Goal: Information Seeking & Learning: Compare options

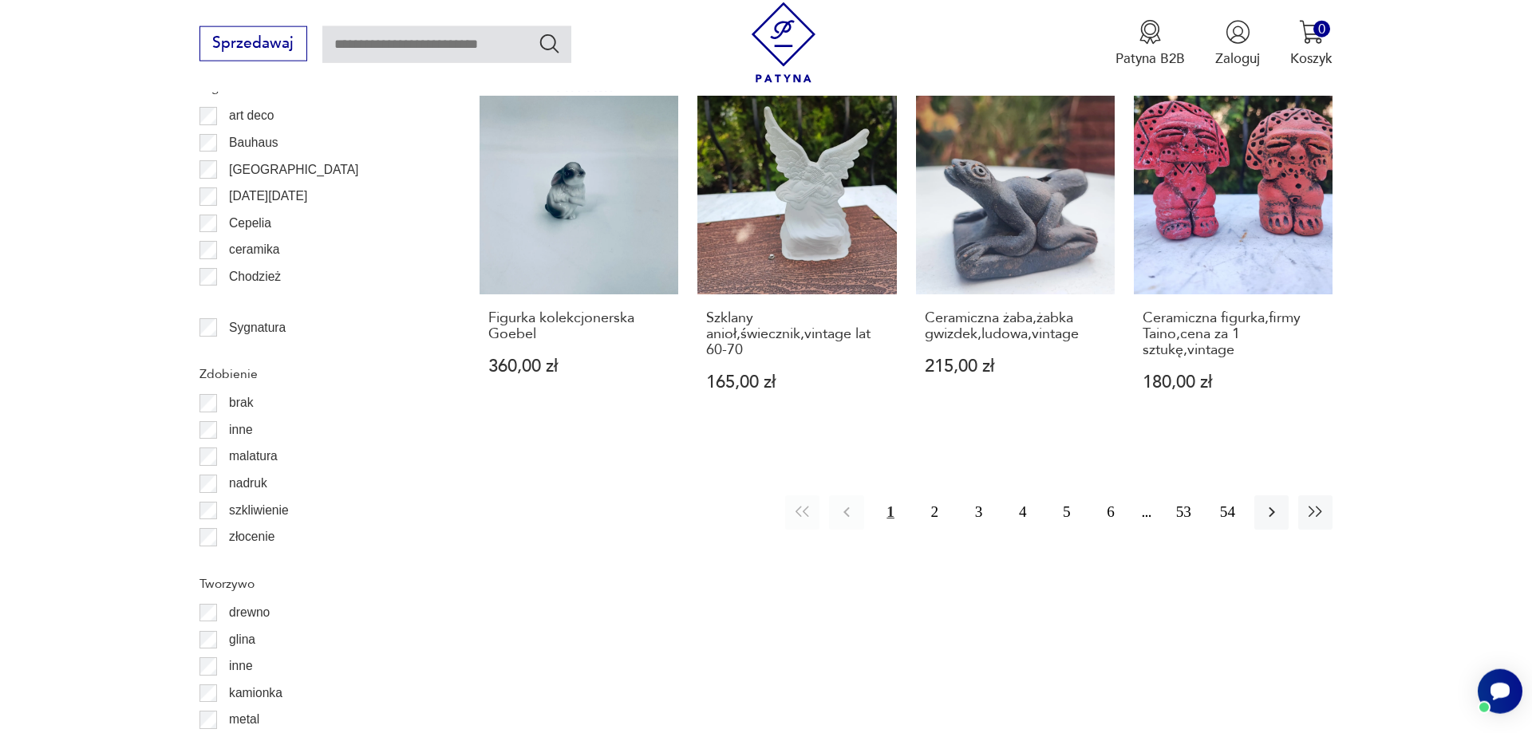
scroll to position [1842, 0]
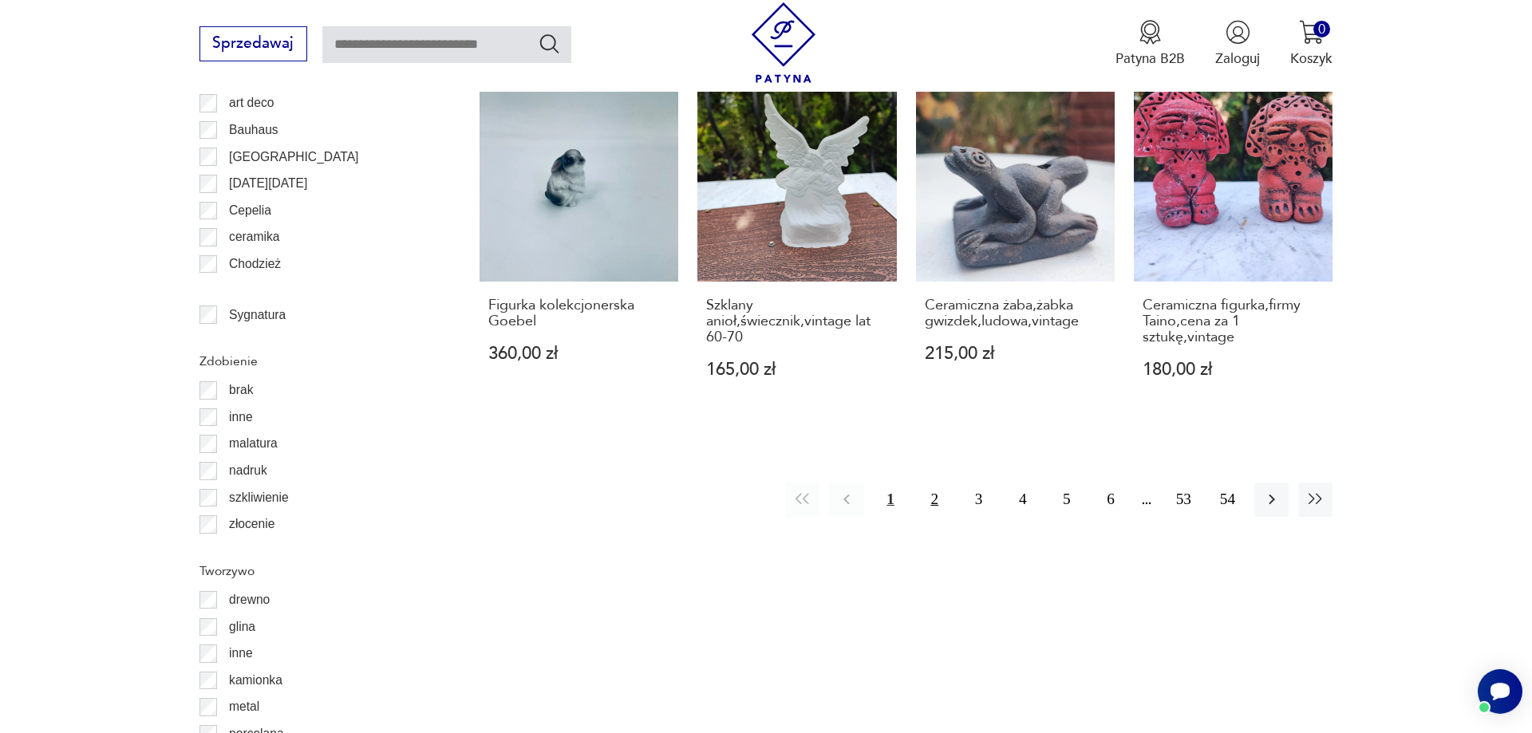
click at [934, 500] on button "2" at bounding box center [935, 500] width 34 height 34
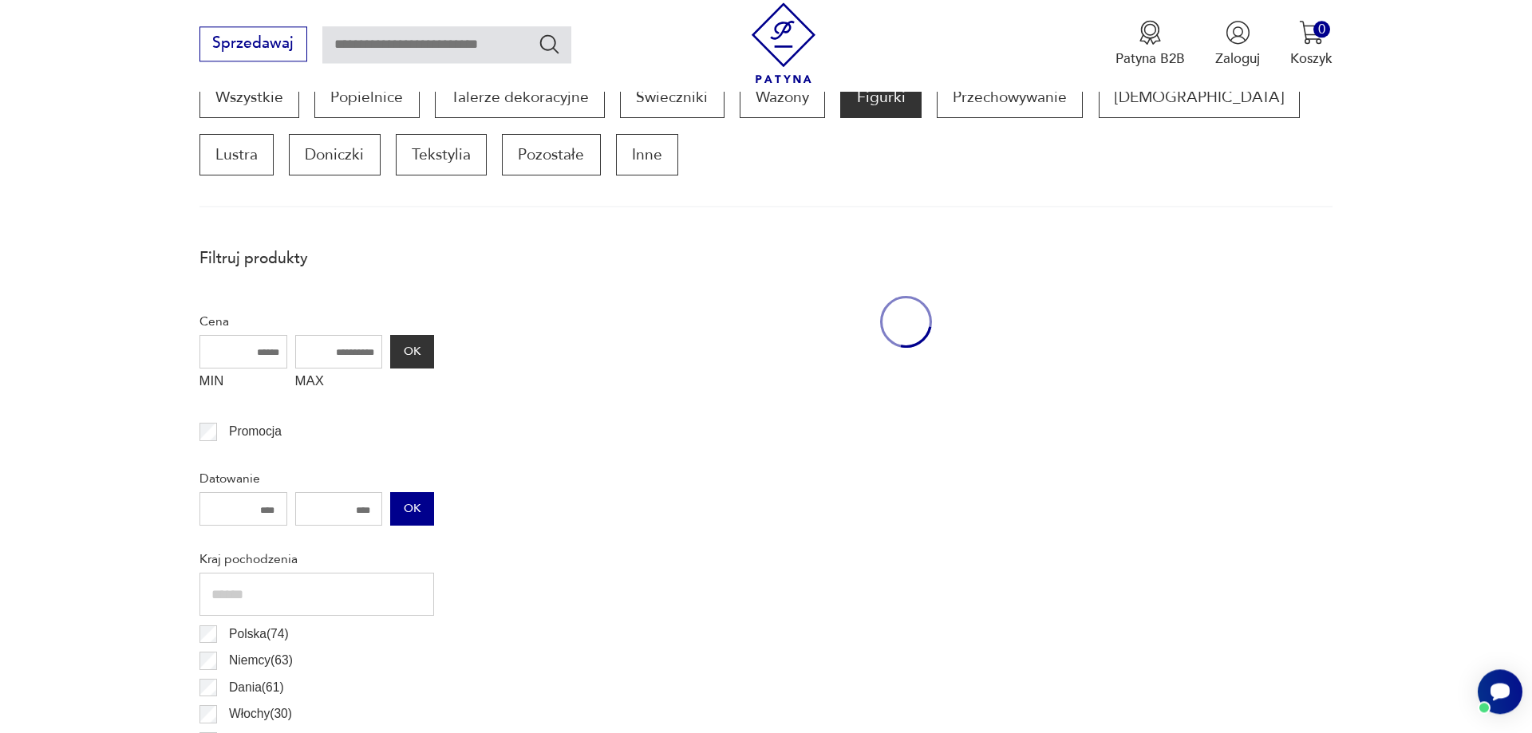
scroll to position [531, 0]
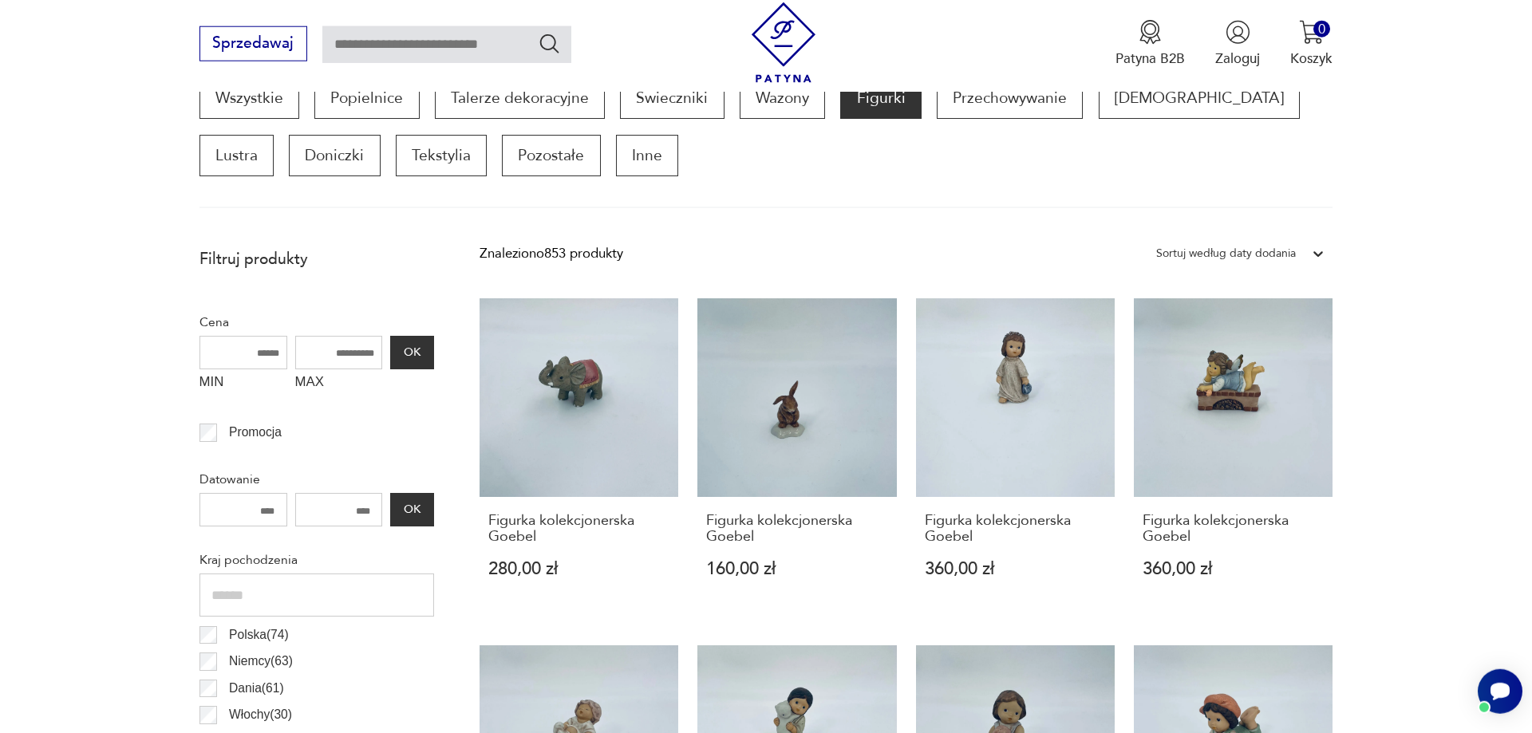
click at [338, 353] on input "MAX" at bounding box center [339, 353] width 88 height 34
click at [356, 354] on input "MAX" at bounding box center [339, 353] width 88 height 34
click at [319, 357] on input "MAX" at bounding box center [339, 353] width 88 height 34
click at [334, 353] on input "MAX" at bounding box center [339, 353] width 88 height 34
drag, startPoint x: 320, startPoint y: 351, endPoint x: 342, endPoint y: 351, distance: 22.3
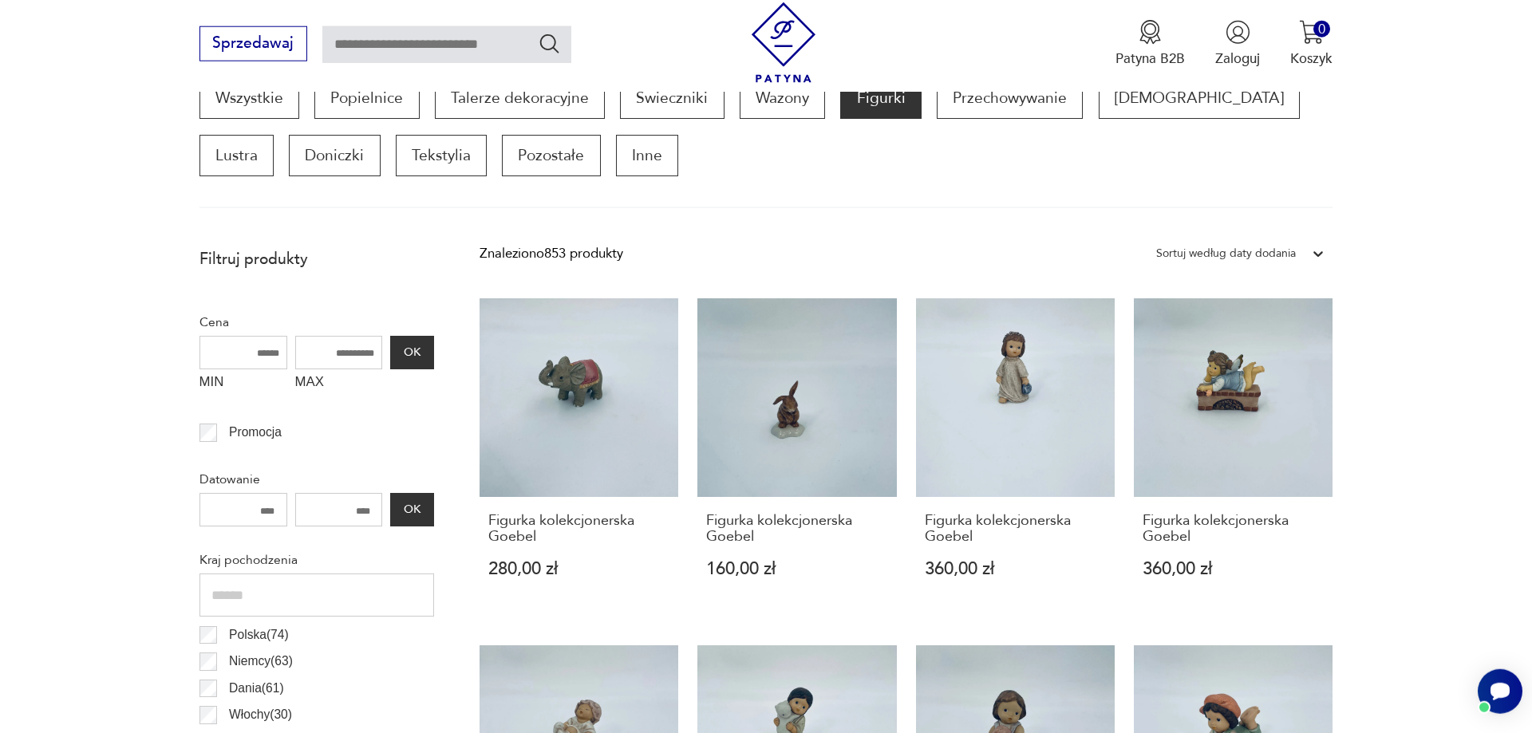
click at [342, 351] on input "MAX" at bounding box center [339, 353] width 88 height 34
click at [346, 352] on input "MAX" at bounding box center [339, 353] width 88 height 34
drag, startPoint x: 333, startPoint y: 352, endPoint x: 410, endPoint y: 363, distance: 78.2
click at [383, 363] on input "MAX" at bounding box center [339, 353] width 88 height 34
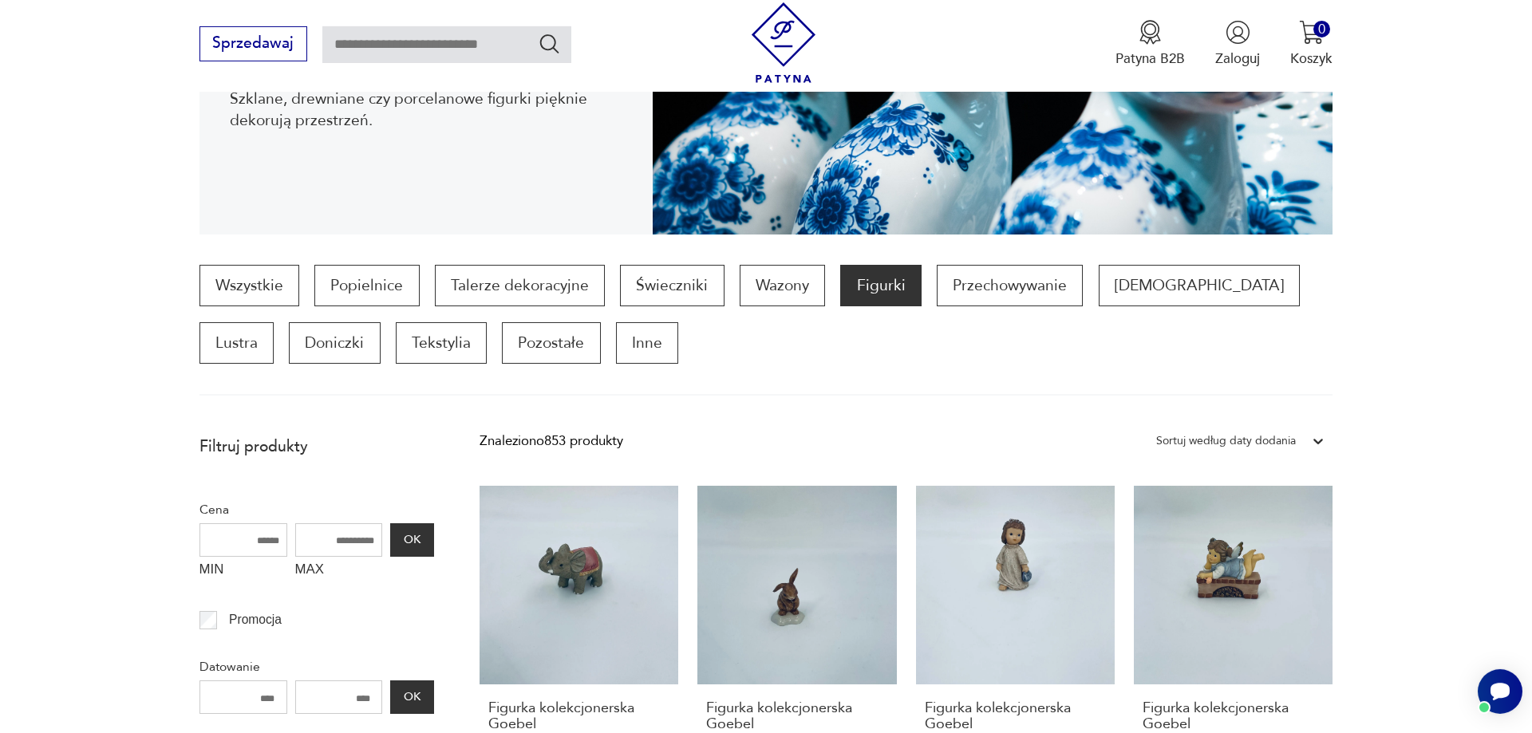
scroll to position [287, 0]
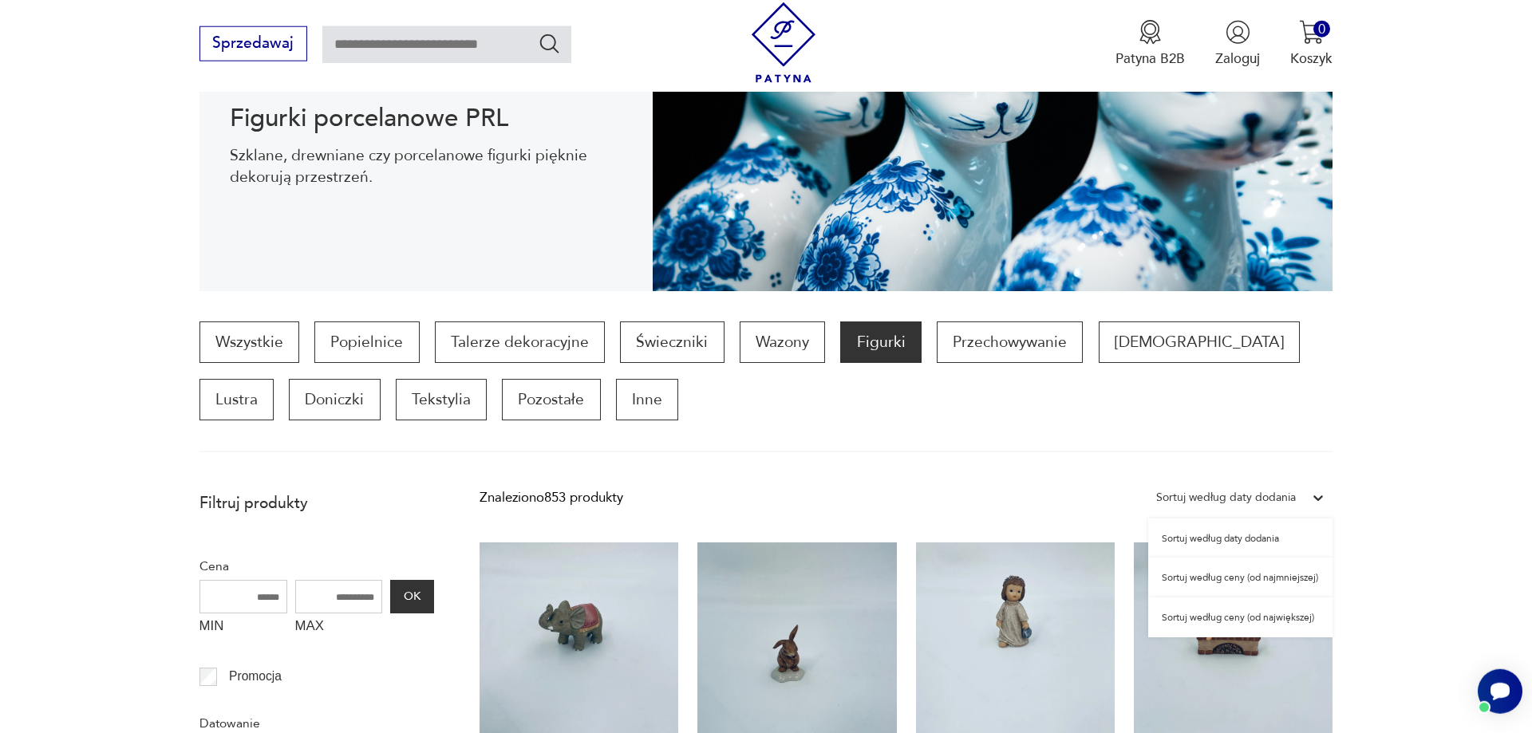
click at [1323, 498] on icon at bounding box center [1318, 498] width 16 height 16
click at [1219, 581] on div "Sortuj według ceny (od najmniejszej)" at bounding box center [1240, 578] width 184 height 40
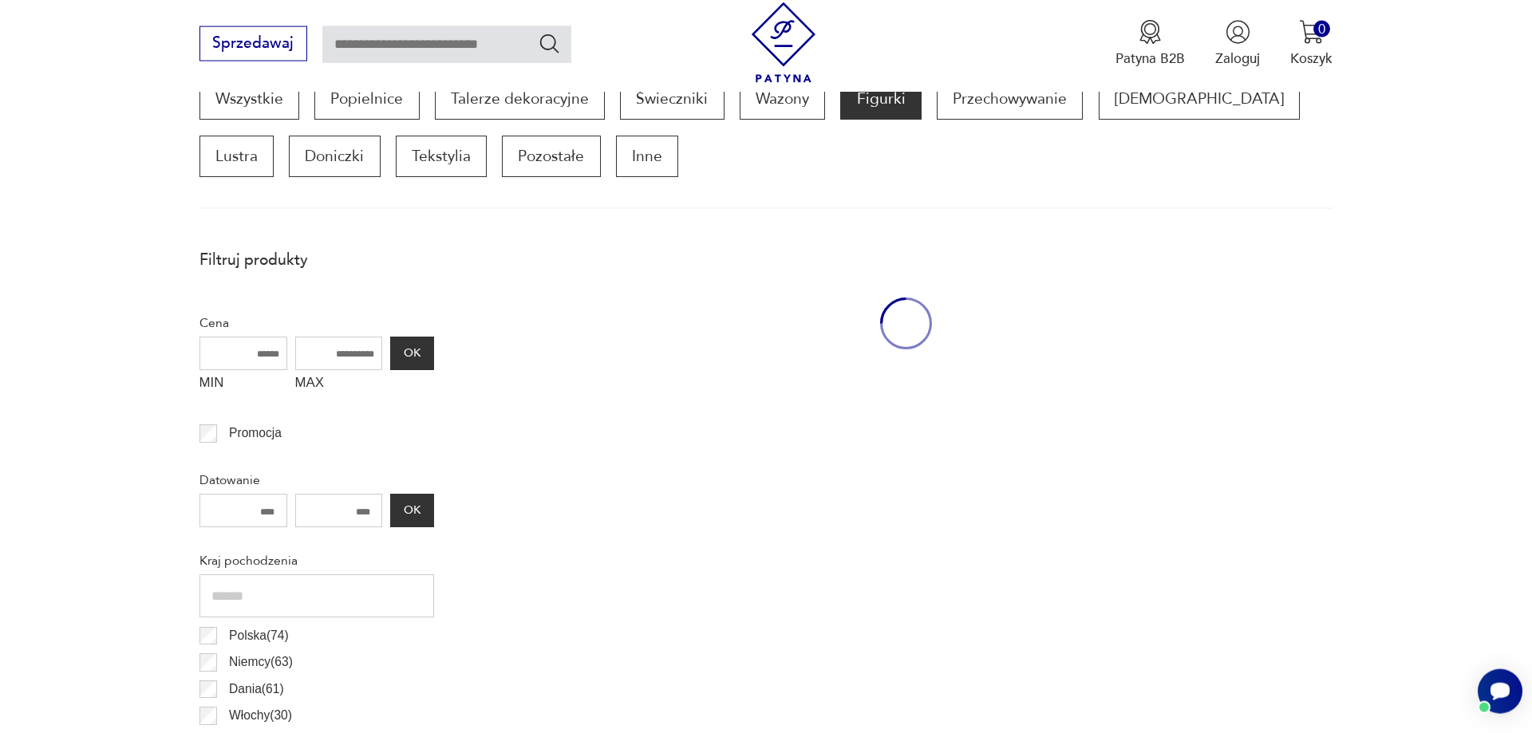
scroll to position [531, 0]
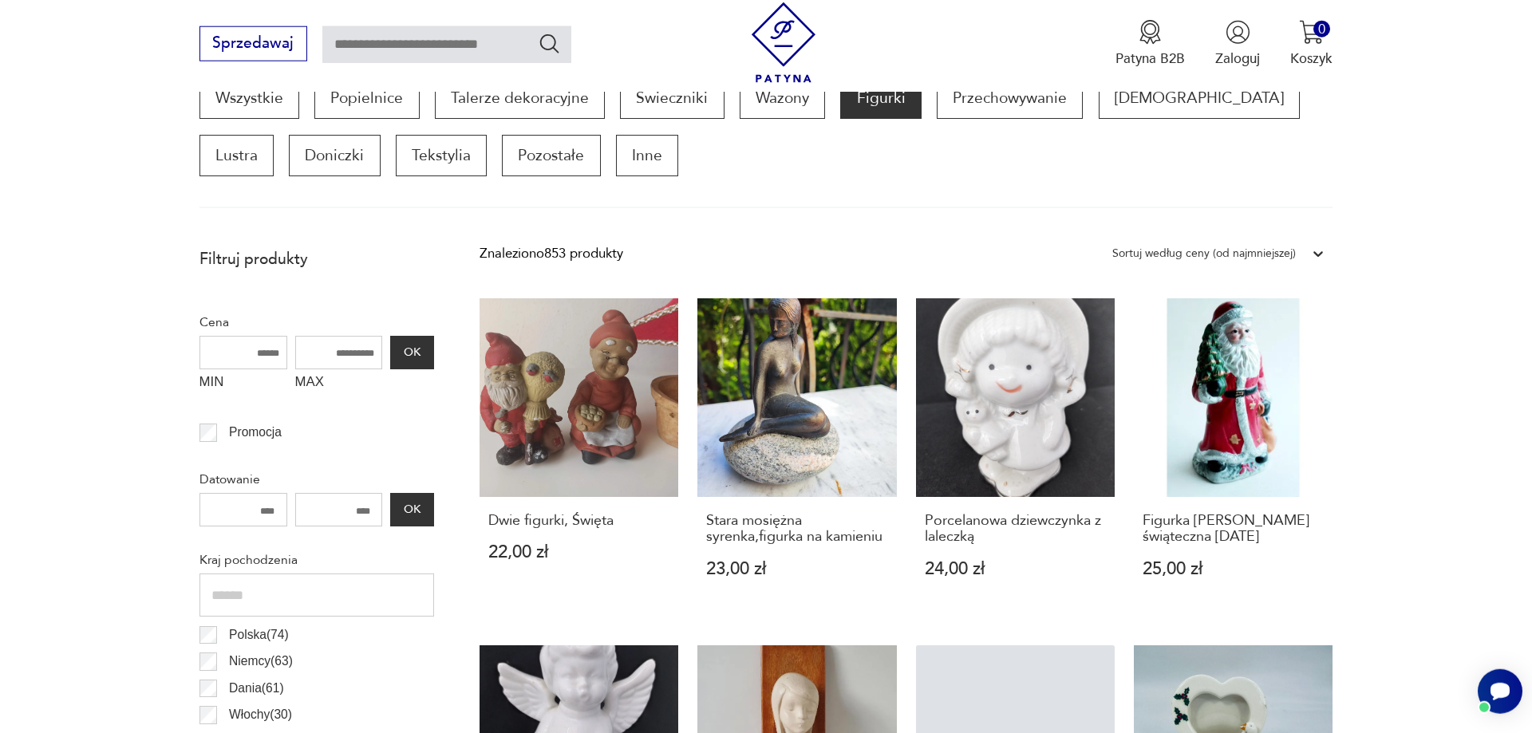
click at [335, 351] on input "MAX" at bounding box center [339, 353] width 88 height 34
drag, startPoint x: 338, startPoint y: 350, endPoint x: 357, endPoint y: 350, distance: 19.2
click at [357, 350] on input "MAX" at bounding box center [339, 353] width 88 height 34
click at [378, 352] on input "MAX" at bounding box center [339, 353] width 88 height 34
click at [793, 416] on link "Stara mosiężna syrenka,figurka na kamieniu 23,00 zł" at bounding box center [796, 456] width 199 height 316
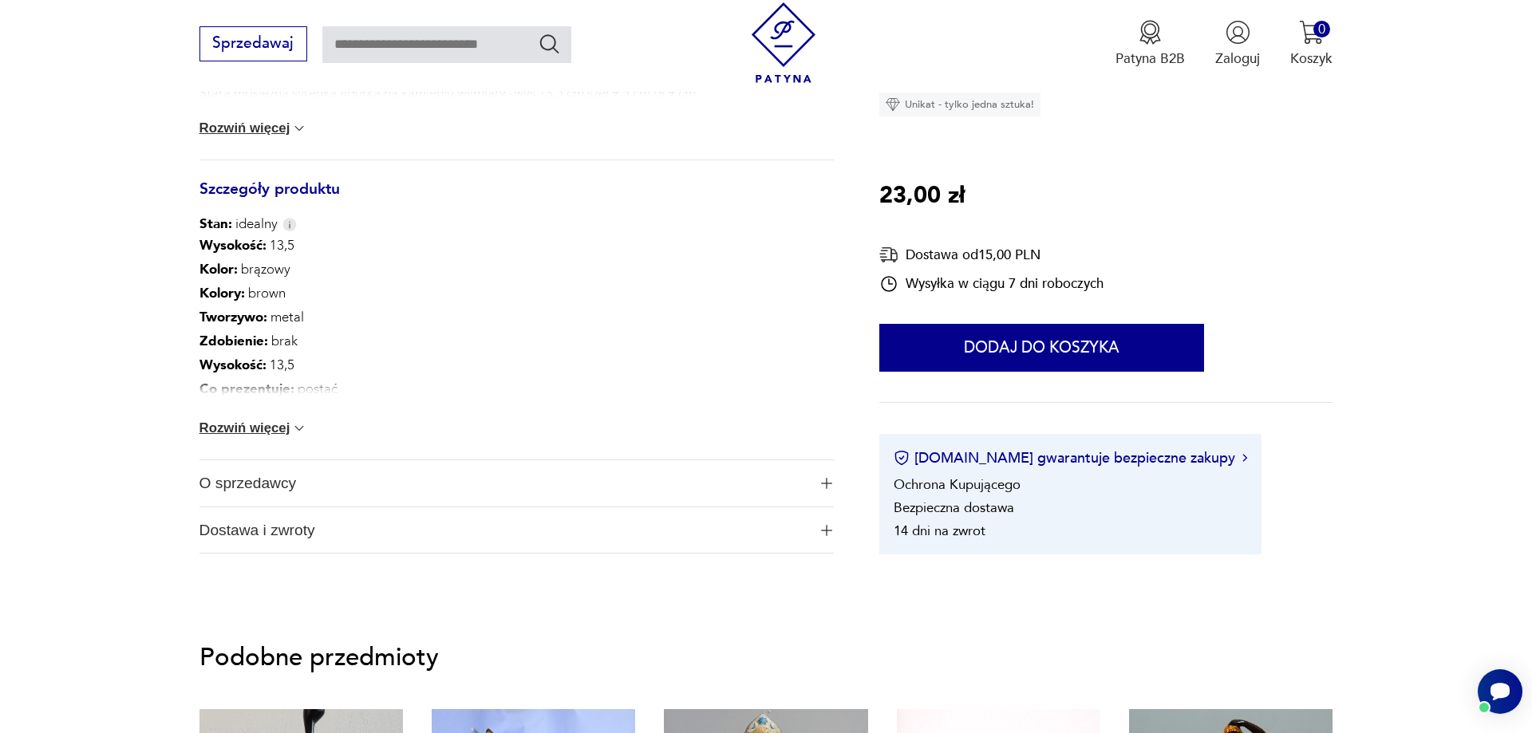
scroll to position [1139, 0]
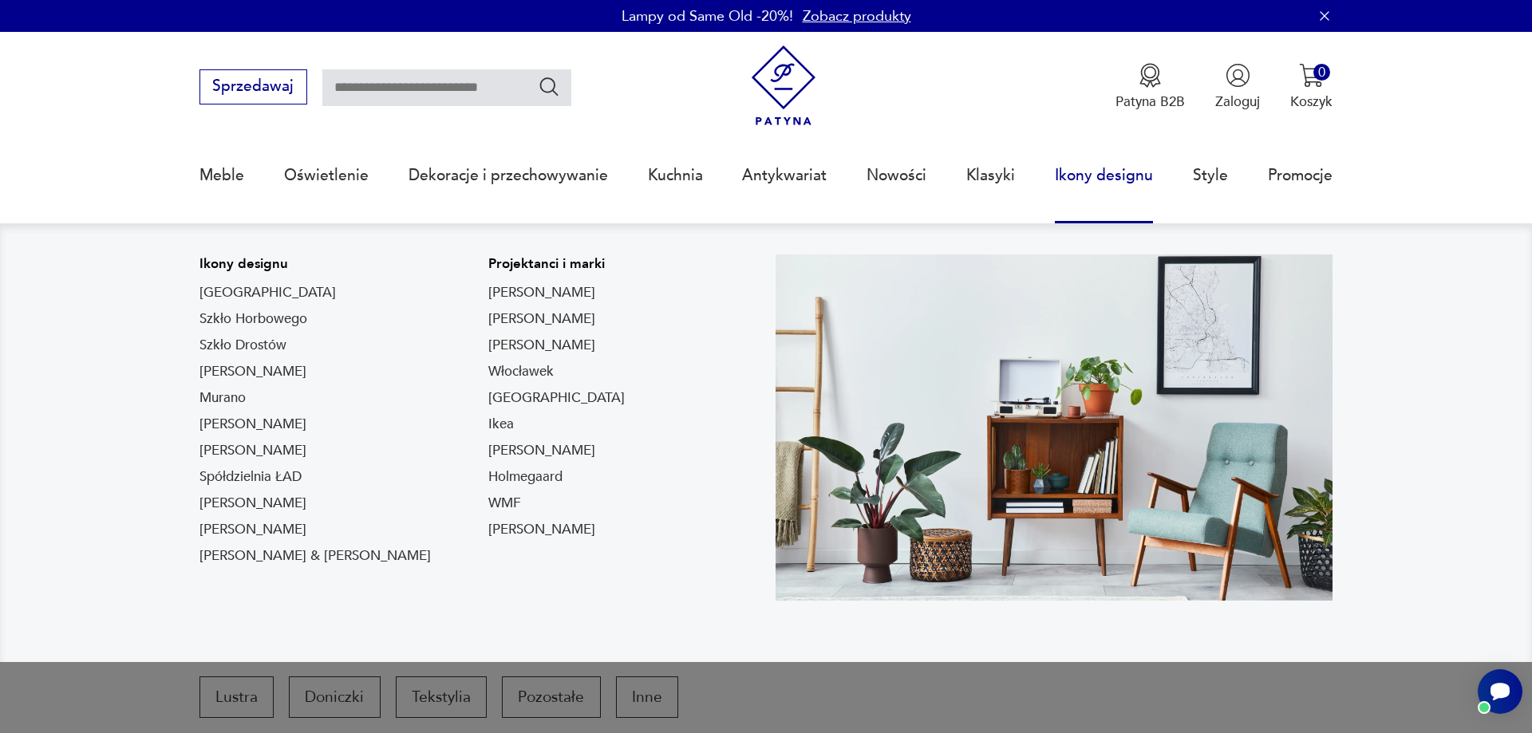
click at [1101, 179] on link "Ikony designu" at bounding box center [1104, 175] width 98 height 73
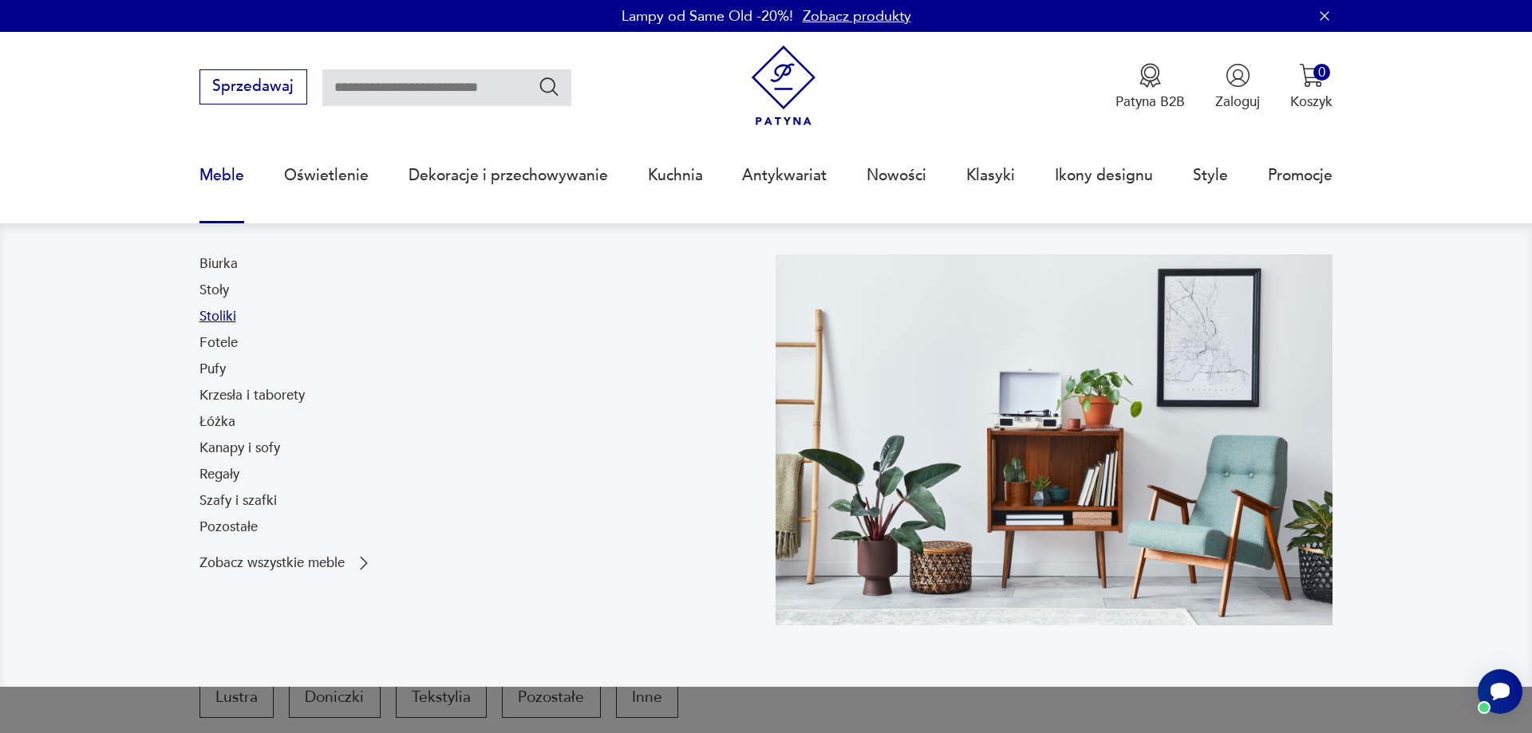
click at [211, 318] on link "Stoliki" at bounding box center [217, 316] width 37 height 19
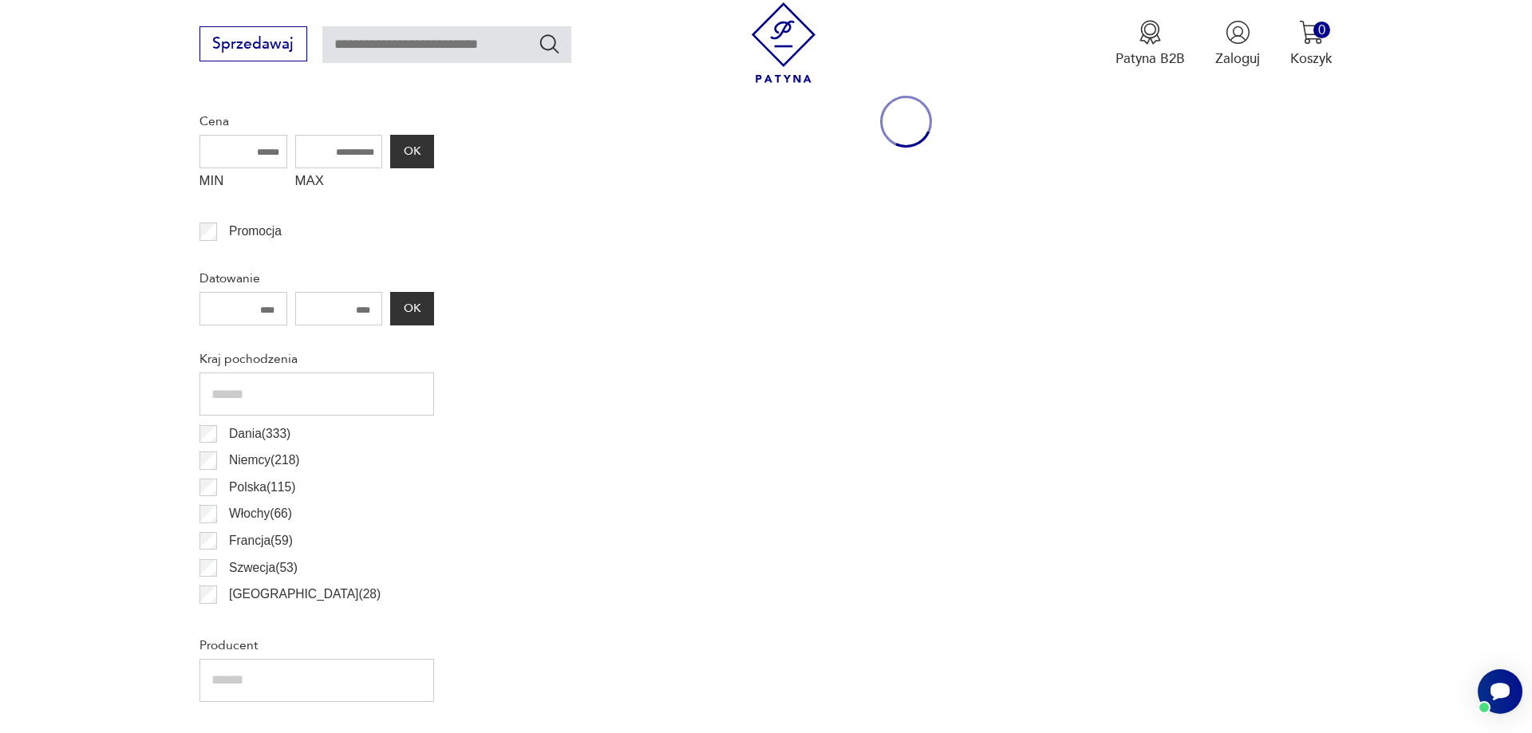
scroll to position [244, 0]
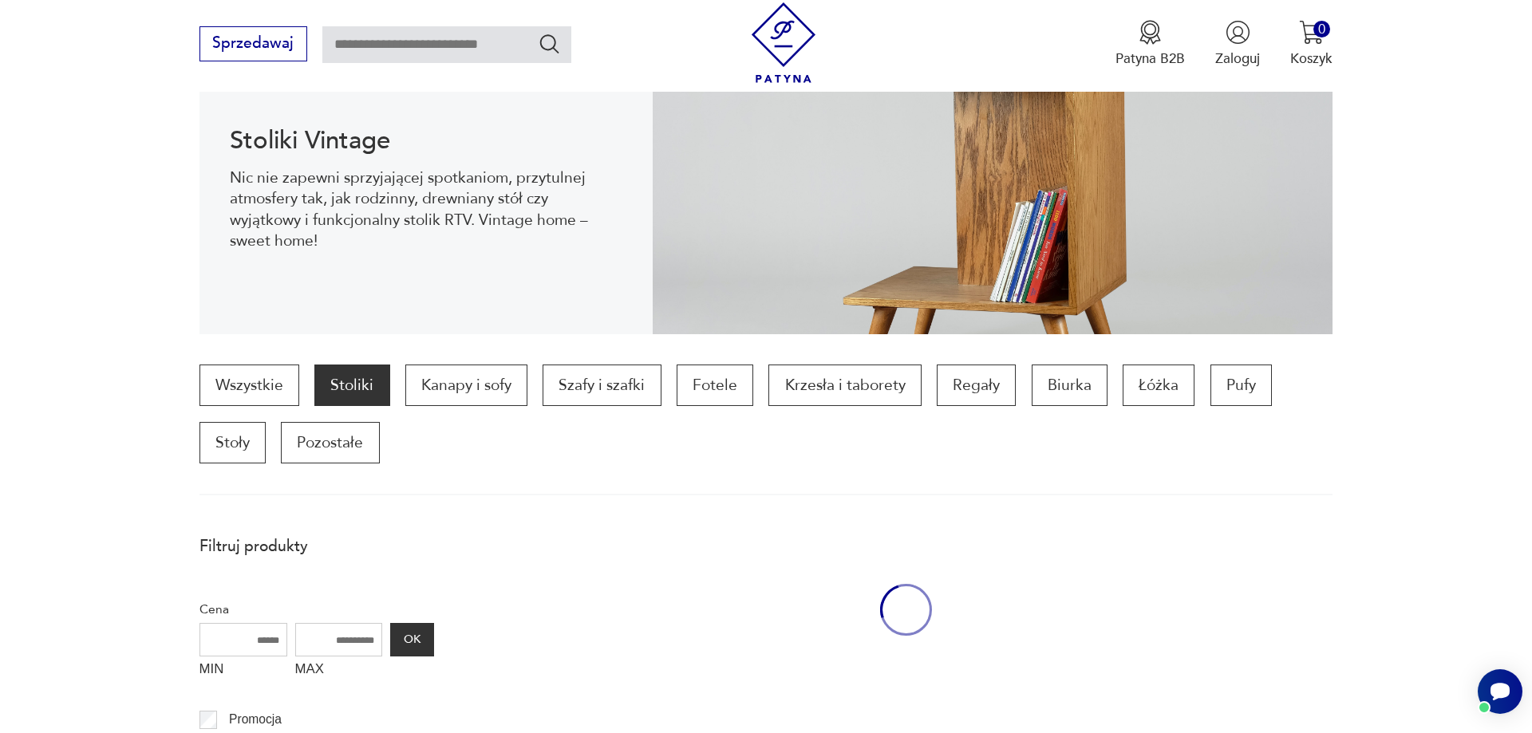
click at [345, 392] on p "Stoliki" at bounding box center [351, 385] width 75 height 41
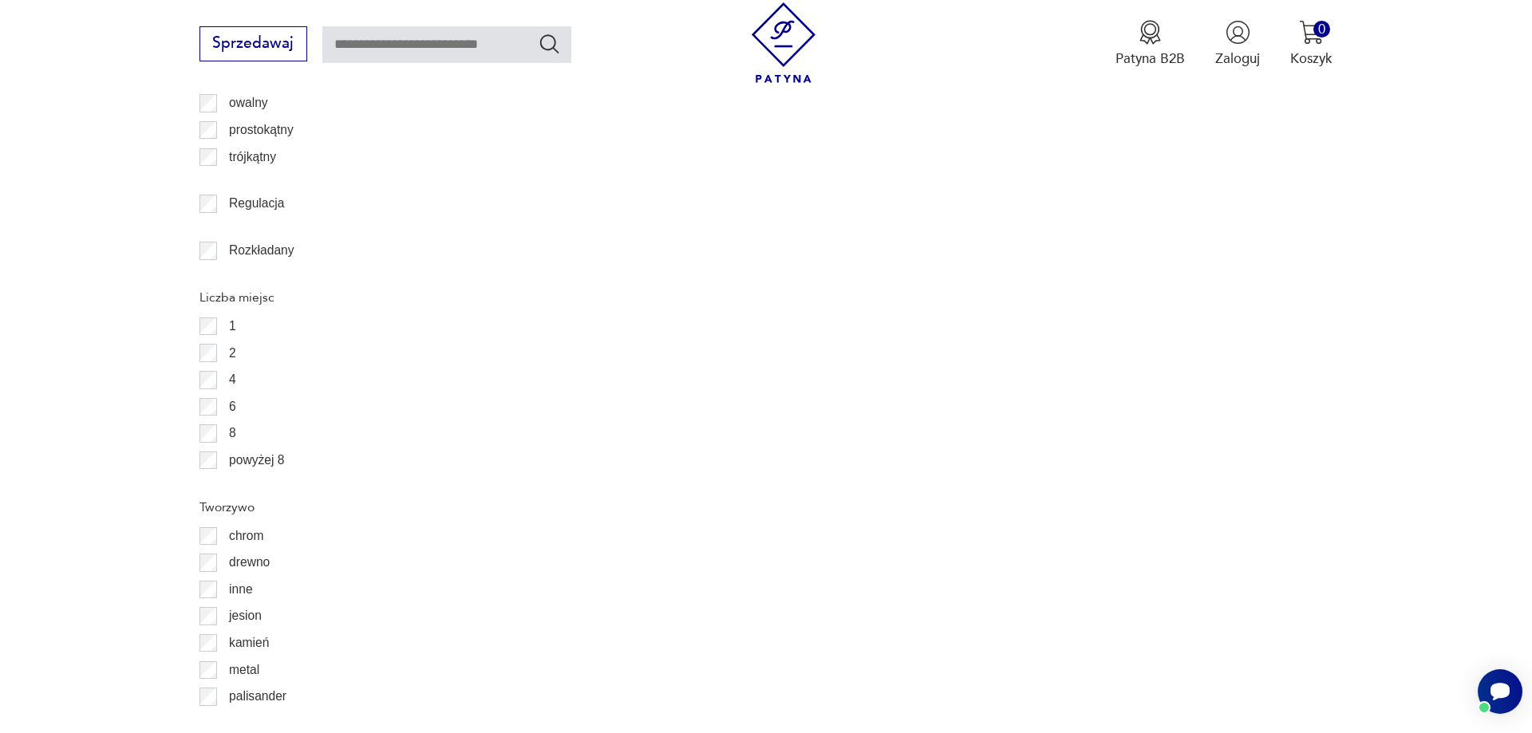
scroll to position [3011, 0]
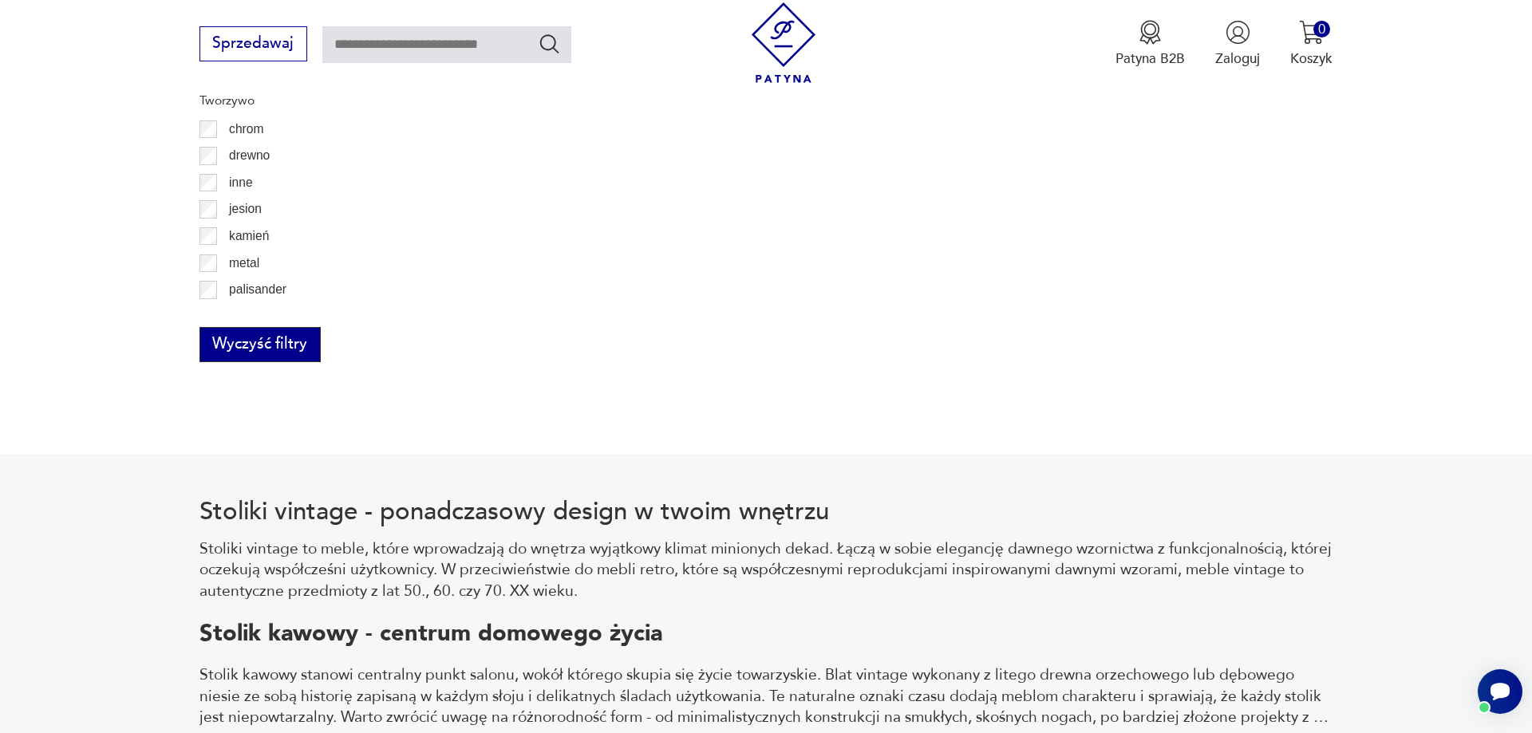
click at [230, 338] on button "Wyczyść filtry" at bounding box center [259, 344] width 121 height 35
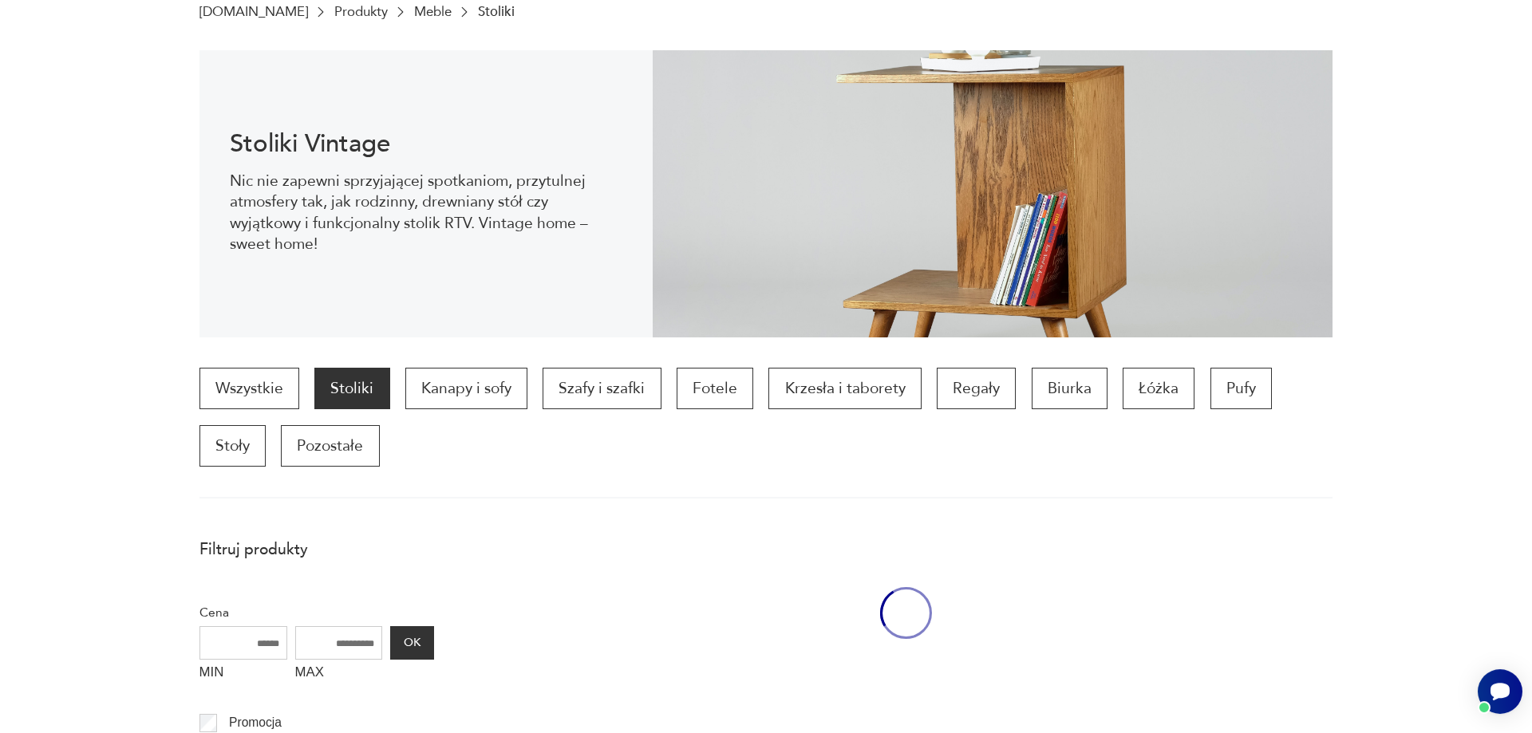
scroll to position [244, 0]
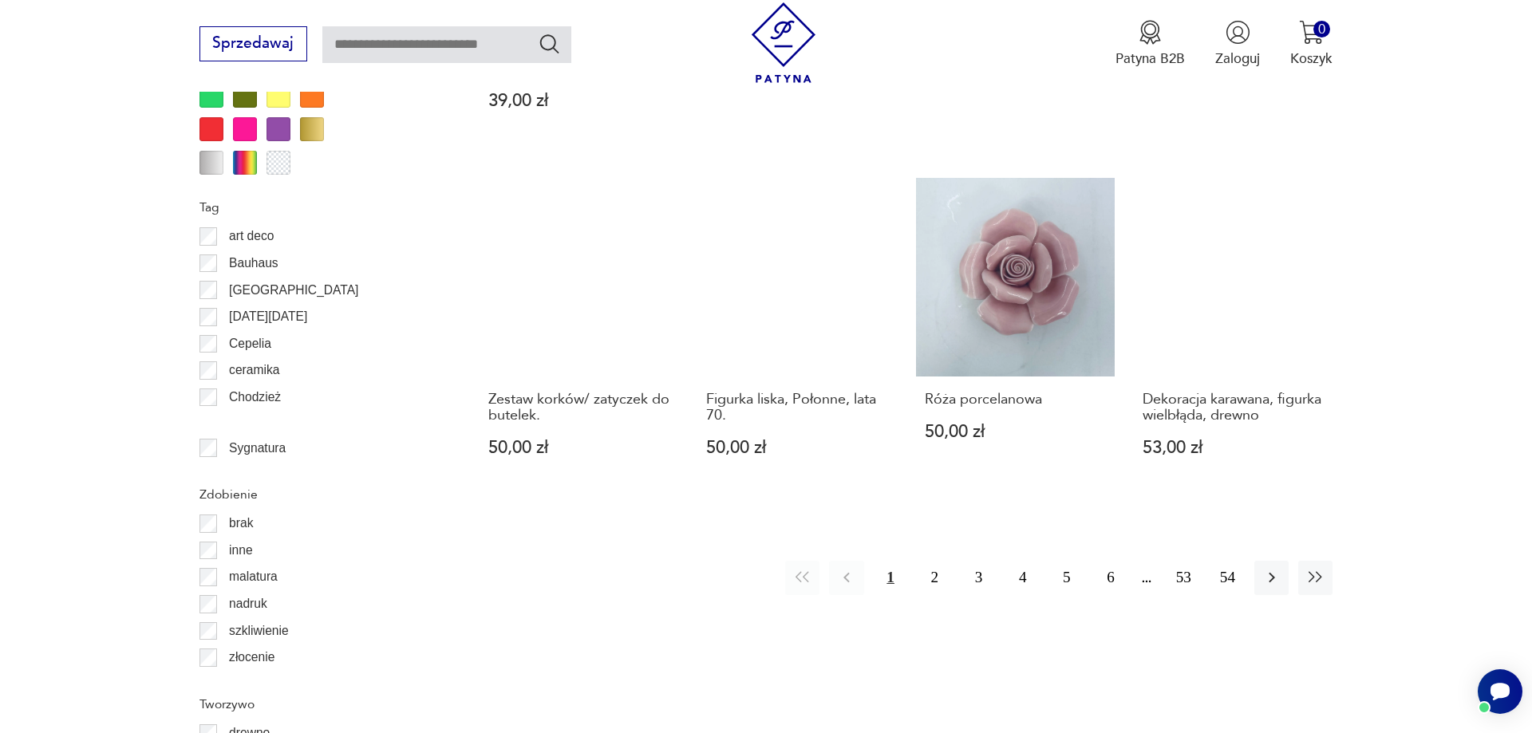
scroll to position [1302, 0]
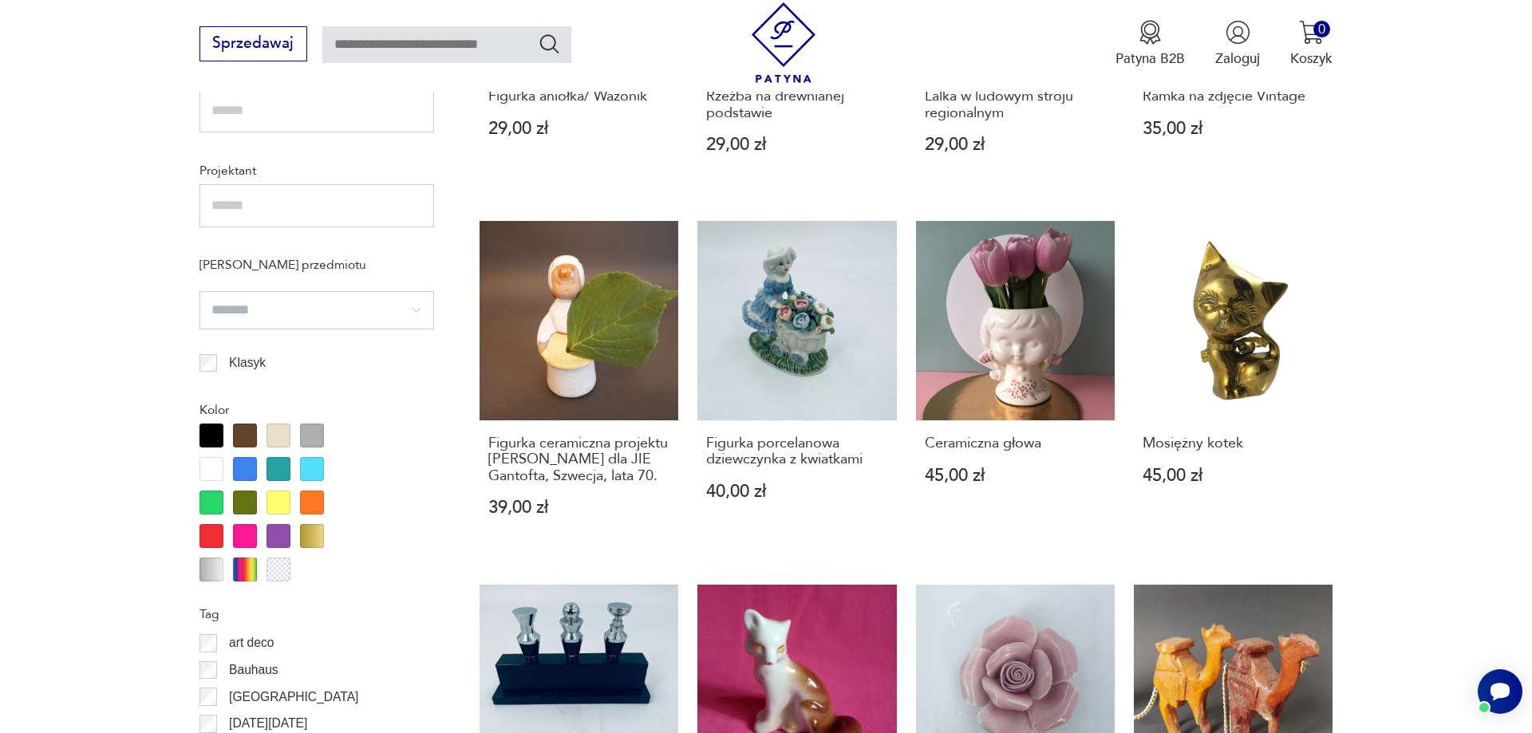
scroll to position [287, 0]
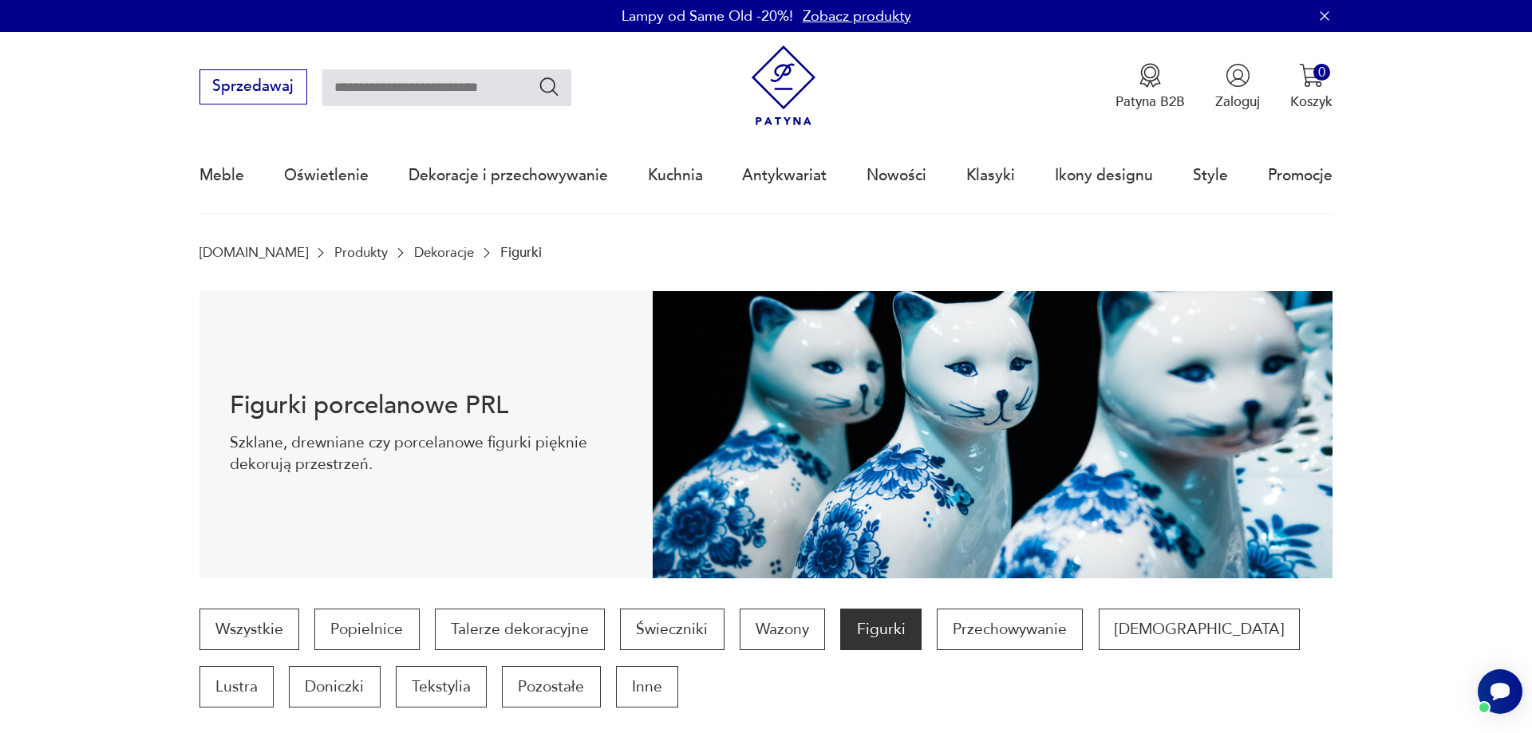
scroll to position [326, 0]
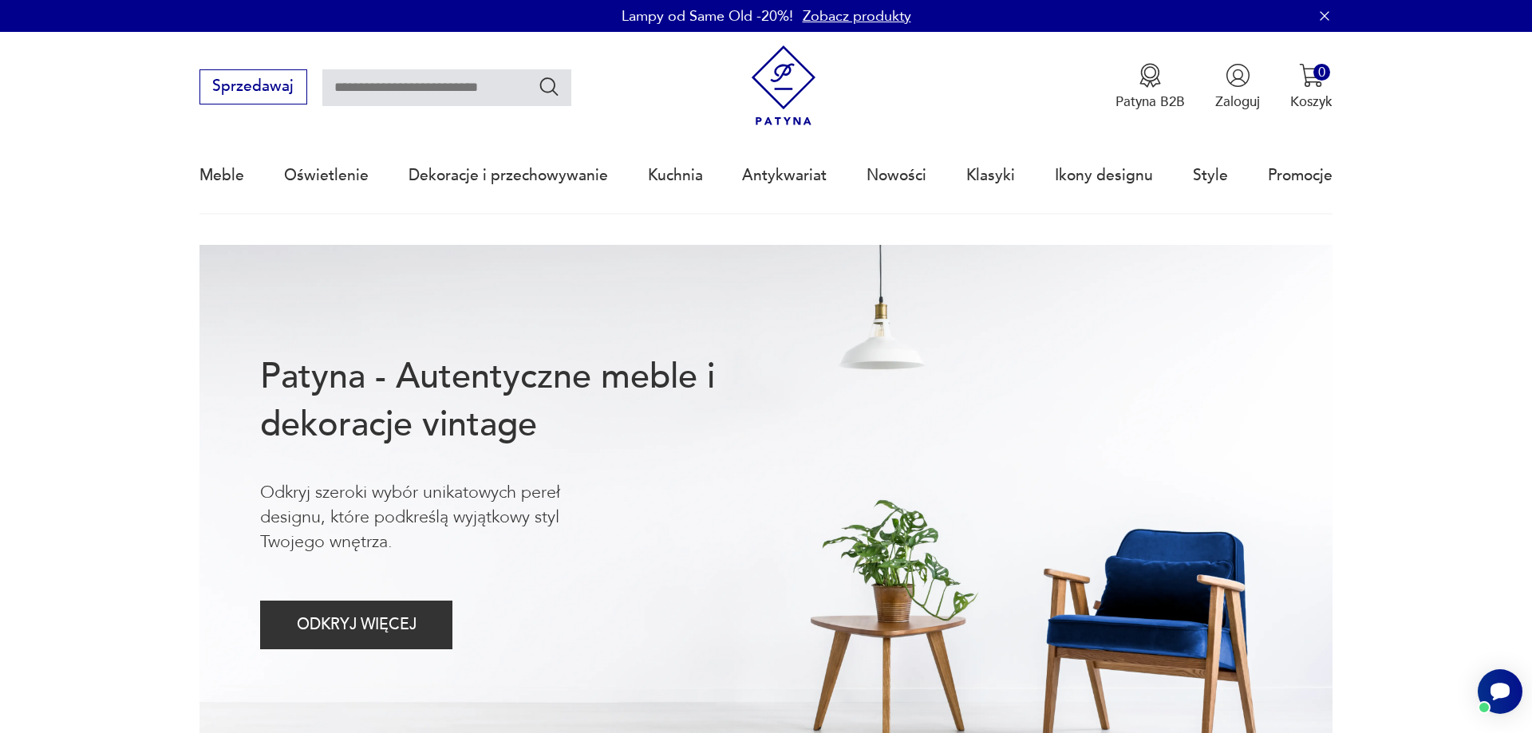
scroll to position [326, 0]
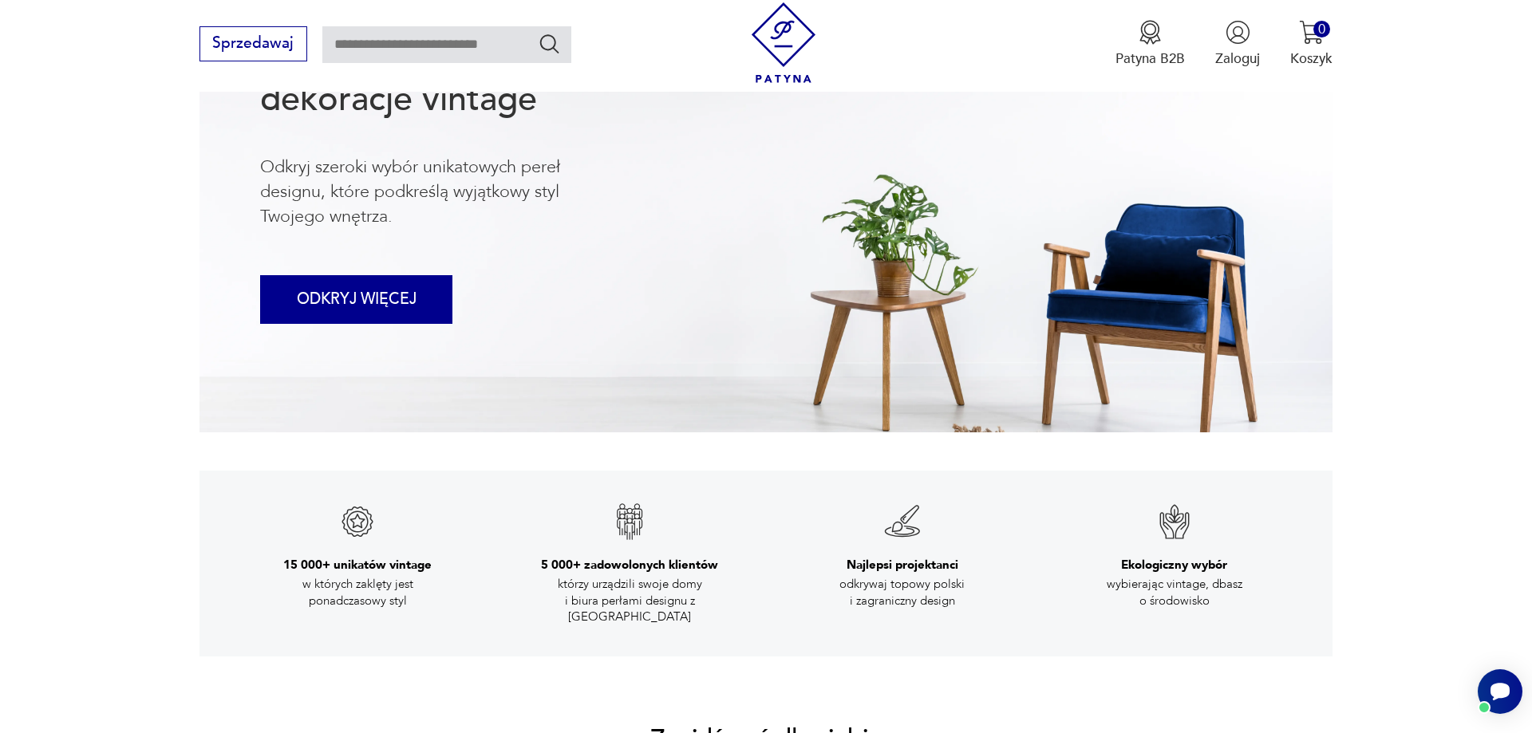
click at [376, 302] on button "ODKRYJ WIĘCEJ" at bounding box center [356, 299] width 192 height 49
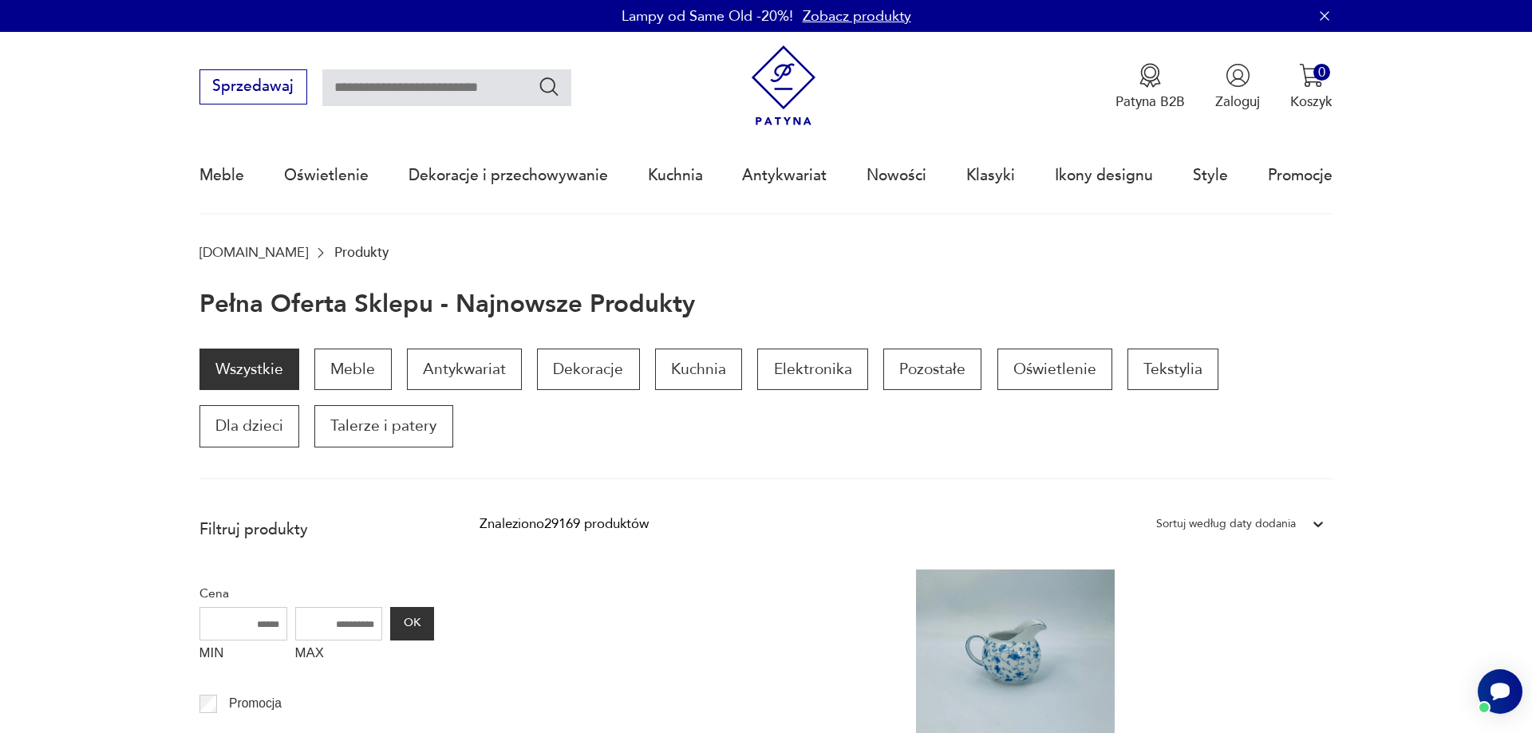
scroll to position [244, 0]
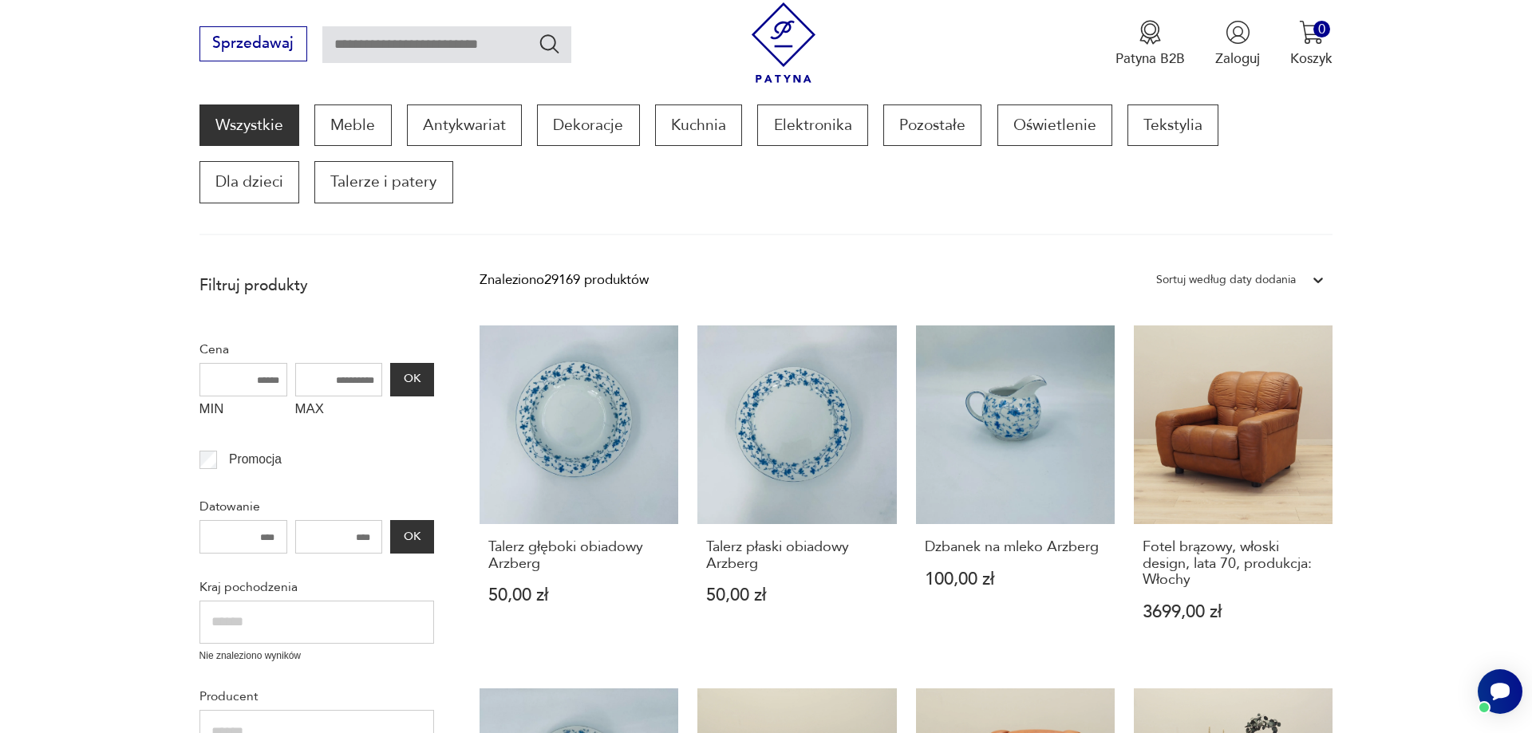
click at [341, 384] on input "MAX" at bounding box center [339, 380] width 88 height 34
click at [235, 385] on input "MIN" at bounding box center [243, 380] width 88 height 34
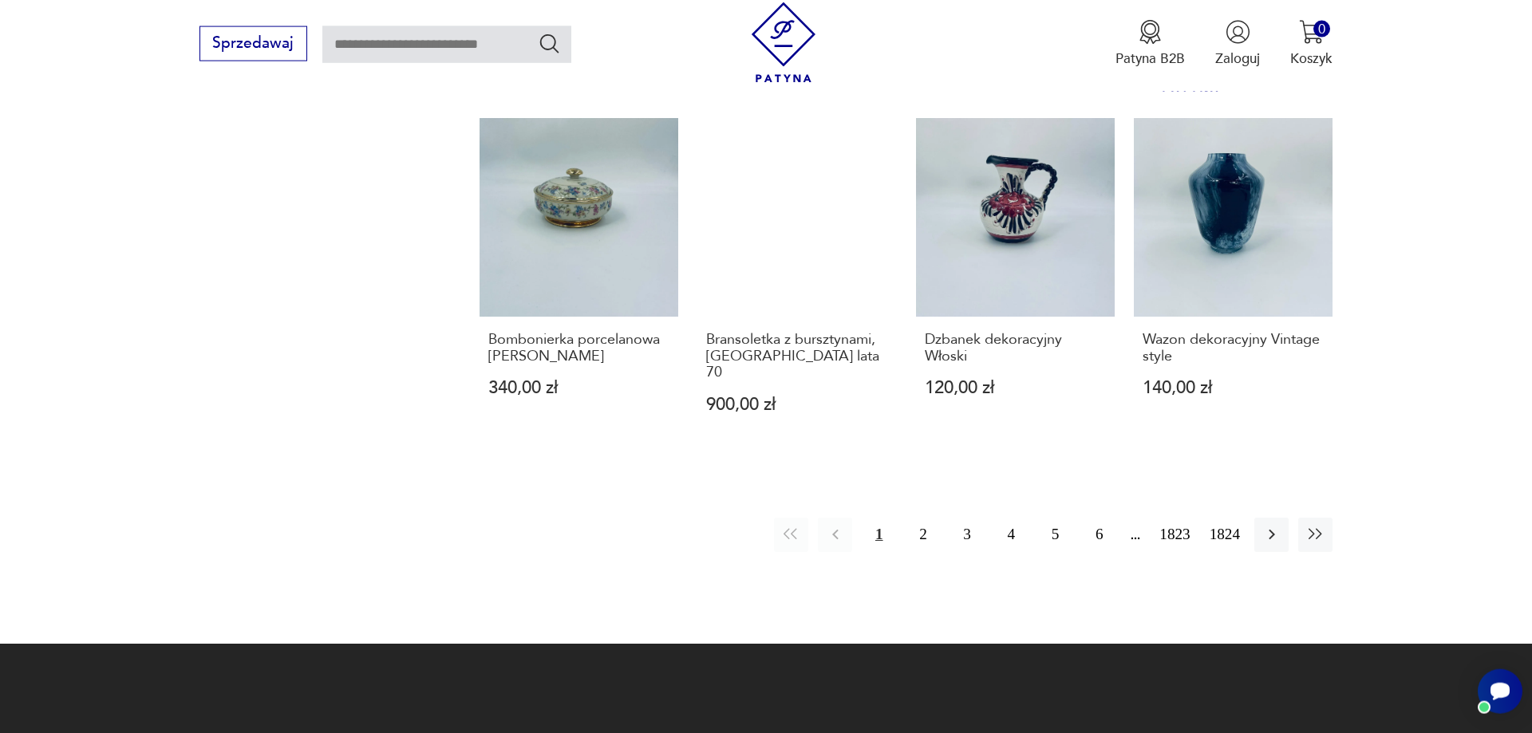
scroll to position [1546, 0]
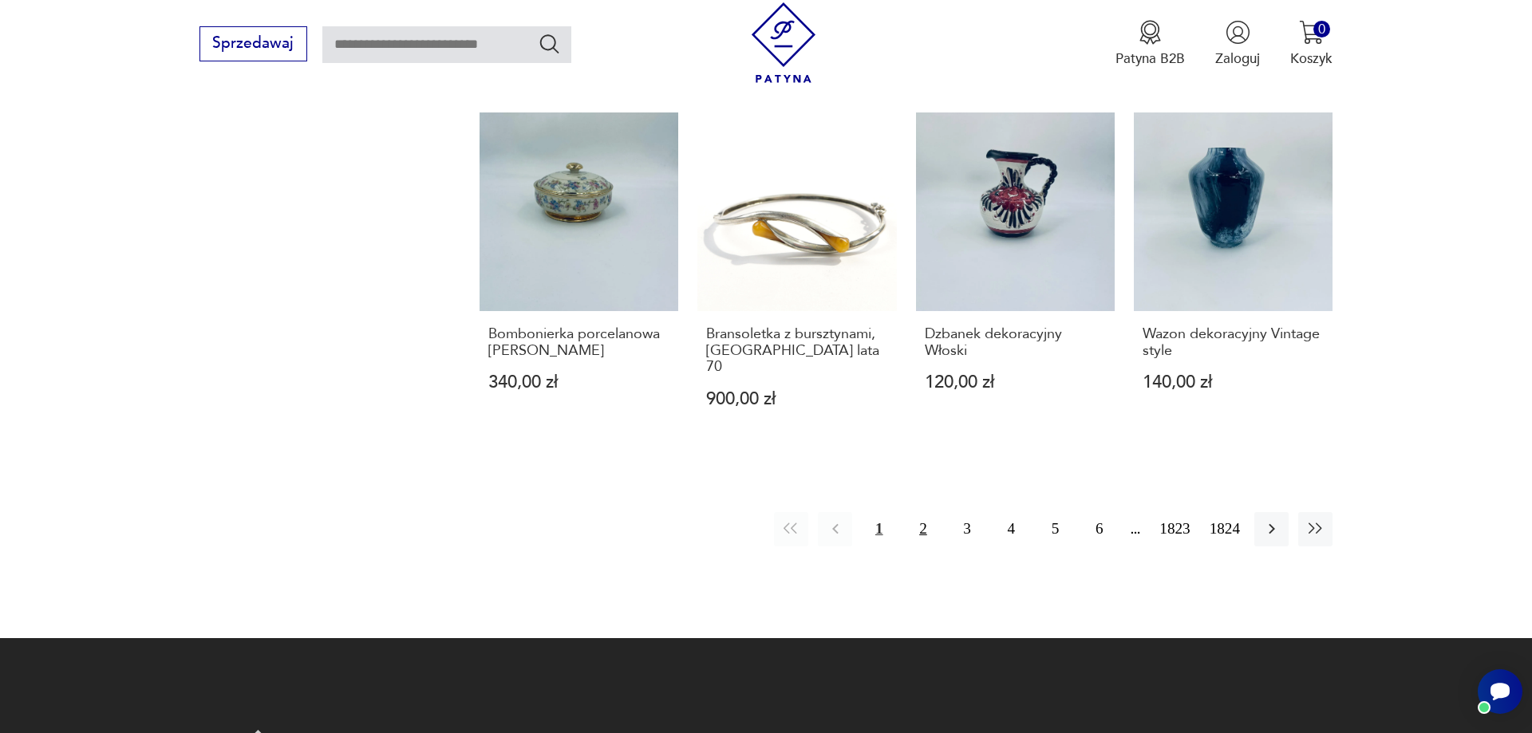
click at [923, 512] on button "2" at bounding box center [923, 529] width 34 height 34
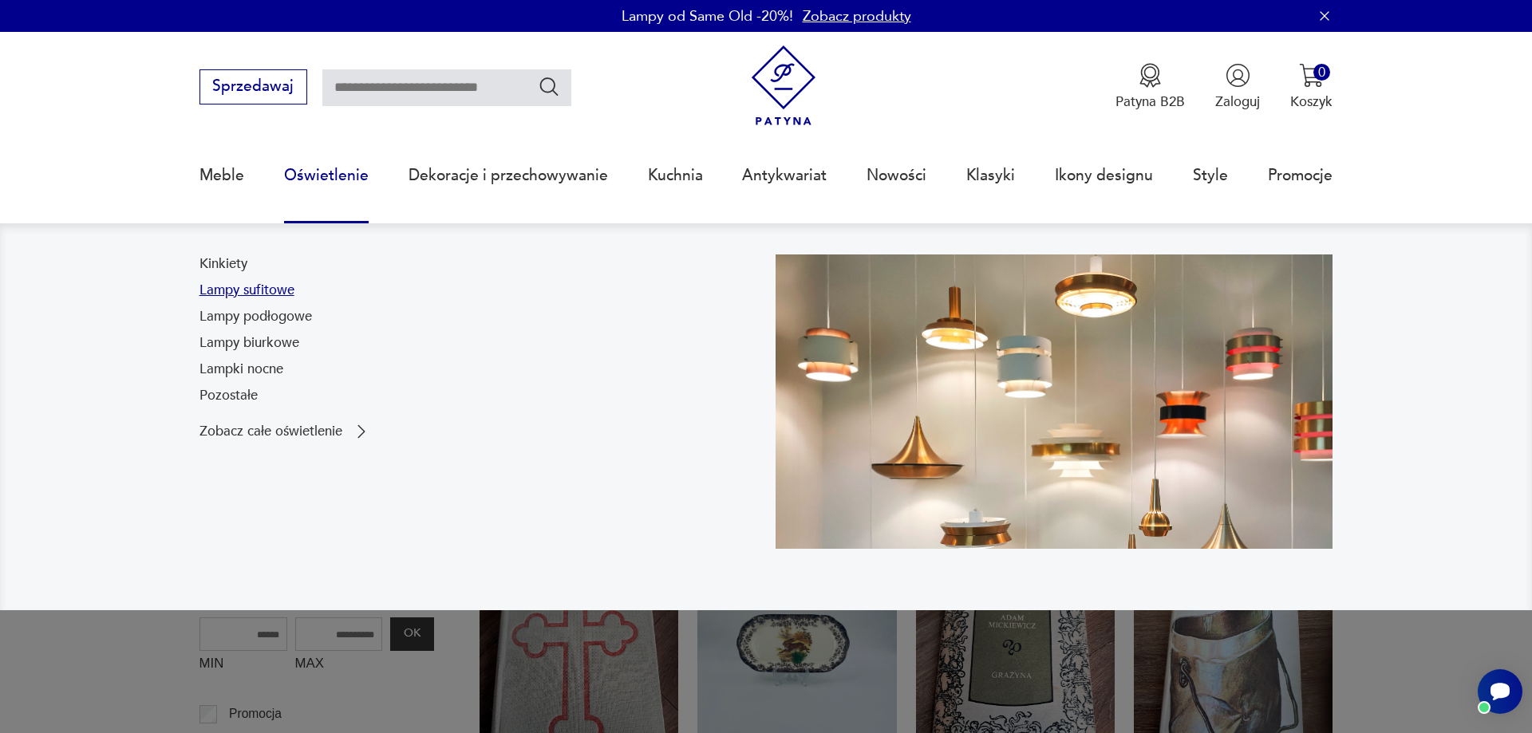
click at [267, 292] on link "Lampy sufitowe" at bounding box center [246, 290] width 95 height 19
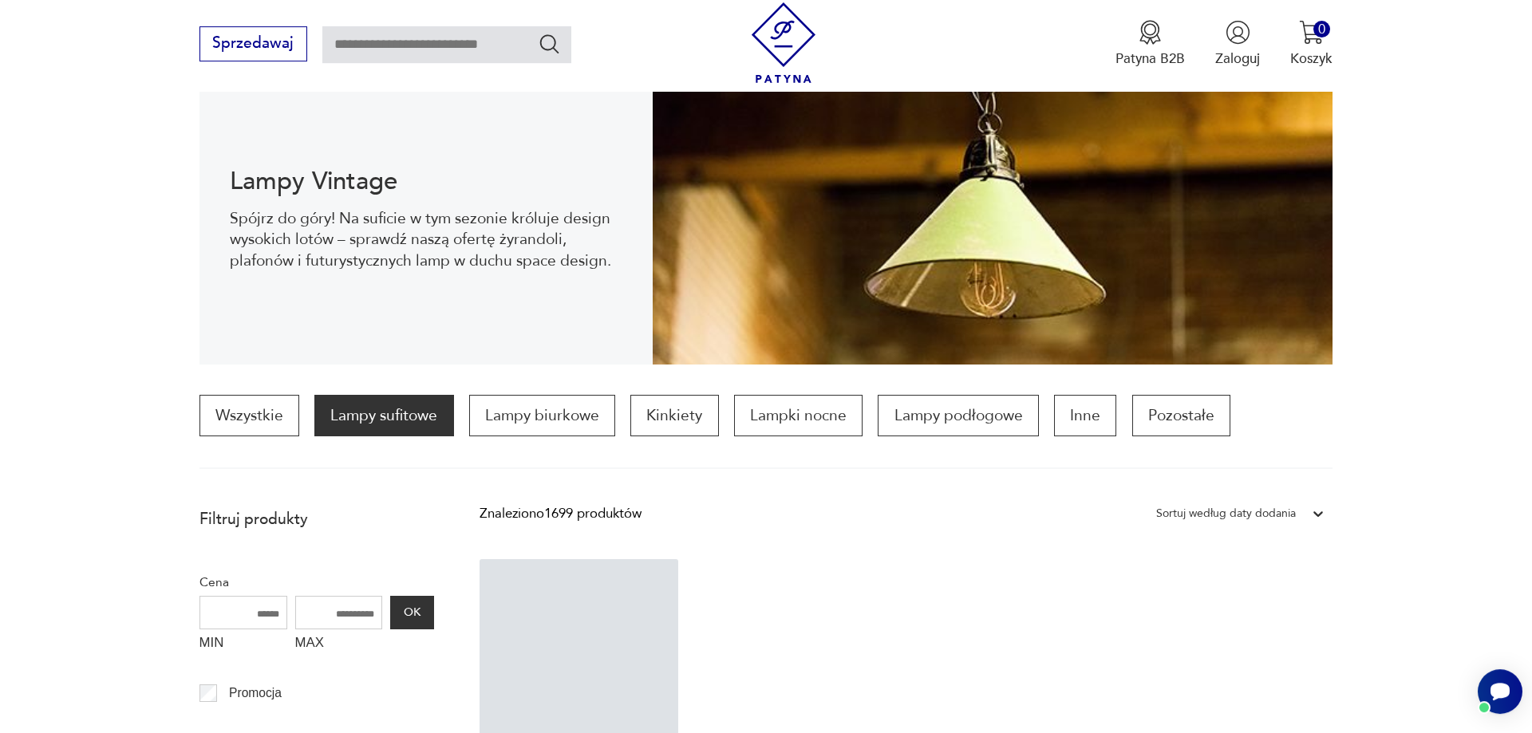
scroll to position [539, 0]
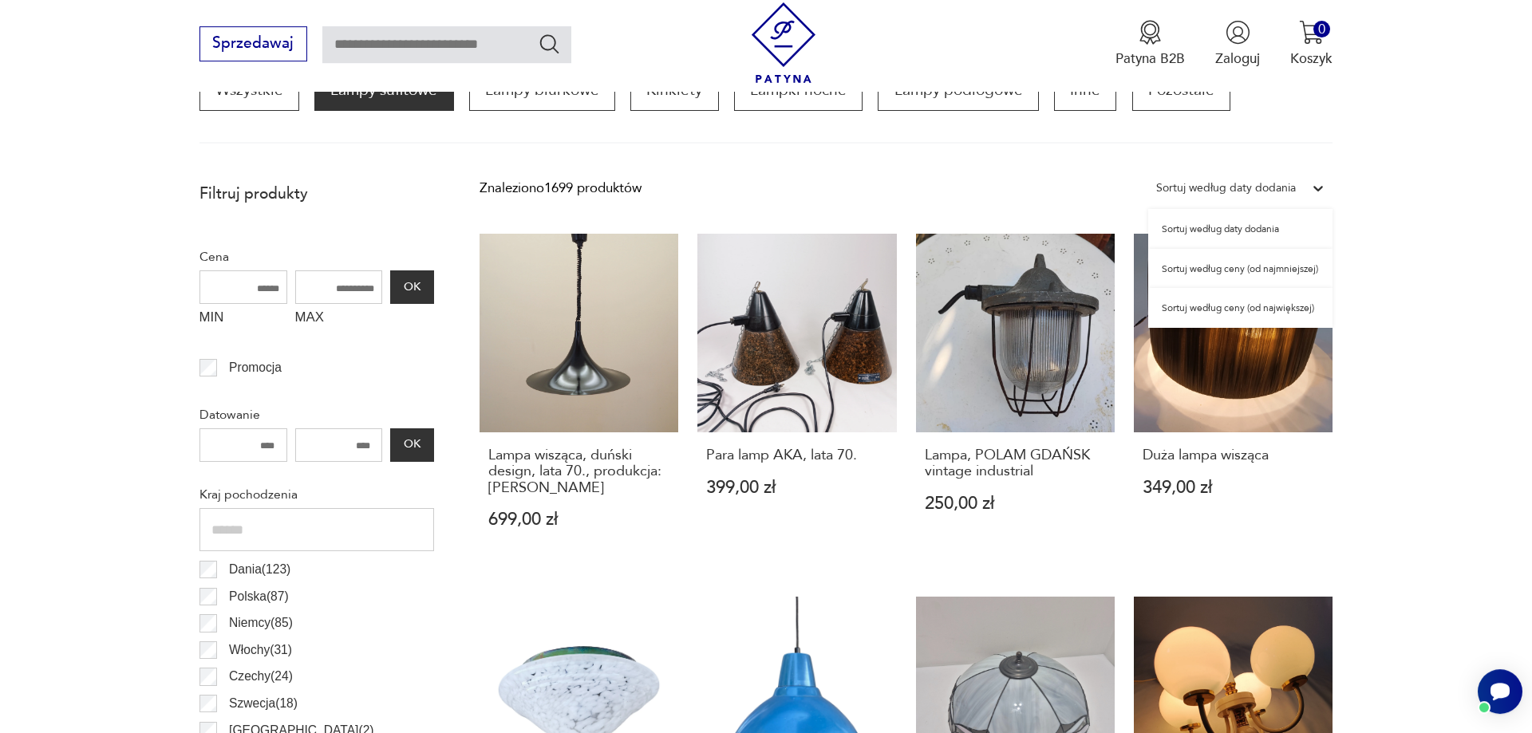
click at [1317, 183] on icon at bounding box center [1318, 188] width 16 height 16
click at [1226, 274] on div "Sortuj według ceny (od najmniejszej)" at bounding box center [1240, 269] width 184 height 40
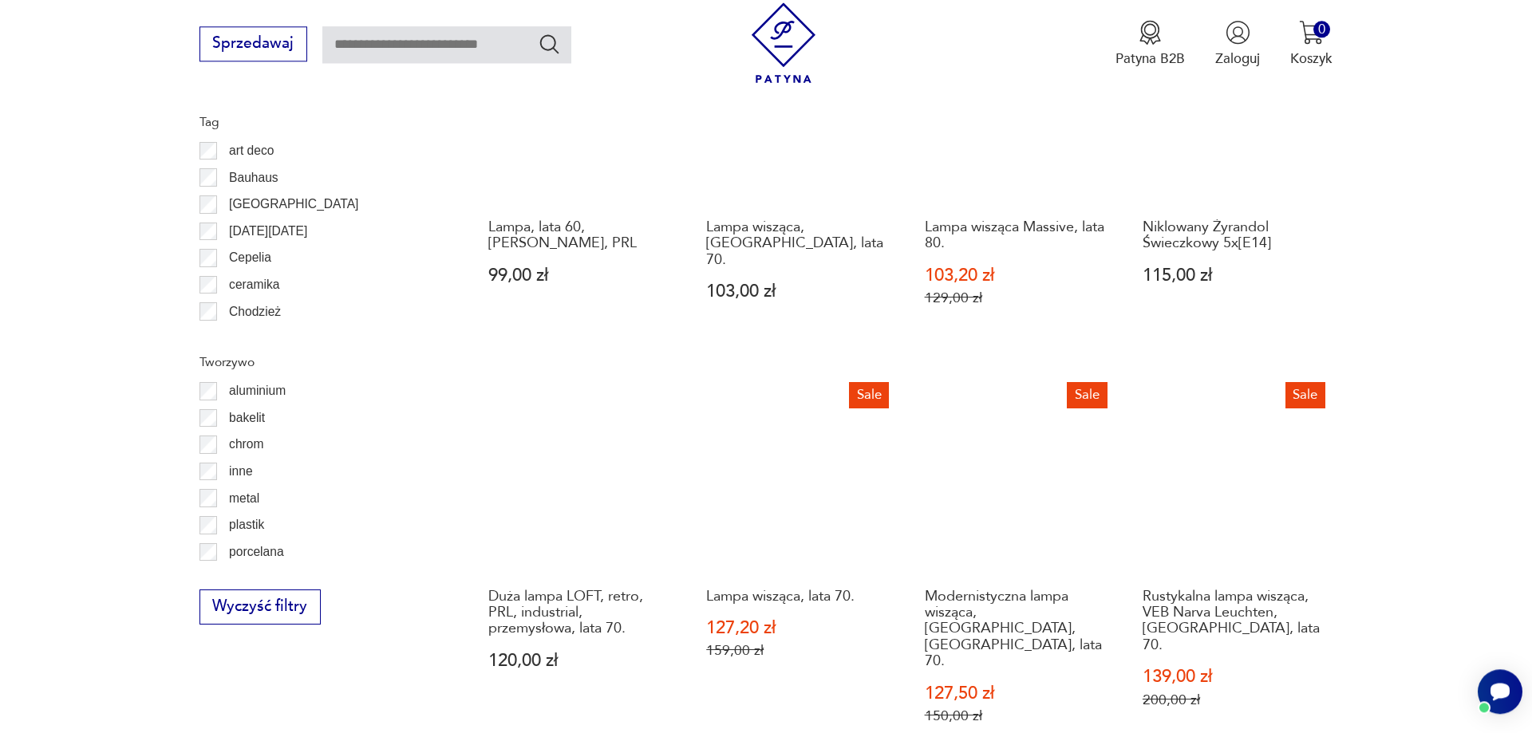
scroll to position [1777, 0]
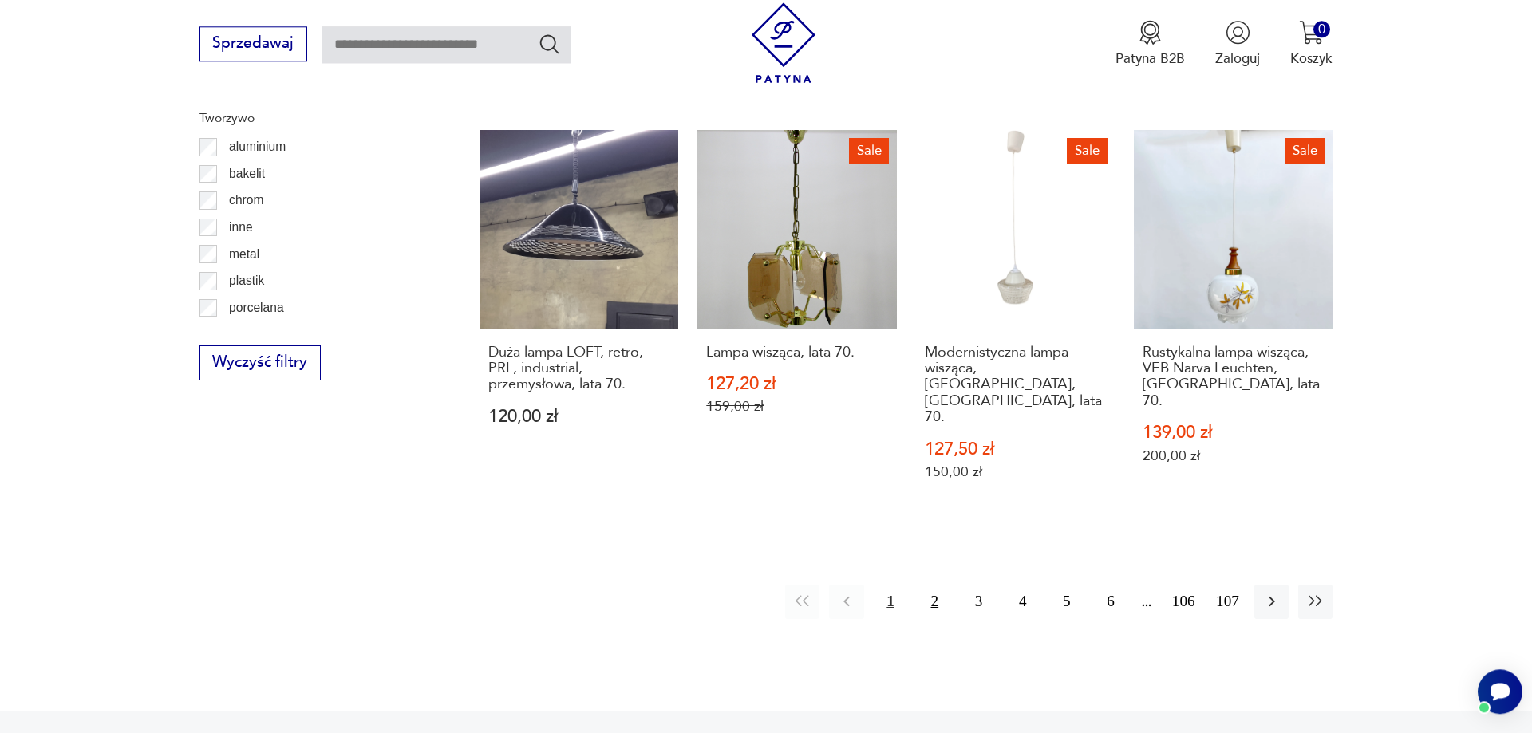
click at [933, 585] on button "2" at bounding box center [935, 602] width 34 height 34
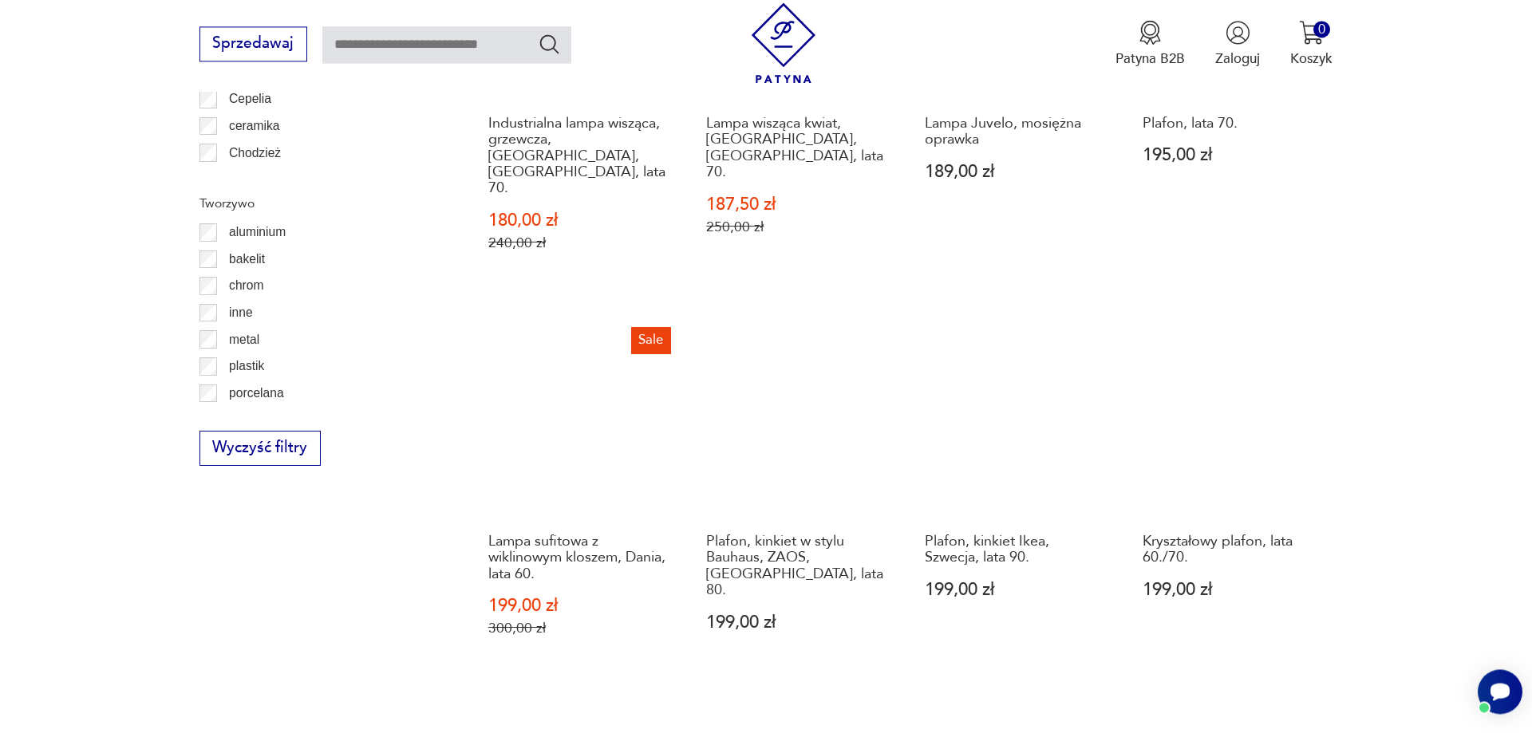
scroll to position [1696, 0]
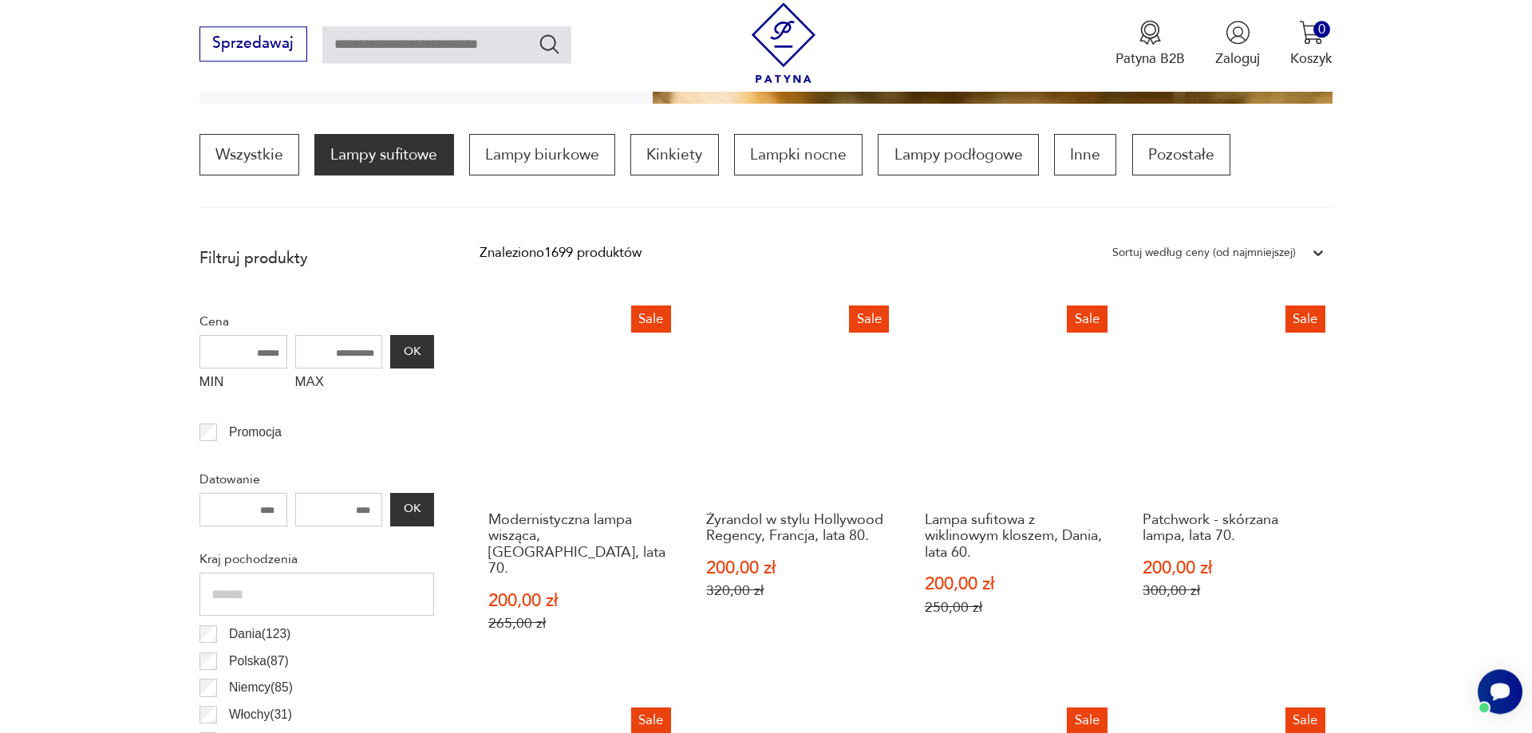
scroll to position [800, 0]
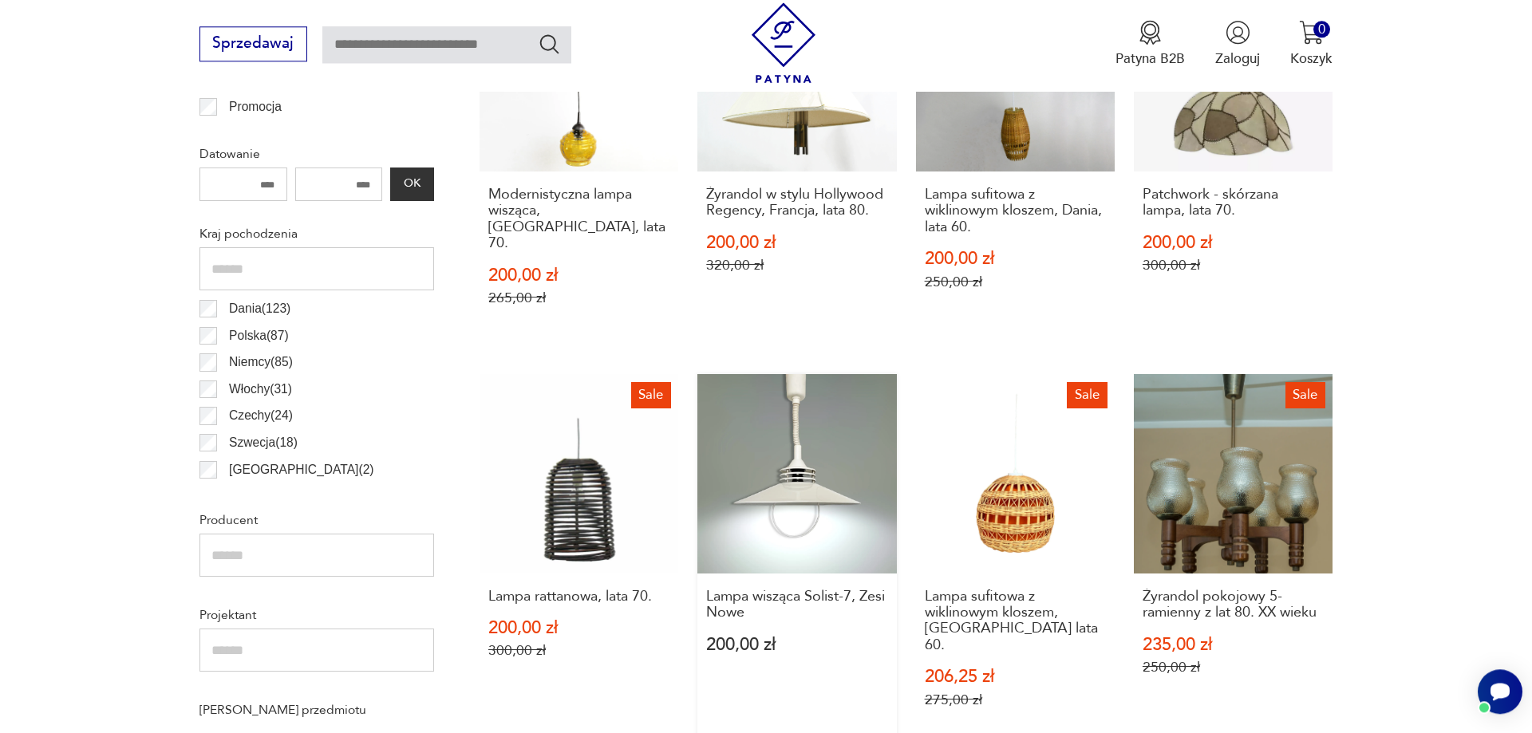
click at [787, 452] on link "Lampa wisząca Solist-7, Zesi Nowe 200,00 zł" at bounding box center [796, 559] width 199 height 371
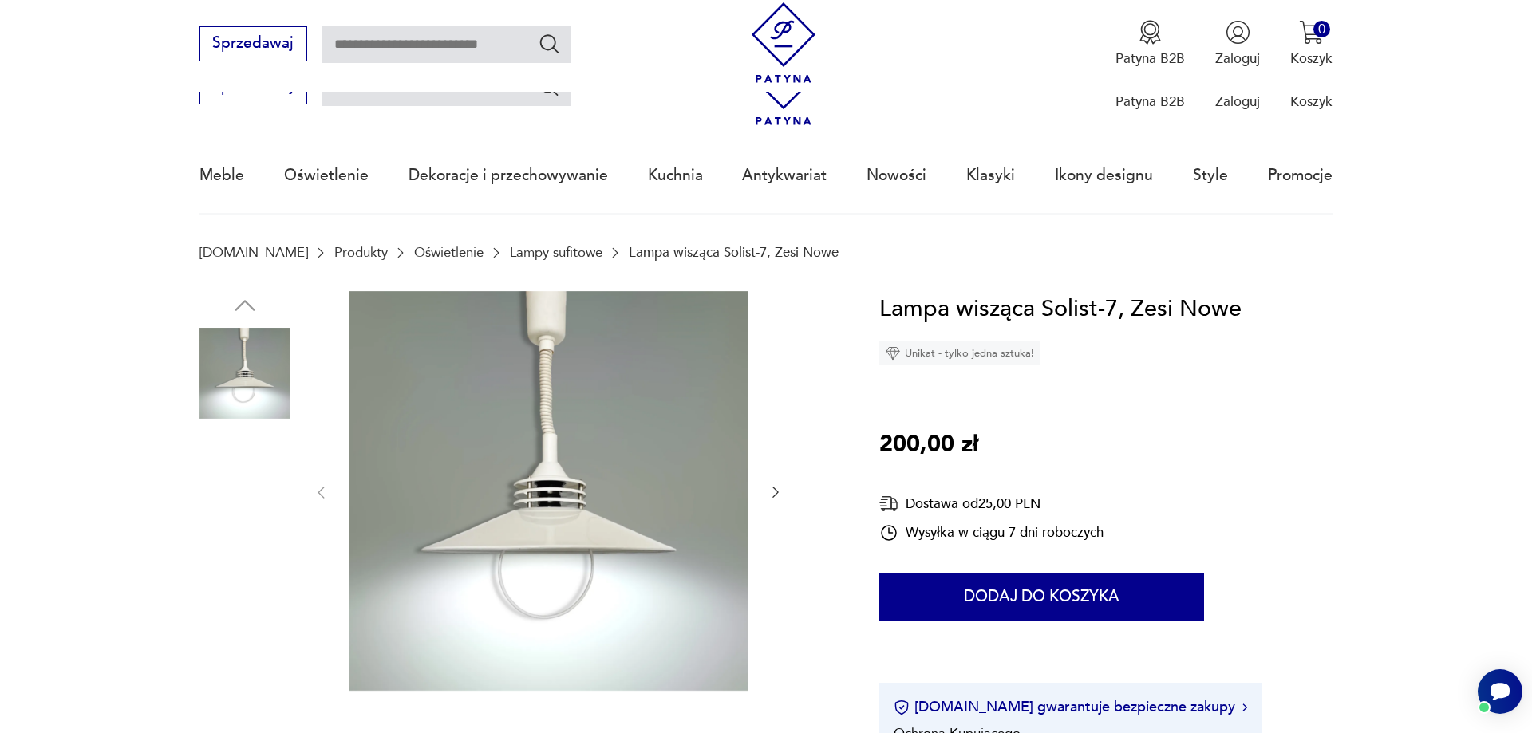
scroll to position [326, 0]
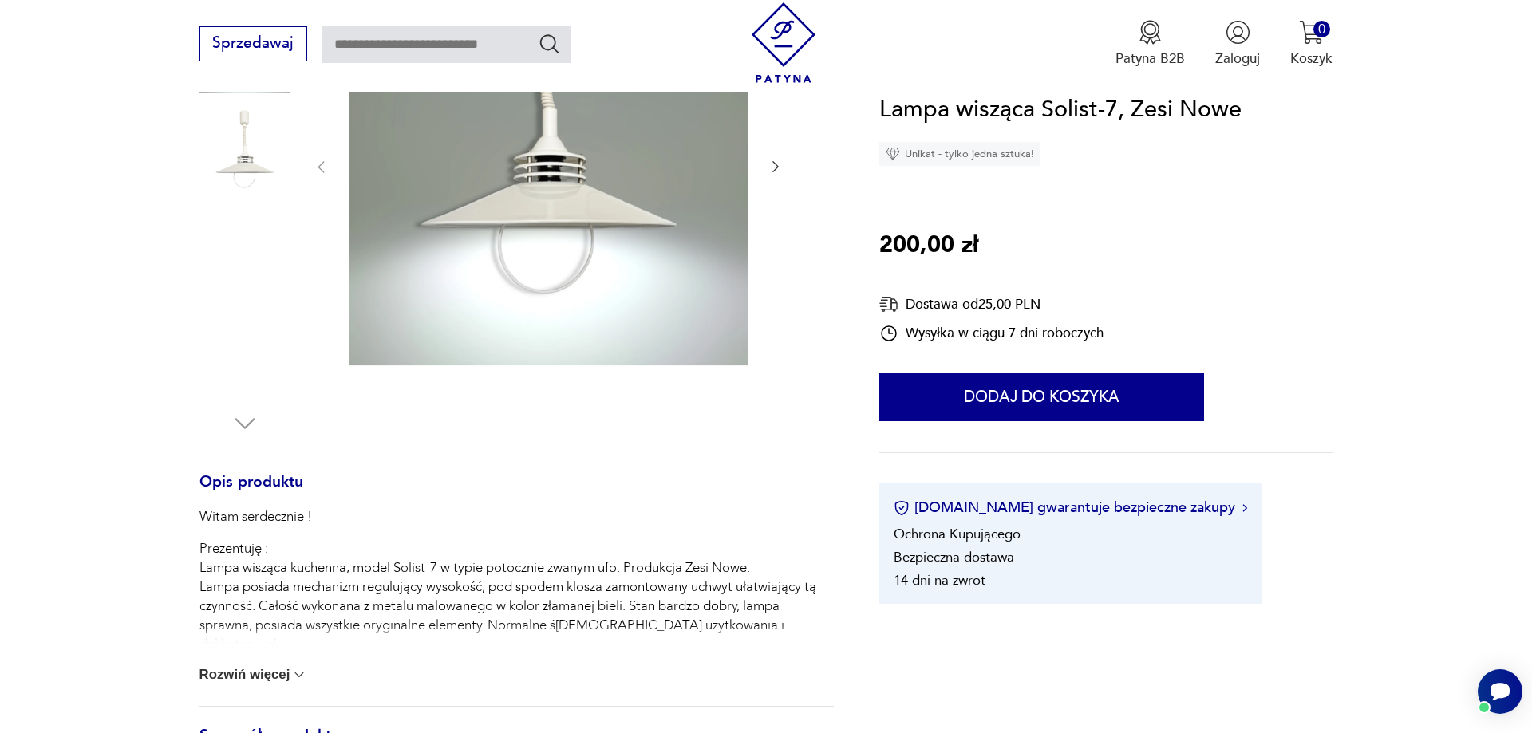
click at [273, 680] on button "Rozwiń więcej" at bounding box center [253, 675] width 109 height 16
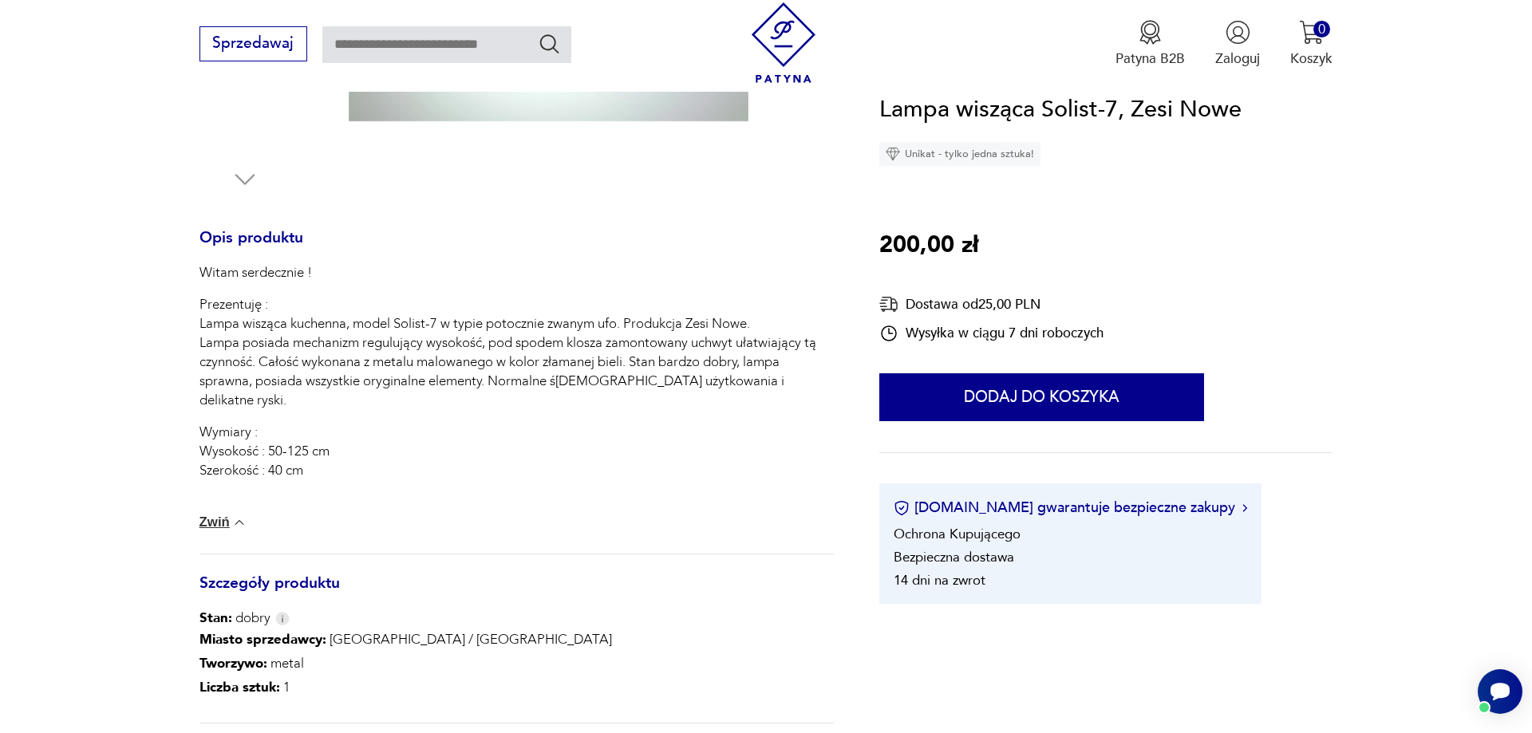
scroll to position [244, 0]
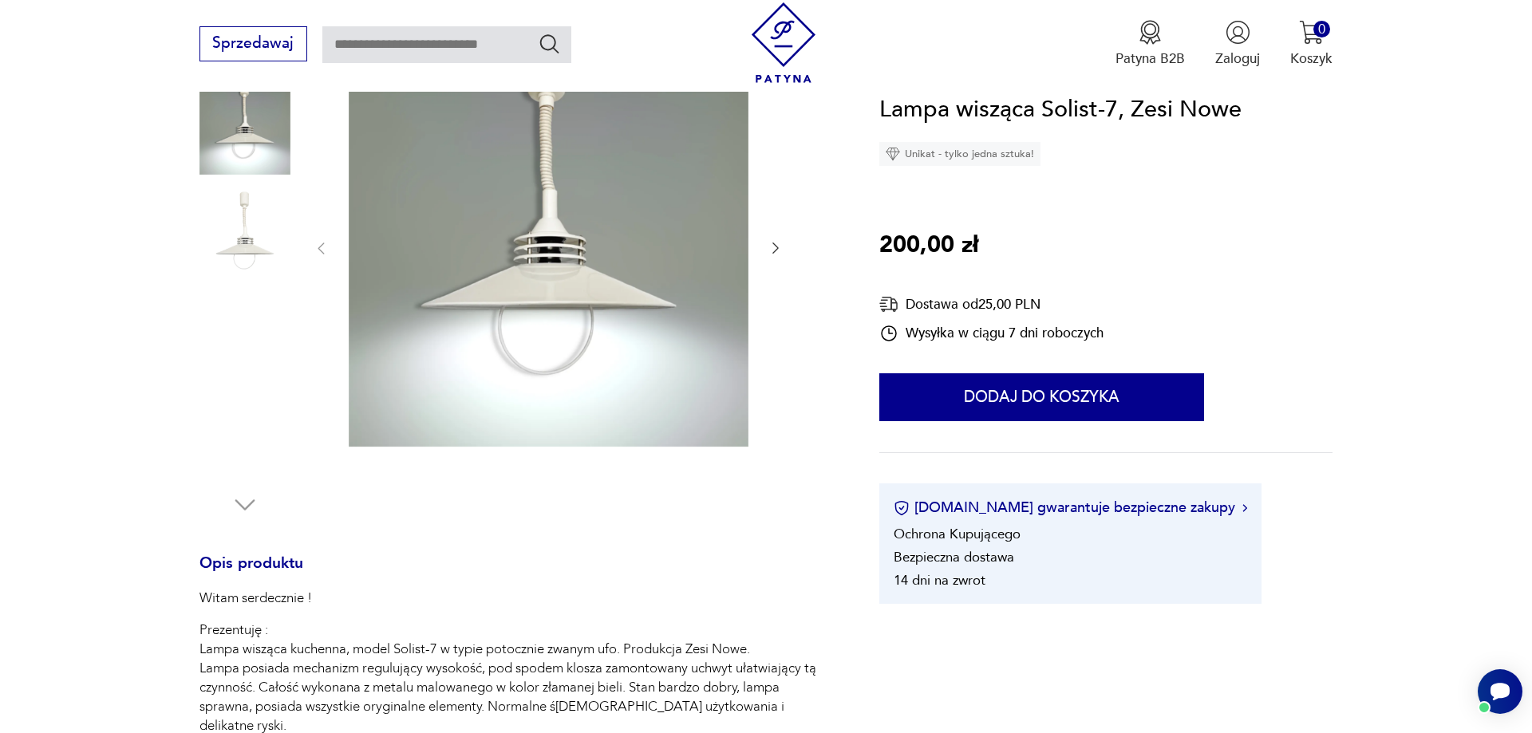
click at [543, 276] on img at bounding box center [549, 247] width 400 height 400
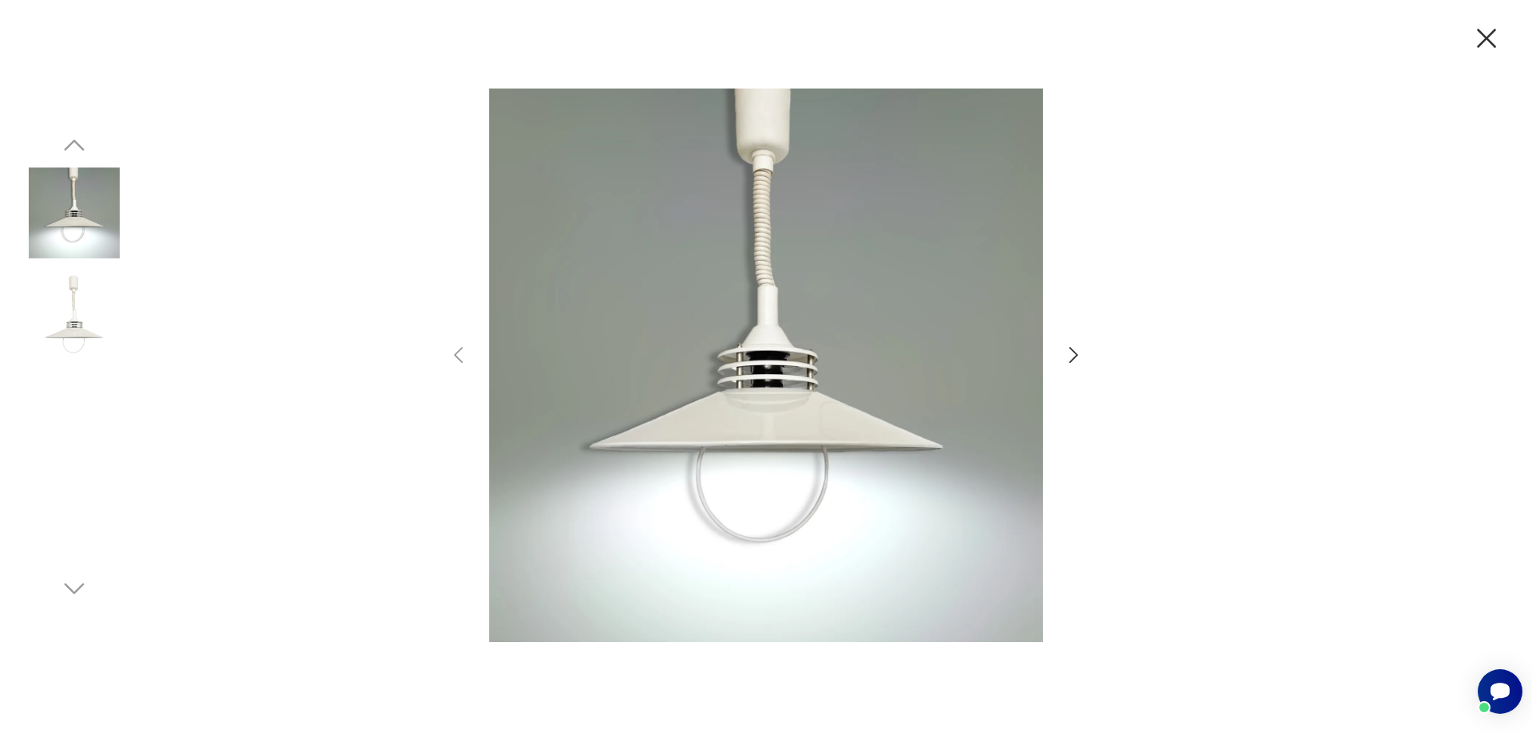
click at [1071, 349] on icon "button" at bounding box center [1073, 355] width 9 height 16
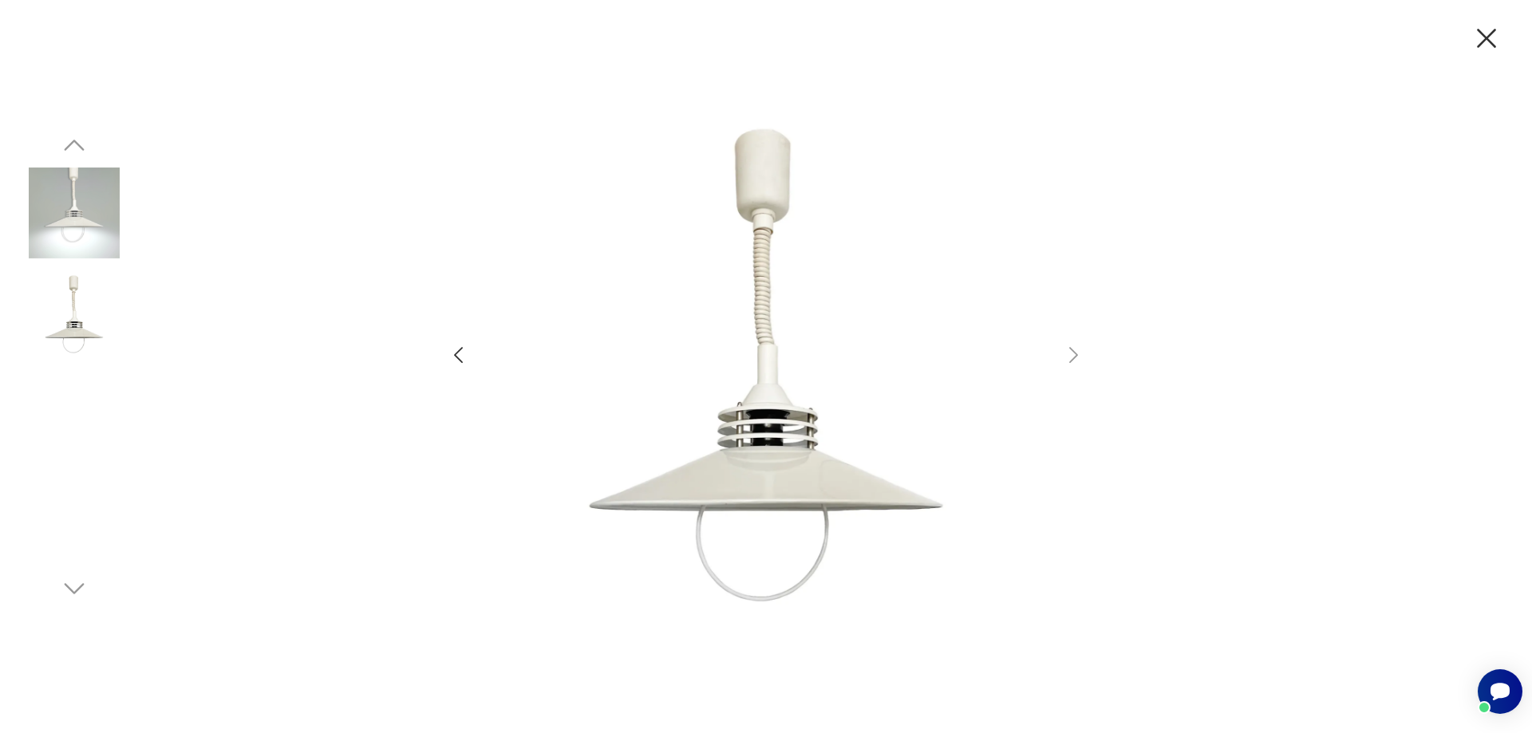
click at [456, 353] on icon "button" at bounding box center [458, 355] width 9 height 16
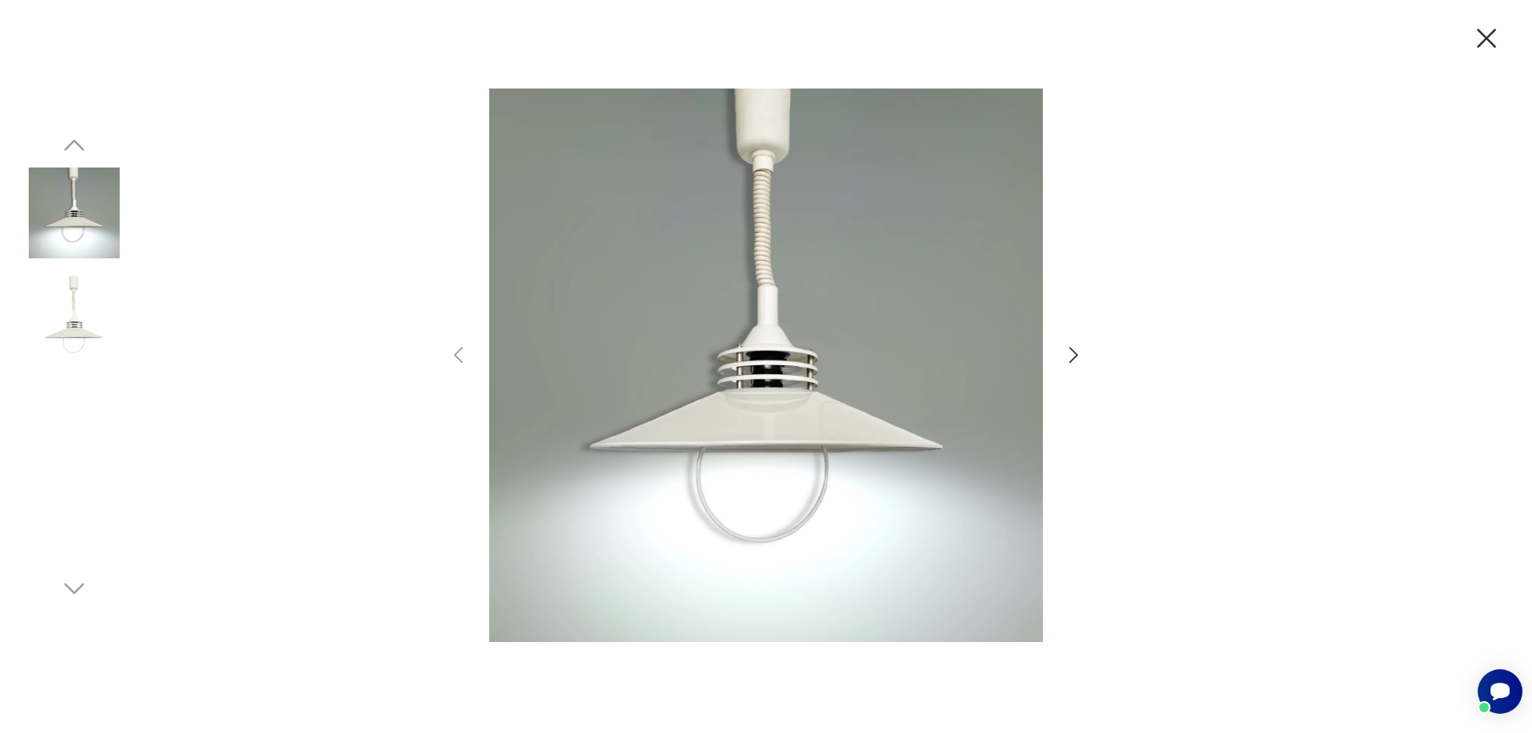
click at [772, 401] on img at bounding box center [766, 365] width 554 height 586
click at [1485, 43] on icon "button" at bounding box center [1487, 39] width 34 height 34
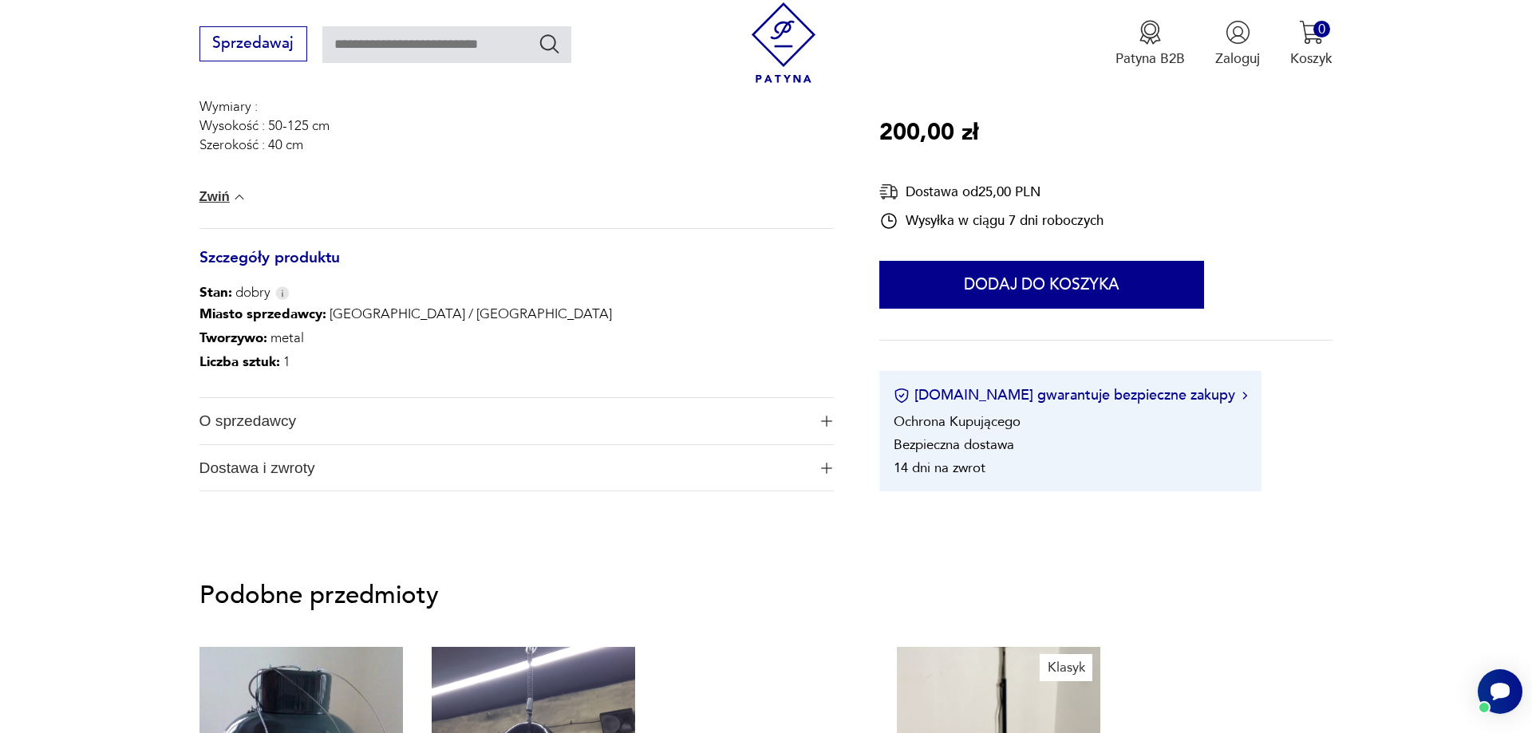
scroll to position [1221, 0]
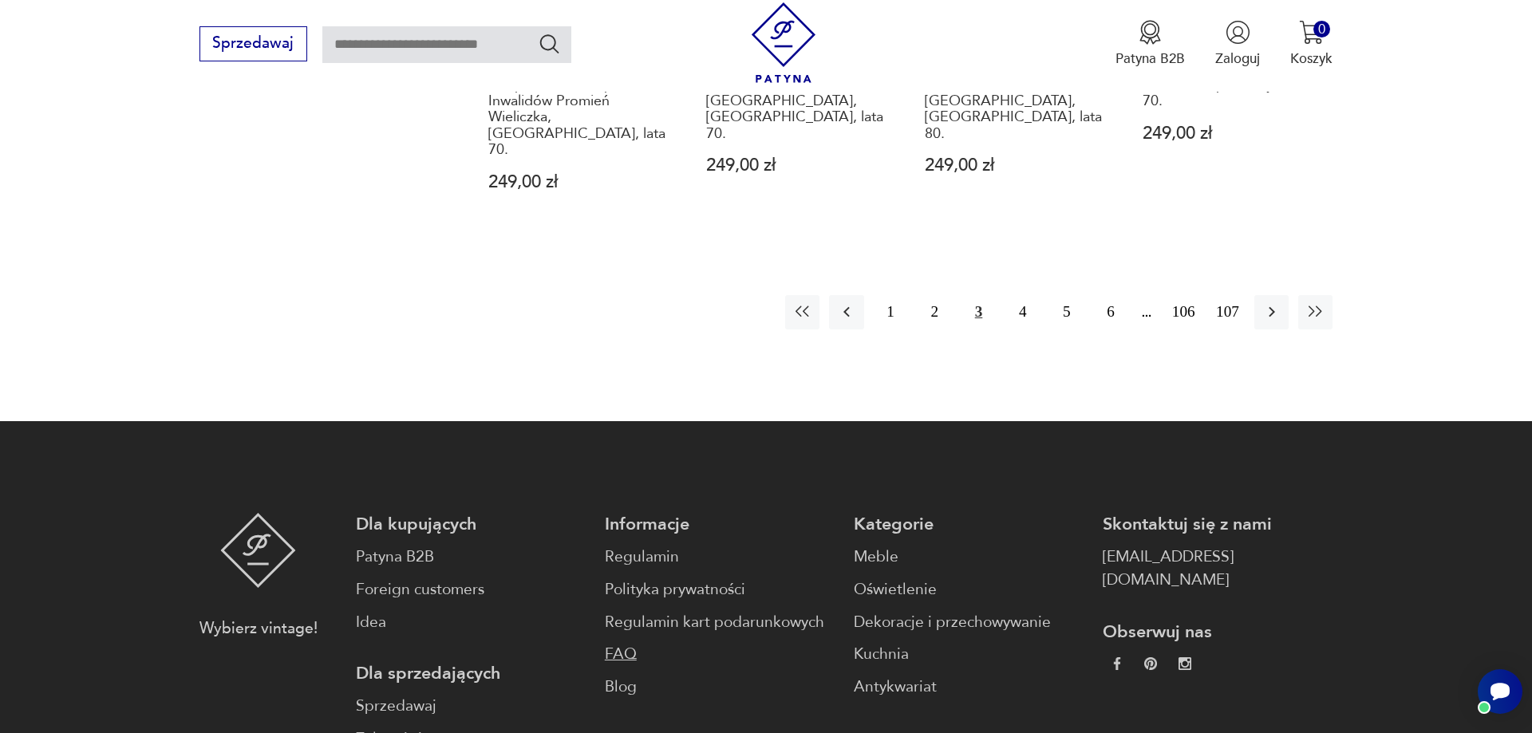
scroll to position [1774, 0]
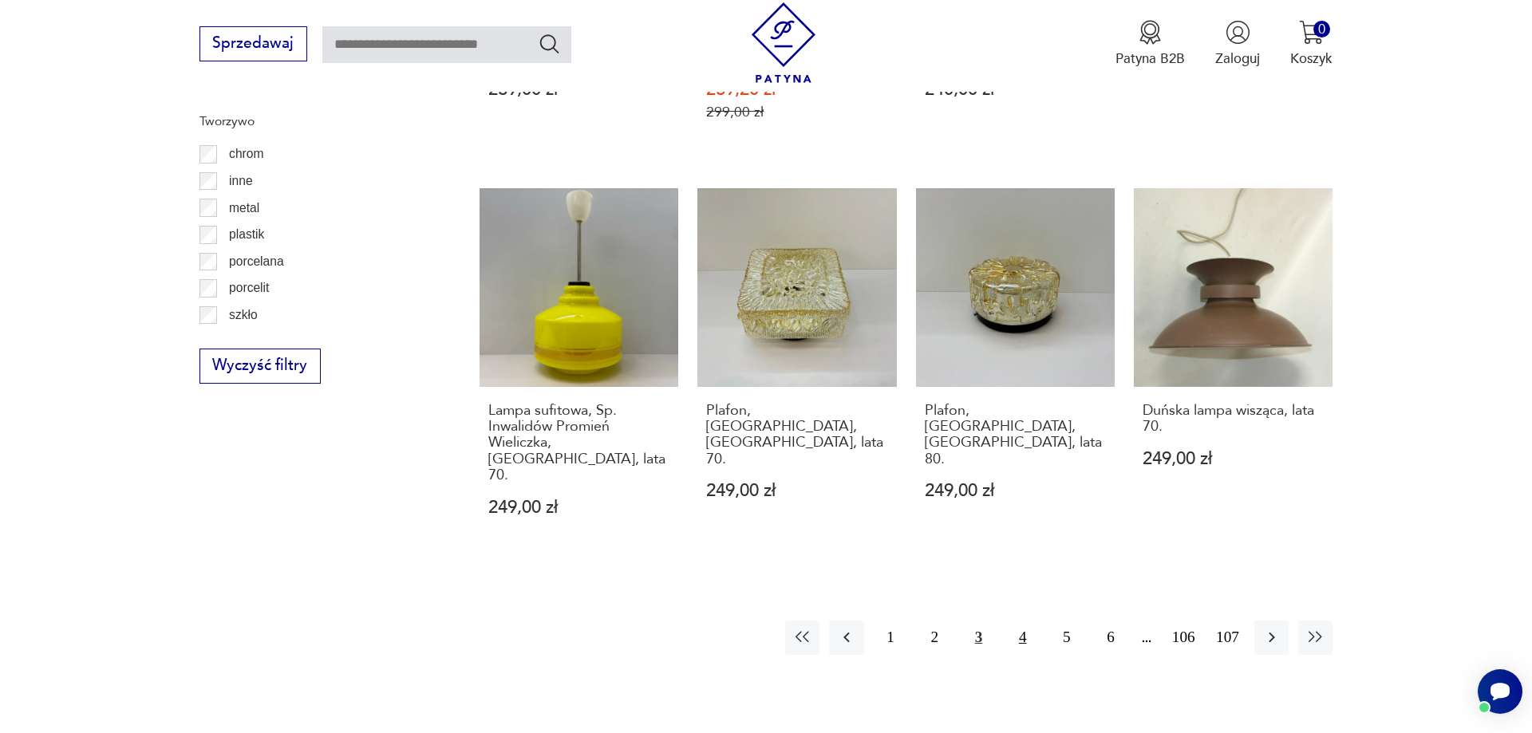
click at [1024, 621] on button "4" at bounding box center [1022, 638] width 34 height 34
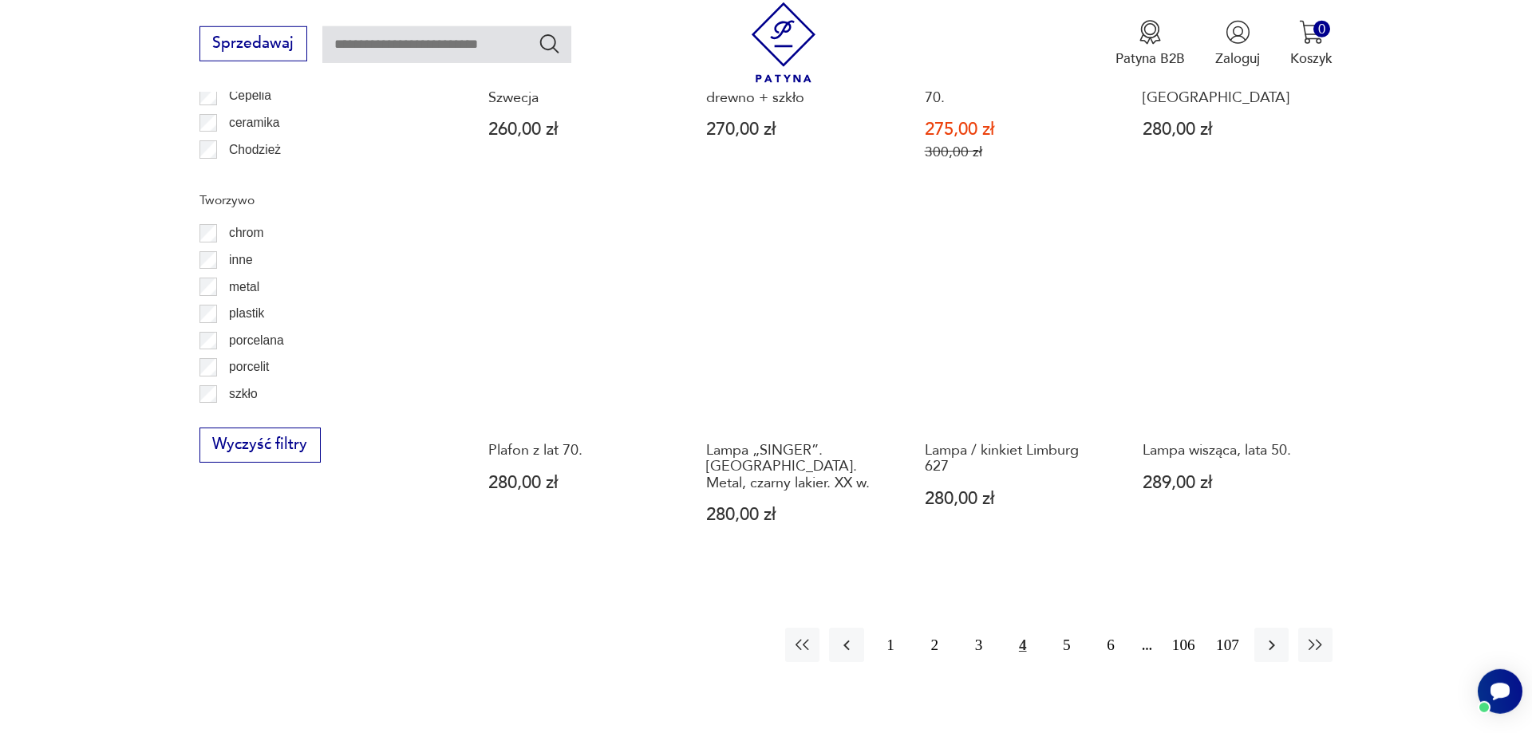
scroll to position [1369, 0]
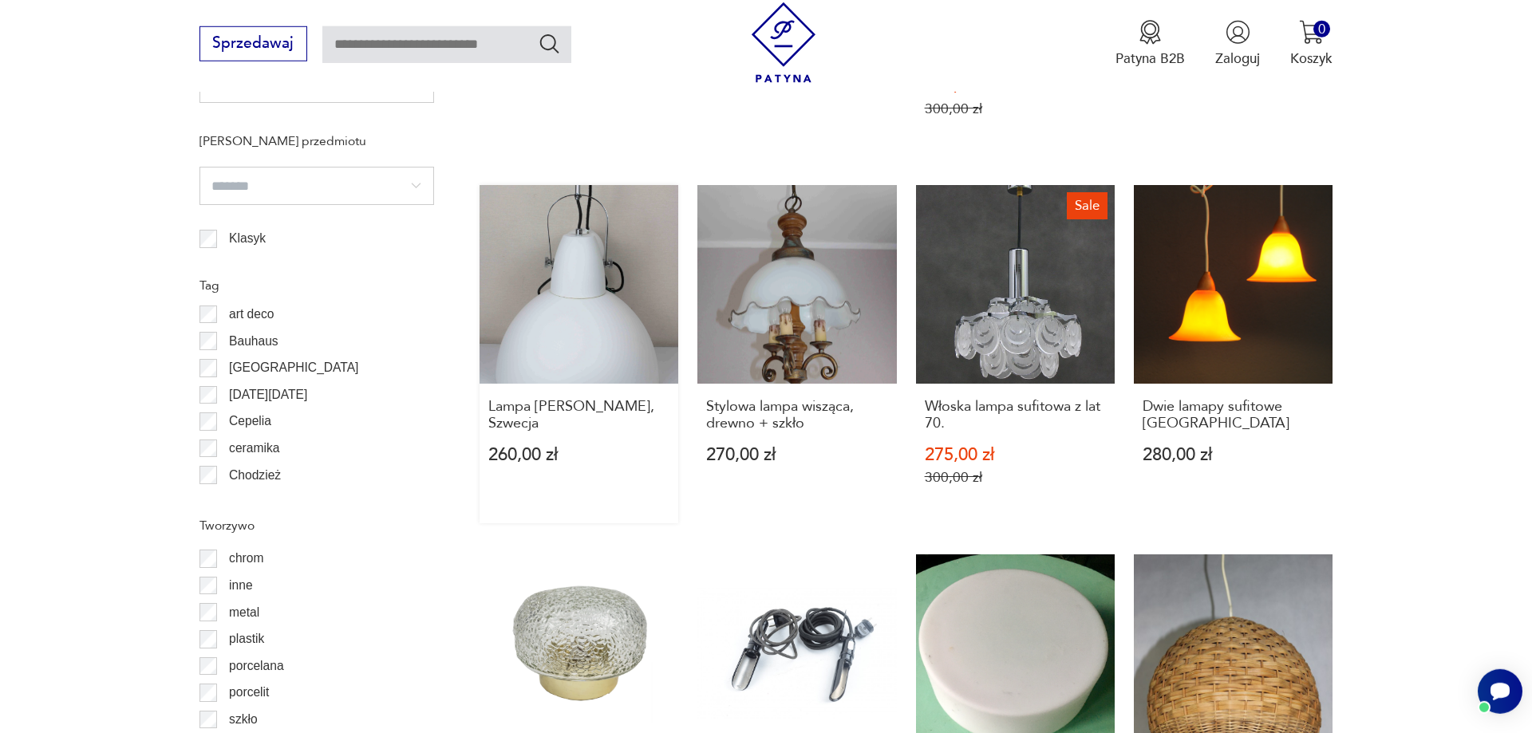
click at [587, 285] on link "Lampa loftowa Ryders, Szwecja 260,00 zł" at bounding box center [579, 354] width 199 height 338
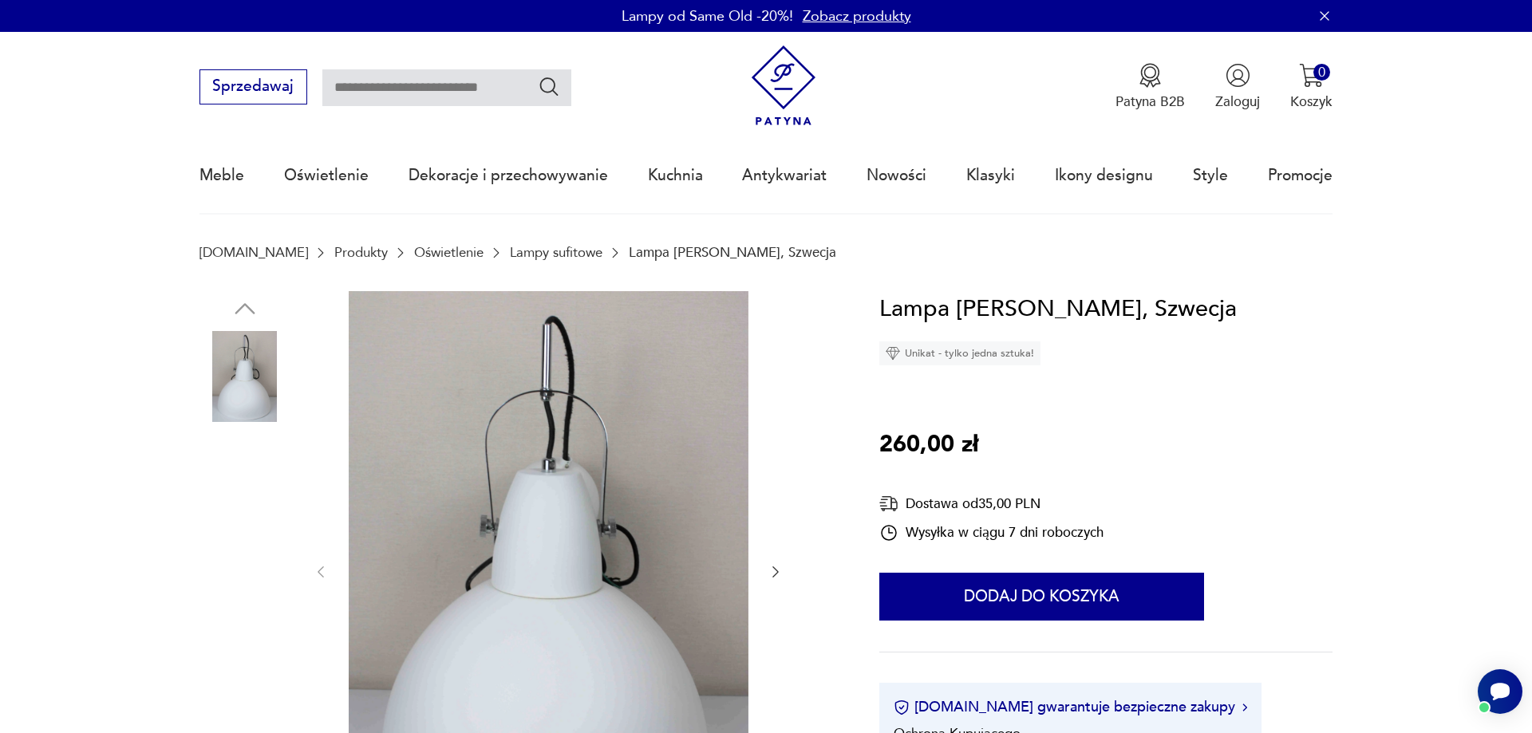
scroll to position [244, 0]
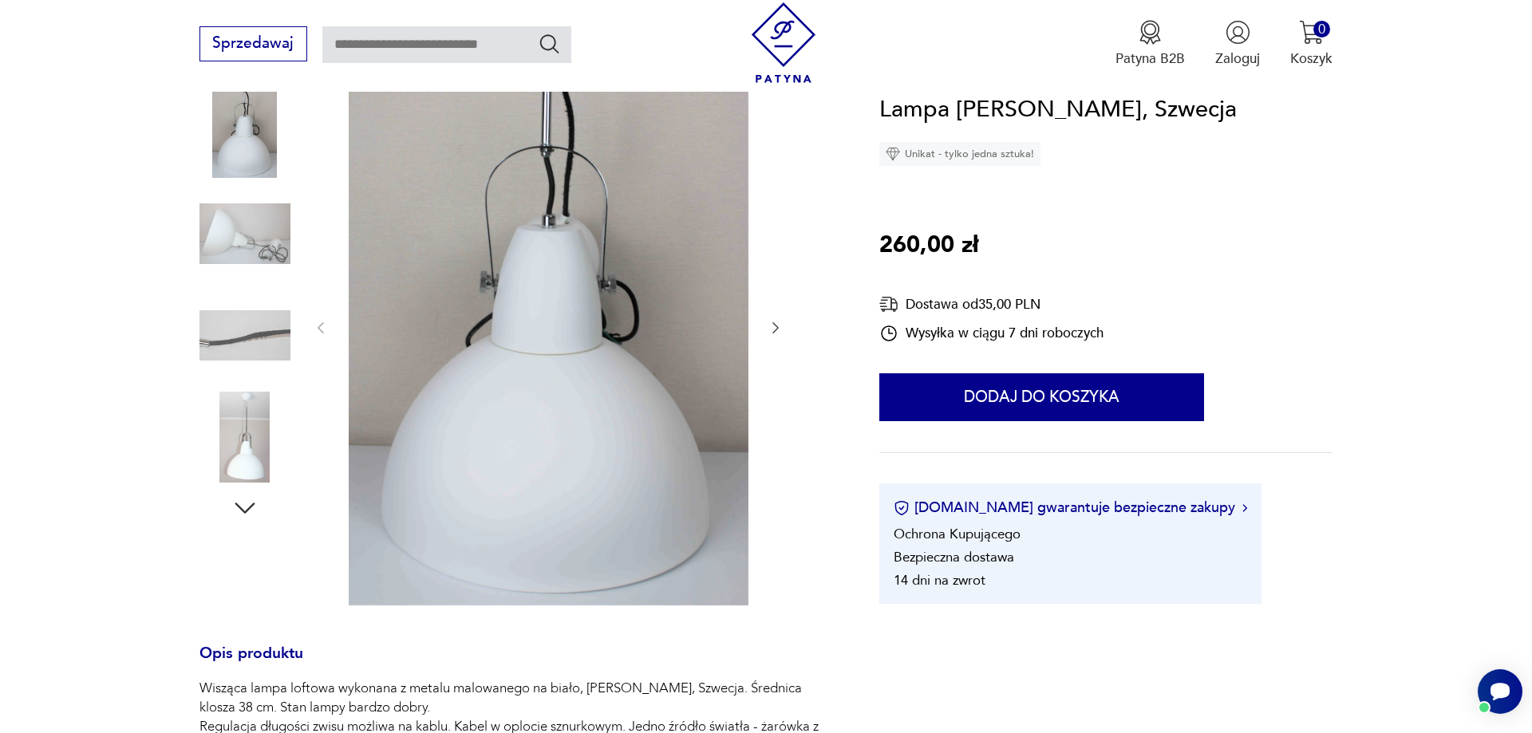
click at [784, 320] on button "button" at bounding box center [776, 327] width 16 height 19
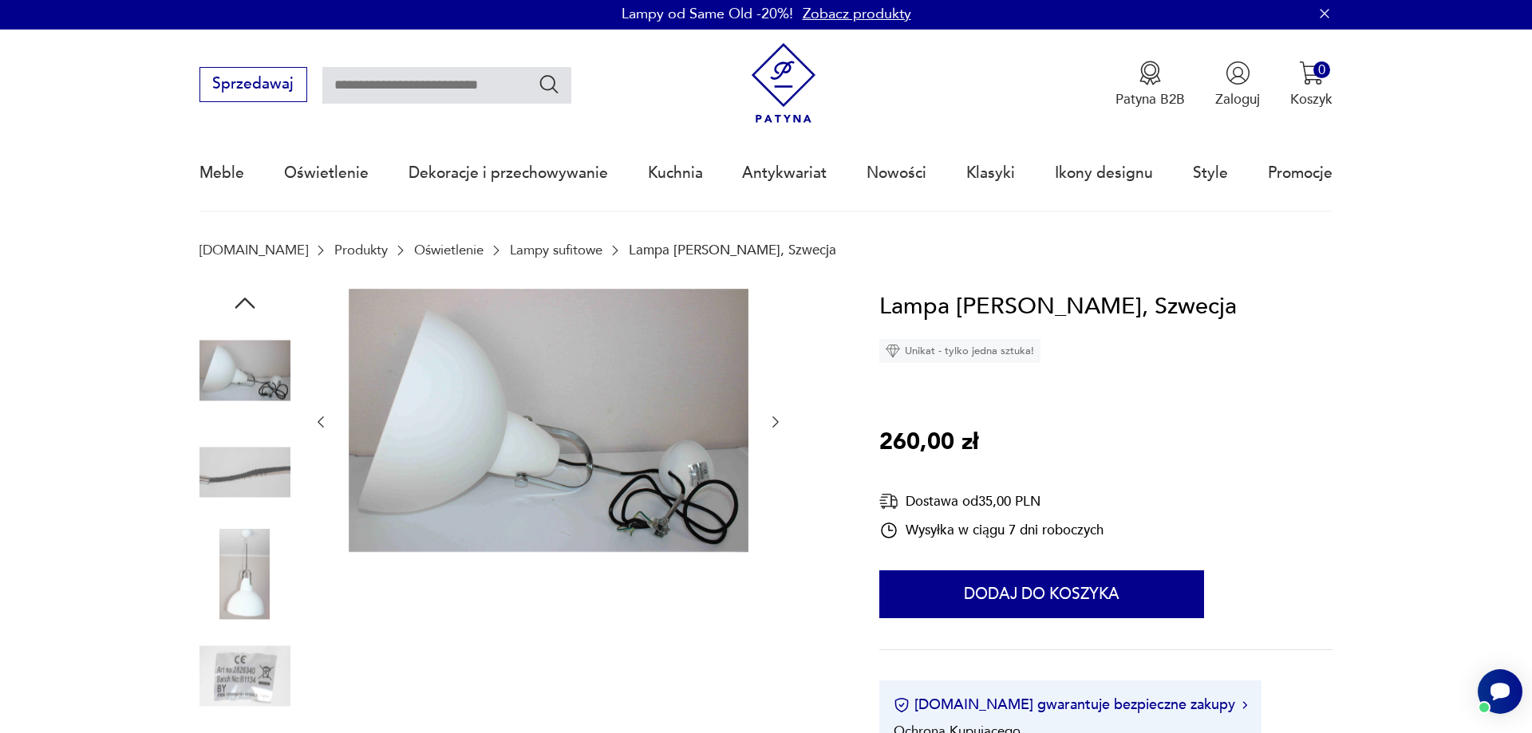
scroll to position [0, 0]
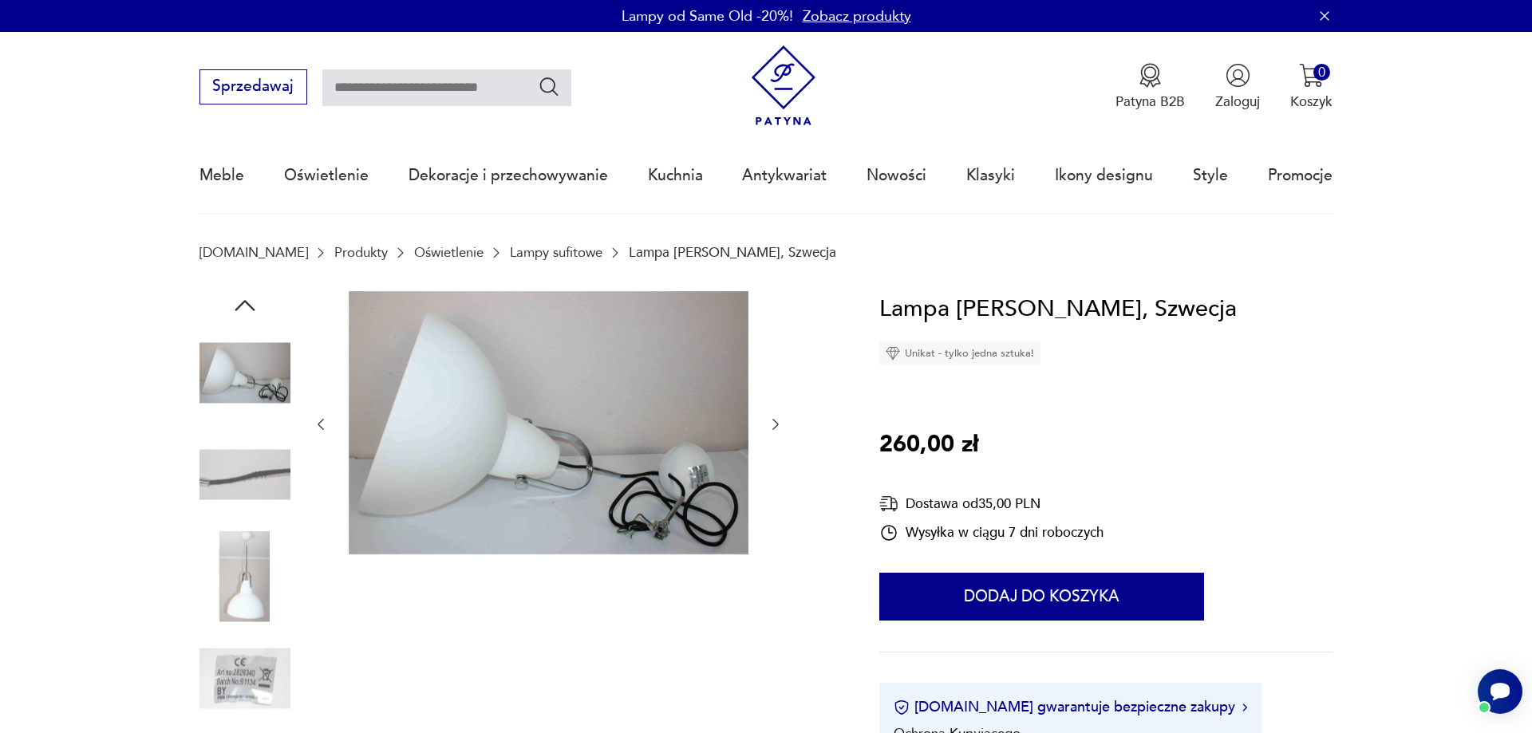
click at [777, 418] on icon "button" at bounding box center [776, 425] width 16 height 16
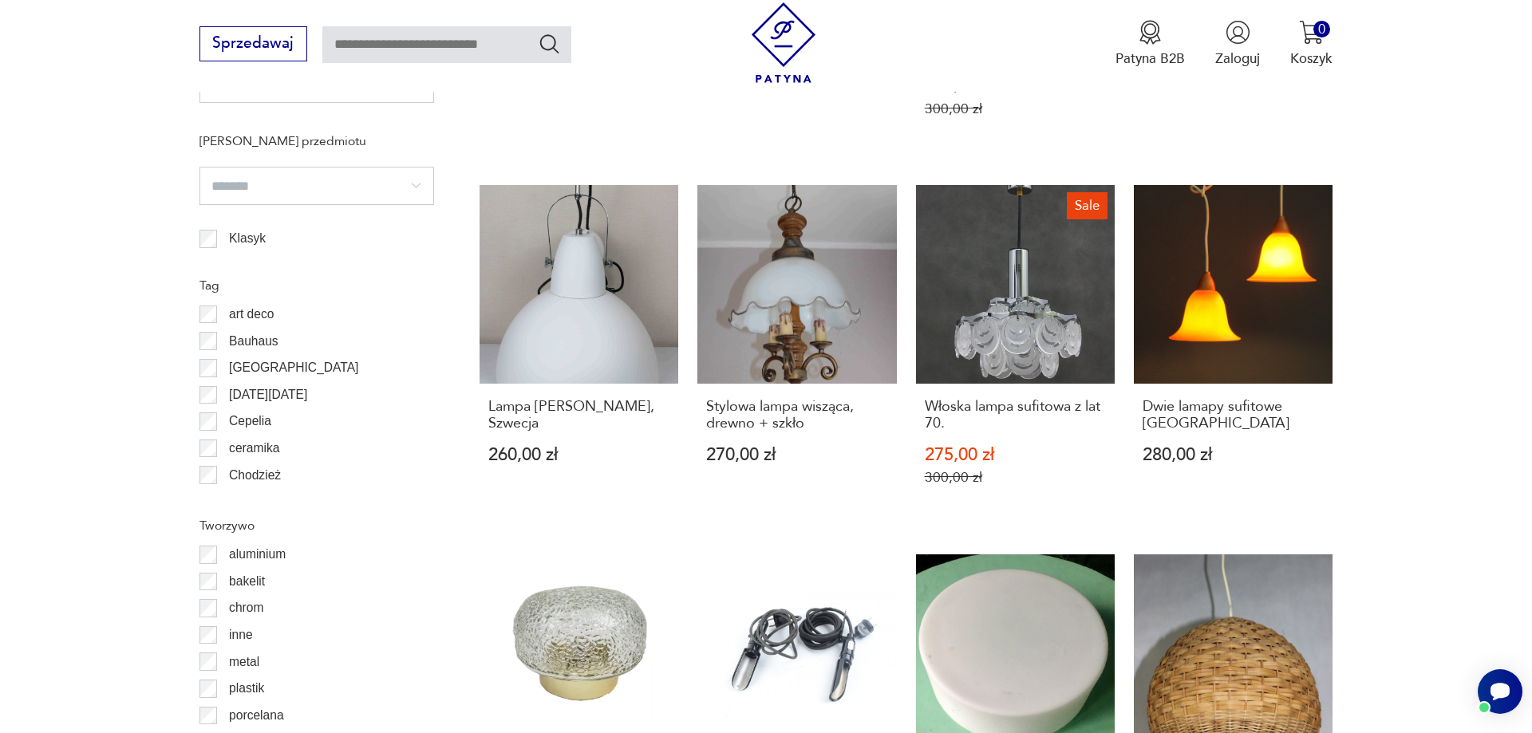
scroll to position [1546, 0]
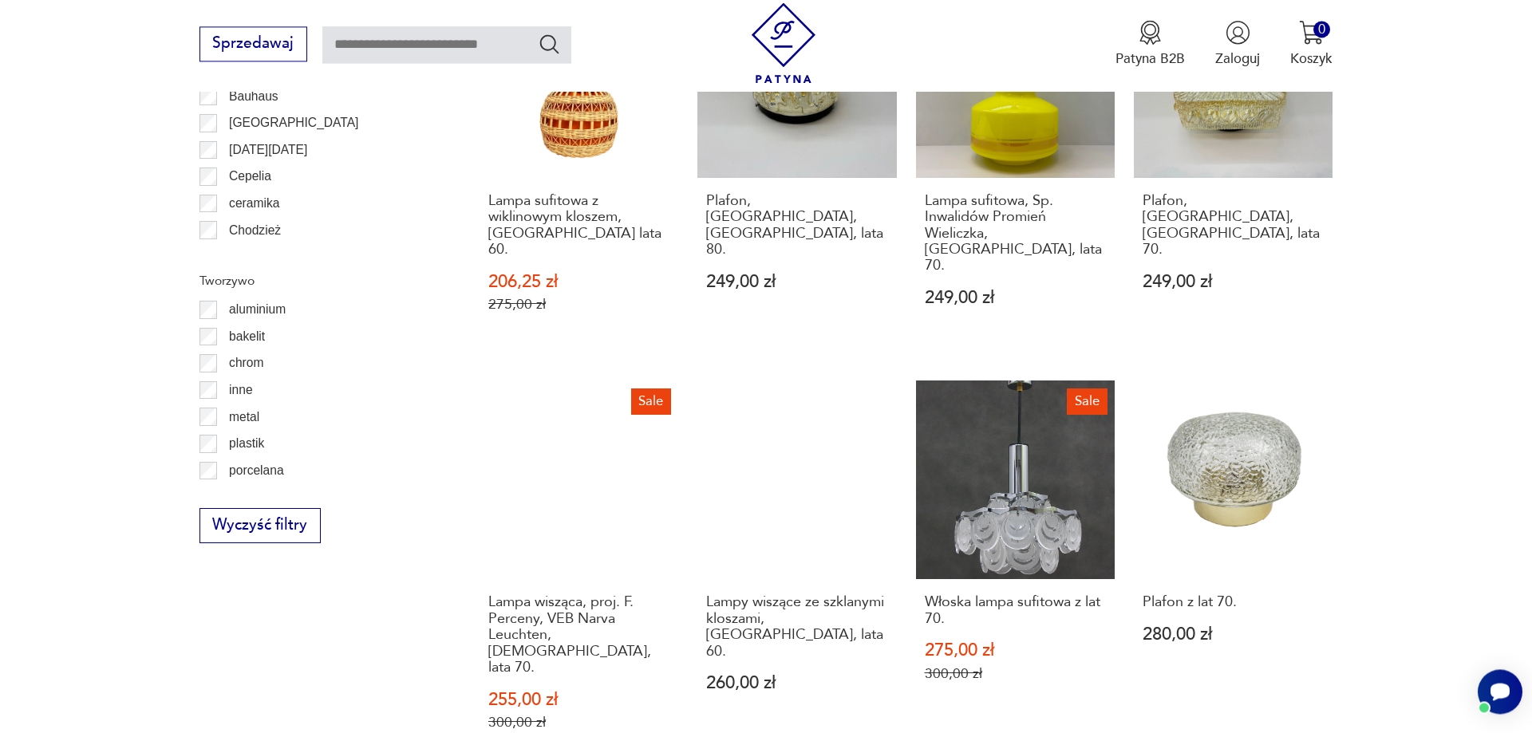
scroll to position [1940, 0]
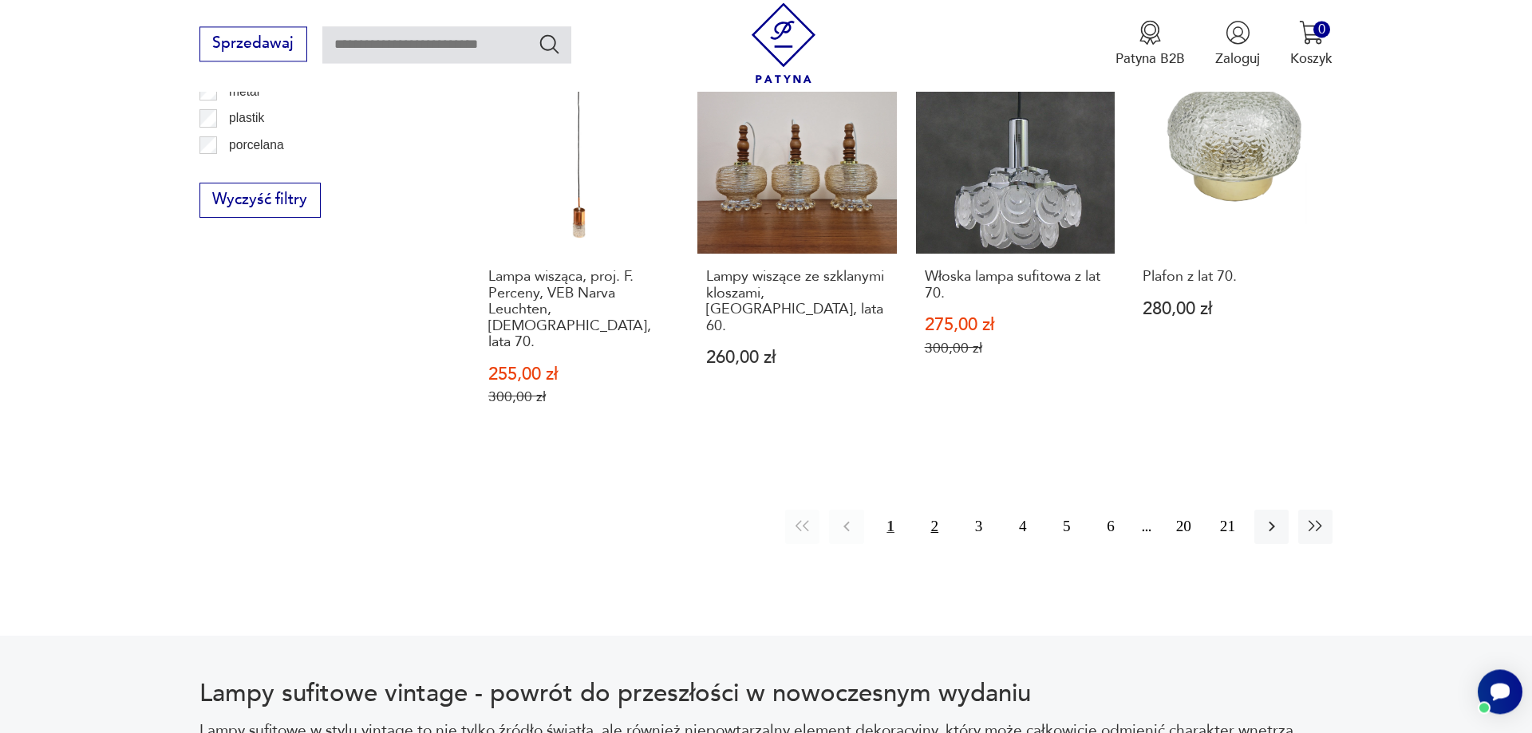
click at [938, 510] on button "2" at bounding box center [935, 527] width 34 height 34
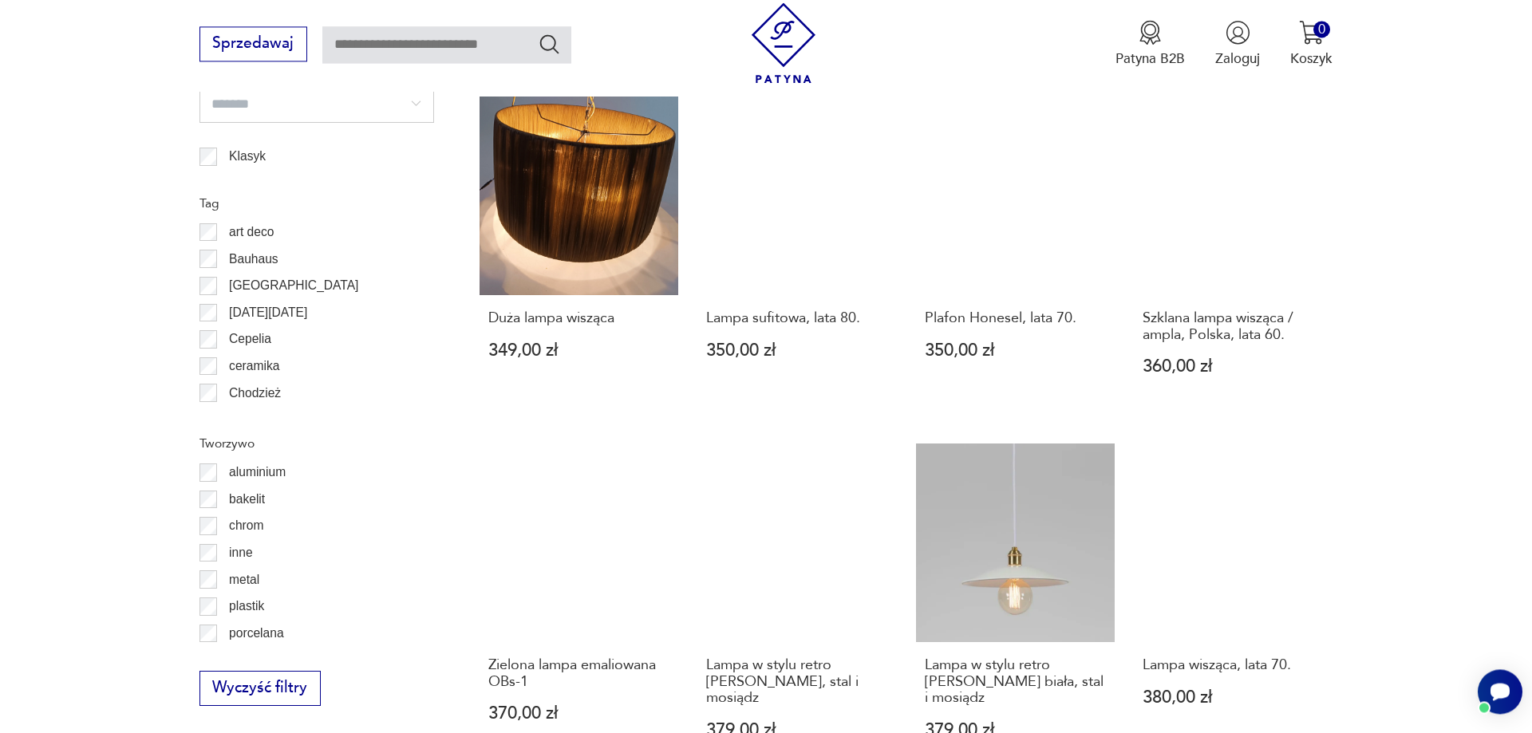
scroll to position [1696, 0]
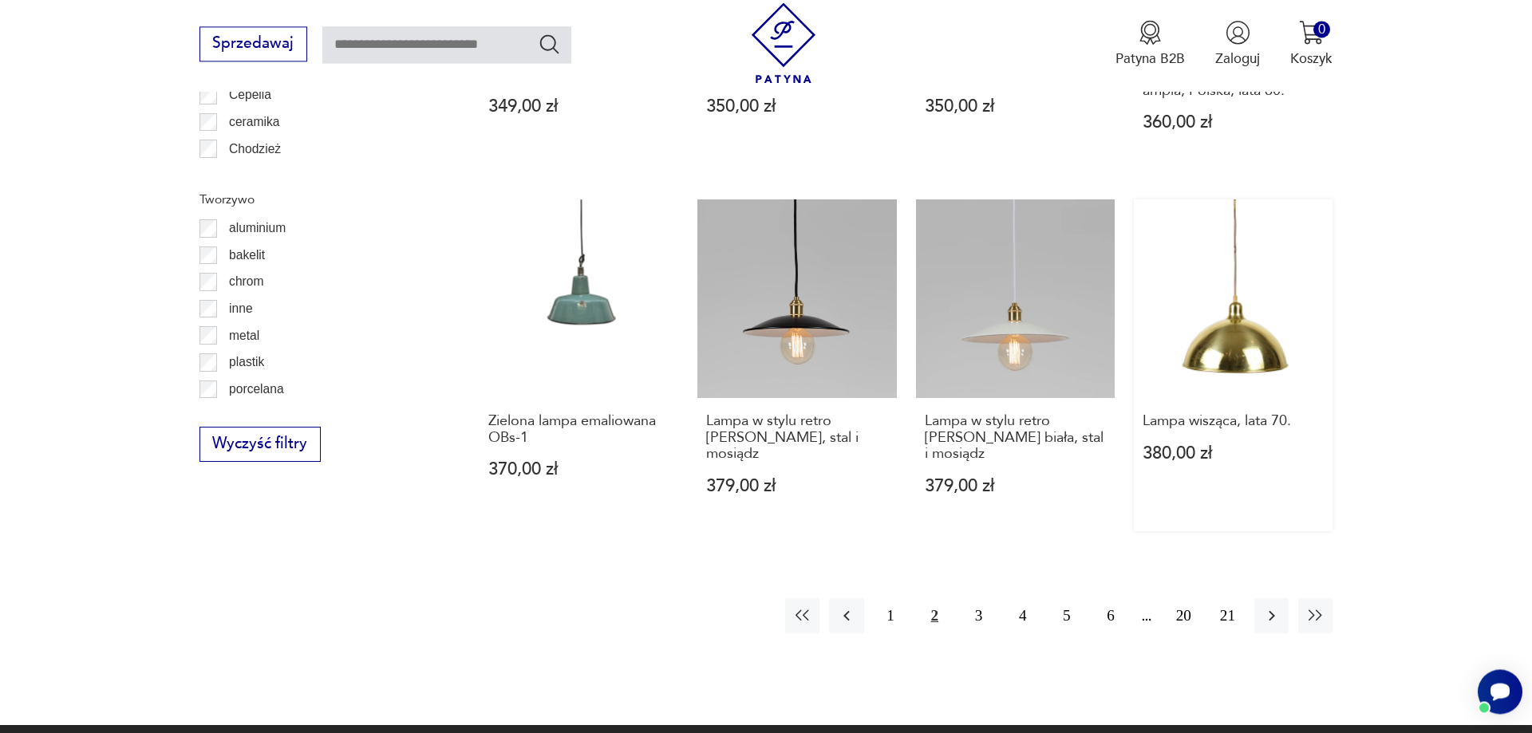
click at [1233, 335] on link "Lampa wisząca, lata 70. 380,00 zł" at bounding box center [1233, 365] width 199 height 333
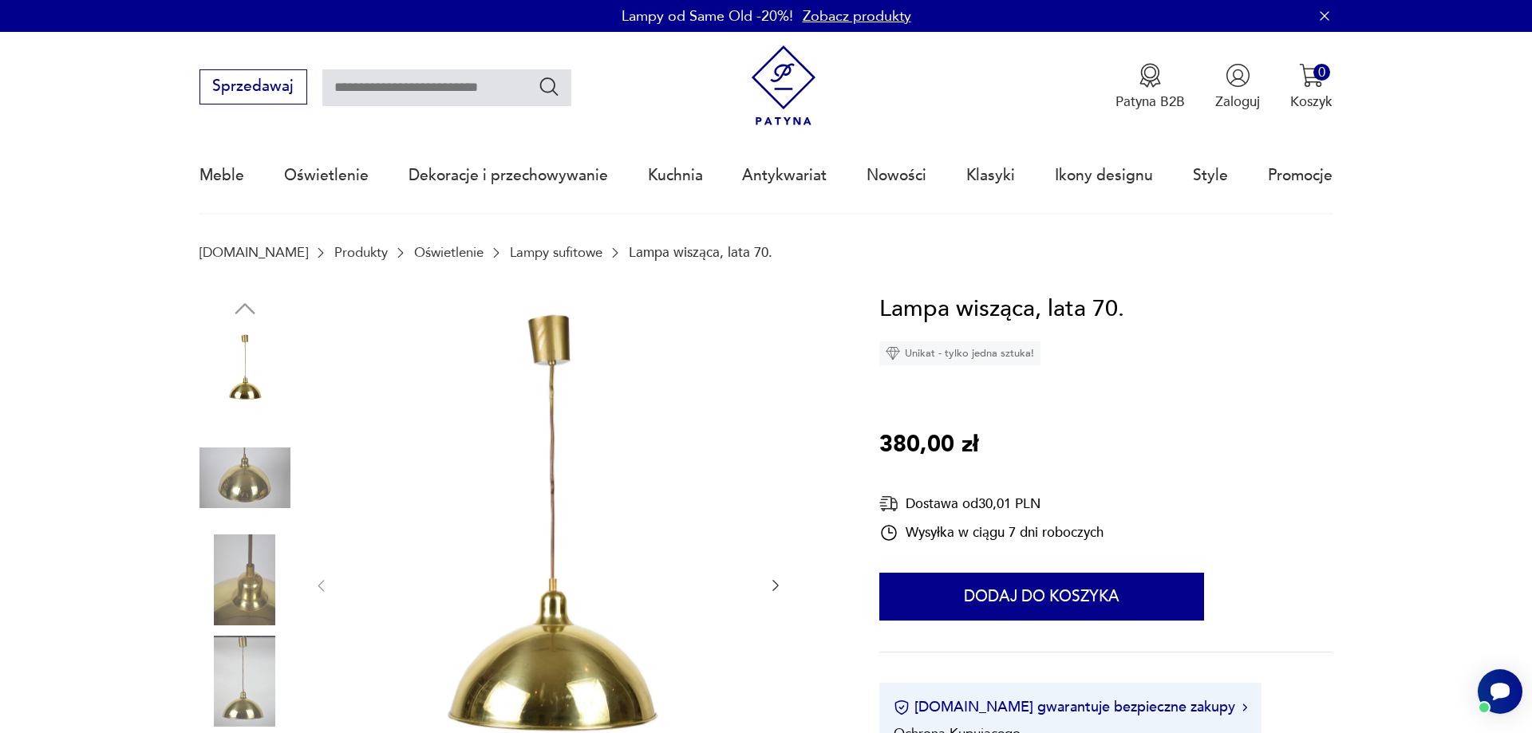
click at [775, 588] on icon "button" at bounding box center [776, 586] width 16 height 16
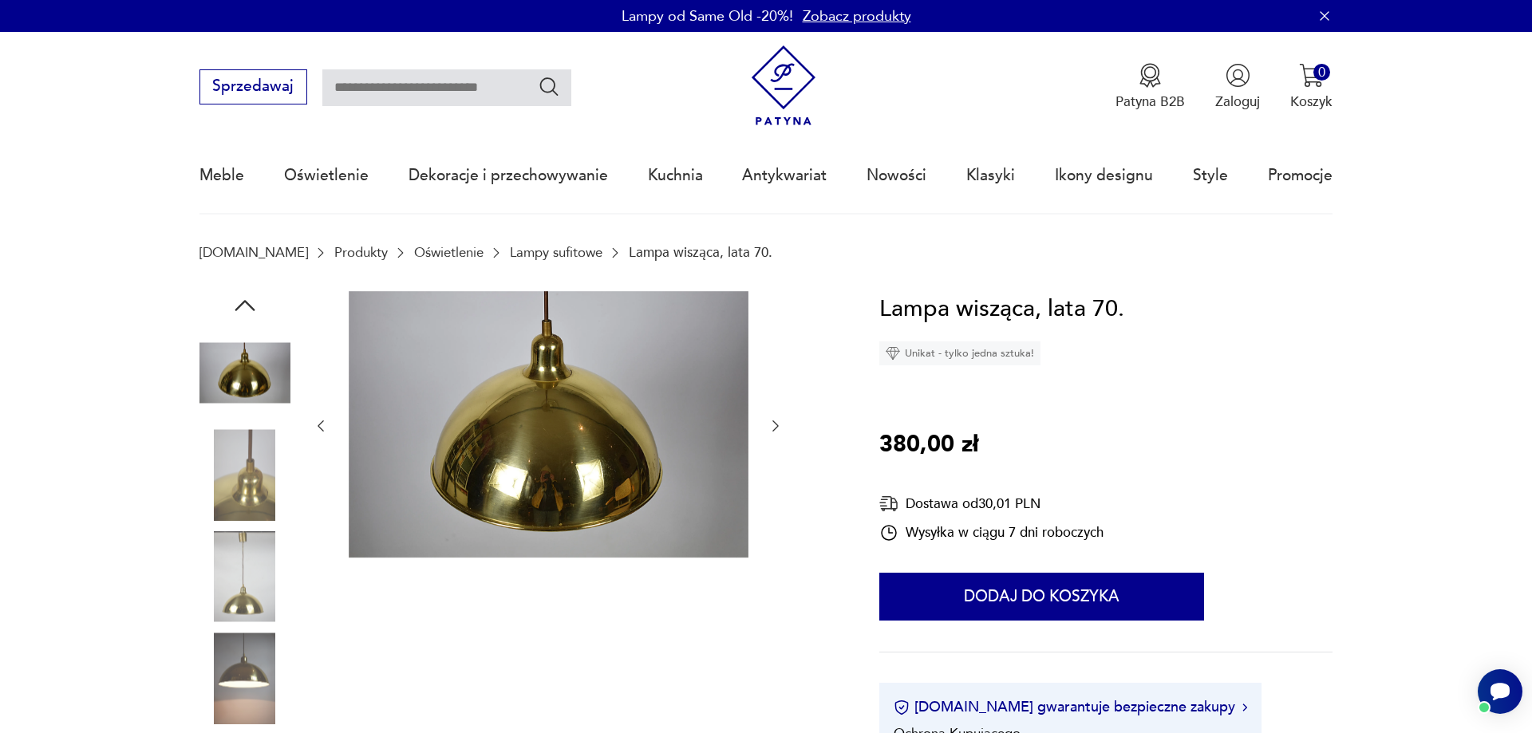
click at [770, 421] on icon "button" at bounding box center [776, 426] width 16 height 16
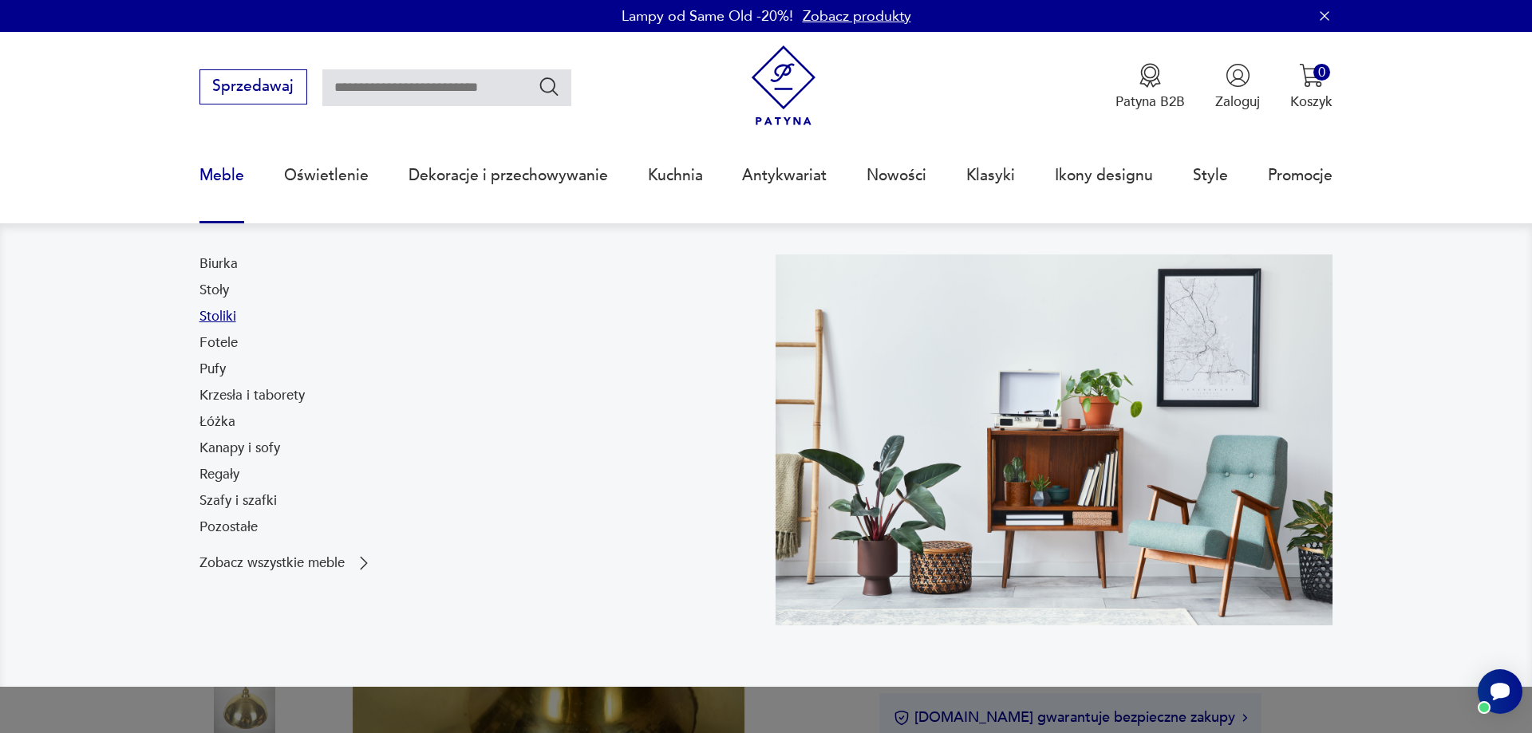
click at [211, 318] on link "Stoliki" at bounding box center [217, 316] width 37 height 19
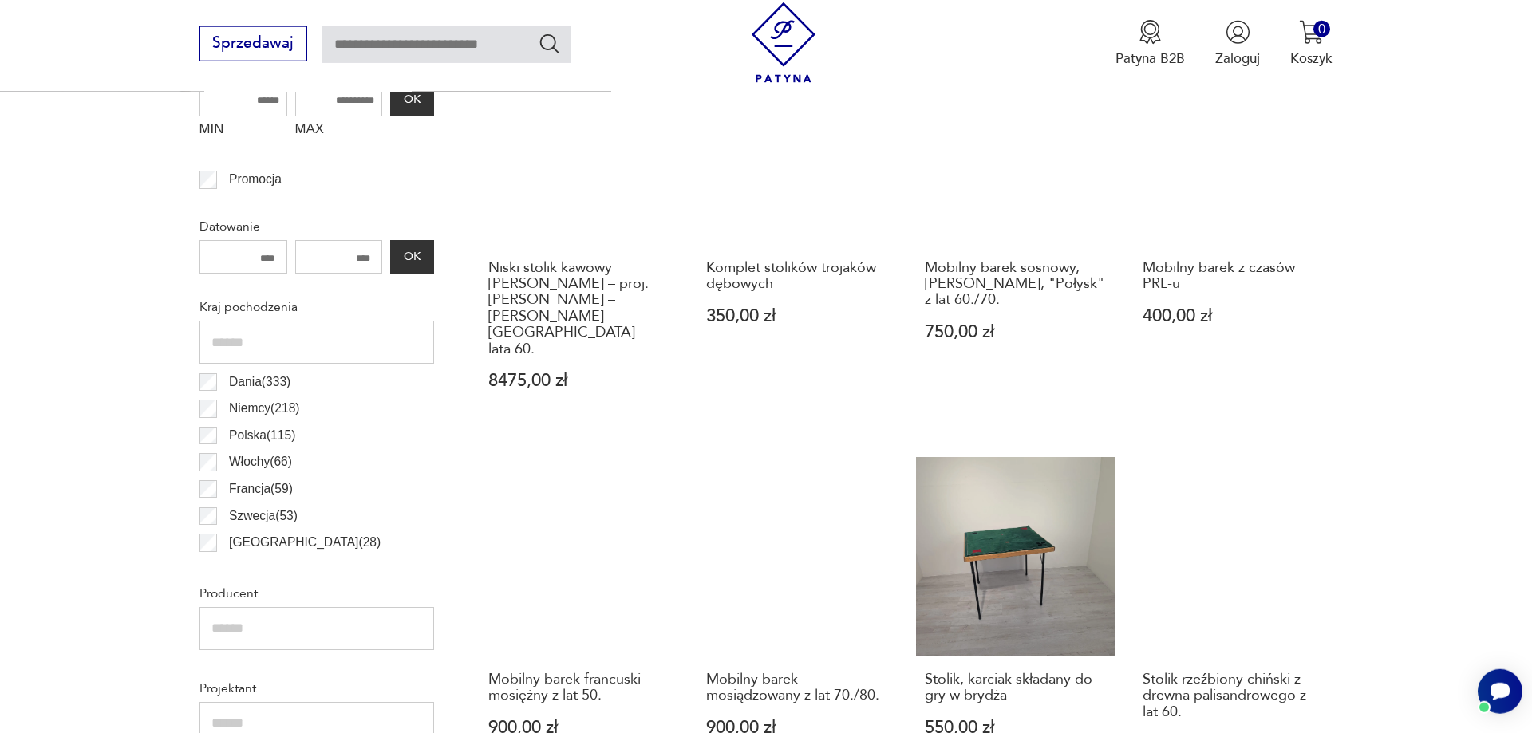
scroll to position [377, 0]
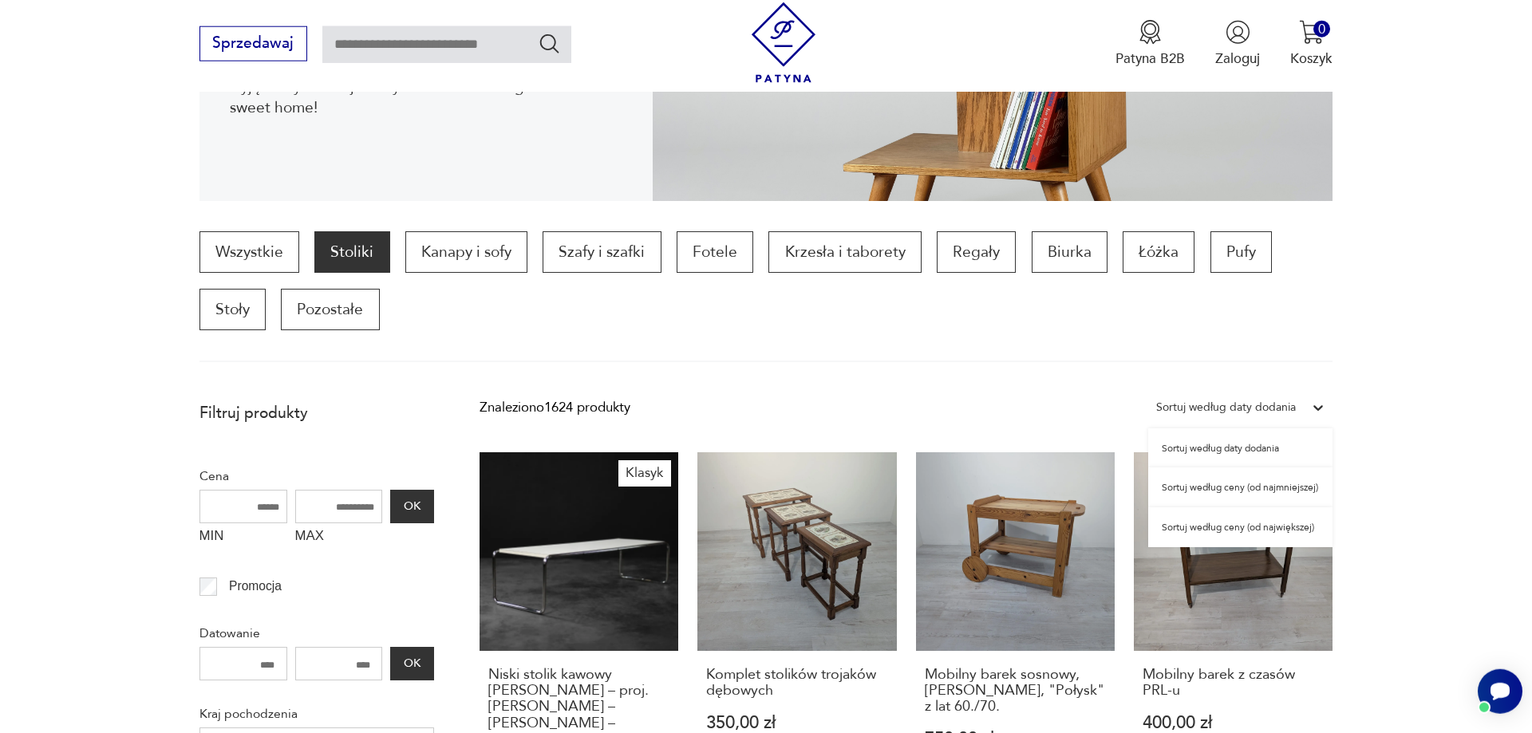
click at [1318, 413] on icon at bounding box center [1318, 408] width 16 height 16
click at [1276, 495] on div "Sortuj według ceny (od najmniejszej)" at bounding box center [1240, 488] width 184 height 40
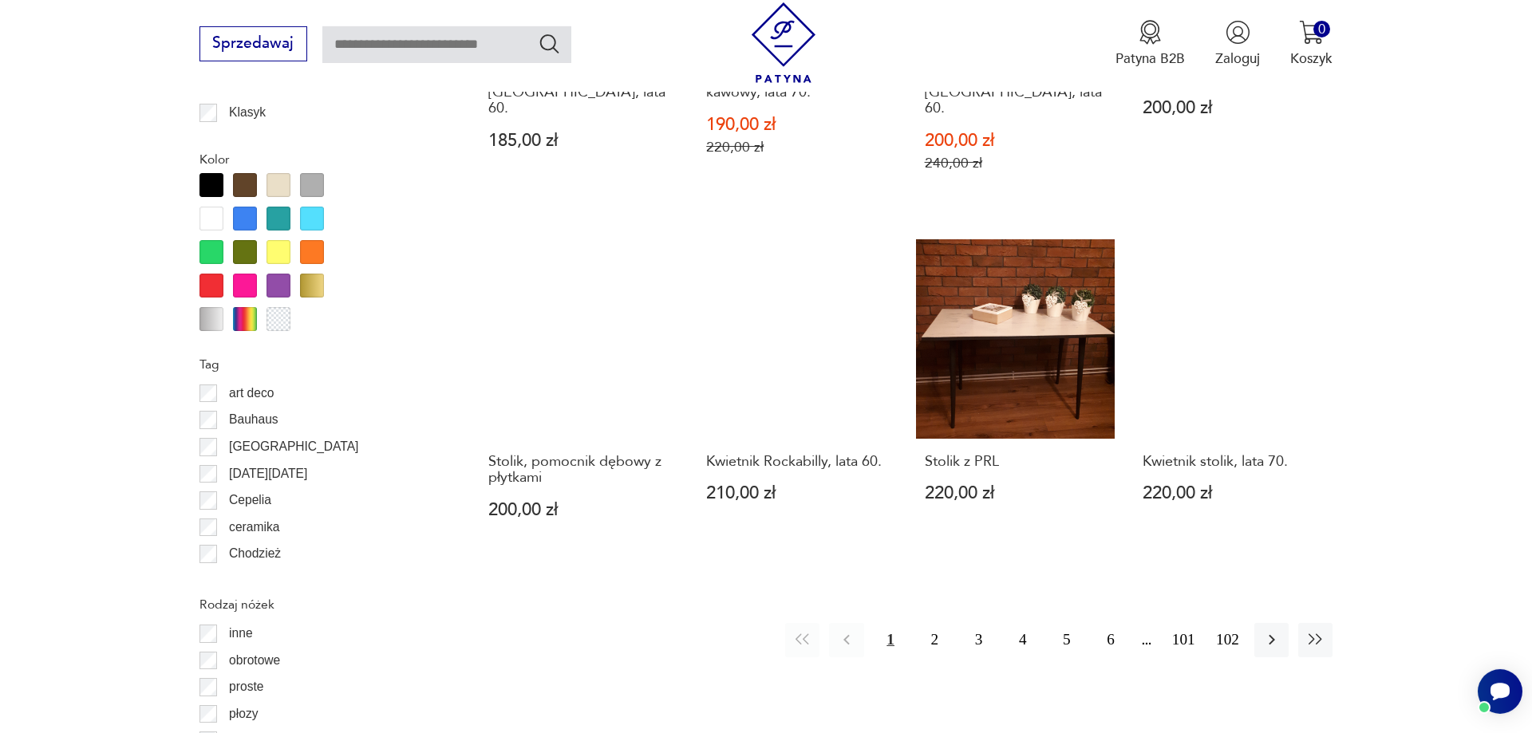
scroll to position [1834, 0]
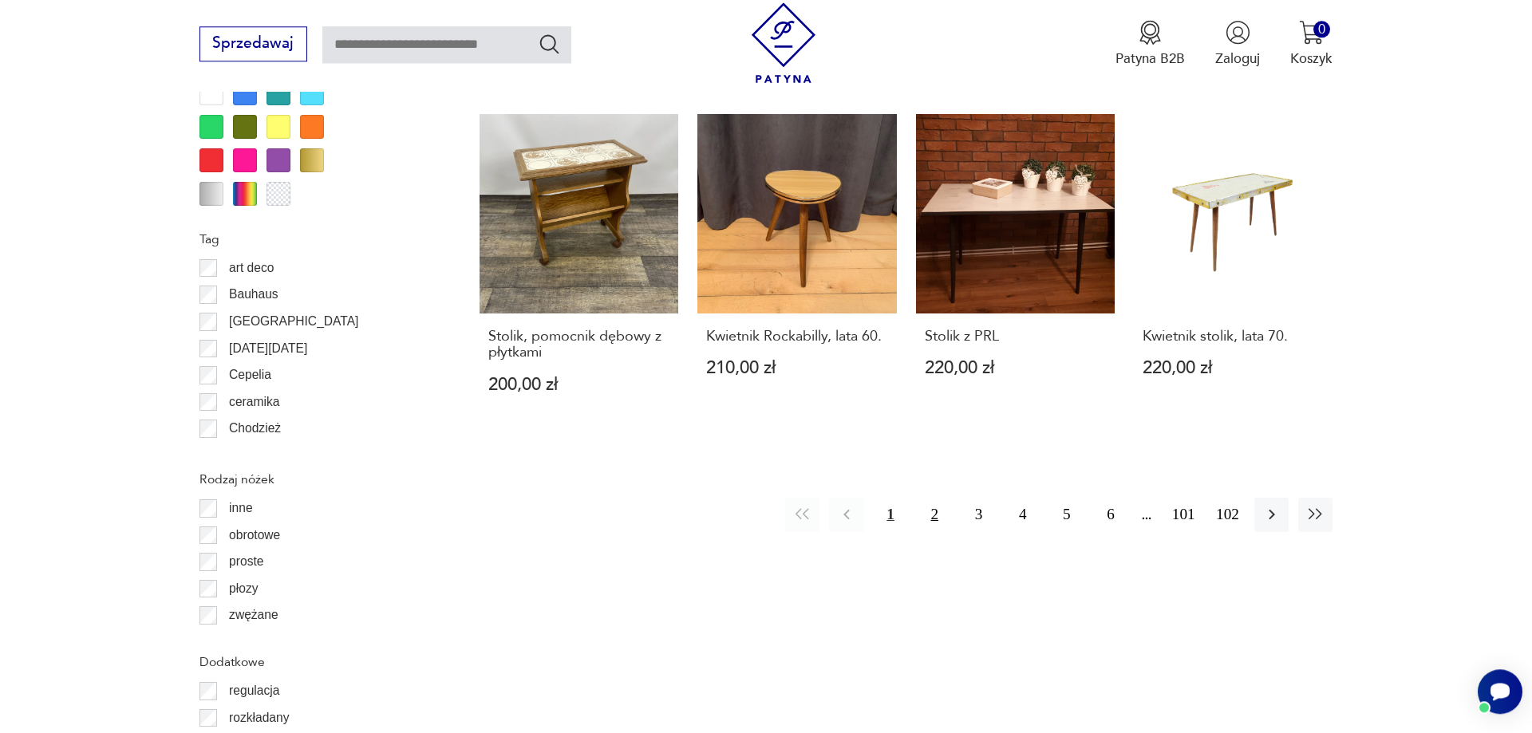
click at [938, 498] on button "2" at bounding box center [935, 515] width 34 height 34
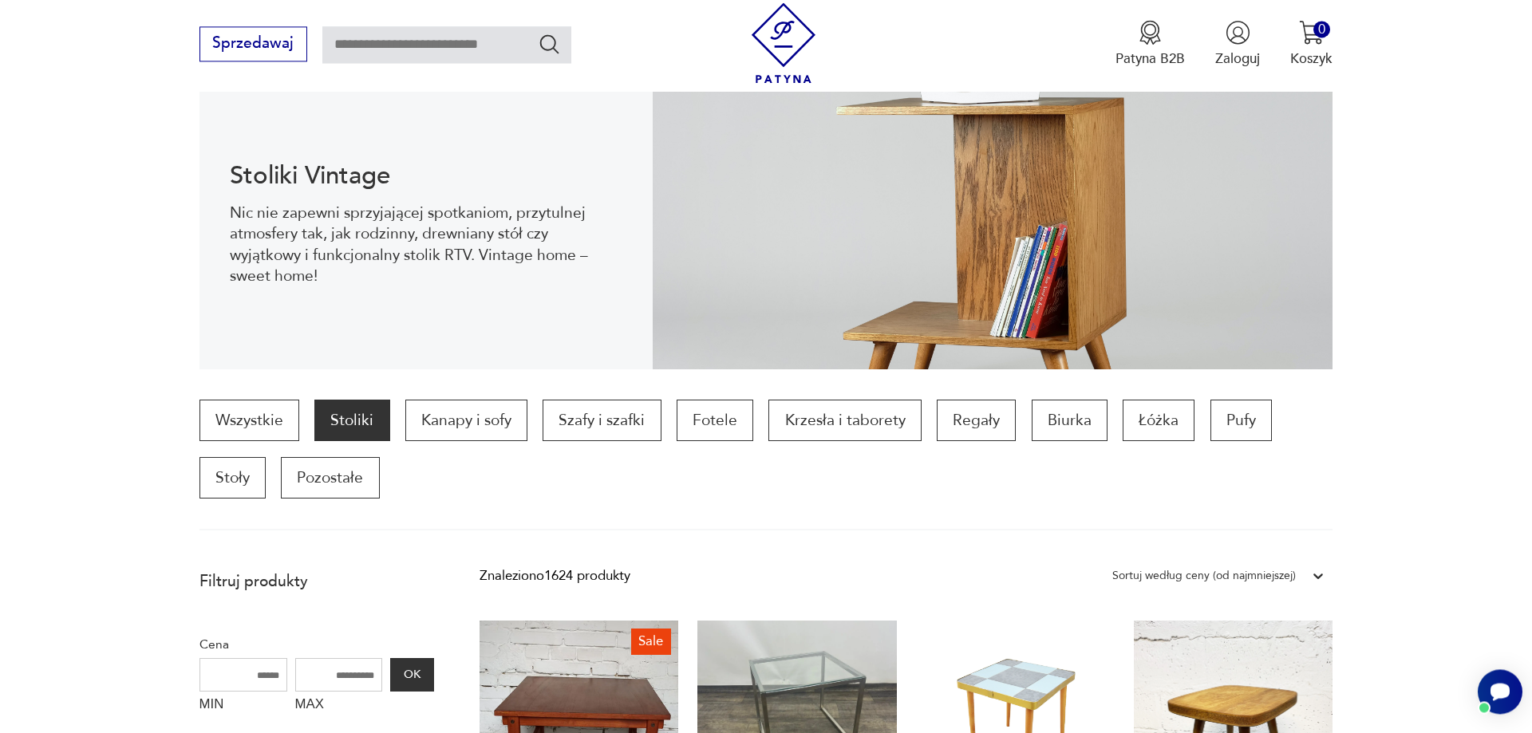
scroll to position [206, 0]
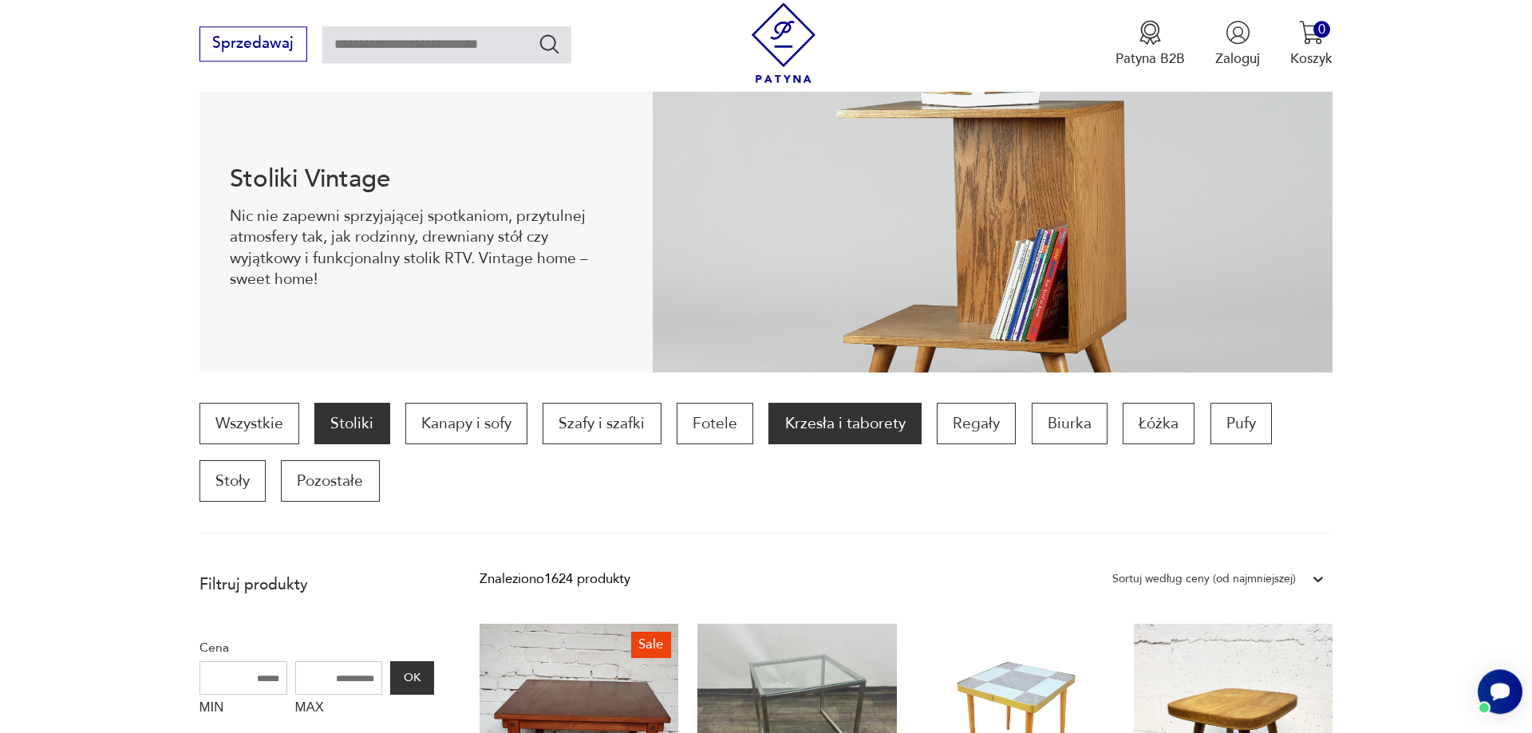
click at [836, 428] on p "Krzesła i taborety" at bounding box center [844, 423] width 152 height 41
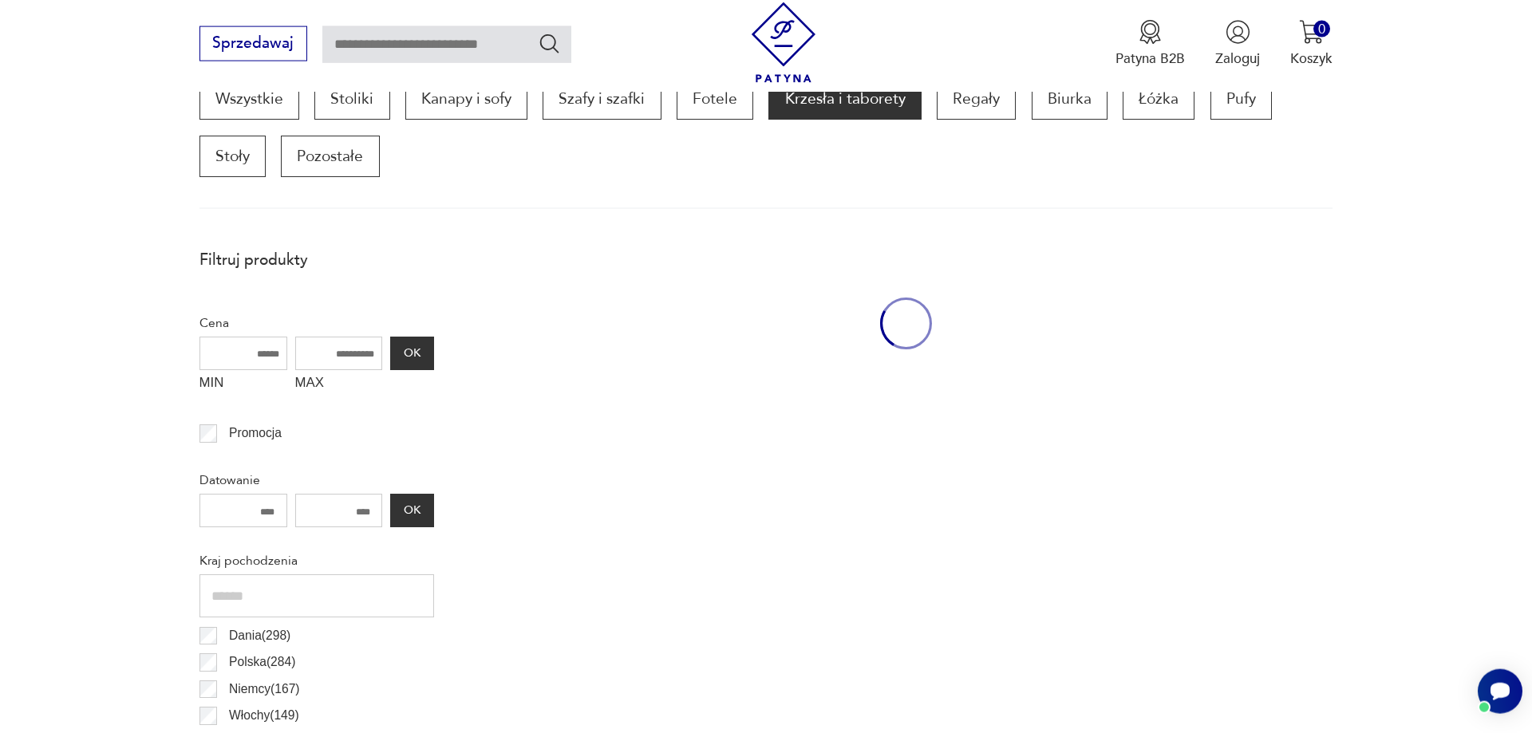
scroll to position [531, 0]
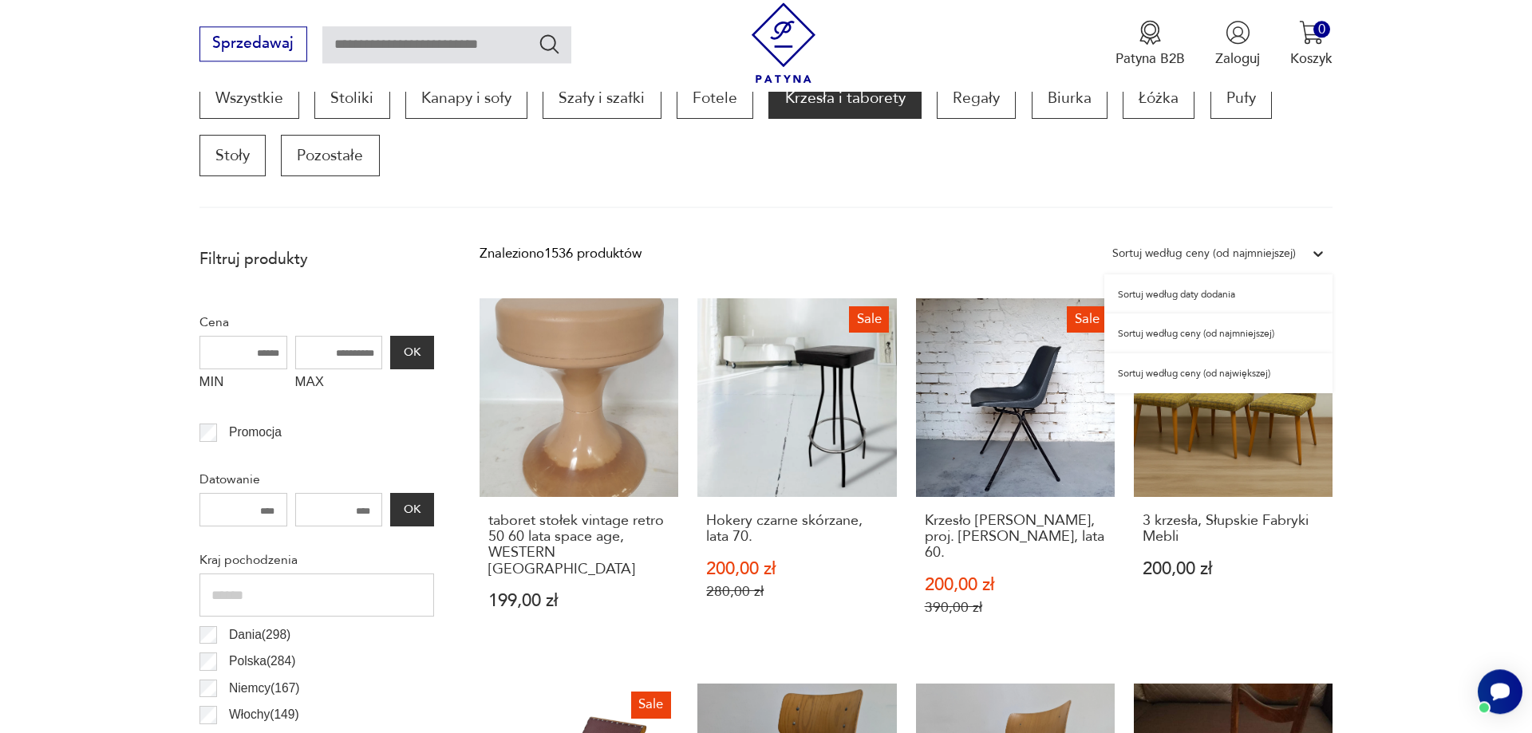
click at [1318, 253] on icon at bounding box center [1318, 254] width 16 height 16
click at [1262, 338] on div "Sortuj według ceny (od najmniejszej)" at bounding box center [1218, 334] width 228 height 40
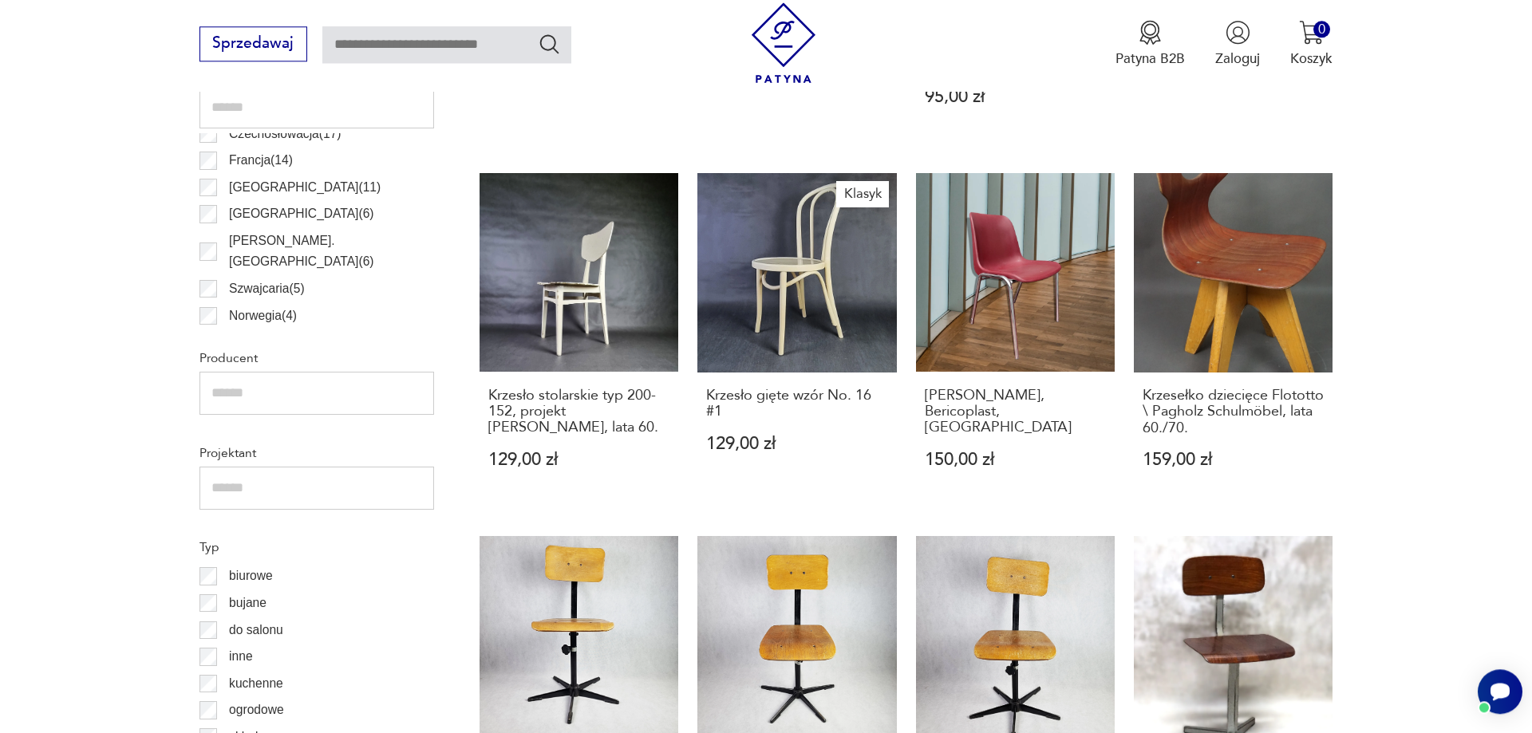
scroll to position [23, 0]
click at [808, 299] on link "Klasyk Krzesło gięte wzór No. 16 #1 129,00 zł" at bounding box center [796, 339] width 199 height 333
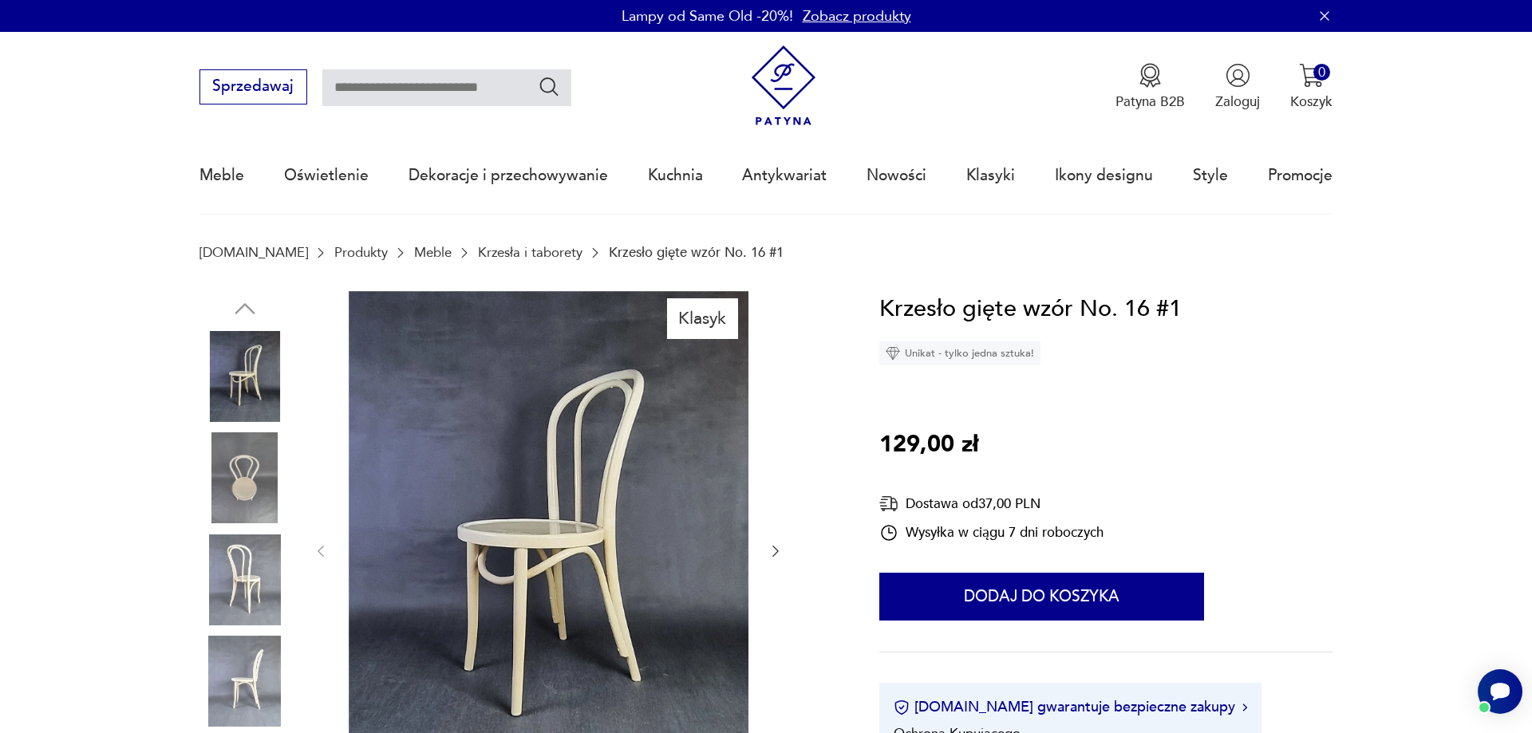
click at [772, 550] on icon "button" at bounding box center [776, 551] width 16 height 16
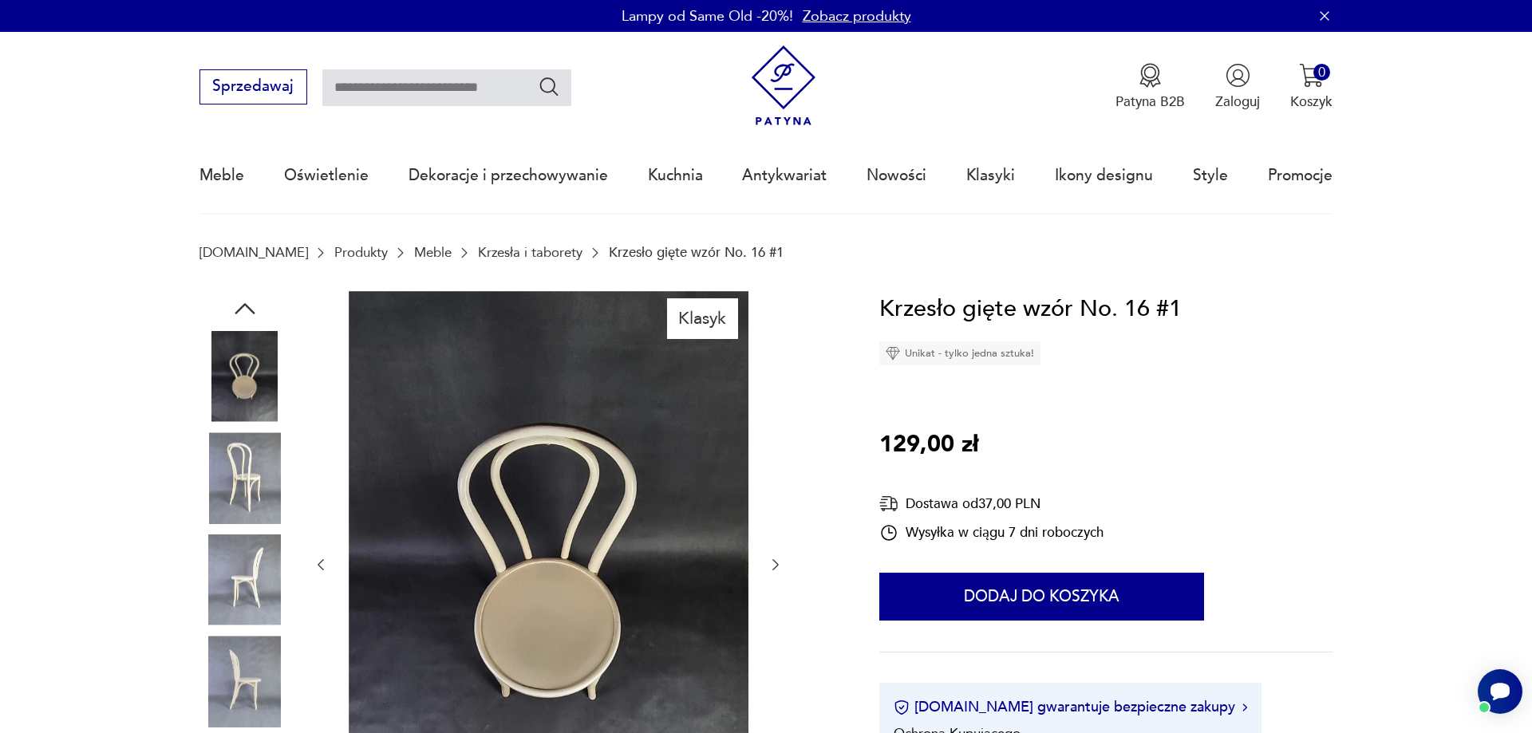
click at [772, 550] on div at bounding box center [548, 565] width 471 height 548
click at [774, 565] on icon "button" at bounding box center [776, 565] width 16 height 16
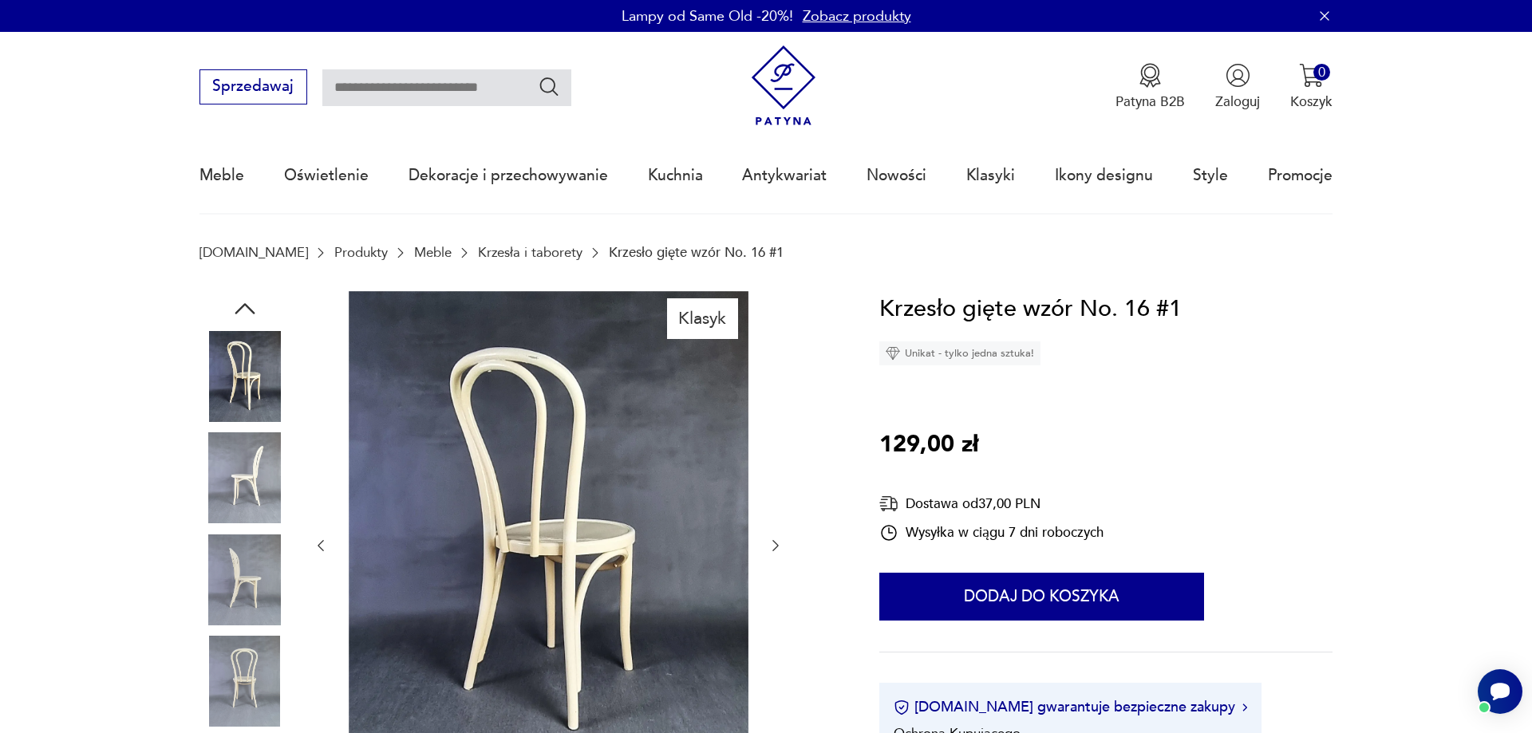
click at [774, 565] on div at bounding box center [548, 546] width 471 height 510
click at [770, 543] on icon "button" at bounding box center [776, 546] width 16 height 16
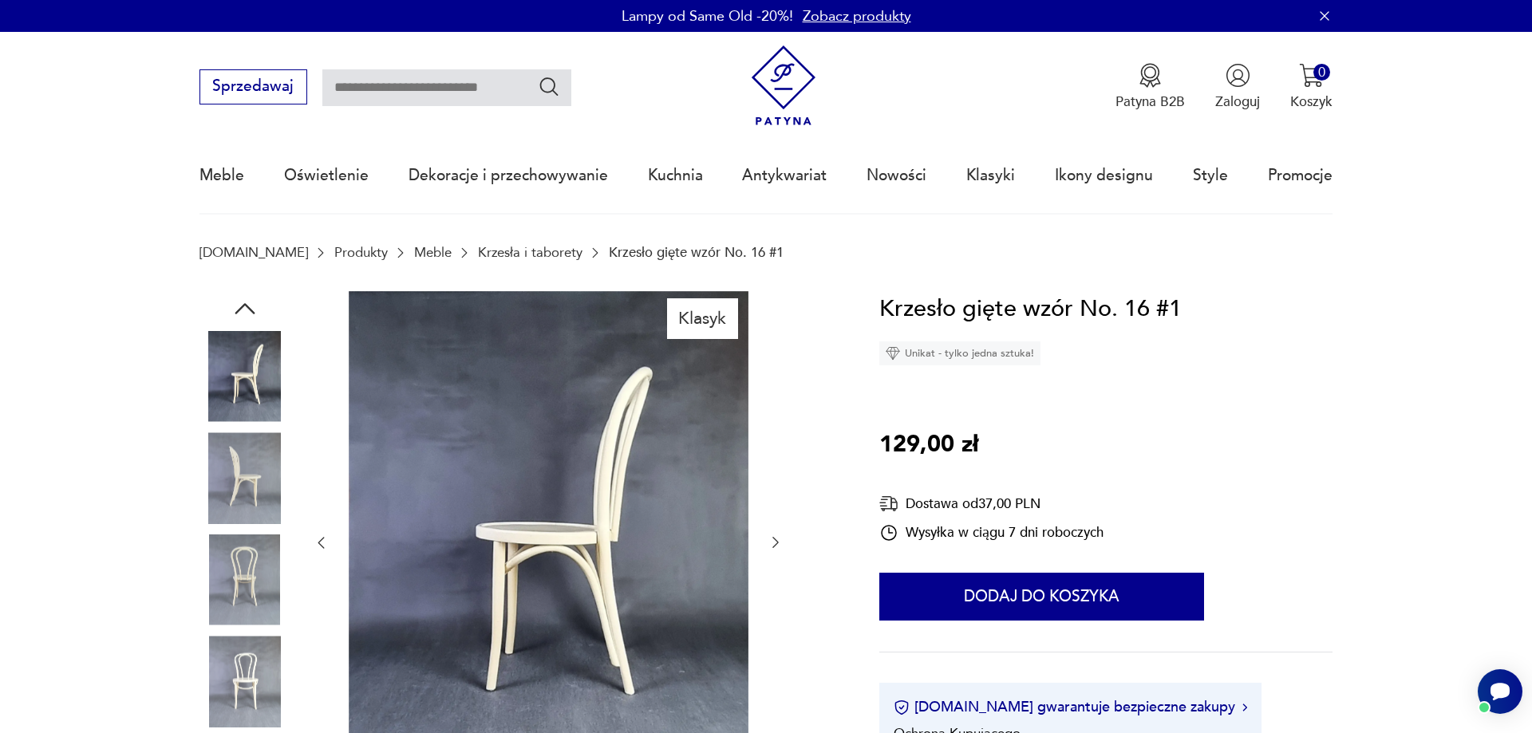
click at [772, 544] on icon "button" at bounding box center [776, 543] width 16 height 16
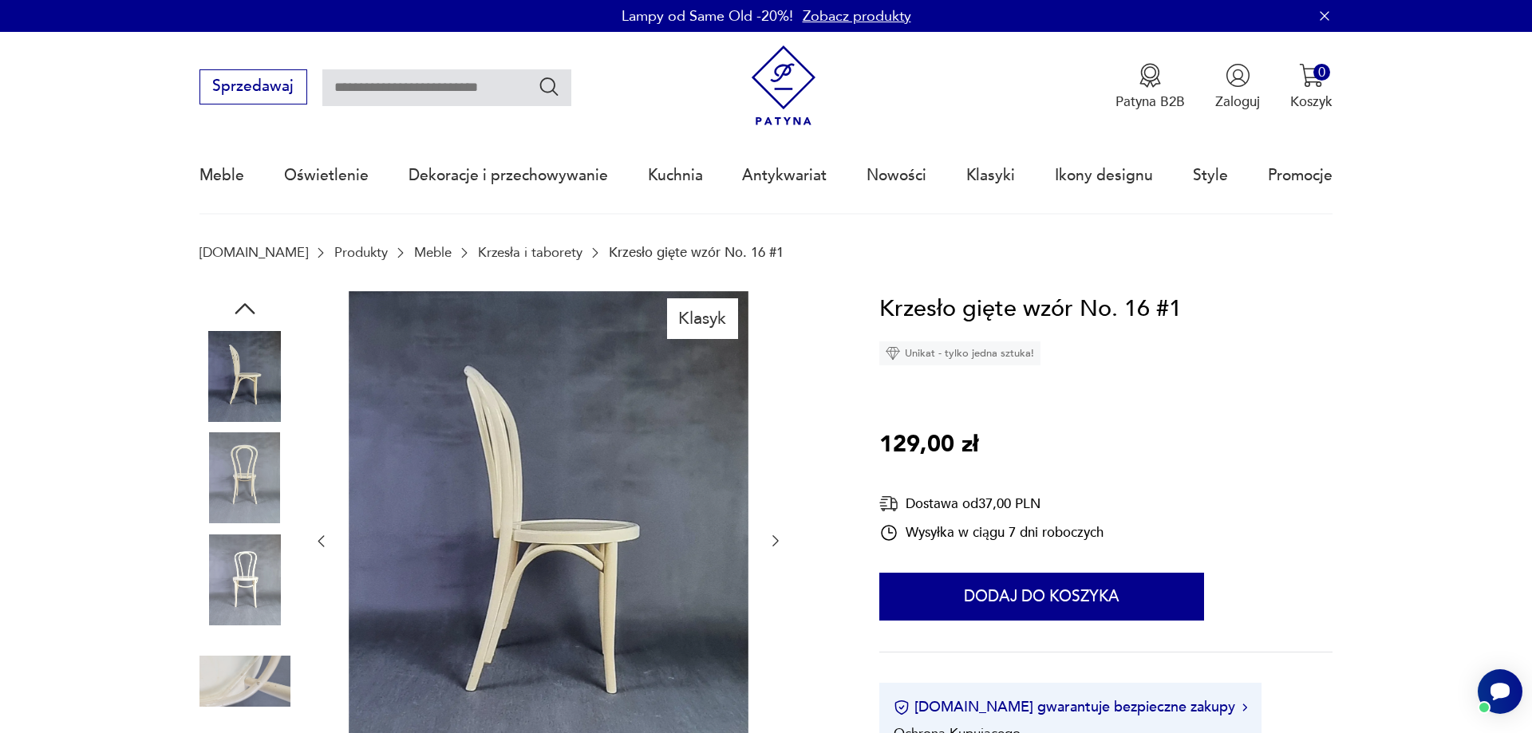
click at [779, 543] on icon "button" at bounding box center [776, 541] width 16 height 16
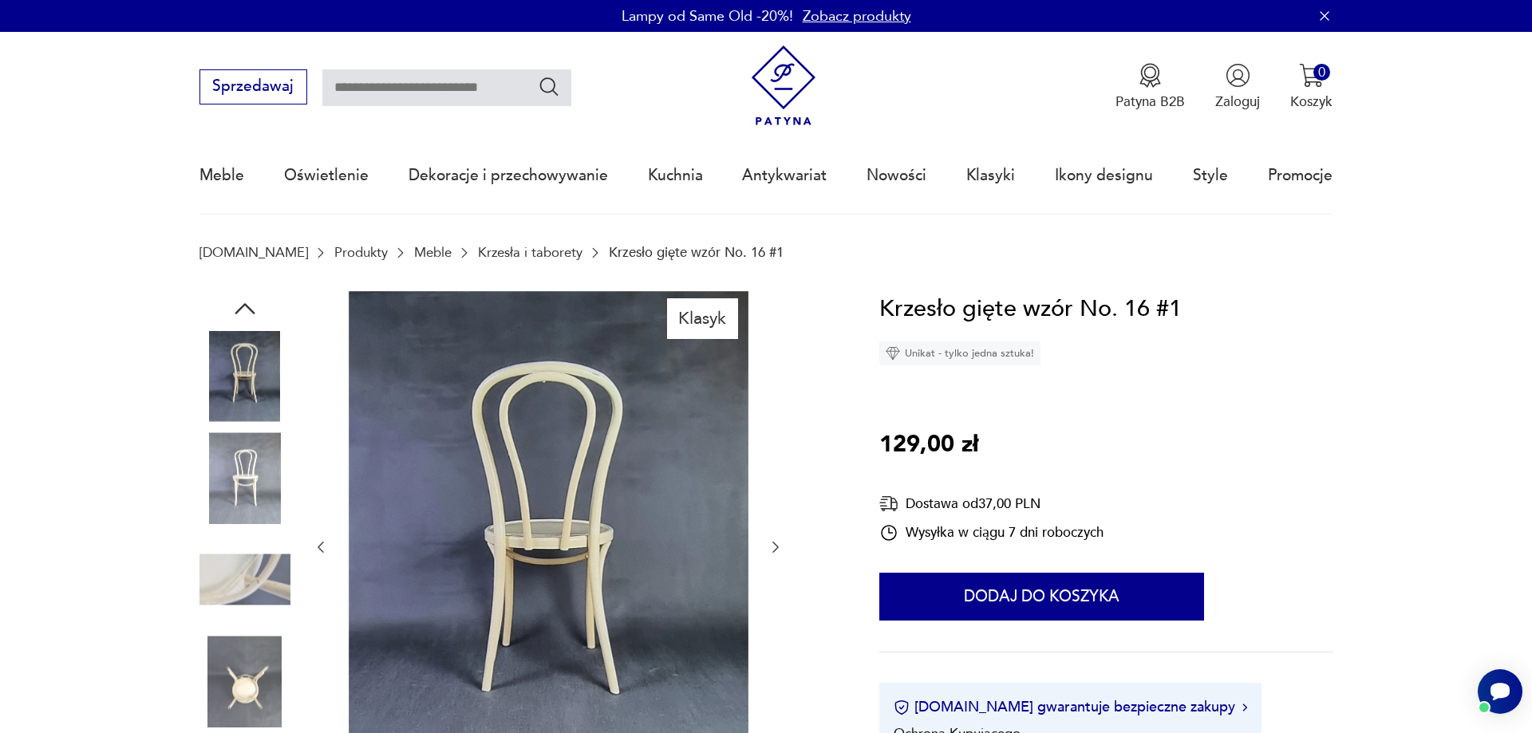
click at [779, 543] on icon "button" at bounding box center [776, 547] width 16 height 16
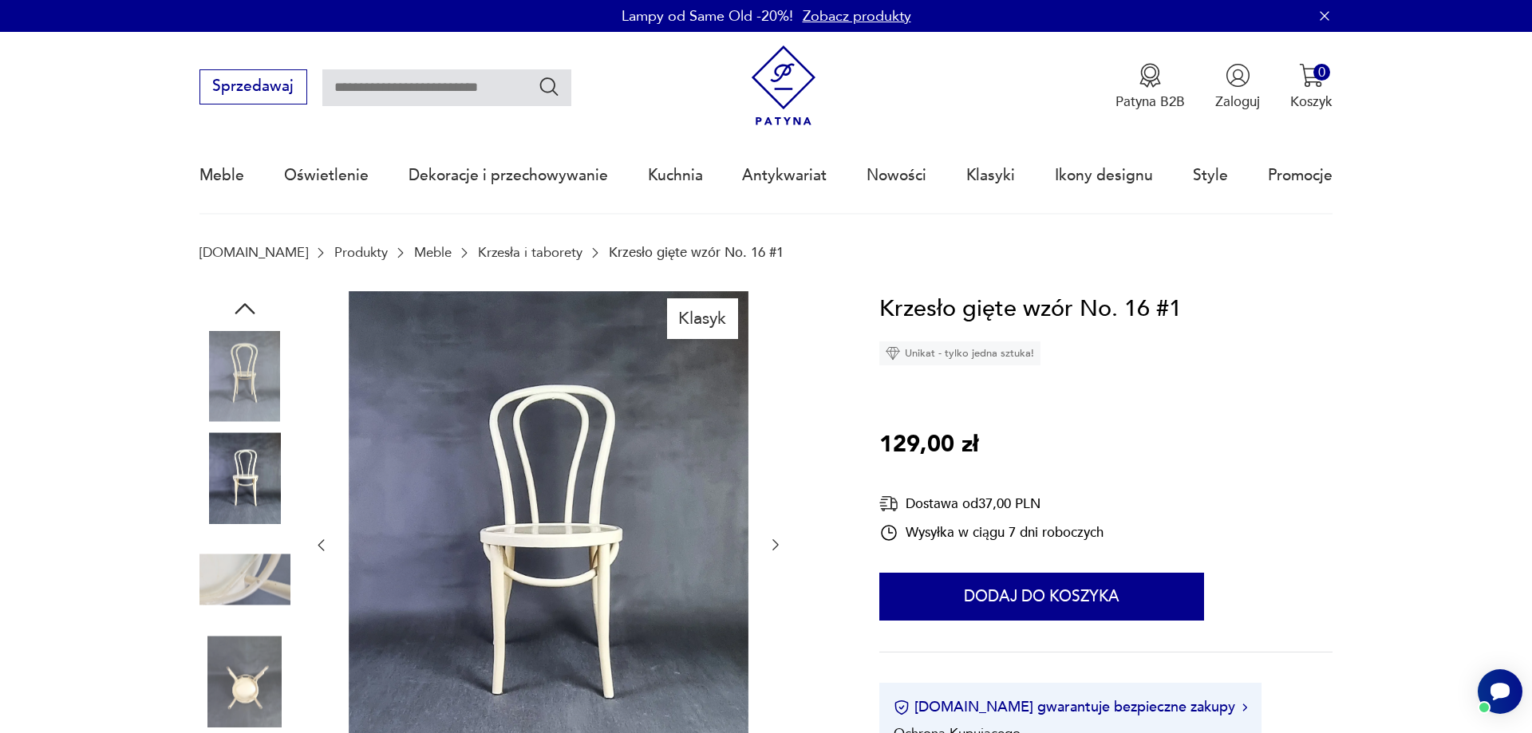
scroll to position [326, 0]
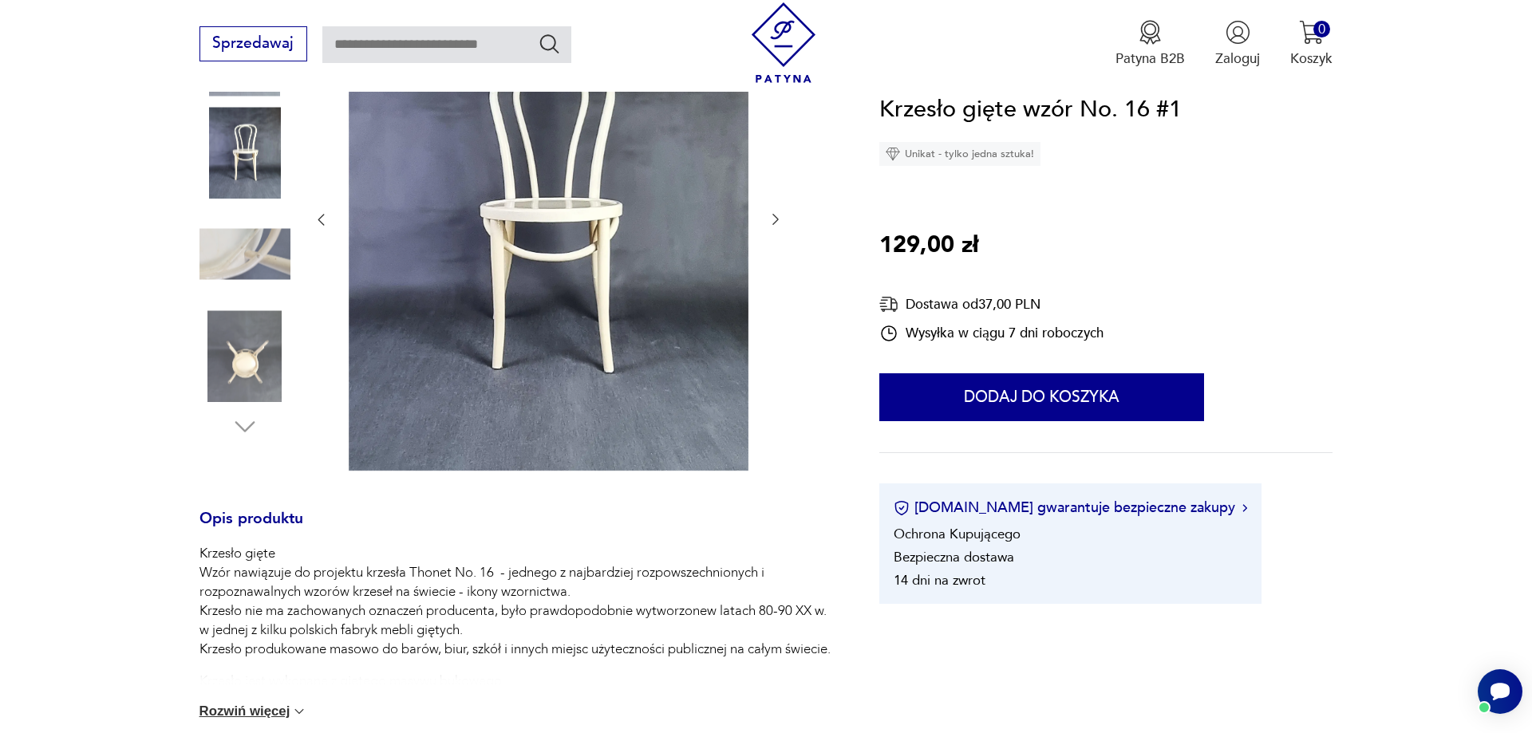
click at [303, 713] on img at bounding box center [299, 712] width 16 height 16
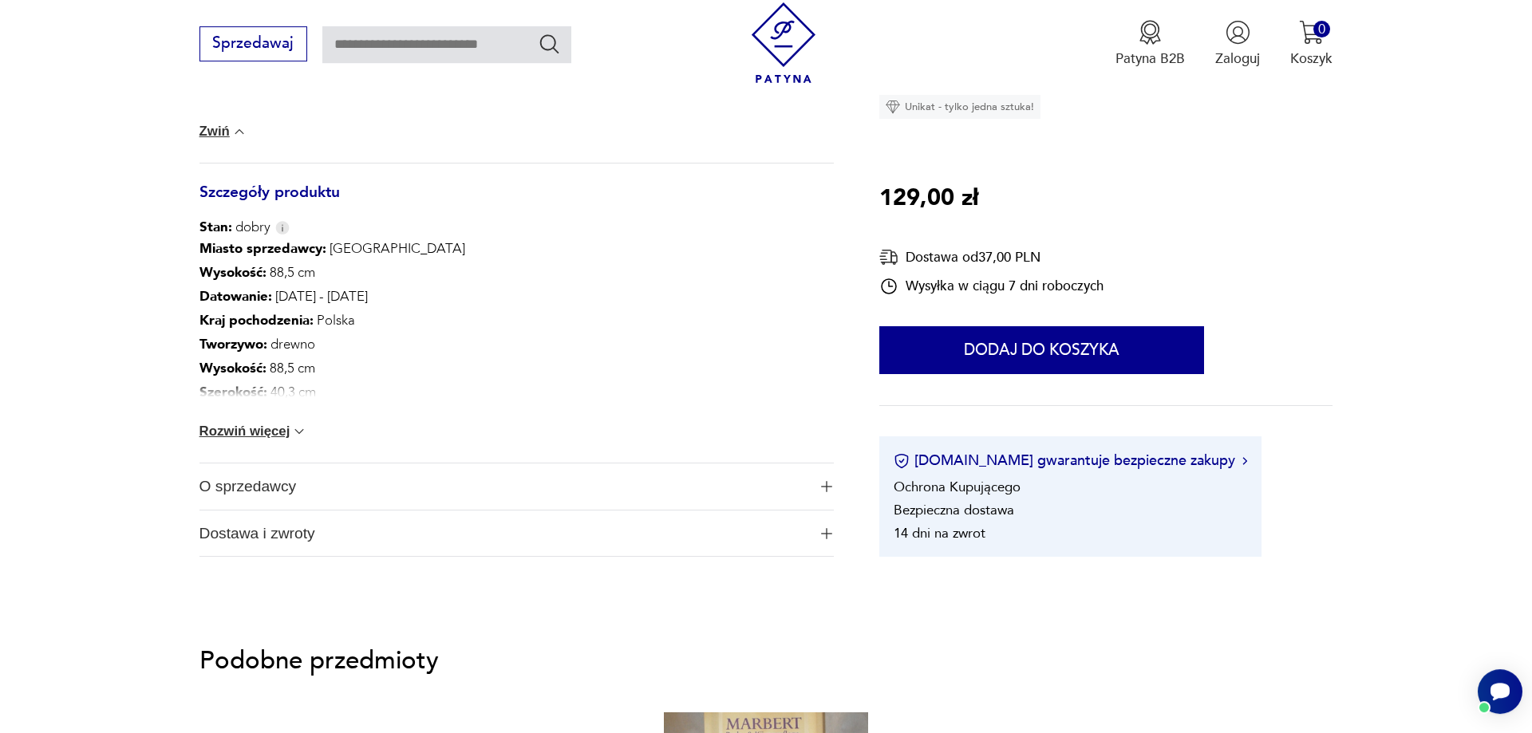
scroll to position [1221, 0]
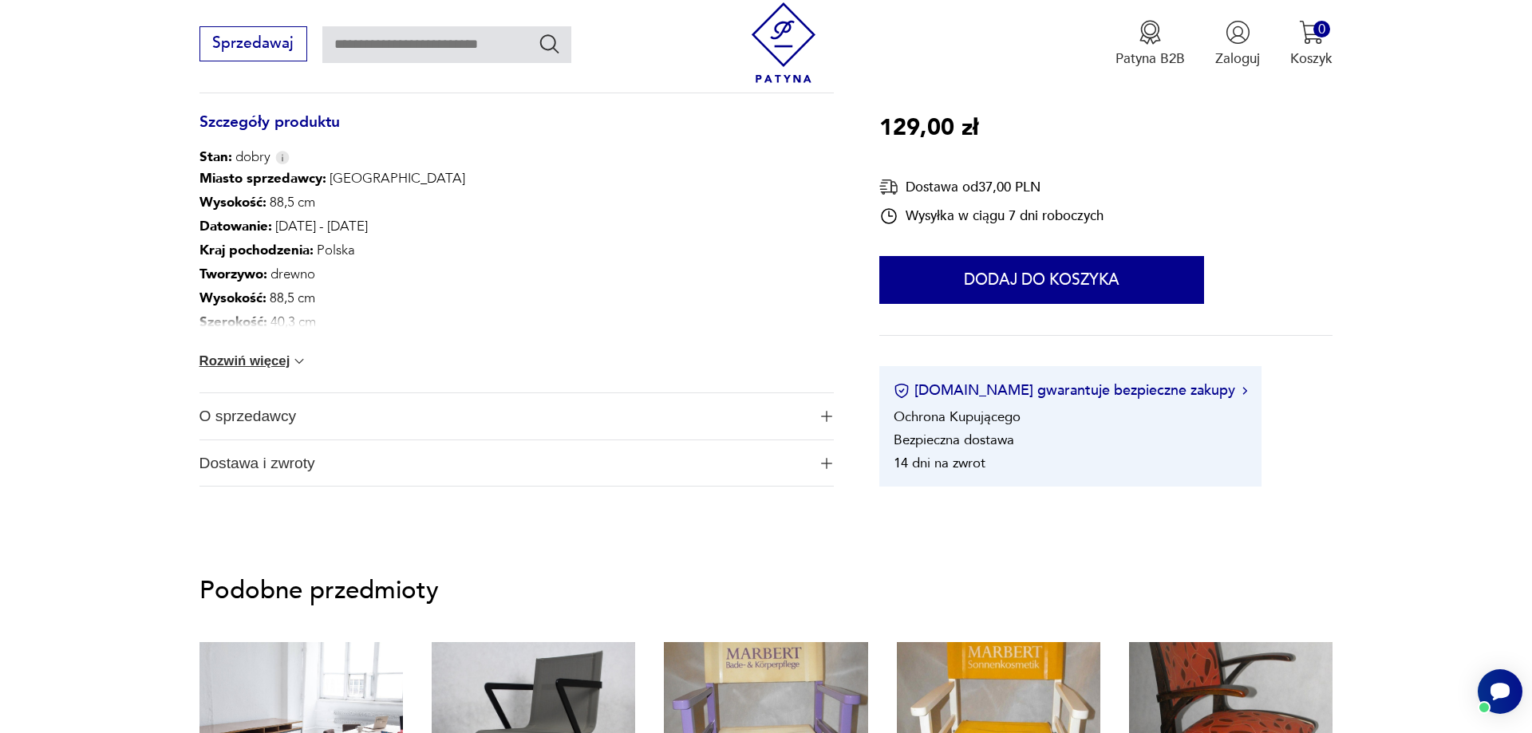
click at [831, 465] on img "button" at bounding box center [826, 463] width 11 height 11
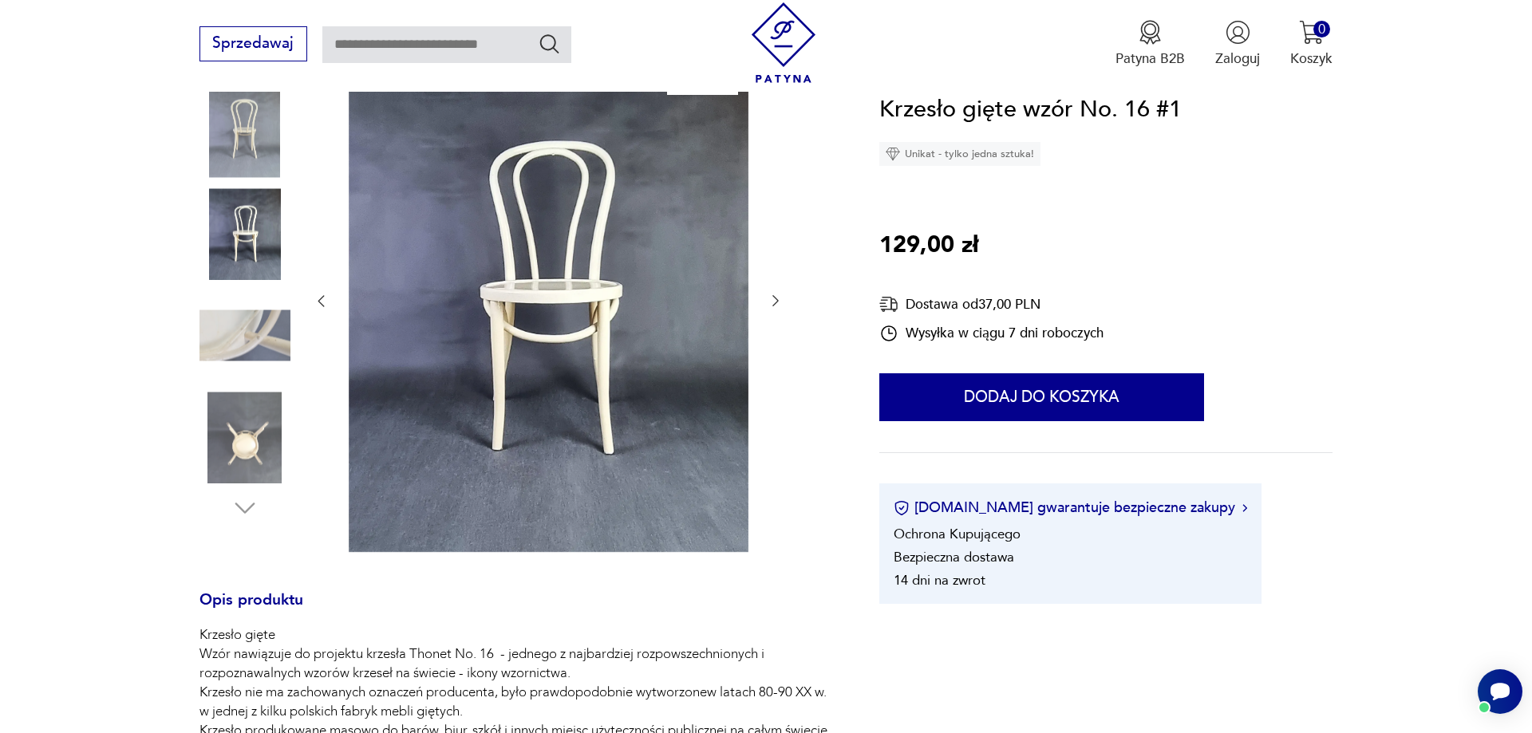
scroll to position [0, 0]
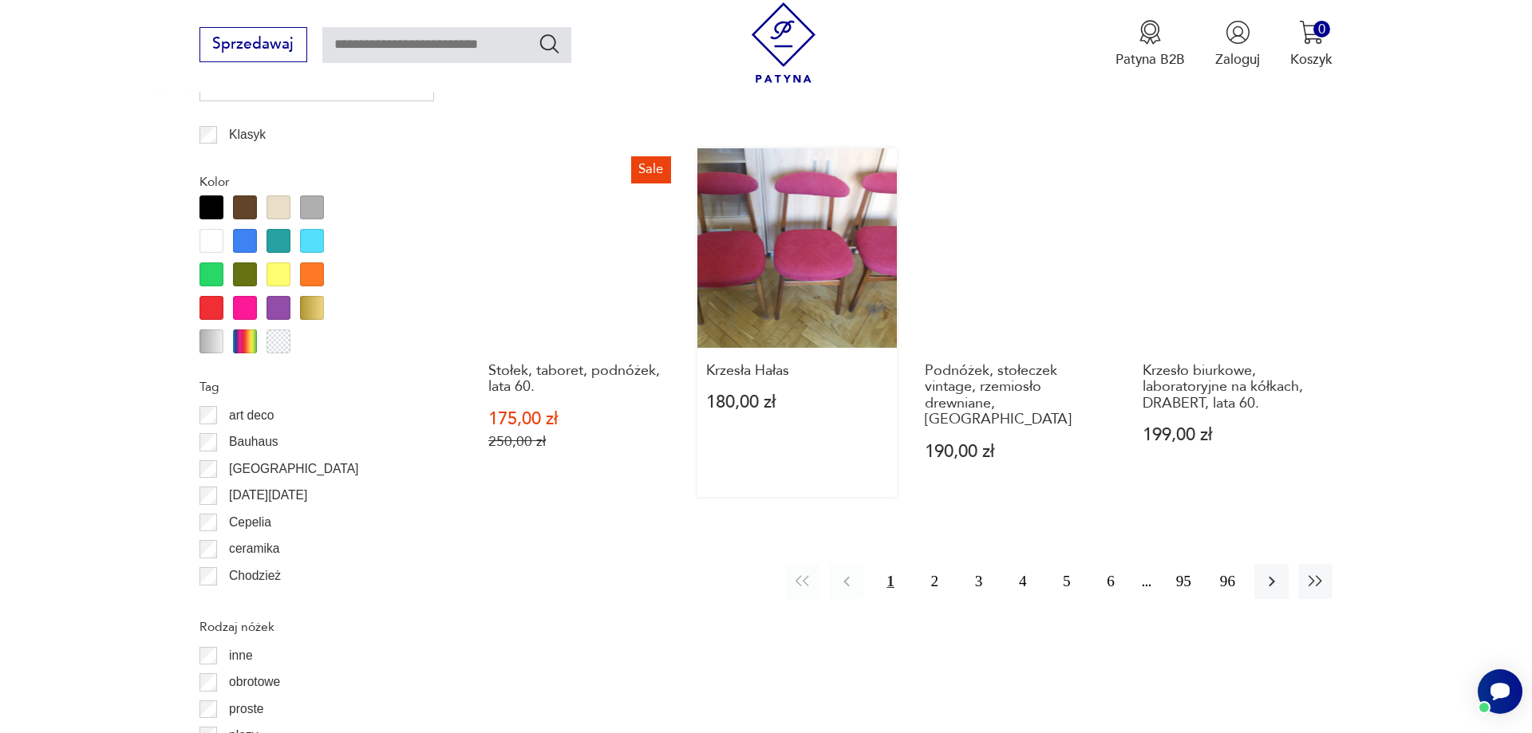
scroll to position [1786, 0]
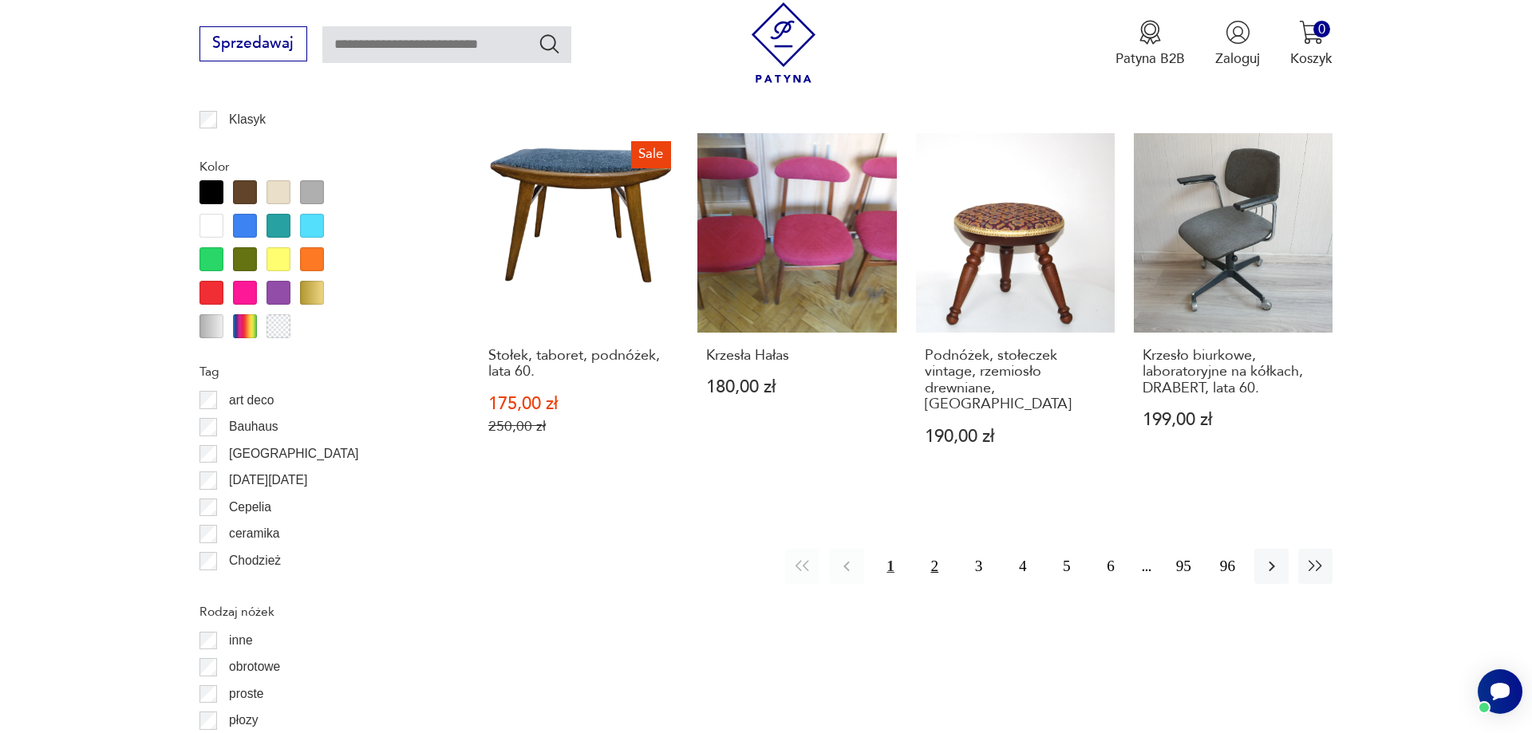
click at [938, 559] on button "2" at bounding box center [935, 566] width 34 height 34
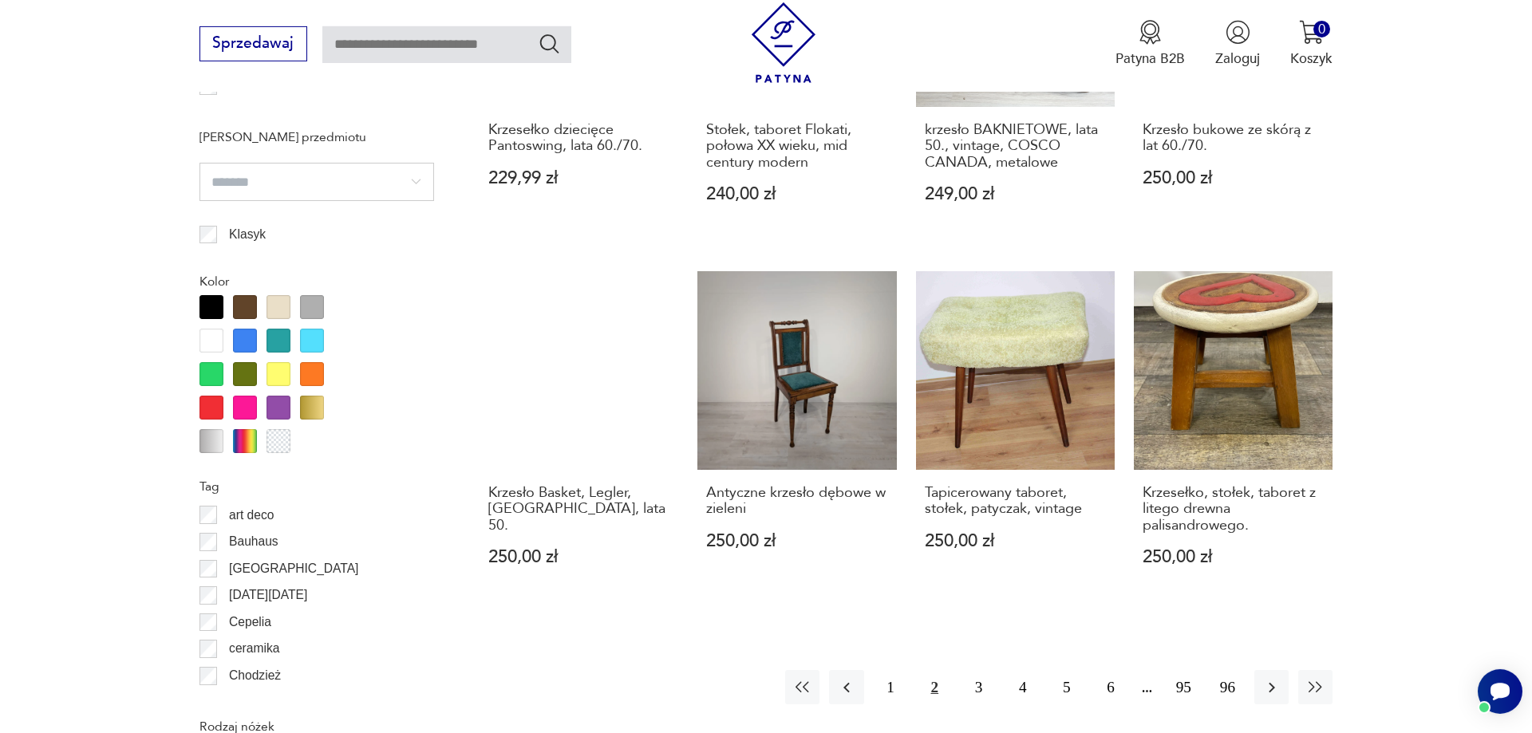
scroll to position [1834, 0]
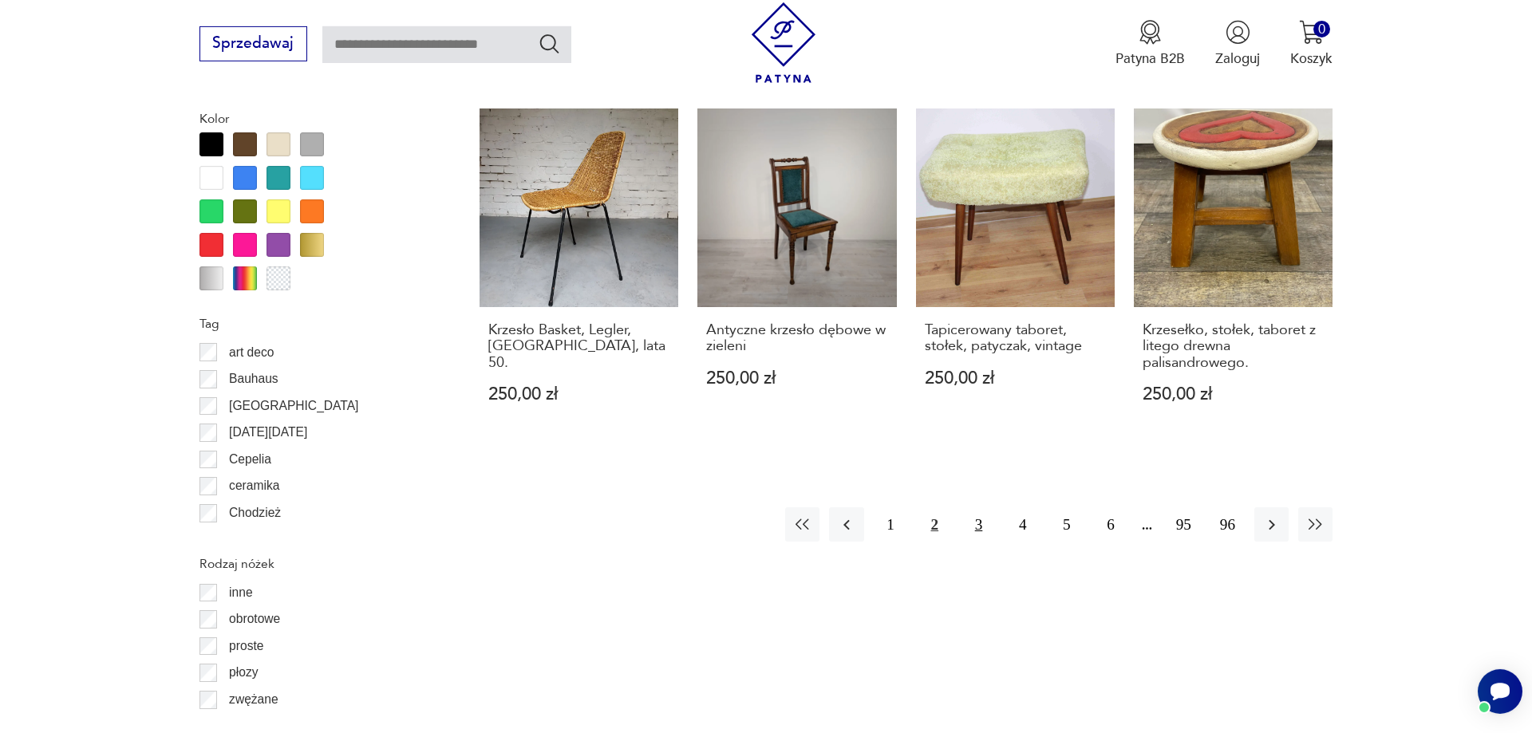
click at [977, 515] on button "3" at bounding box center [979, 524] width 34 height 34
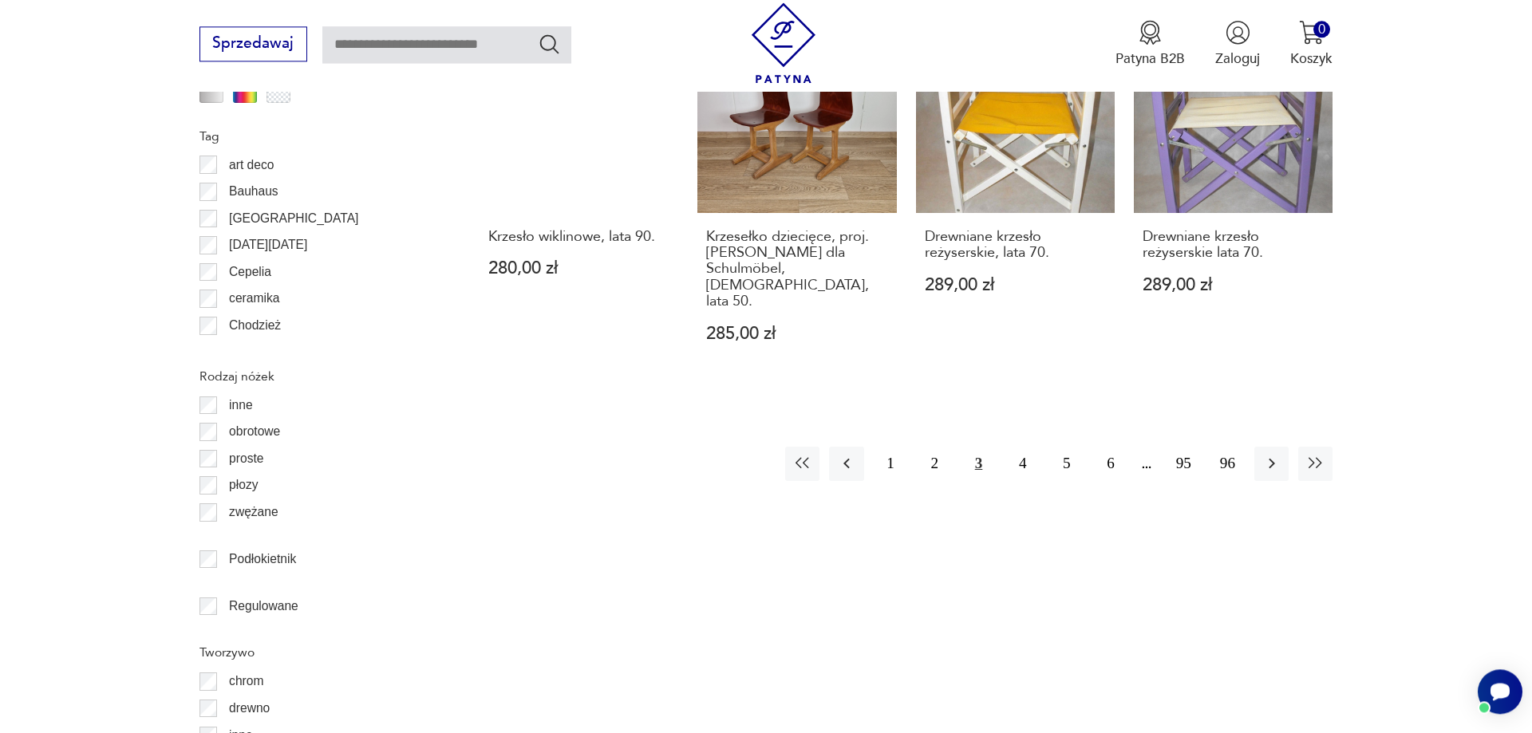
scroll to position [2078, 0]
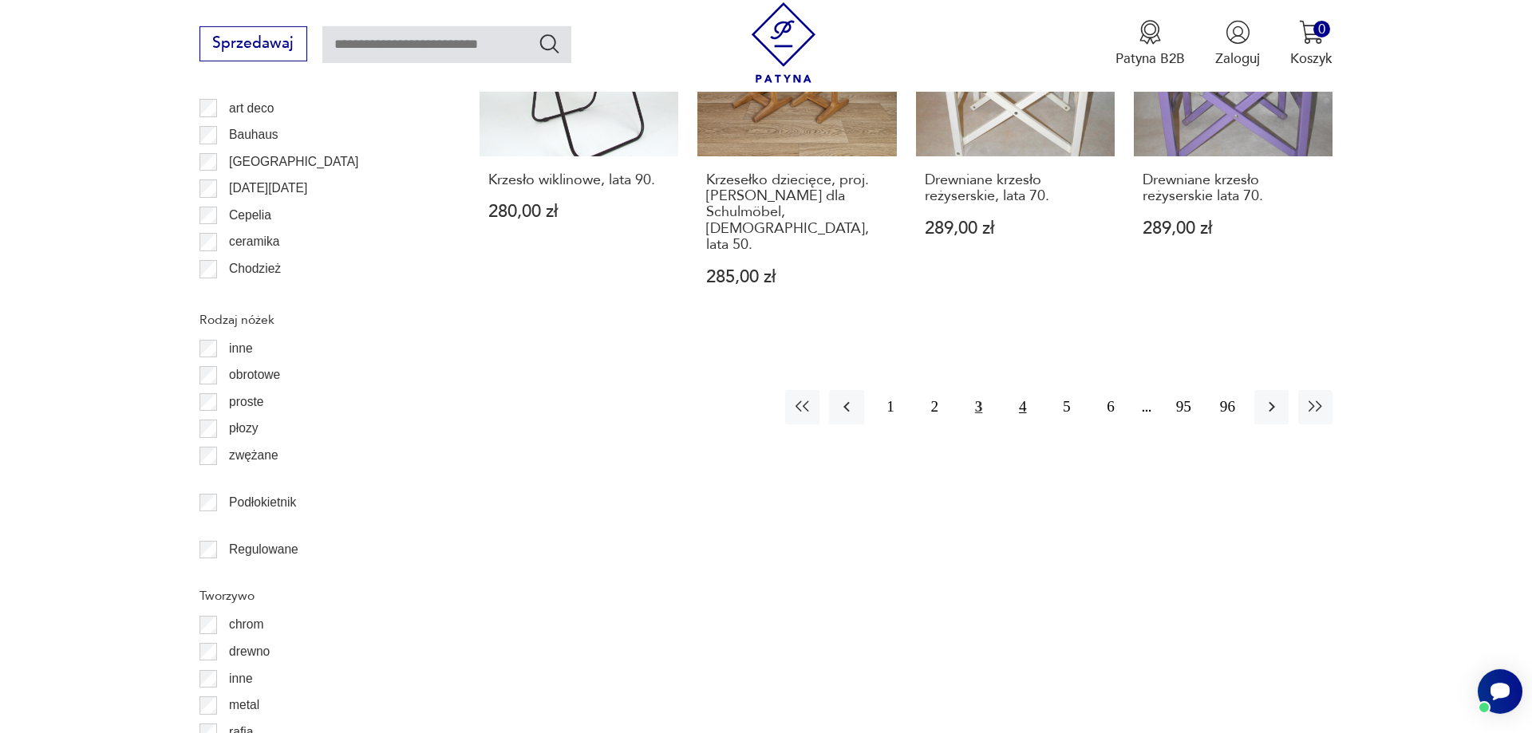
click at [1023, 390] on button "4" at bounding box center [1022, 407] width 34 height 34
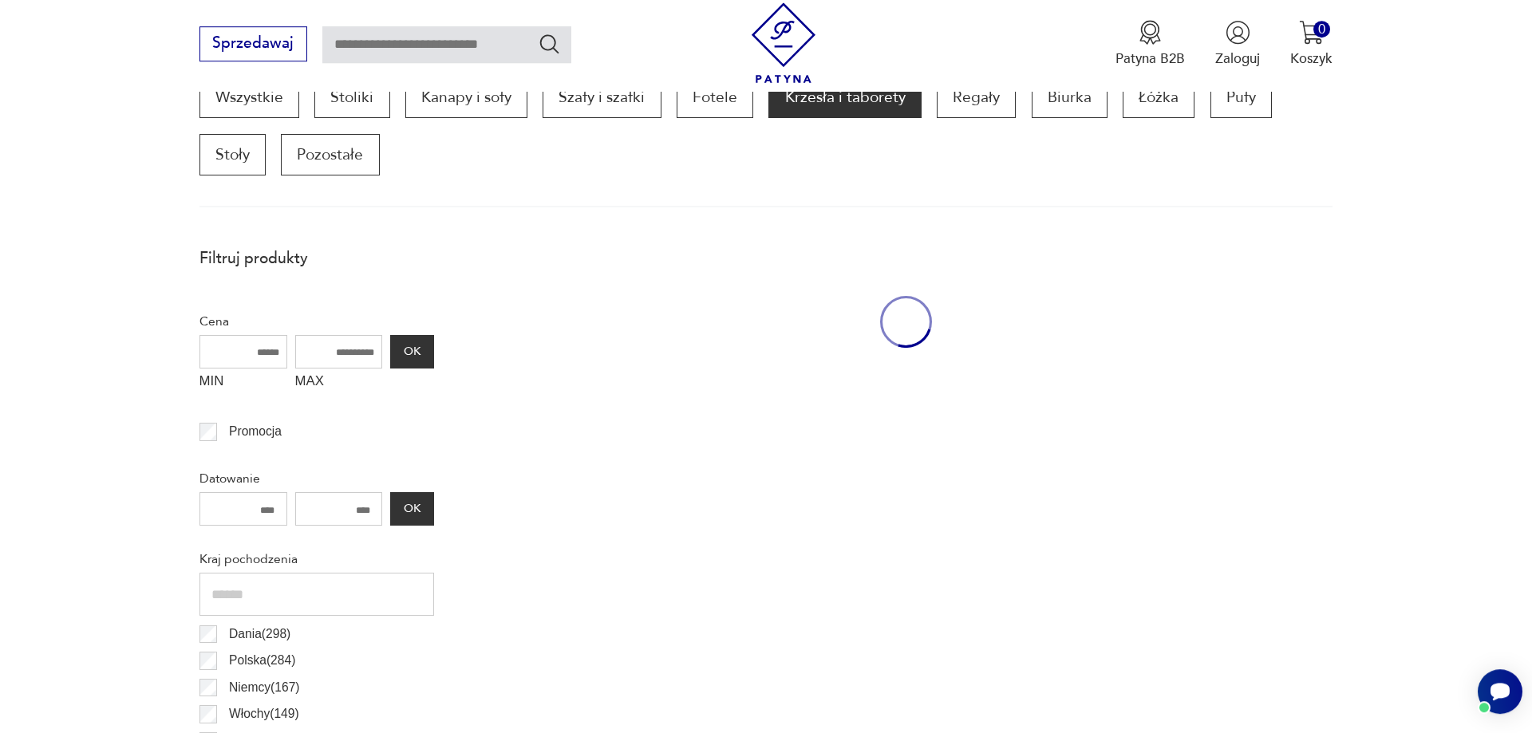
scroll to position [531, 0]
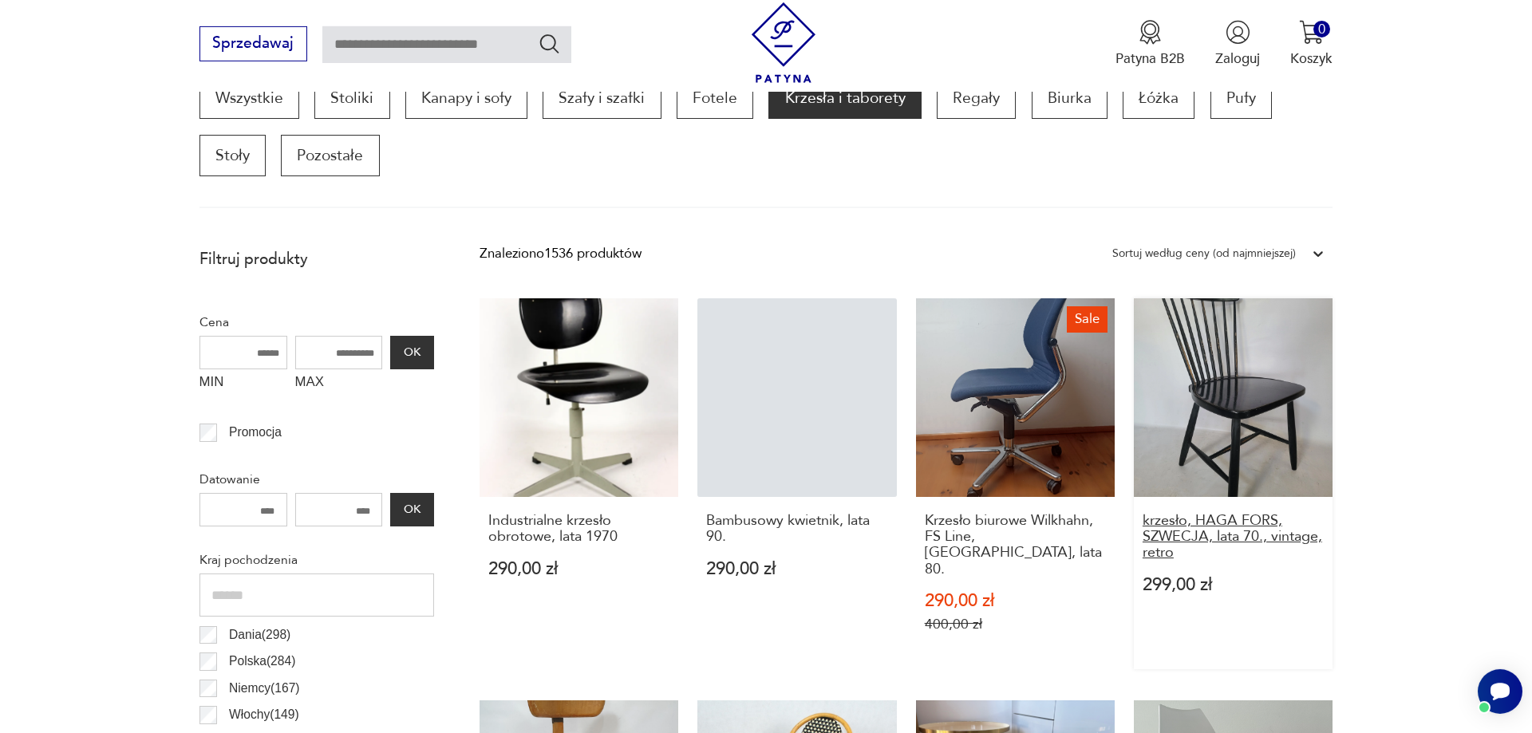
click at [1206, 523] on h3 "krzesło, HAGA FORS, SZWECJA, lata 70., vintage, retro" at bounding box center [1234, 537] width 182 height 49
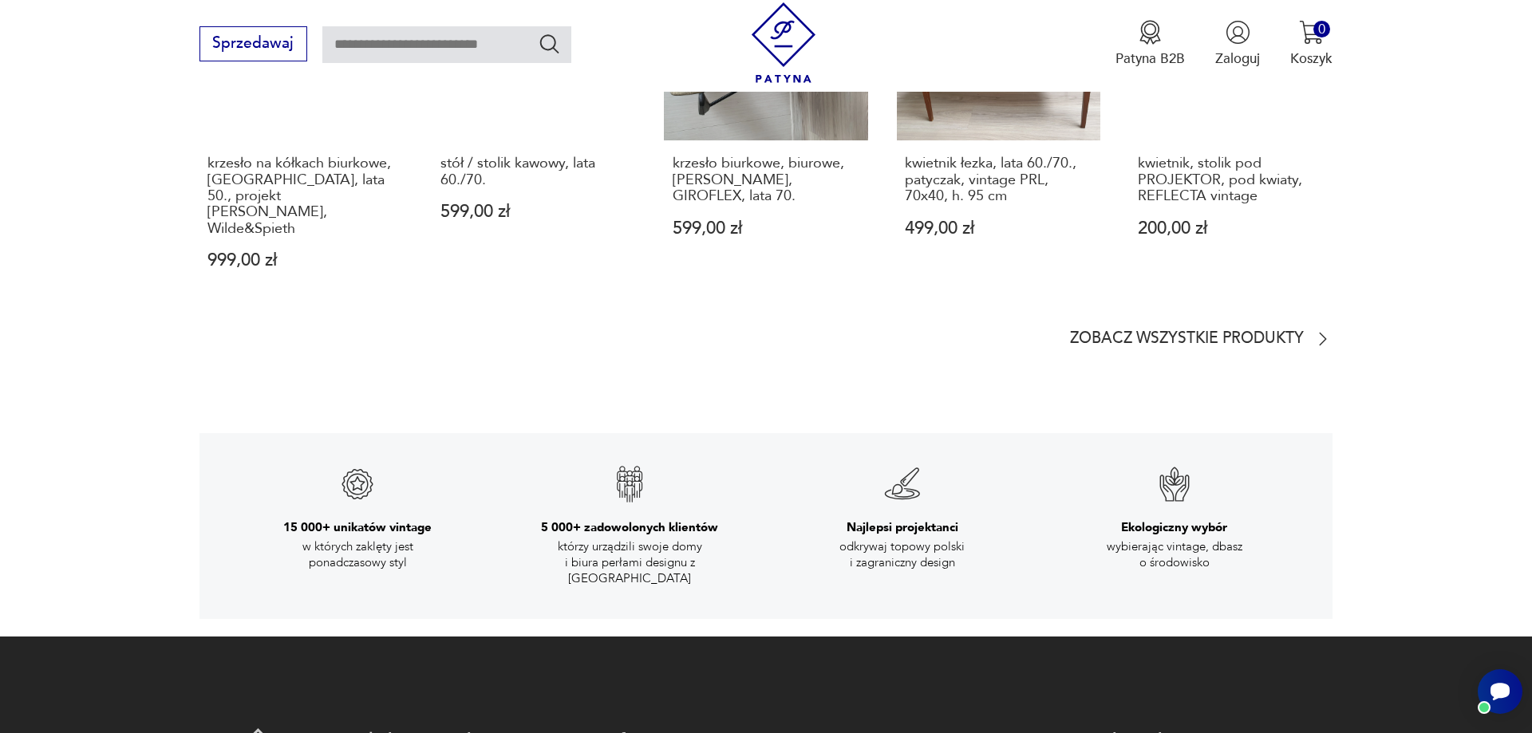
scroll to position [2198, 0]
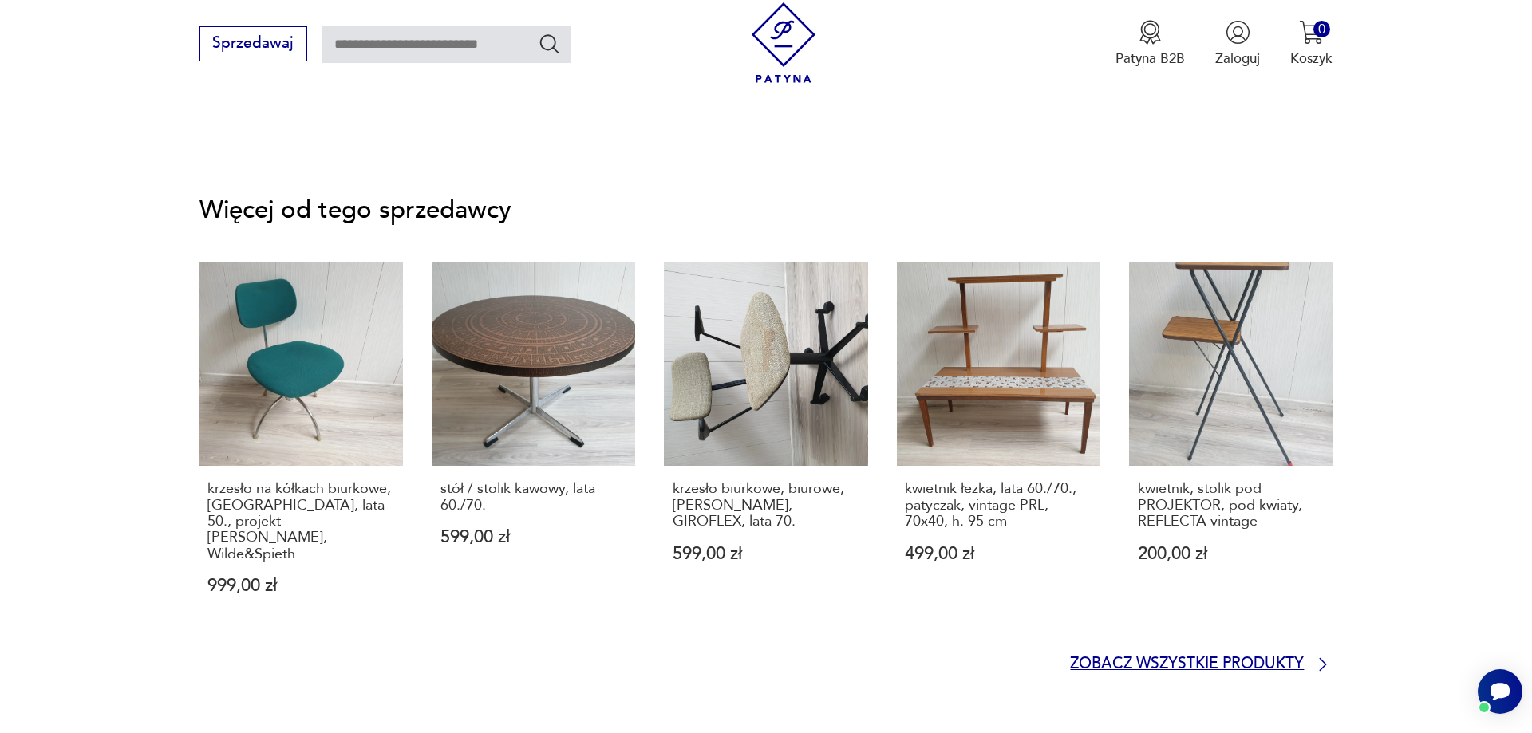
click at [1202, 658] on p "Zobacz wszystkie produkty" at bounding box center [1187, 664] width 234 height 13
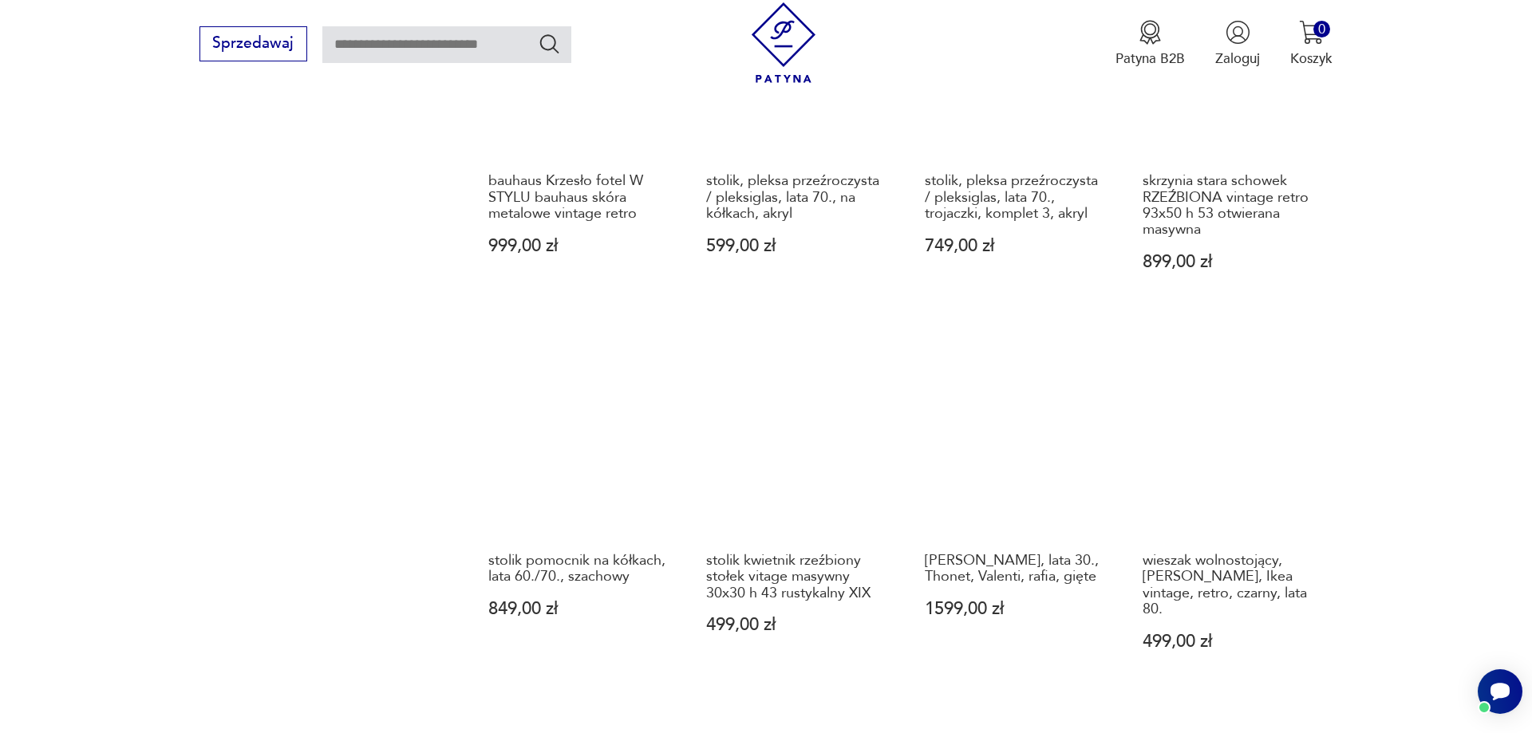
scroll to position [1867, 0]
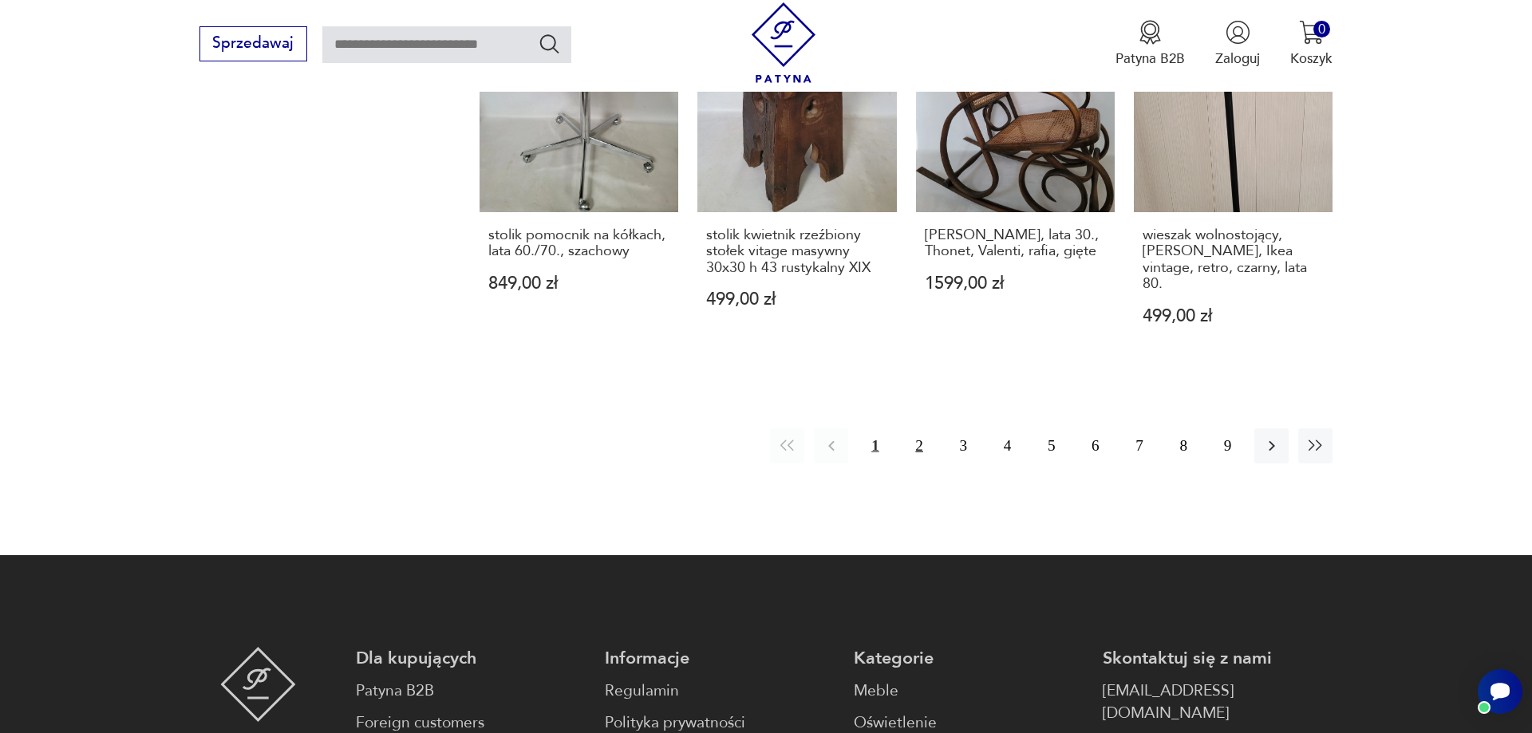
click at [921, 428] on button "2" at bounding box center [919, 445] width 34 height 34
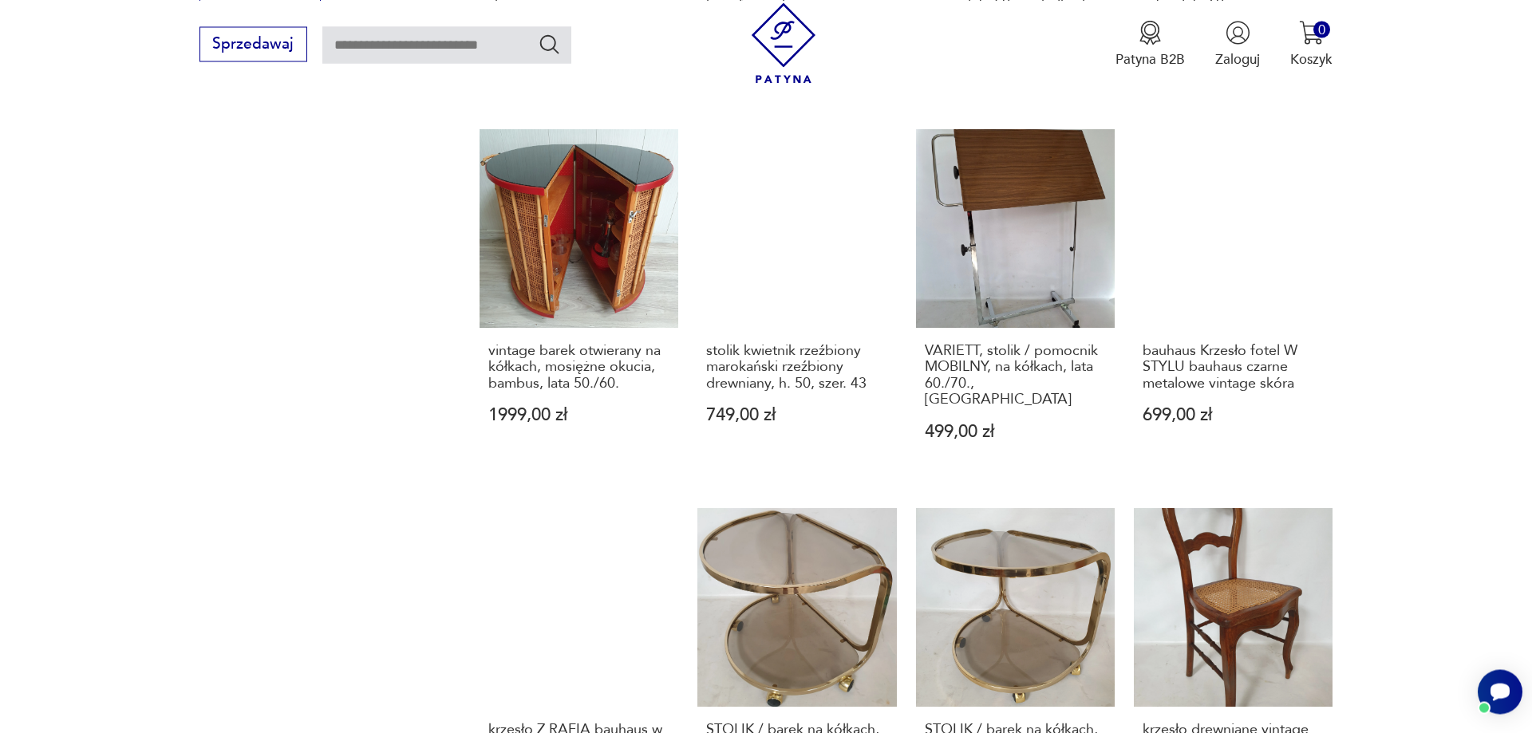
scroll to position [1567, 0]
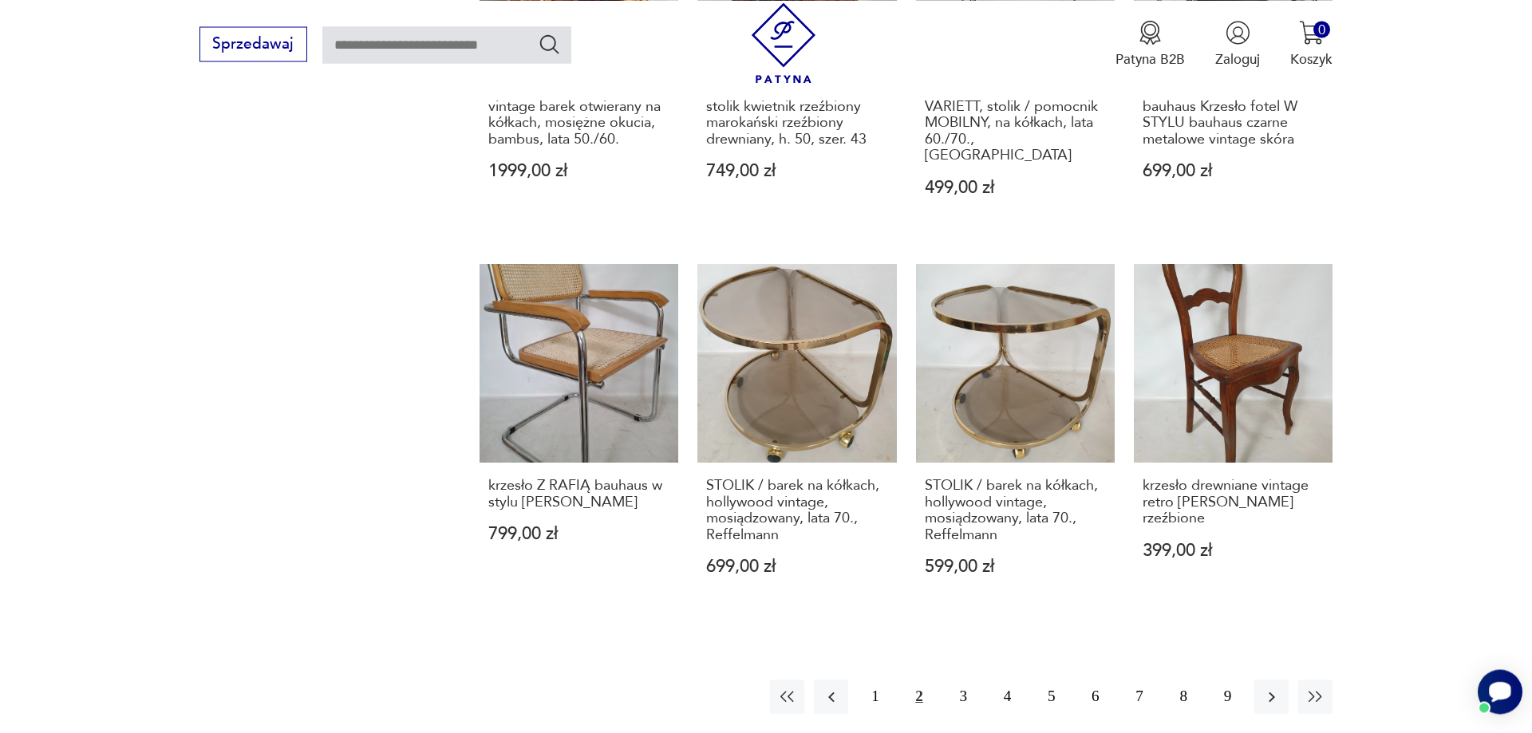
click at [1498, 705] on div "Otwórz czat Smartsupp" at bounding box center [1500, 691] width 45 height 45
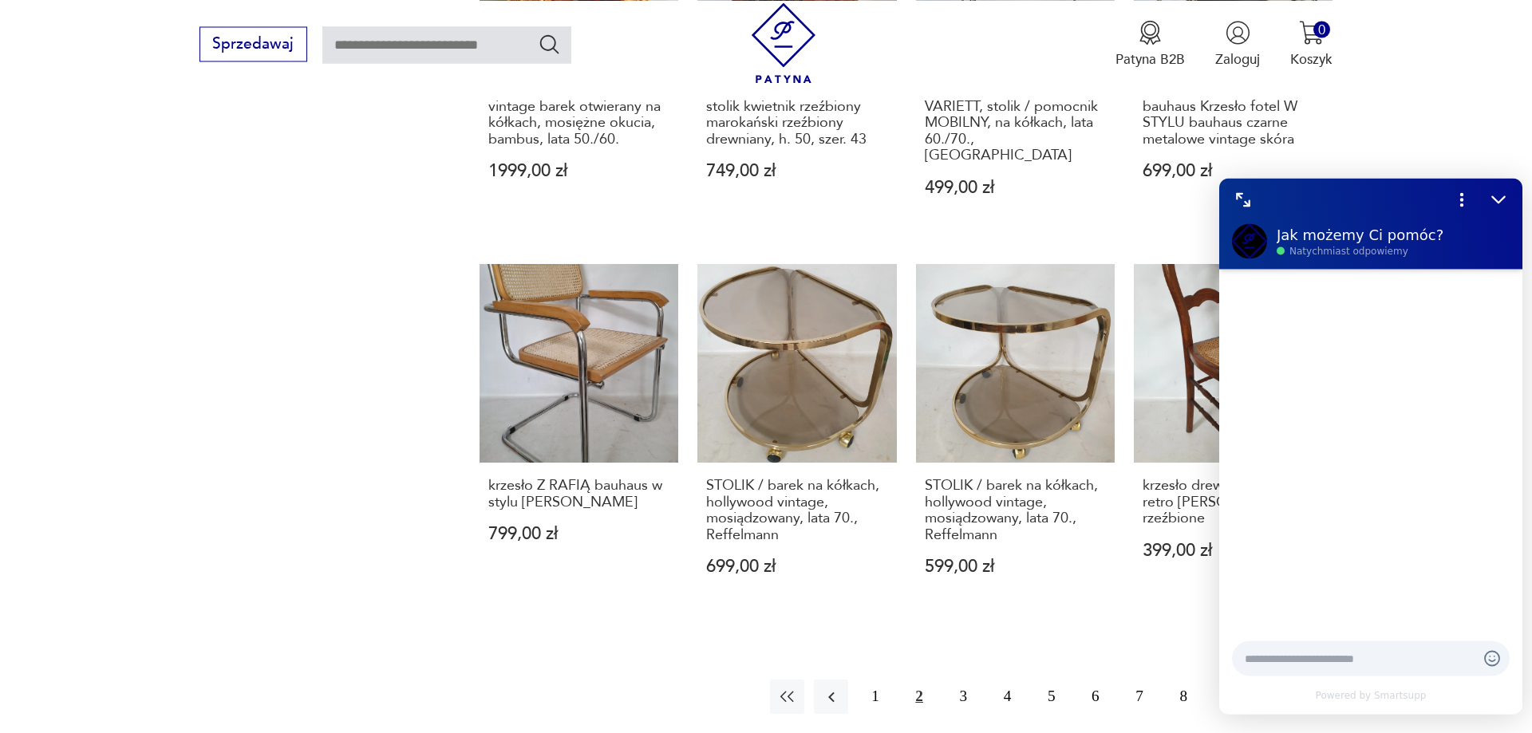
scroll to position [0, 0]
click at [1235, 191] on icon "Rozwiń czat" at bounding box center [1243, 199] width 21 height 21
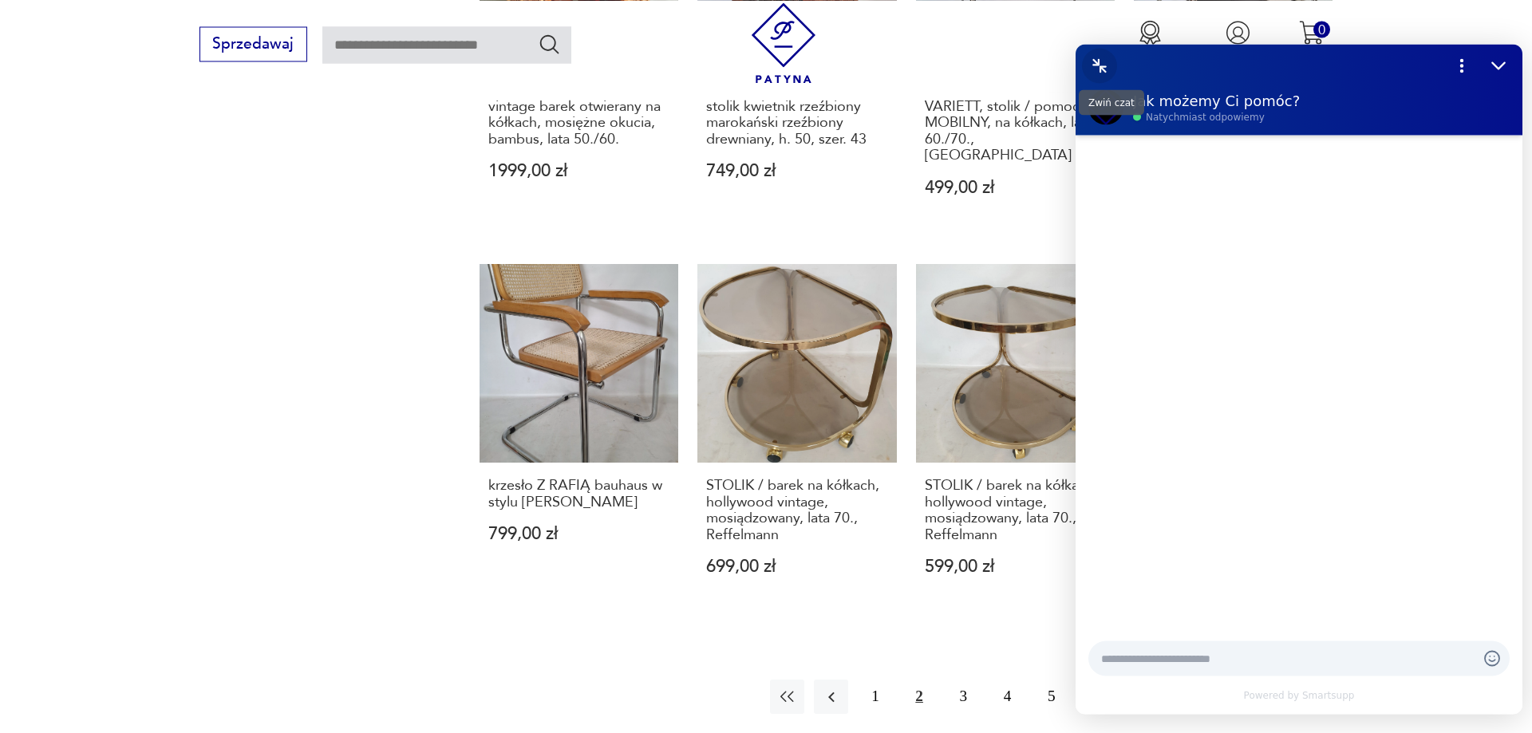
click at [1097, 64] on icon "Zwiń czat" at bounding box center [1095, 61] width 6 height 6
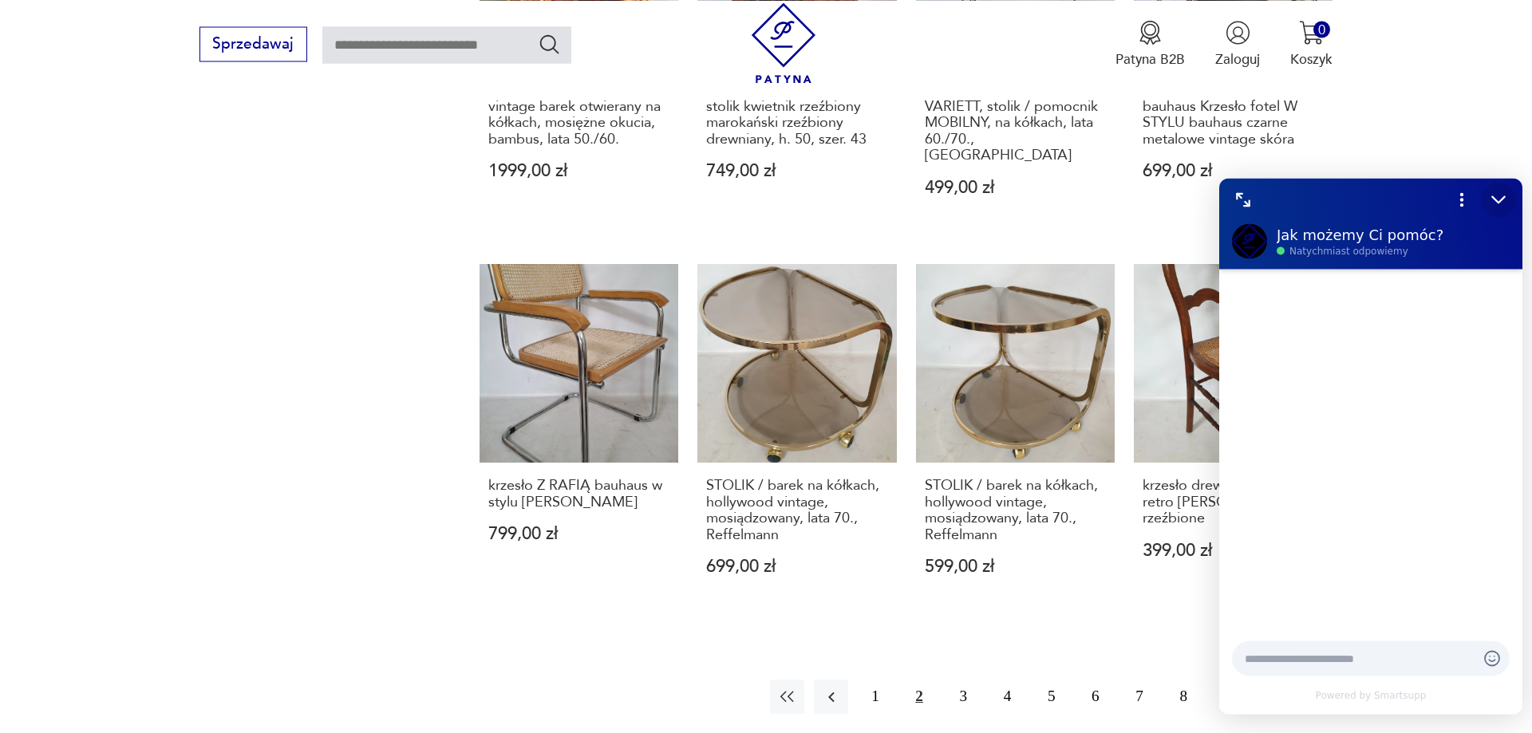
click at [1499, 201] on icon "Zmniejsz" at bounding box center [1498, 199] width 12 height 6
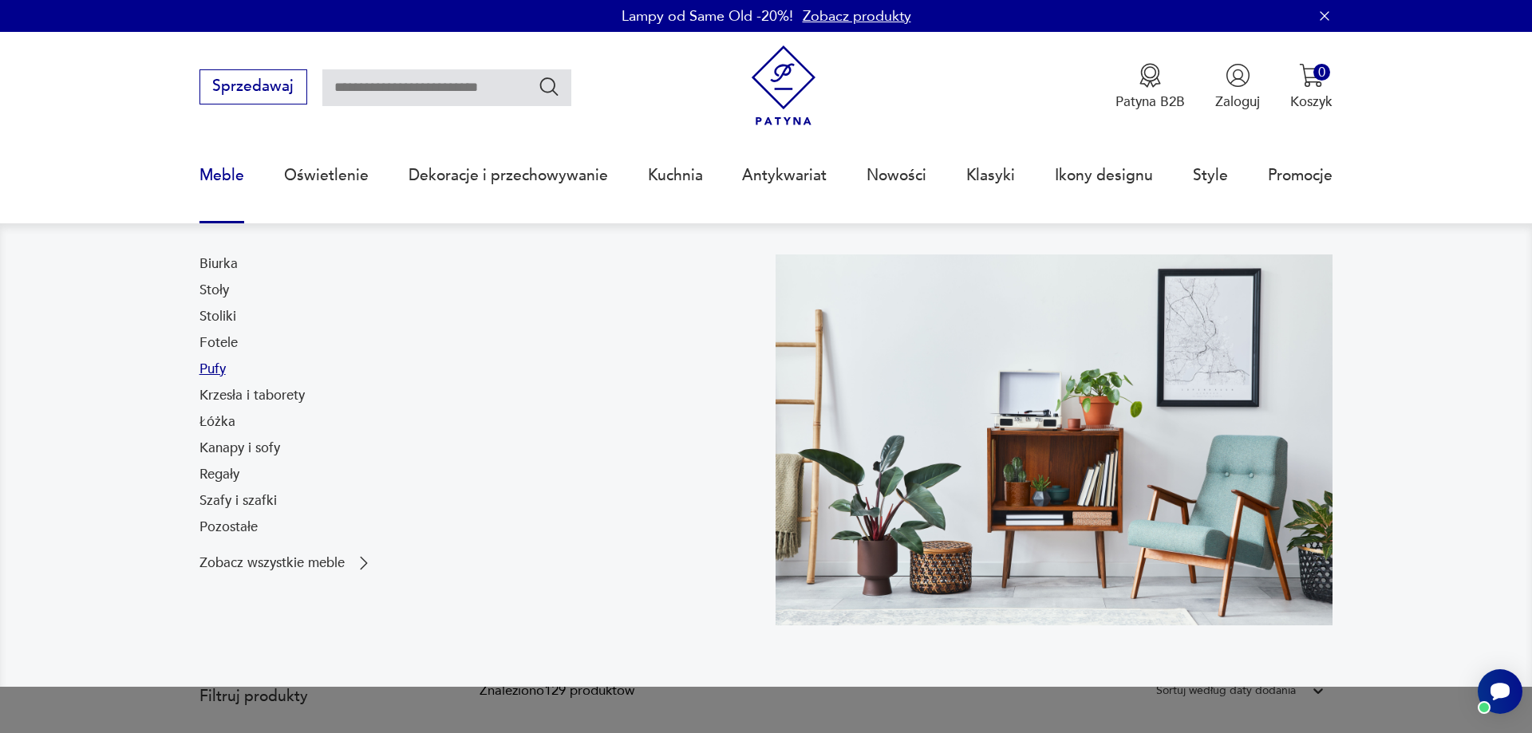
click at [219, 369] on link "Pufy" at bounding box center [212, 369] width 26 height 19
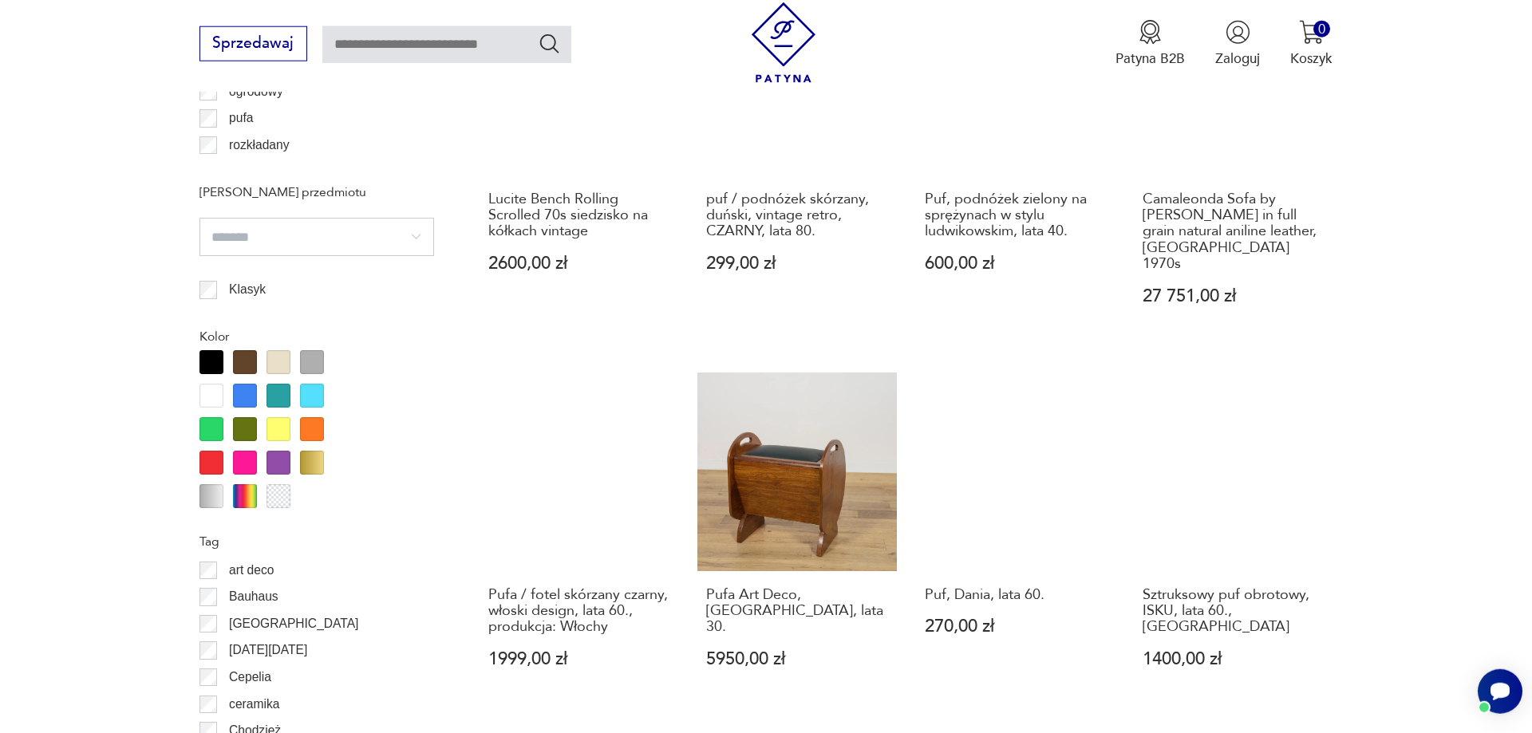
scroll to position [1866, 0]
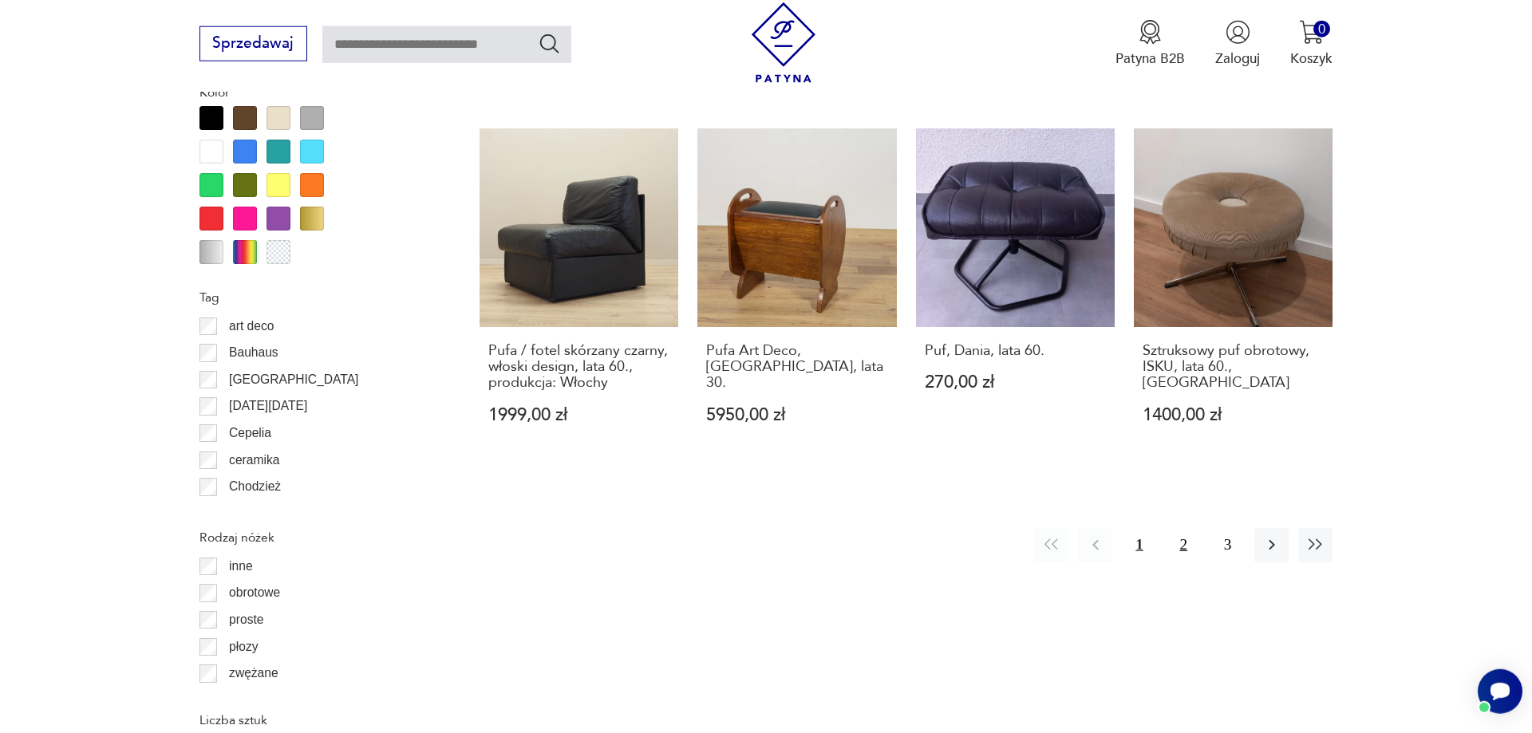
click at [1189, 528] on button "2" at bounding box center [1184, 545] width 34 height 34
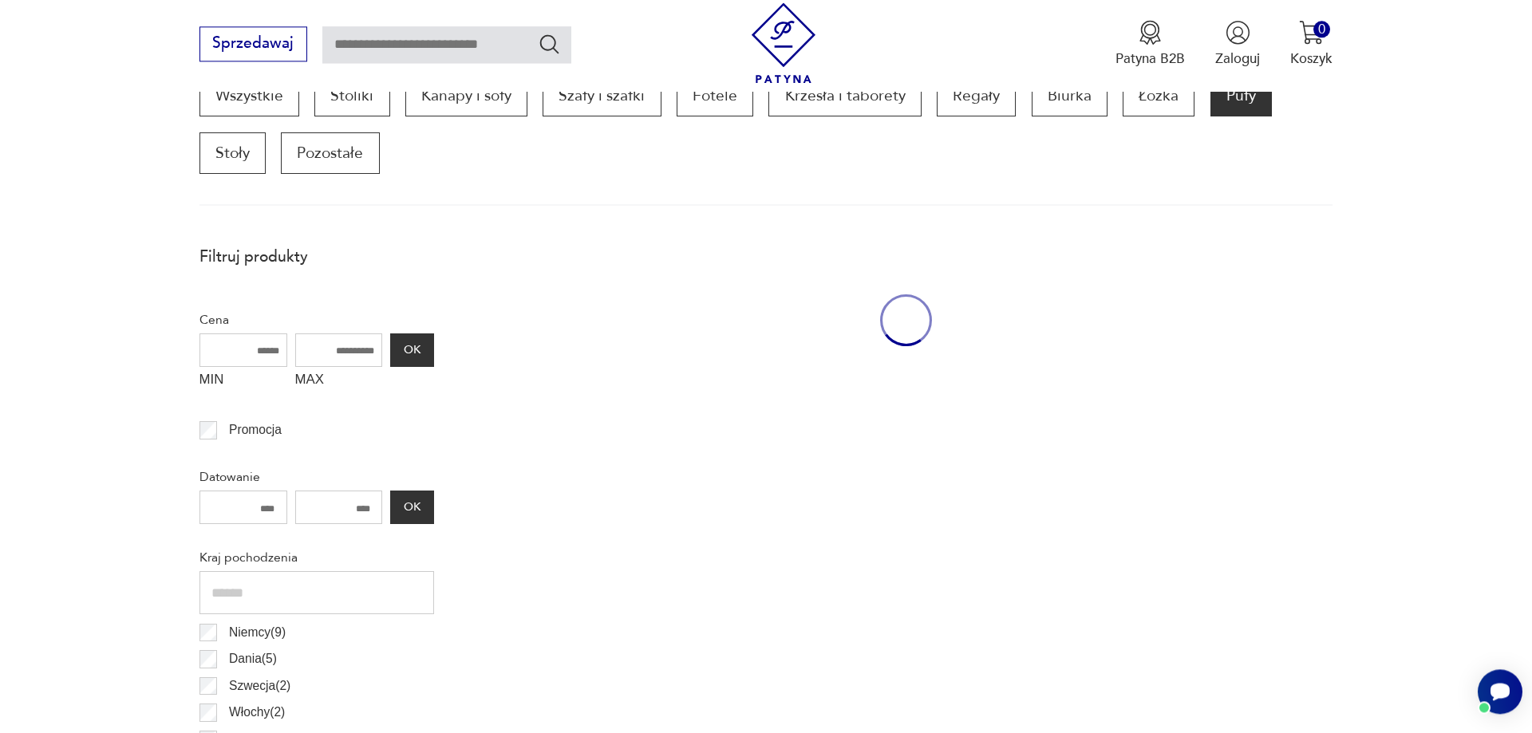
scroll to position [541, 0]
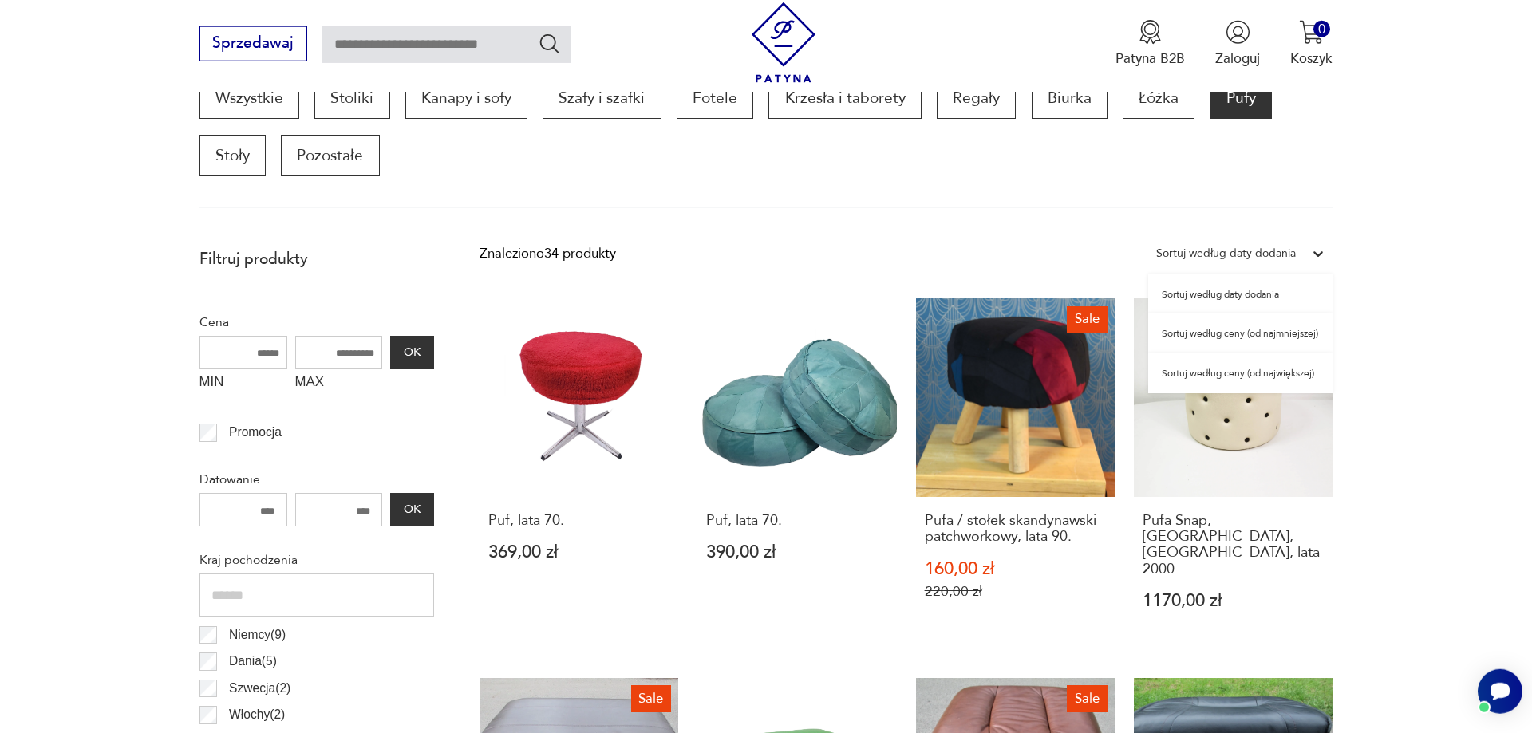
click at [1319, 252] on icon at bounding box center [1318, 254] width 16 height 16
click at [1207, 335] on div "Sortuj według ceny (od najmniejszej)" at bounding box center [1240, 334] width 184 height 40
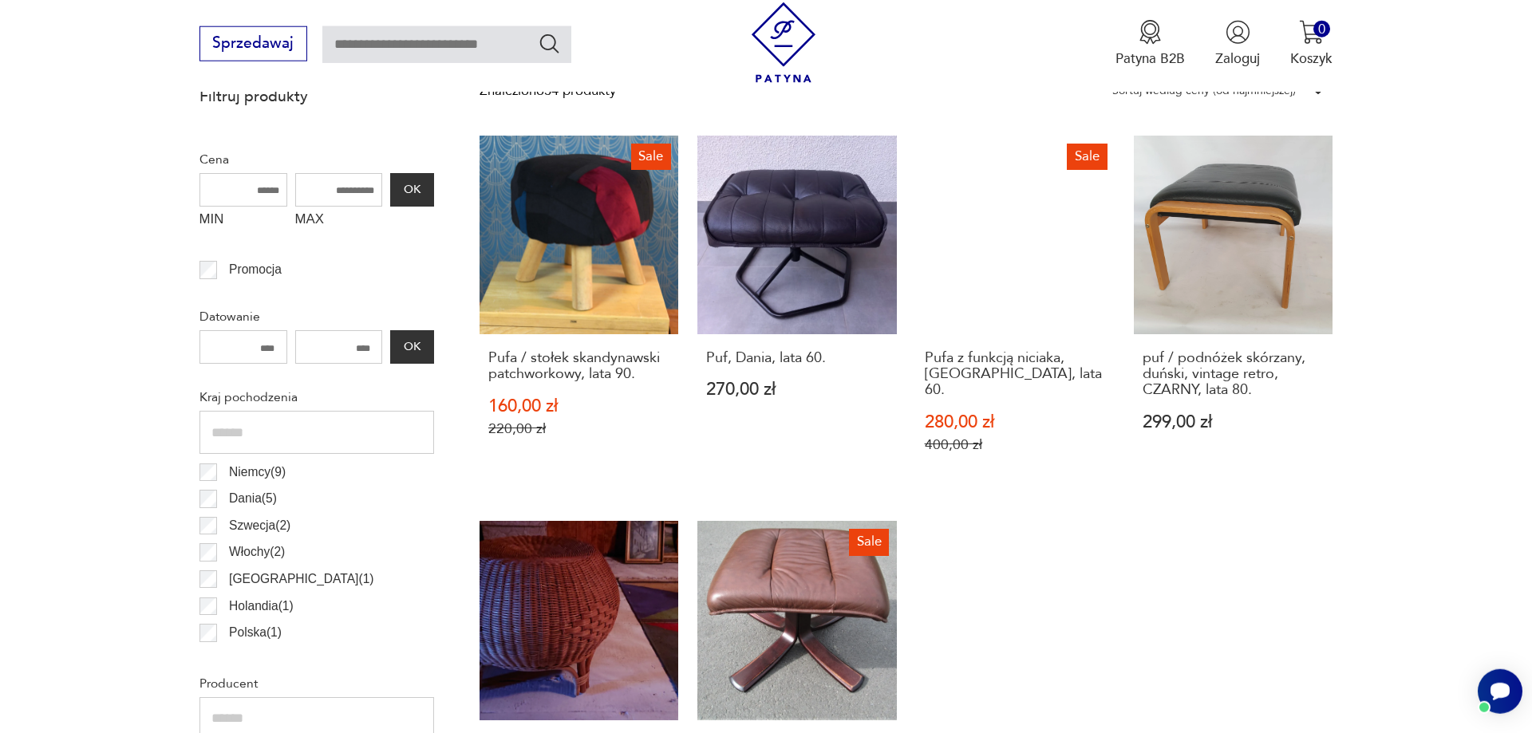
scroll to position [867, 0]
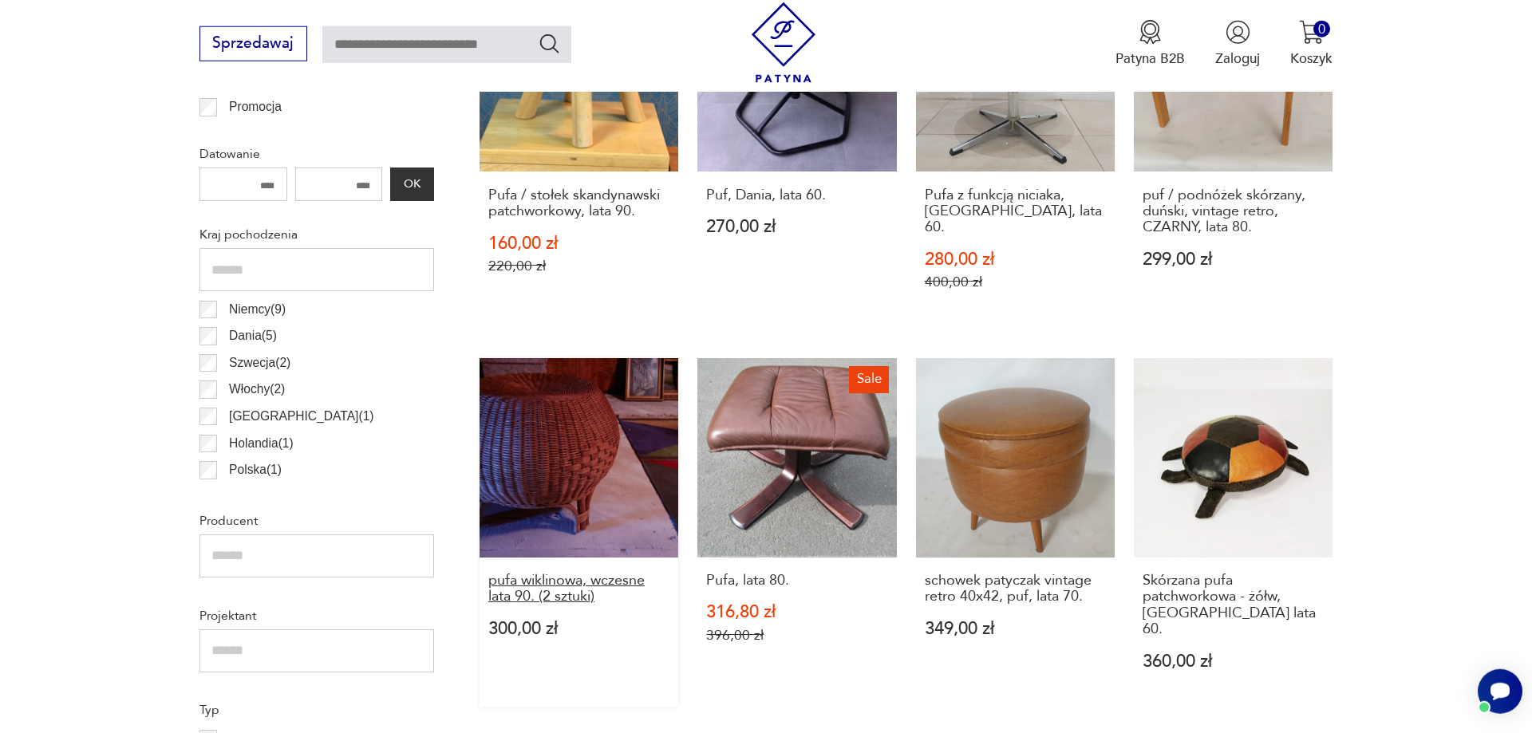
click at [539, 578] on h3 "pufa wiklinowa, wczesne lata 90. (2 sztuki)" at bounding box center [579, 589] width 182 height 33
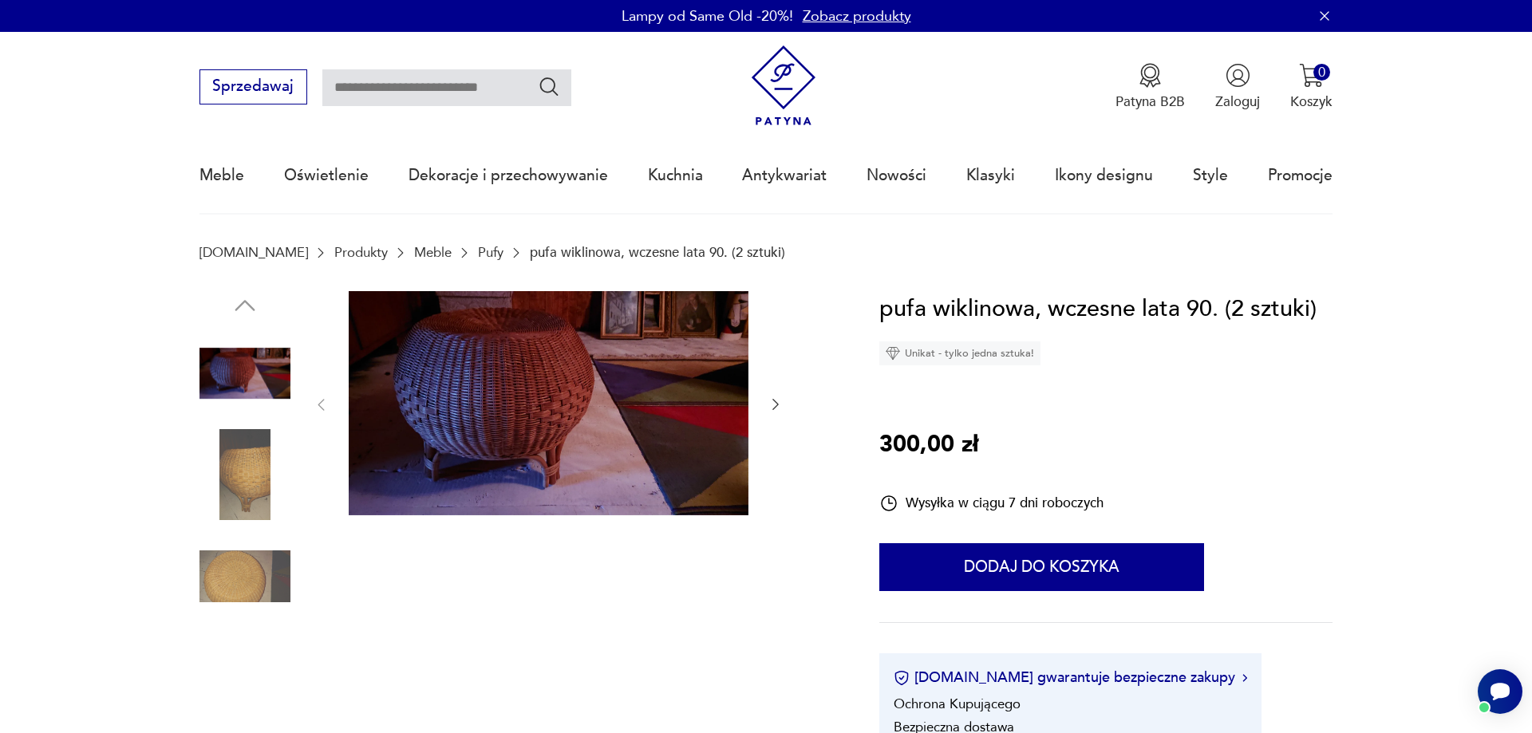
click at [777, 408] on icon "button" at bounding box center [776, 405] width 16 height 16
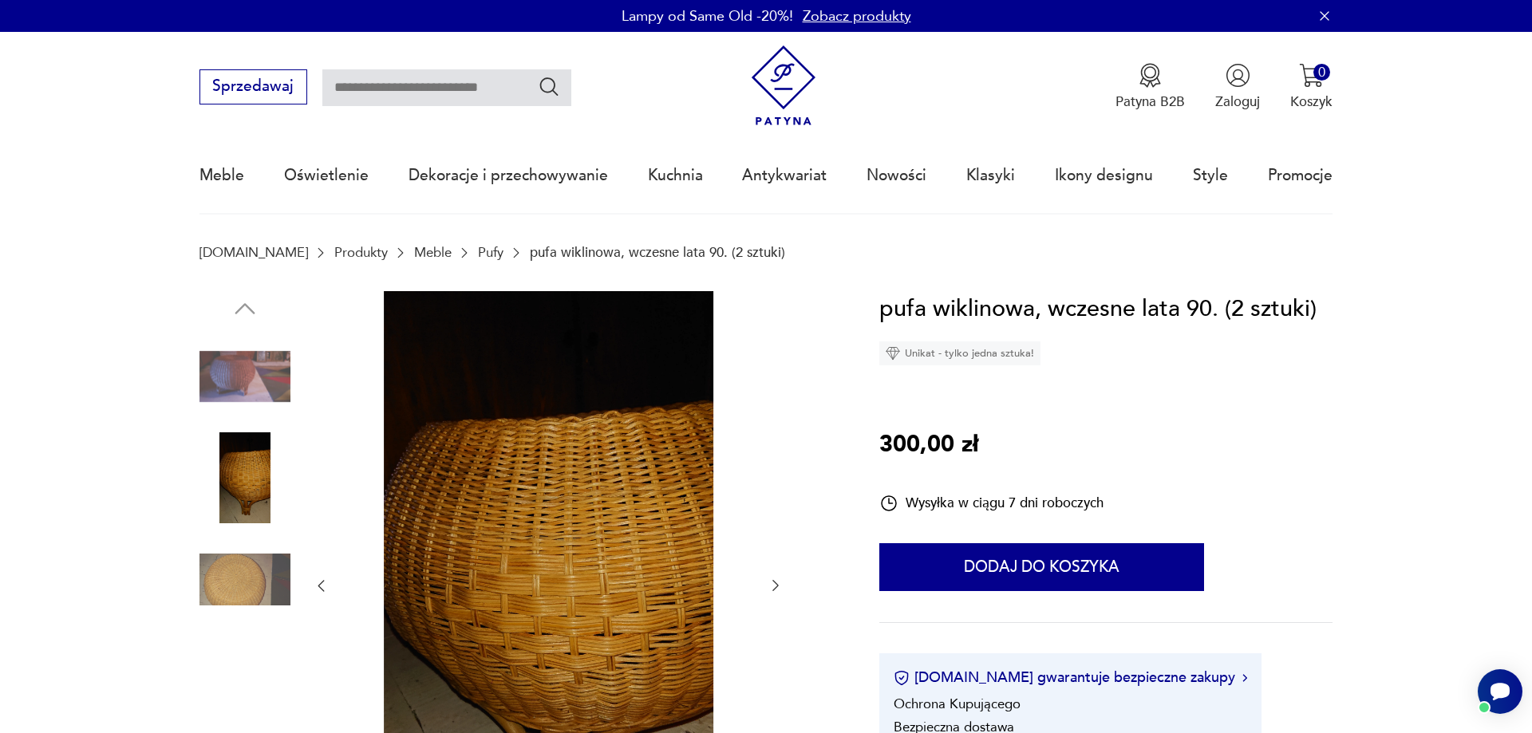
click at [777, 585] on icon "button" at bounding box center [775, 586] width 6 height 11
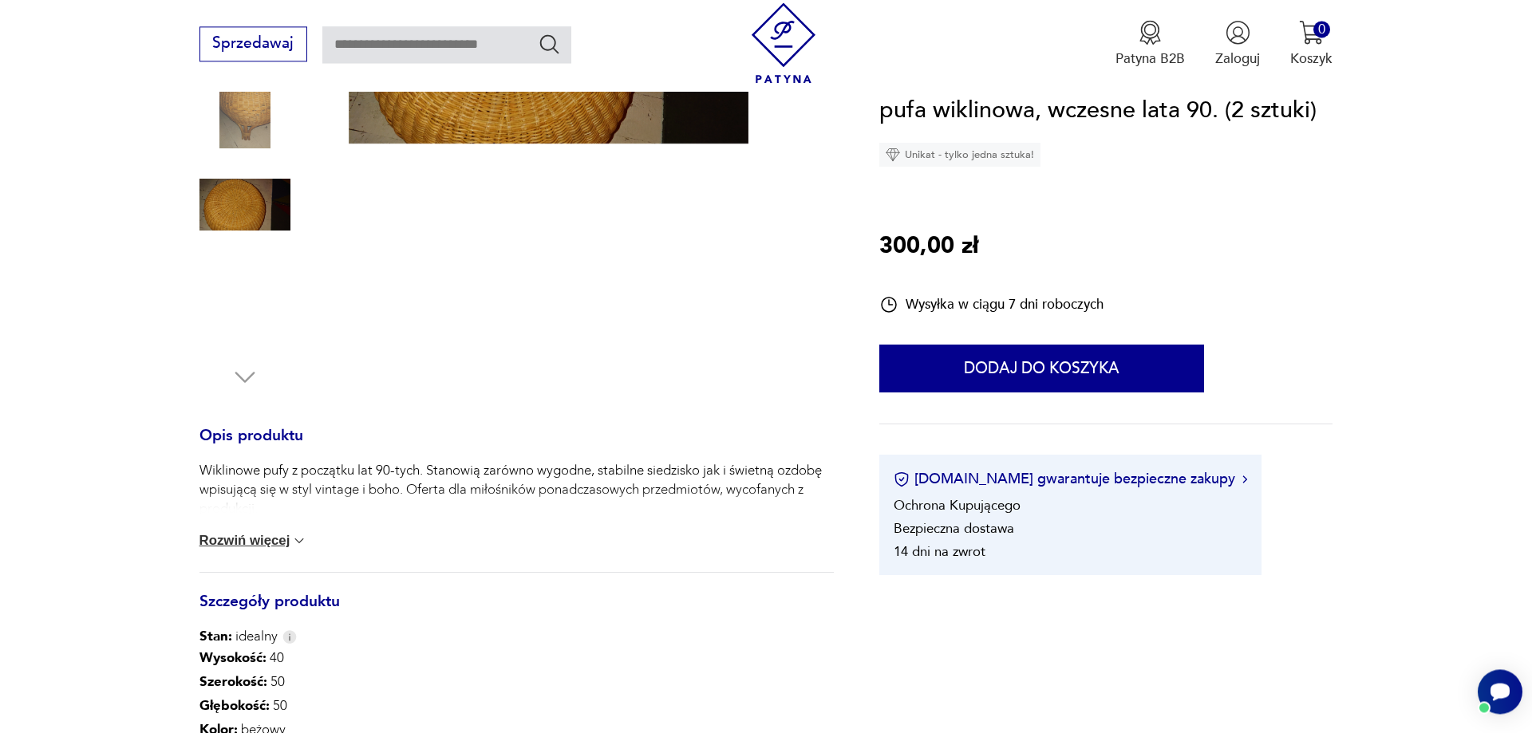
scroll to position [407, 0]
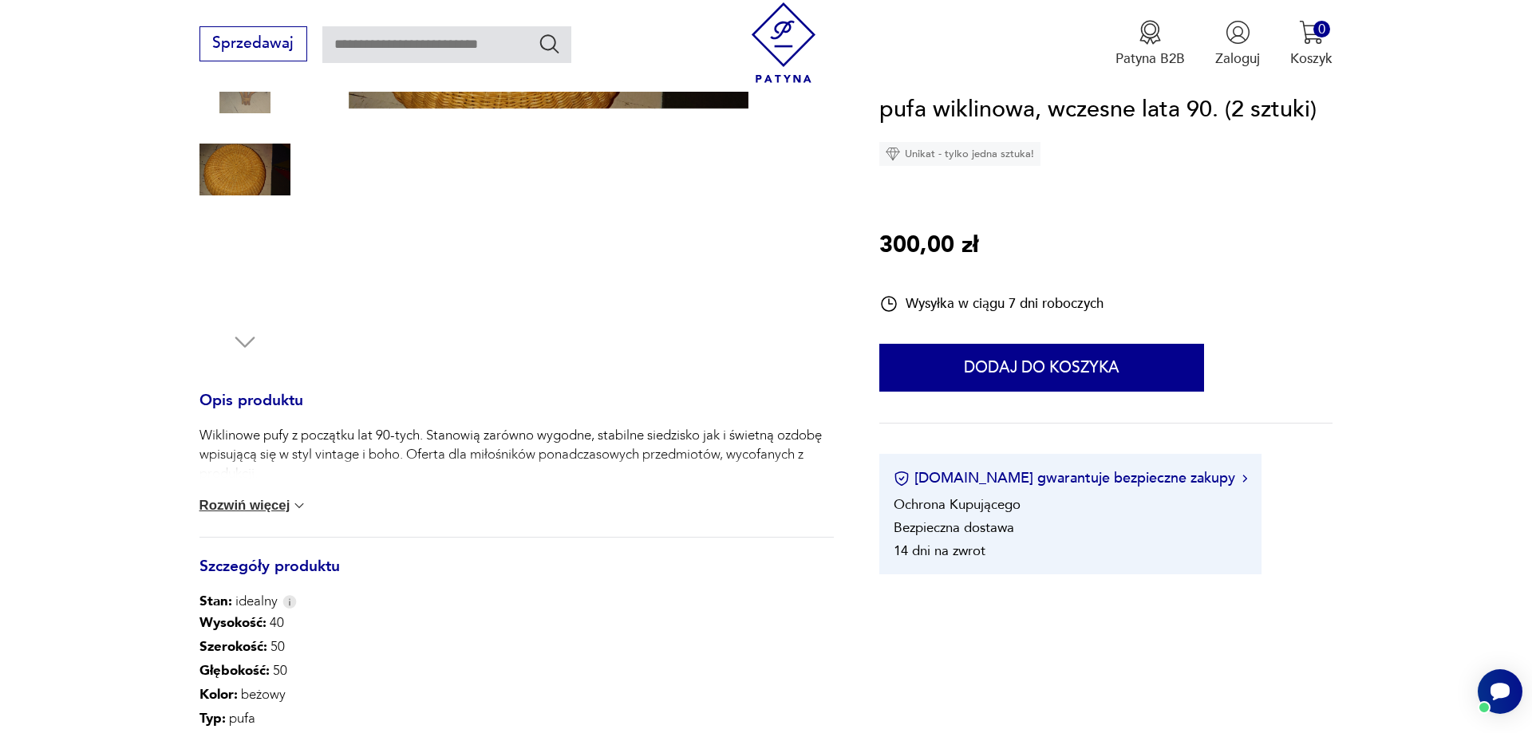
click at [296, 505] on button "Rozwiń więcej" at bounding box center [253, 506] width 109 height 16
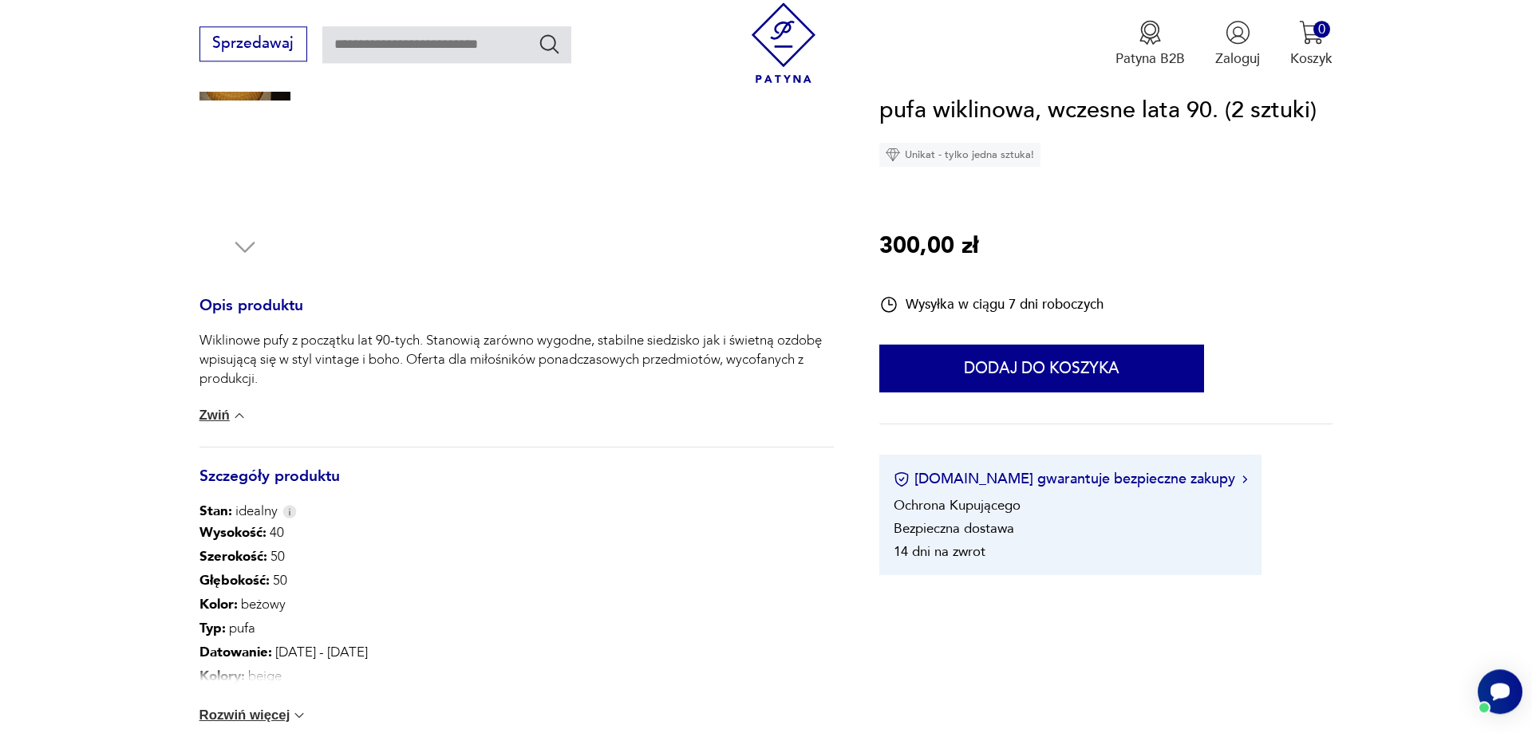
scroll to position [651, 0]
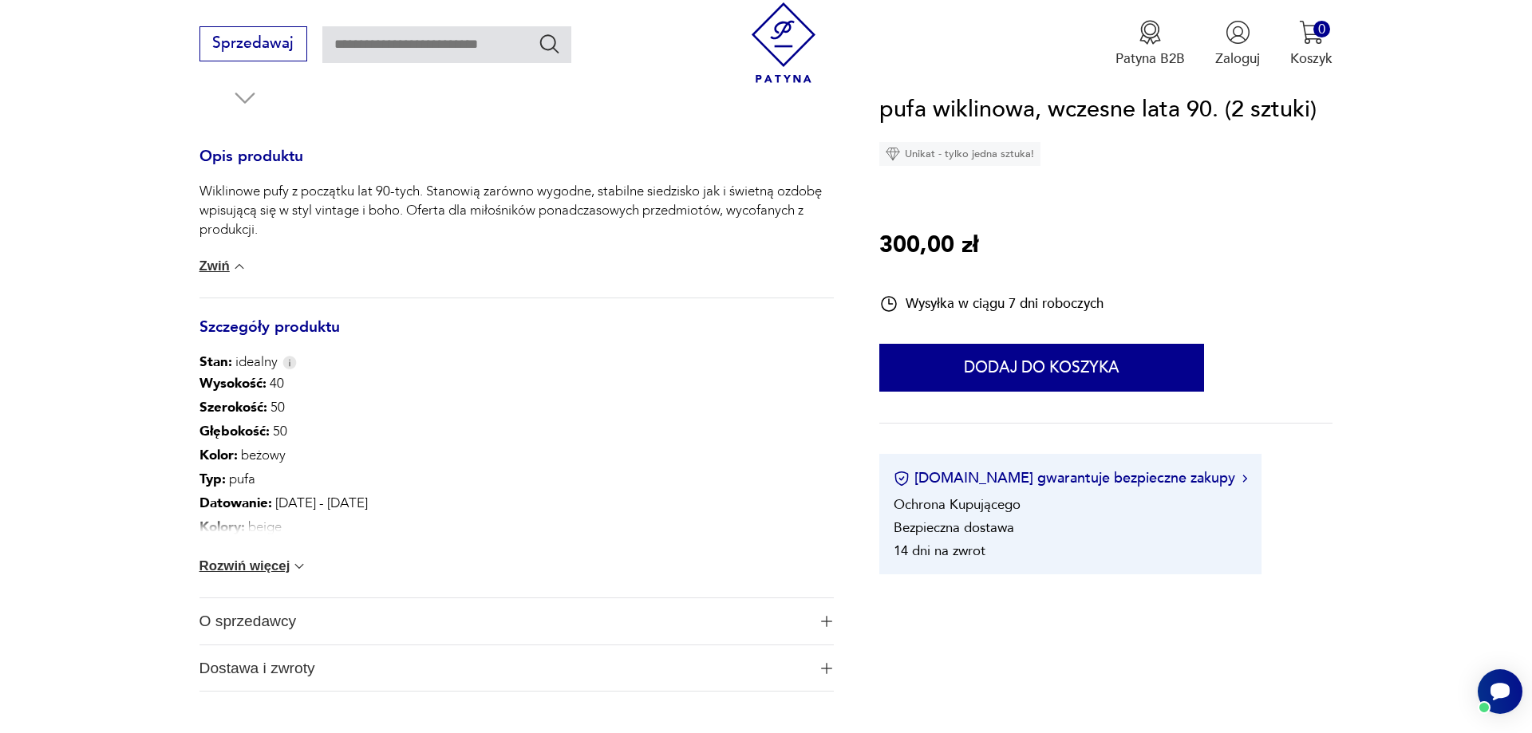
click at [304, 566] on img at bounding box center [299, 567] width 16 height 16
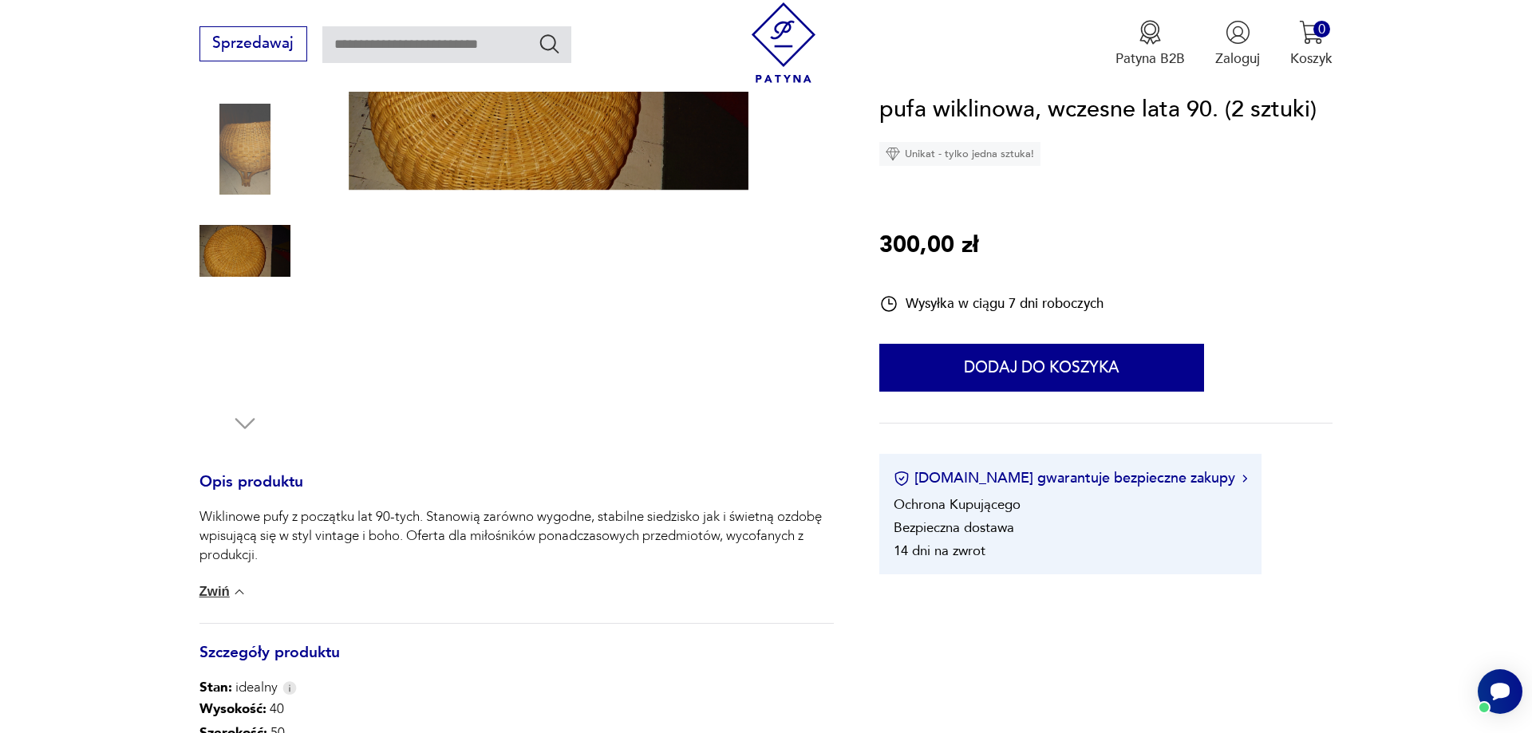
scroll to position [0, 0]
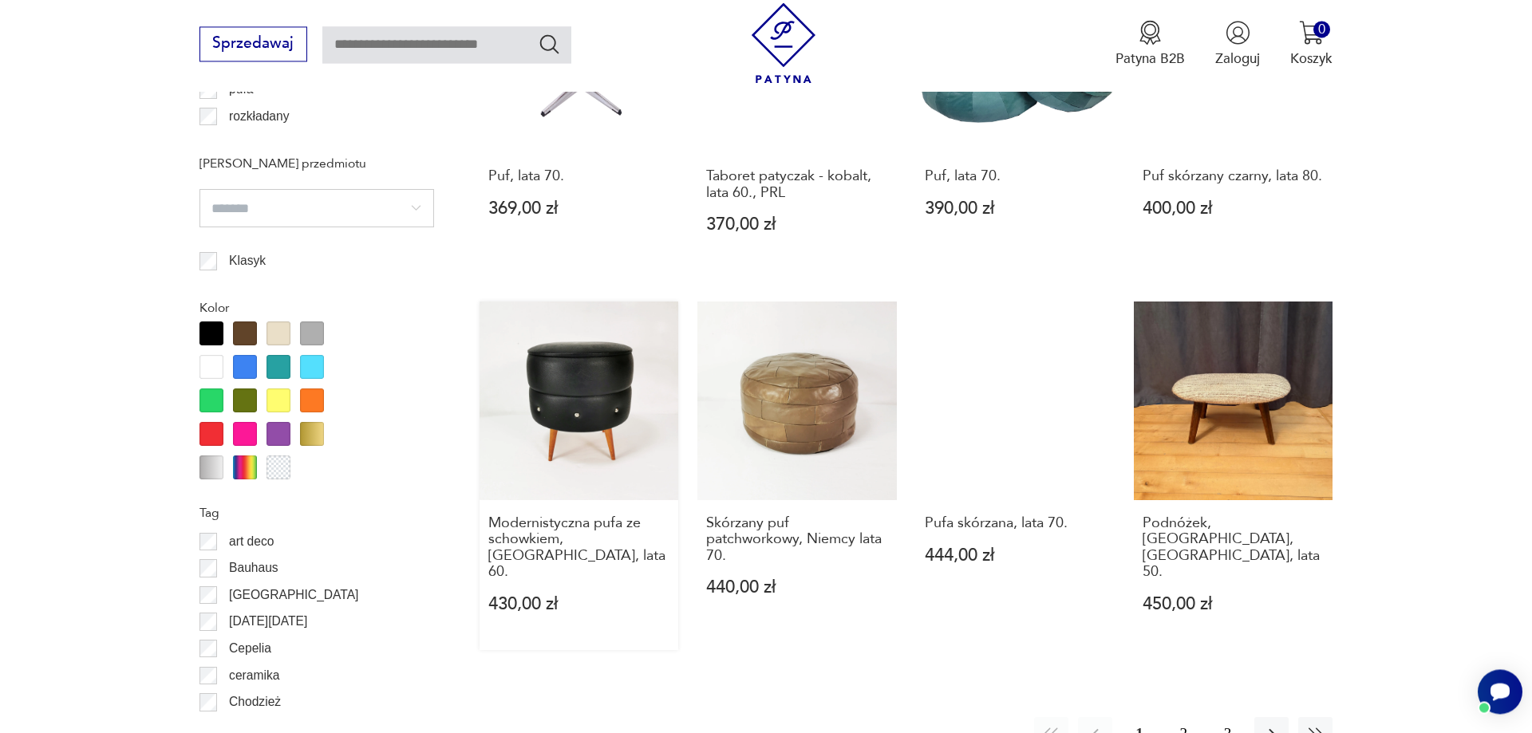
scroll to position [1661, 0]
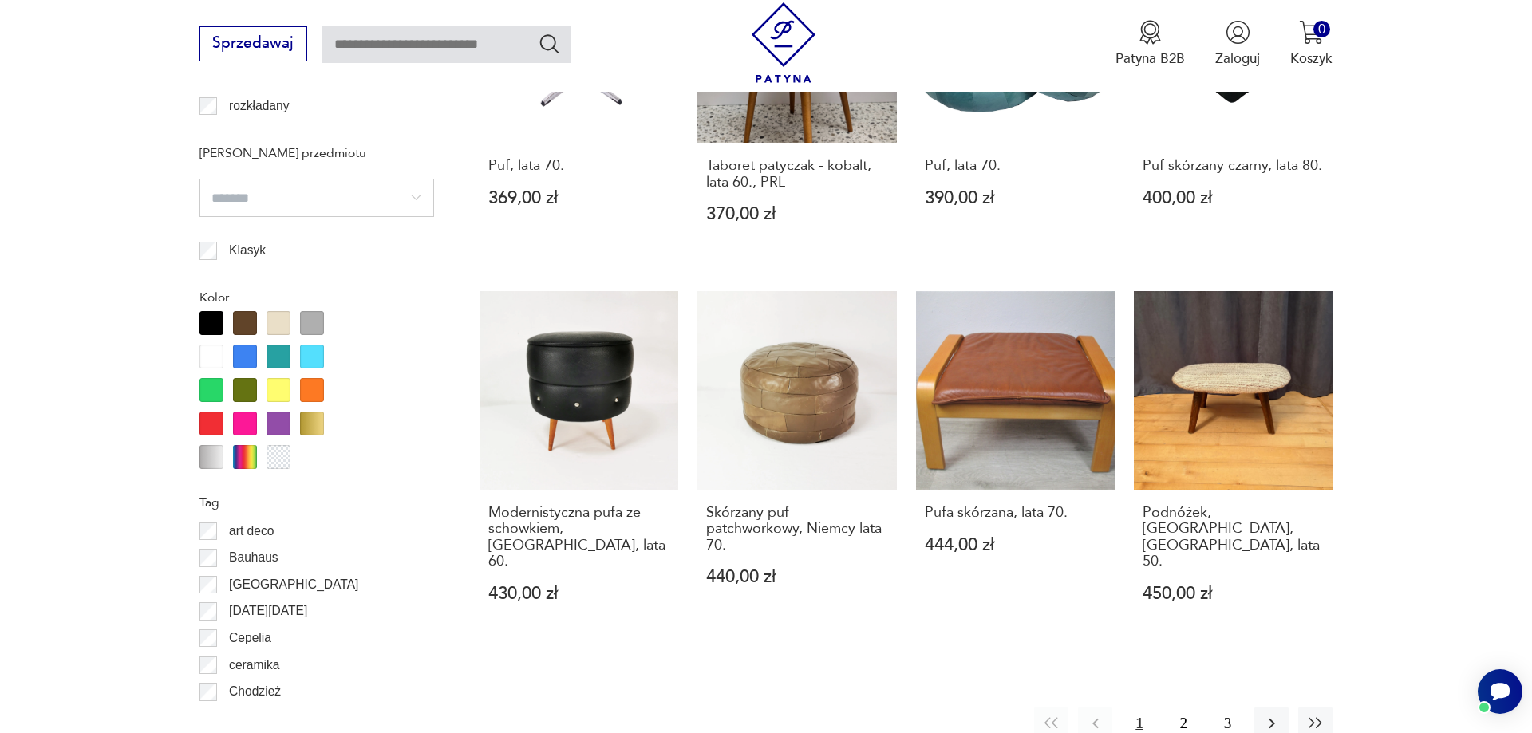
drag, startPoint x: 1184, startPoint y: 679, endPoint x: 1174, endPoint y: 706, distance: 29.0
click at [1174, 706] on div "Znaleziono 34 produkty Filtruj Sortuj według ceny (od najmniejszej) Sortuj wedł…" at bounding box center [906, 292] width 853 height 2345
click at [1184, 707] on button "2" at bounding box center [1184, 724] width 34 height 34
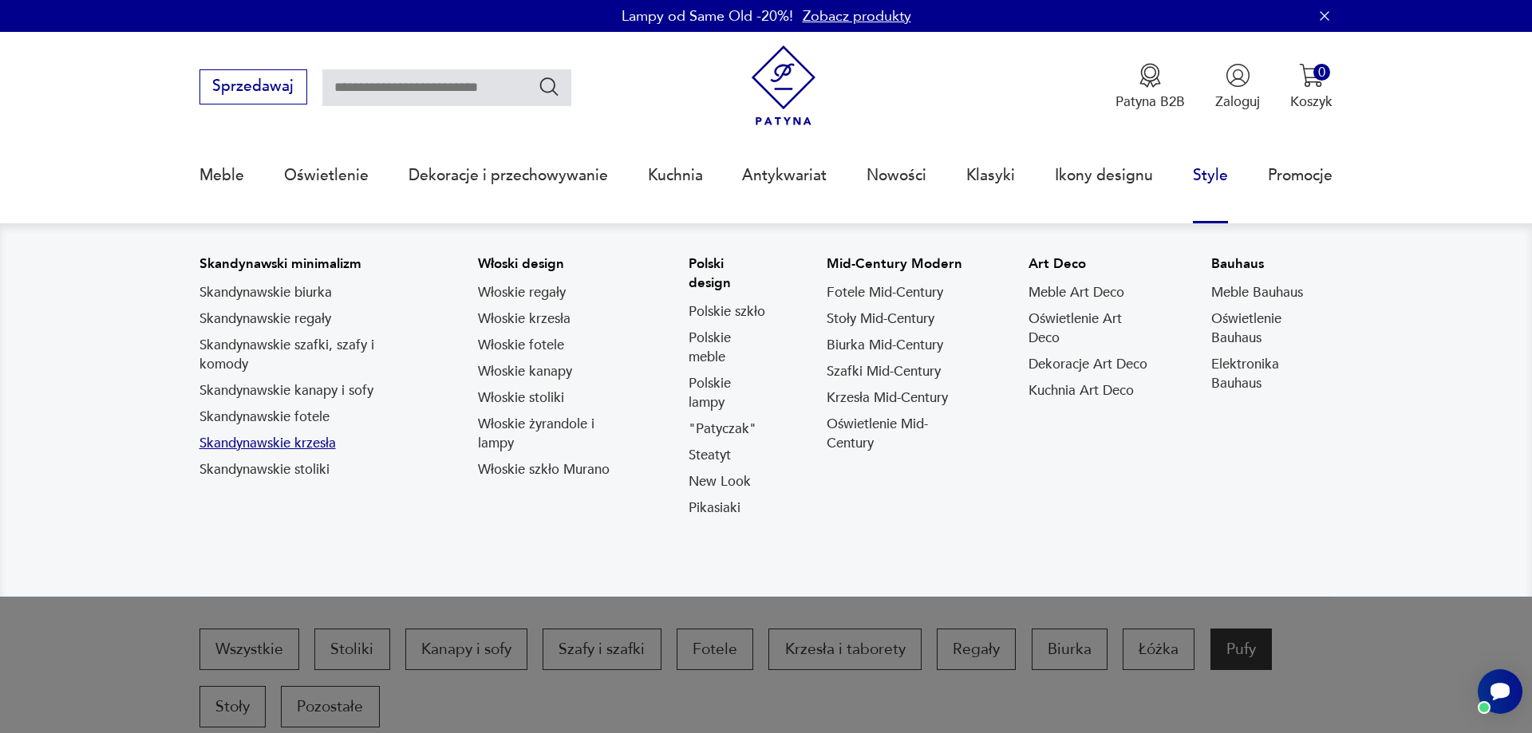
click at [299, 442] on link "Skandynawskie krzesła" at bounding box center [267, 443] width 136 height 19
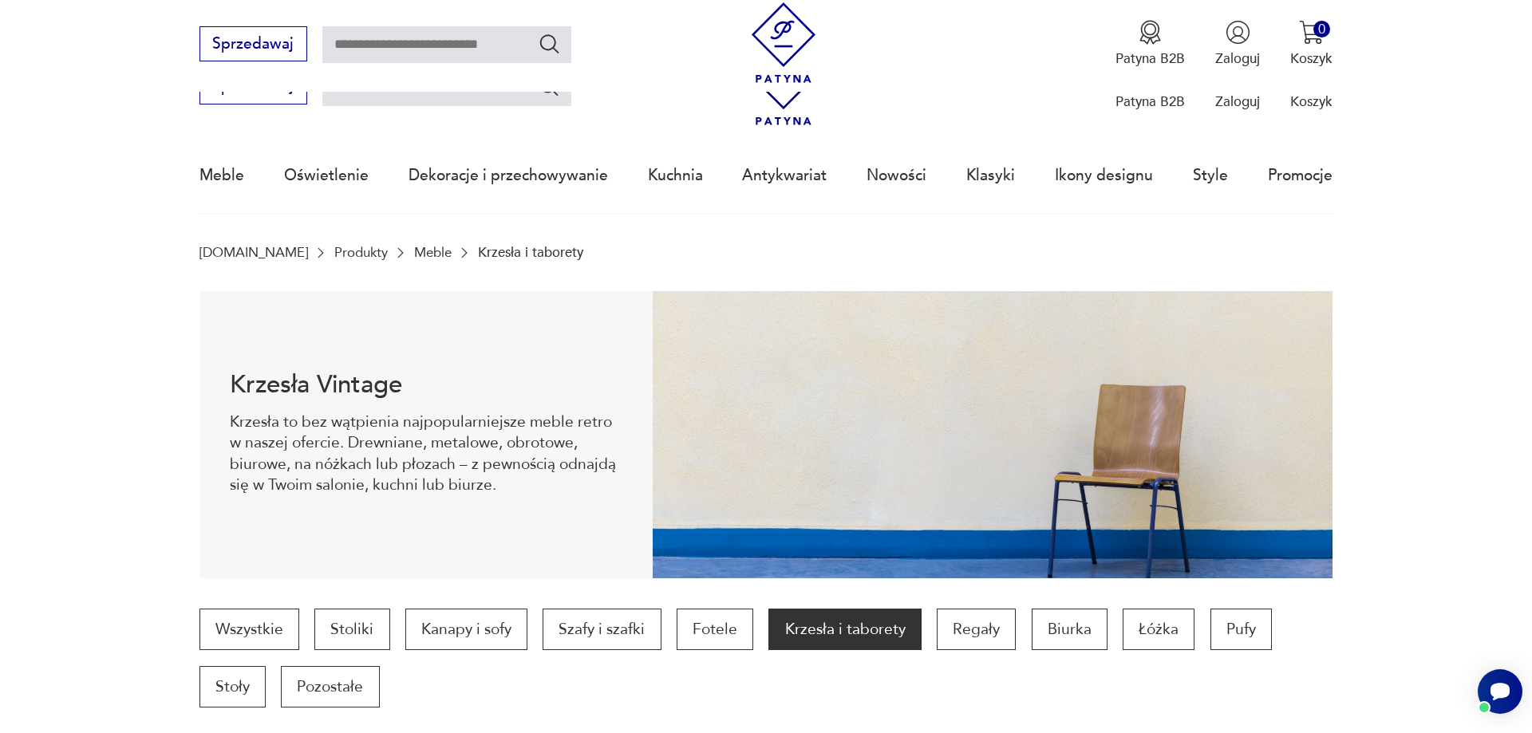
scroll to position [531, 0]
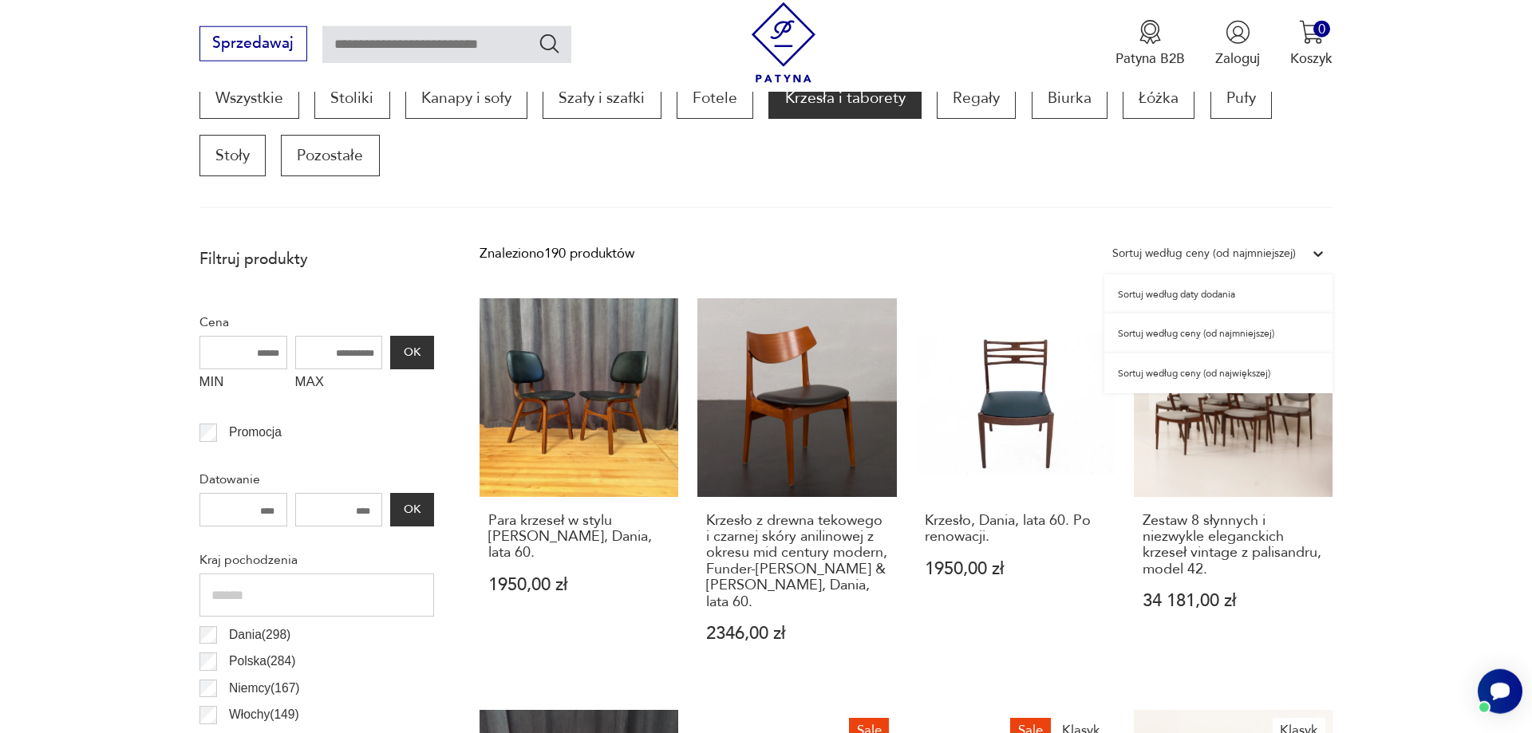
click at [1321, 250] on icon at bounding box center [1318, 254] width 16 height 16
click at [1227, 330] on div "Sortuj według ceny (od najmniejszej)" at bounding box center [1218, 334] width 228 height 40
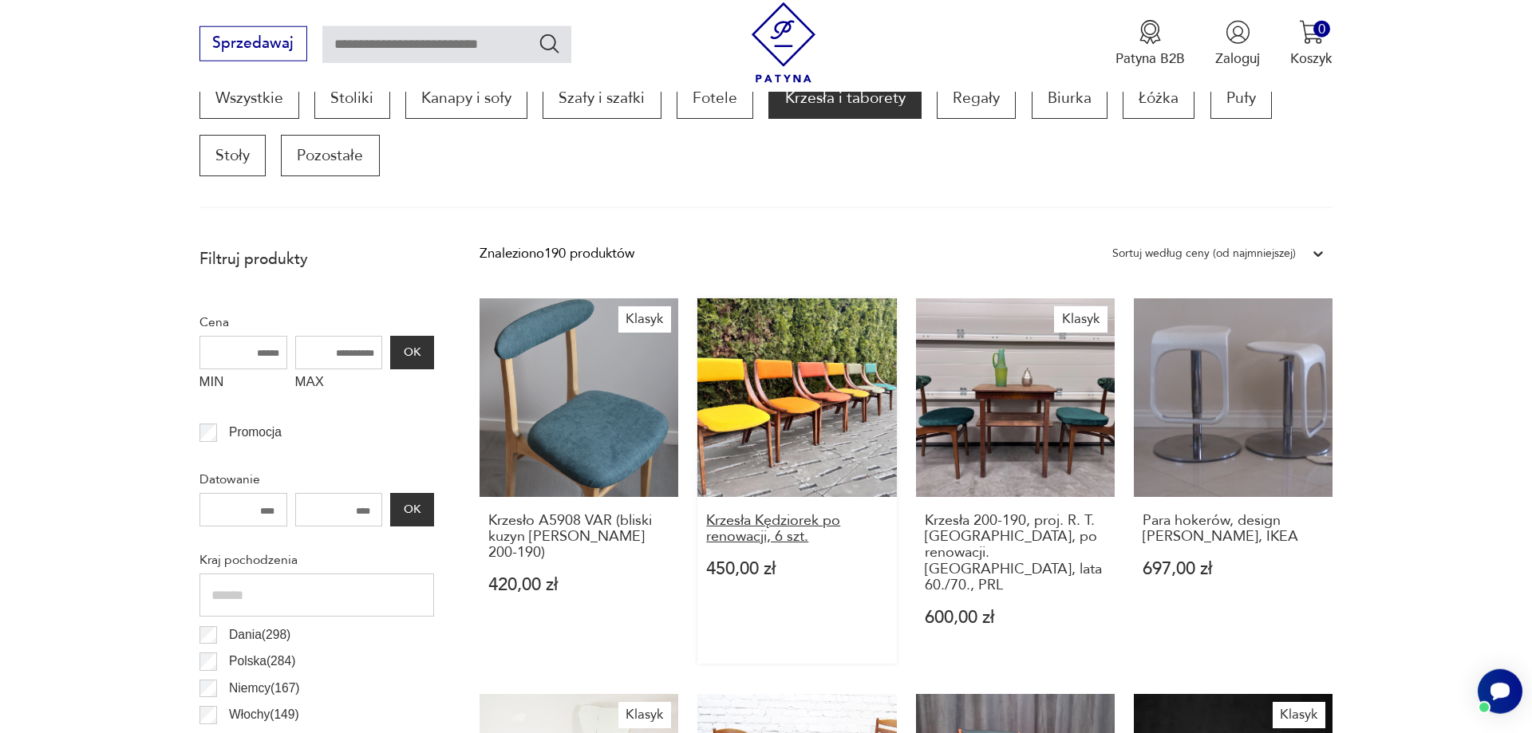
click at [743, 523] on h3 "Krzesła Kędziorek po renowacji, 6 szt." at bounding box center [797, 529] width 182 height 33
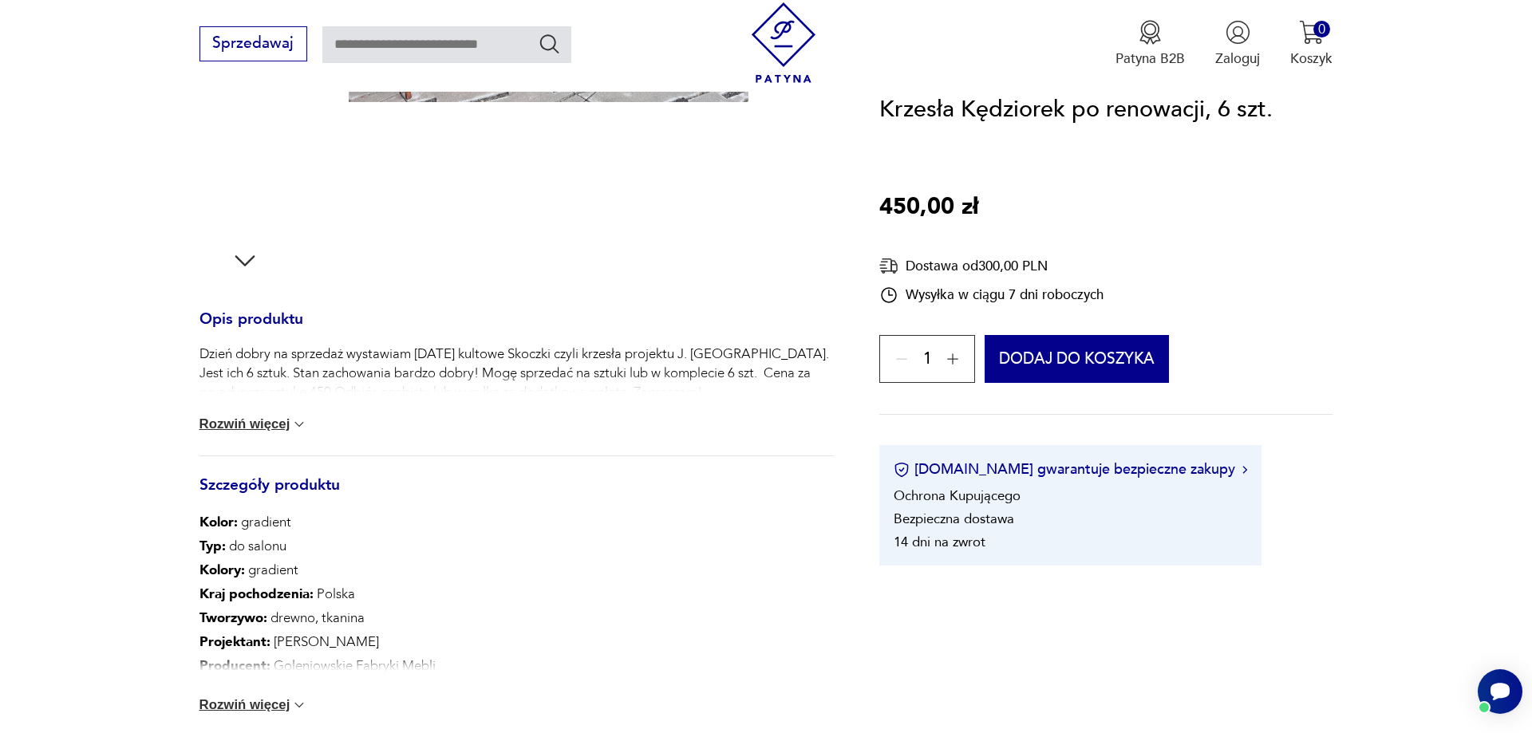
scroll to position [733, 0]
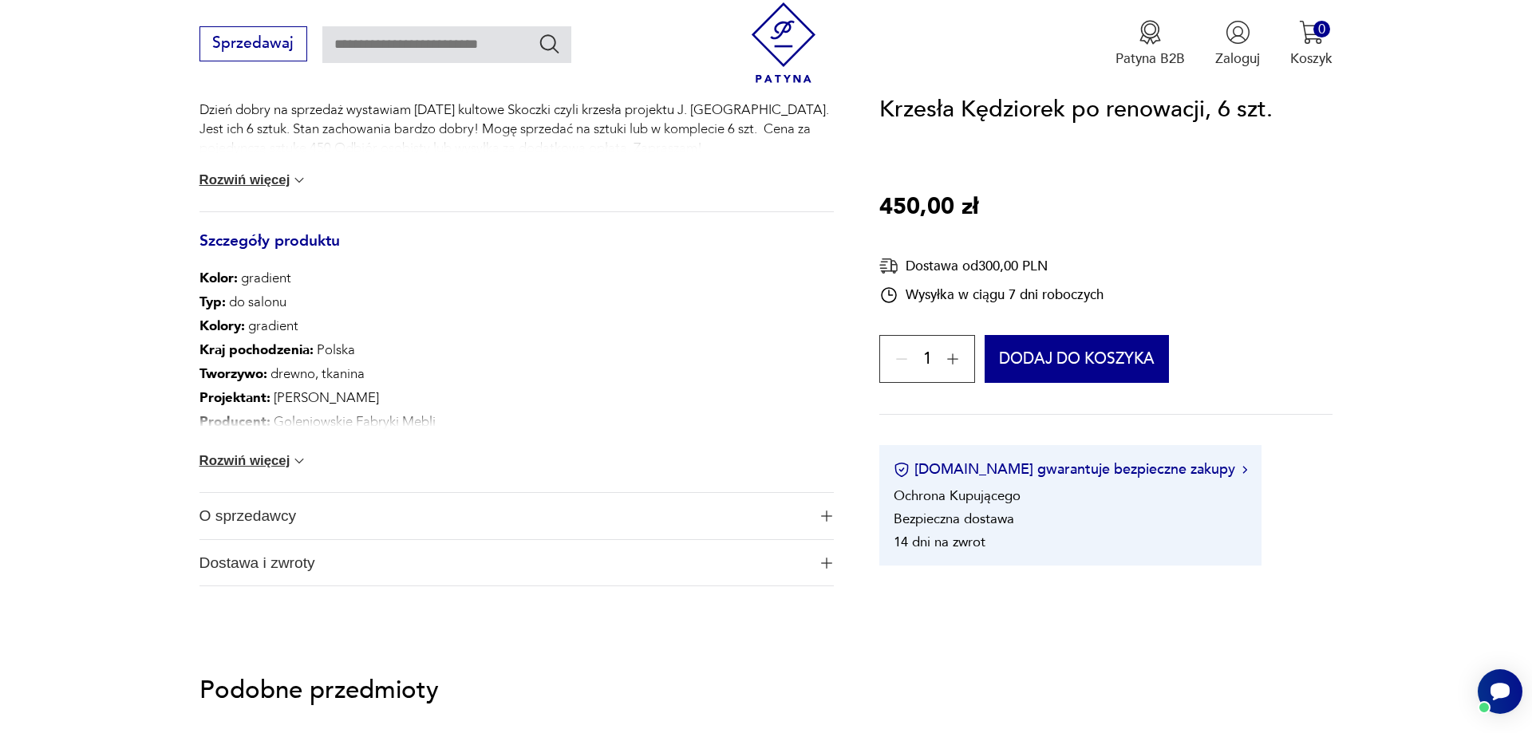
click at [292, 471] on div "Kolor: gradient Typ : do salonu Kolory : gradient Kraj pochodzenia : Polska Two…" at bounding box center [516, 380] width 634 height 226
click at [267, 468] on button "Rozwiń więcej" at bounding box center [253, 461] width 109 height 16
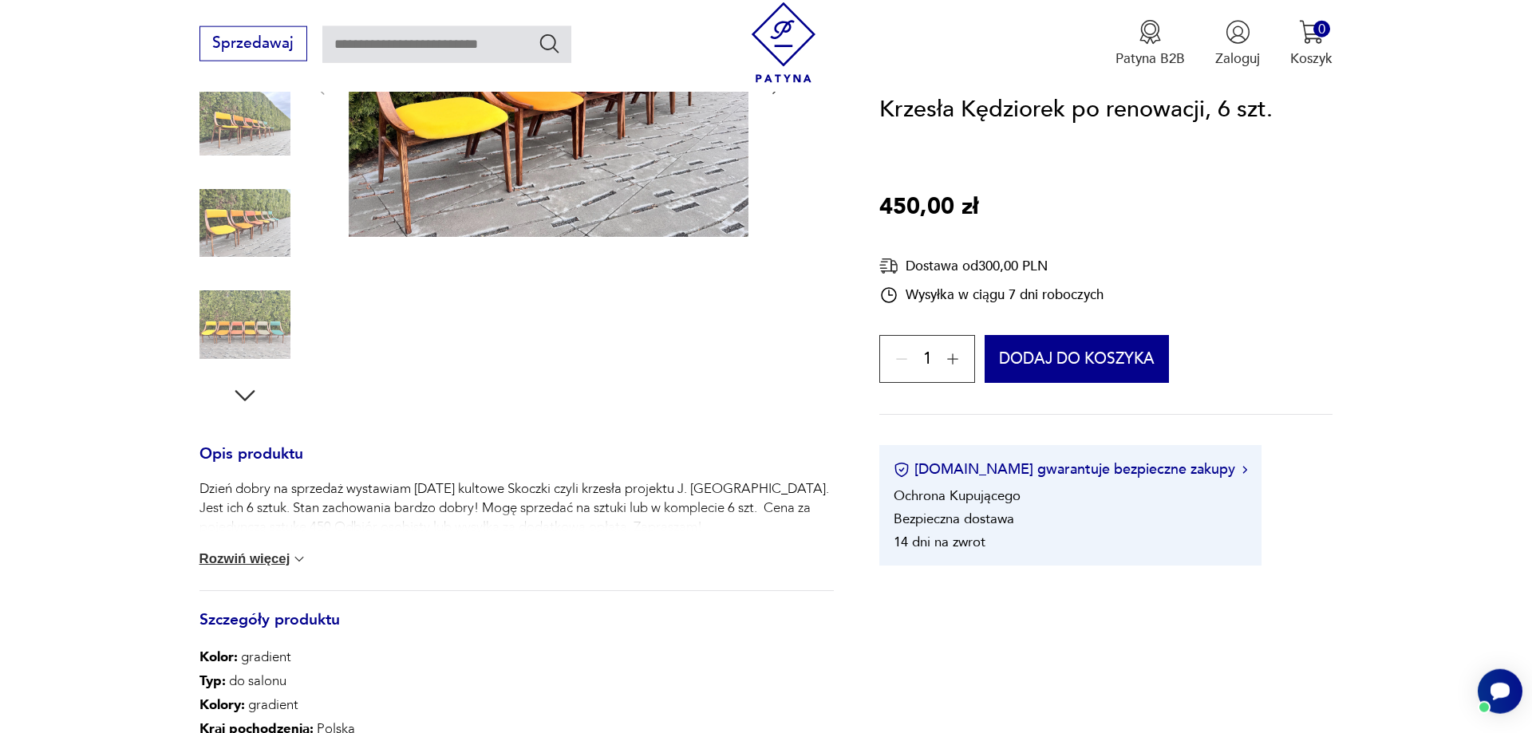
scroll to position [244, 0]
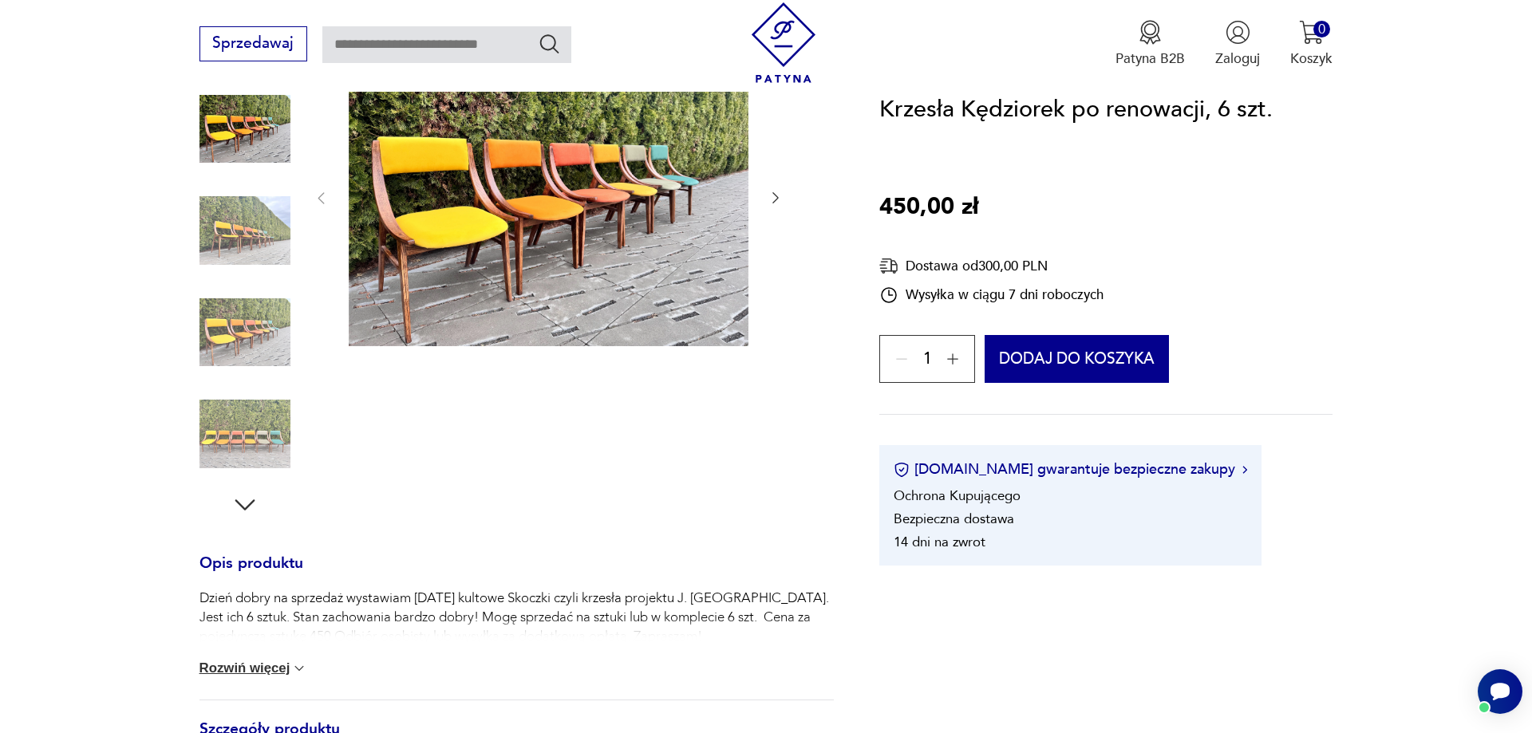
click at [492, 207] on img at bounding box center [549, 197] width 400 height 300
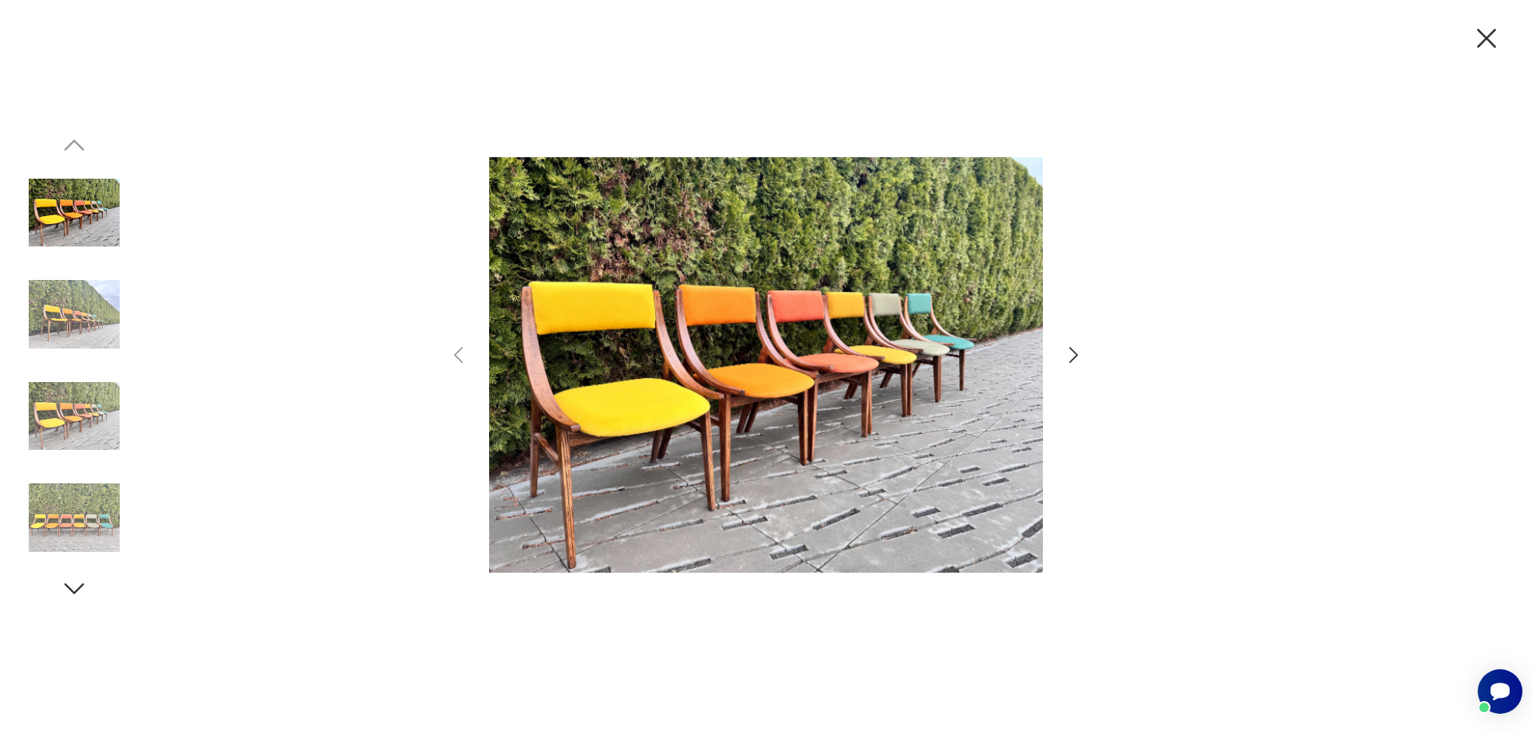
click at [1072, 359] on icon "button" at bounding box center [1073, 355] width 9 height 16
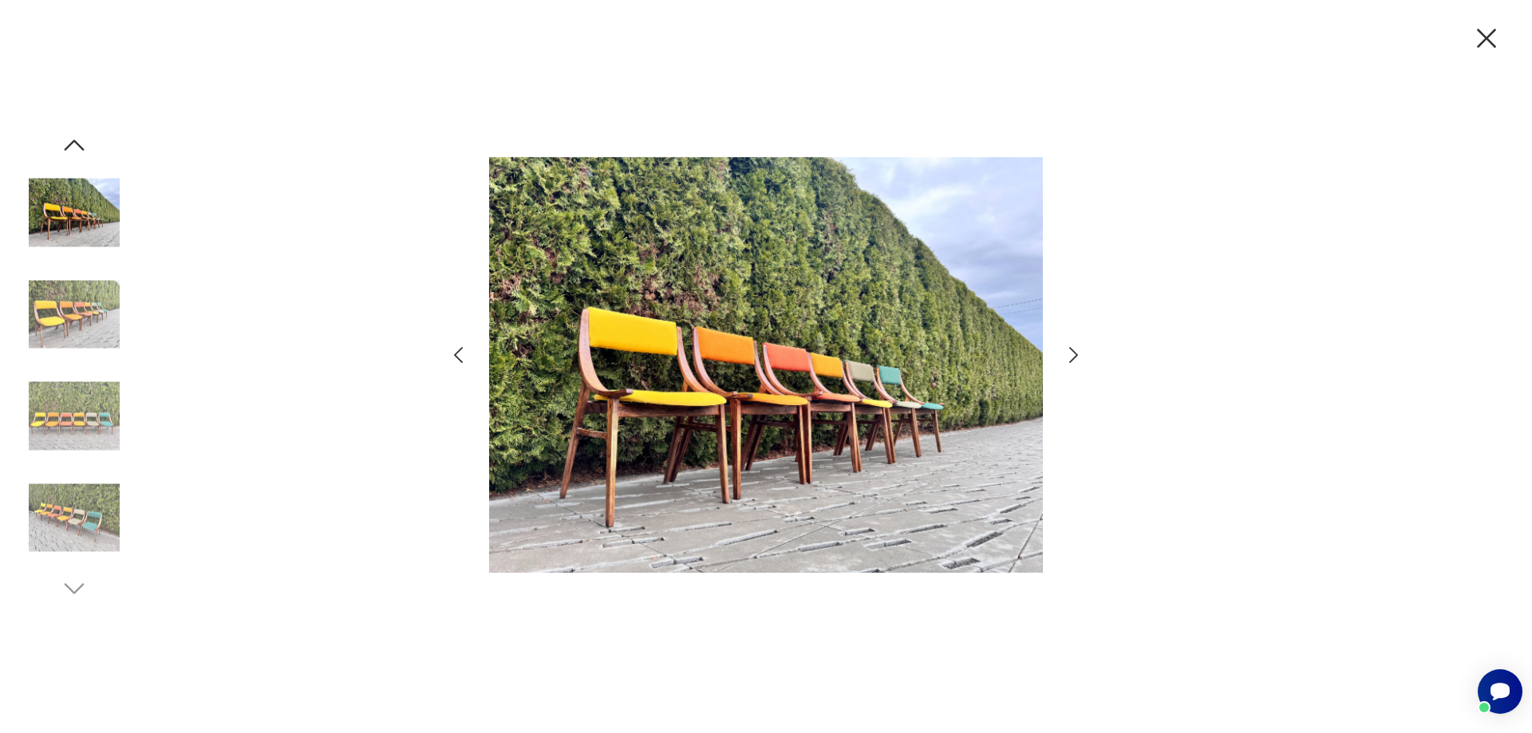
click at [1072, 359] on icon "button" at bounding box center [1073, 355] width 9 height 16
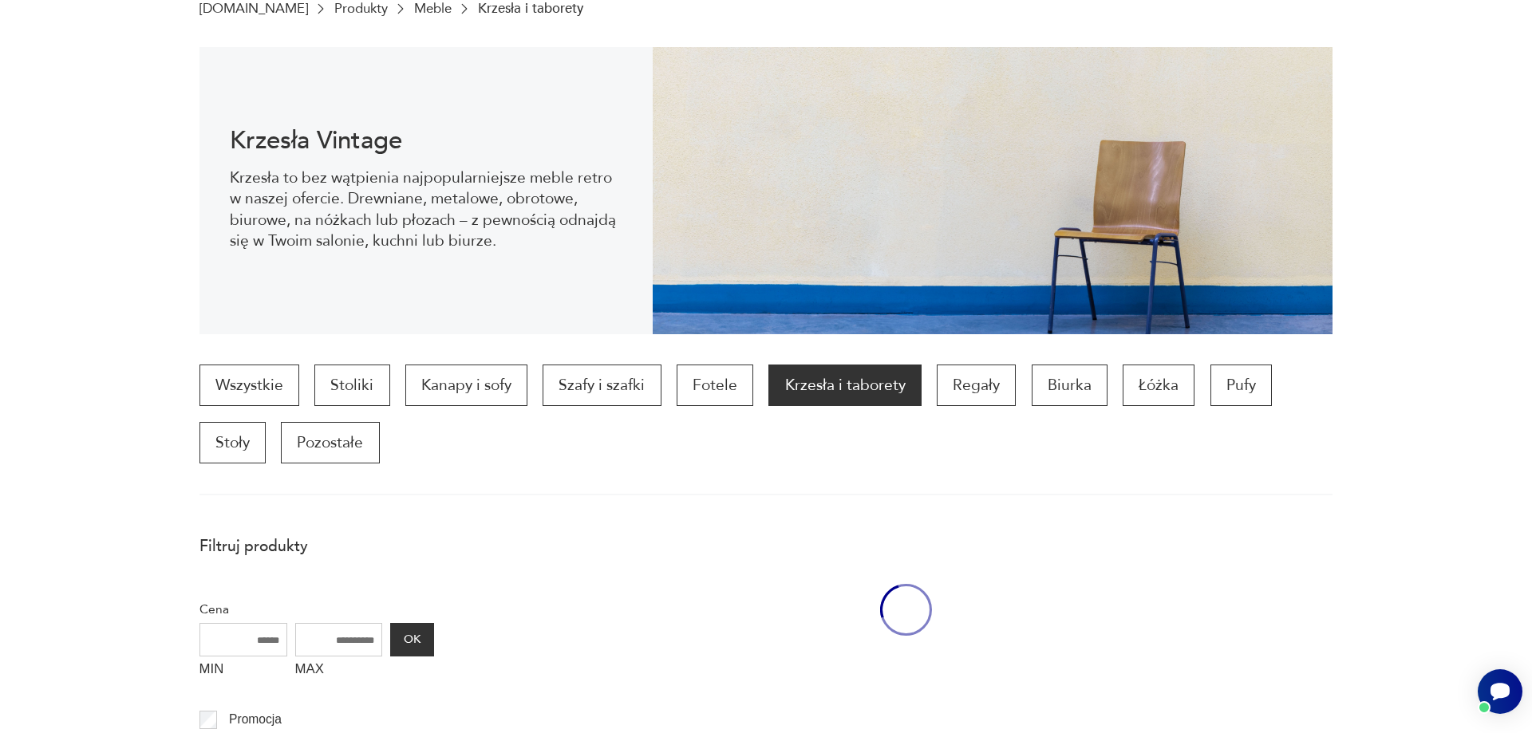
scroll to position [454, 0]
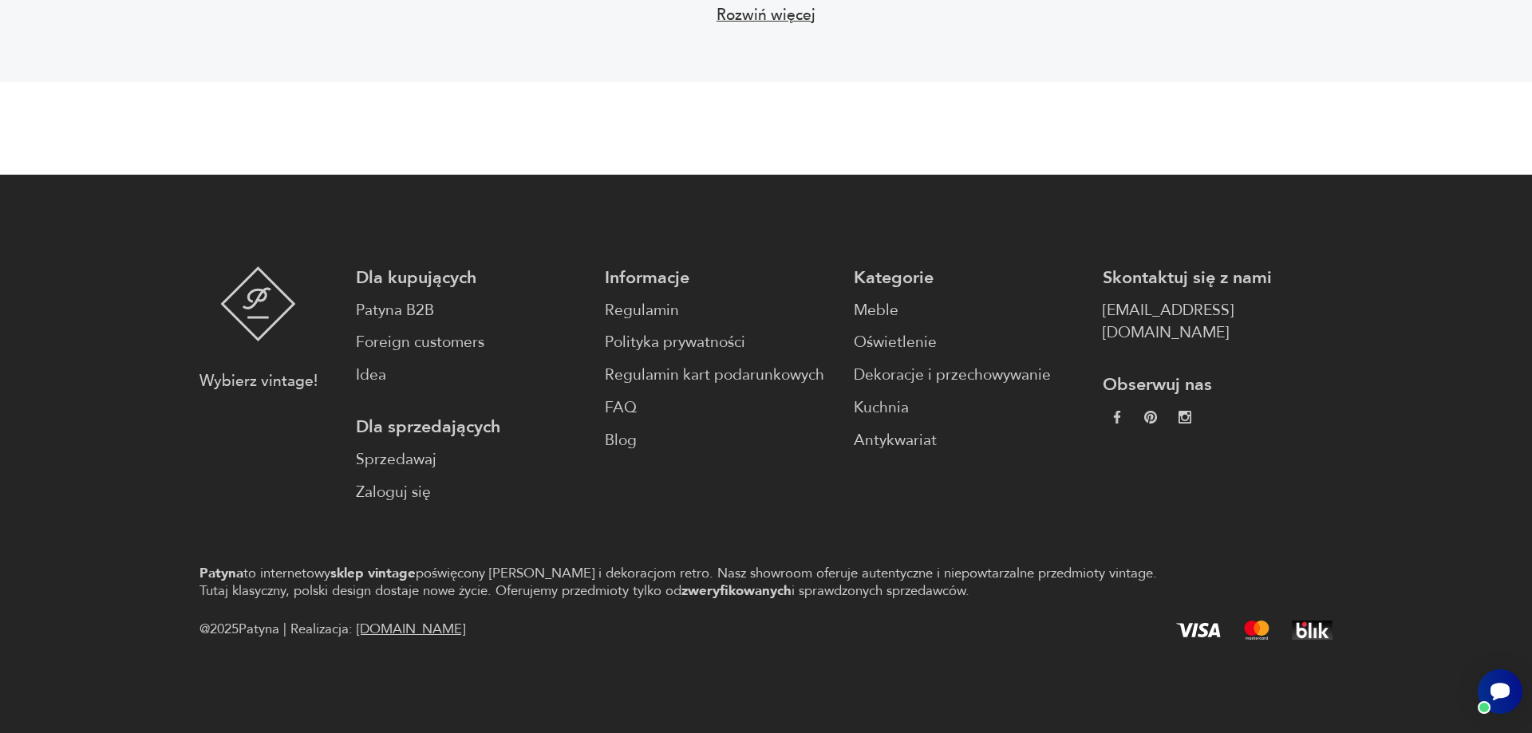
scroll to position [3399, 0]
click at [756, 22] on button "Rozwiń więcej" at bounding box center [766, 15] width 124 height 42
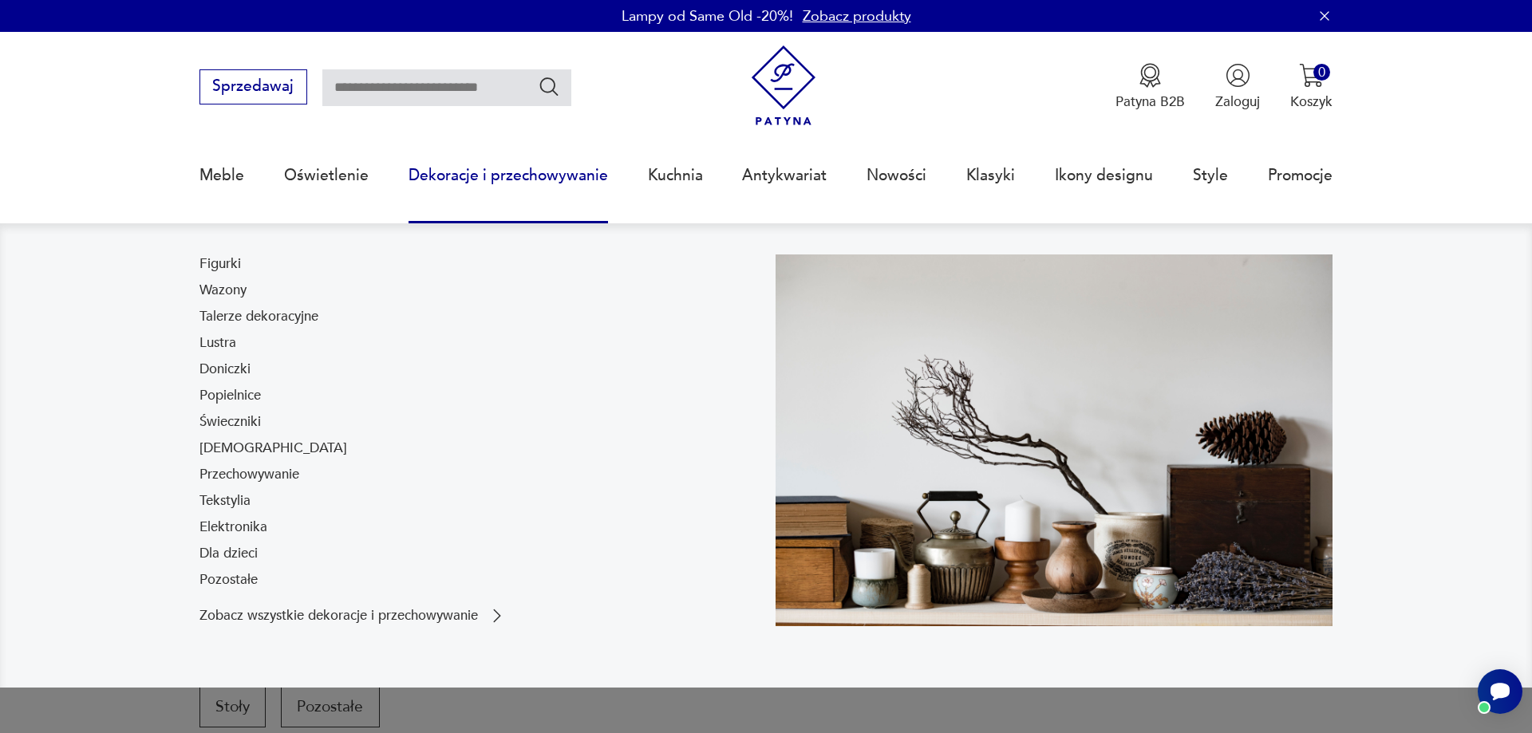
click at [568, 174] on link "Dekoracje i przechowywanie" at bounding box center [508, 175] width 199 height 73
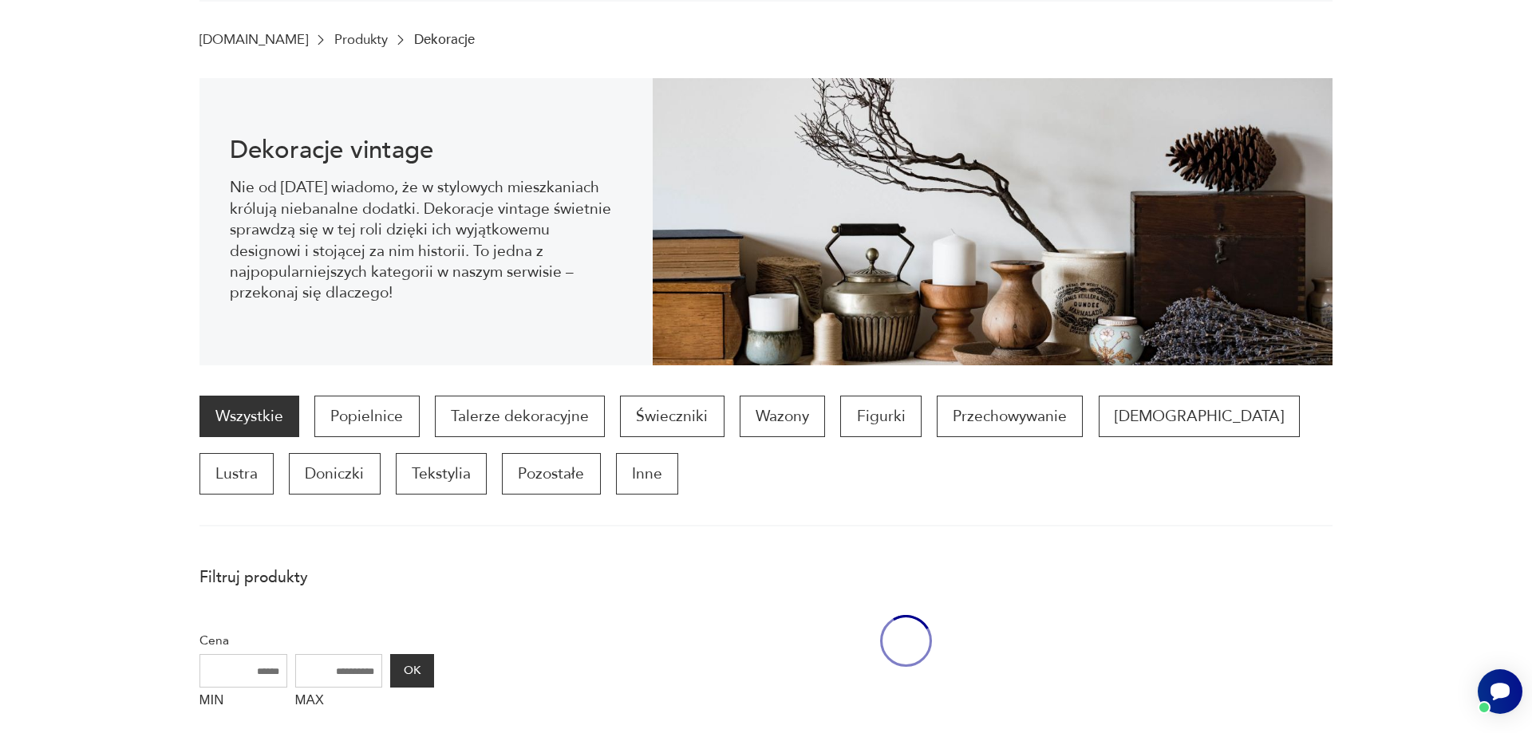
scroll to position [214, 0]
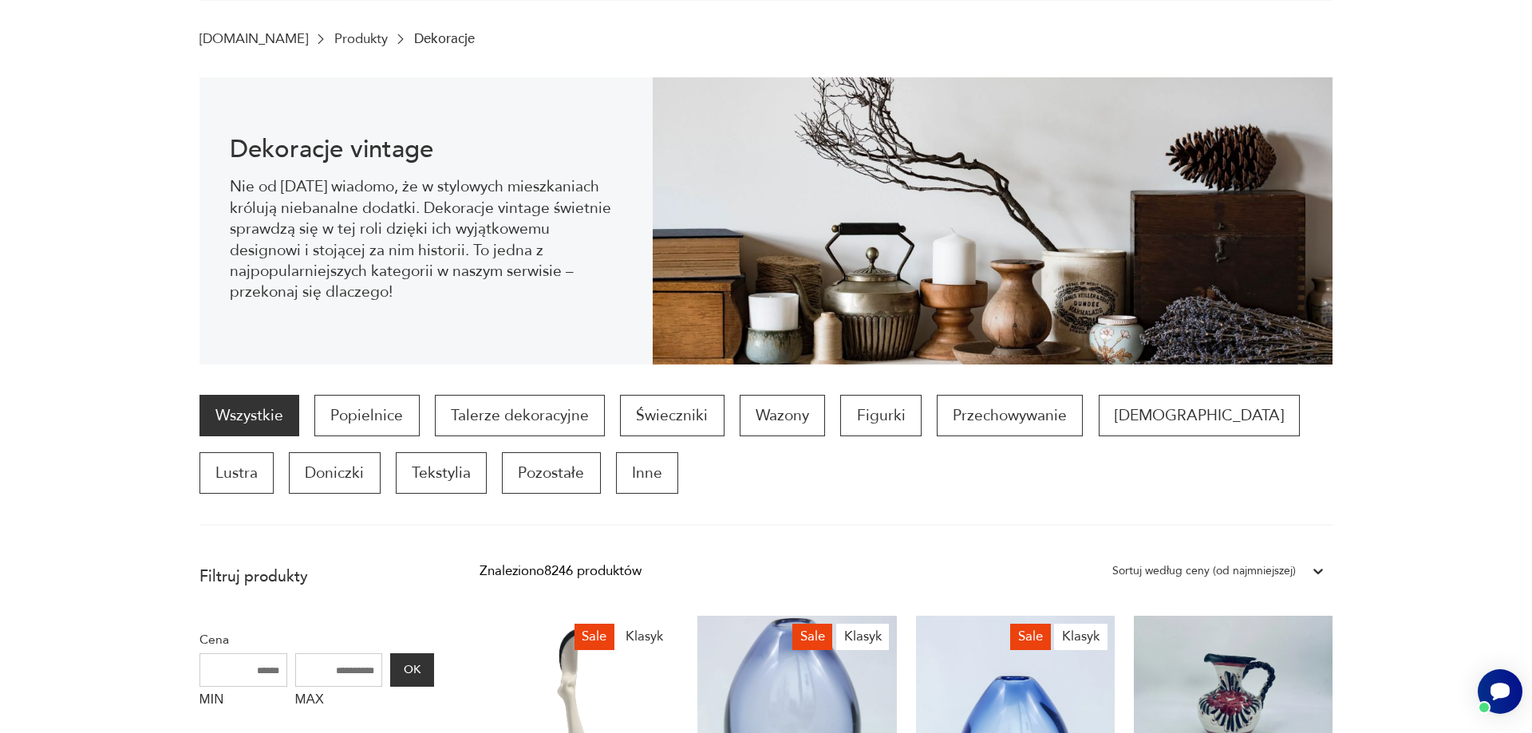
click at [247, 405] on link "Wszystkie" at bounding box center [249, 415] width 100 height 41
click at [797, 405] on p "Wazony" at bounding box center [782, 415] width 85 height 41
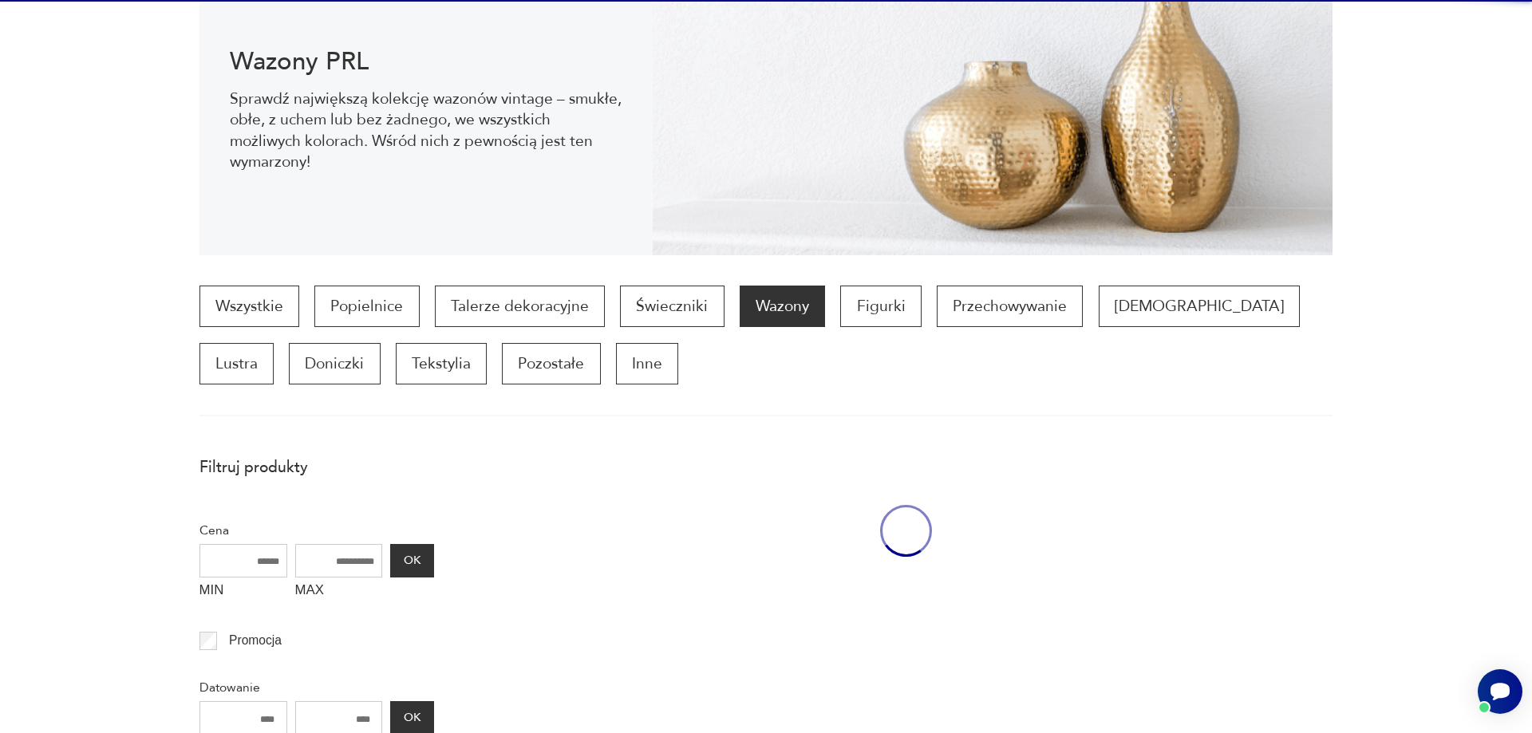
scroll to position [531, 0]
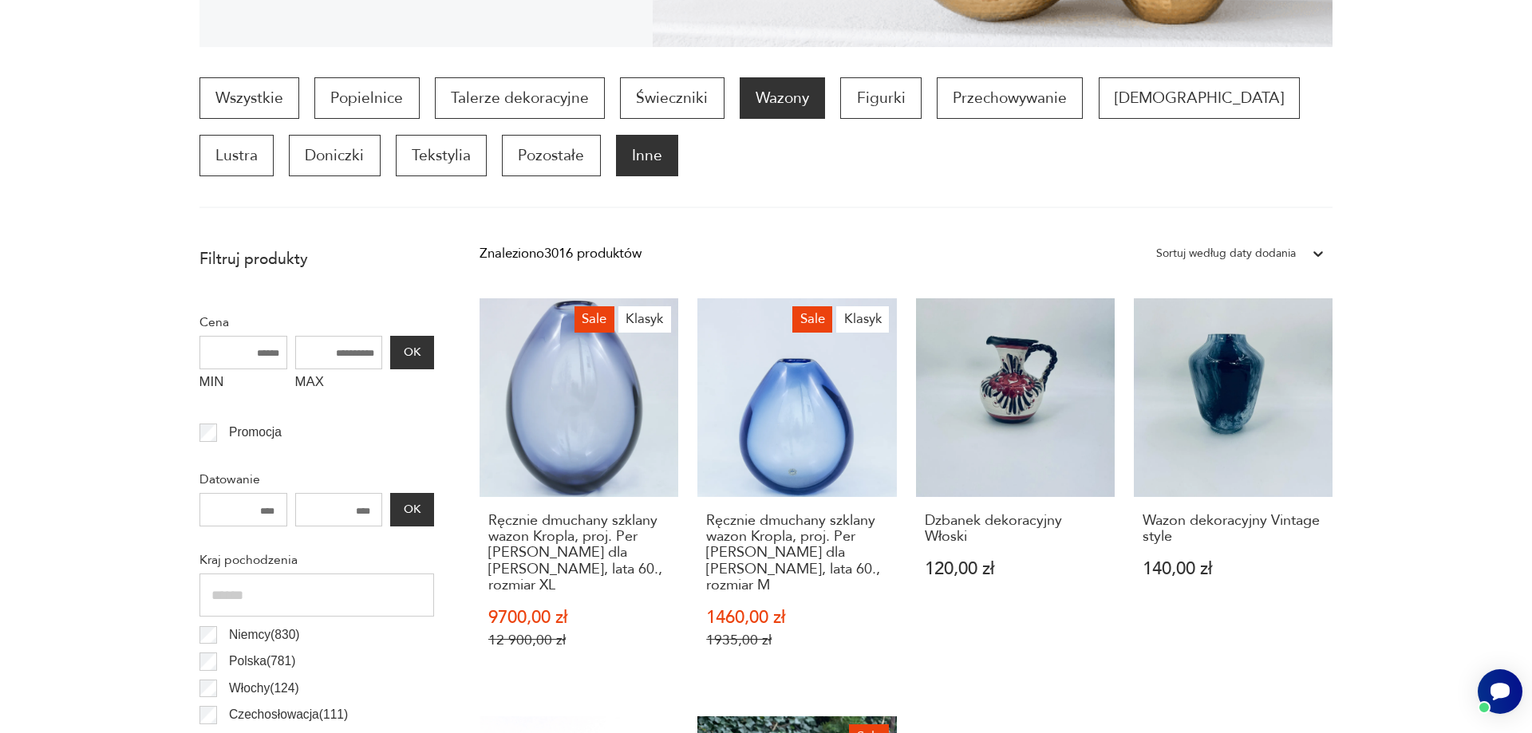
click at [616, 148] on p "Inne" at bounding box center [647, 155] width 62 height 41
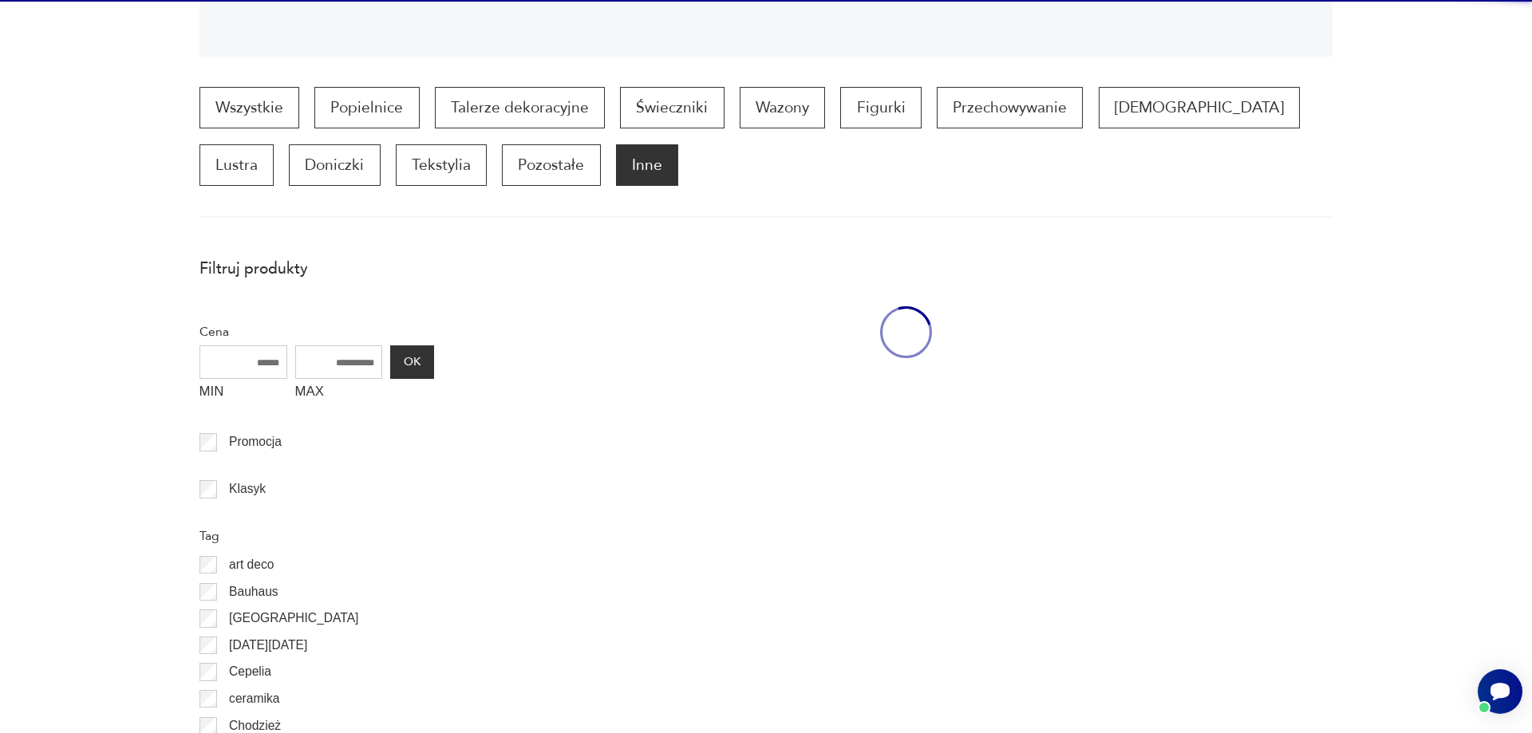
scroll to position [541, 0]
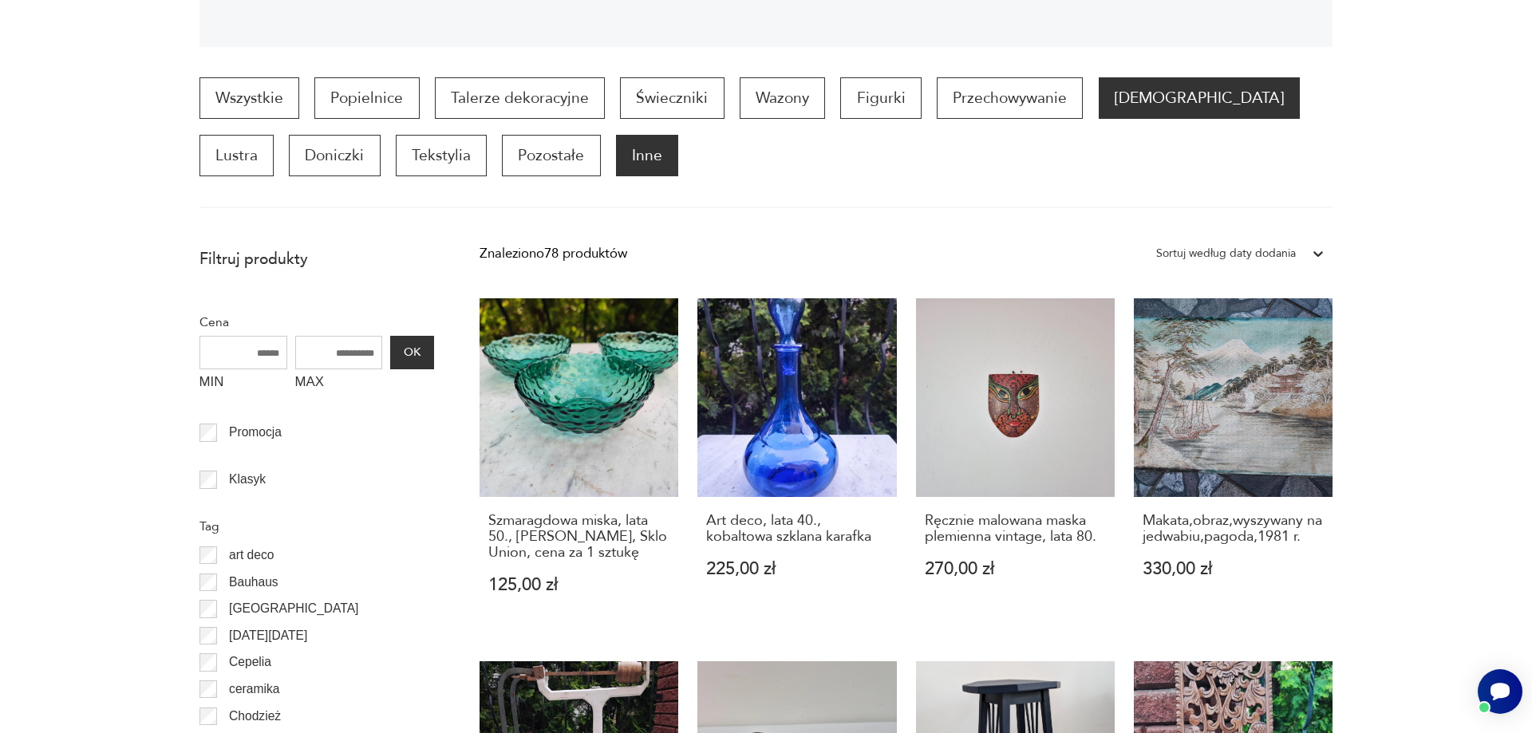
click at [1146, 93] on p "[DEMOGRAPHIC_DATA]" at bounding box center [1199, 97] width 201 height 41
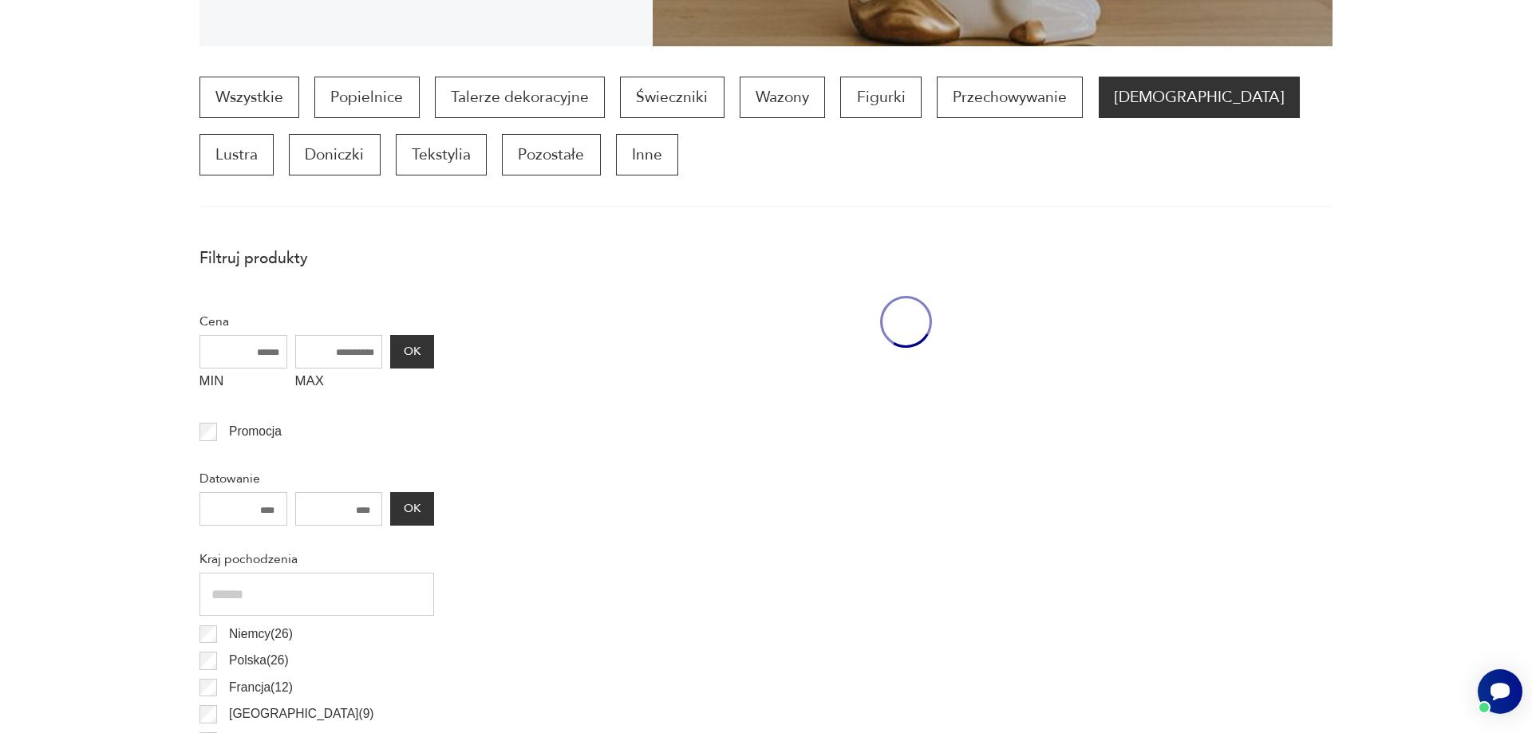
scroll to position [531, 0]
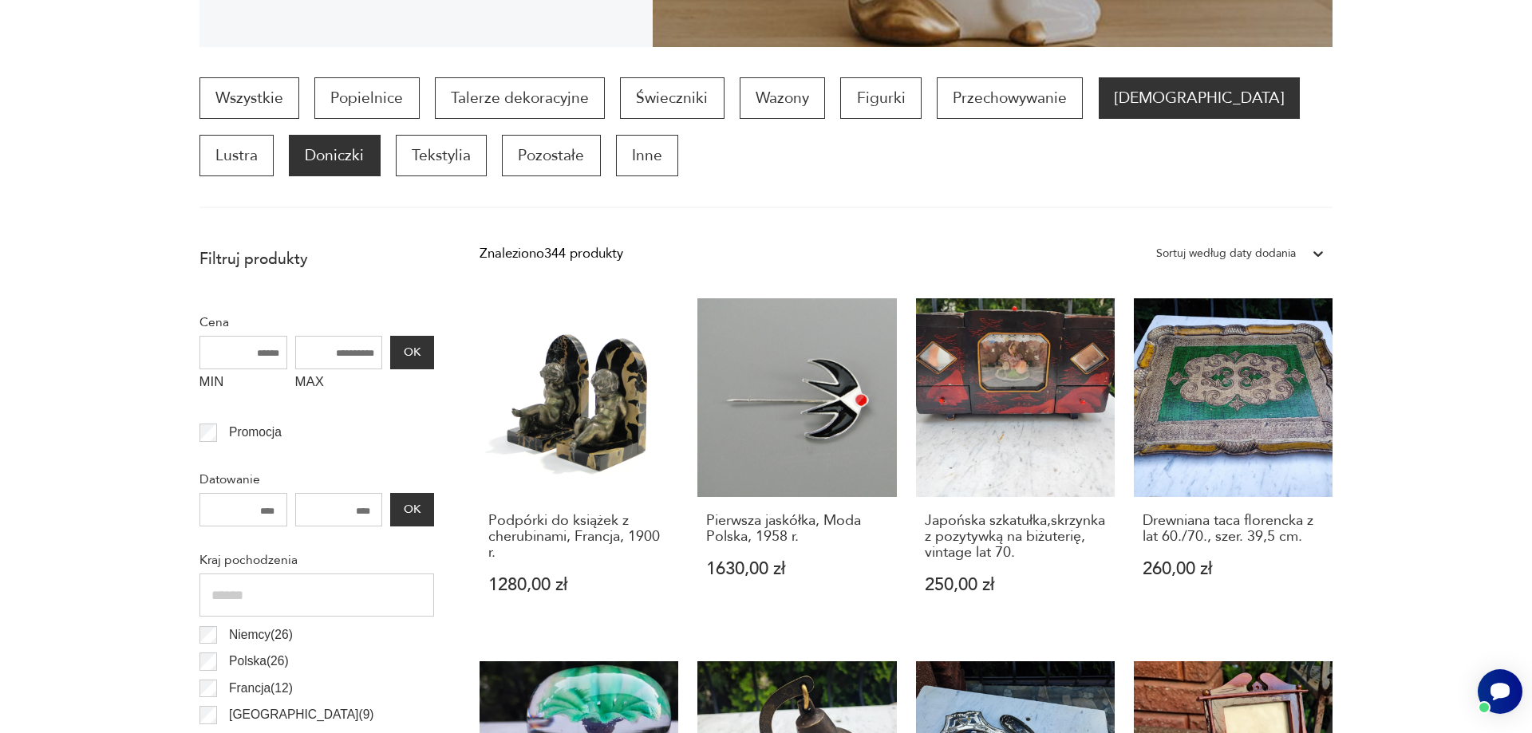
click at [289, 170] on p "Doniczki" at bounding box center [334, 155] width 91 height 41
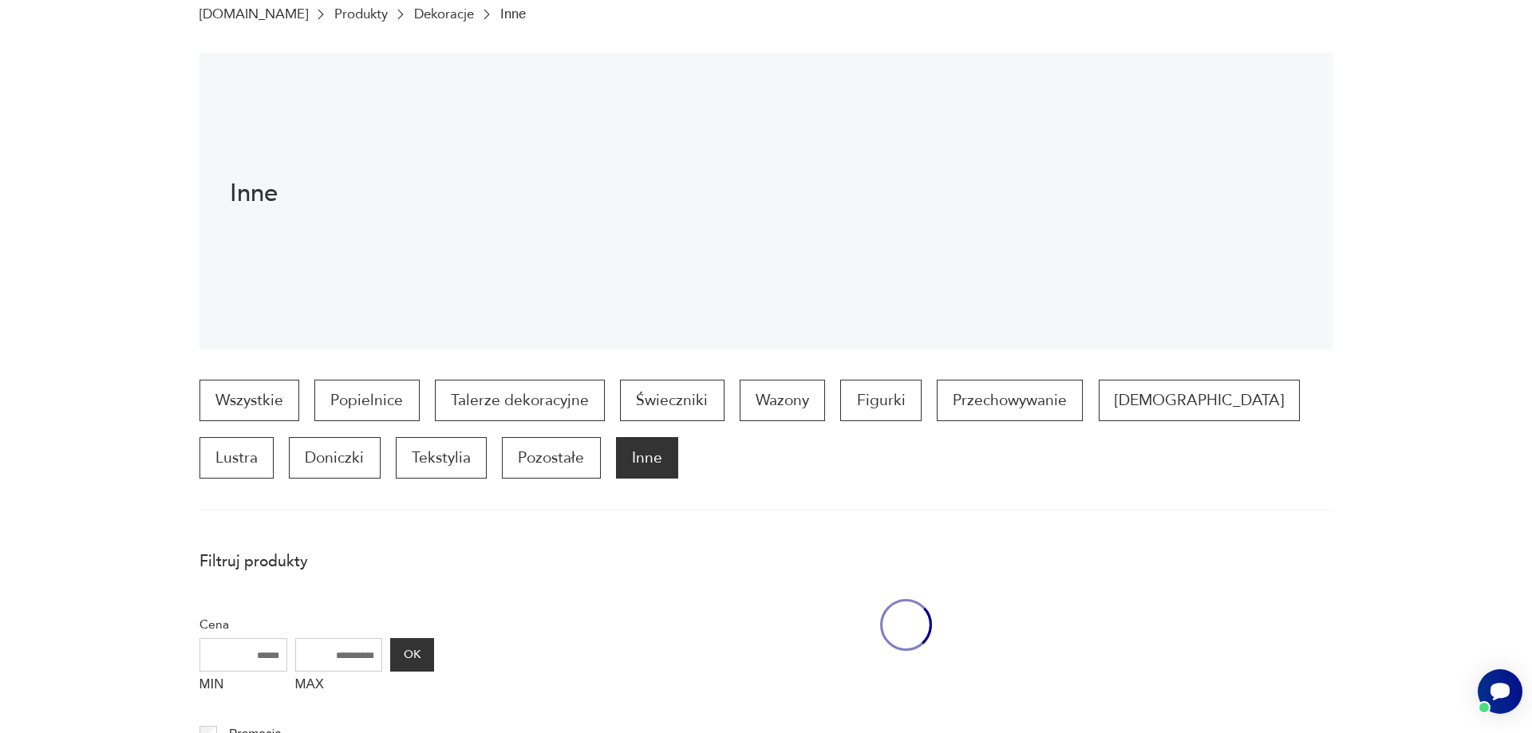
scroll to position [1249, 0]
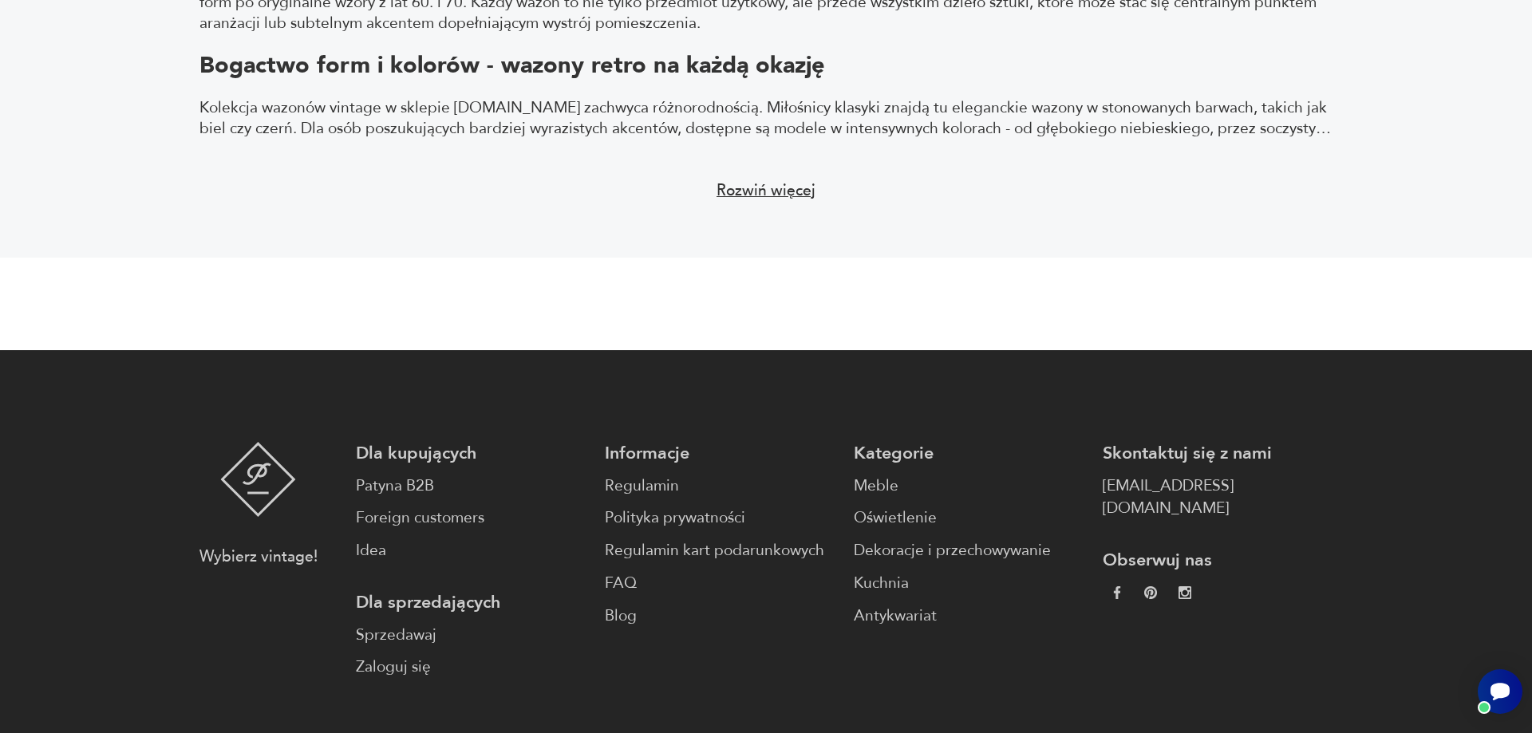
scroll to position [3236, 0]
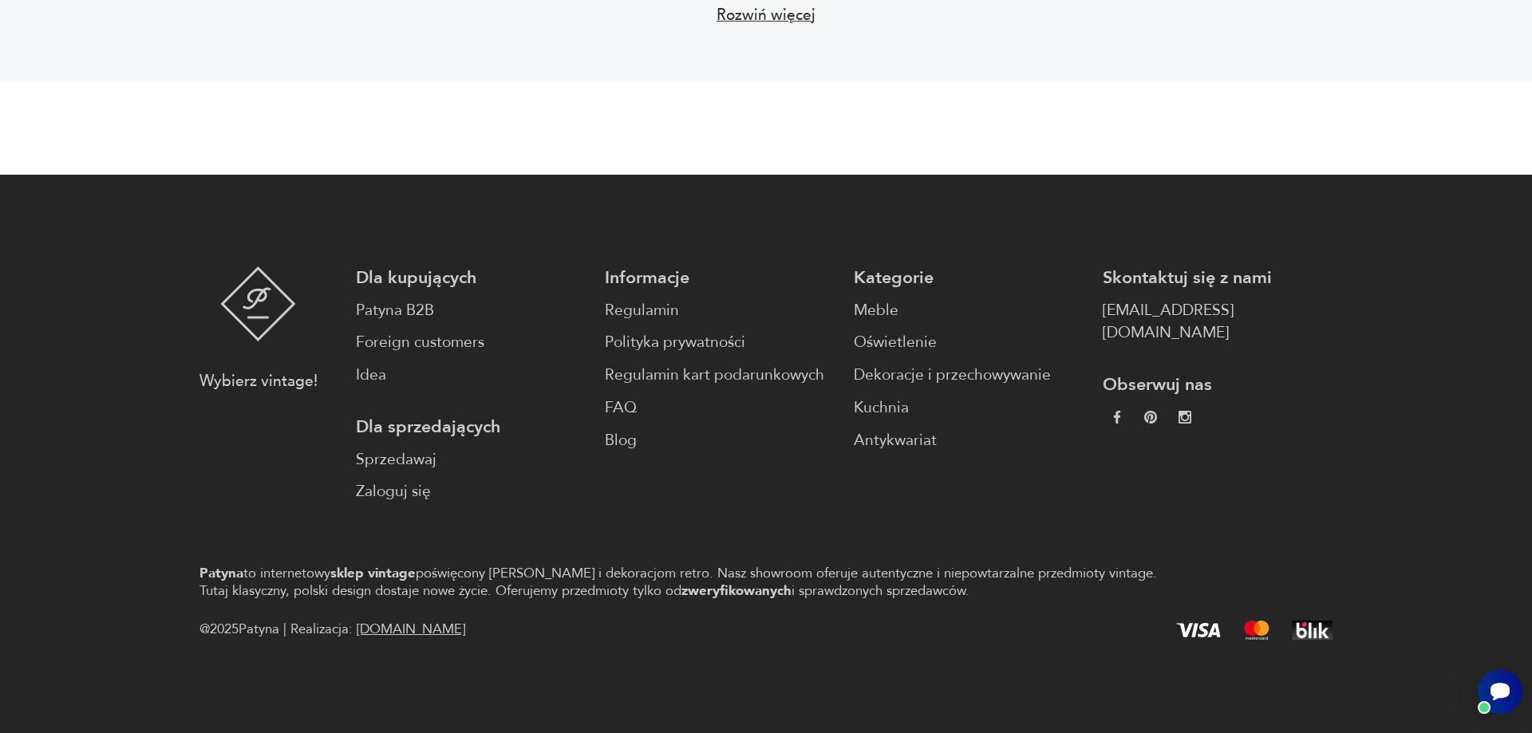
scroll to position [214, 0]
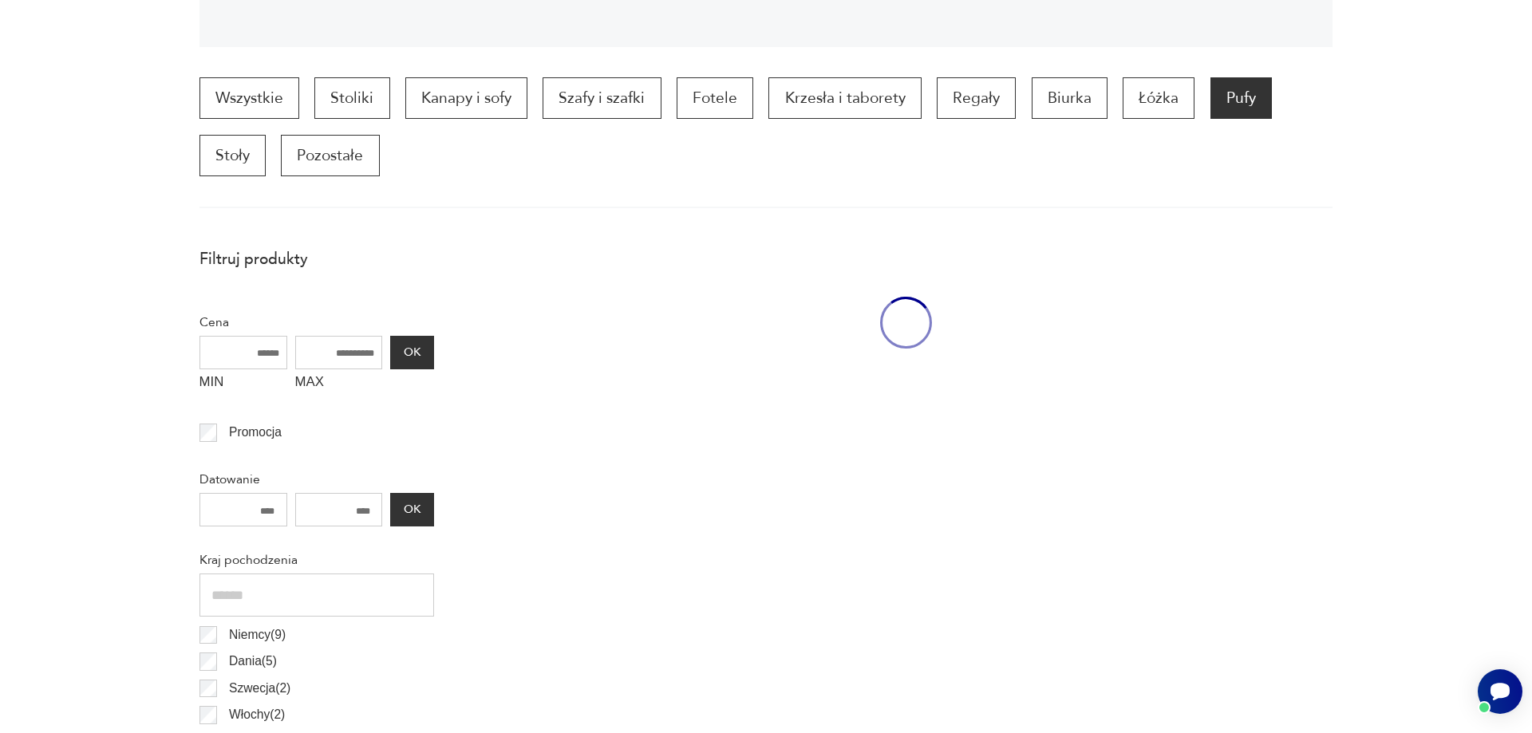
scroll to position [1866, 0]
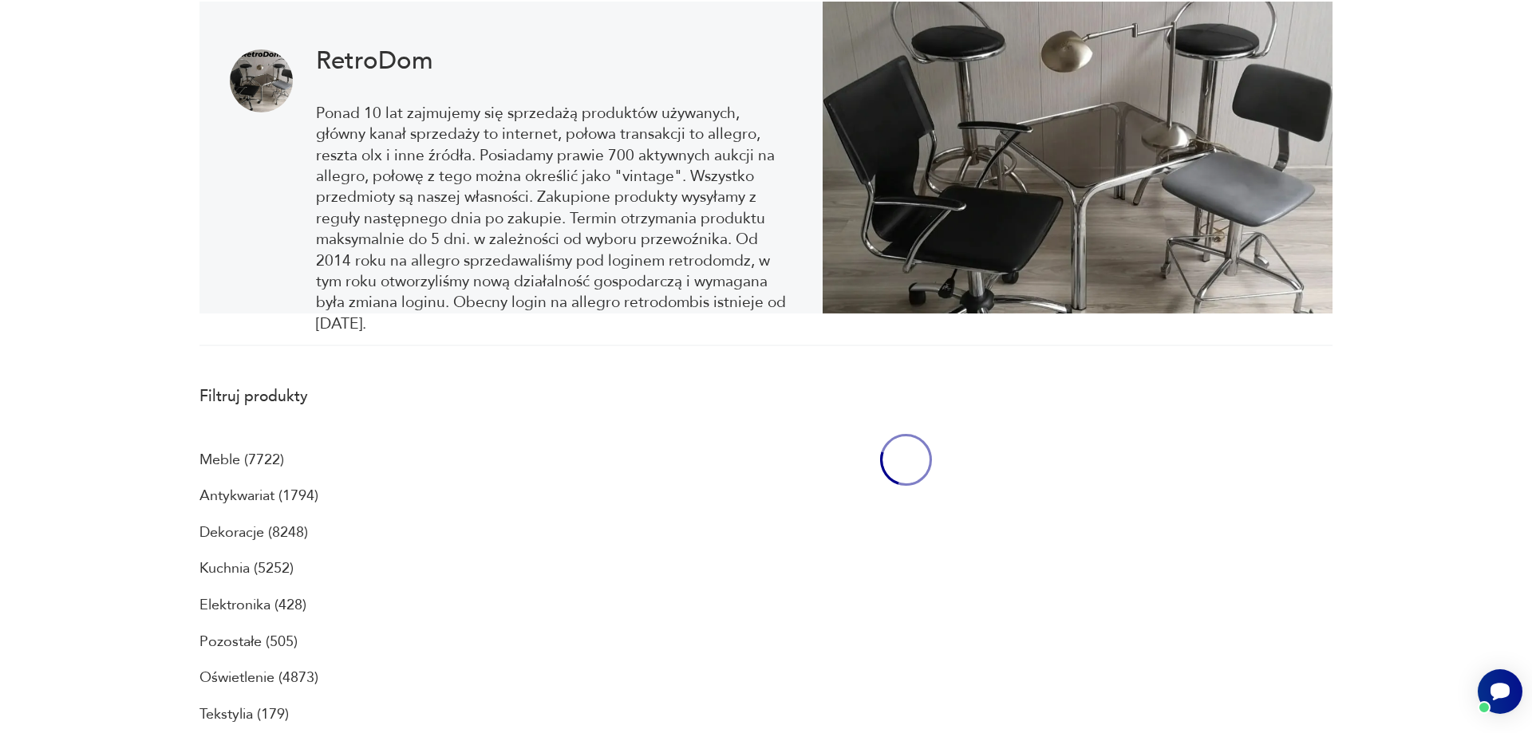
scroll to position [1542, 0]
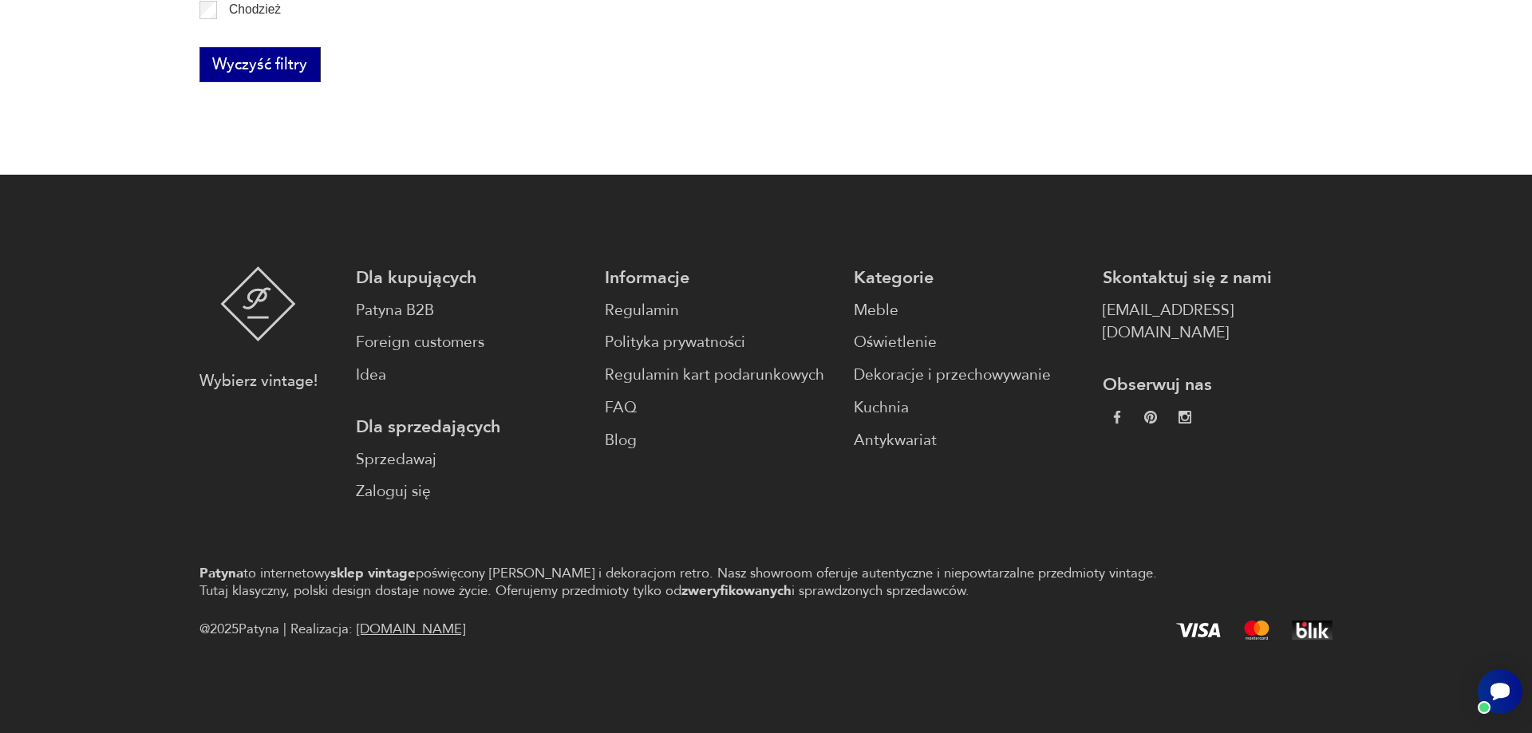
click at [240, 57] on button "Wyczyść filtry" at bounding box center [259, 64] width 121 height 35
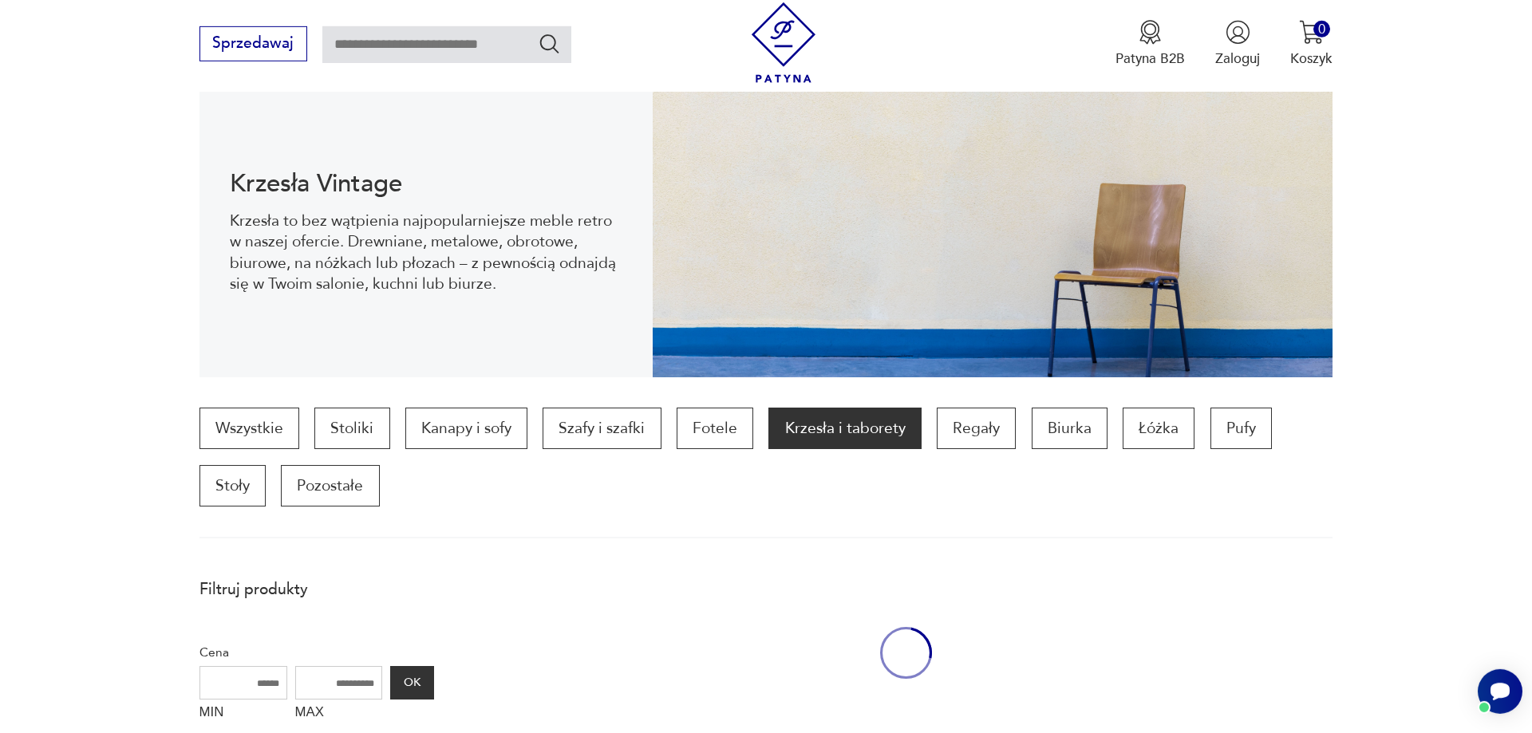
scroll to position [213, 0]
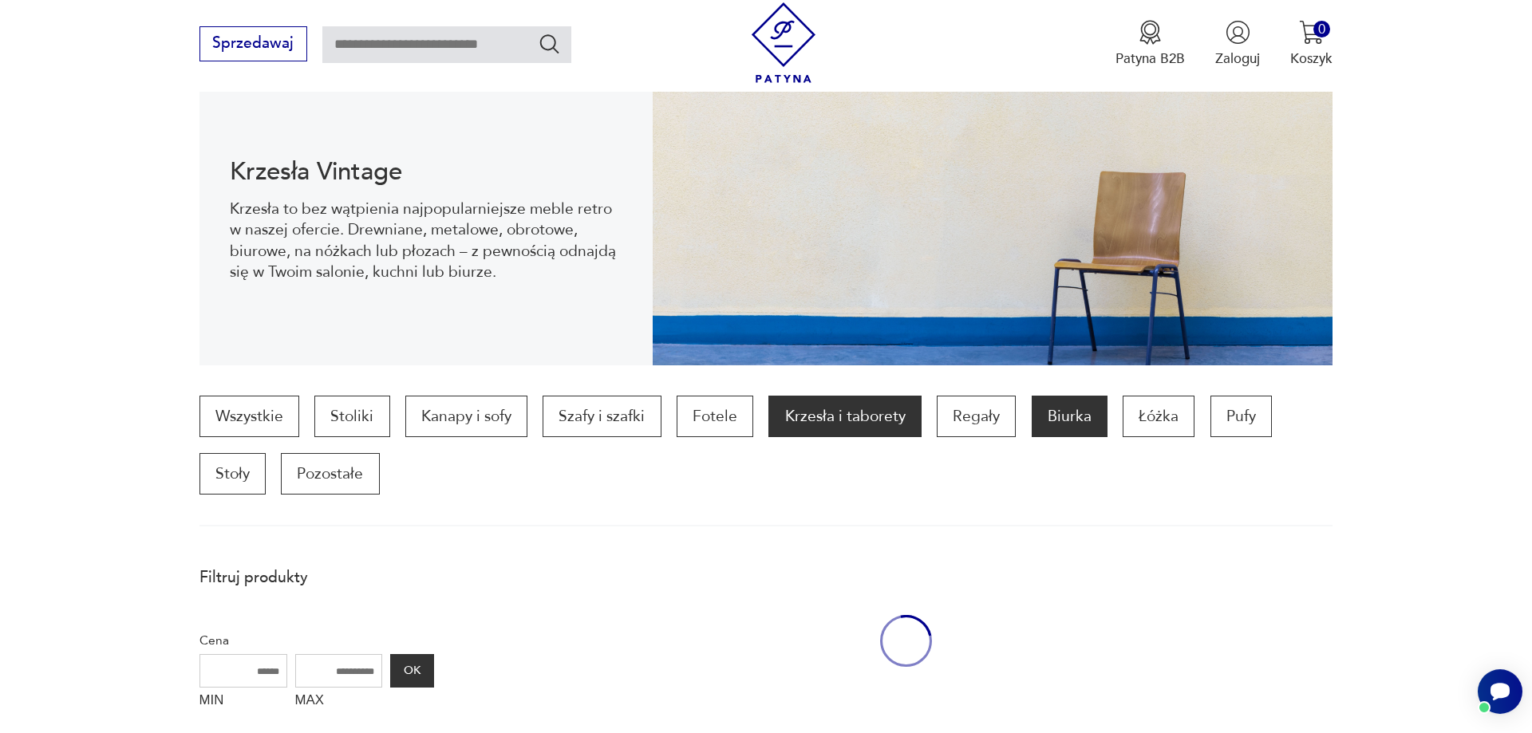
click at [1071, 417] on p "Biurka" at bounding box center [1070, 416] width 76 height 41
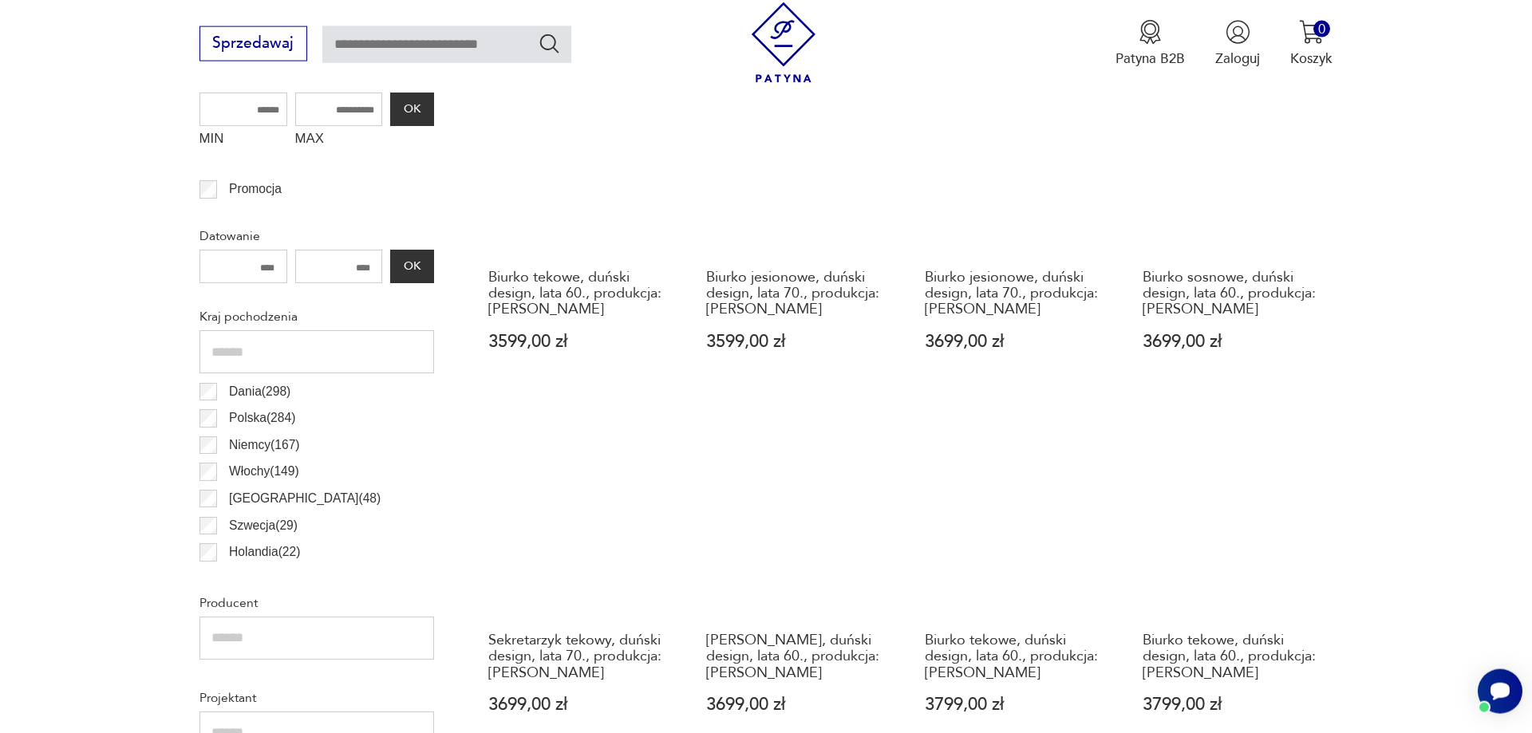
scroll to position [368, 0]
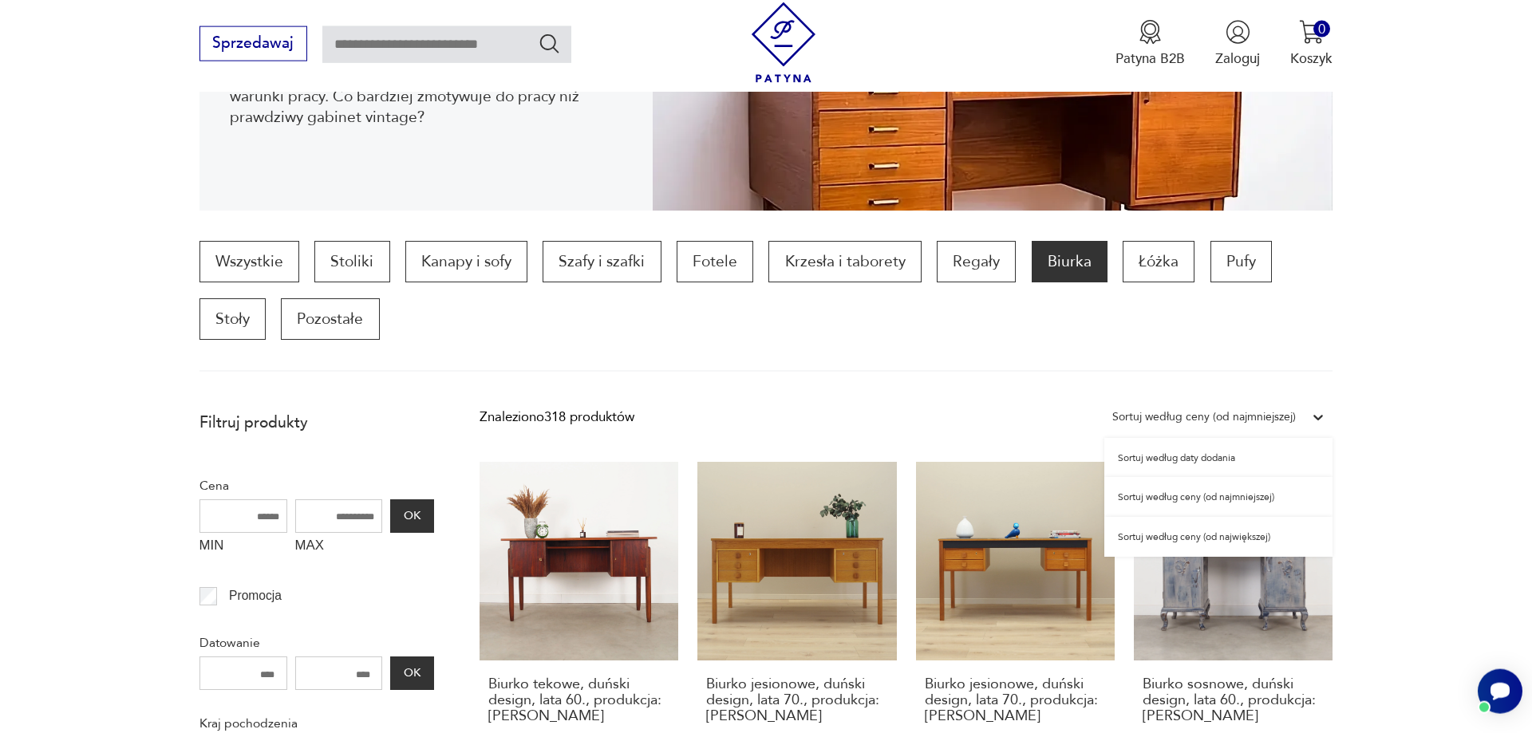
click at [1319, 415] on icon at bounding box center [1318, 417] width 16 height 16
click at [1235, 507] on div "Sortuj według ceny (od najmniejszej)" at bounding box center [1218, 497] width 228 height 40
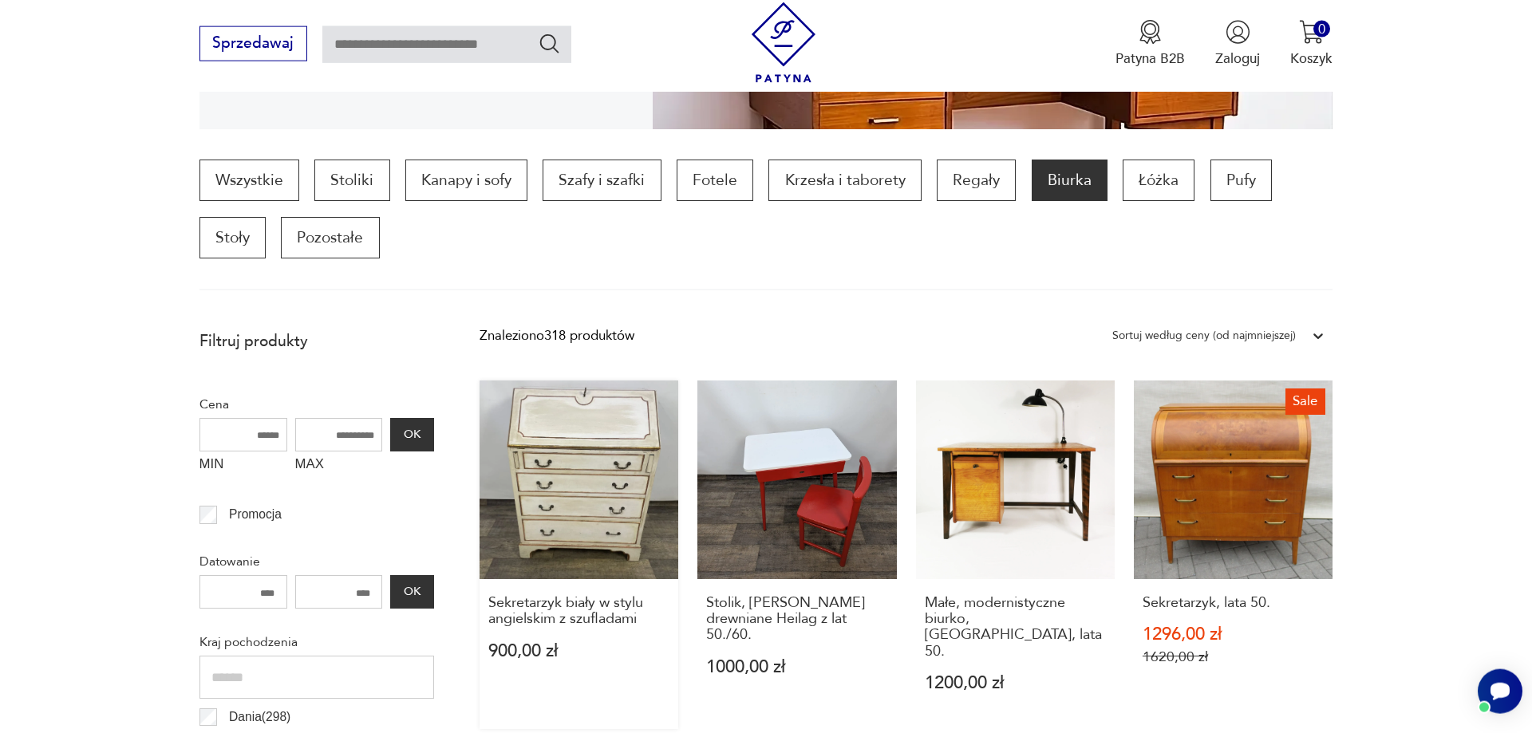
scroll to position [42, 0]
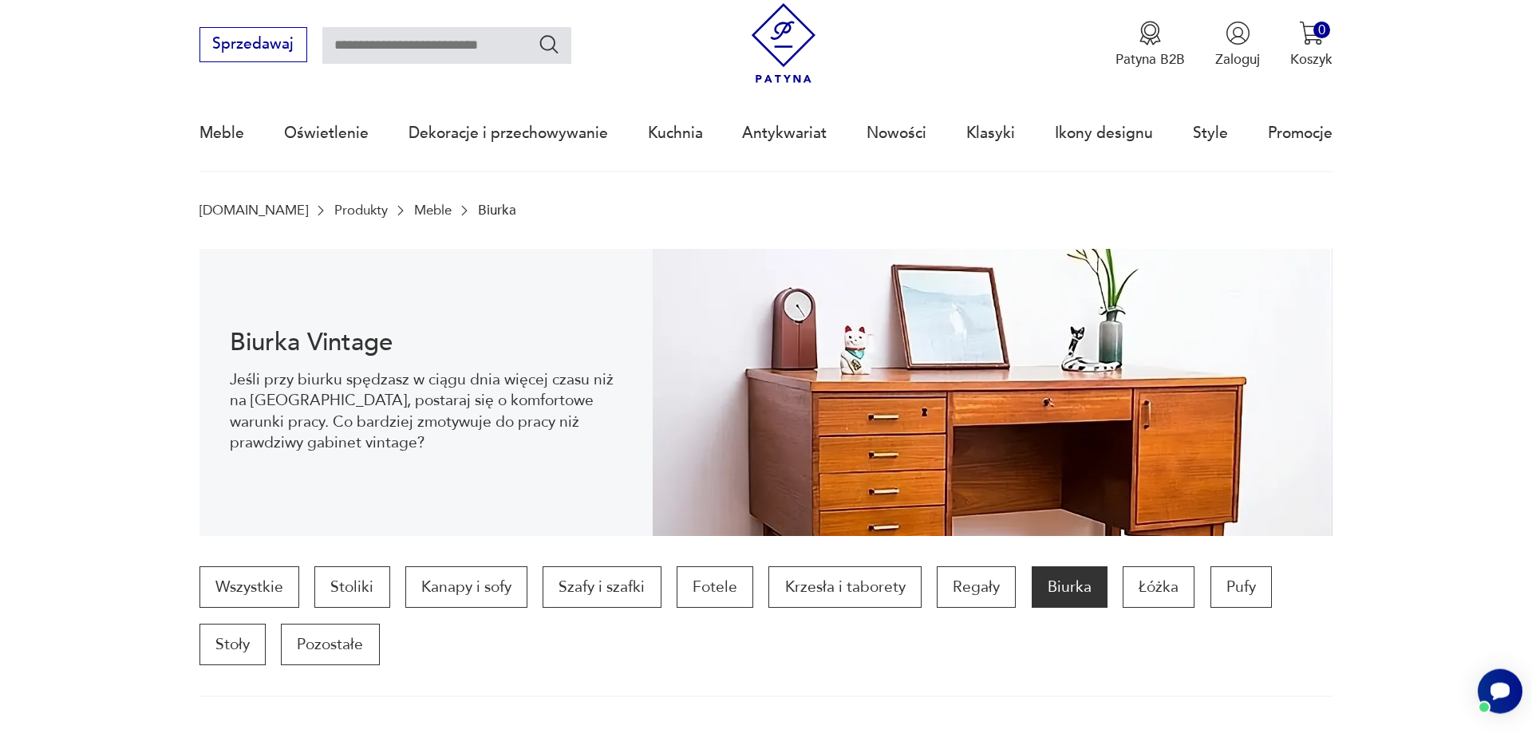
click at [384, 44] on input "text" at bounding box center [446, 45] width 249 height 37
type input "**********"
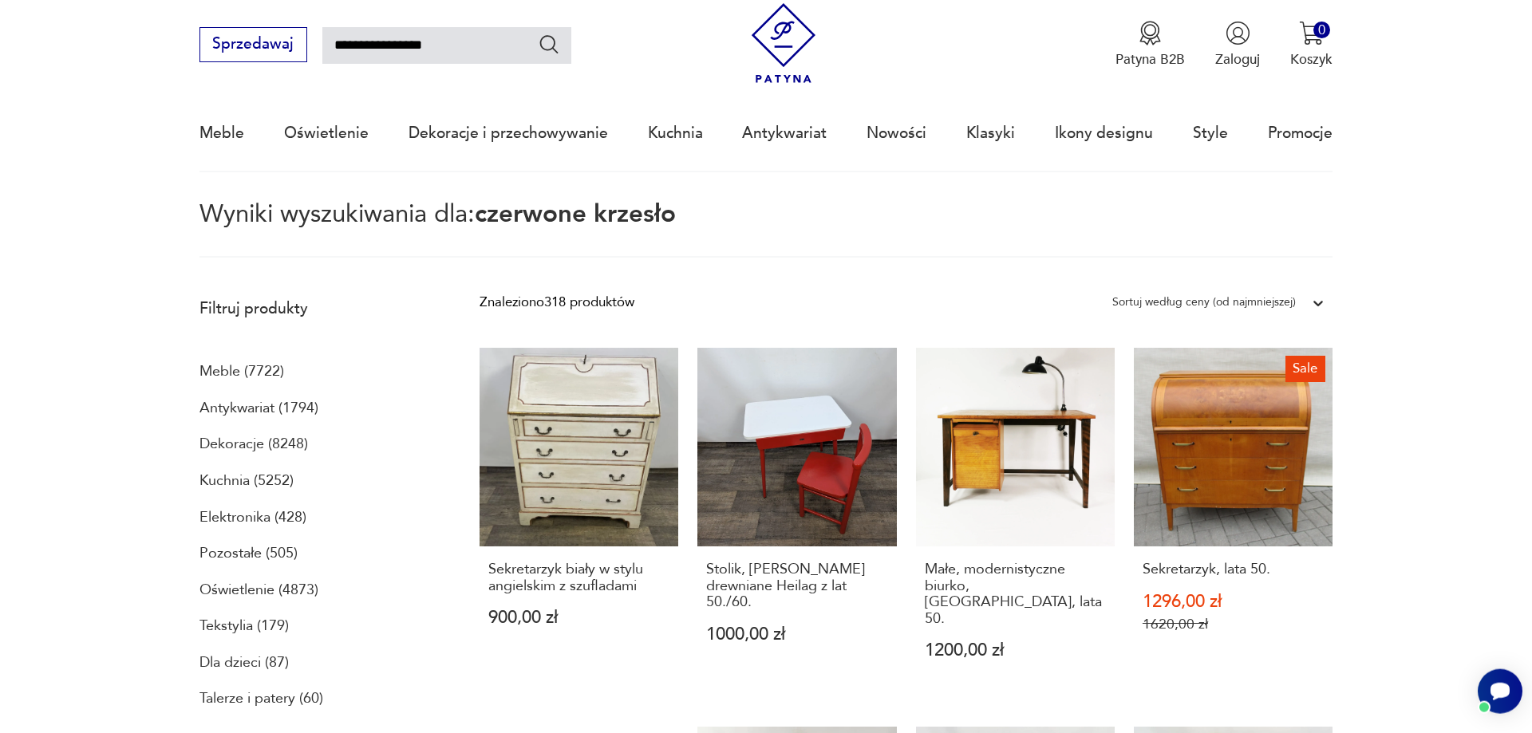
type input "**********"
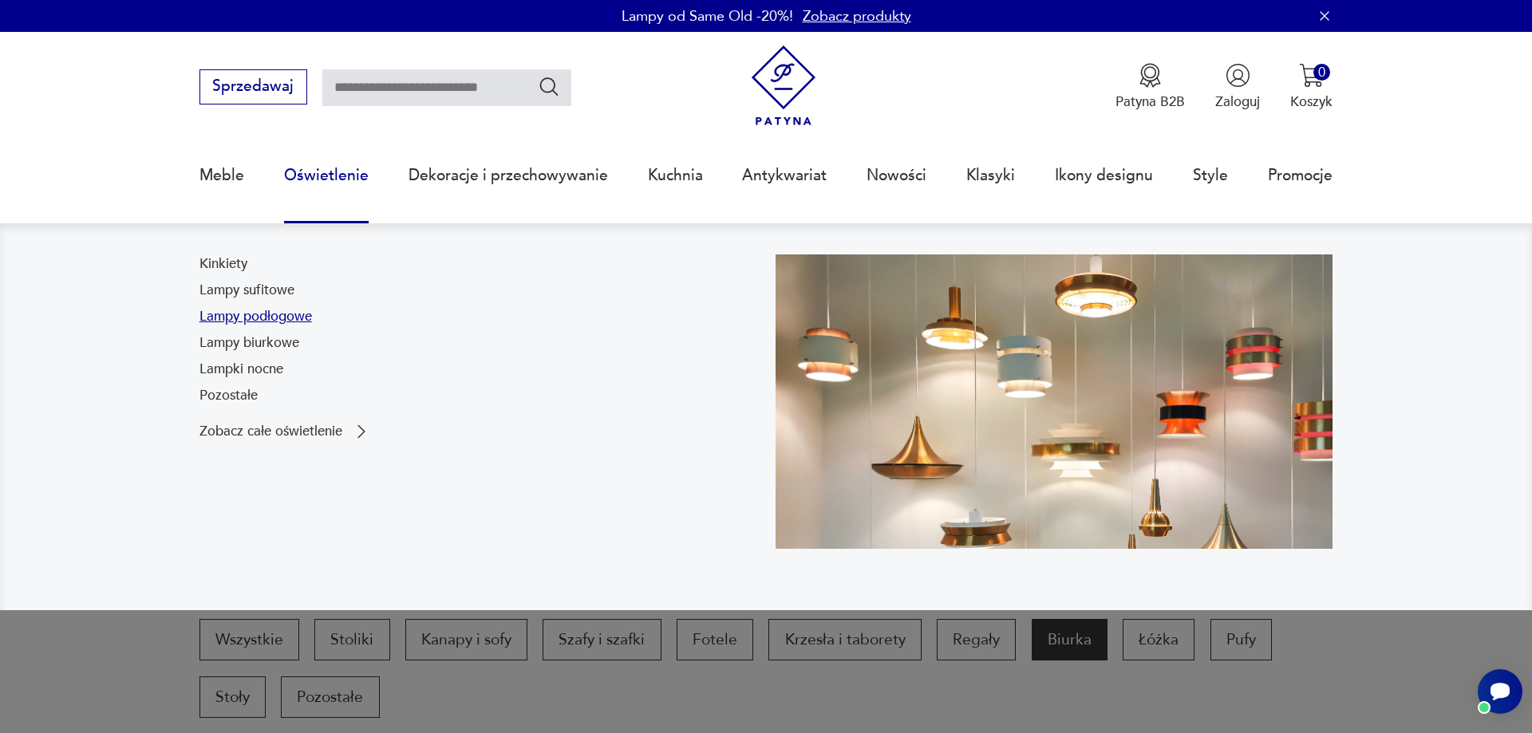
click at [213, 321] on link "Lampy podłogowe" at bounding box center [255, 316] width 113 height 19
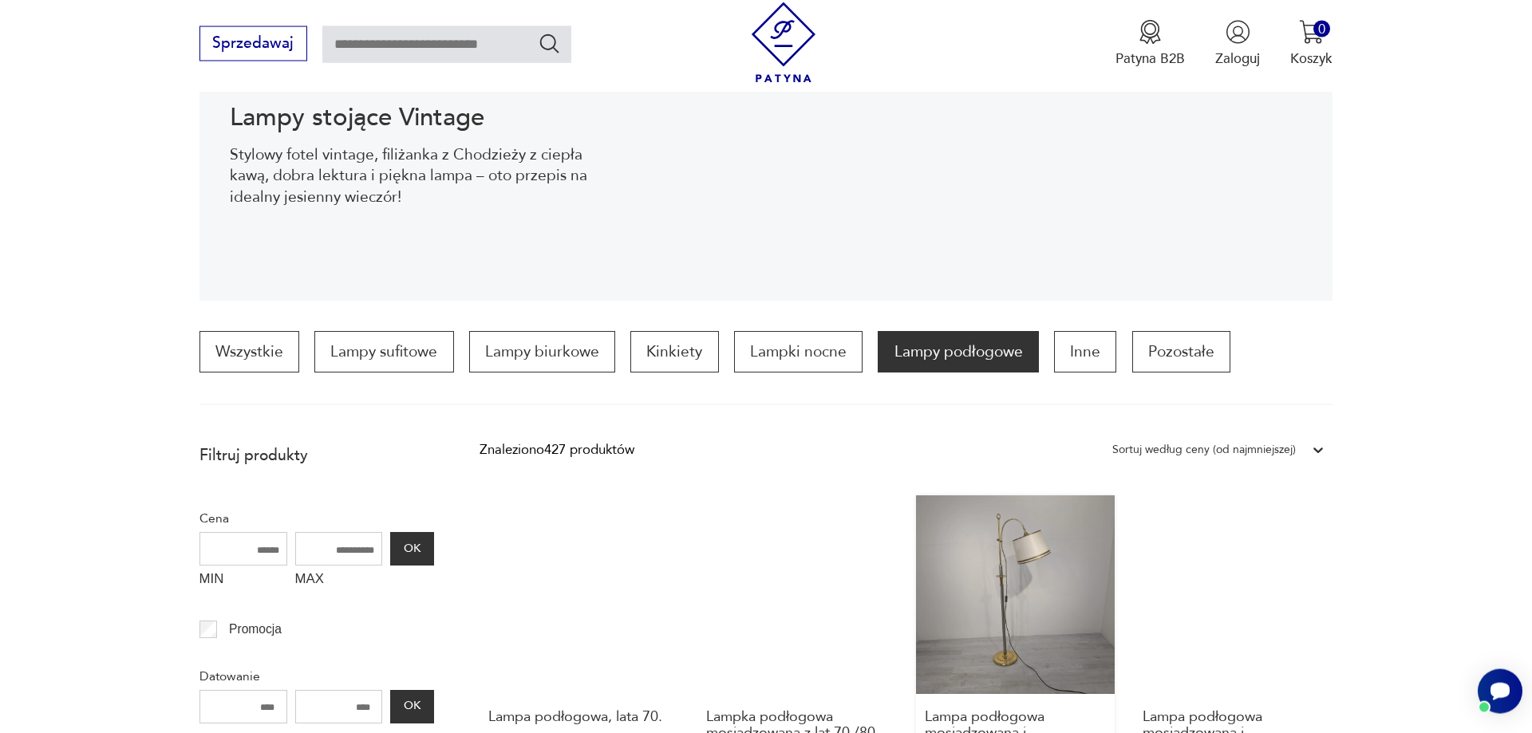
scroll to position [206, 0]
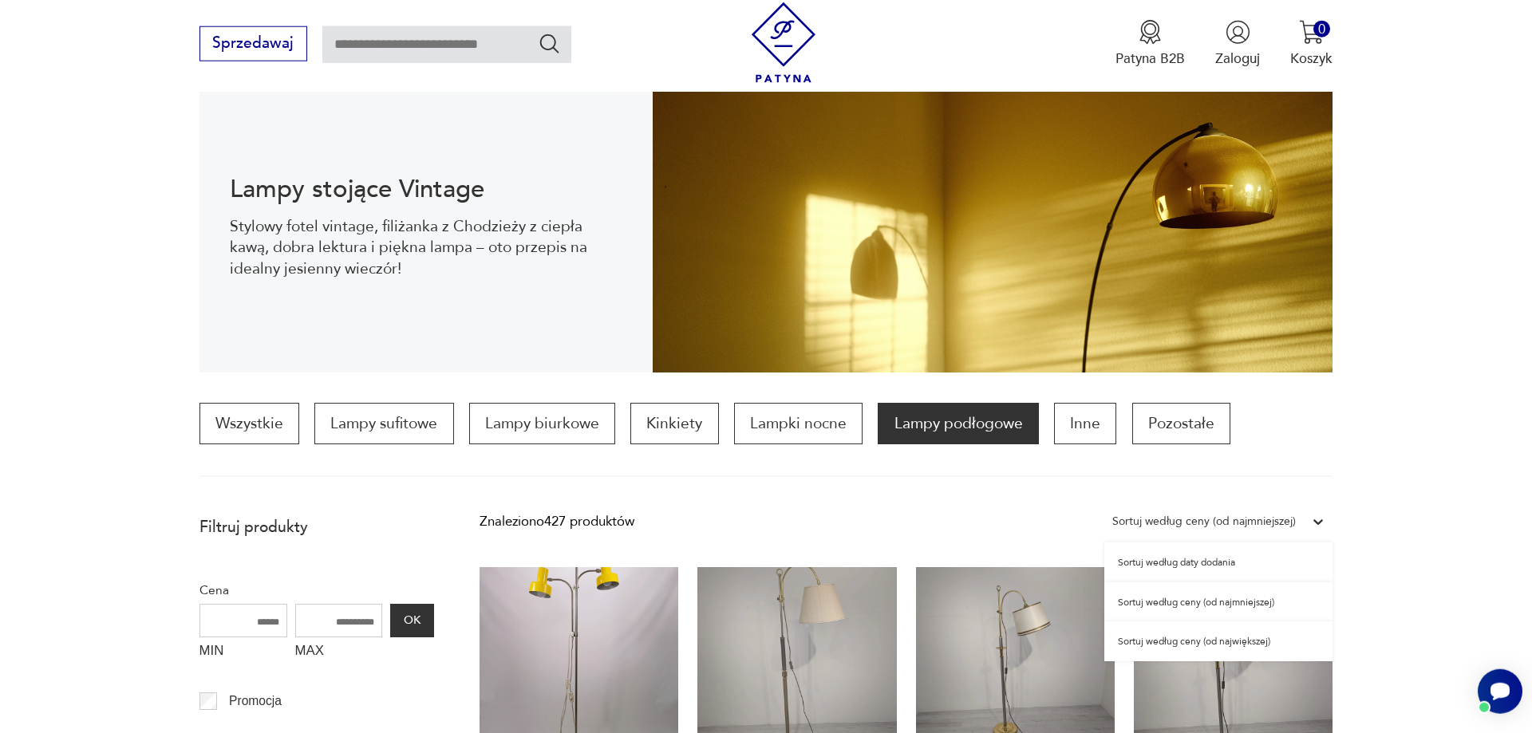
click at [1319, 523] on icon at bounding box center [1319, 522] width 10 height 6
click at [1248, 599] on div "Sortuj według ceny (od najmniejszej)" at bounding box center [1218, 602] width 228 height 40
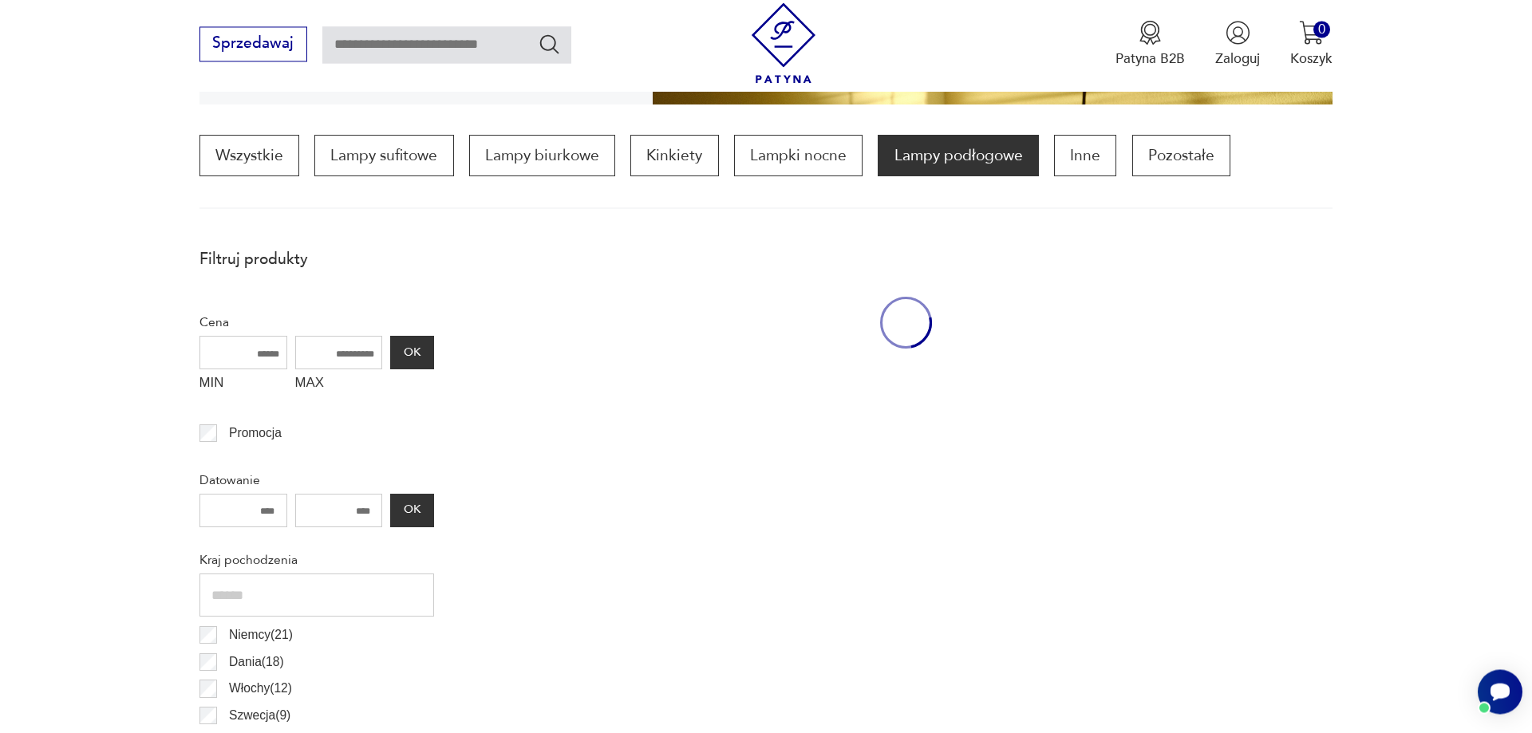
scroll to position [475, 0]
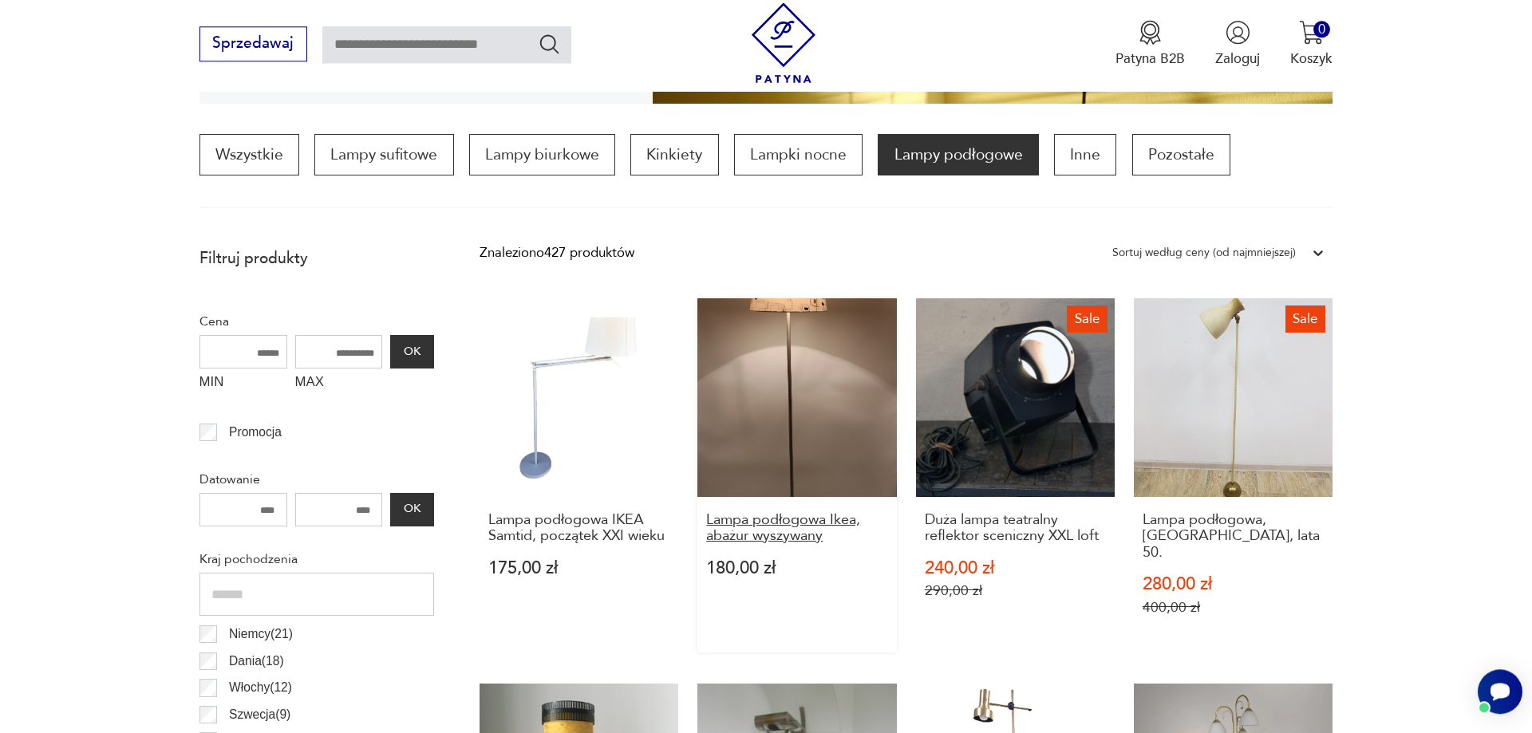
click at [788, 518] on h3 "Lampa podłogowa Ikea, abażur wyszywany" at bounding box center [797, 528] width 182 height 33
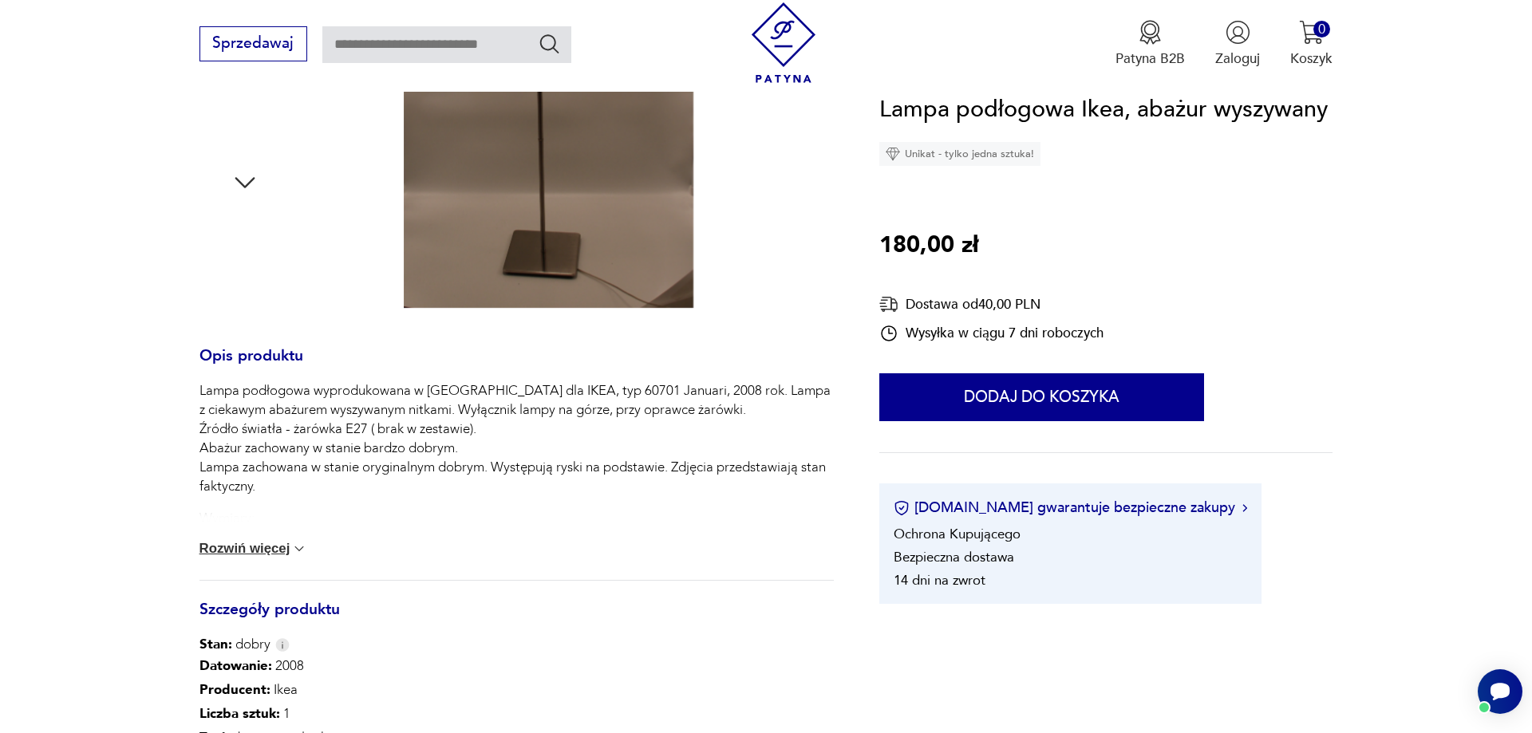
scroll to position [163, 0]
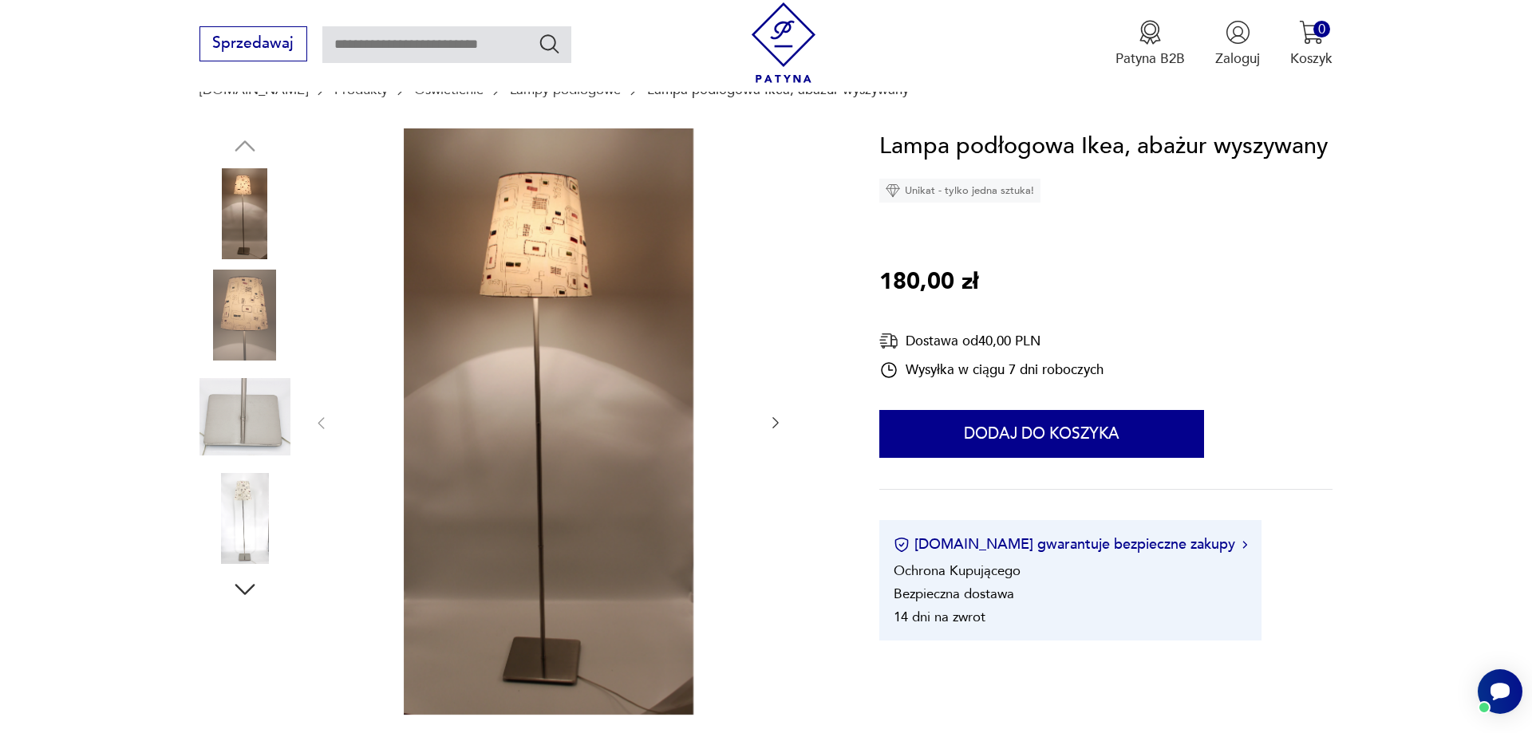
click at [563, 251] on img at bounding box center [549, 421] width 400 height 586
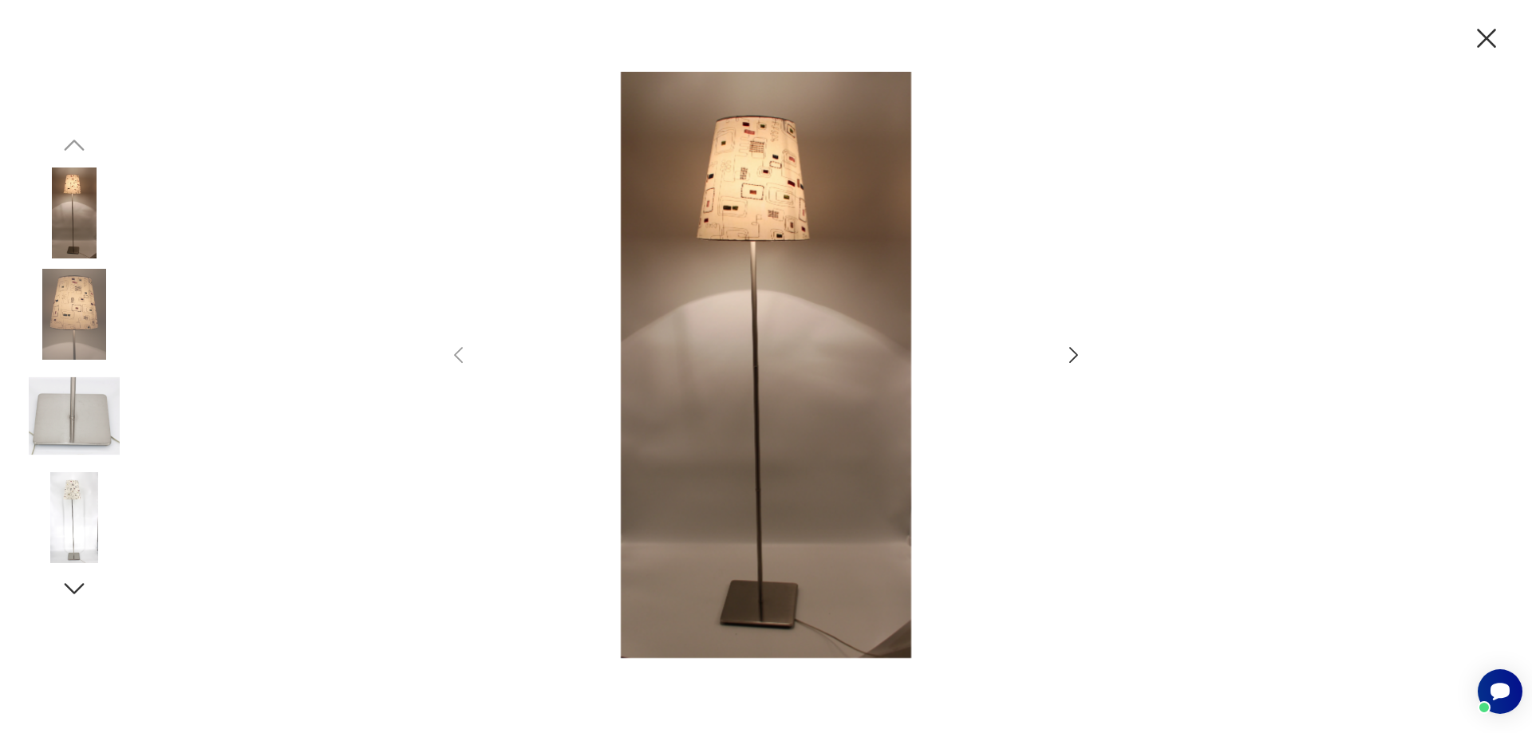
click at [1072, 355] on icon "button" at bounding box center [1073, 355] width 23 height 23
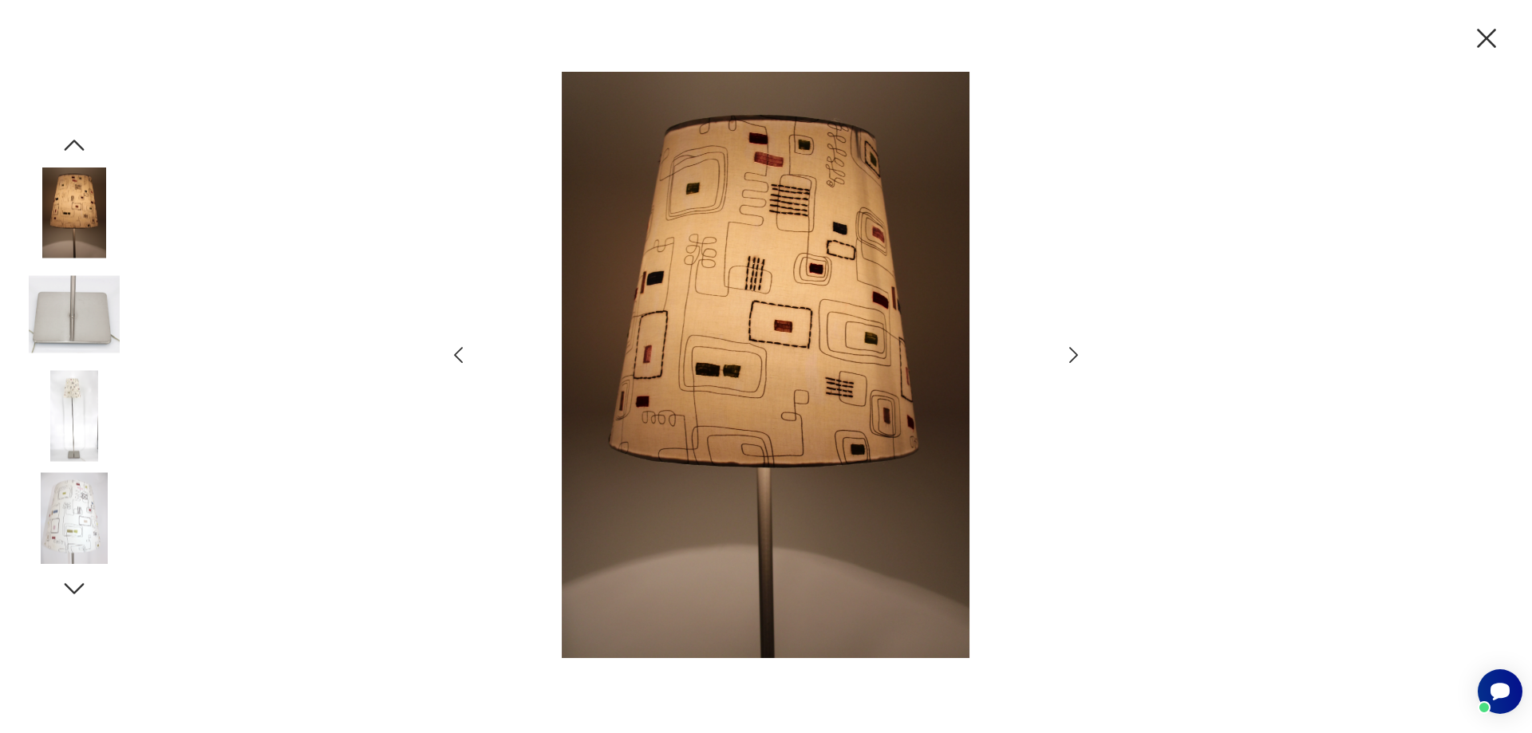
click at [1488, 34] on icon "button" at bounding box center [1487, 39] width 34 height 34
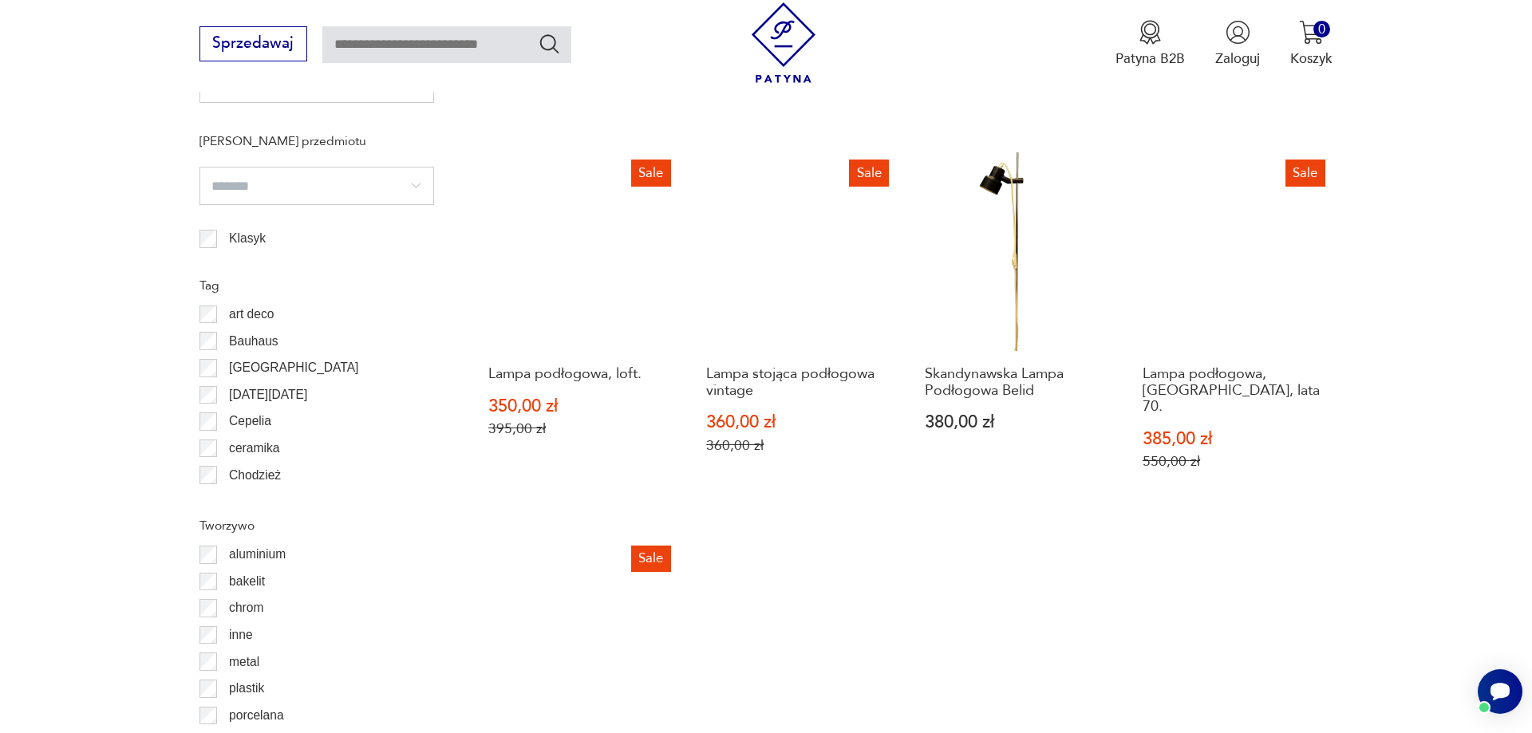
scroll to position [1776, 0]
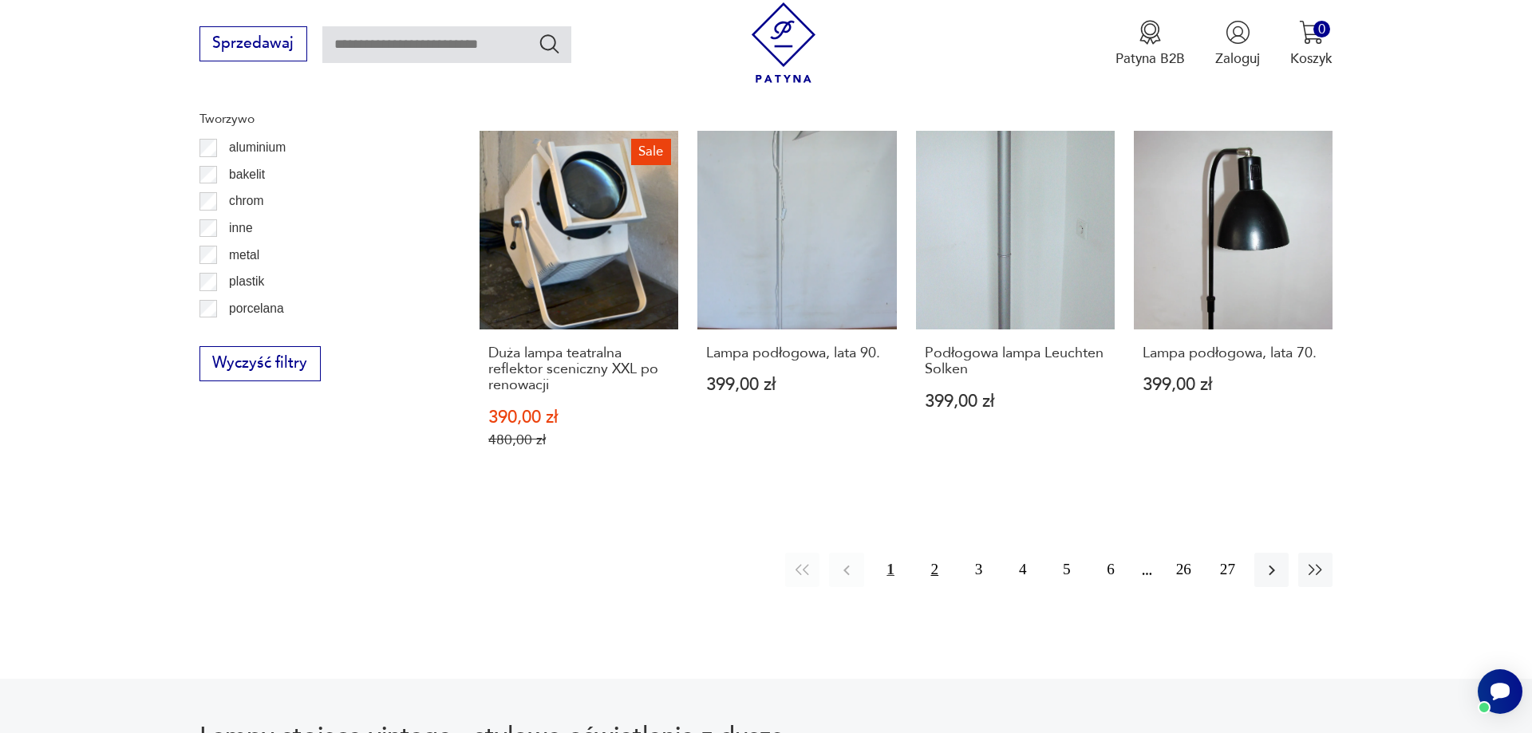
click at [933, 553] on button "2" at bounding box center [935, 570] width 34 height 34
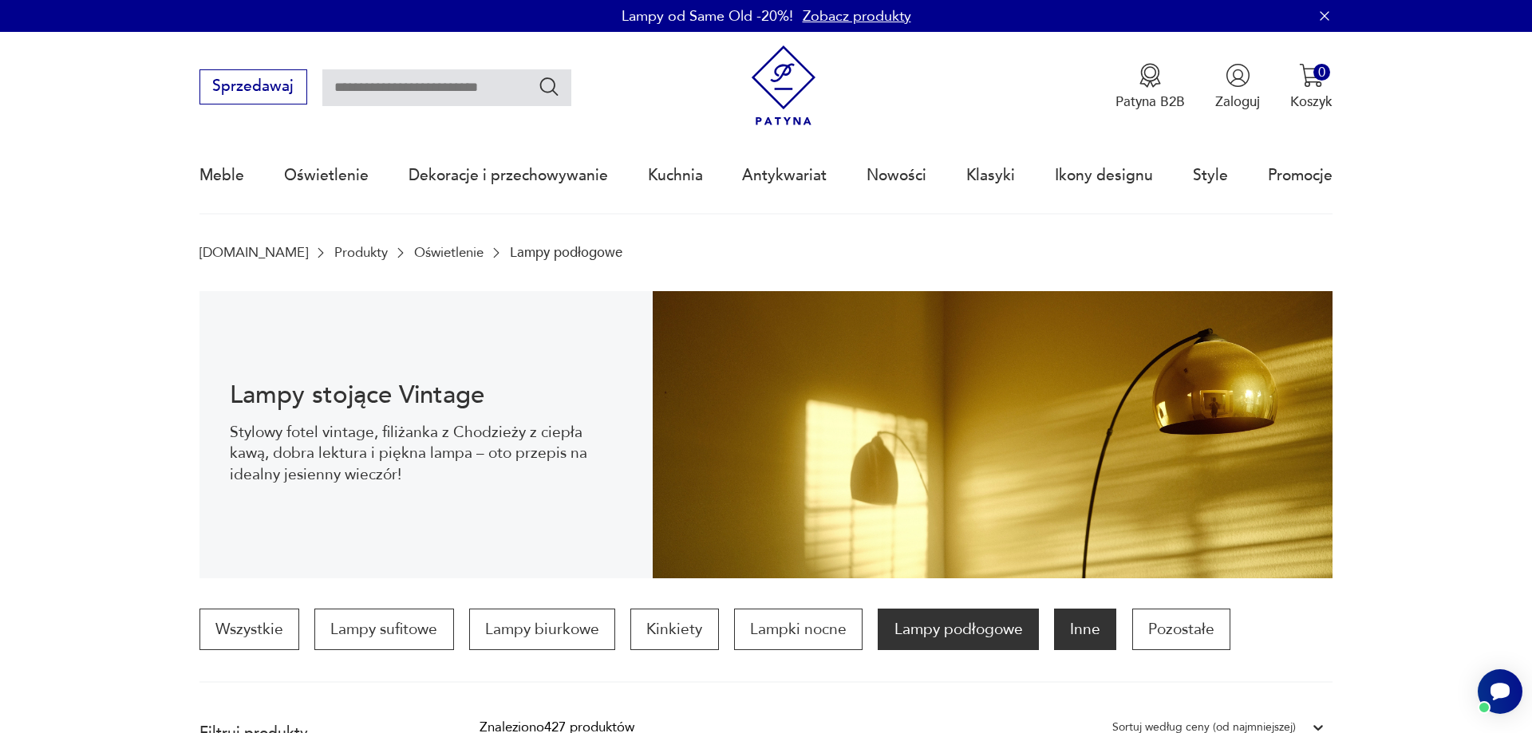
click at [1090, 626] on p "Inne" at bounding box center [1085, 629] width 62 height 41
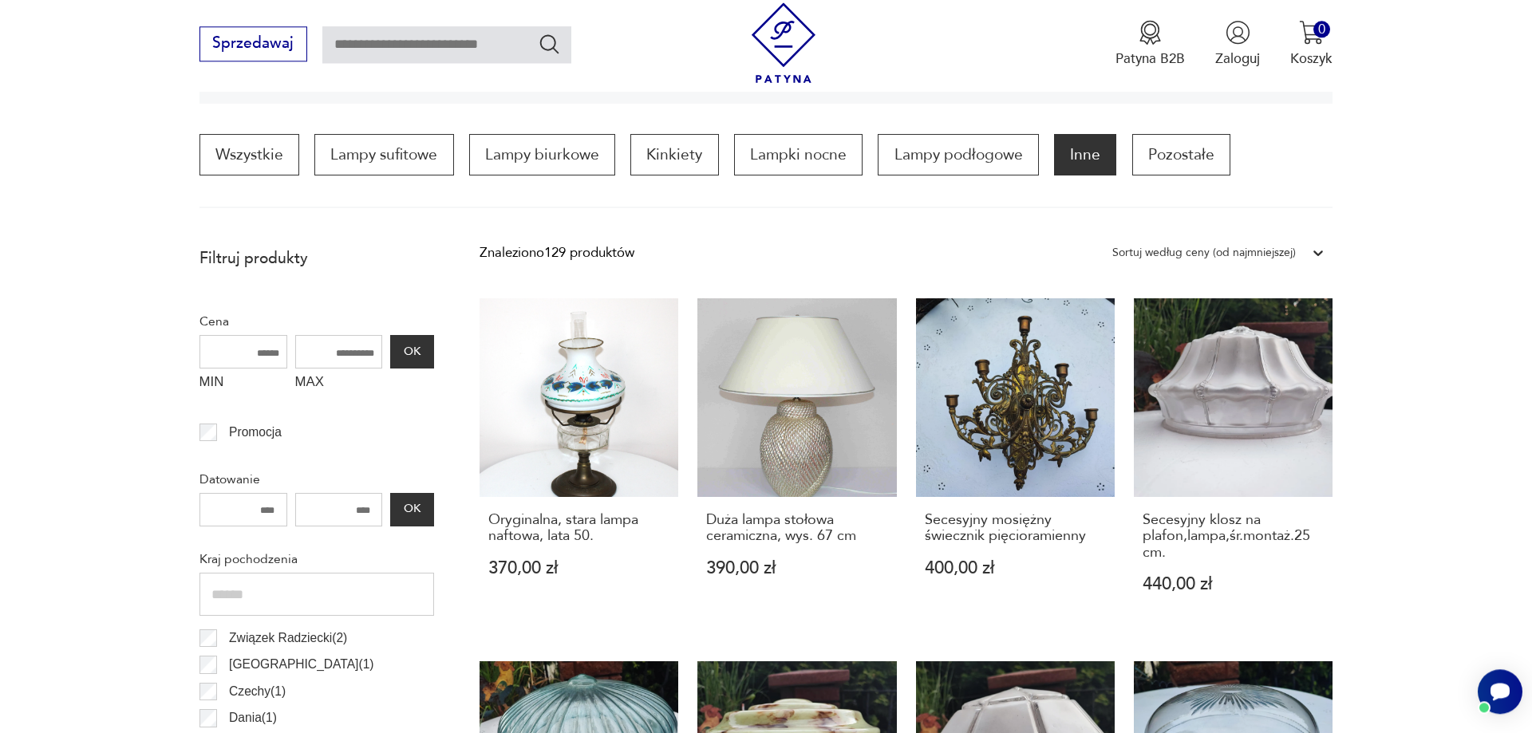
scroll to position [77, 0]
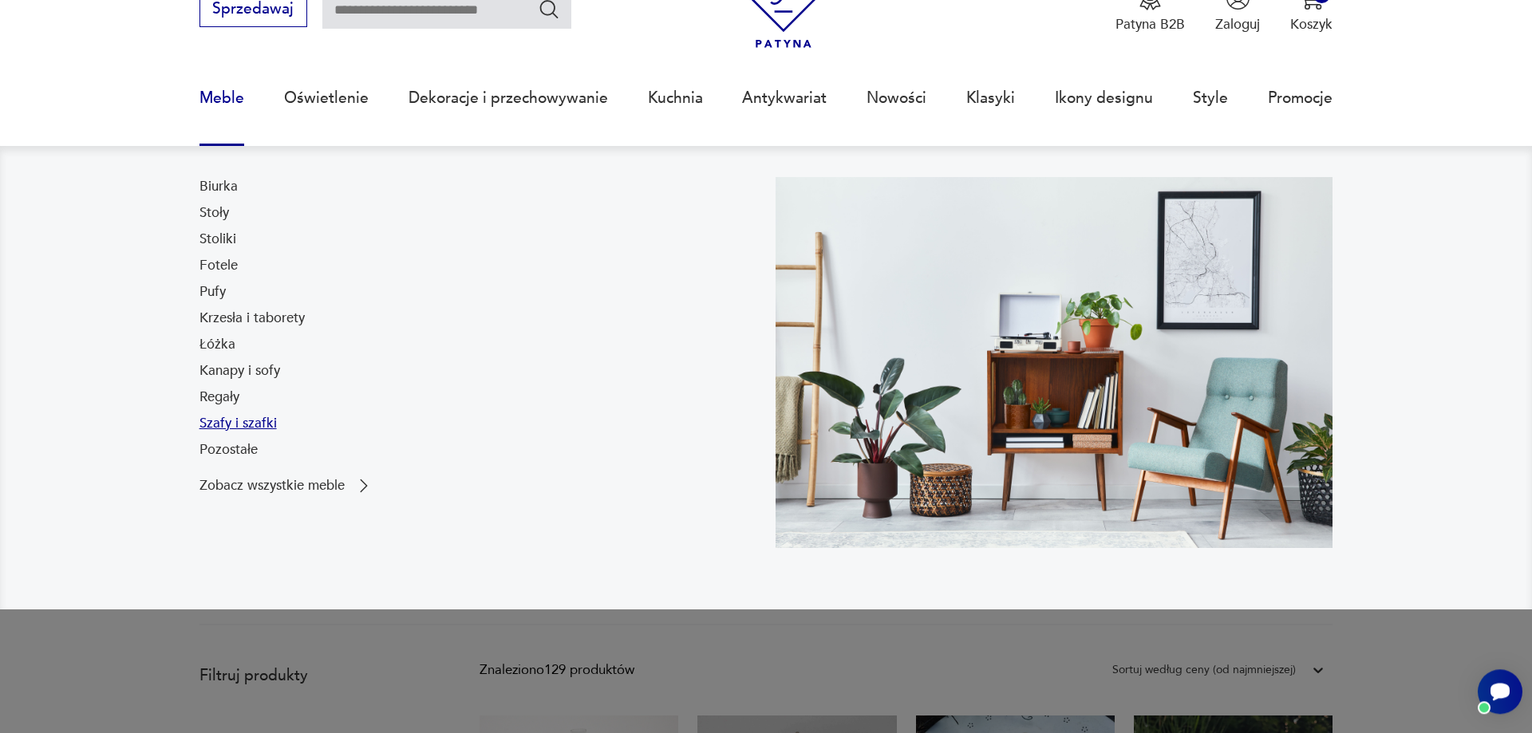
click at [235, 417] on link "Szafy i szafki" at bounding box center [237, 423] width 77 height 19
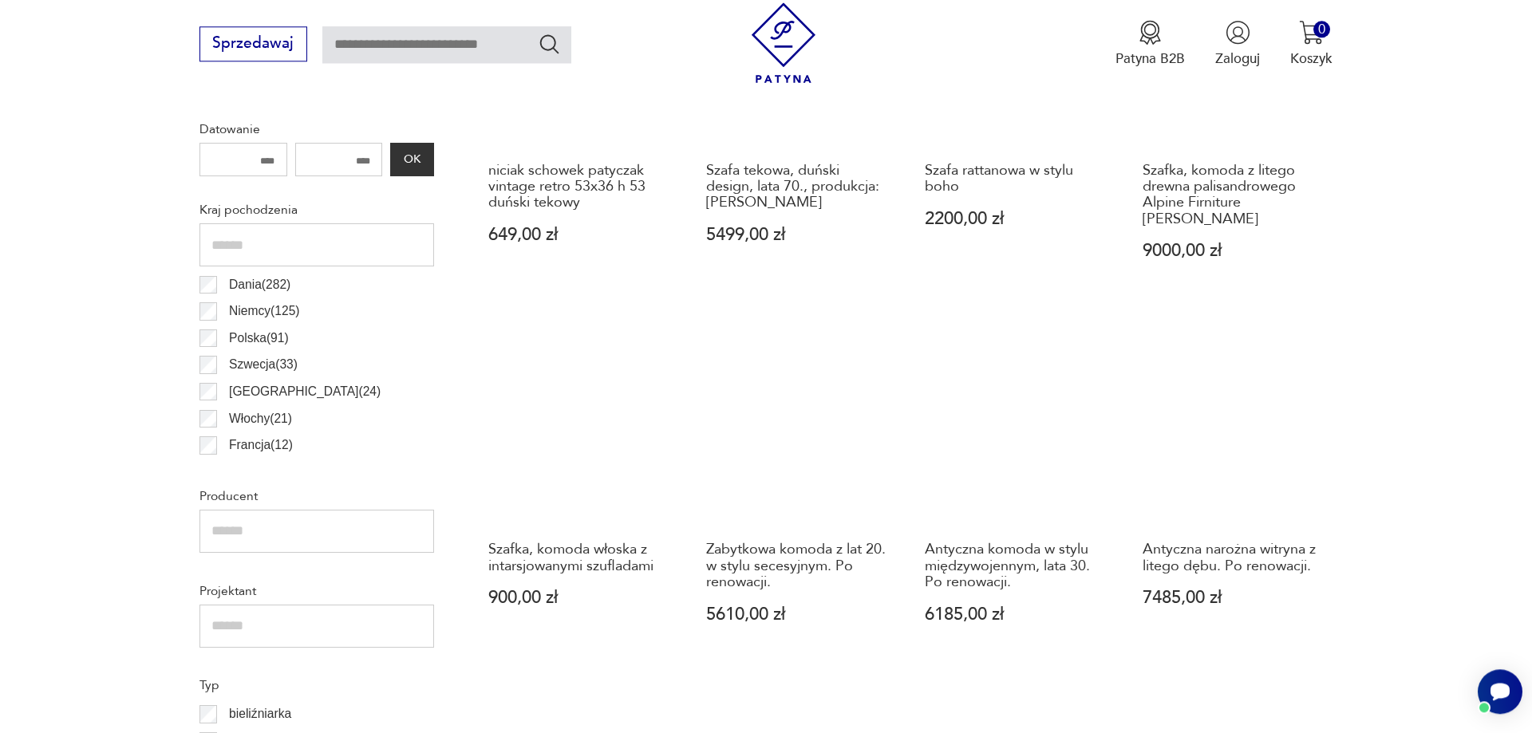
scroll to position [484, 0]
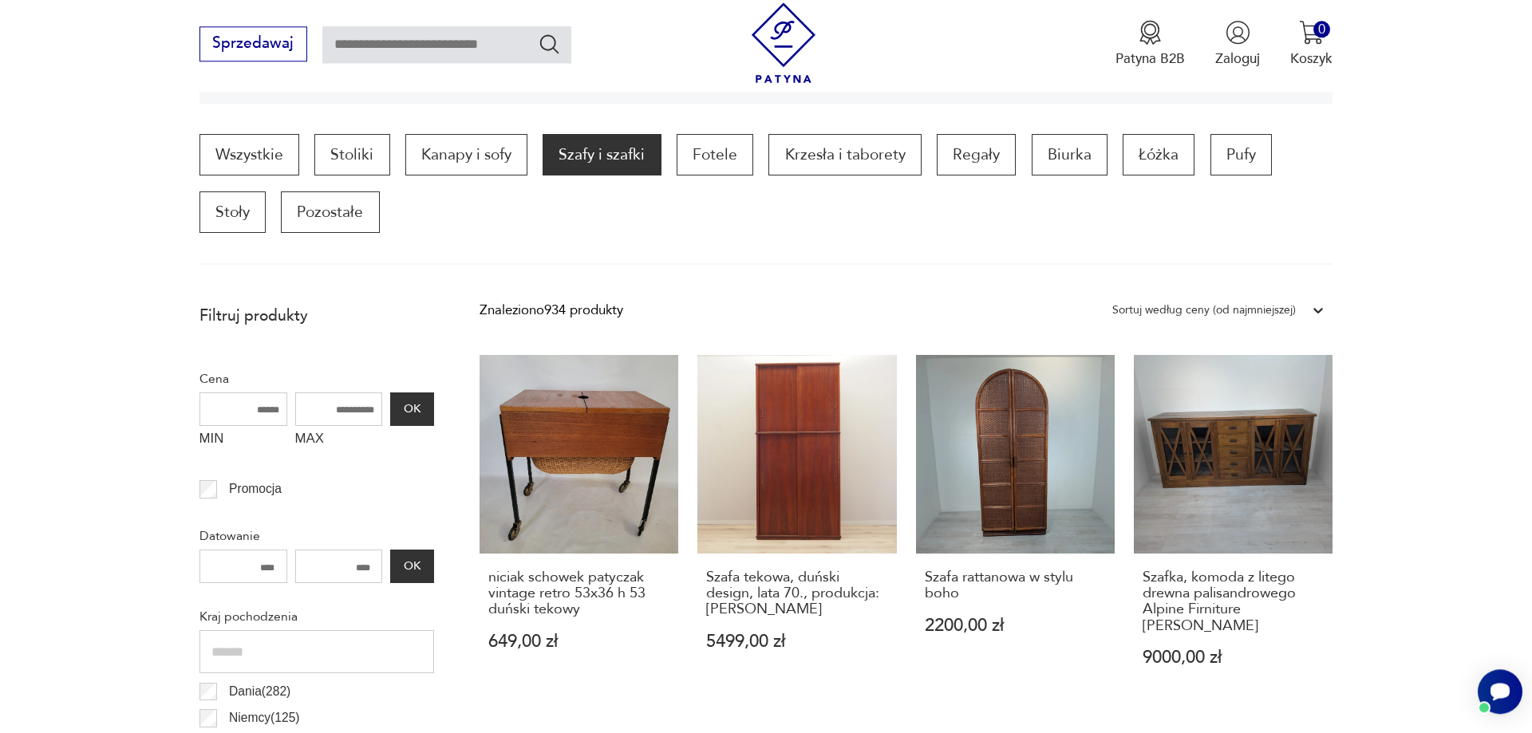
click at [345, 236] on div "Wszystkie Stoliki Kanapy i sofy Szafy i szafki Fotele Krzesła i taborety Regały…" at bounding box center [766, 199] width 1134 height 131
click at [347, 225] on p "Pozostałe" at bounding box center [330, 212] width 98 height 41
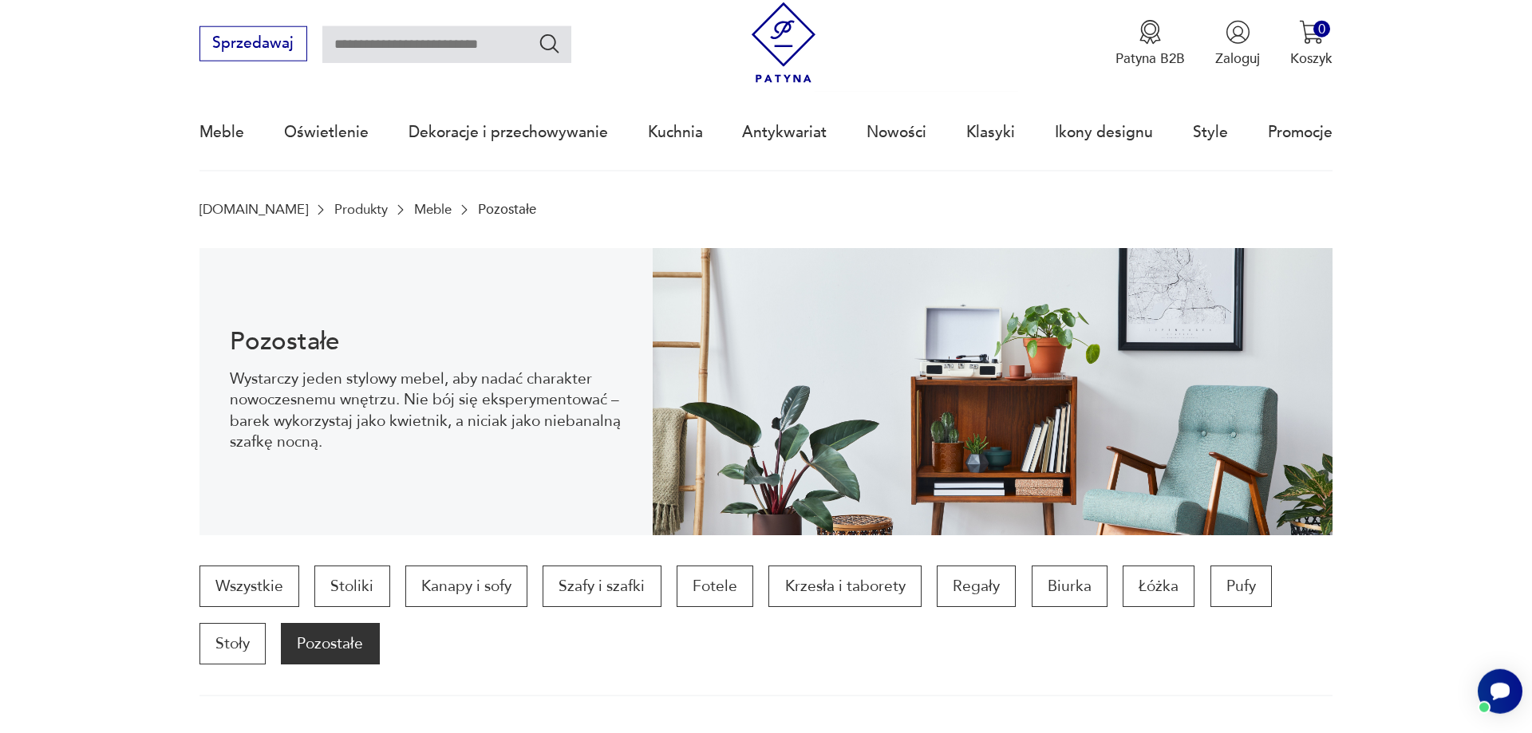
scroll to position [369, 0]
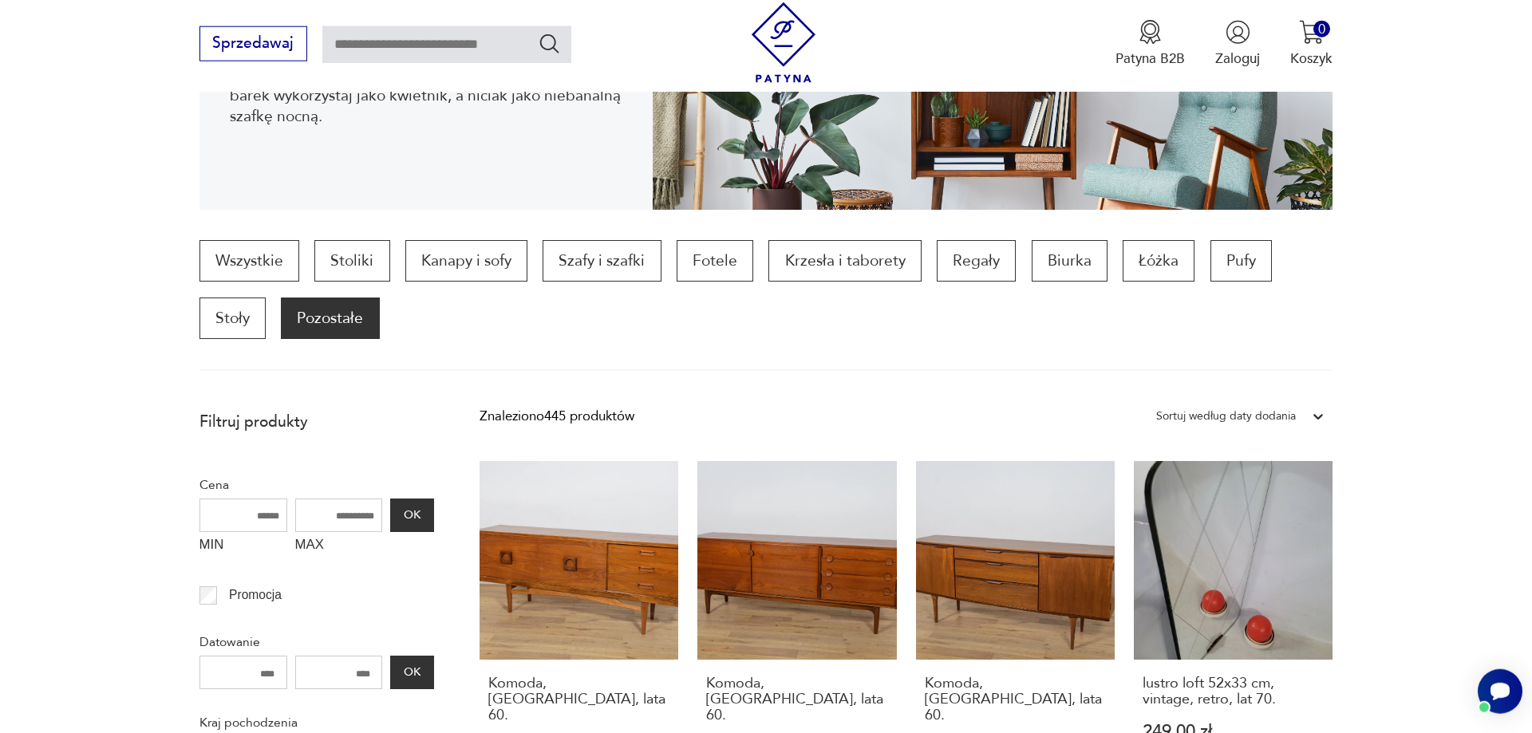
click at [1317, 416] on icon at bounding box center [1318, 417] width 16 height 16
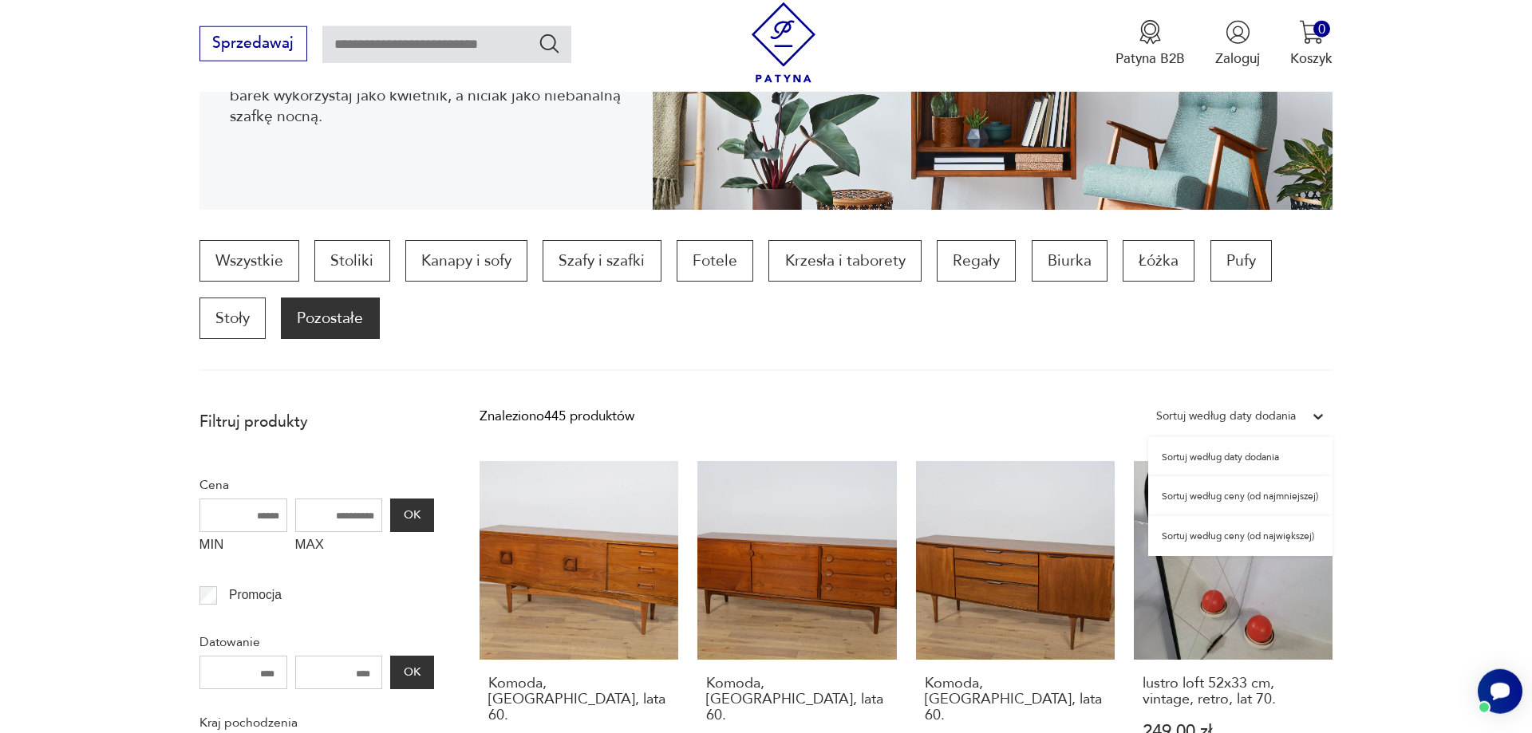
click at [1272, 501] on div "Sortuj według ceny (od najmniejszej)" at bounding box center [1240, 496] width 184 height 40
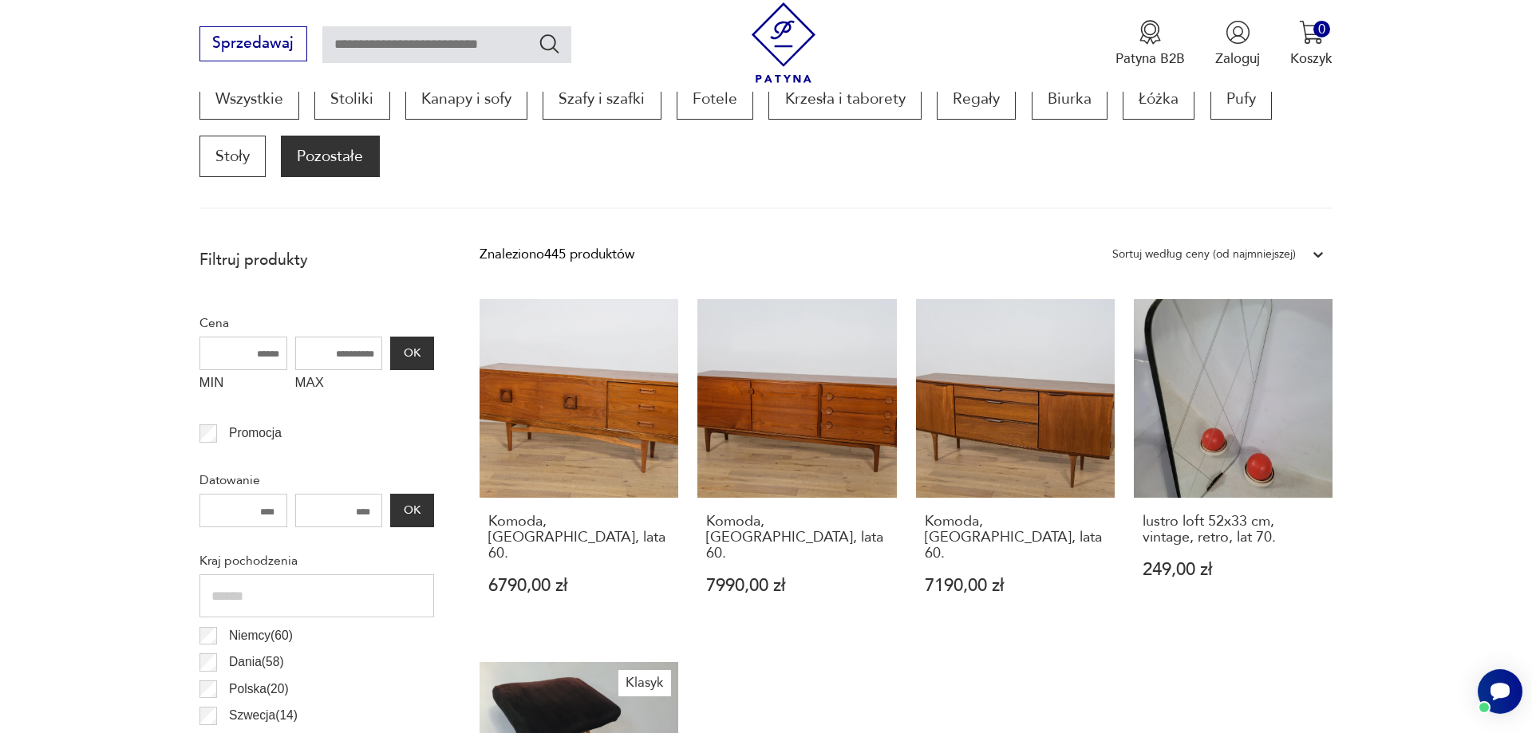
scroll to position [531, 0]
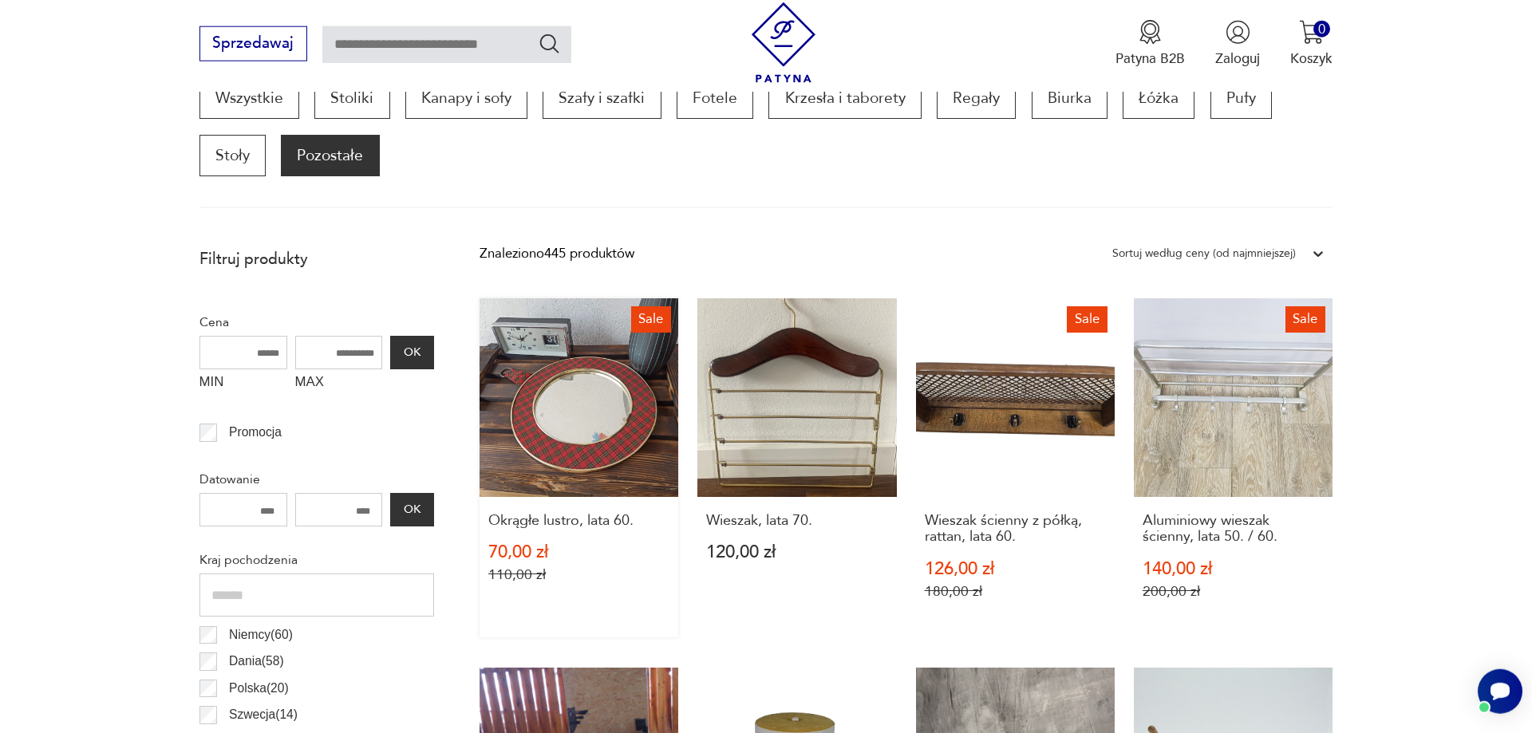
click at [546, 401] on link "Sale Okrągłe lustro, lata 60. 70,00 zł 110,00 zł" at bounding box center [579, 467] width 199 height 338
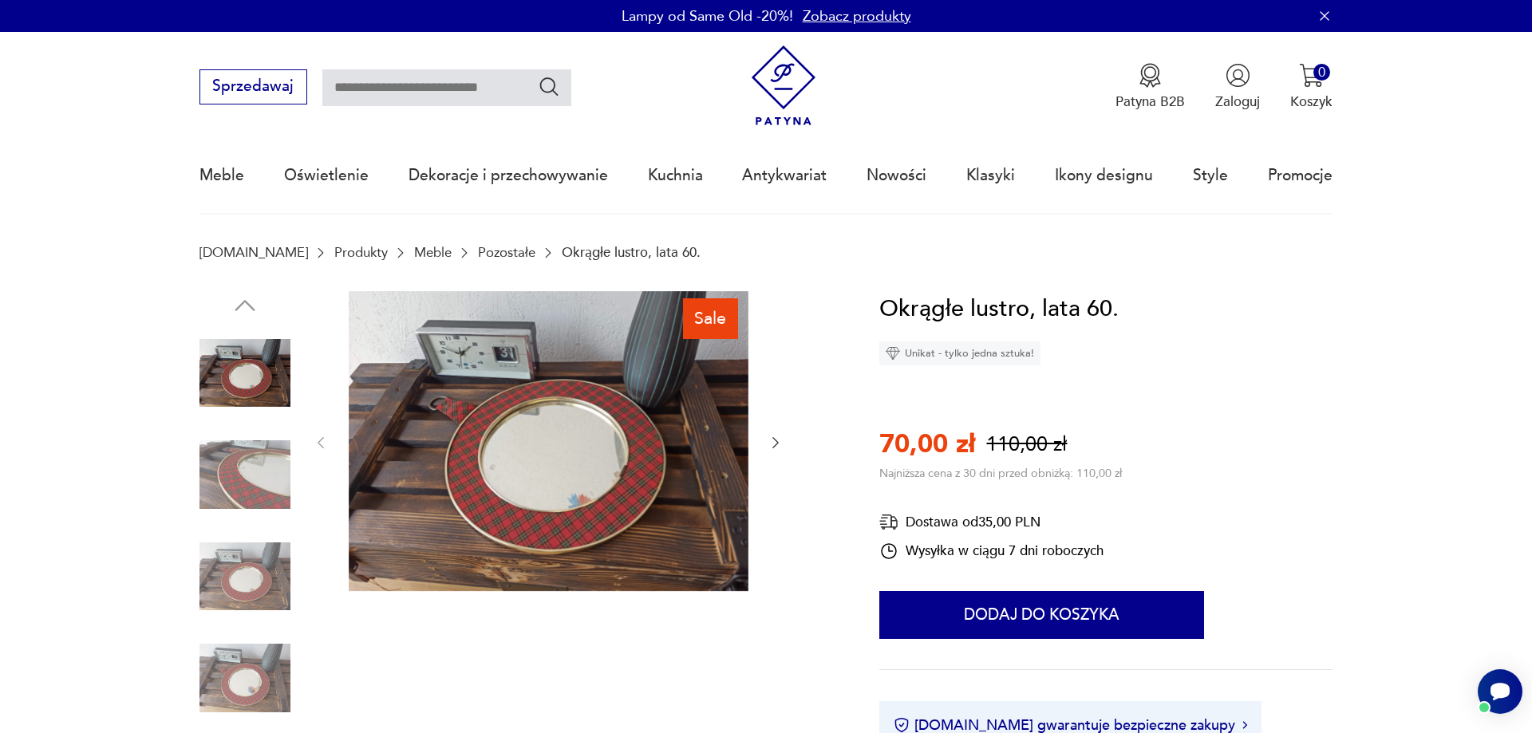
click at [568, 442] on img at bounding box center [549, 441] width 400 height 300
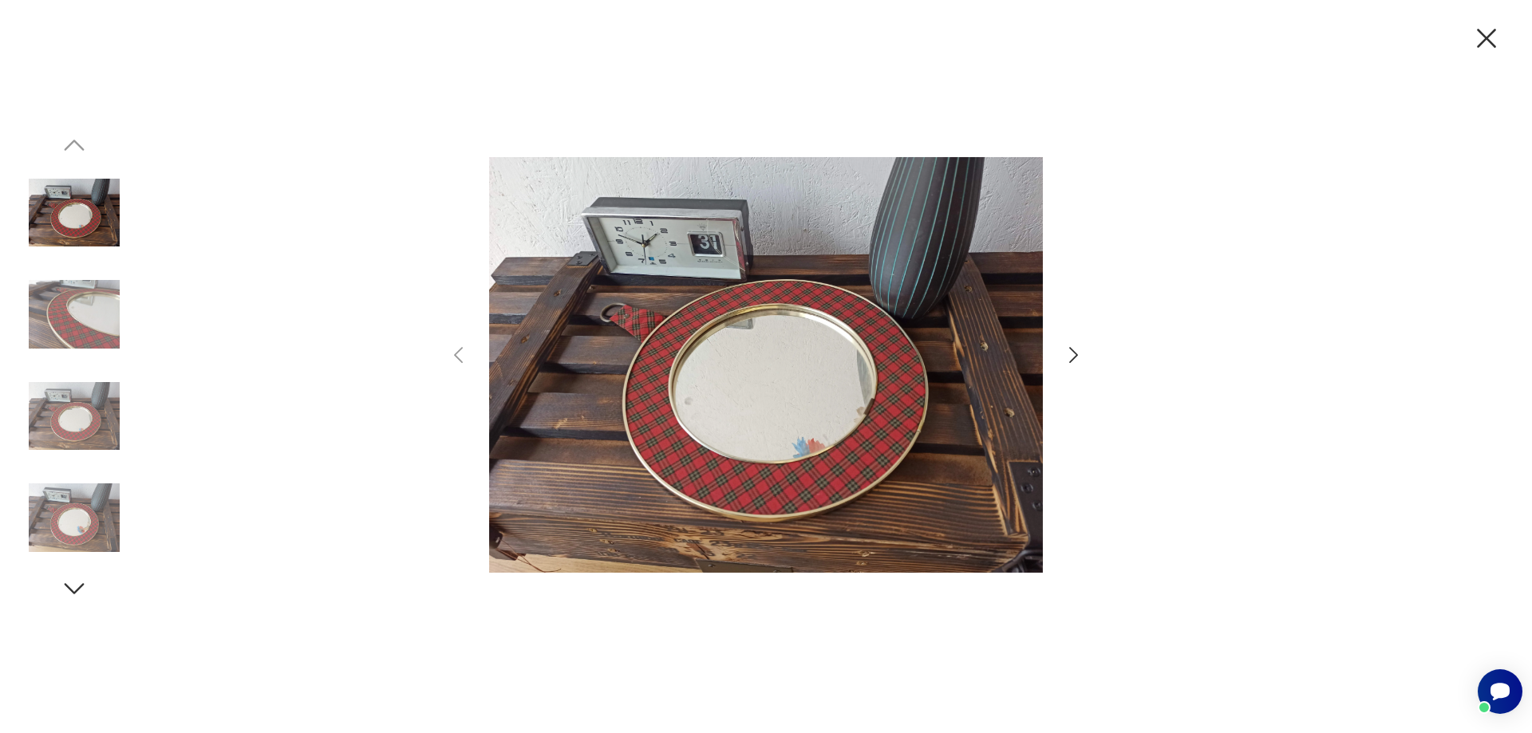
click at [1074, 349] on icon "button" at bounding box center [1073, 355] width 23 height 23
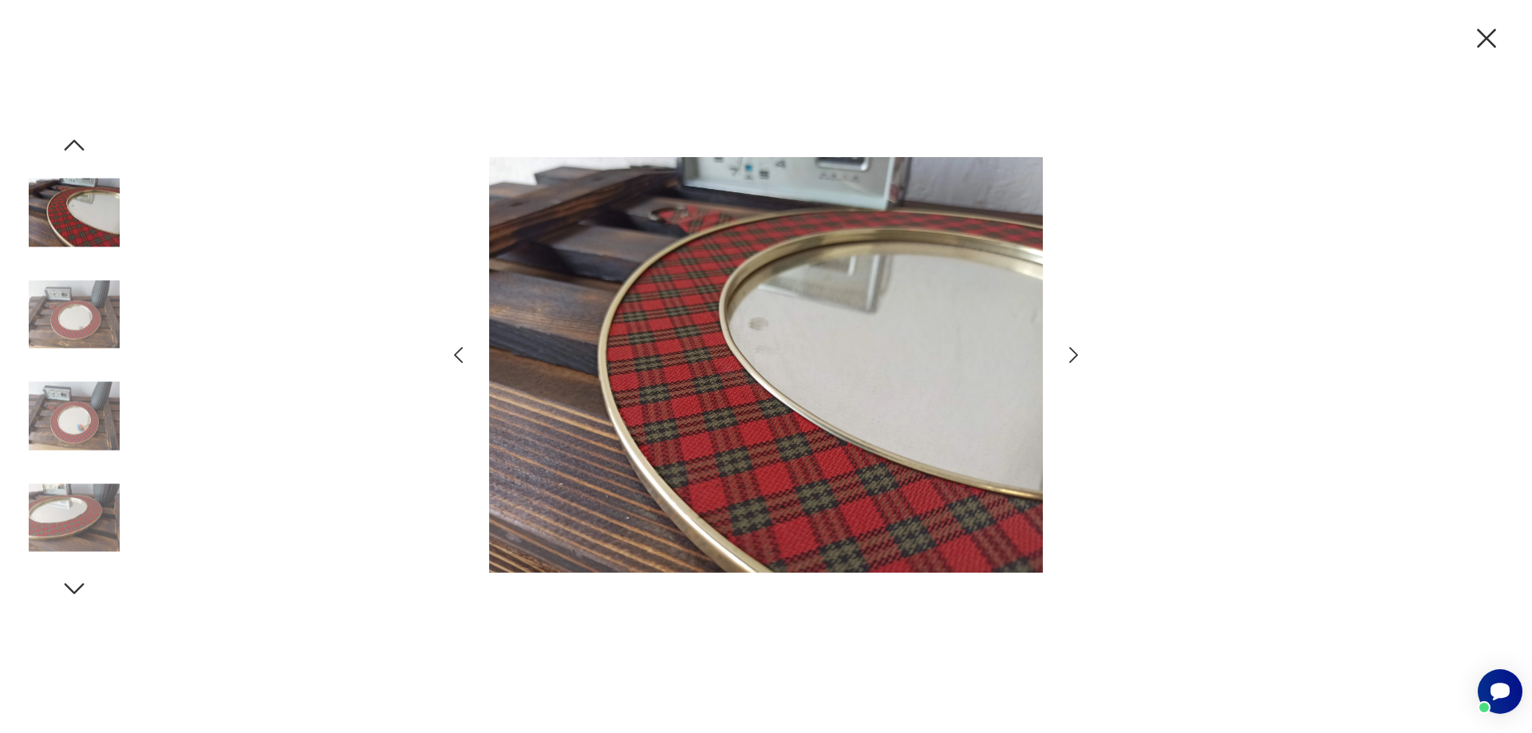
click at [1071, 357] on icon "button" at bounding box center [1073, 355] width 23 height 23
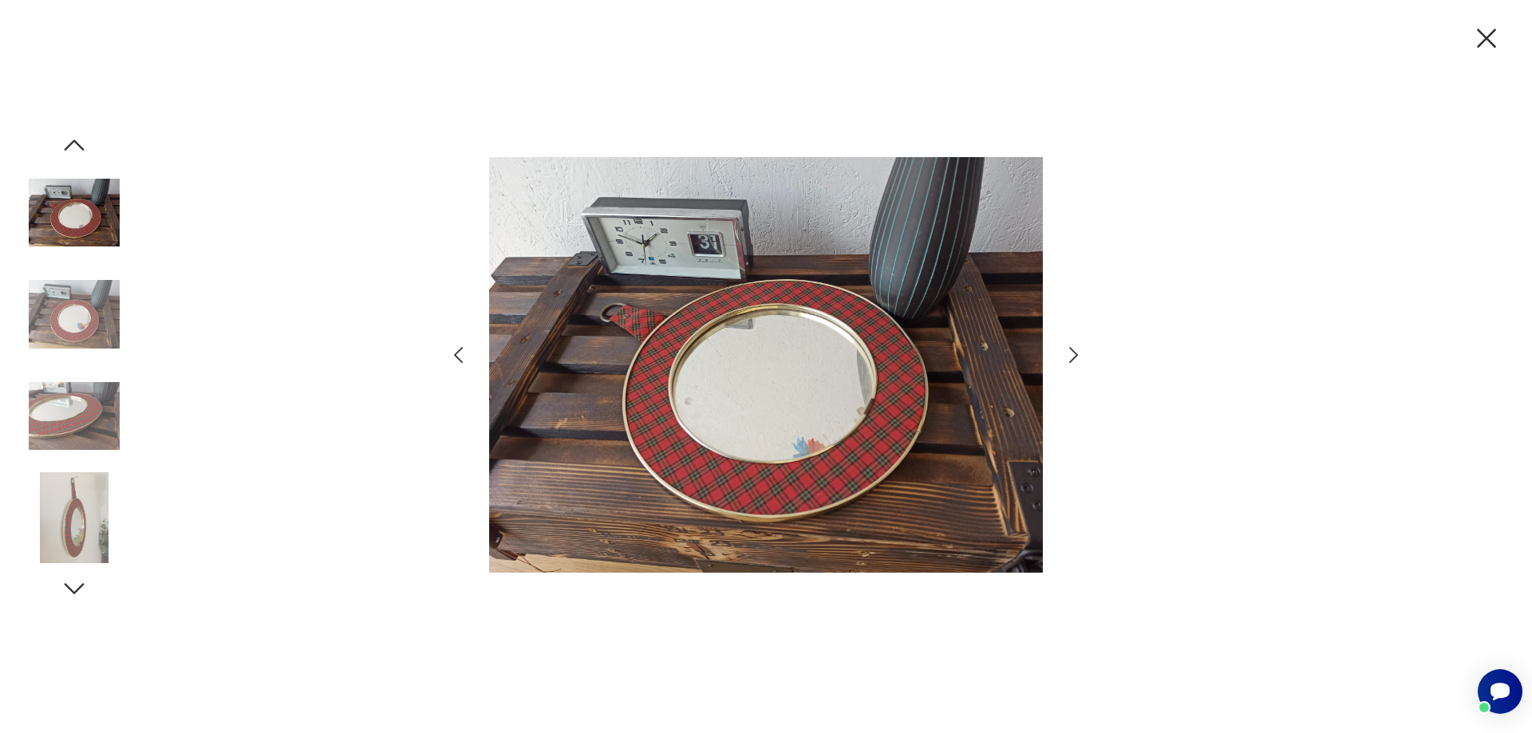
click at [1071, 357] on icon "button" at bounding box center [1073, 355] width 23 height 23
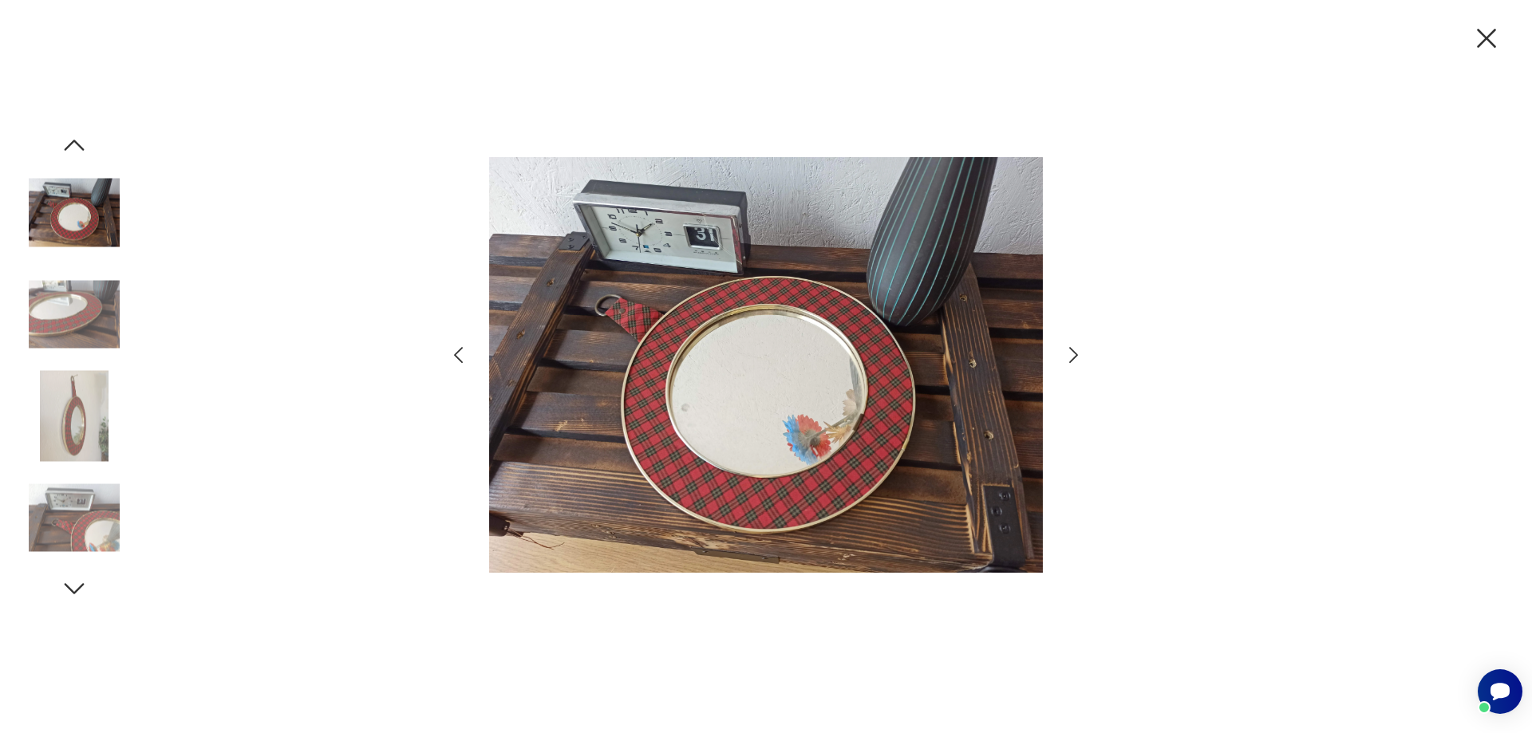
click at [1071, 357] on icon "button" at bounding box center [1073, 355] width 23 height 23
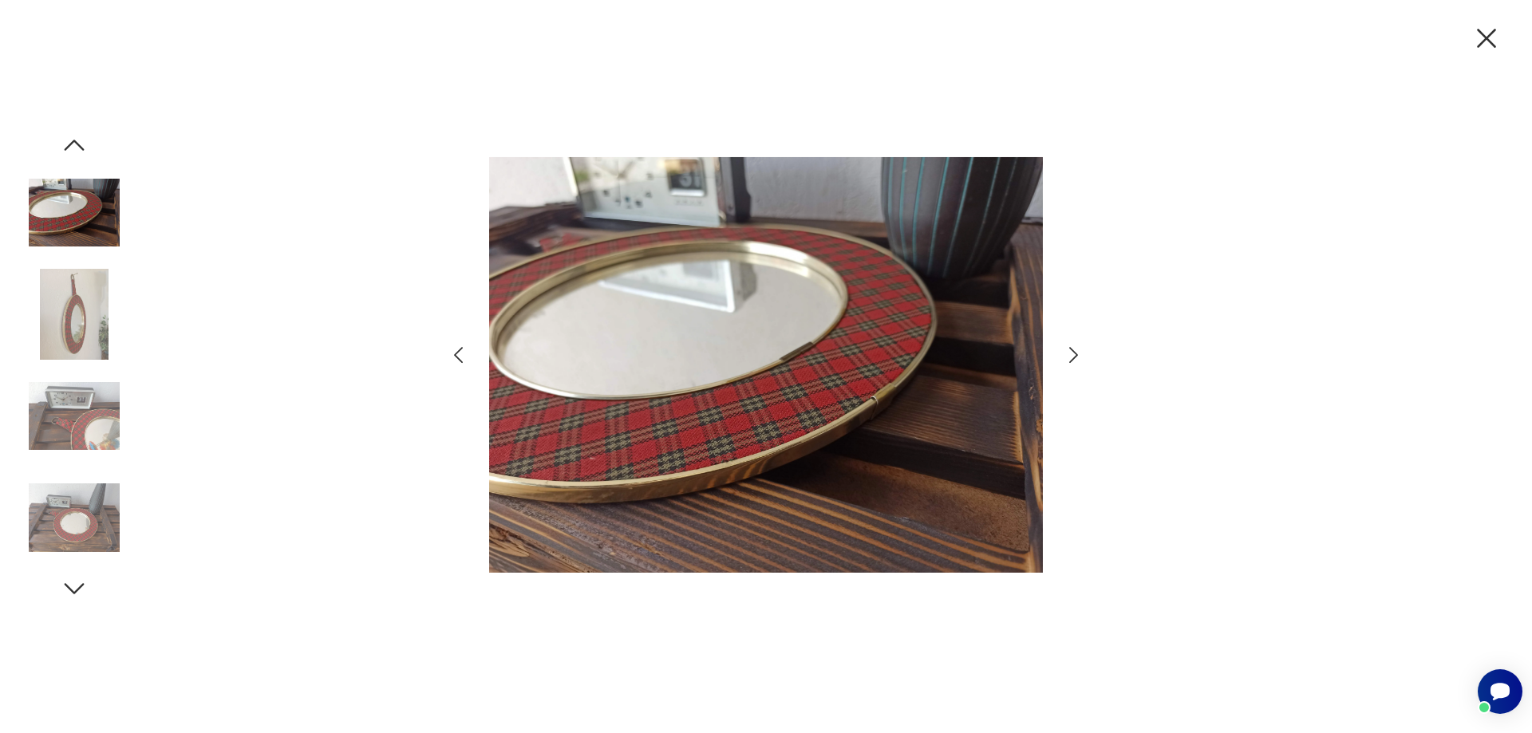
click at [1071, 357] on icon "button" at bounding box center [1073, 355] width 23 height 23
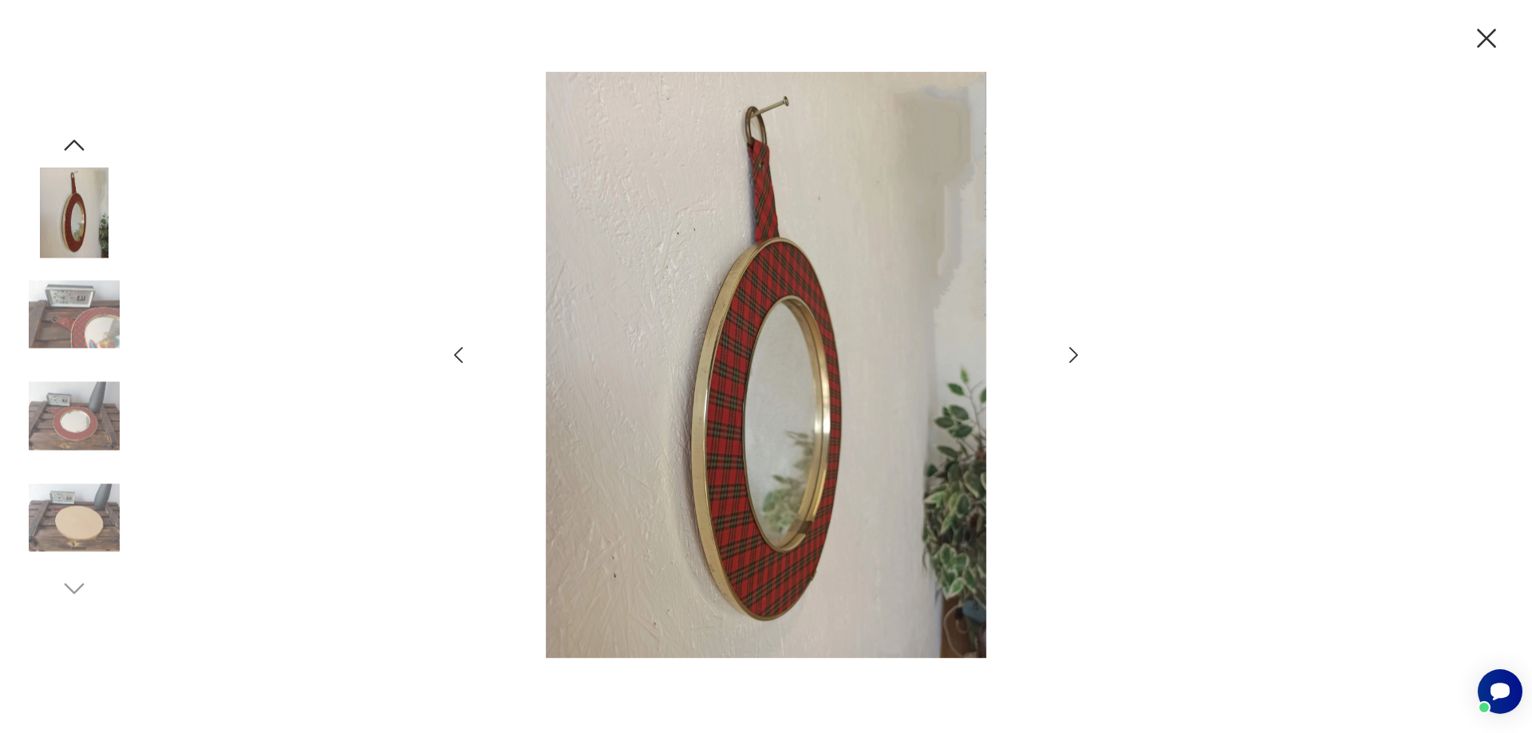
click at [1071, 357] on icon "button" at bounding box center [1073, 355] width 23 height 23
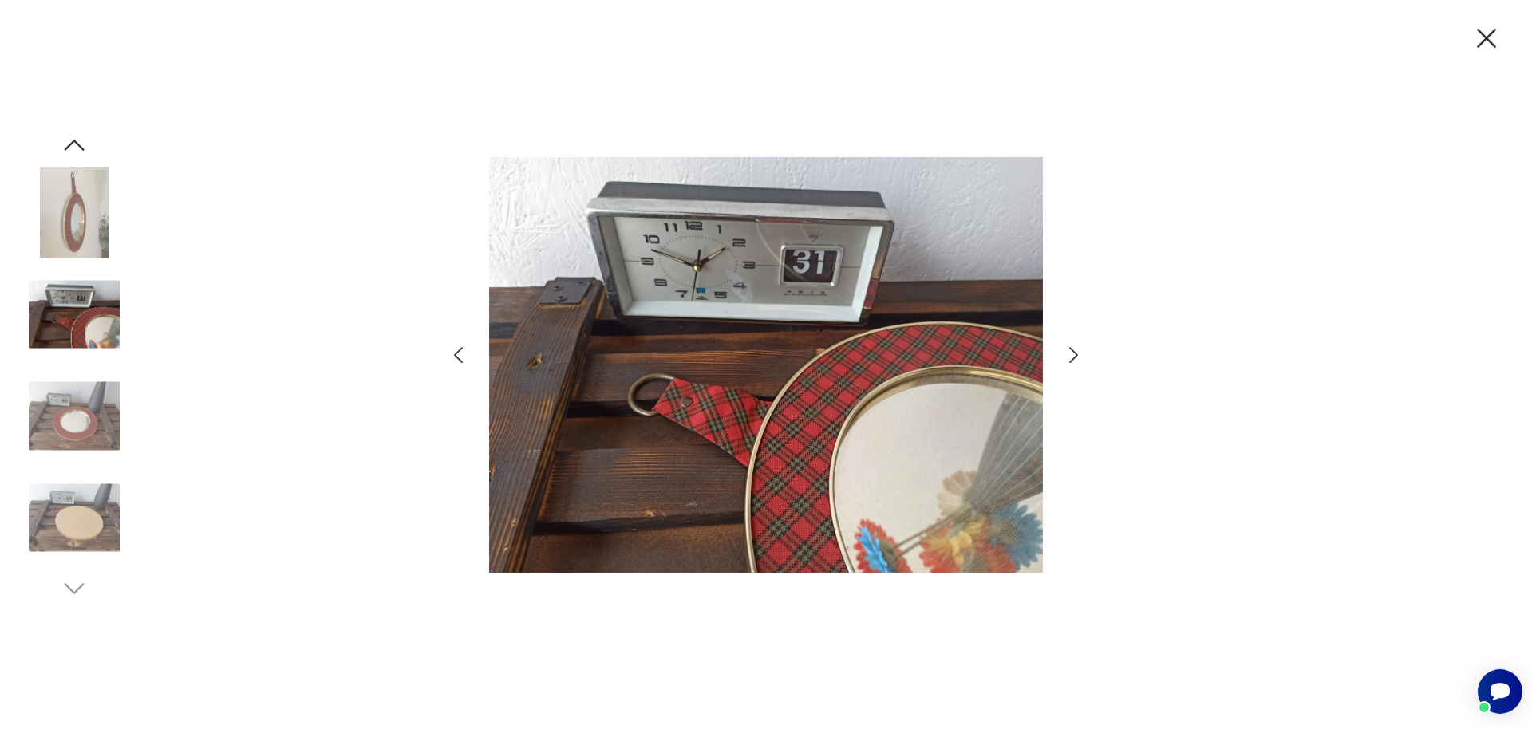
click at [1071, 357] on icon "button" at bounding box center [1073, 355] width 23 height 23
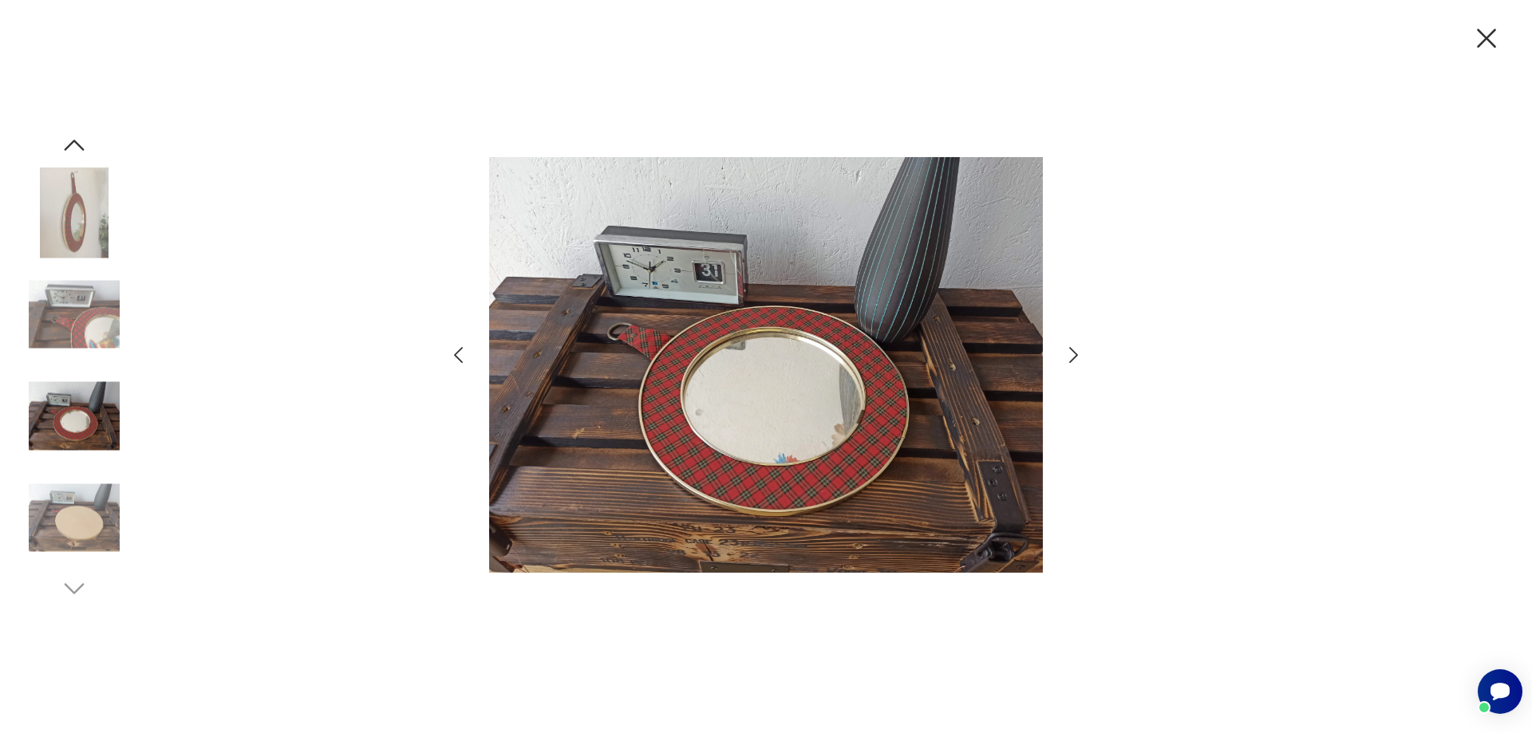
click at [1071, 357] on icon "button" at bounding box center [1073, 355] width 23 height 23
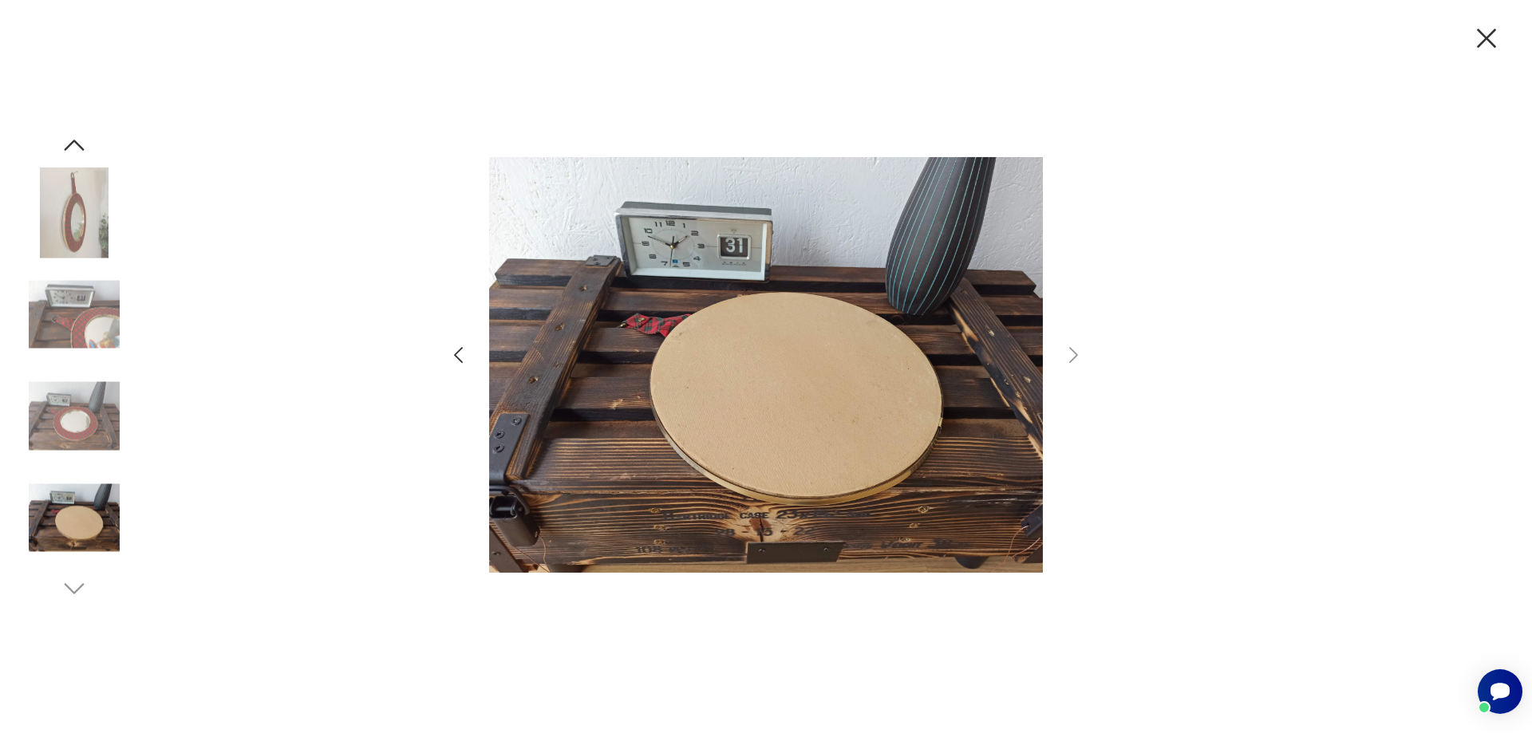
click at [1485, 29] on icon "button" at bounding box center [1487, 39] width 34 height 34
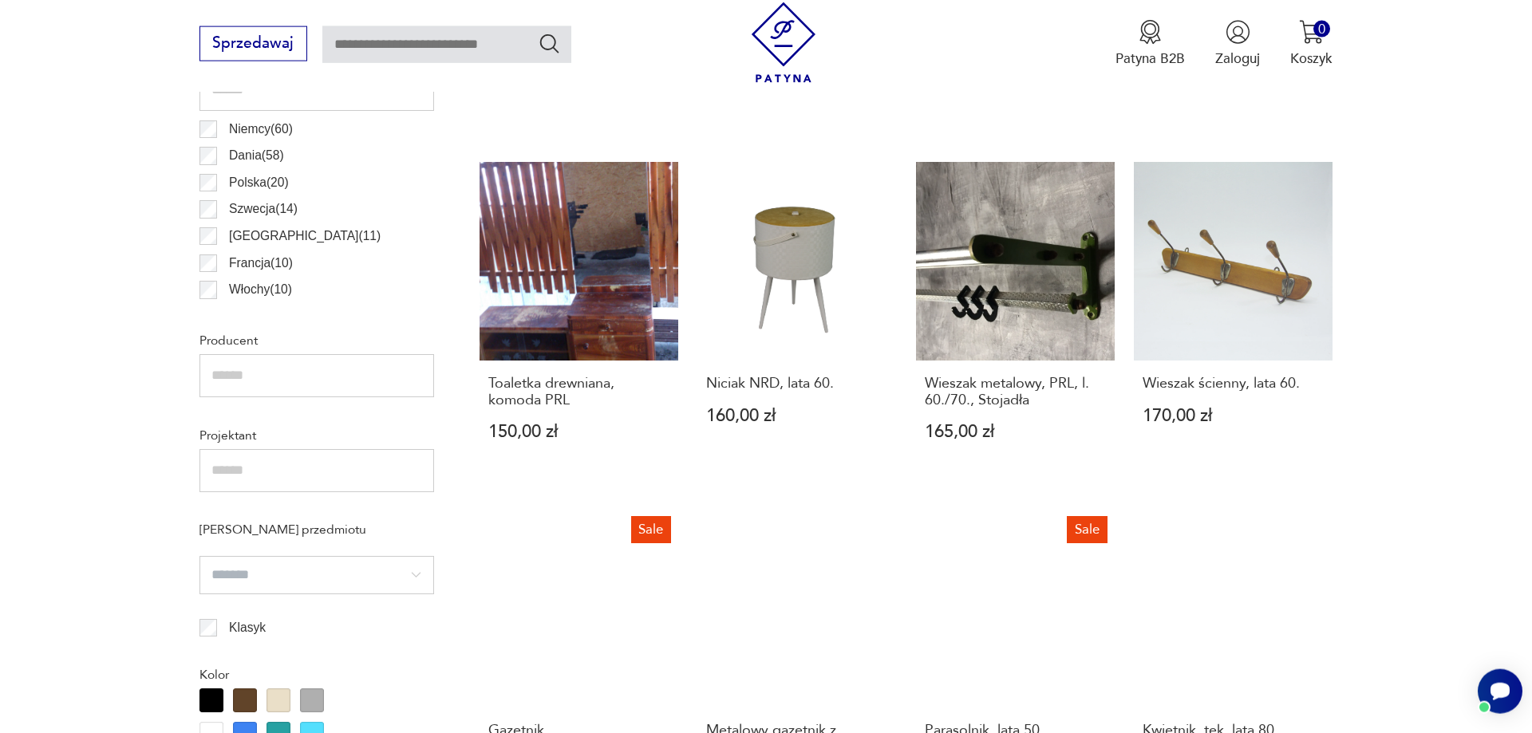
scroll to position [1036, 0]
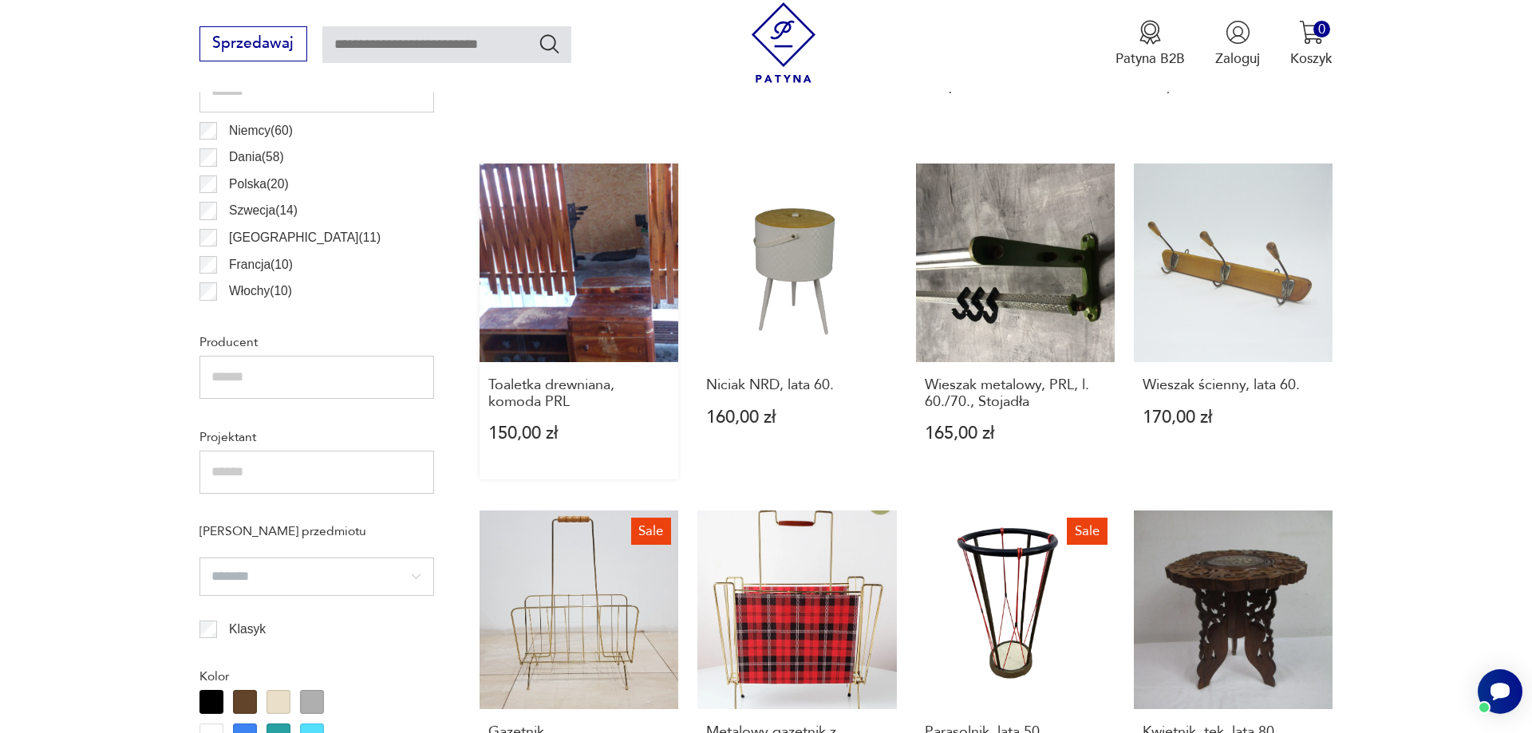
click at [622, 309] on link "Toaletka drewniana, komoda PRL 150,00 zł" at bounding box center [579, 322] width 199 height 316
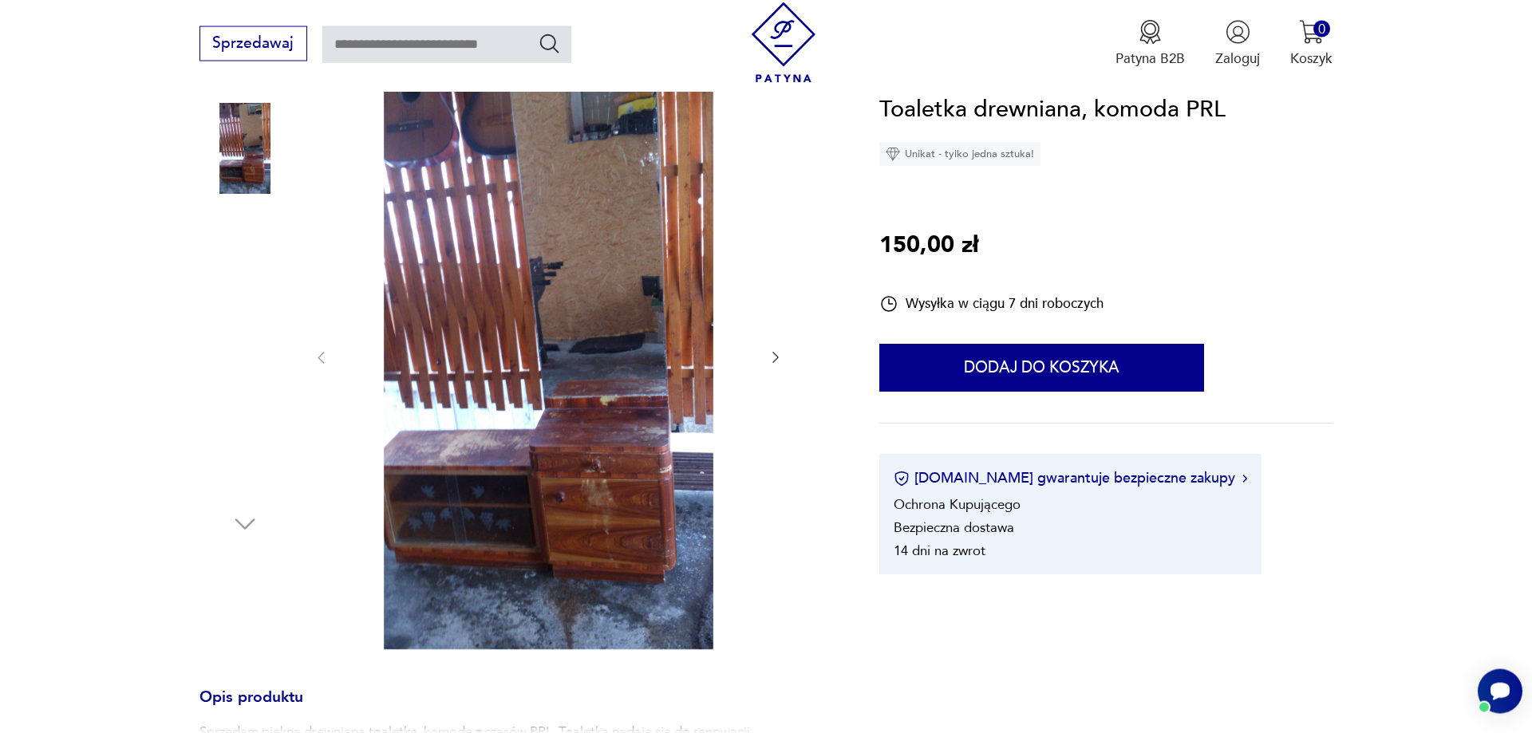
scroll to position [244, 0]
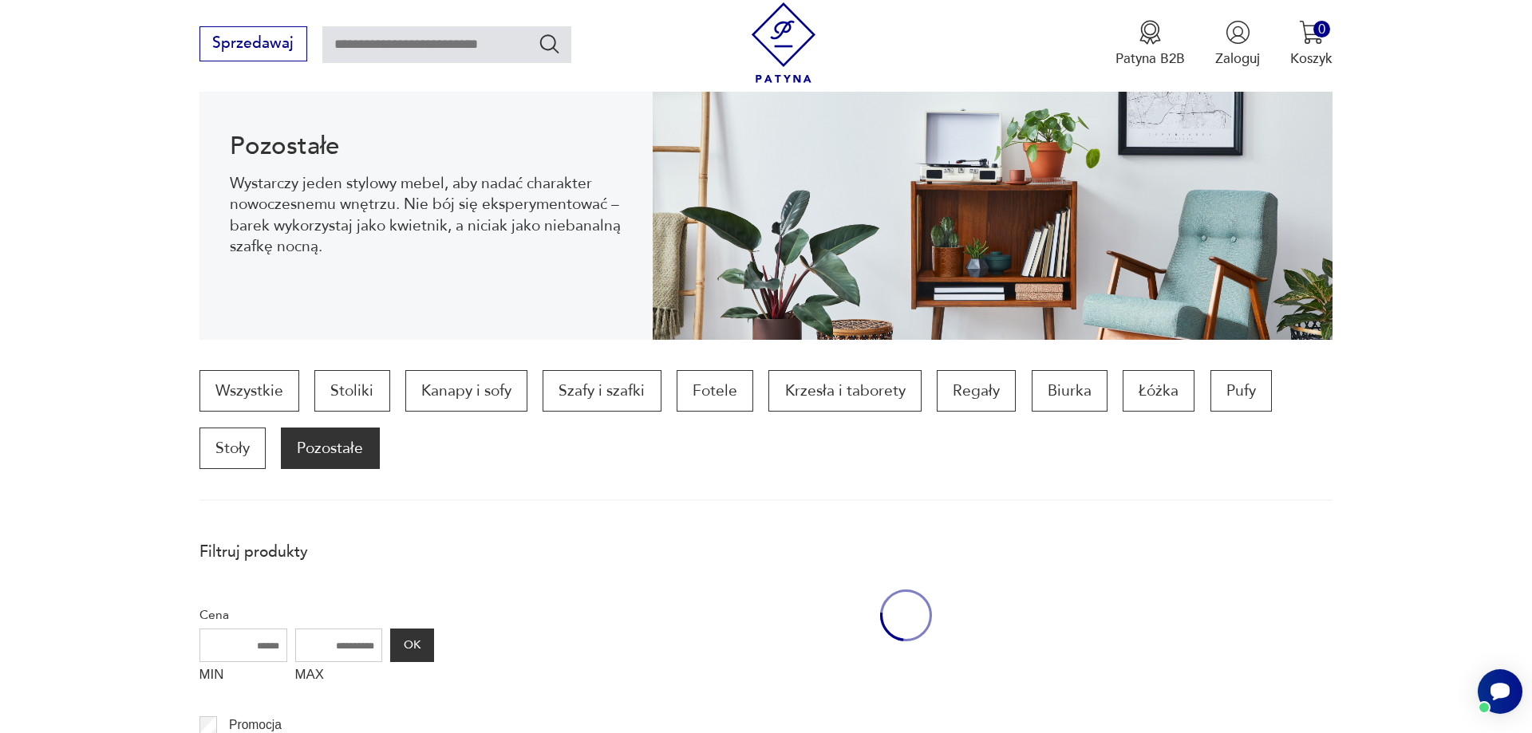
scroll to position [2338, 0]
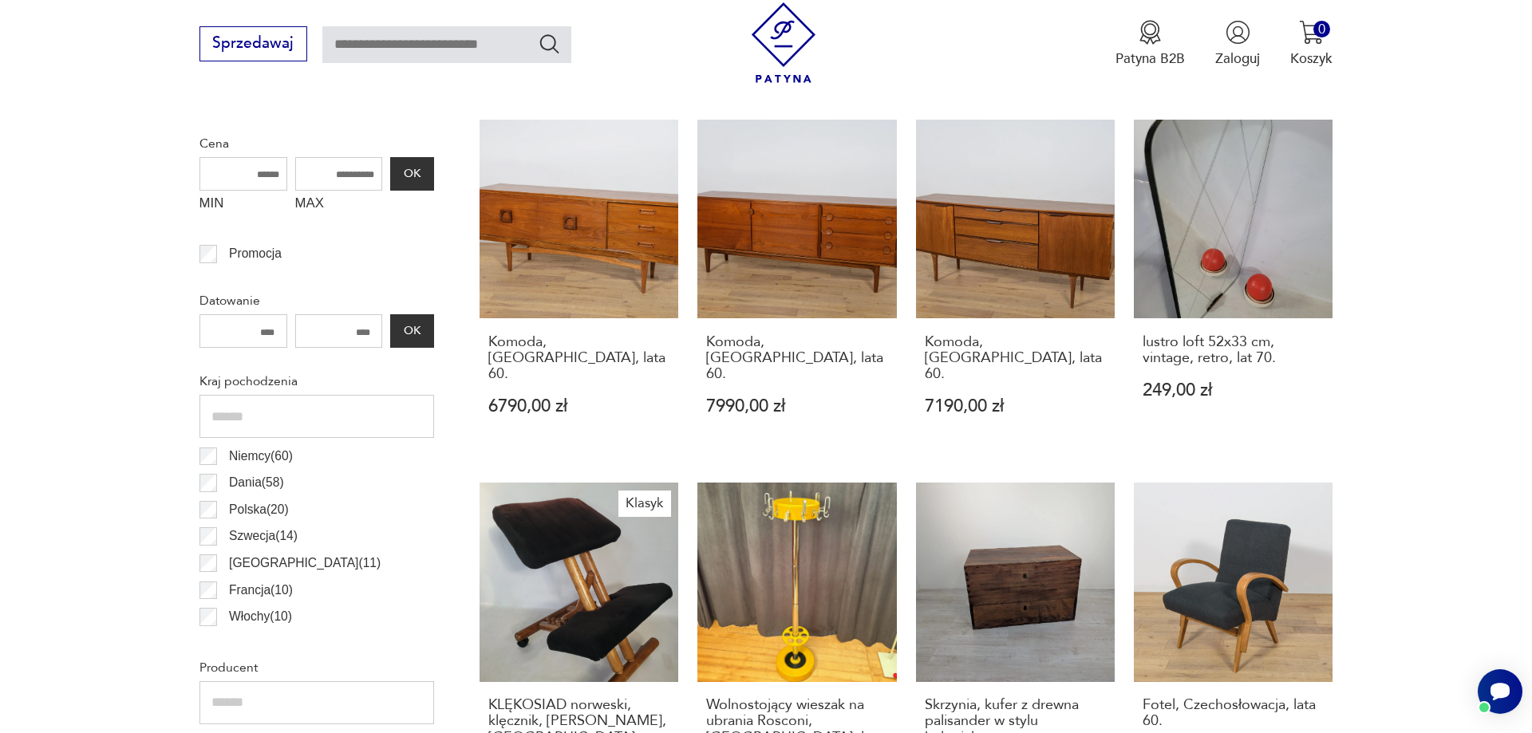
scroll to position [303, 0]
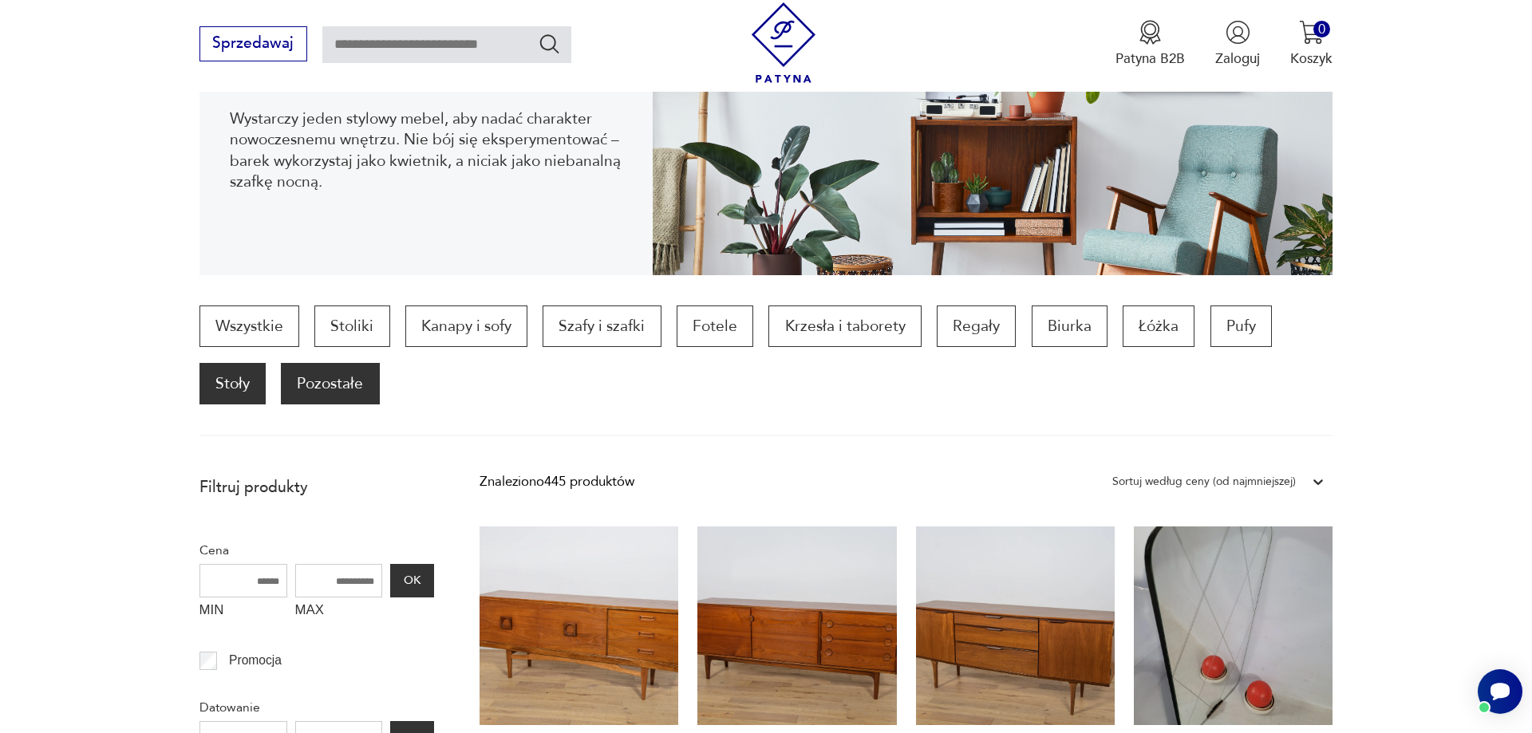
click at [227, 389] on p "Stoły" at bounding box center [232, 383] width 66 height 41
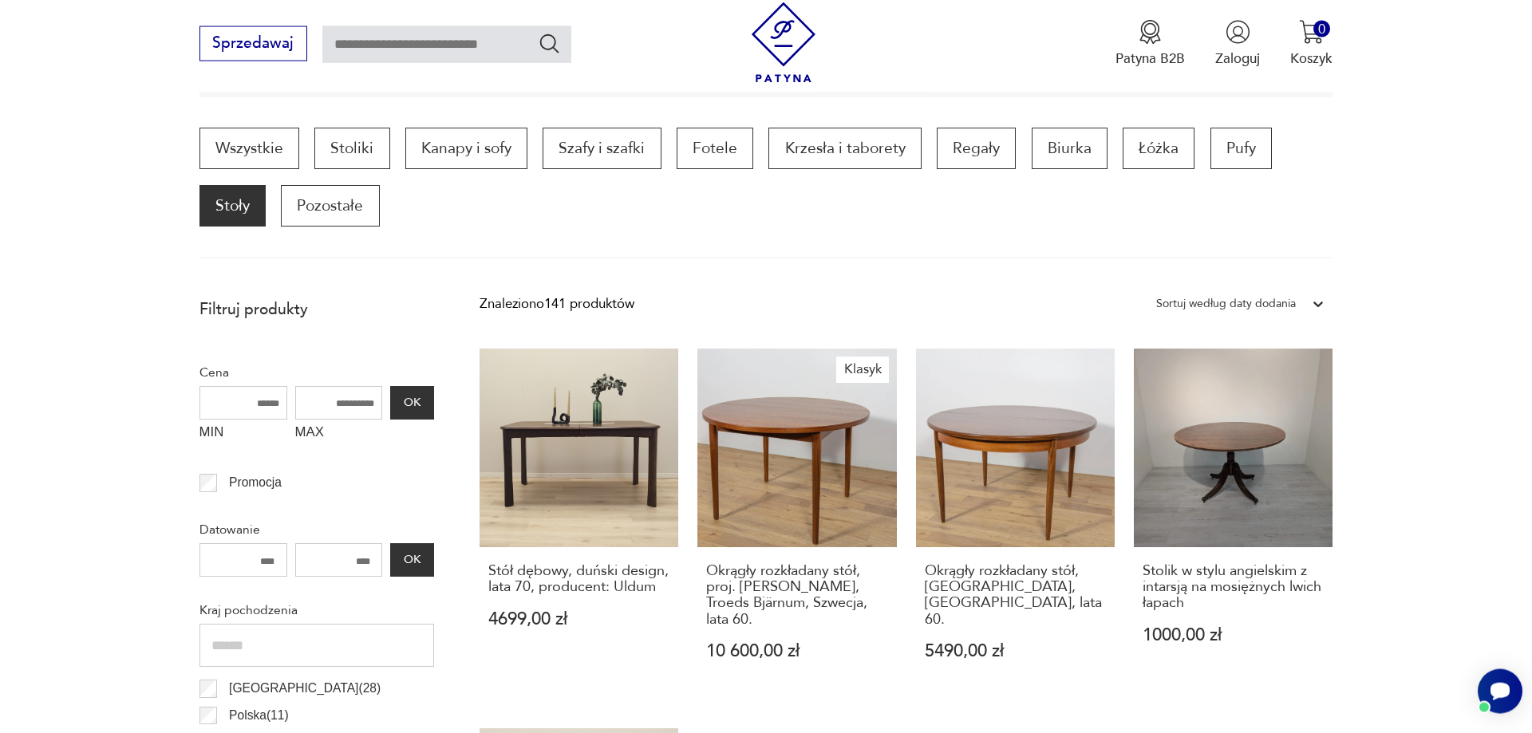
scroll to position [460, 0]
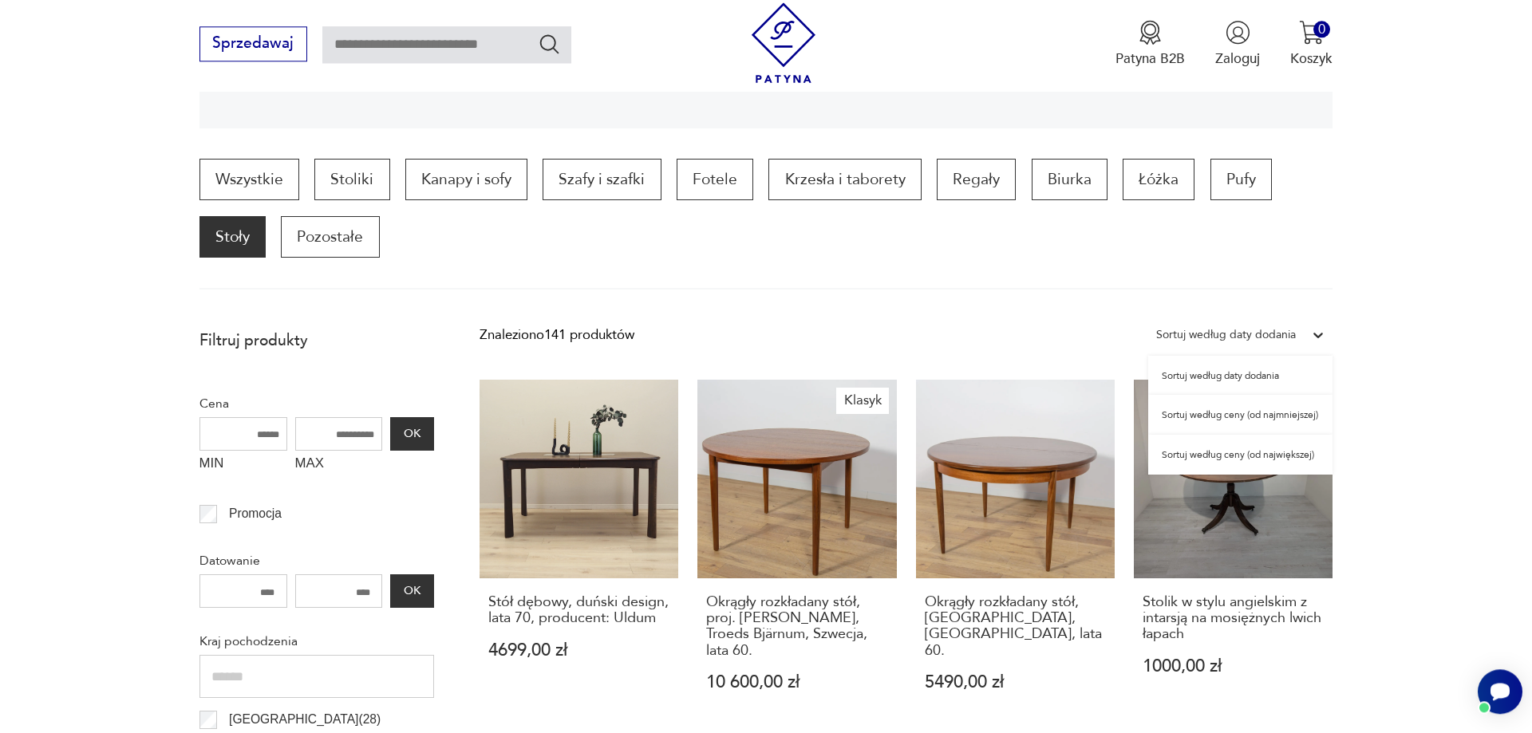
click at [1314, 337] on icon at bounding box center [1318, 335] width 16 height 16
click at [1228, 417] on div "Sortuj według ceny (od najmniejszej)" at bounding box center [1240, 415] width 184 height 40
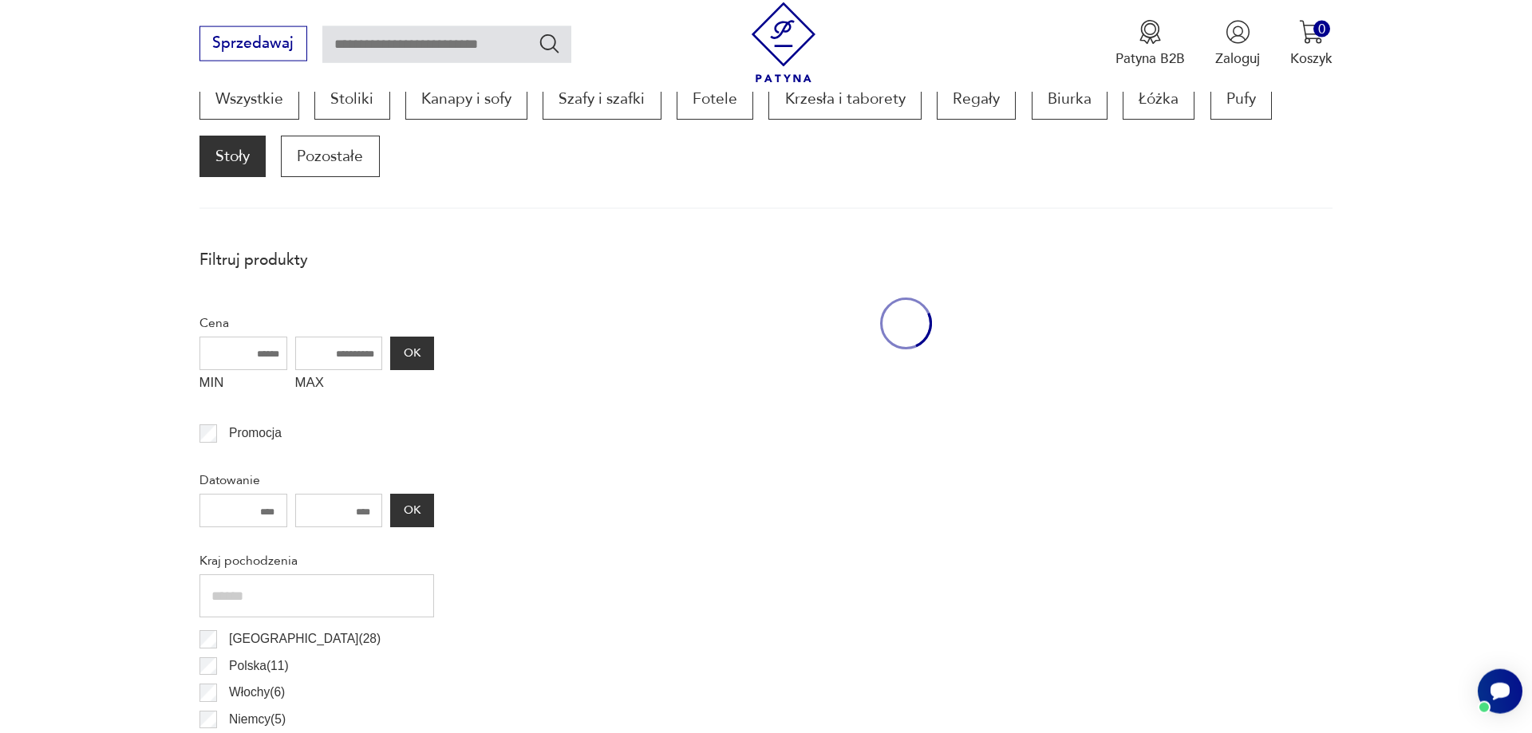
scroll to position [541, 0]
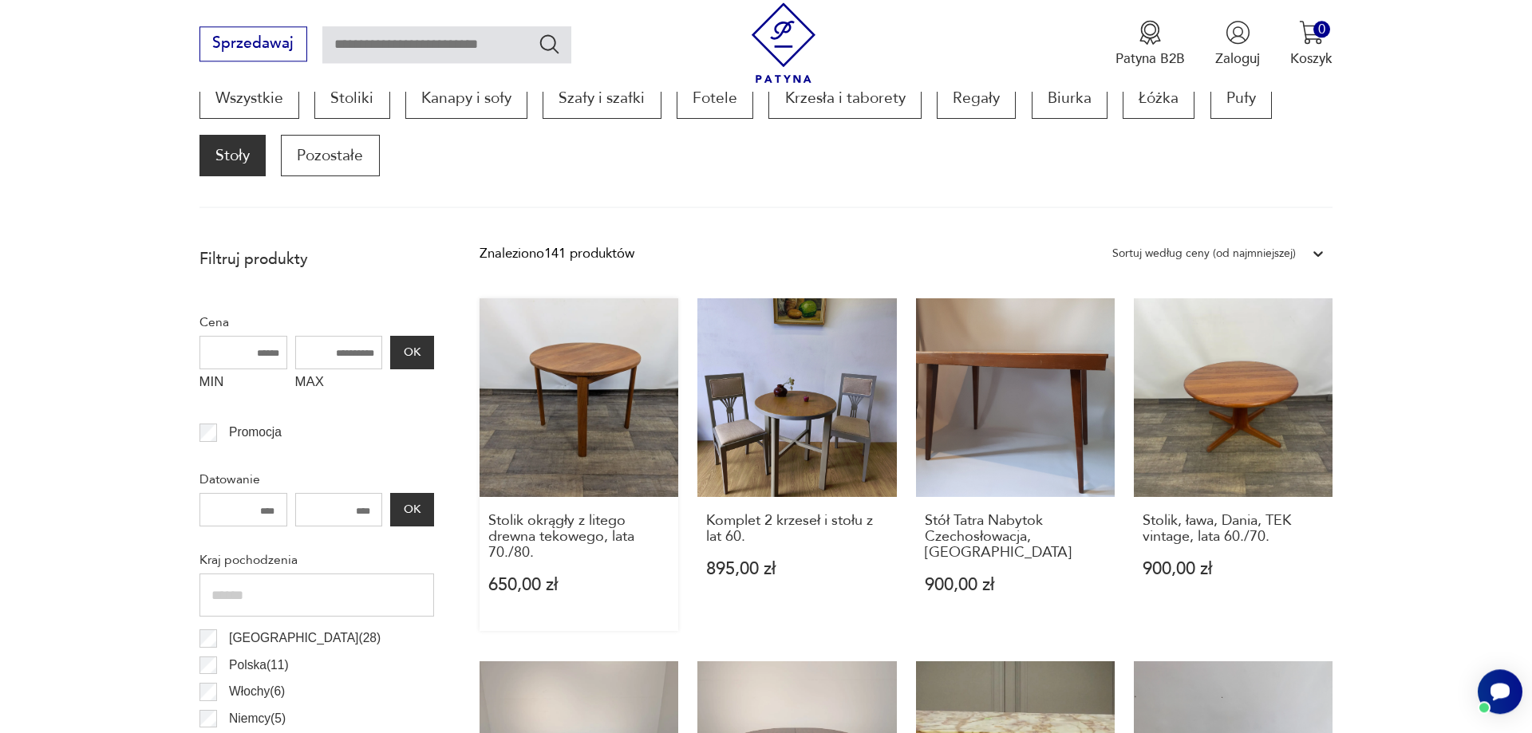
click at [582, 379] on link "Stolik okrągły z litego drewna tekowego, lata 70./80. 650,00 zł" at bounding box center [579, 464] width 199 height 333
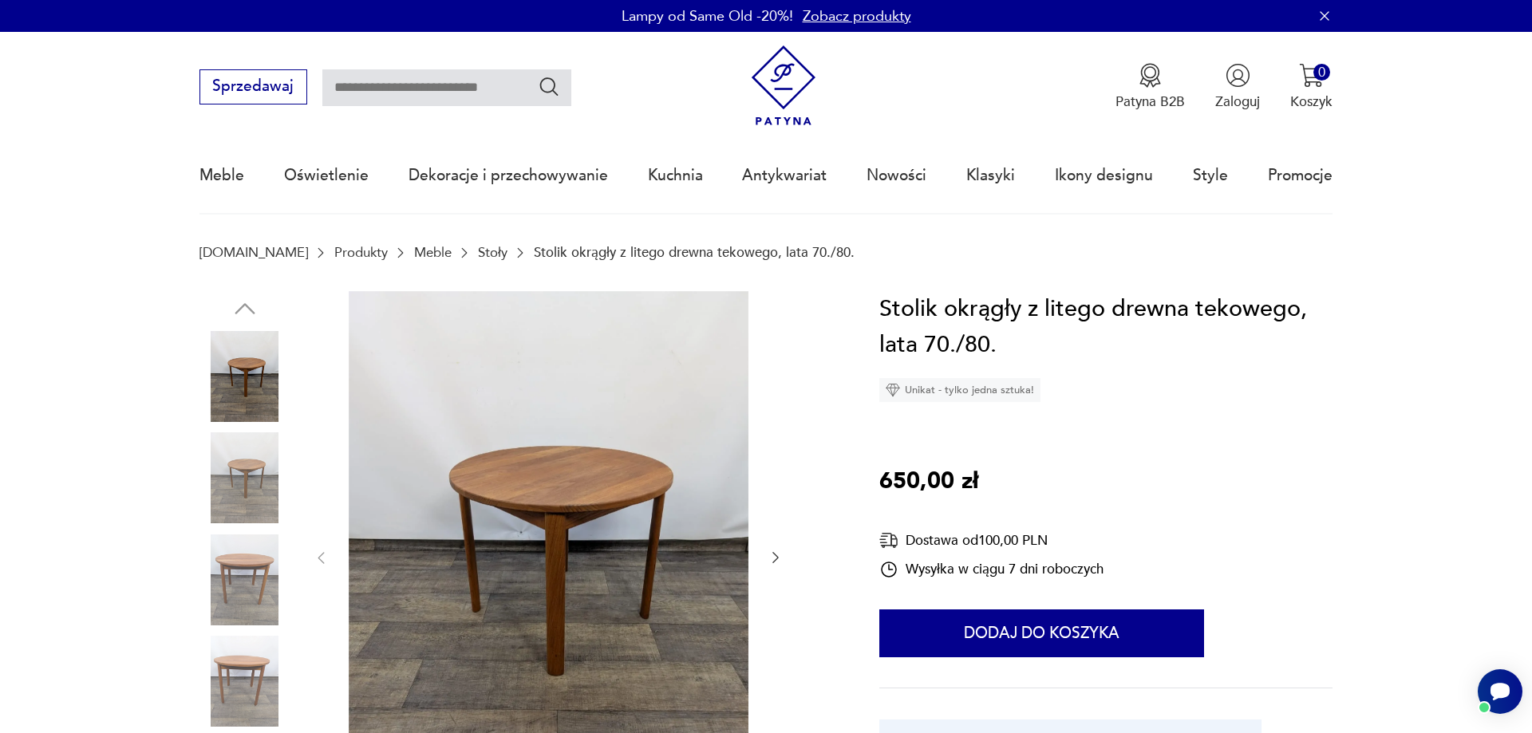
click at [594, 511] on img at bounding box center [549, 556] width 400 height 531
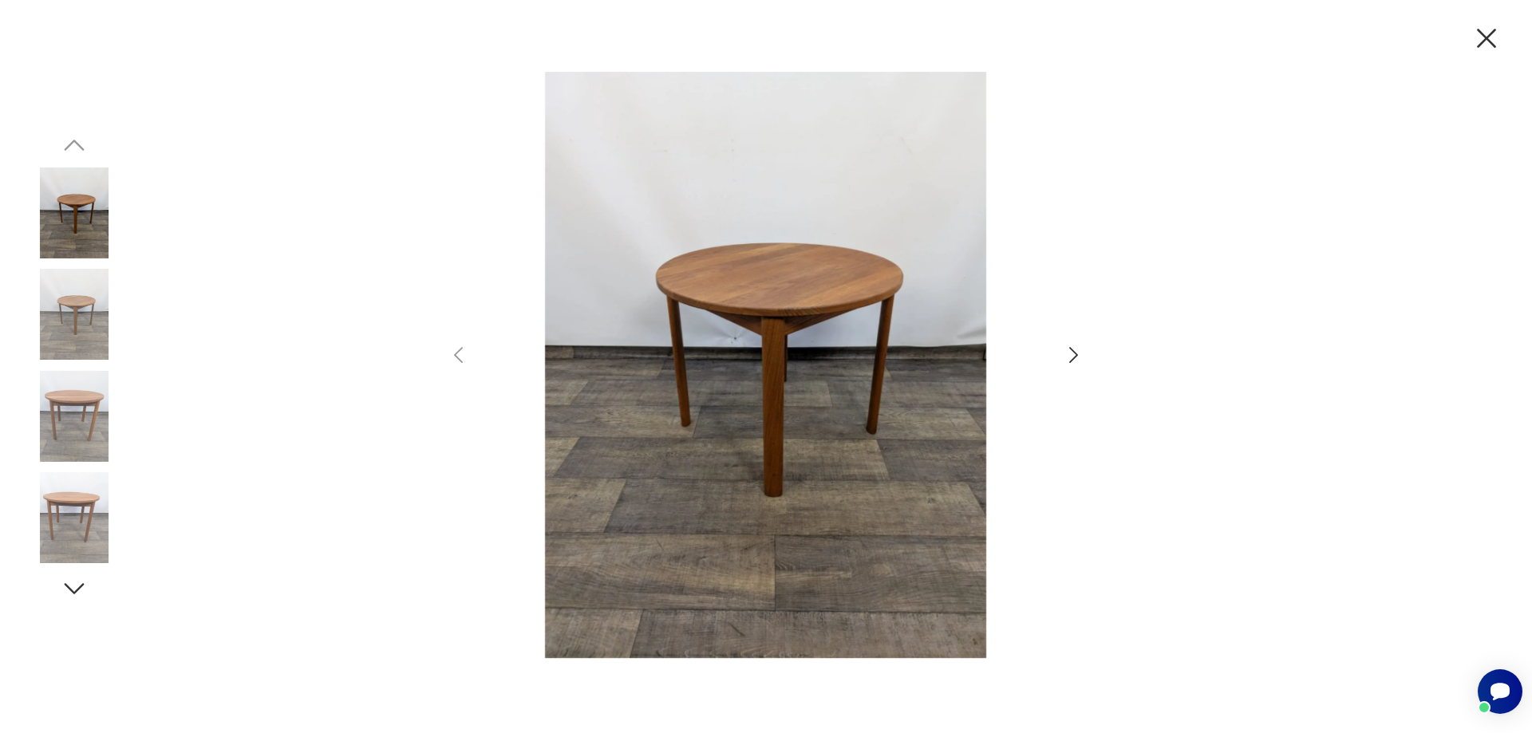
click at [1068, 358] on icon "button" at bounding box center [1073, 355] width 23 height 23
click at [1072, 353] on icon "button" at bounding box center [1073, 355] width 23 height 23
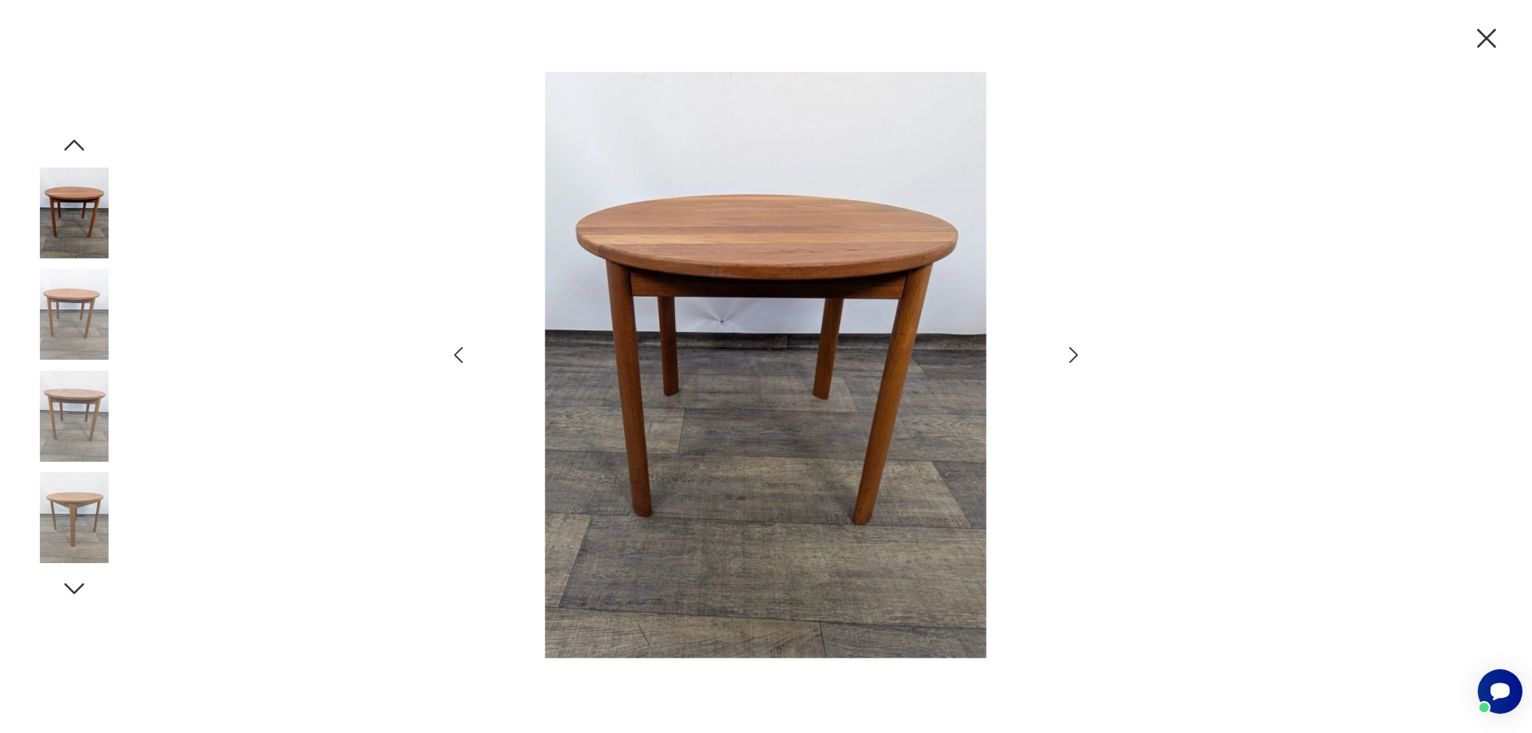
click at [1072, 353] on icon "button" at bounding box center [1073, 355] width 23 height 23
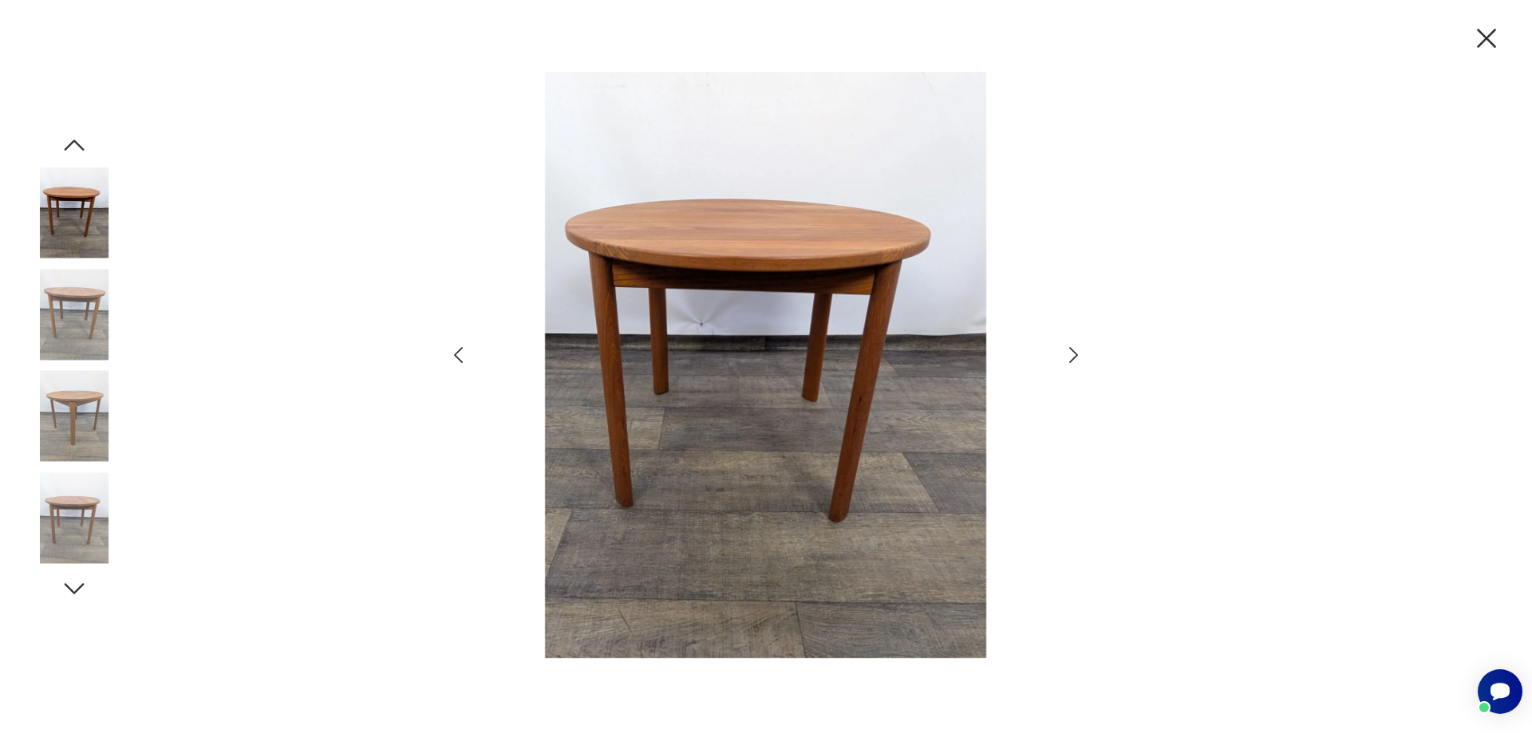
click at [1072, 353] on icon "button" at bounding box center [1073, 355] width 23 height 23
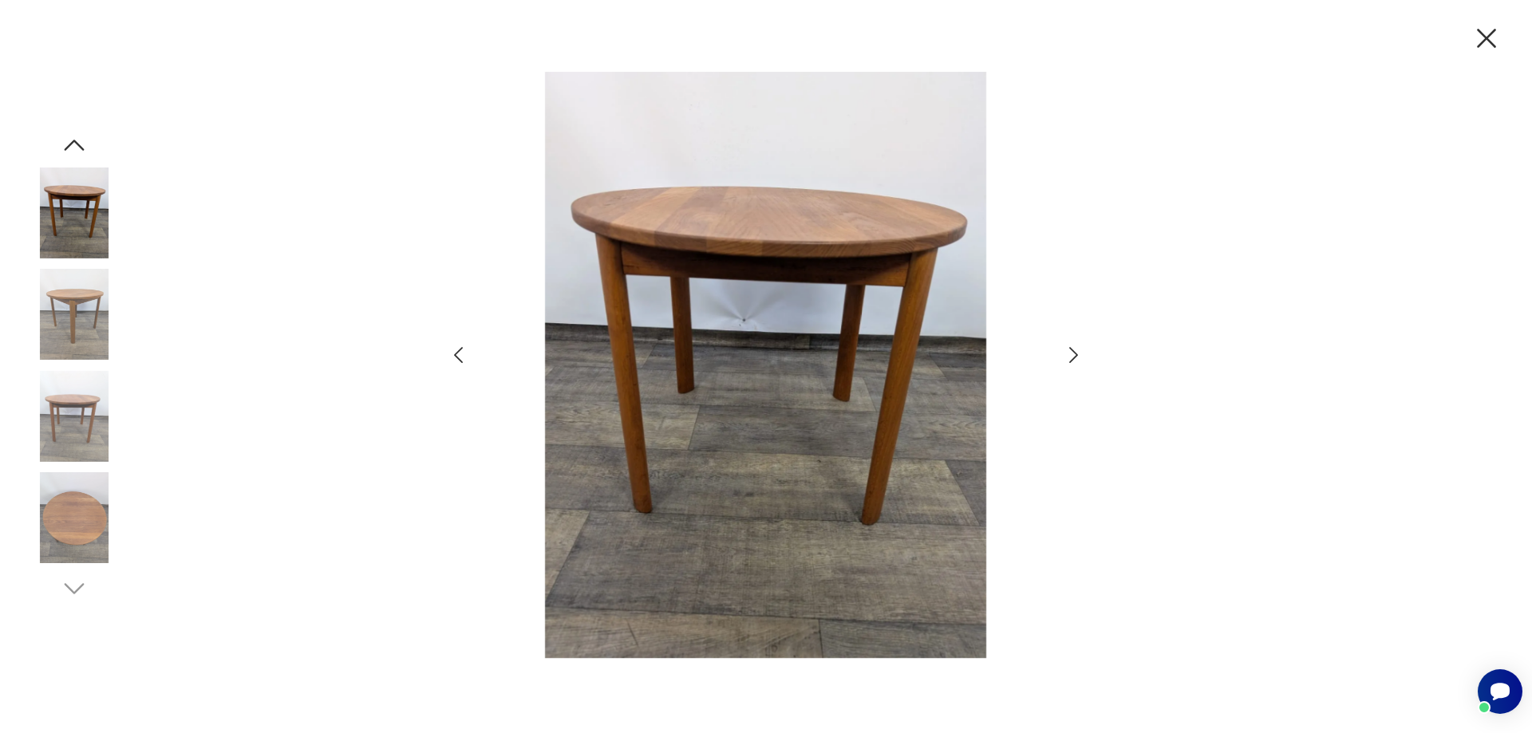
click at [1491, 35] on icon "button" at bounding box center [1486, 38] width 19 height 19
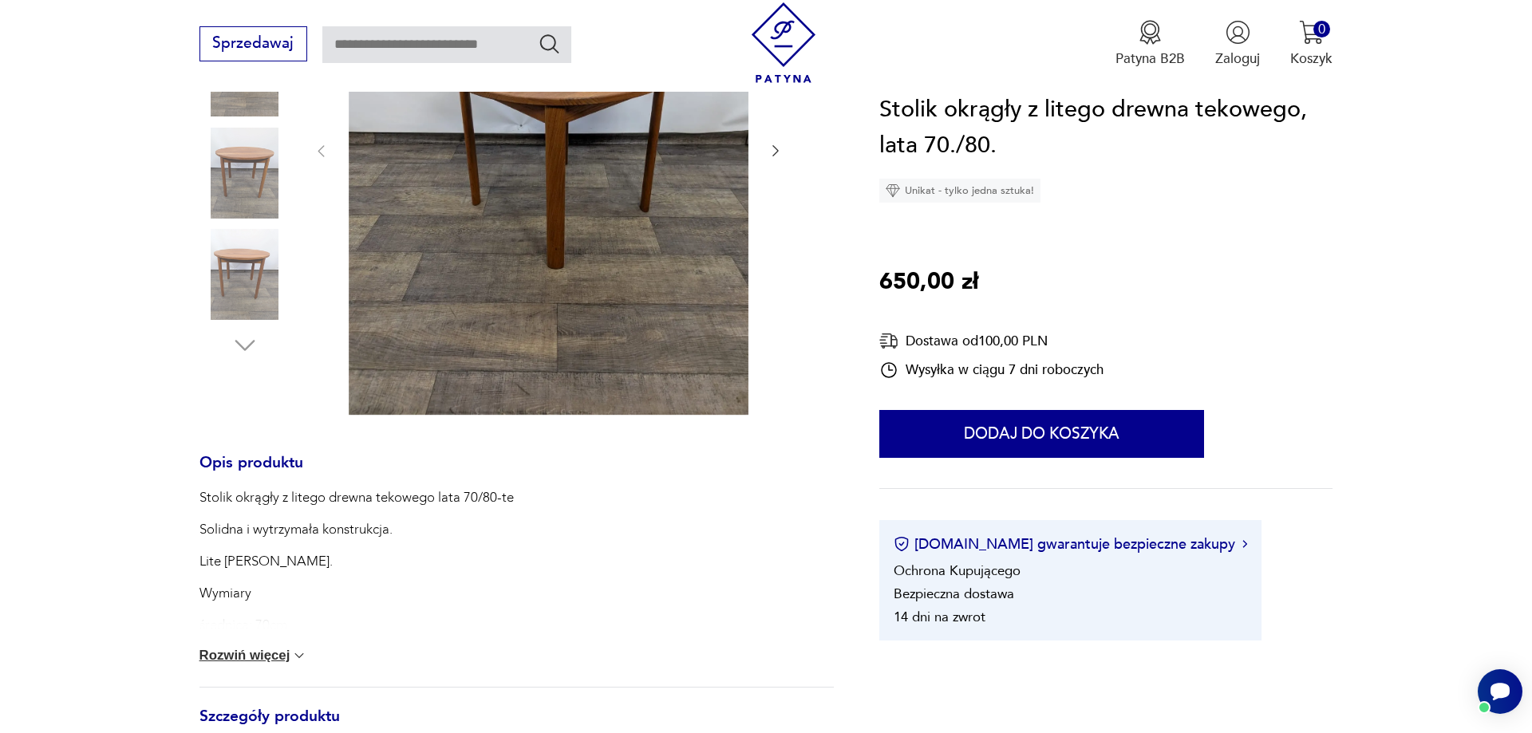
scroll to position [733, 0]
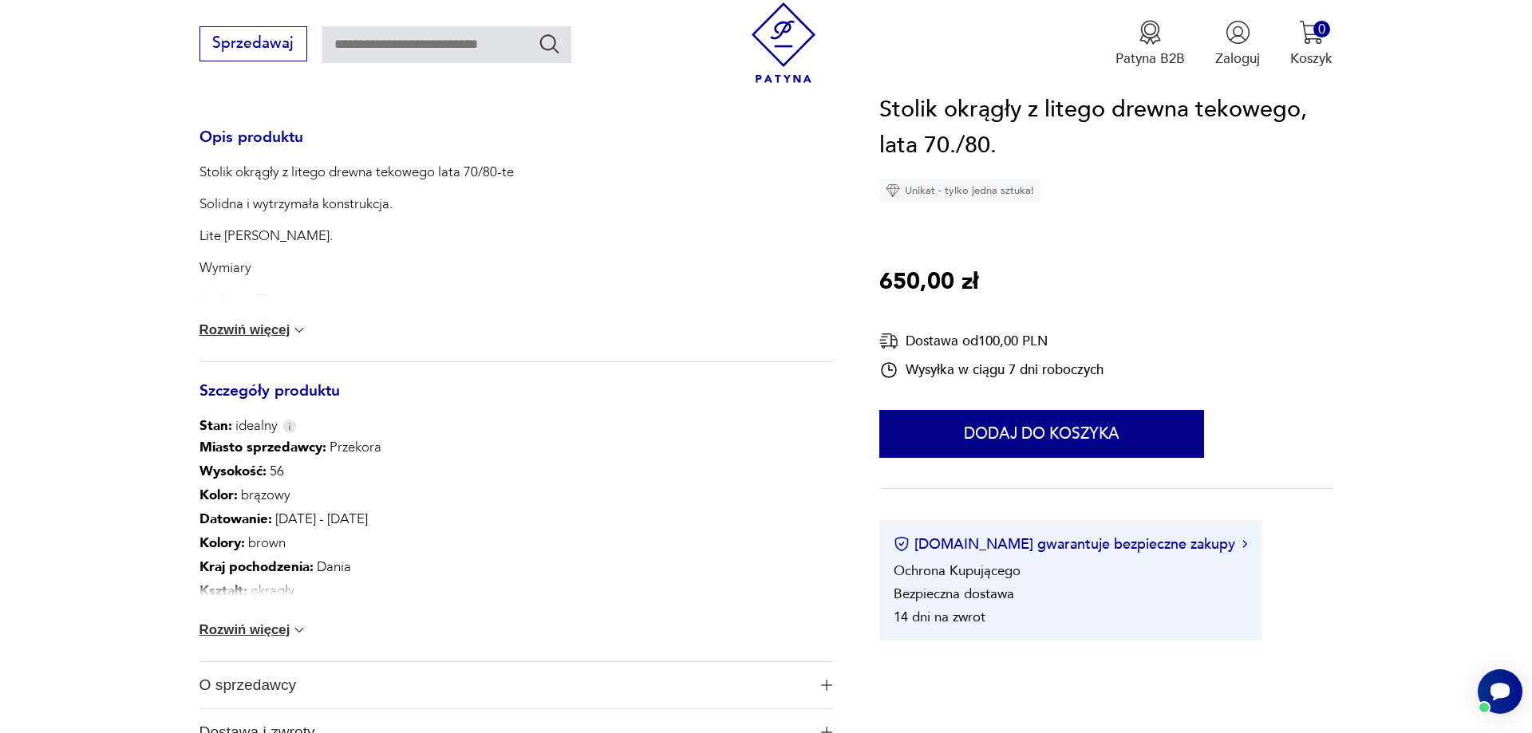
click at [304, 629] on img at bounding box center [299, 630] width 16 height 16
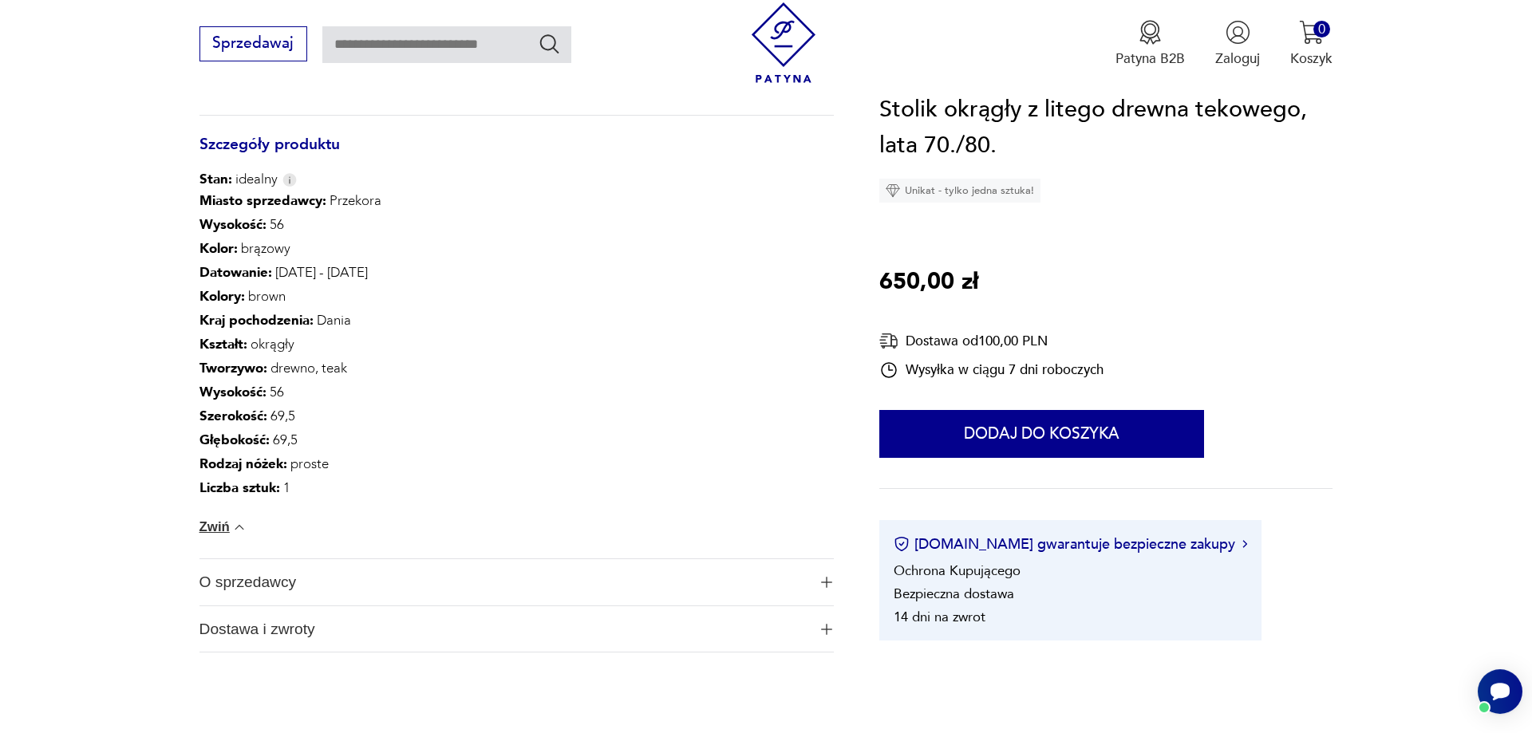
scroll to position [1221, 0]
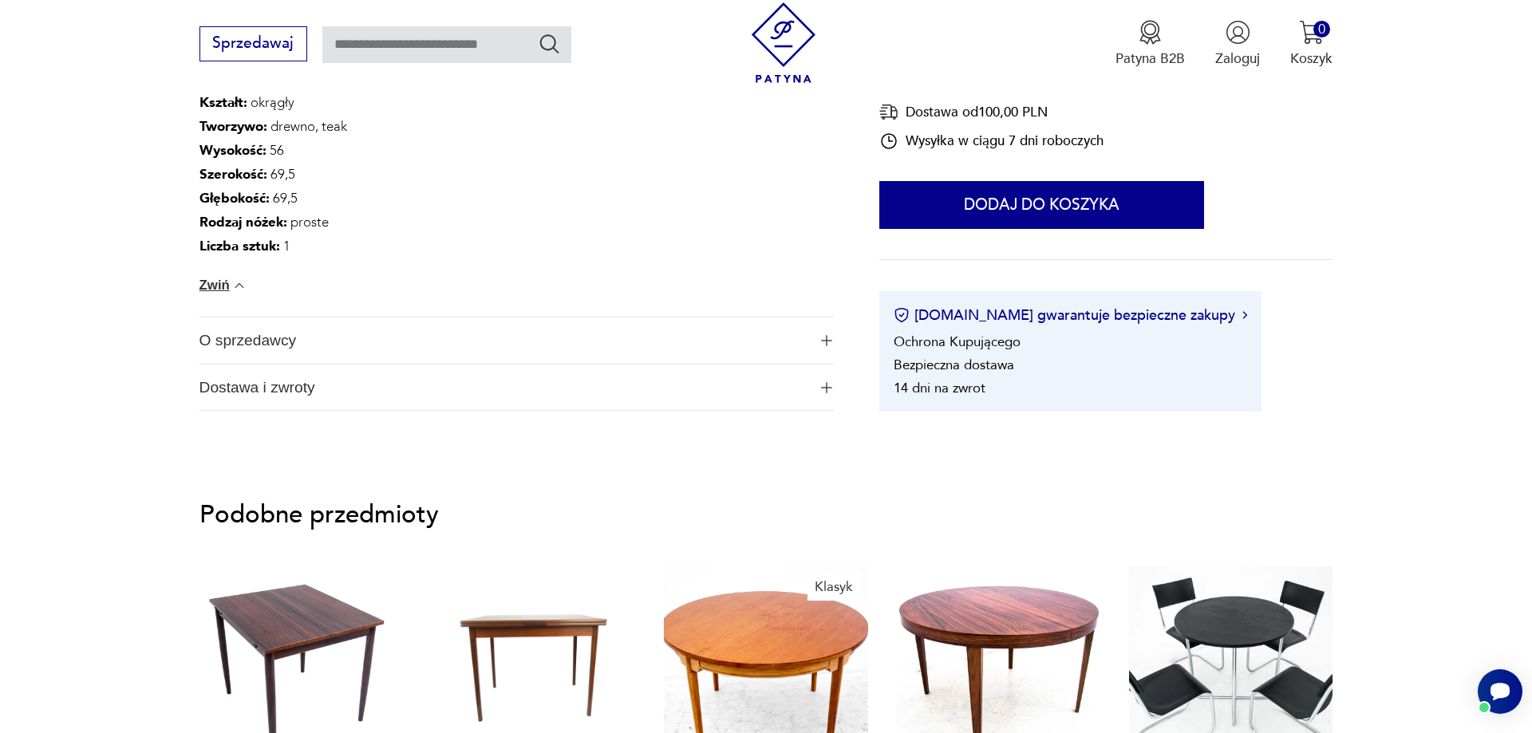
click at [821, 384] on img "button" at bounding box center [826, 387] width 11 height 11
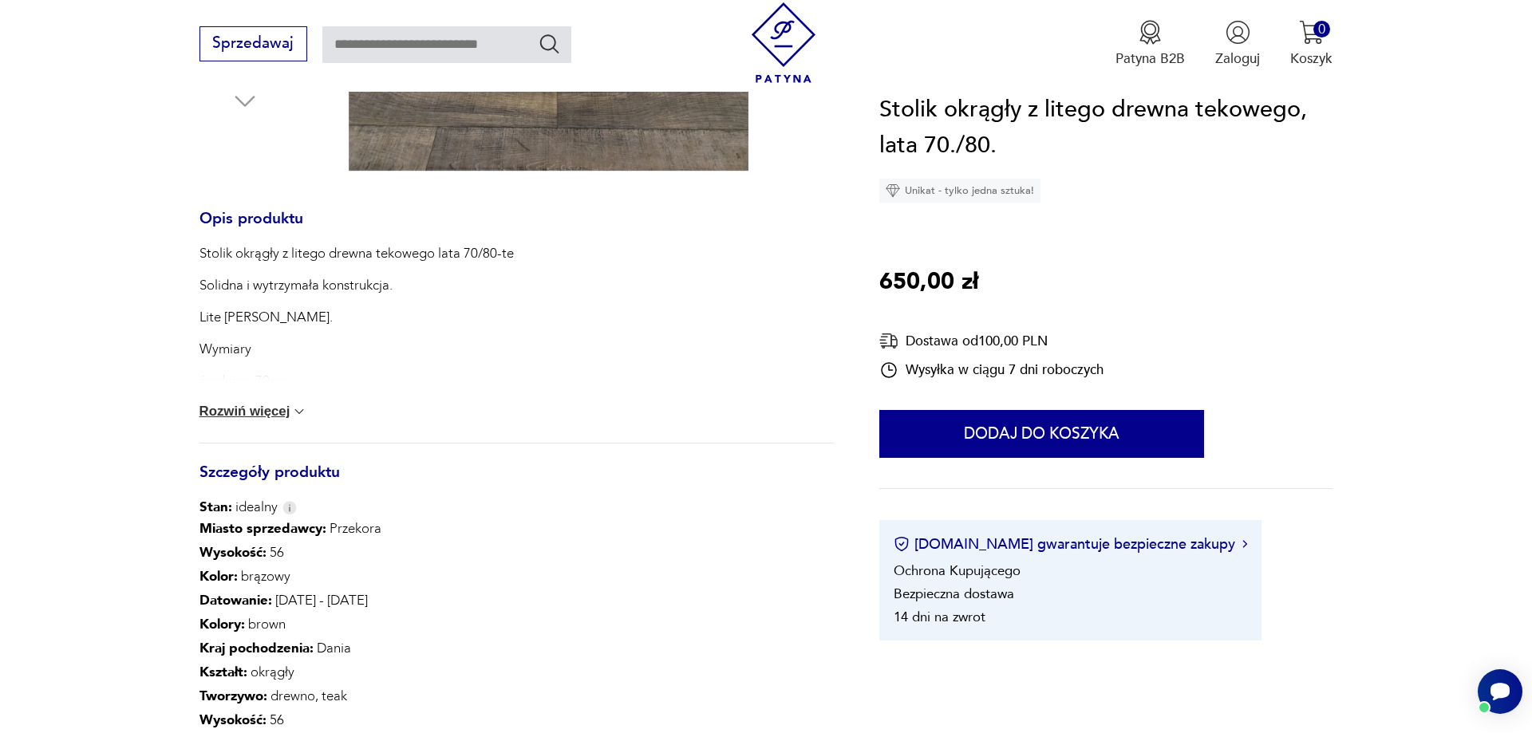
scroll to position [326, 0]
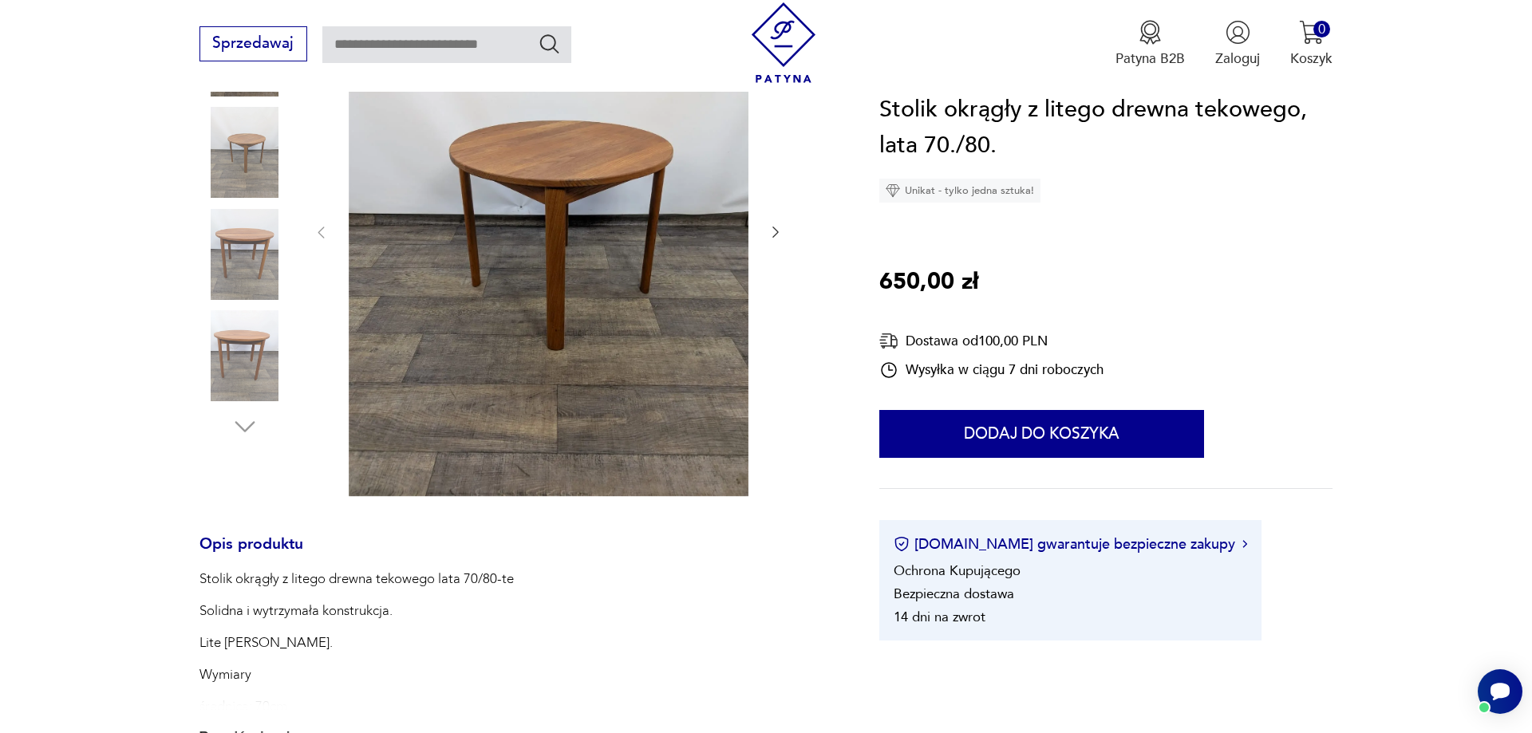
click at [549, 164] on img at bounding box center [549, 231] width 400 height 531
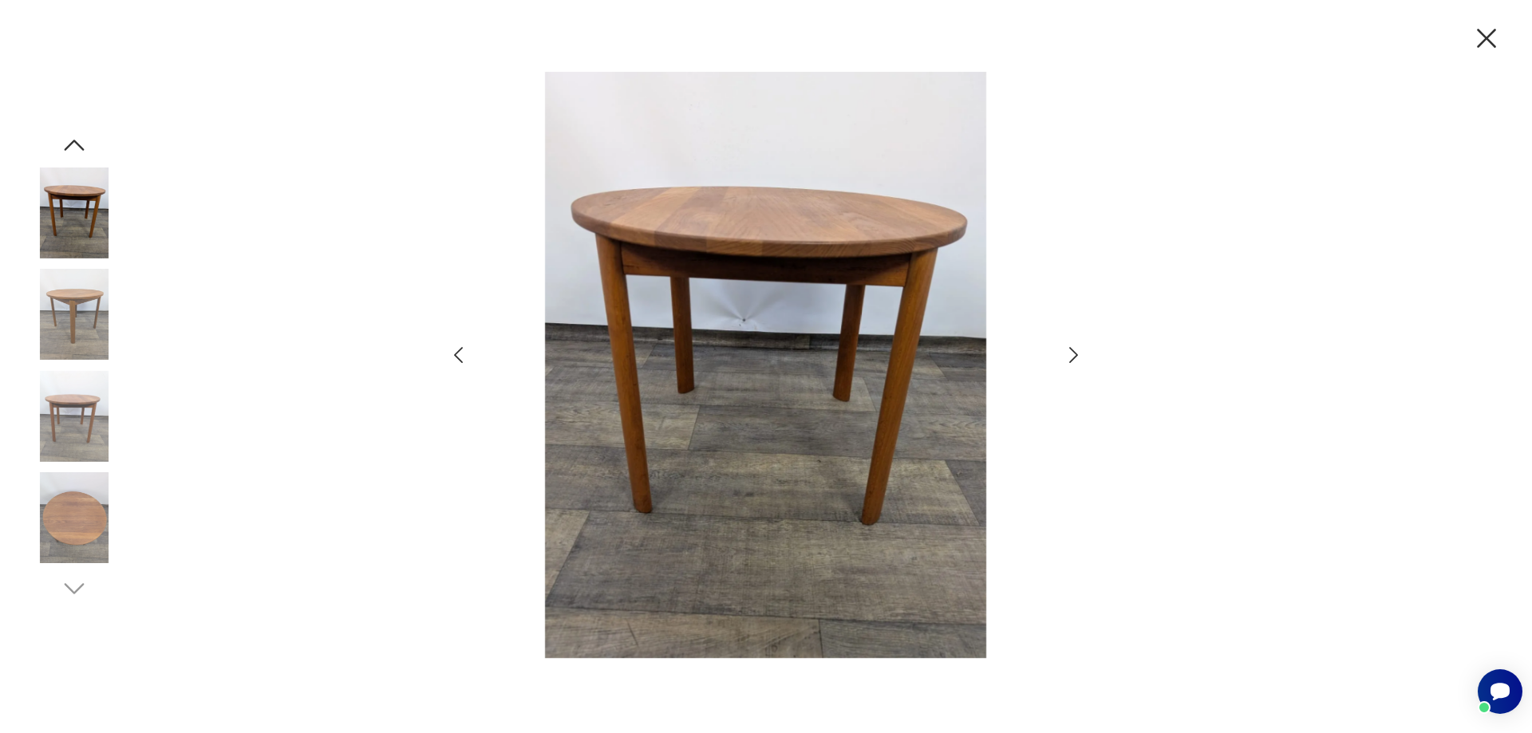
click at [1076, 356] on icon "button" at bounding box center [1073, 355] width 9 height 16
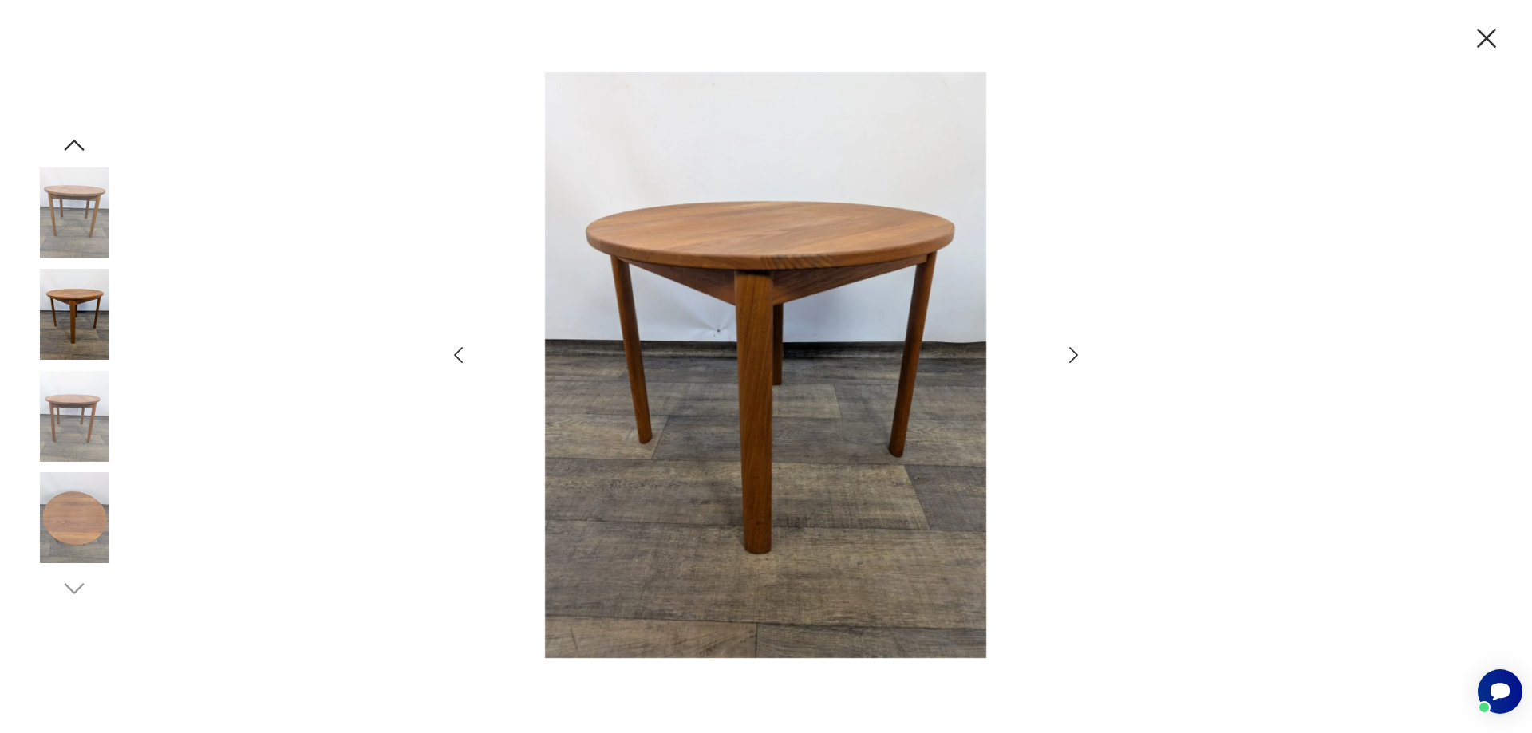
click at [1483, 32] on icon "button" at bounding box center [1487, 39] width 34 height 34
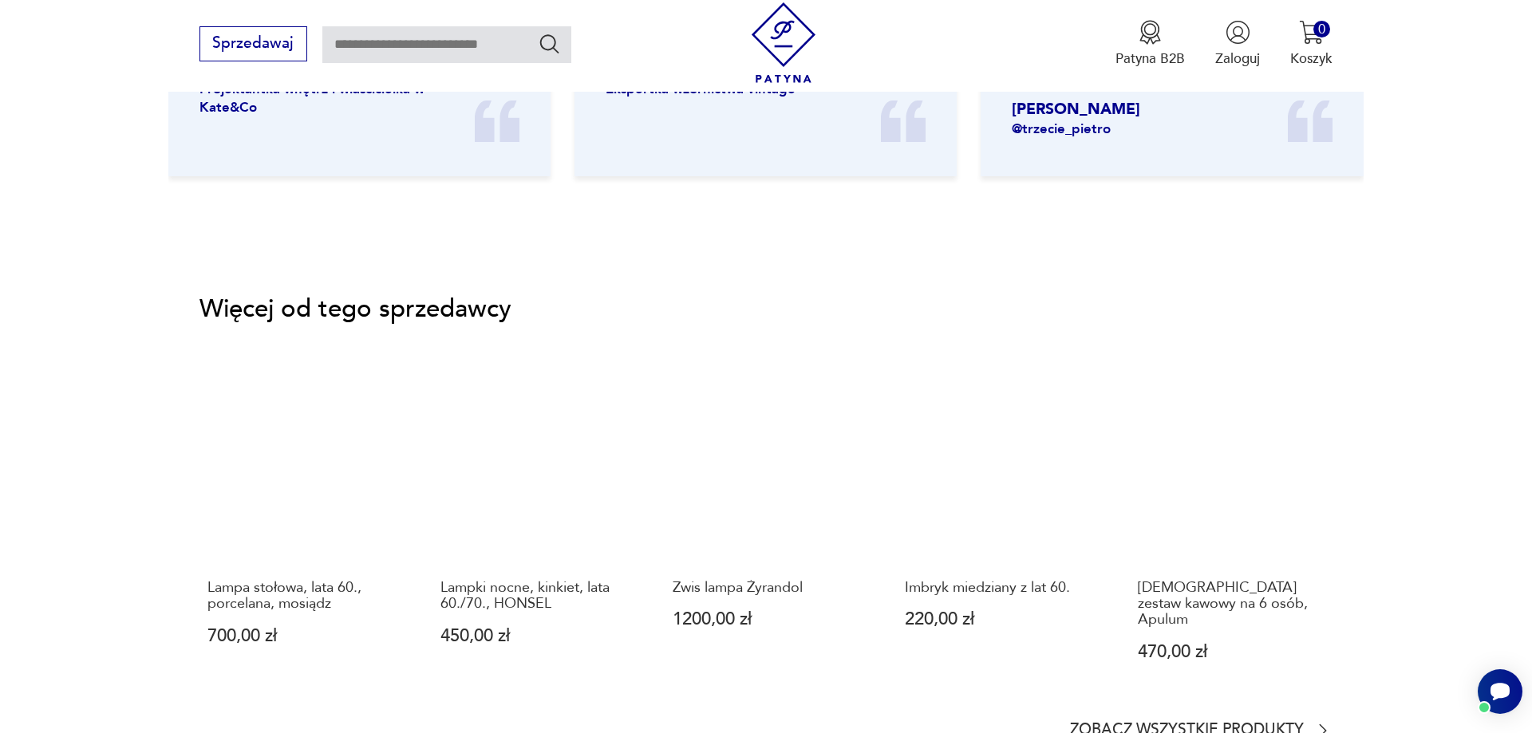
scroll to position [2930, 0]
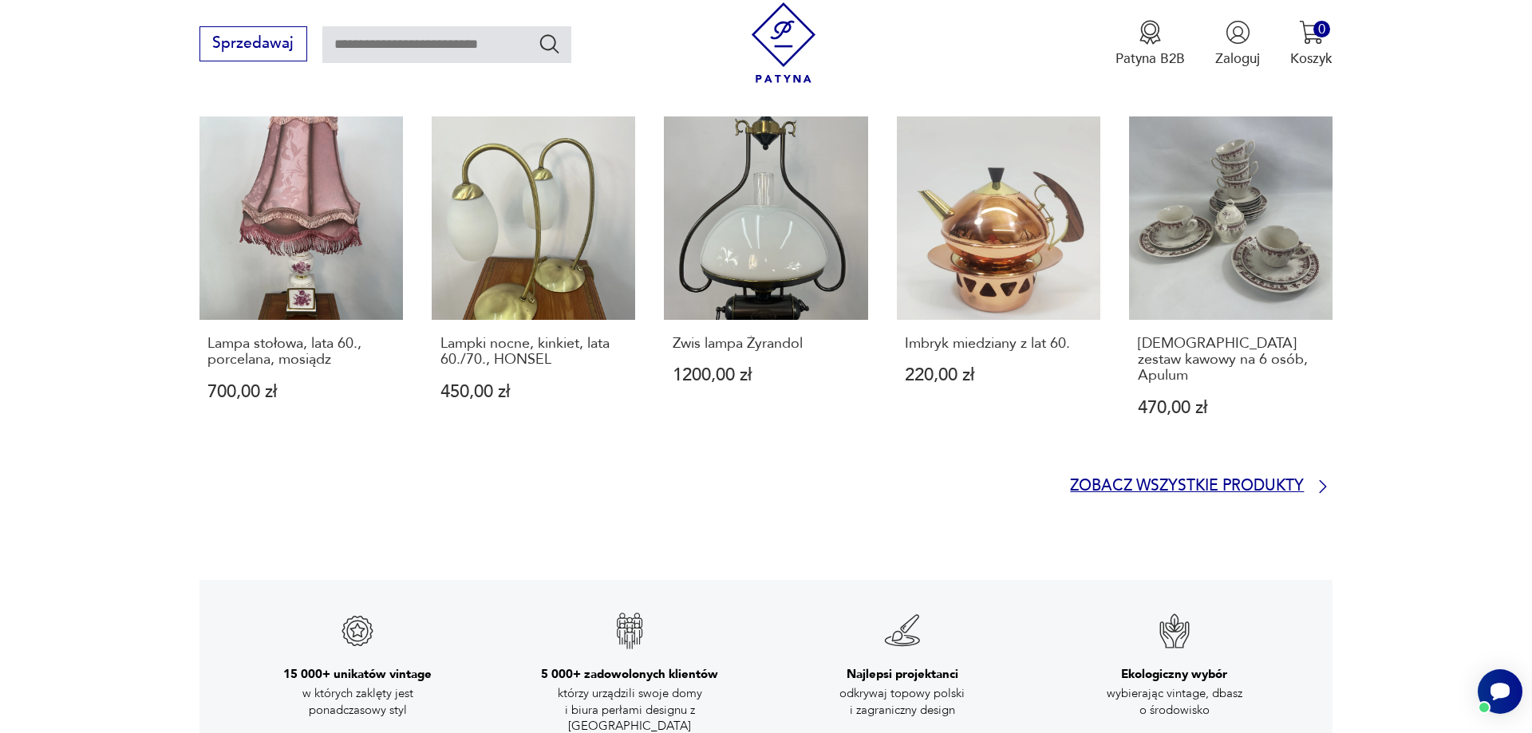
click at [1236, 480] on p "Zobacz wszystkie produkty" at bounding box center [1187, 486] width 234 height 13
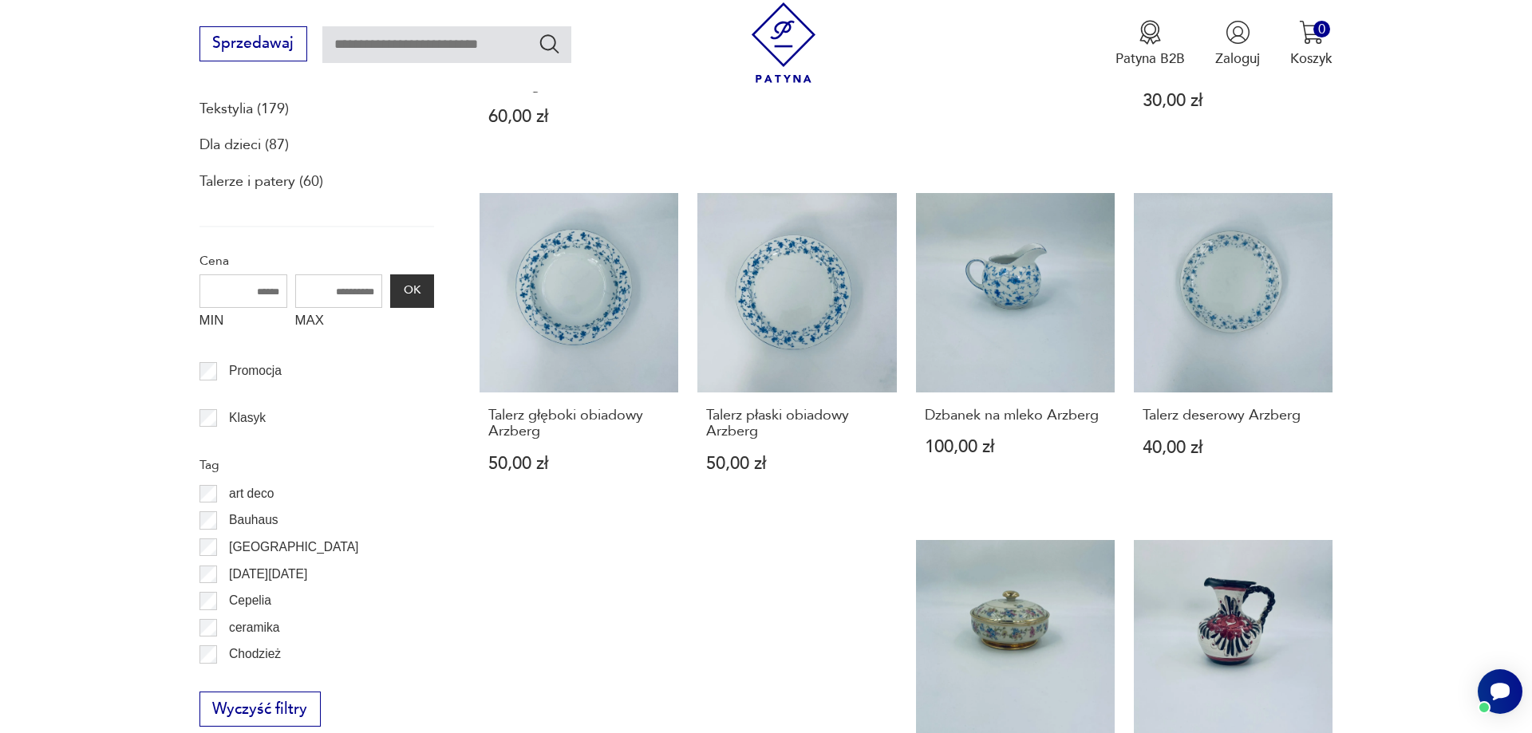
scroll to position [1221, 0]
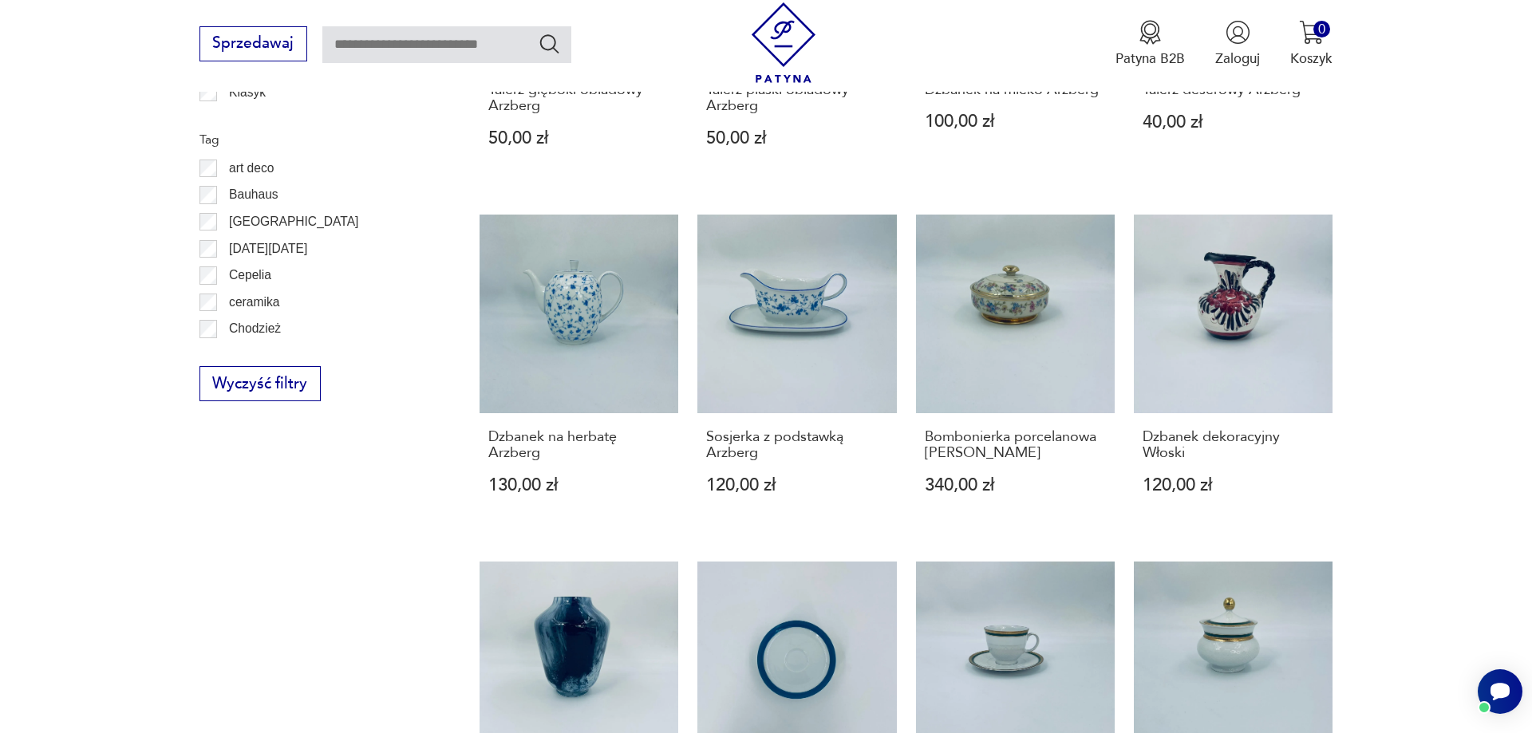
scroll to position [2835, 0]
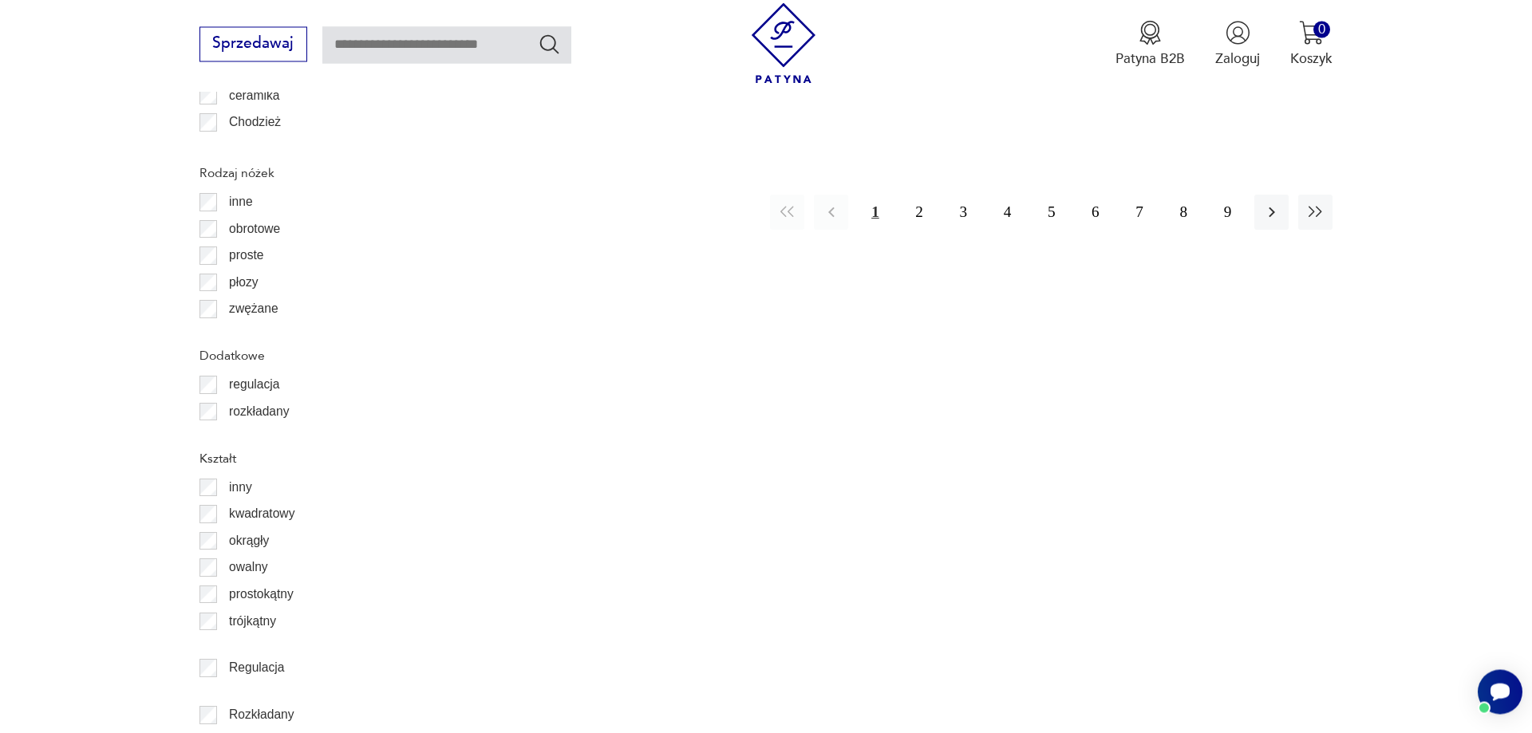
scroll to position [2168, 0]
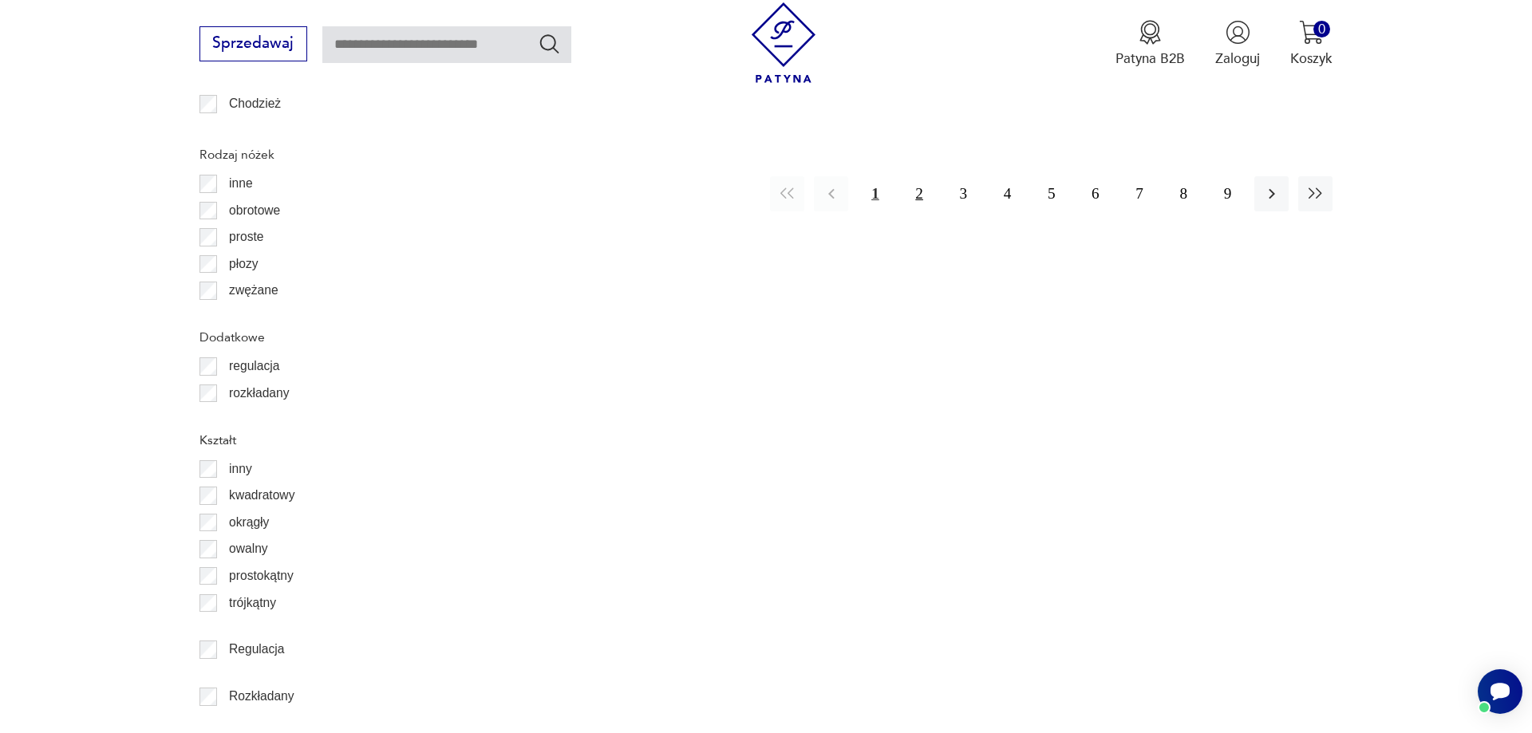
drag, startPoint x: 926, startPoint y: 168, endPoint x: 923, endPoint y: 177, distance: 9.9
click at [923, 177] on button "2" at bounding box center [919, 193] width 34 height 34
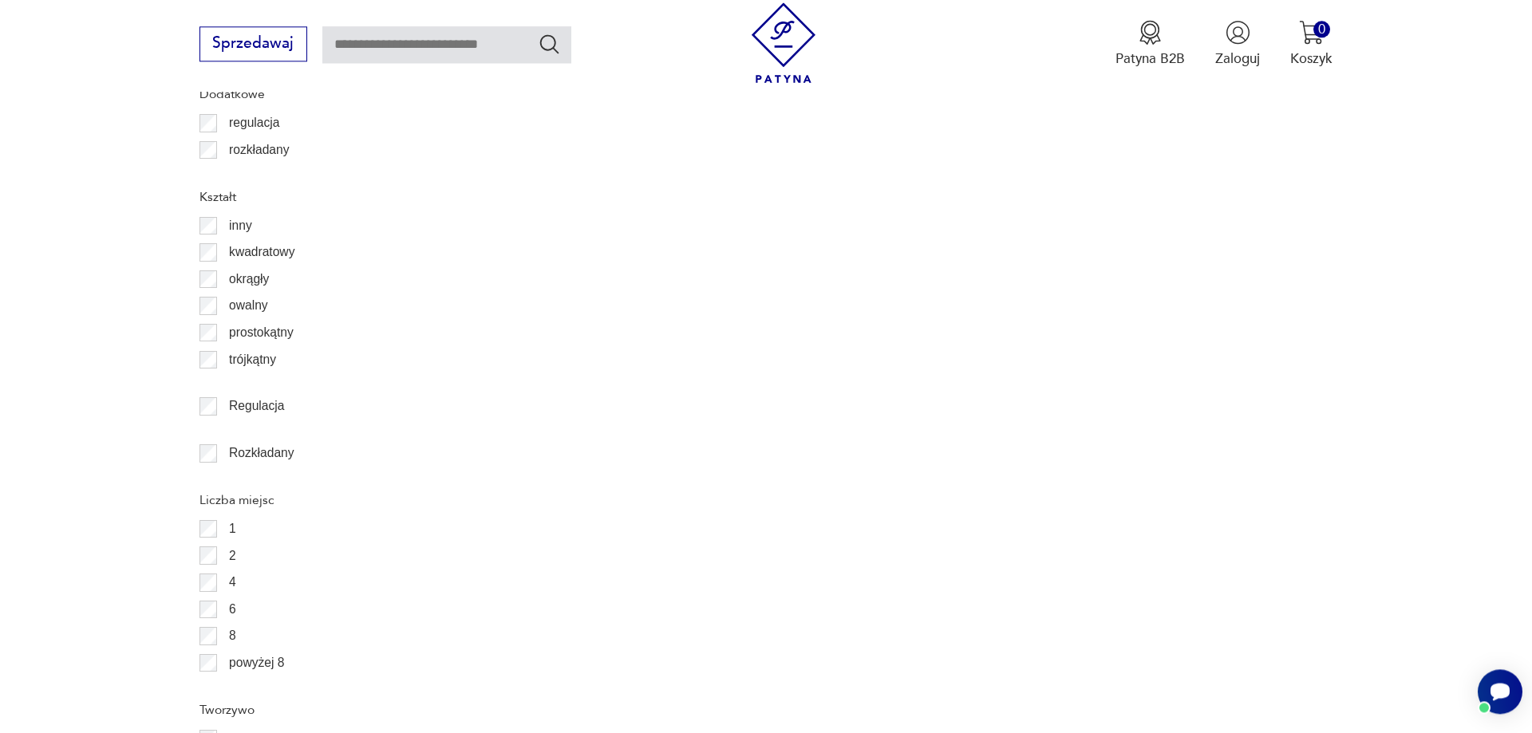
scroll to position [2413, 0]
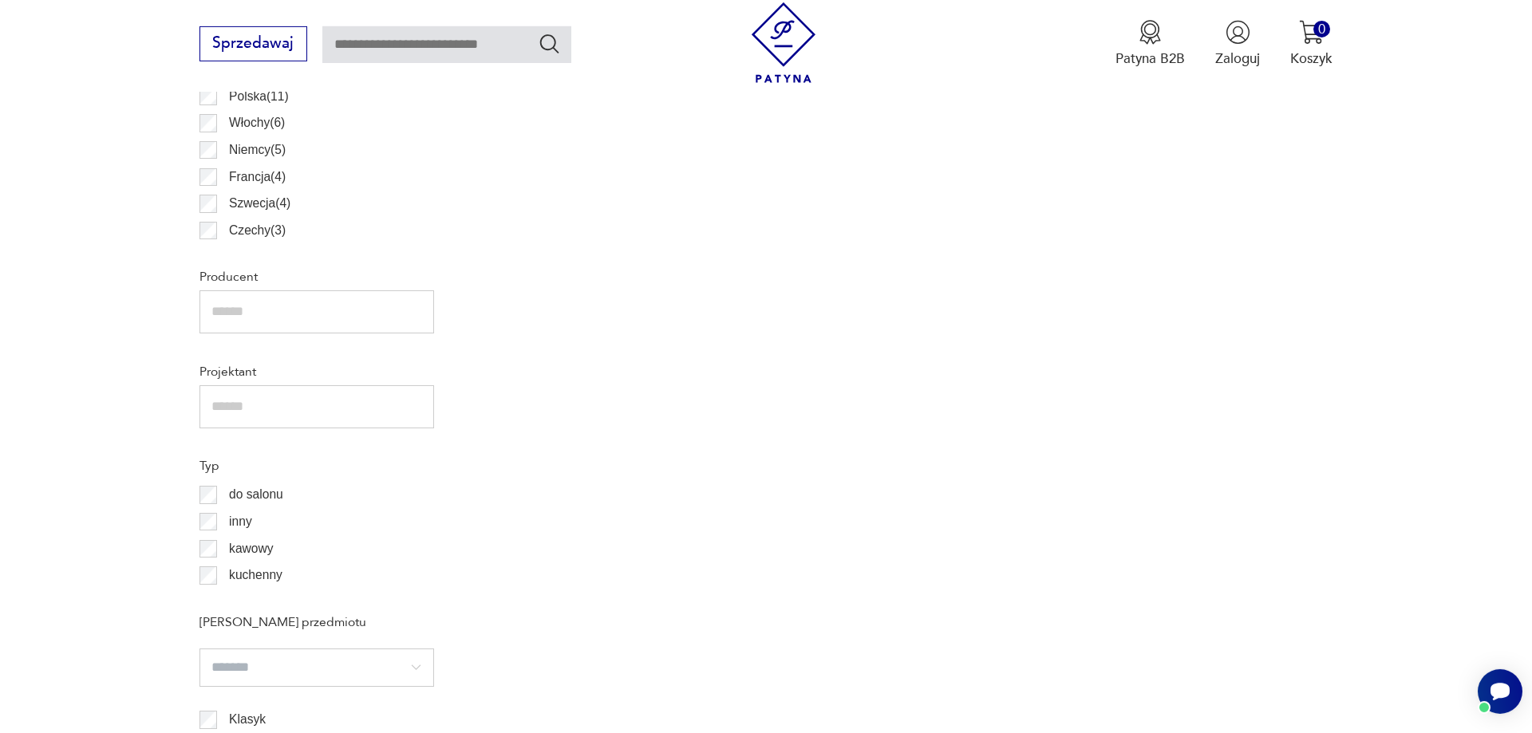
scroll to position [1436, 0]
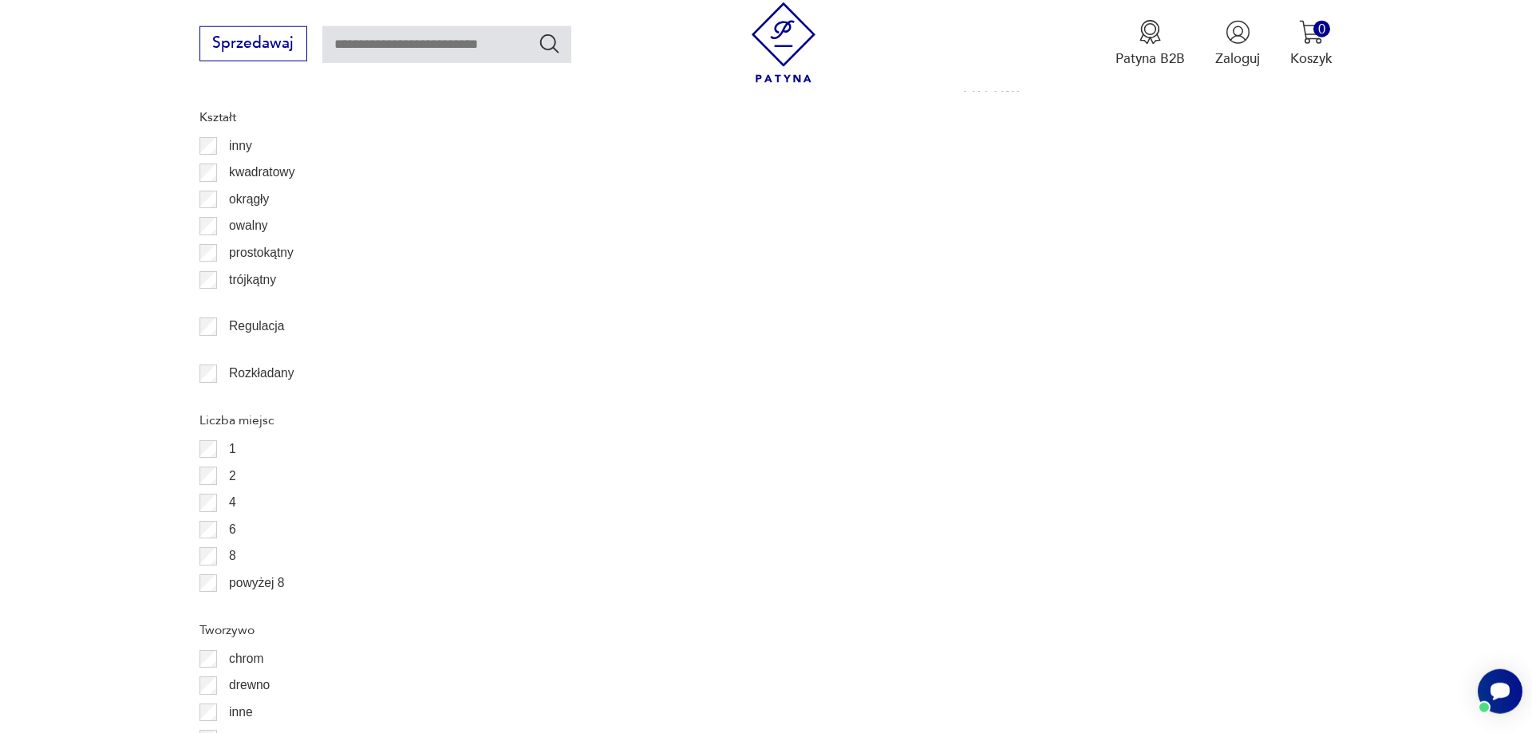
scroll to position [2489, 0]
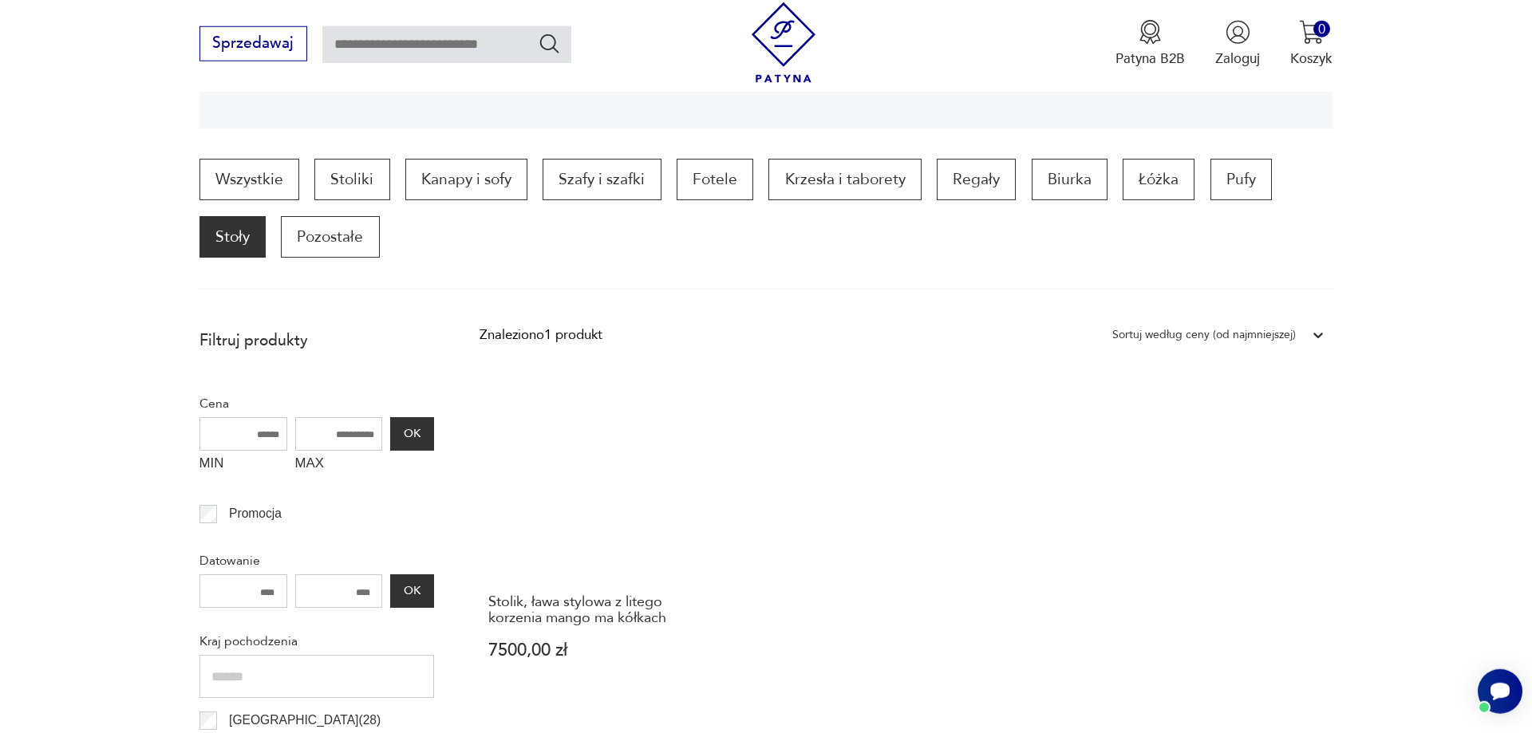
scroll to position [53, 0]
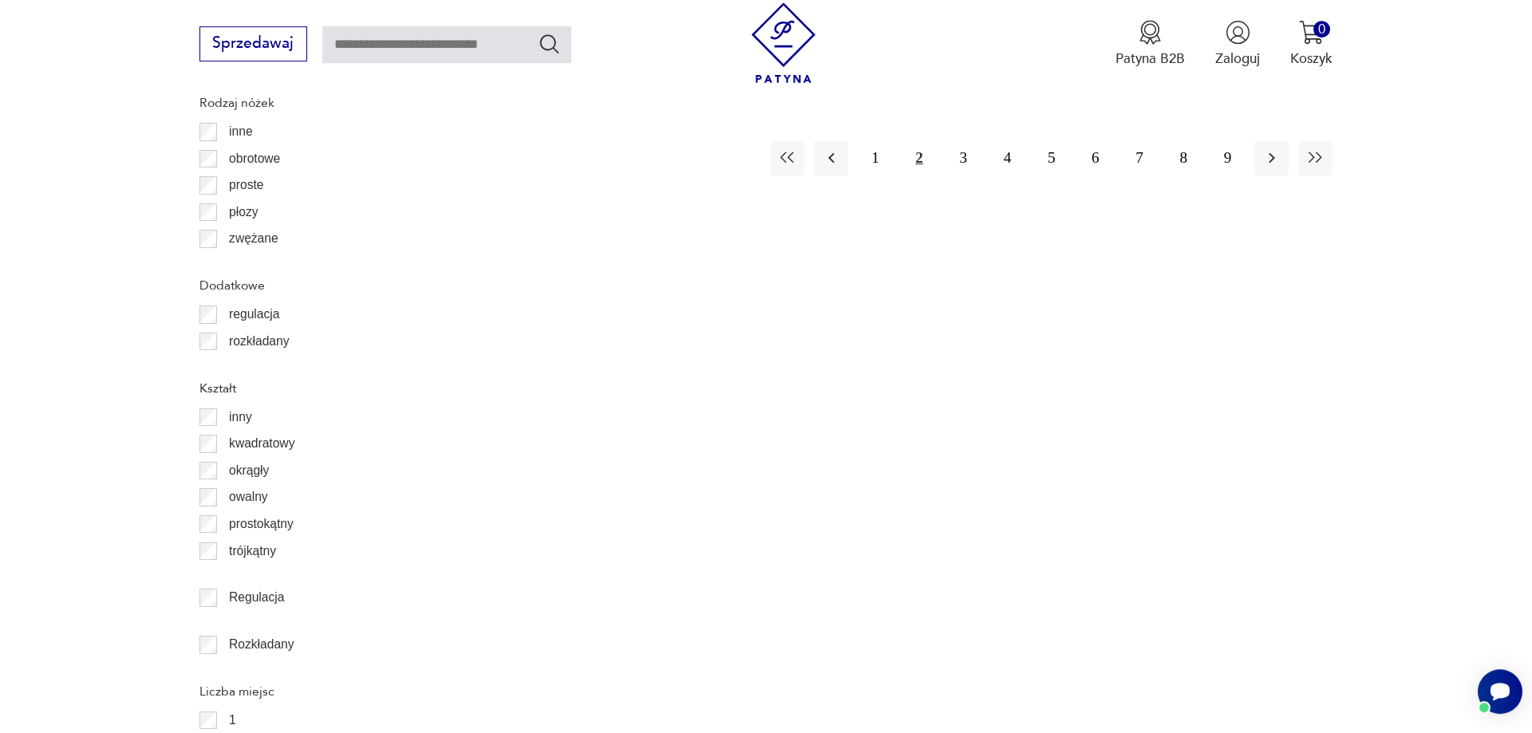
scroll to position [2245, 0]
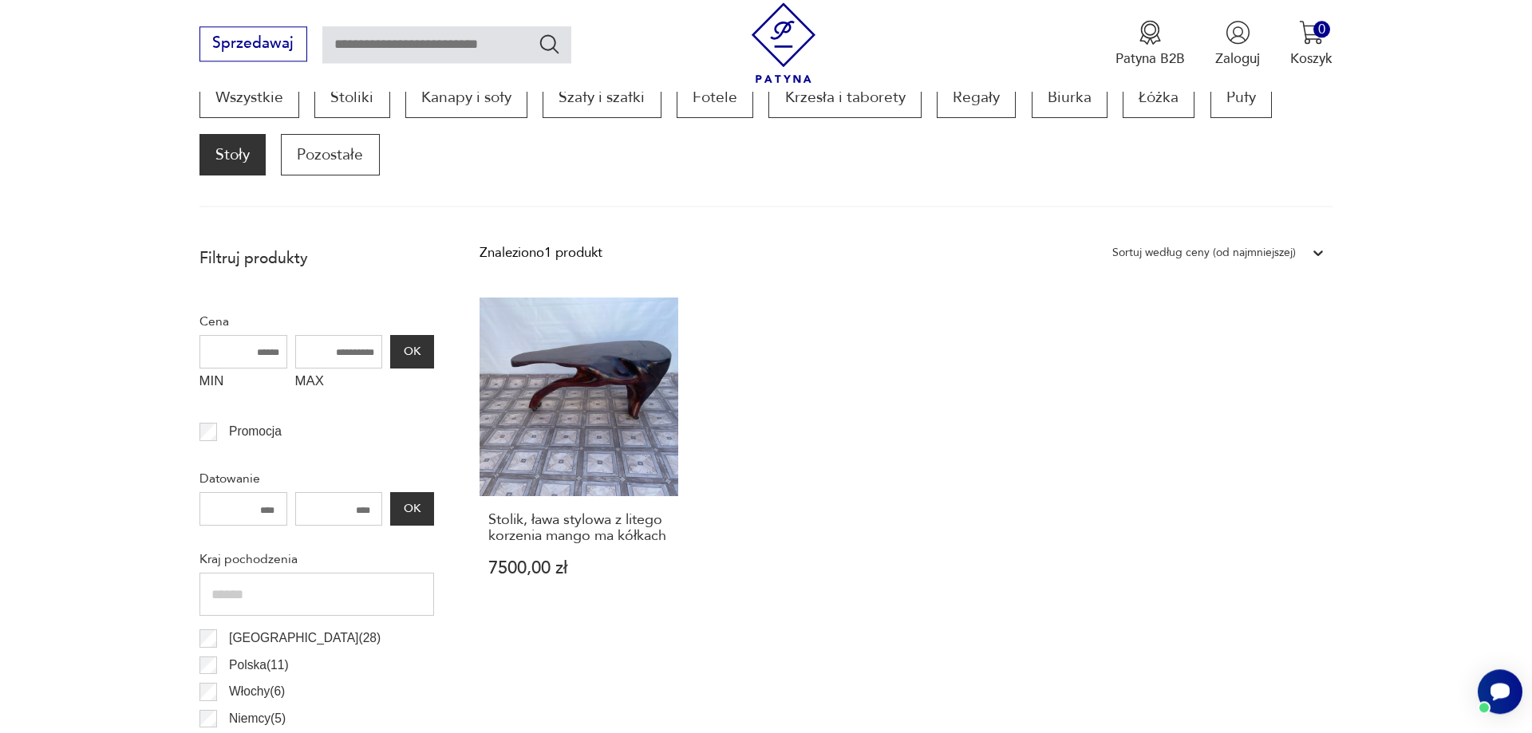
scroll to position [541, 0]
click at [231, 110] on link "Wszystkie" at bounding box center [249, 97] width 100 height 41
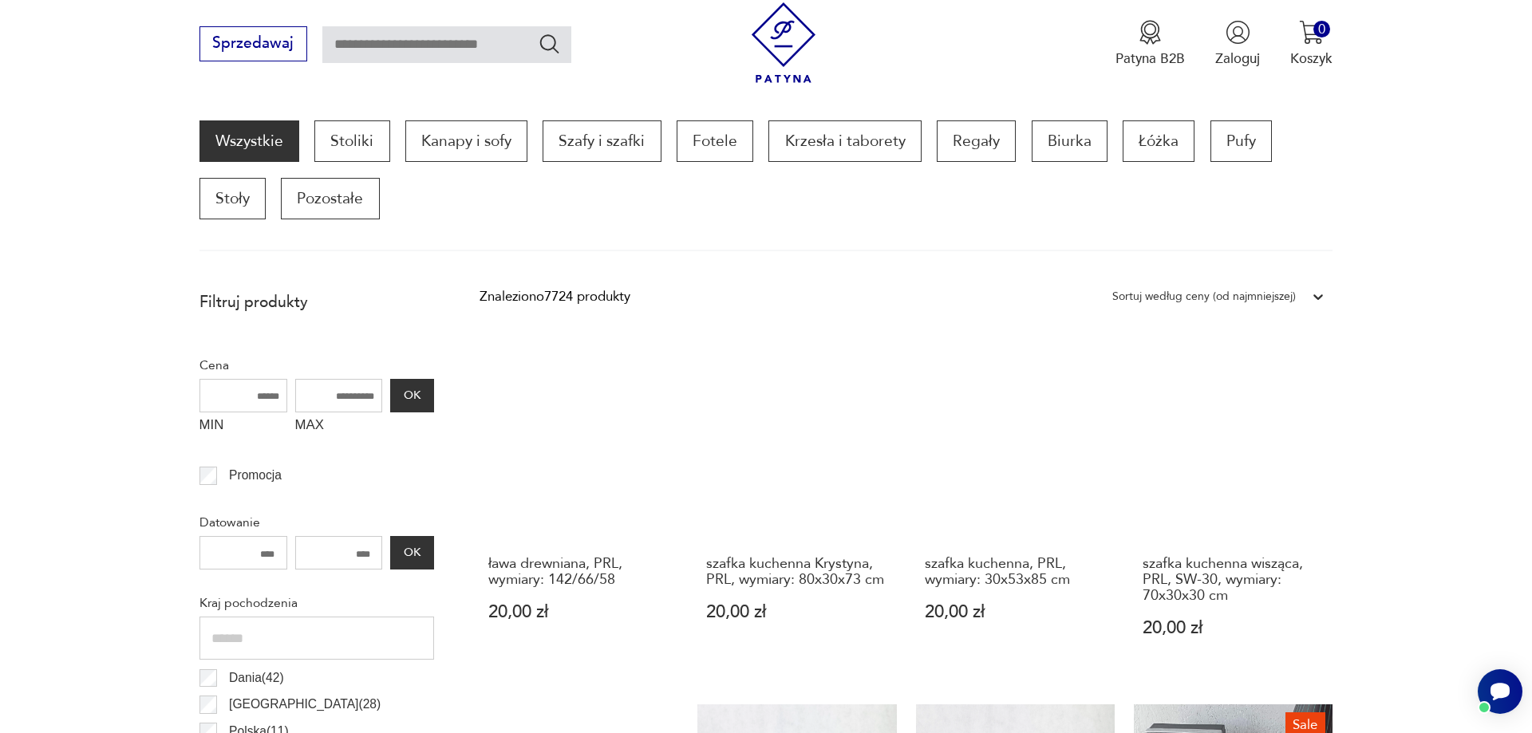
scroll to position [814, 0]
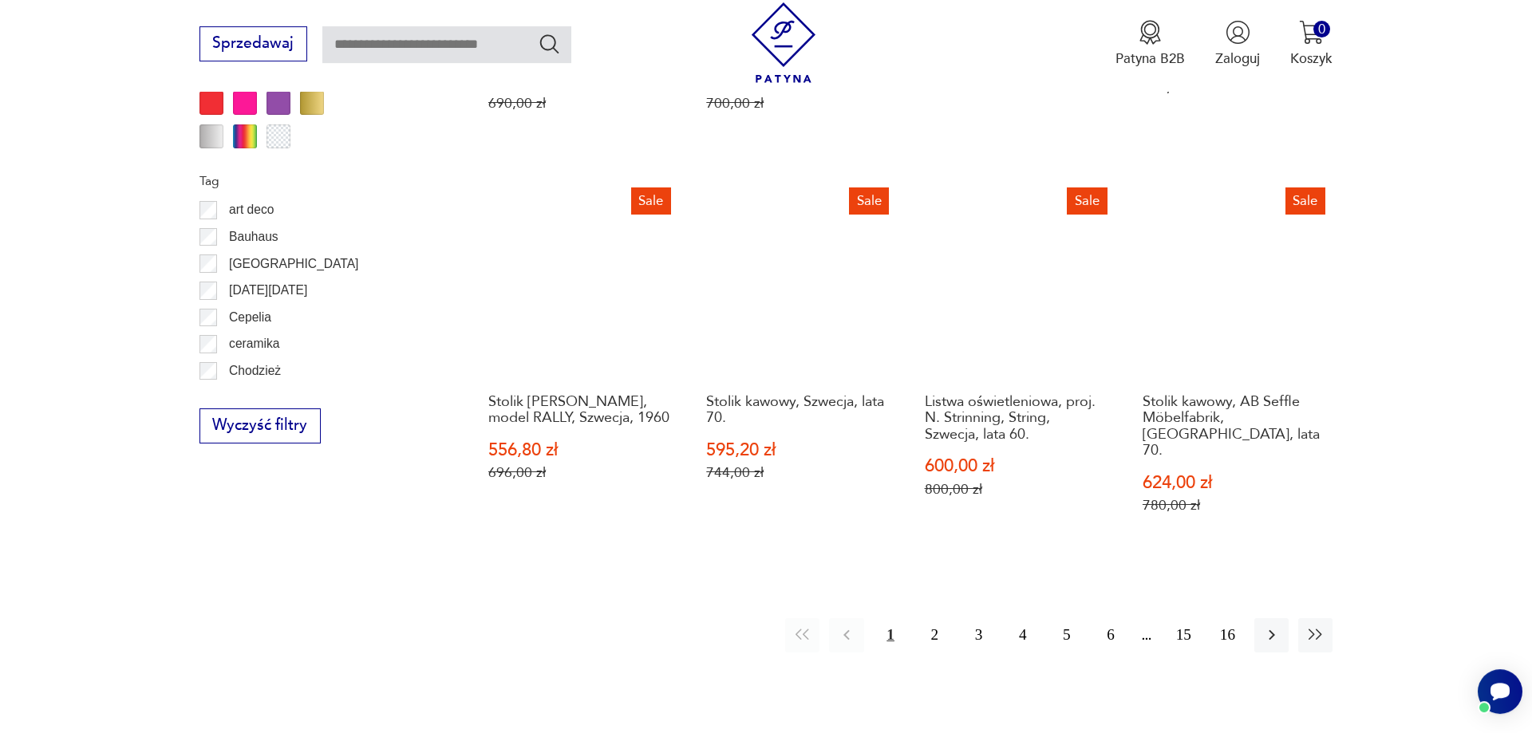
scroll to position [1752, 0]
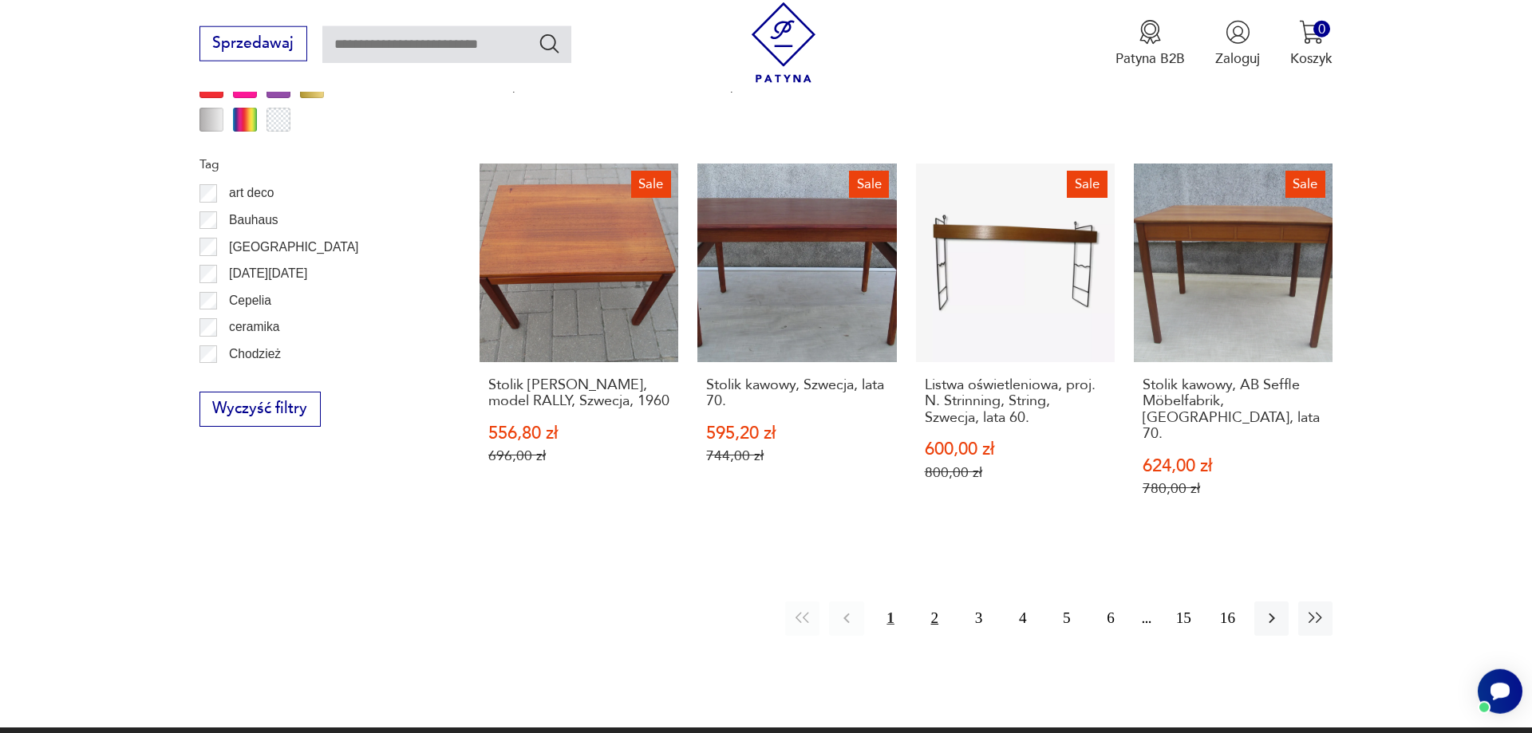
click at [931, 602] on button "2" at bounding box center [935, 619] width 34 height 34
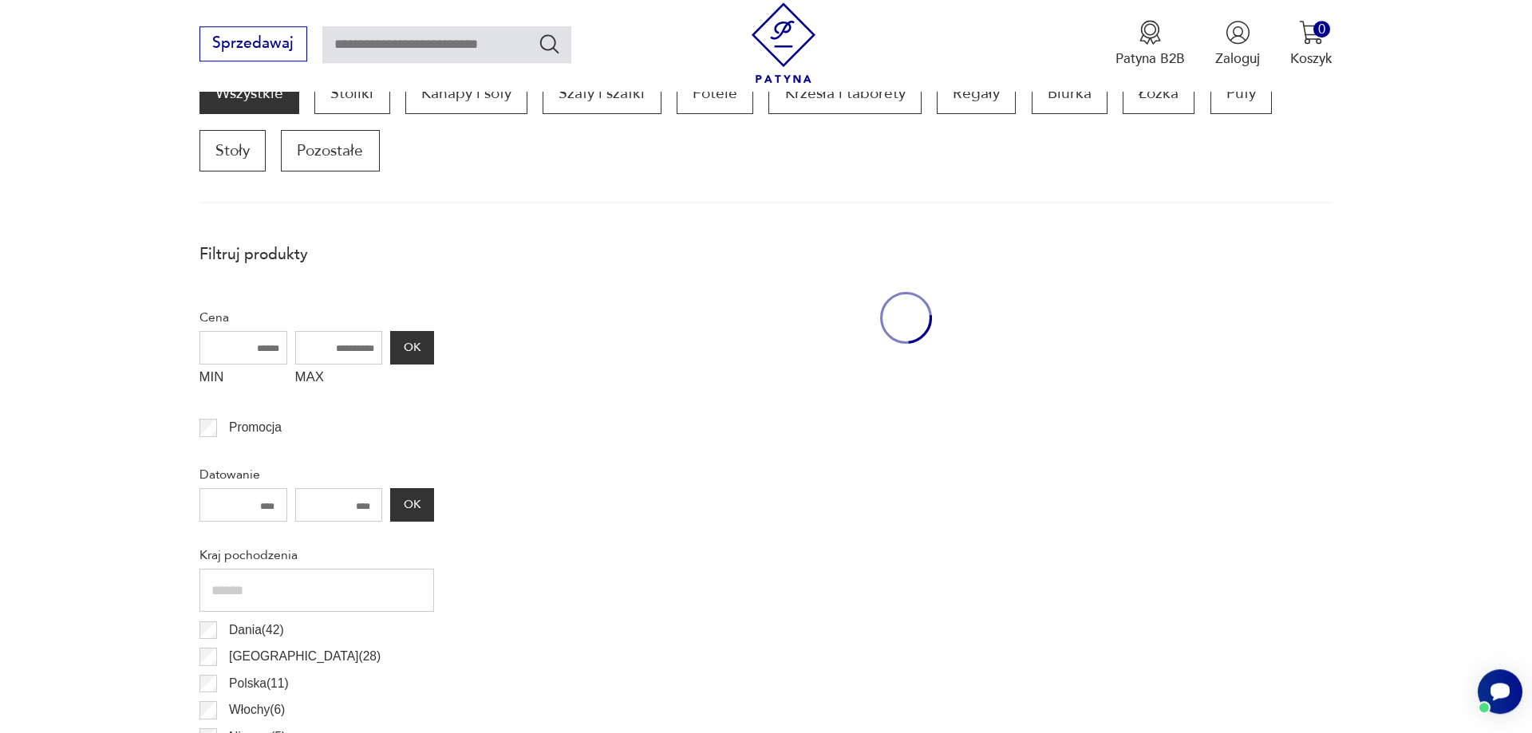
scroll to position [531, 0]
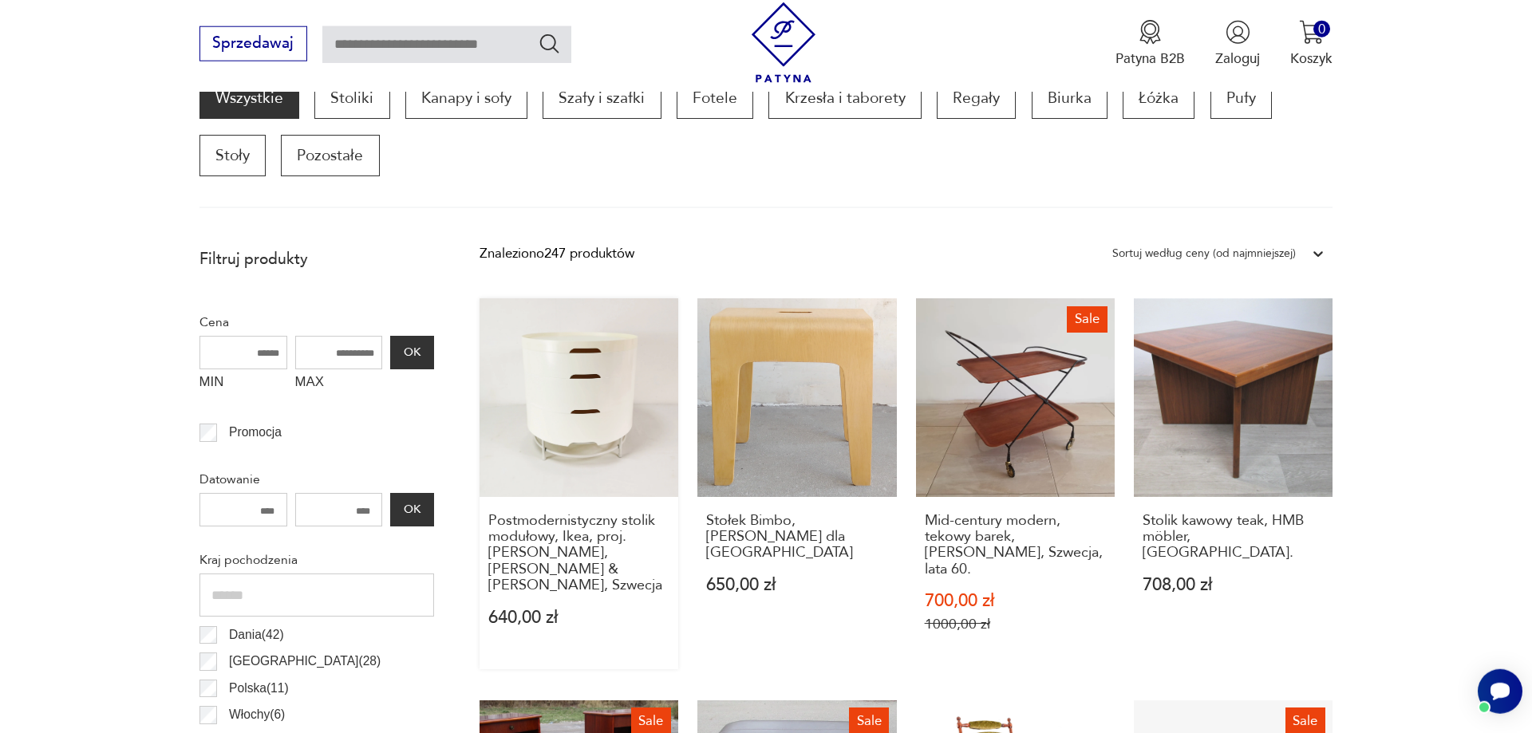
click at [562, 369] on link "Postmodernistyczny stolik modułowy, Ikea, proj. [PERSON_NAME], [PERSON_NAME] & …" at bounding box center [579, 483] width 199 height 371
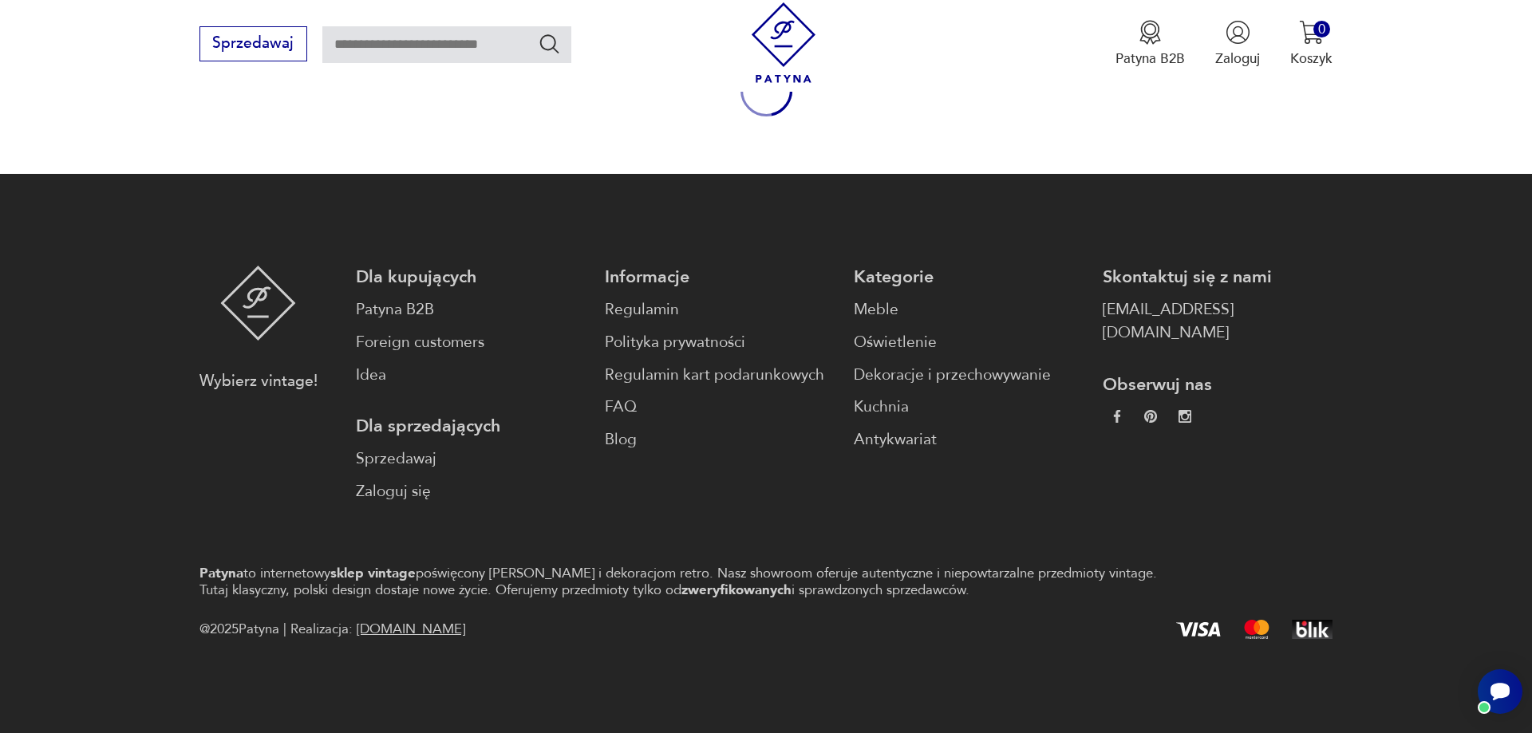
scroll to position [10, 0]
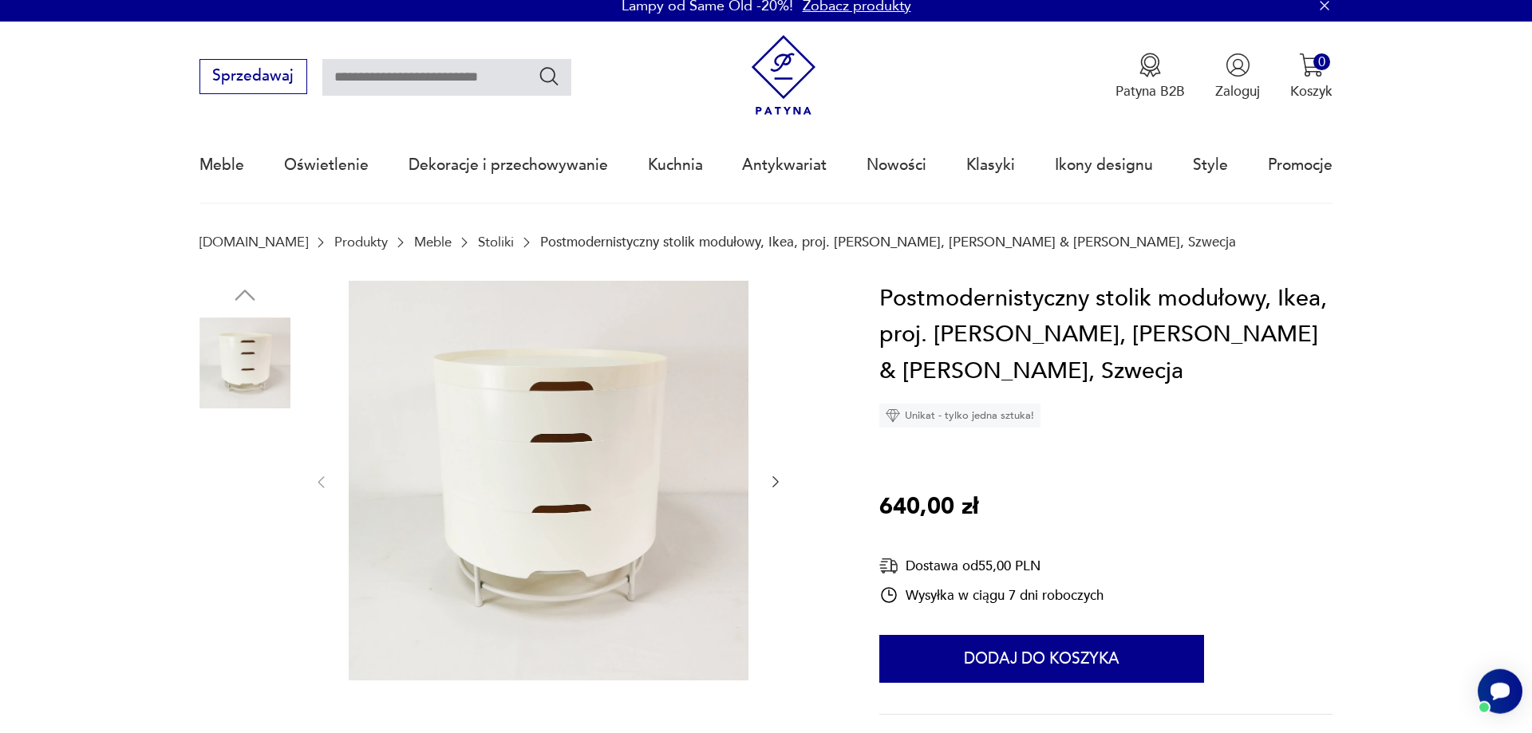
click at [573, 405] on img at bounding box center [549, 481] width 400 height 400
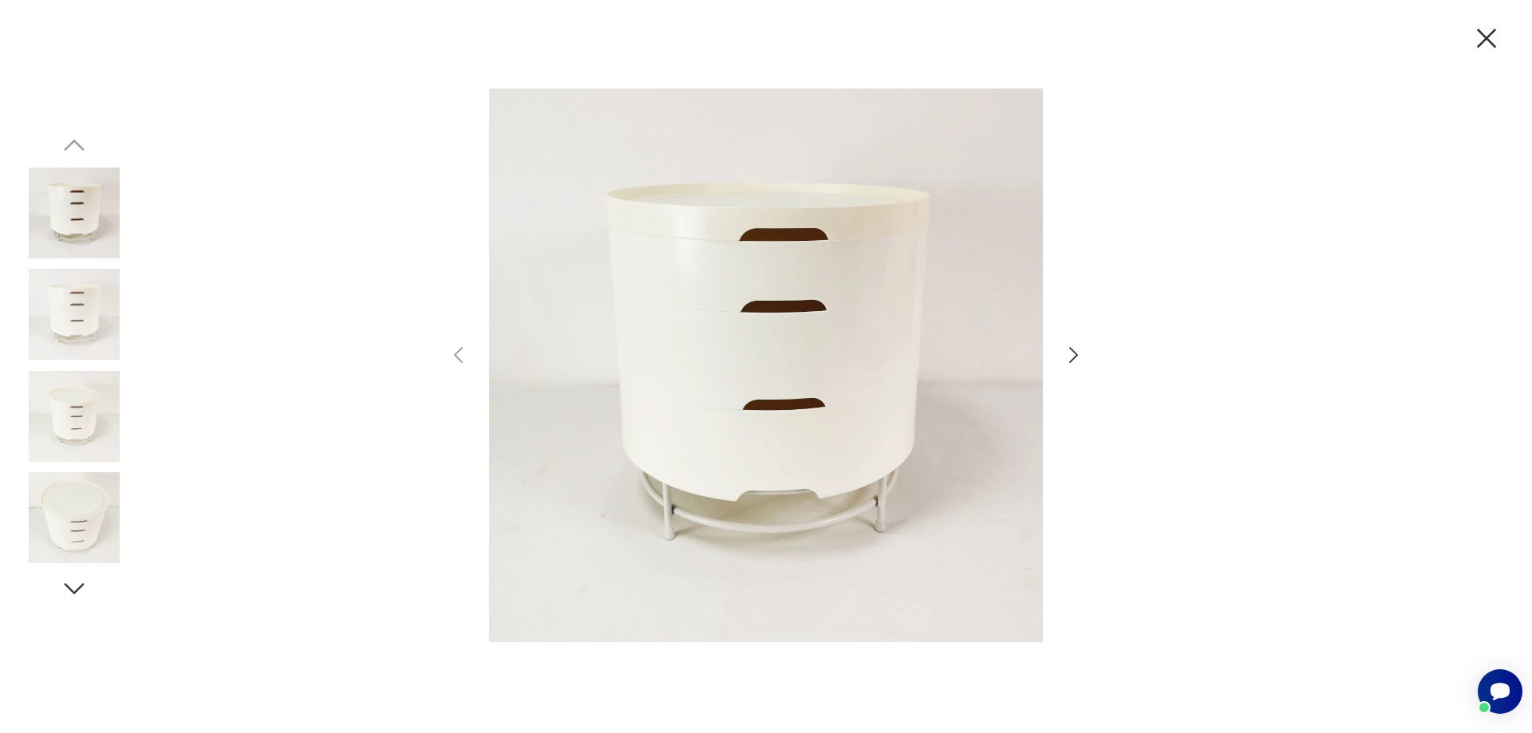
click at [1072, 346] on icon "button" at bounding box center [1073, 355] width 23 height 23
click at [1073, 349] on icon "button" at bounding box center [1073, 355] width 23 height 23
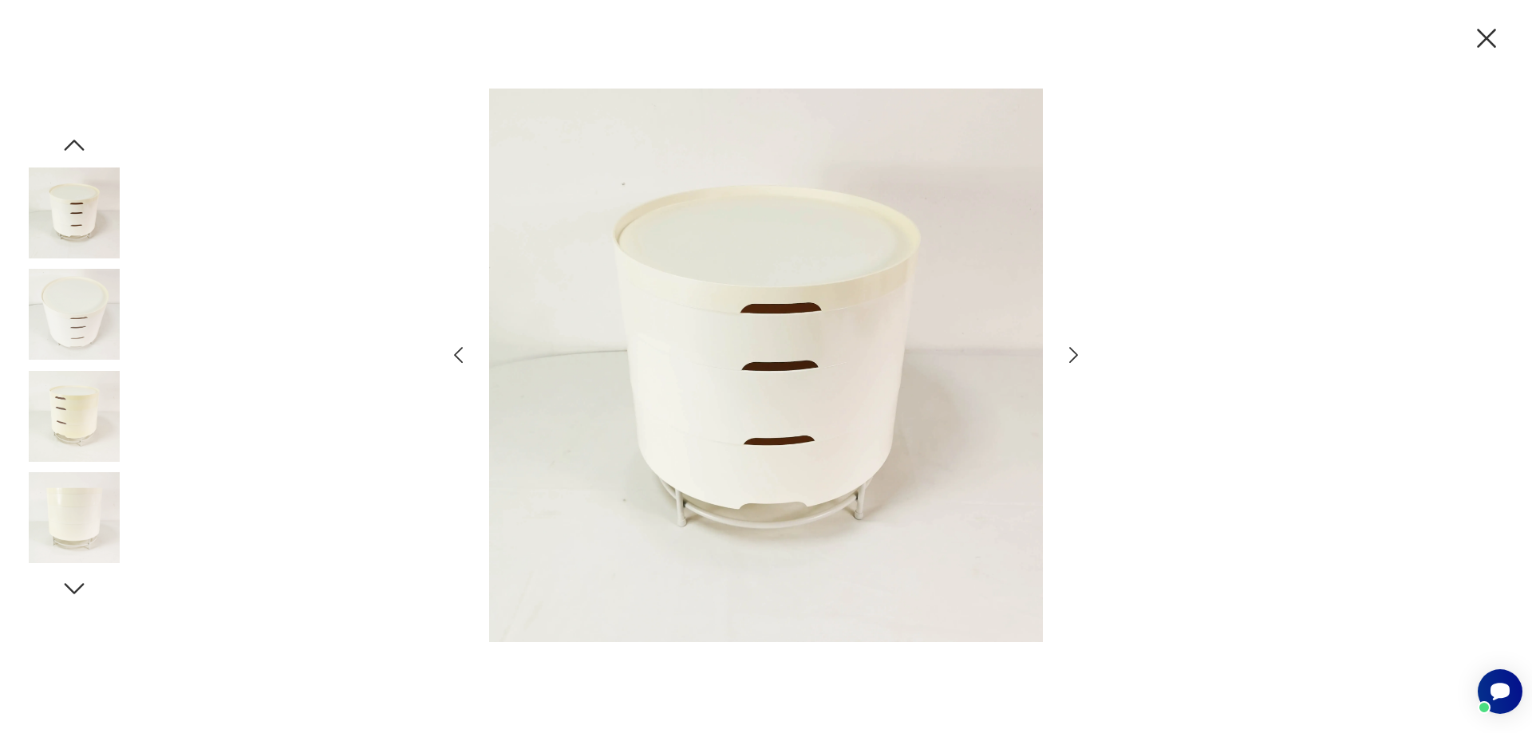
click at [1073, 349] on icon "button" at bounding box center [1073, 355] width 23 height 23
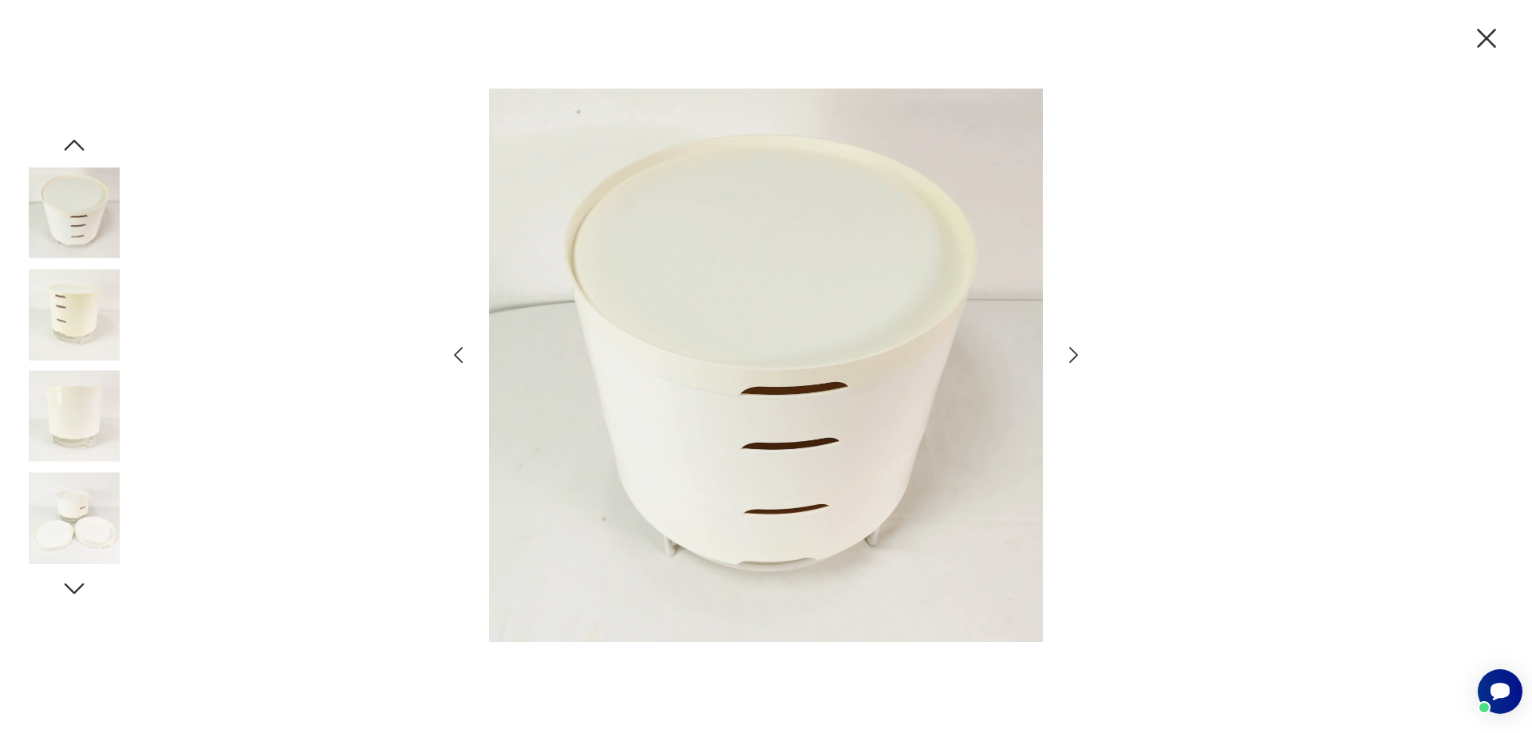
click at [1073, 349] on icon "button" at bounding box center [1073, 355] width 23 height 23
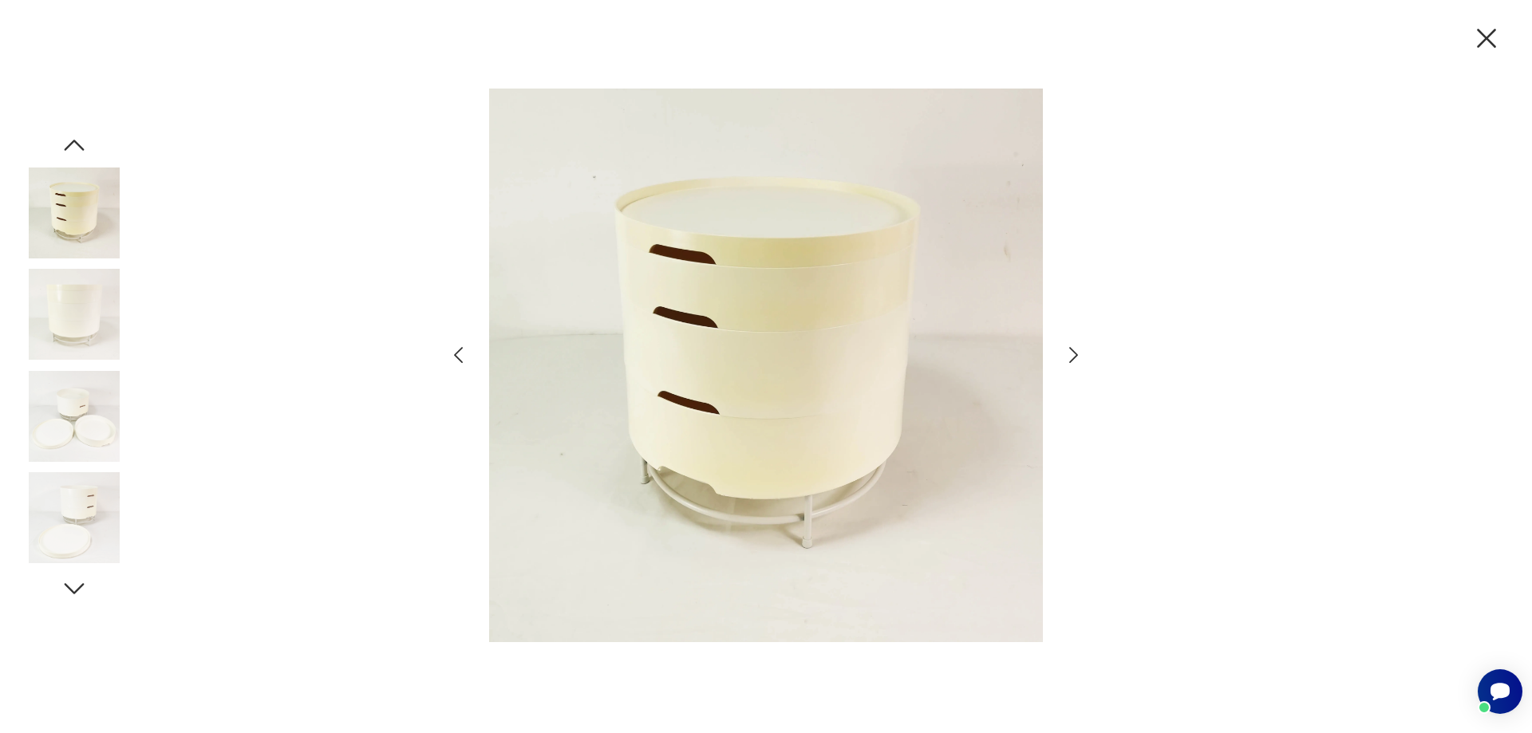
click at [1488, 32] on icon "button" at bounding box center [1487, 39] width 34 height 34
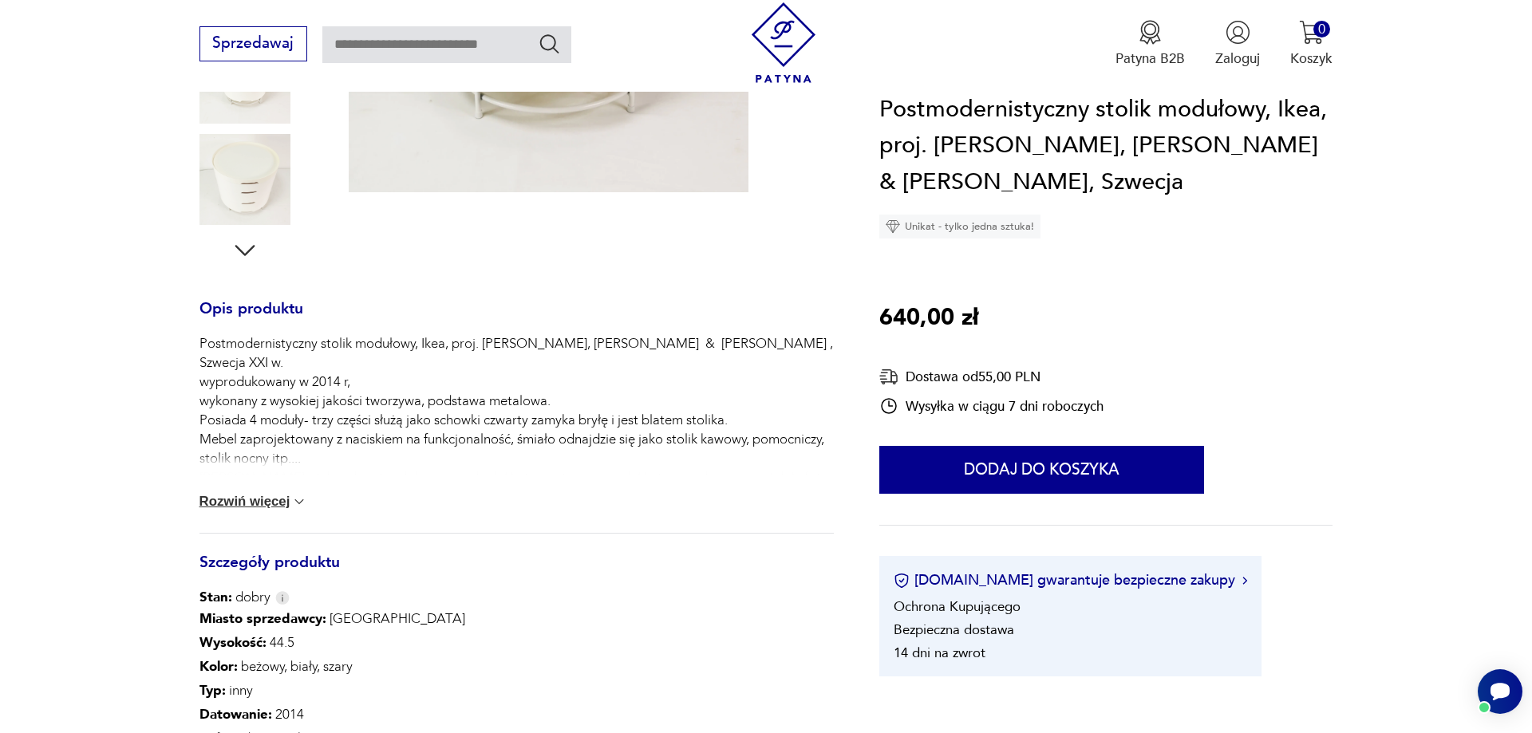
scroll to position [743, 0]
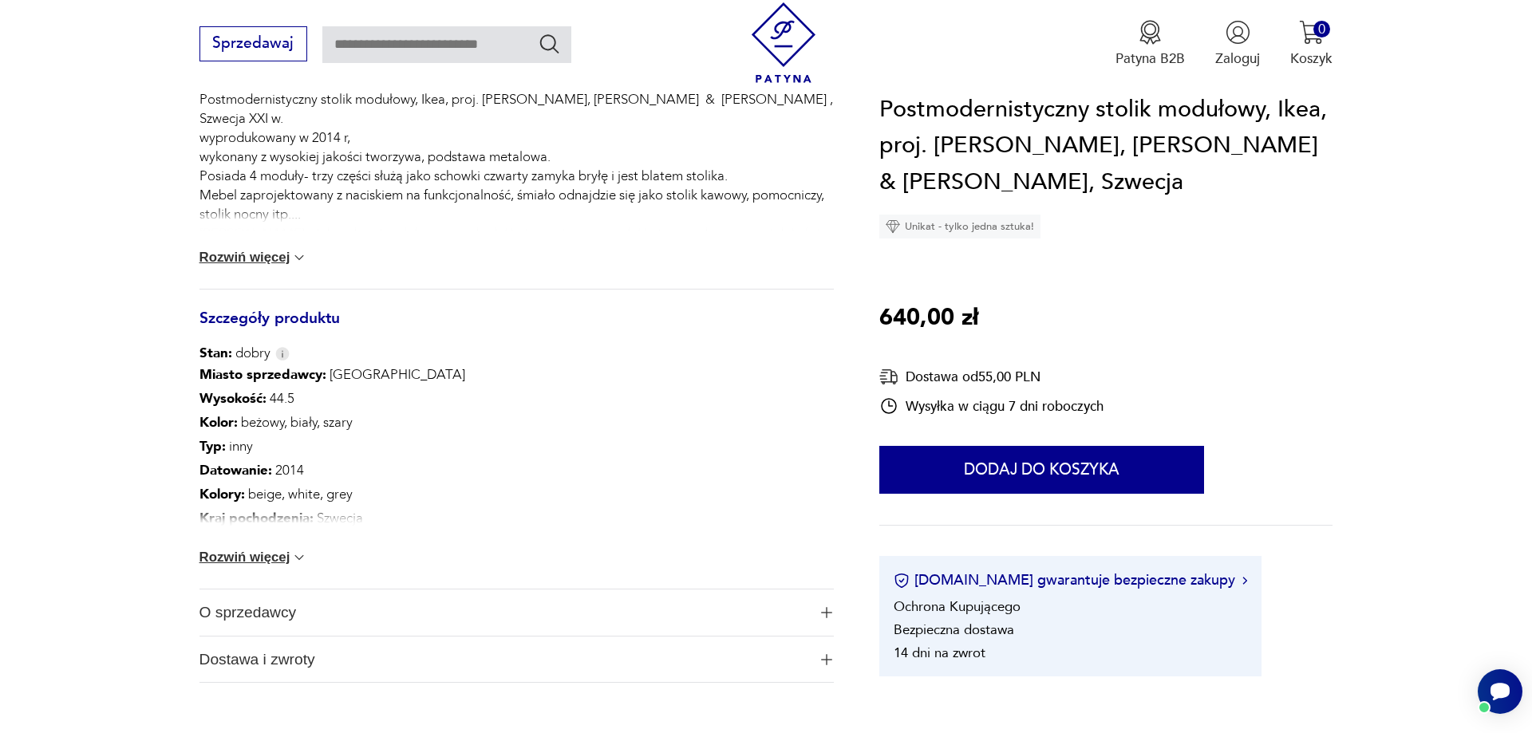
click at [827, 658] on img "button" at bounding box center [826, 659] width 11 height 11
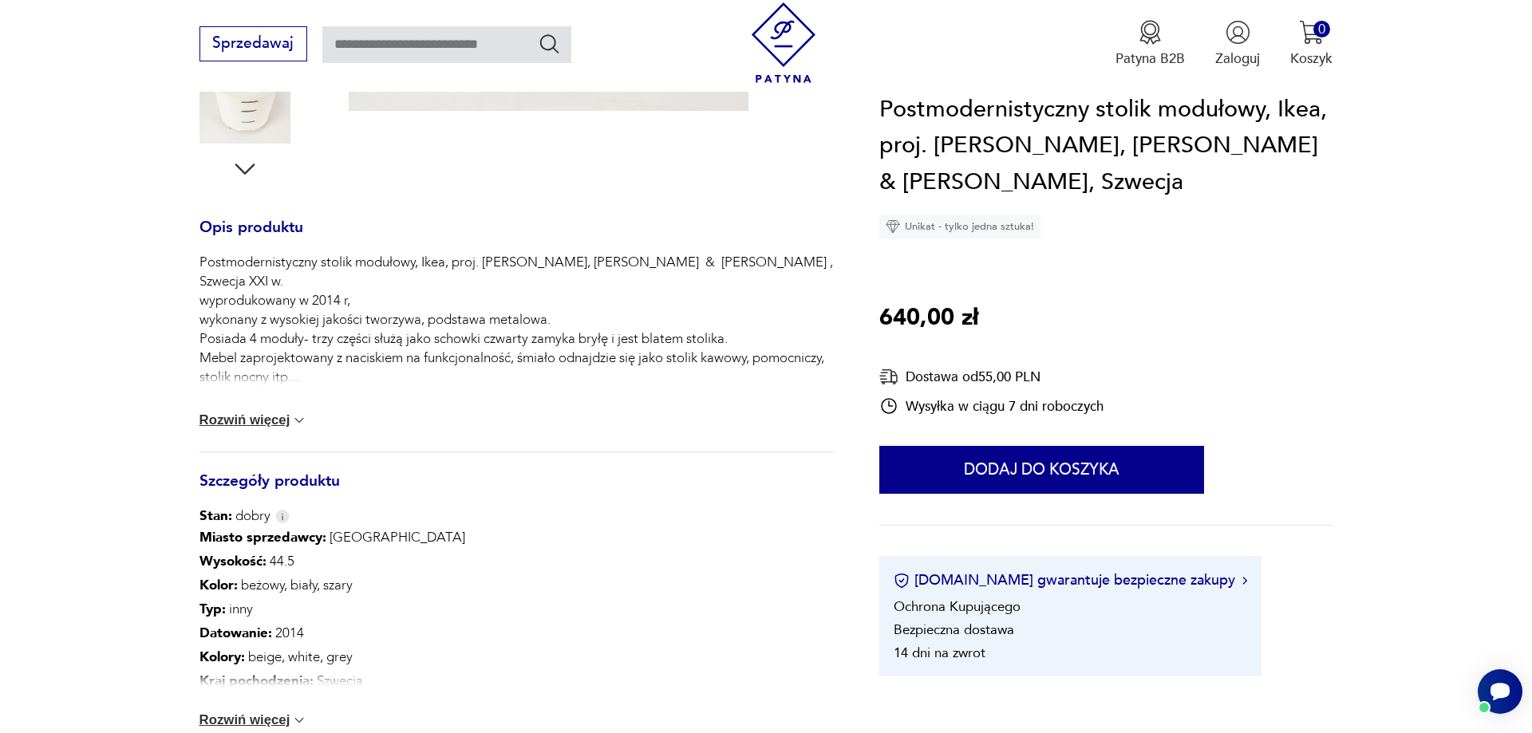
scroll to position [255, 0]
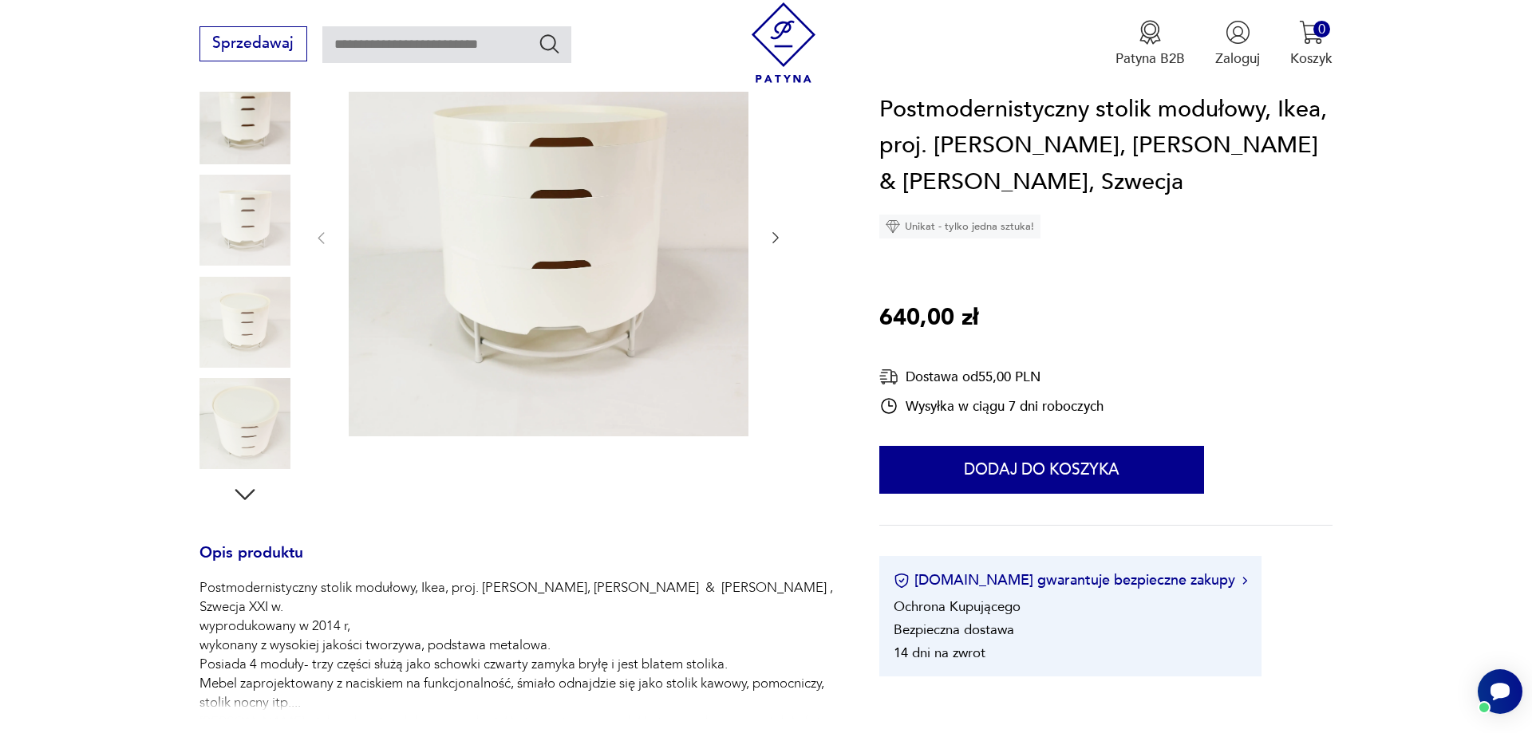
click at [525, 271] on img at bounding box center [549, 237] width 400 height 400
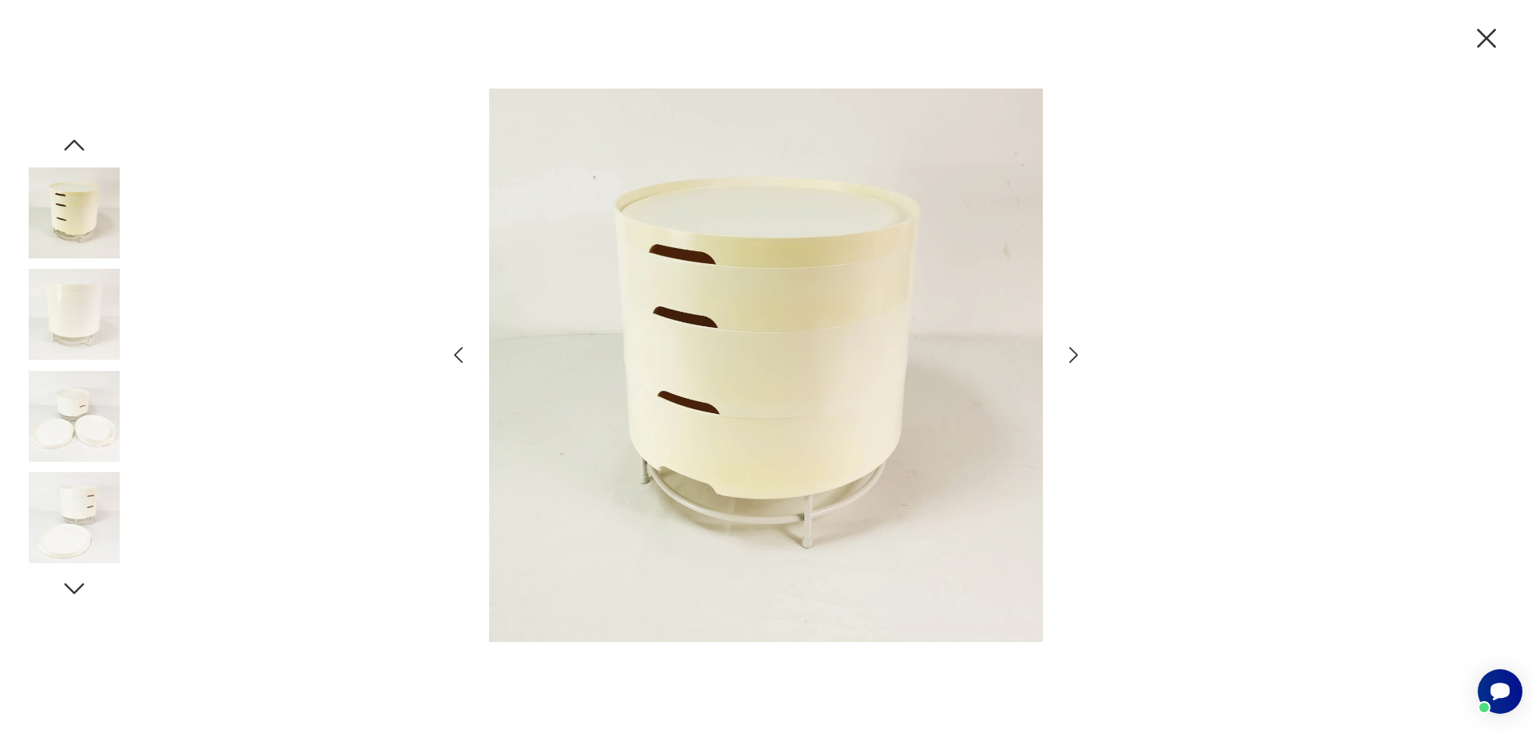
click at [1073, 351] on icon "button" at bounding box center [1073, 355] width 9 height 16
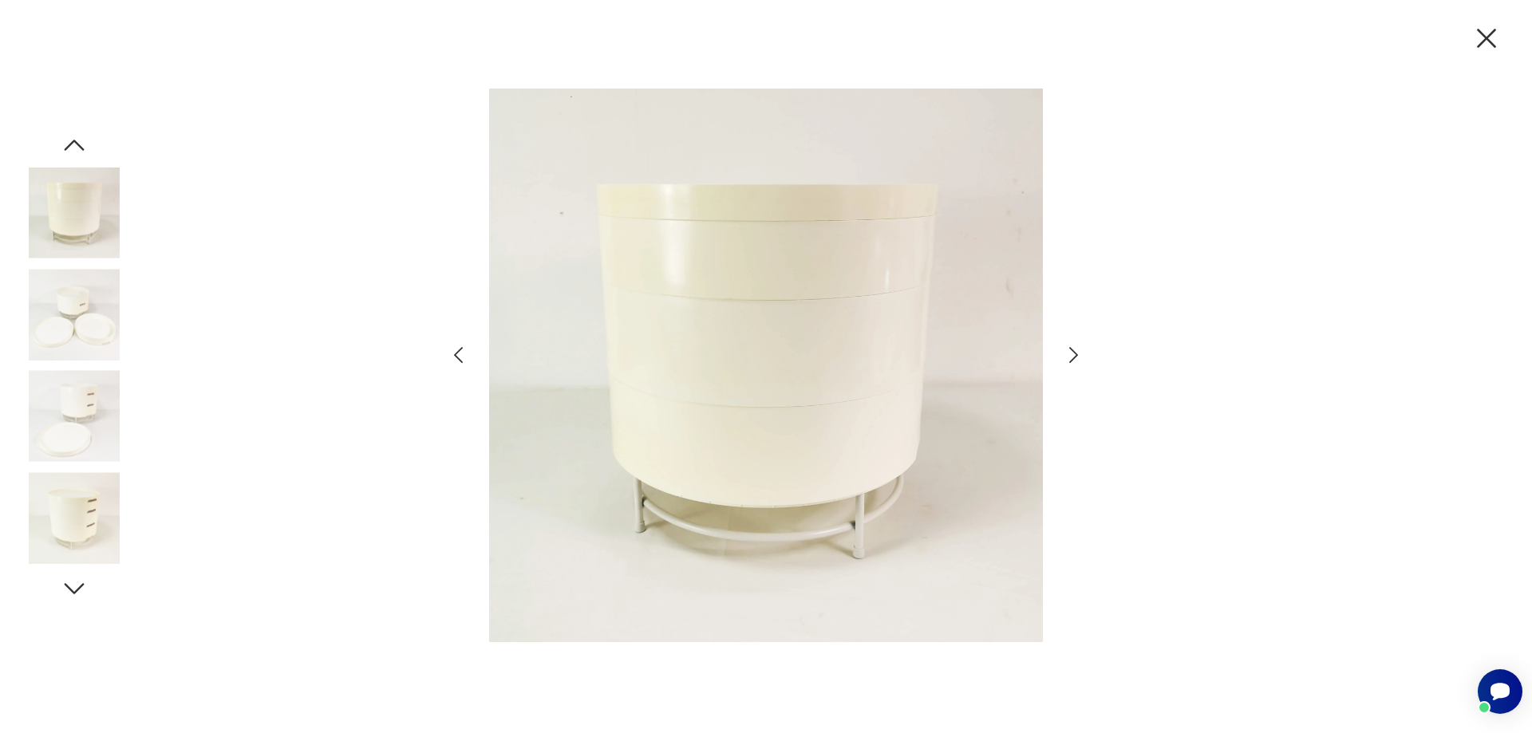
click at [1073, 351] on icon "button" at bounding box center [1073, 355] width 9 height 16
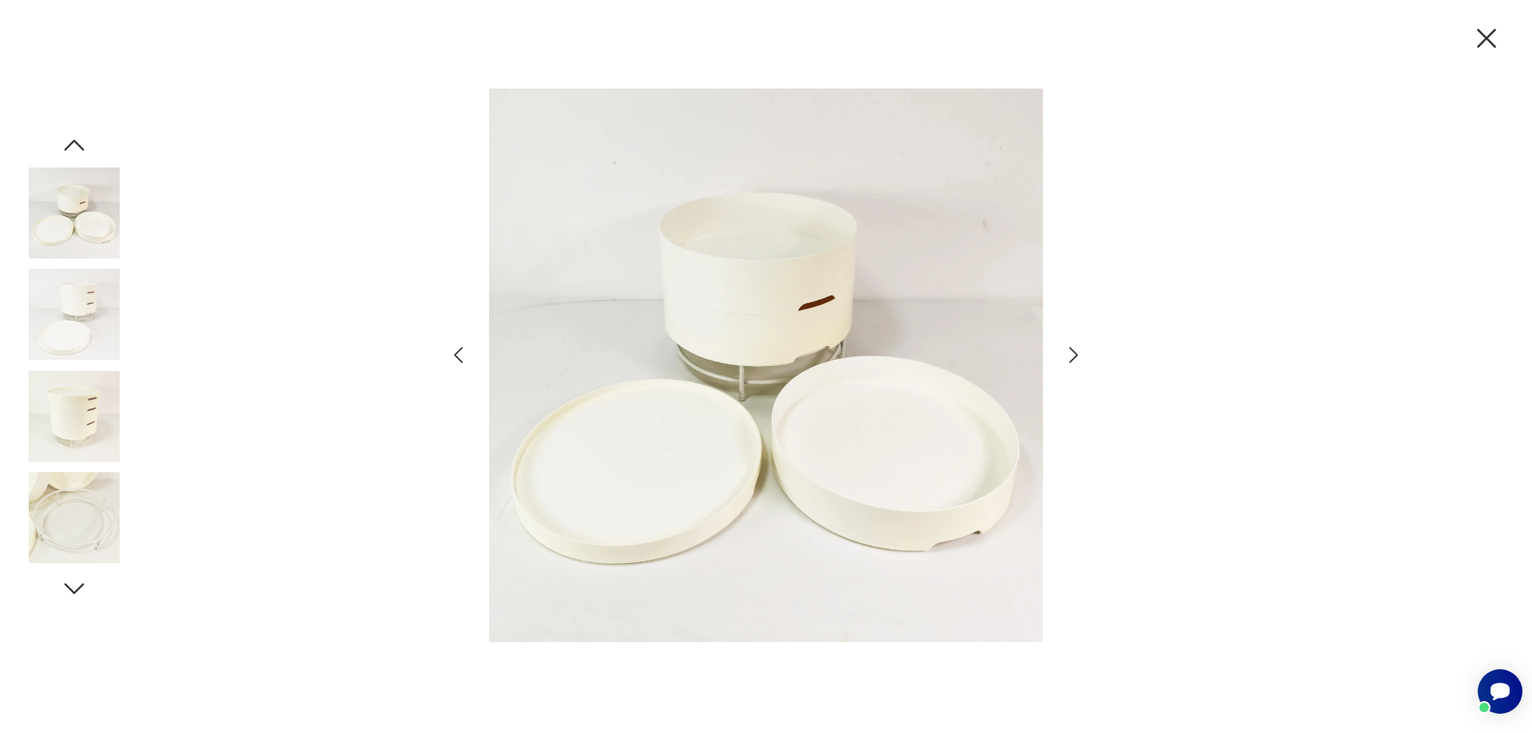
click at [1488, 39] on icon "button" at bounding box center [1486, 38] width 19 height 19
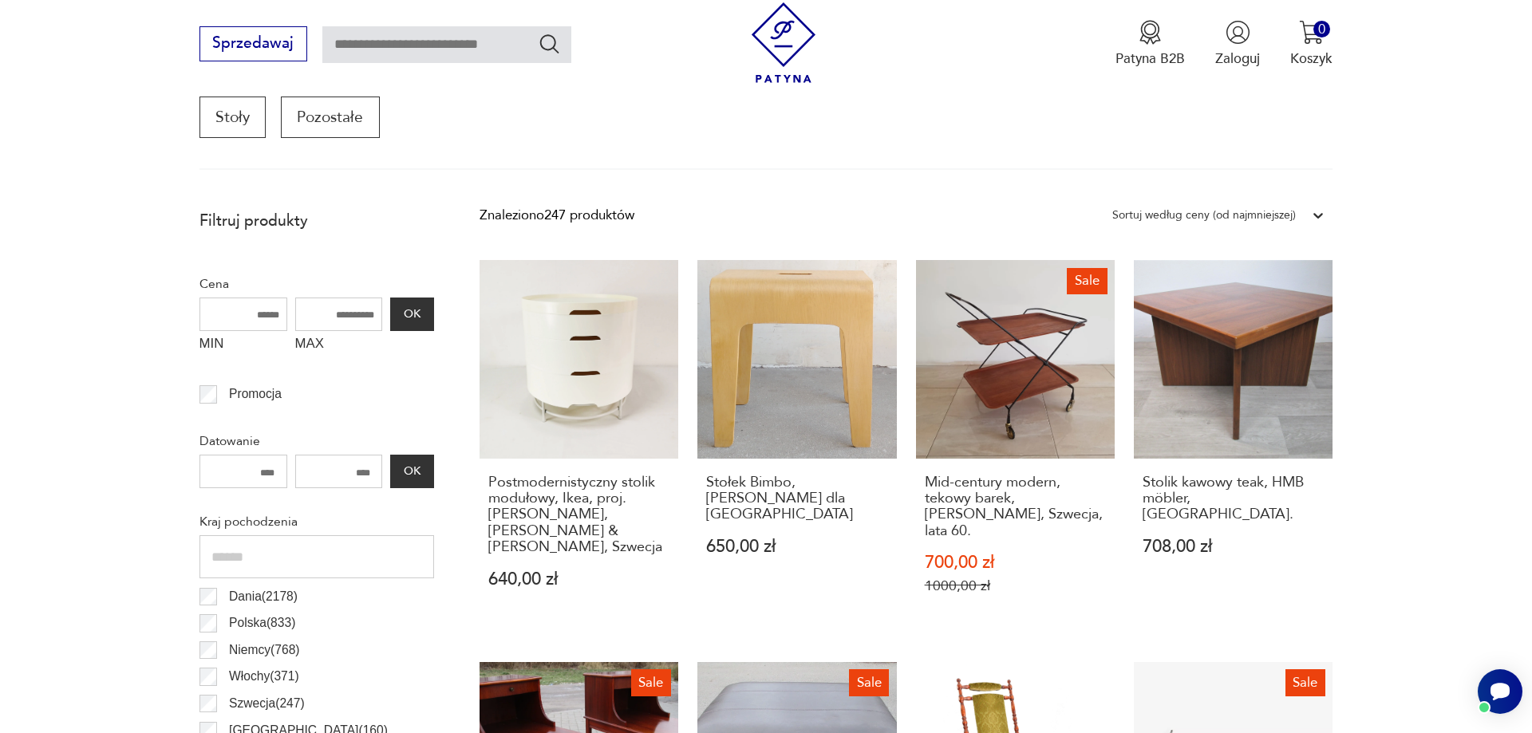
scroll to position [733, 0]
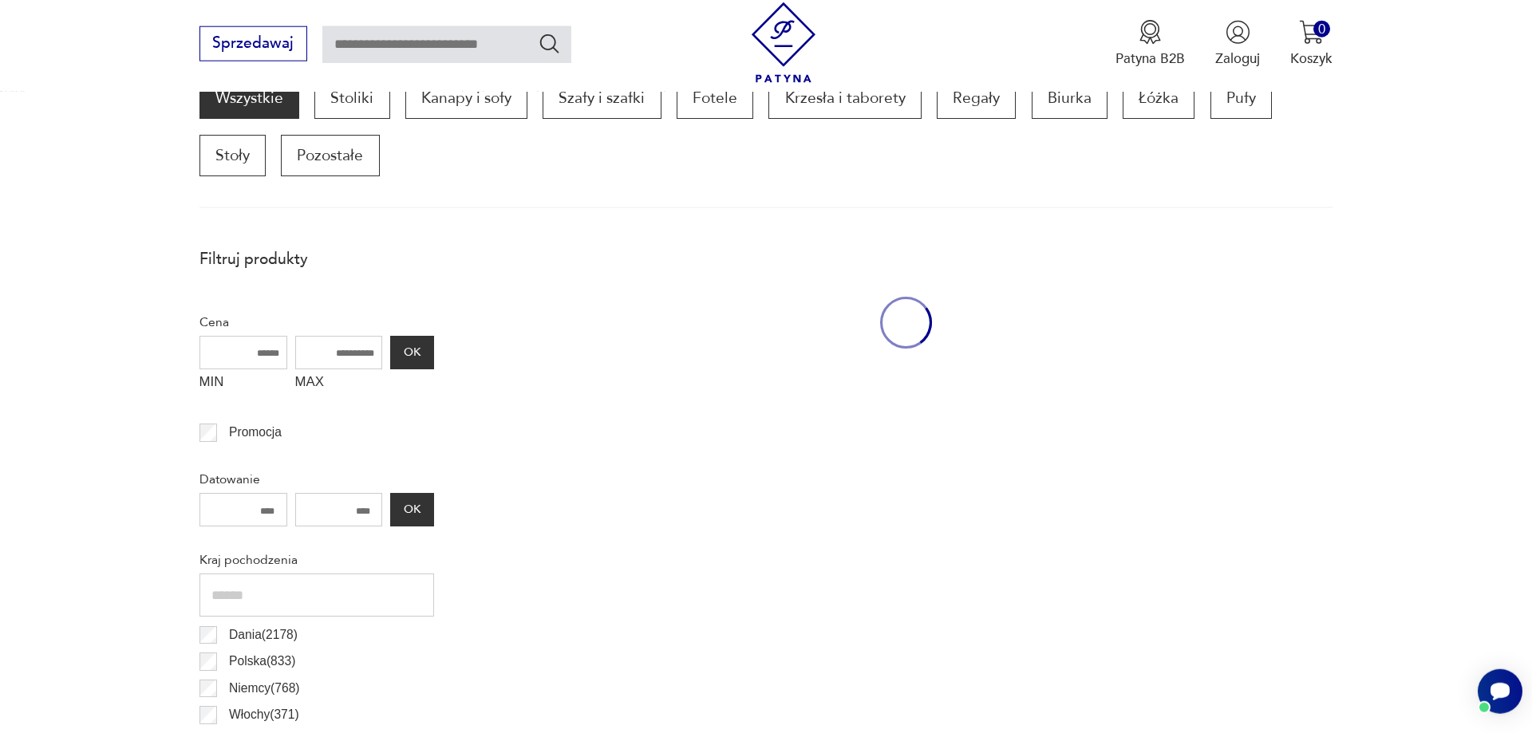
scroll to position [776, 0]
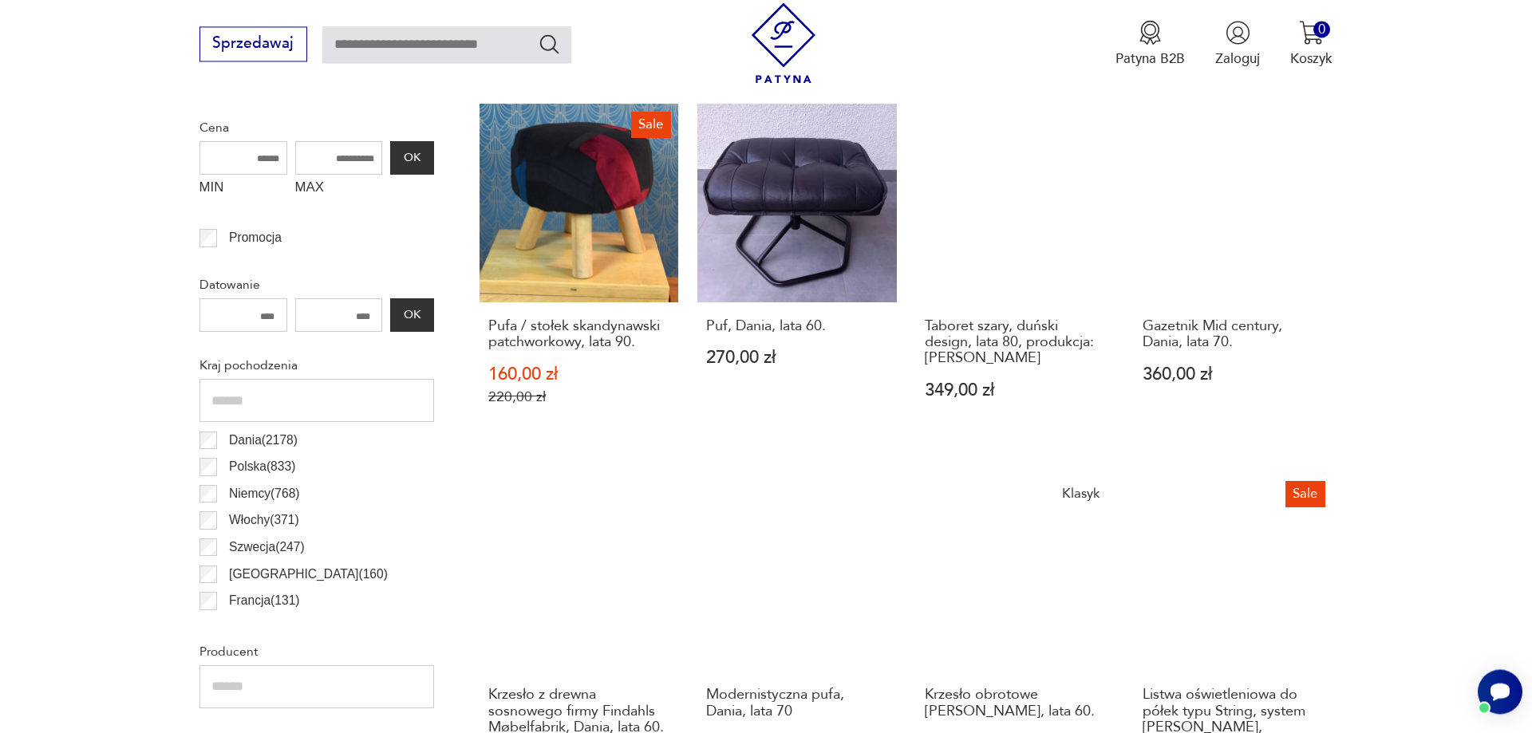
scroll to position [694, 0]
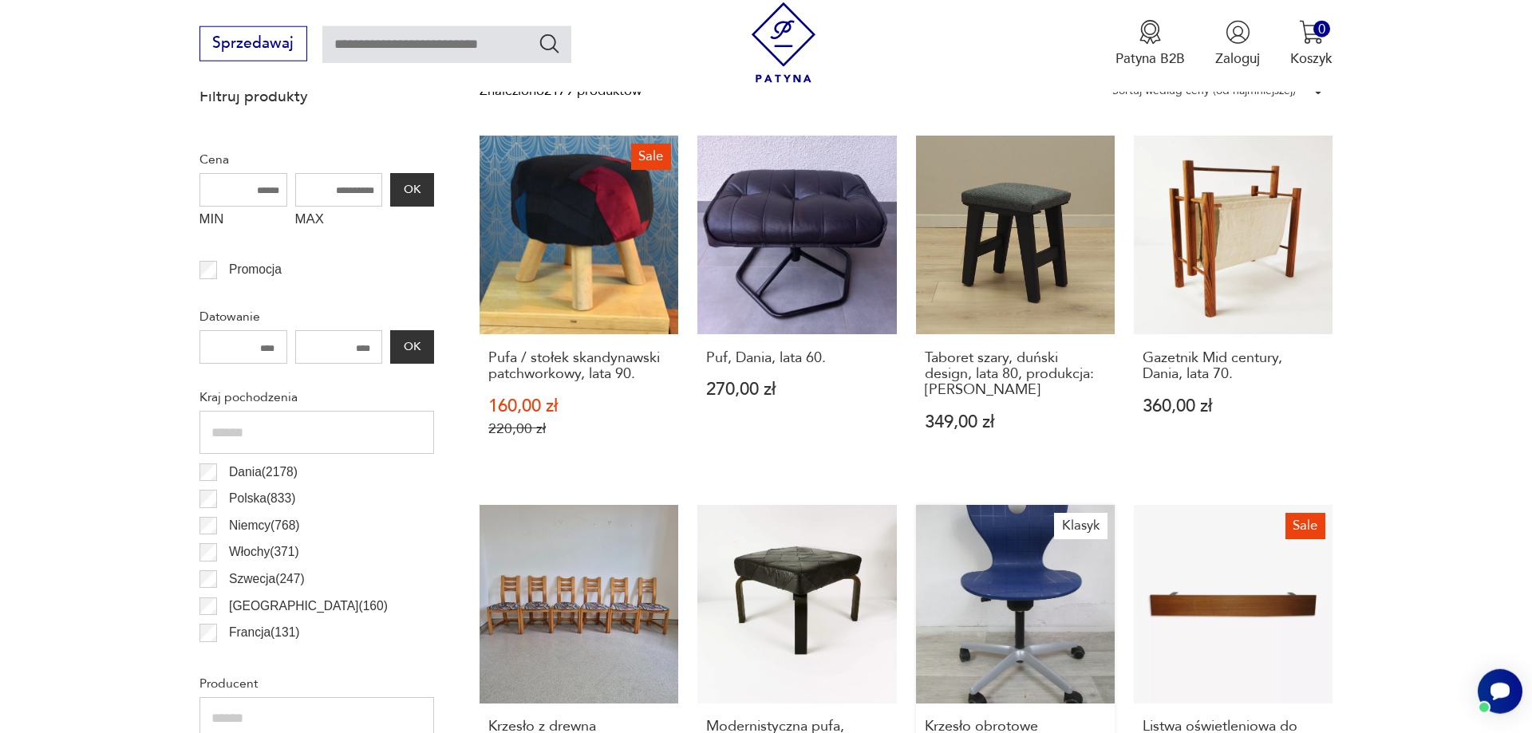
click at [1030, 565] on link "Klasyk Krzesło obrotowe [PERSON_NAME], lata 60. 444,00 zł" at bounding box center [1015, 690] width 199 height 371
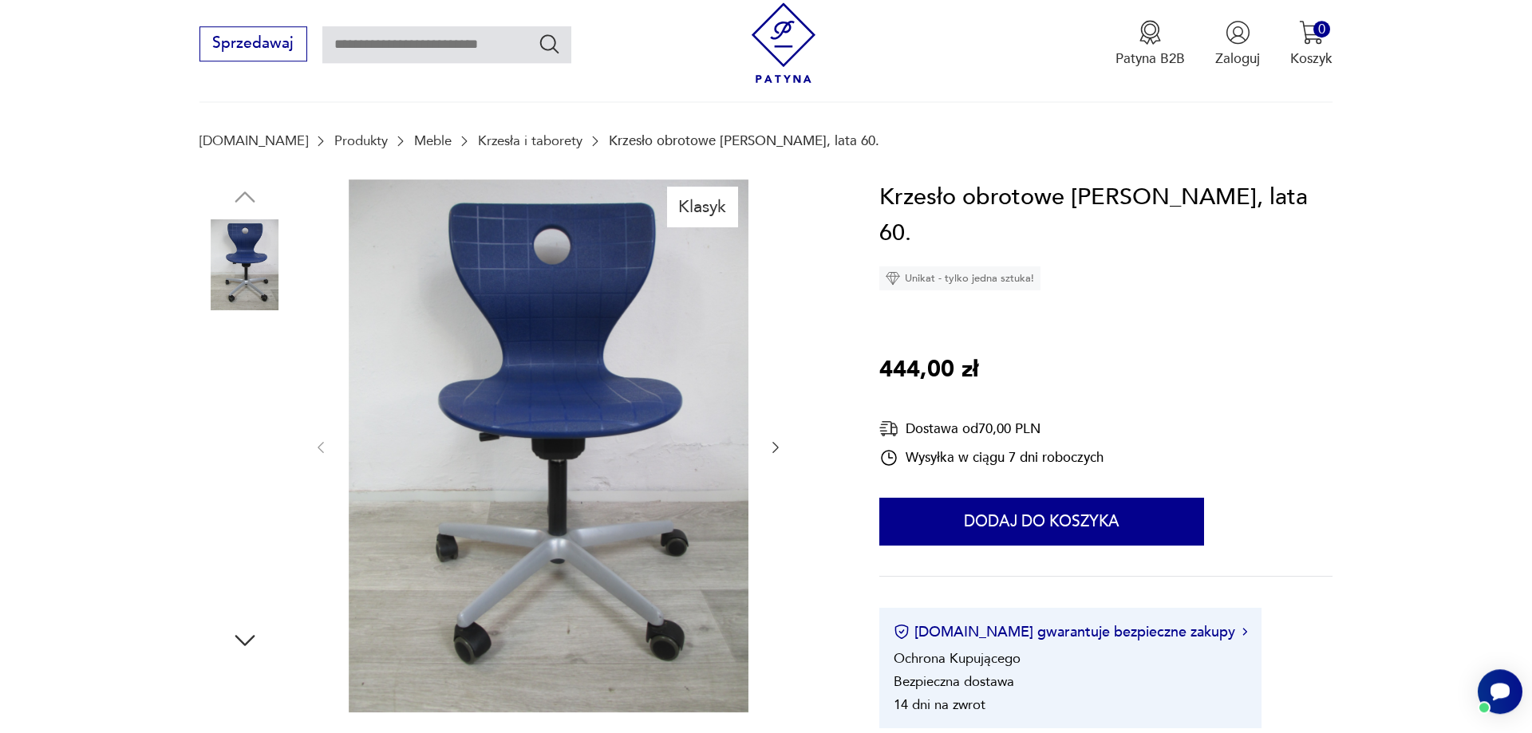
scroll to position [163, 0]
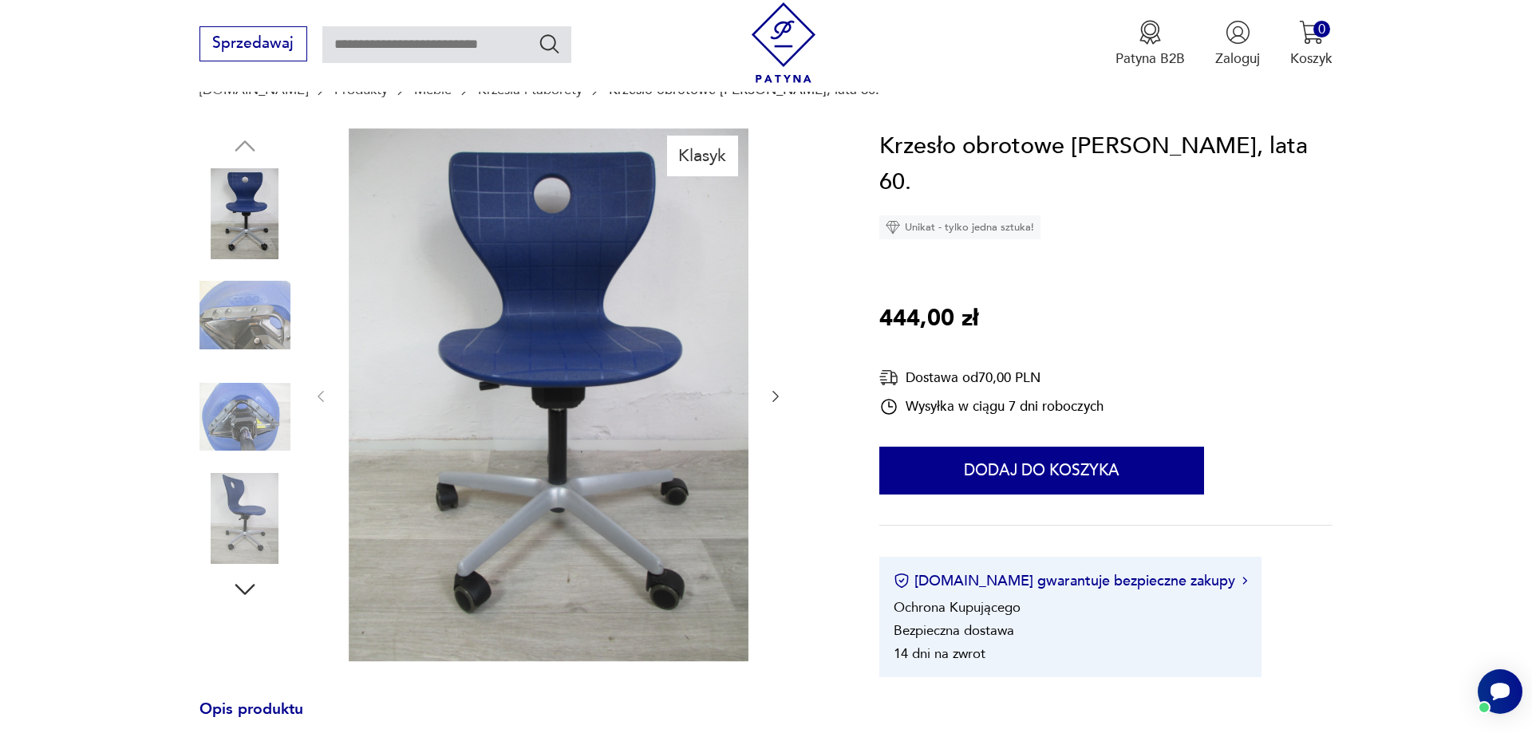
click at [231, 428] on img at bounding box center [244, 417] width 91 height 91
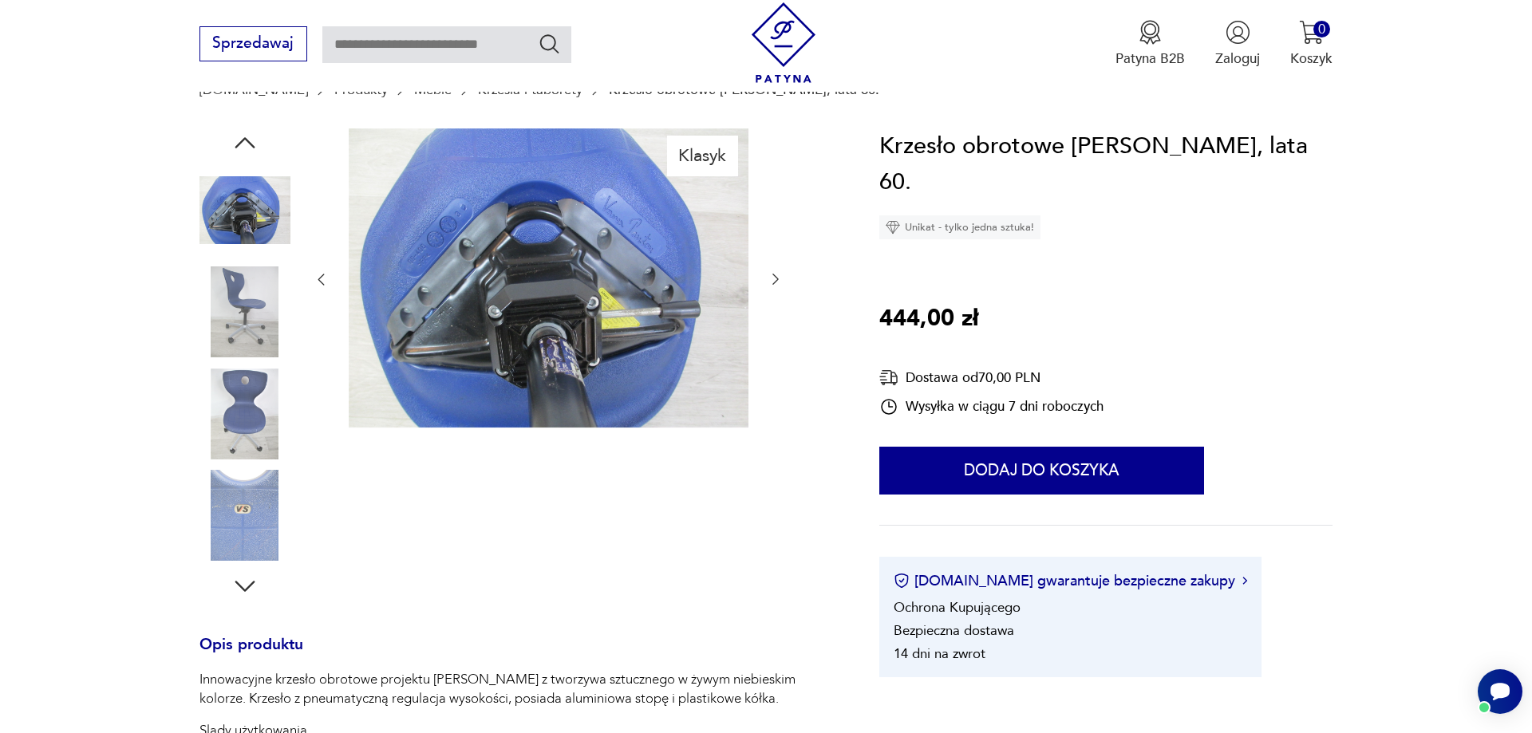
click at [231, 464] on div at bounding box center [244, 364] width 91 height 399
click at [243, 204] on img at bounding box center [244, 210] width 91 height 91
click at [257, 299] on img at bounding box center [244, 312] width 91 height 91
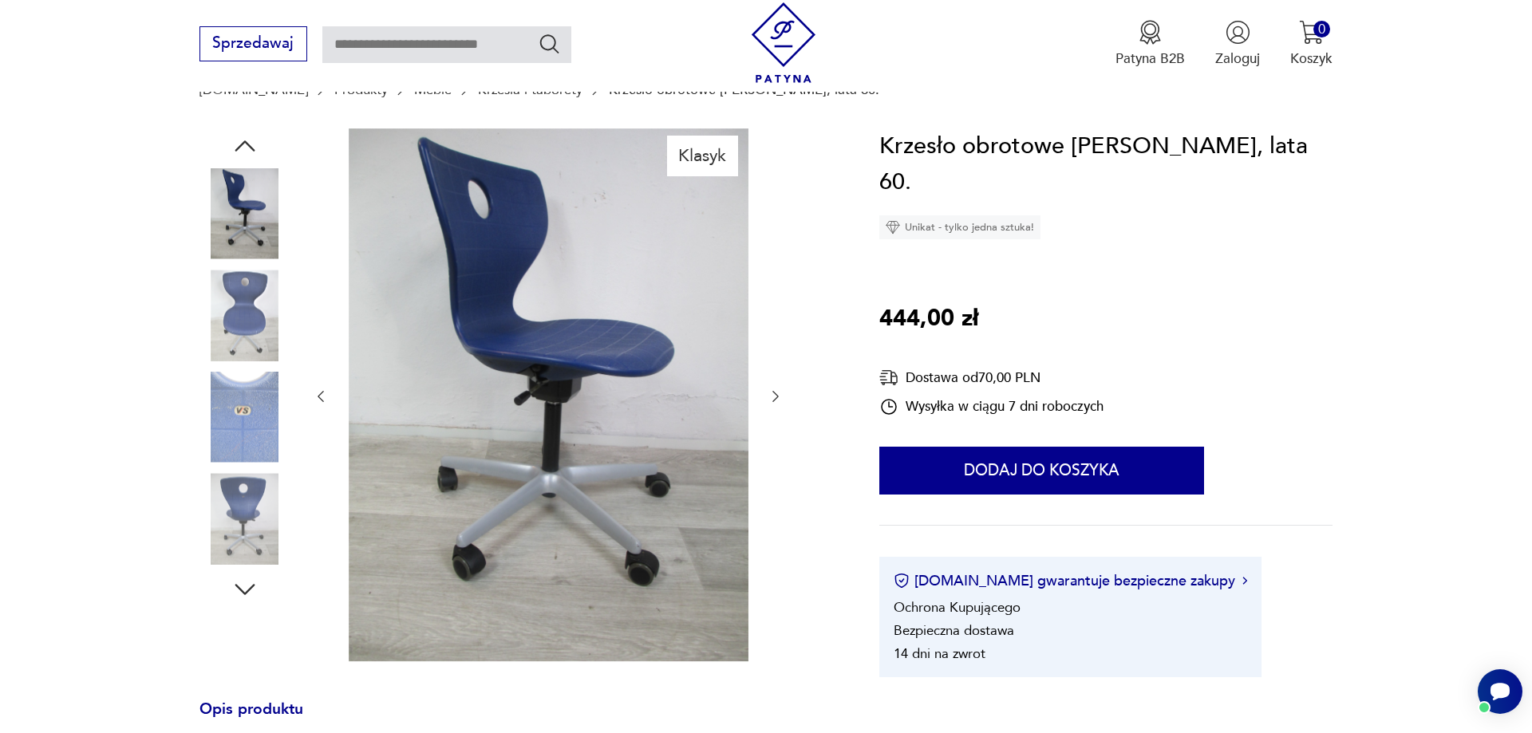
click at [224, 325] on img at bounding box center [244, 315] width 91 height 91
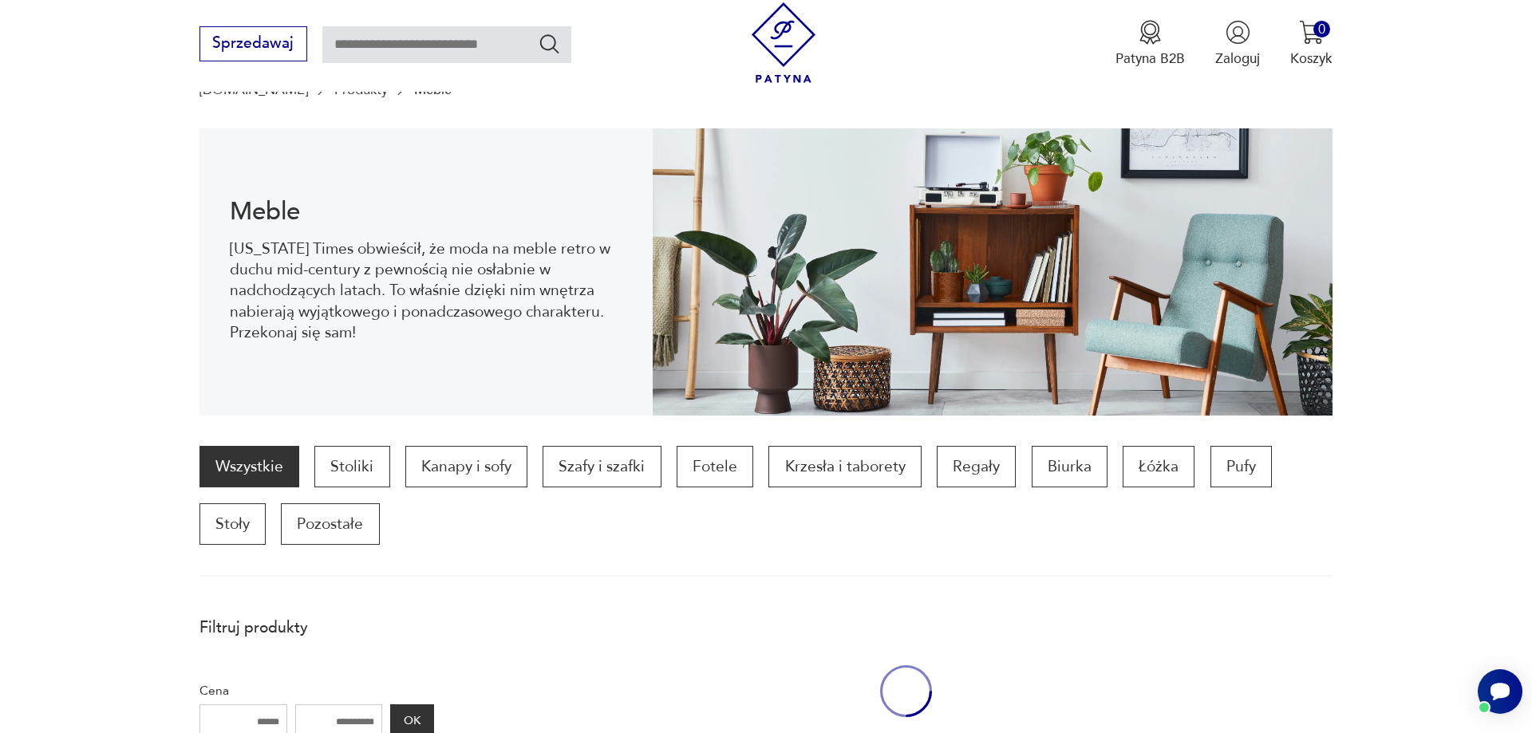
scroll to position [673, 0]
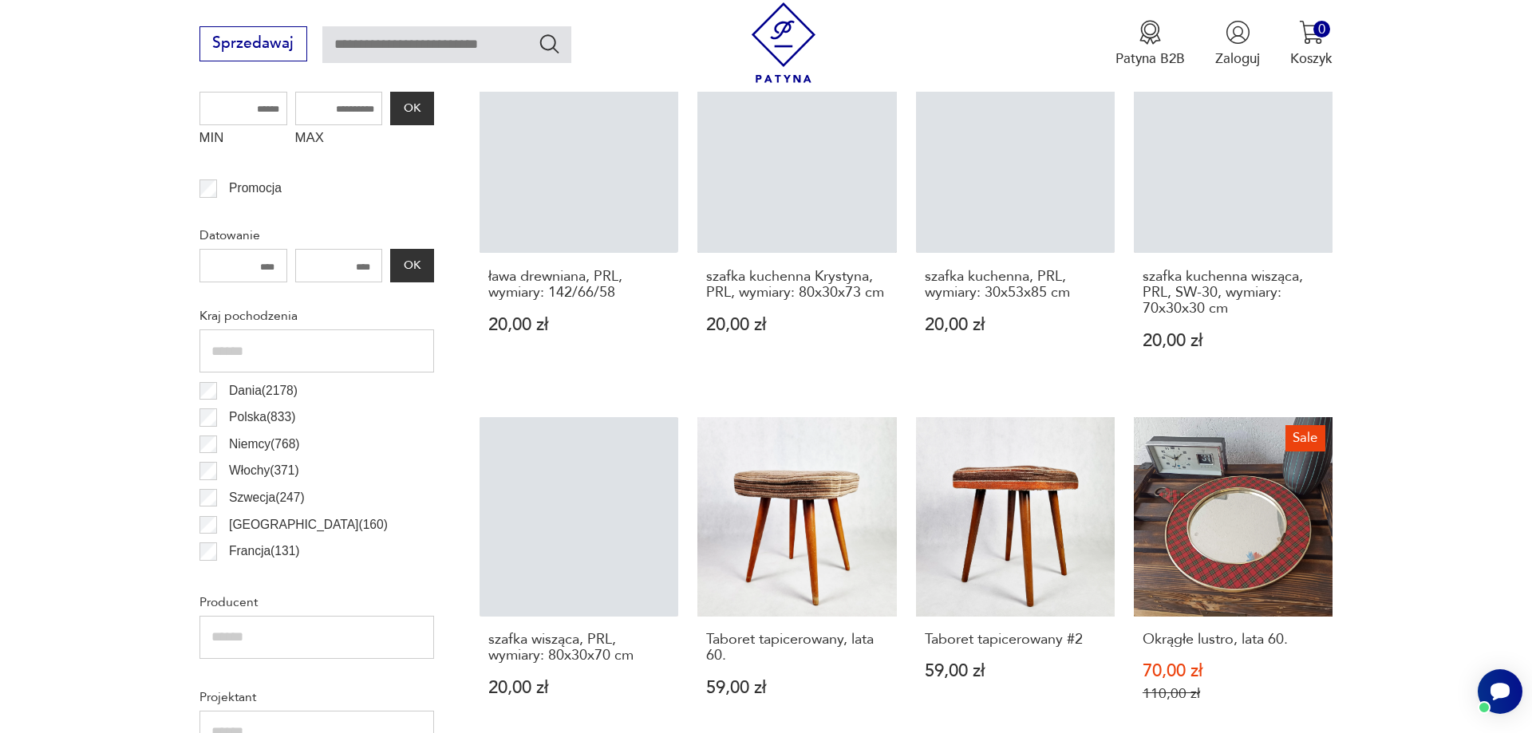
scroll to position [834, 0]
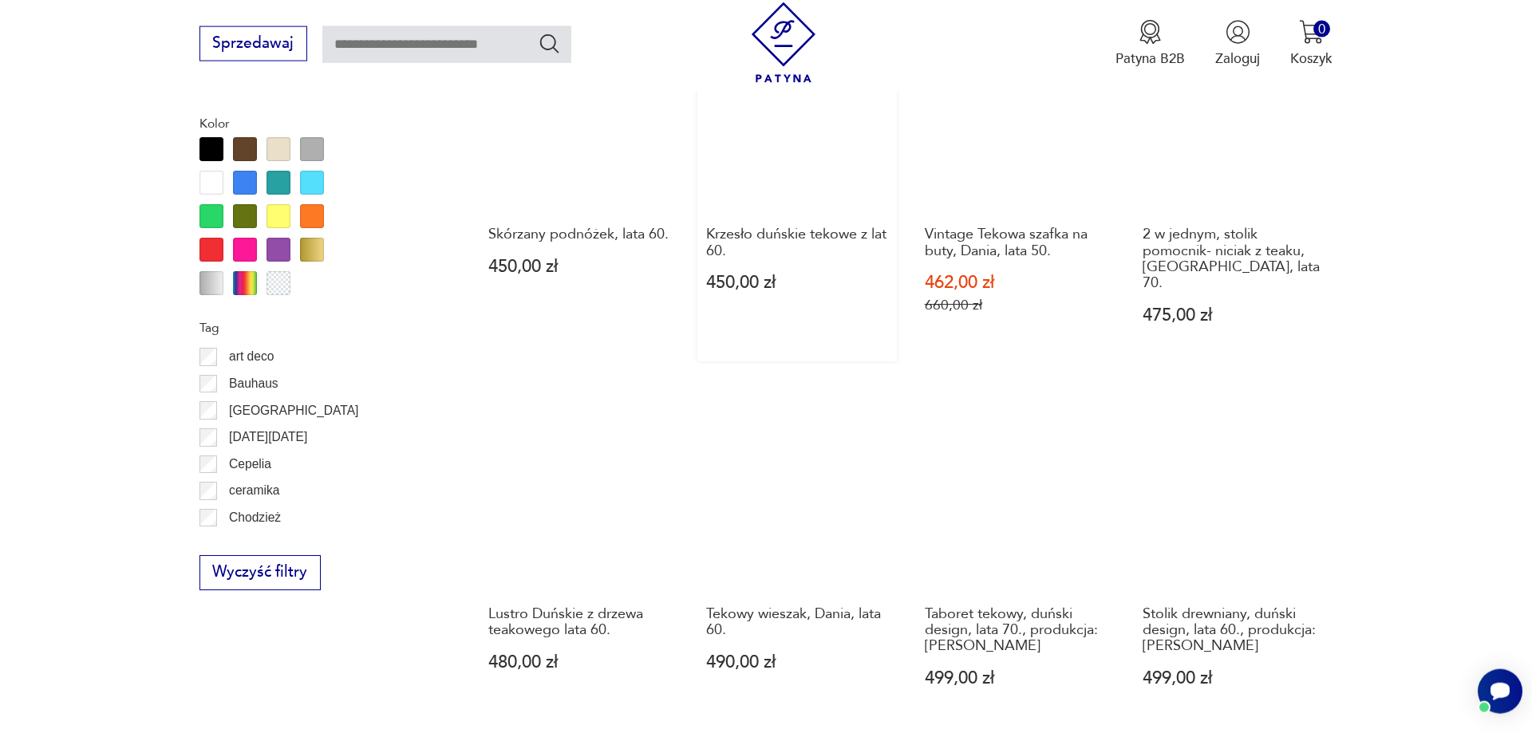
scroll to position [1751, 0]
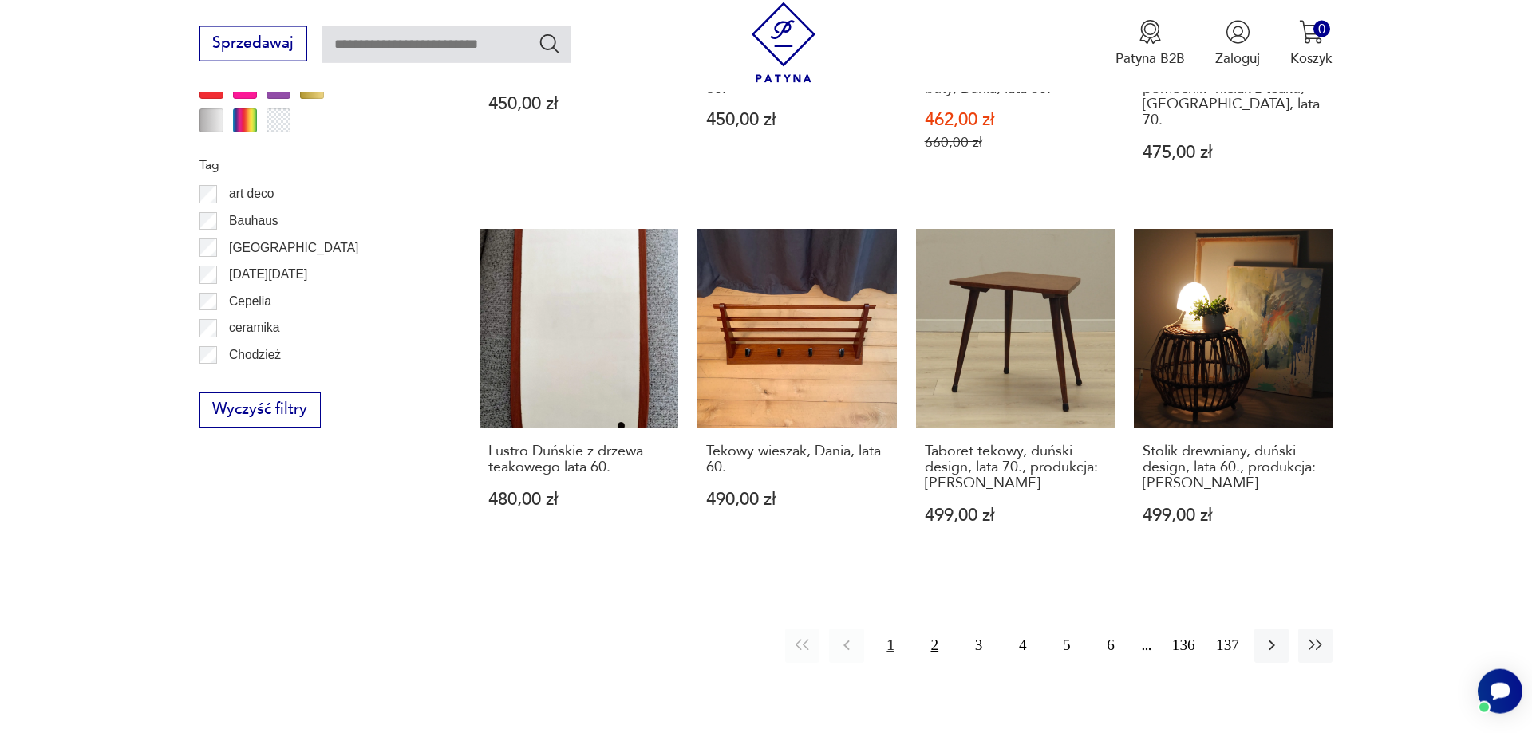
click at [933, 640] on button "2" at bounding box center [935, 646] width 34 height 34
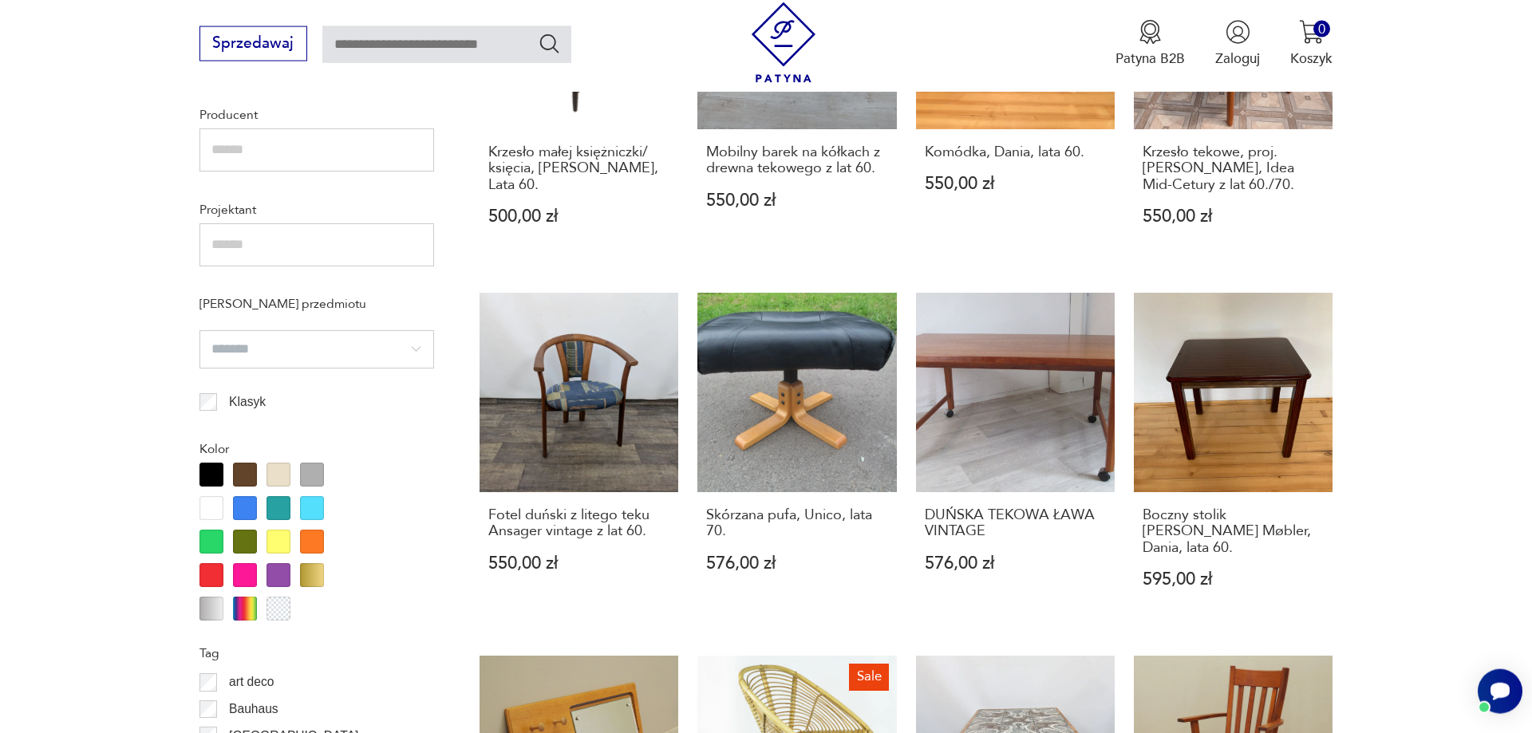
scroll to position [938, 0]
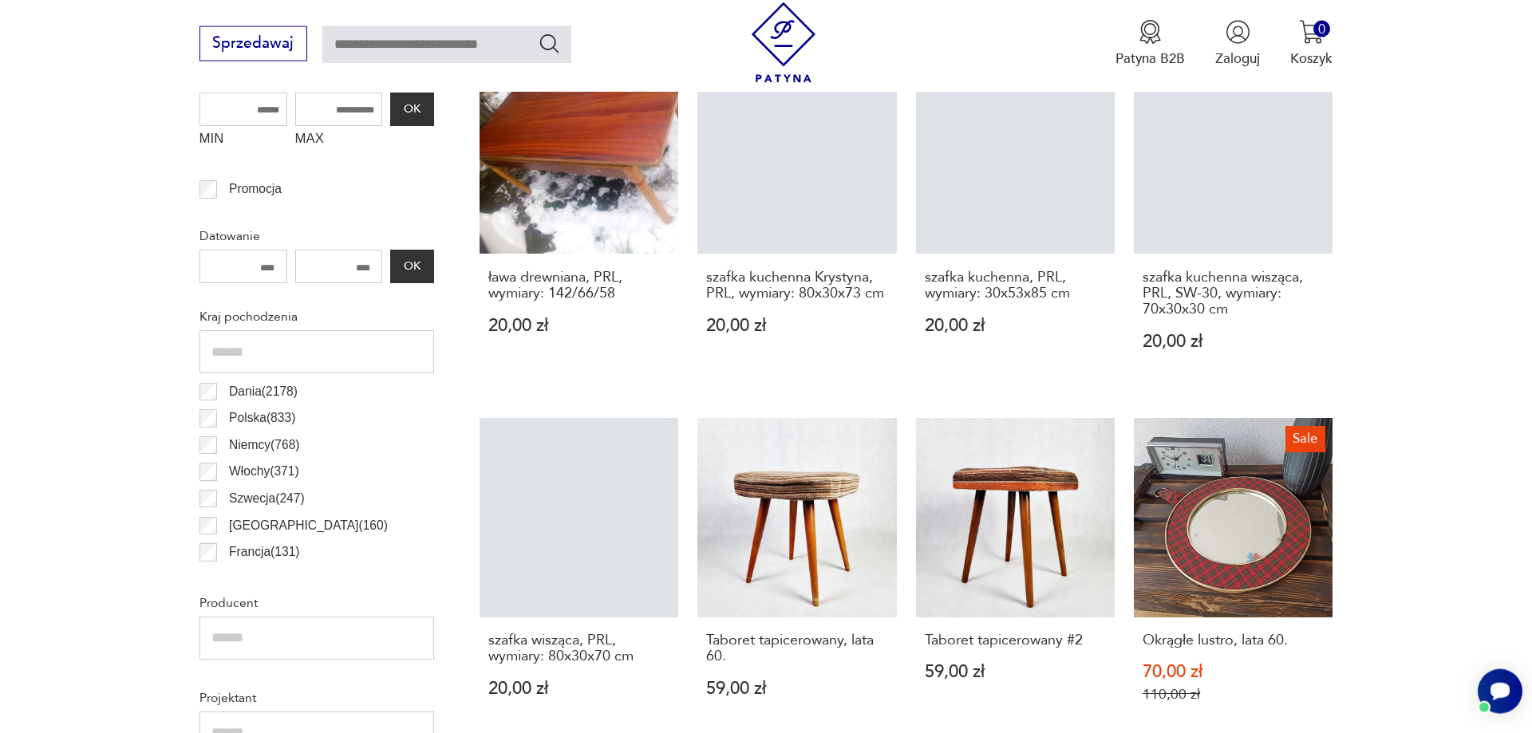
scroll to position [834, 0]
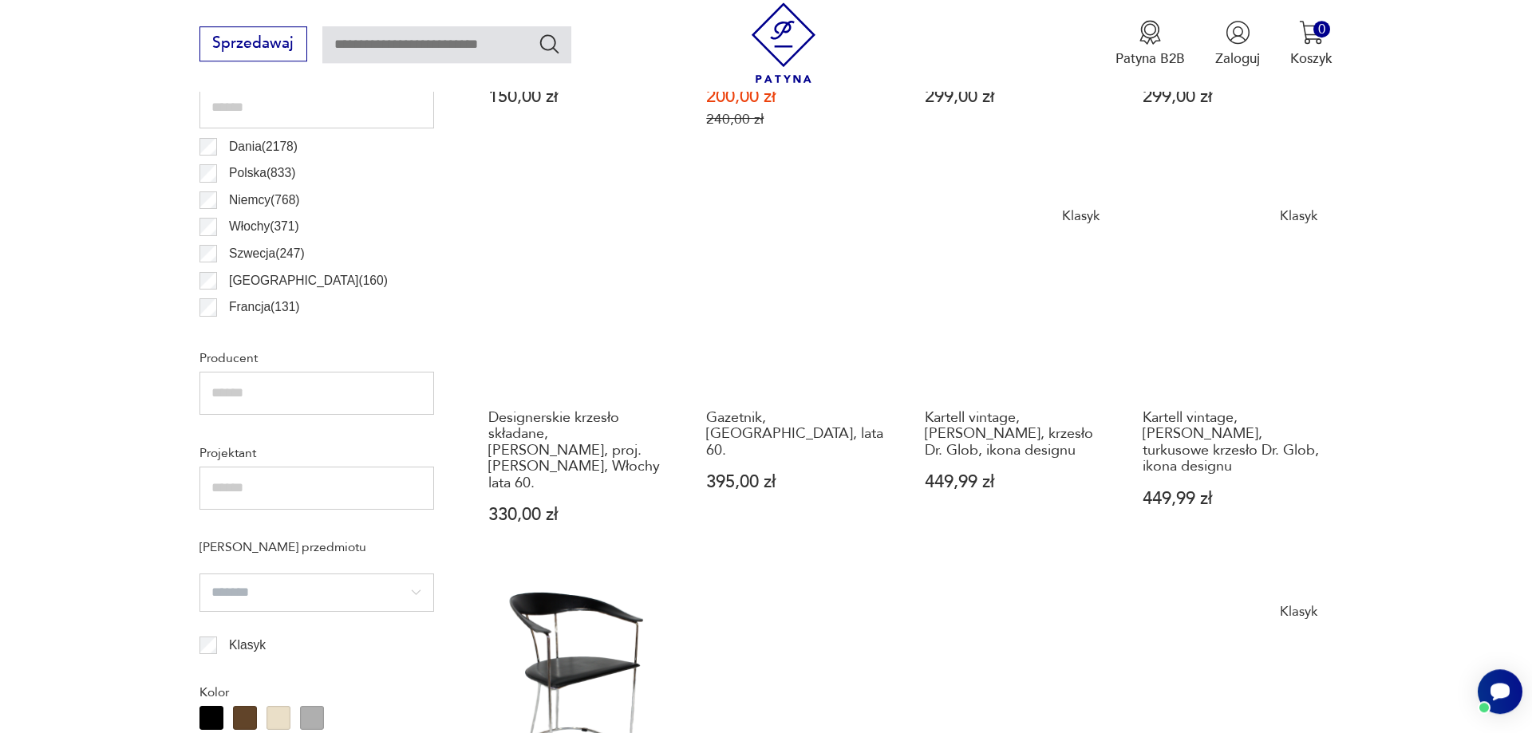
scroll to position [776, 0]
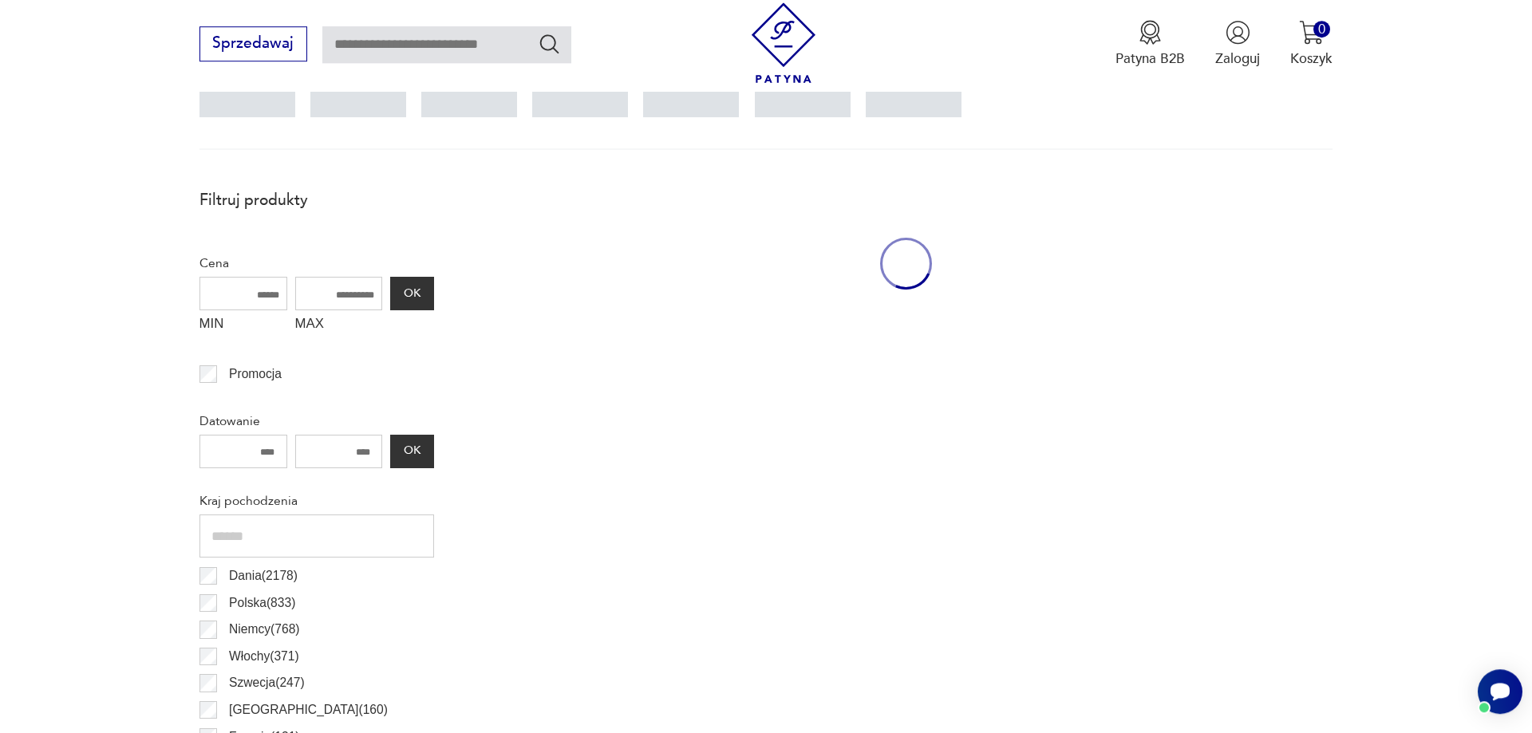
scroll to position [694, 0]
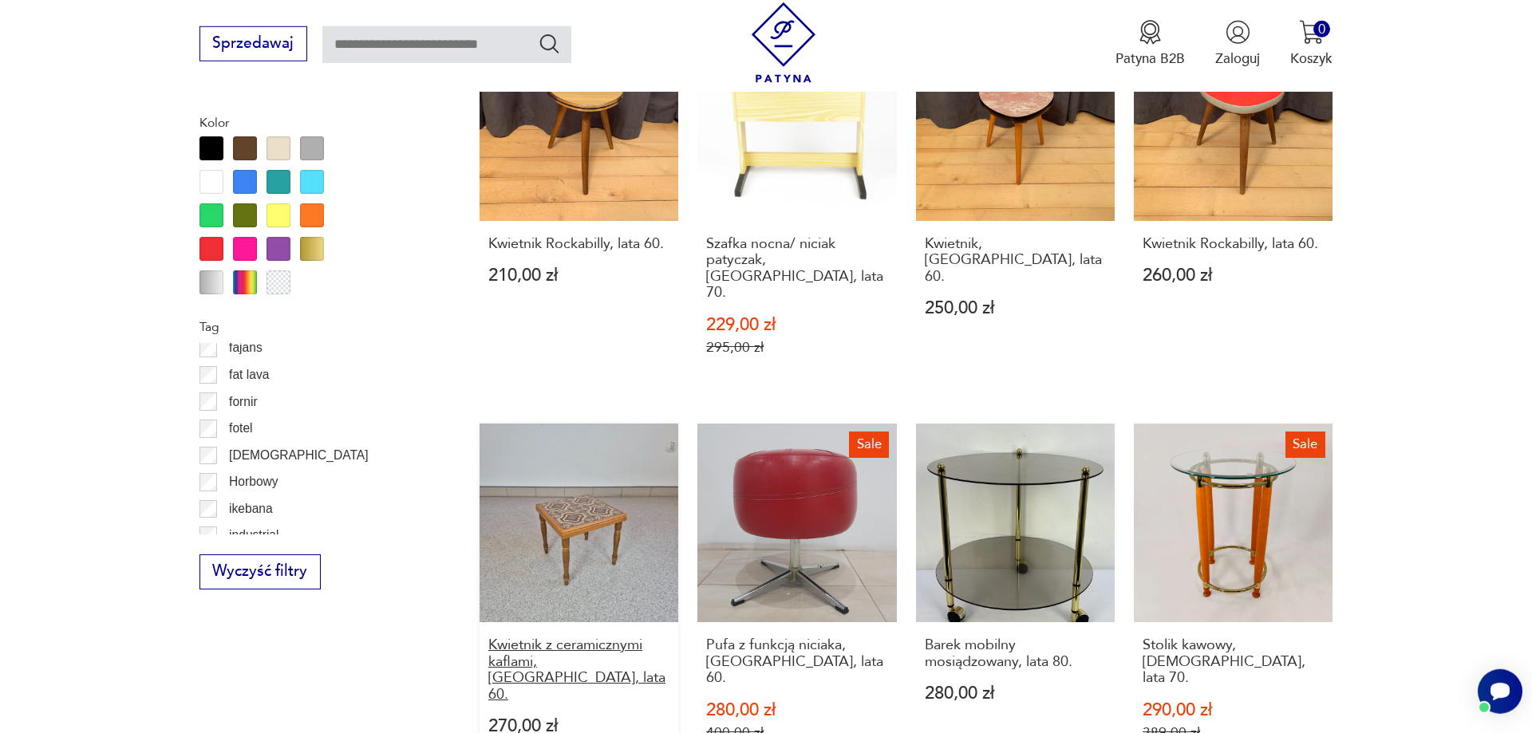
scroll to position [1915, 0]
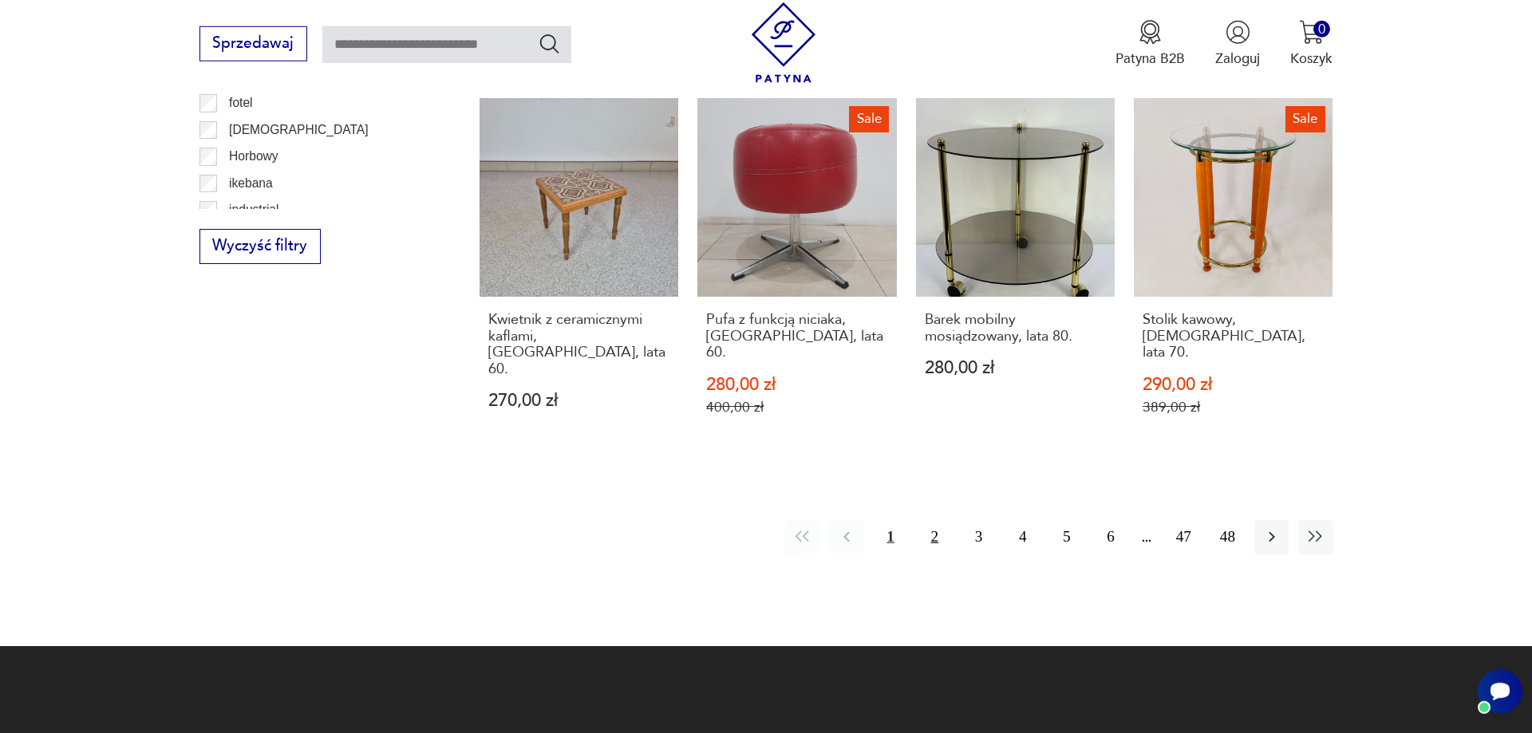
click at [934, 520] on button "2" at bounding box center [935, 537] width 34 height 34
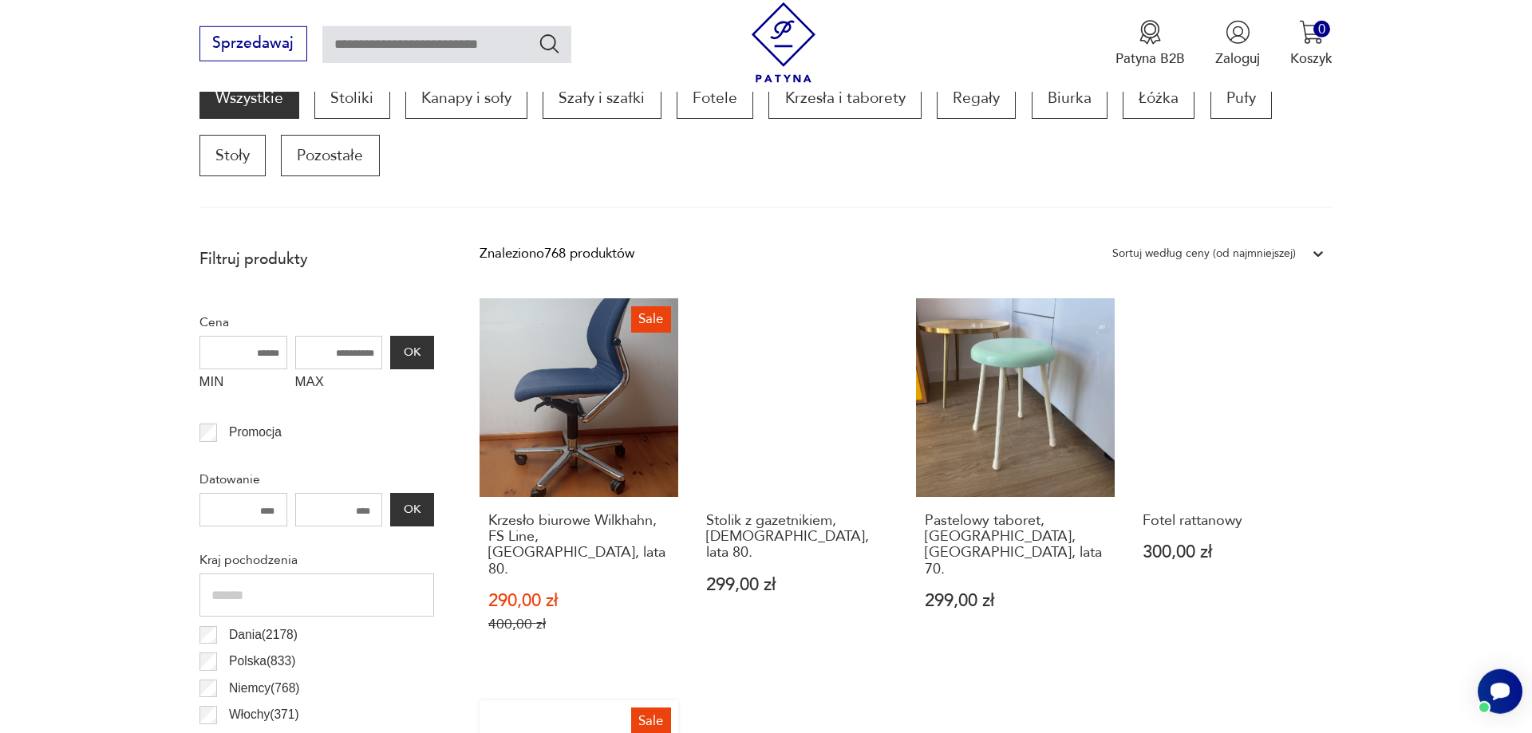
scroll to position [857, 0]
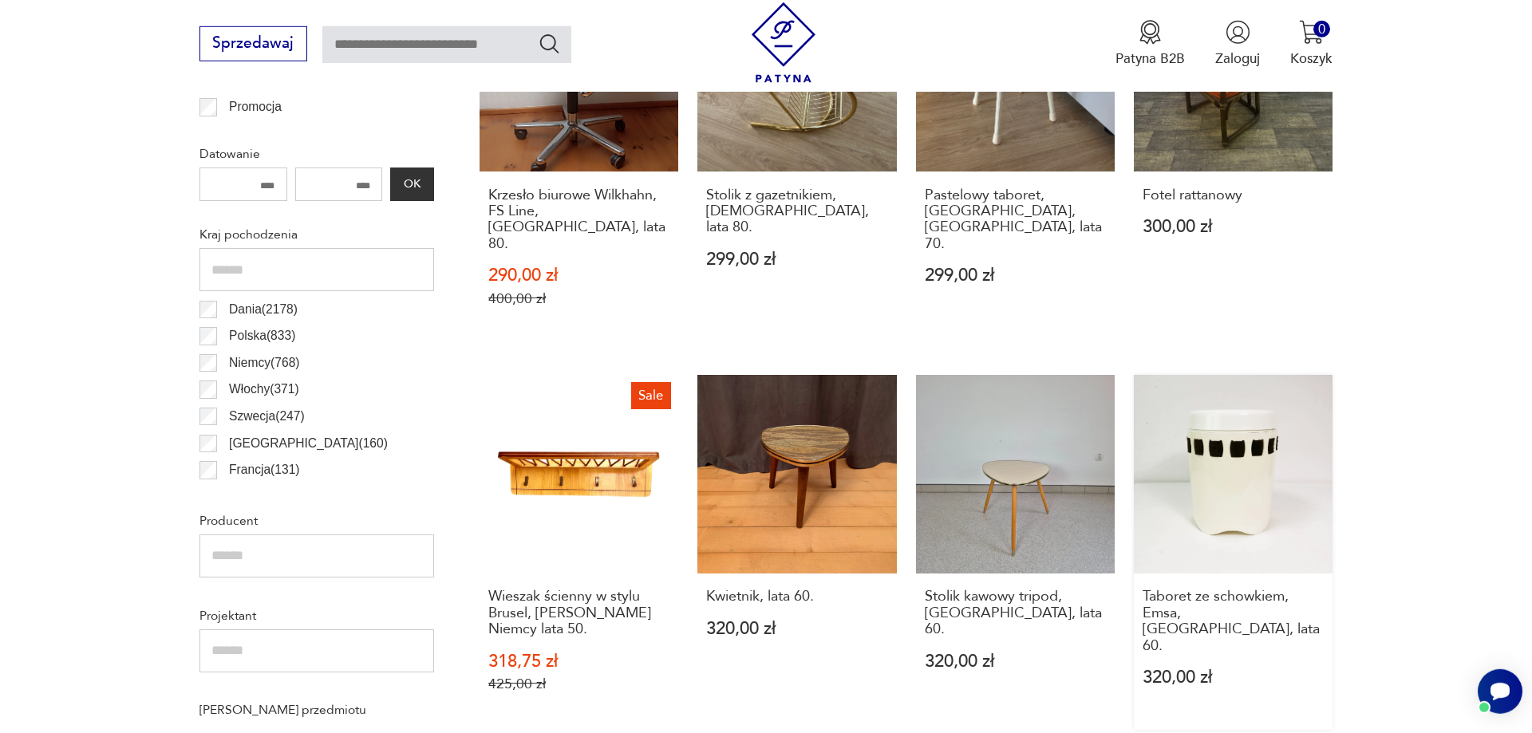
click at [1249, 402] on link "Taboret ze schowkiem, Emsa, [GEOGRAPHIC_DATA], lata 60. 320,00 zł" at bounding box center [1233, 552] width 199 height 355
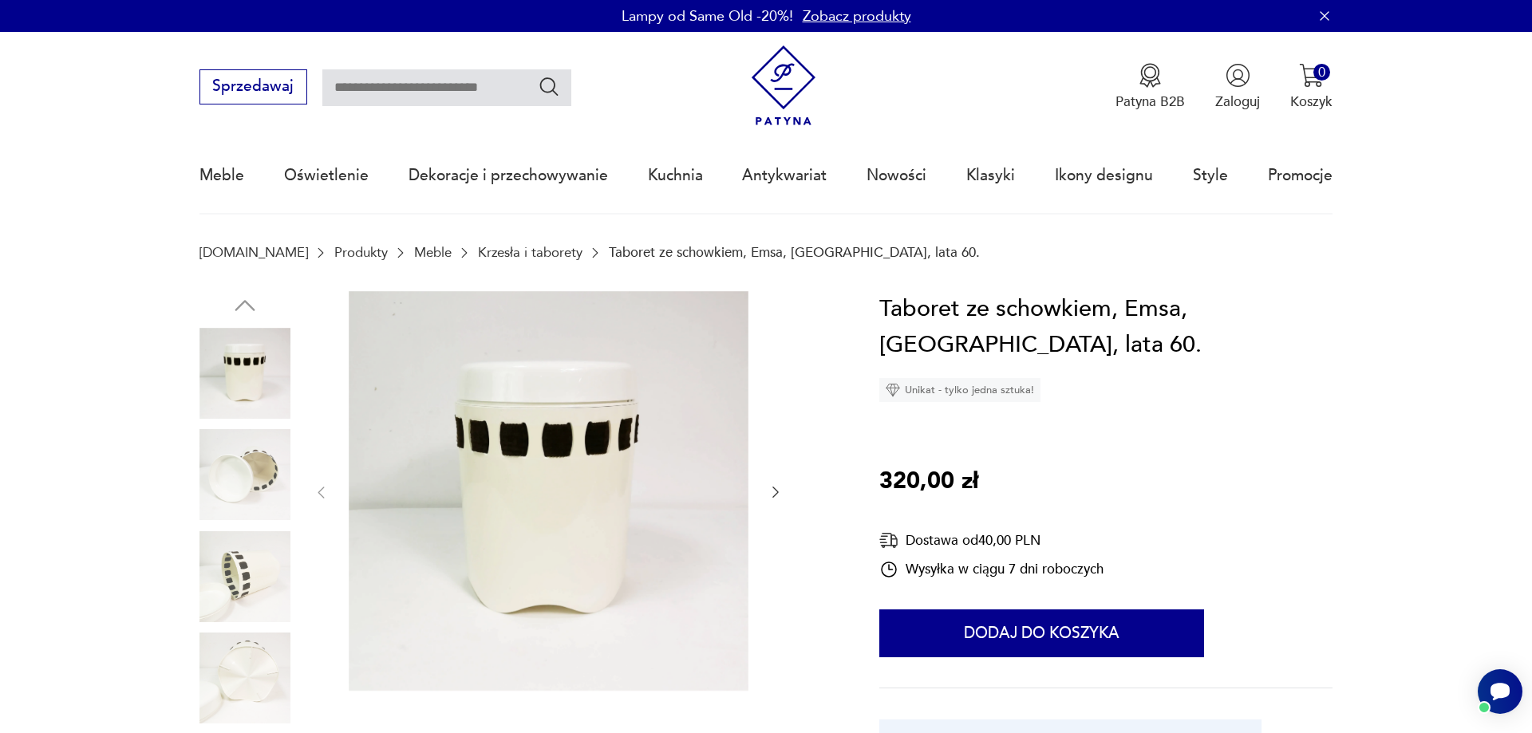
click at [541, 380] on img at bounding box center [549, 491] width 400 height 400
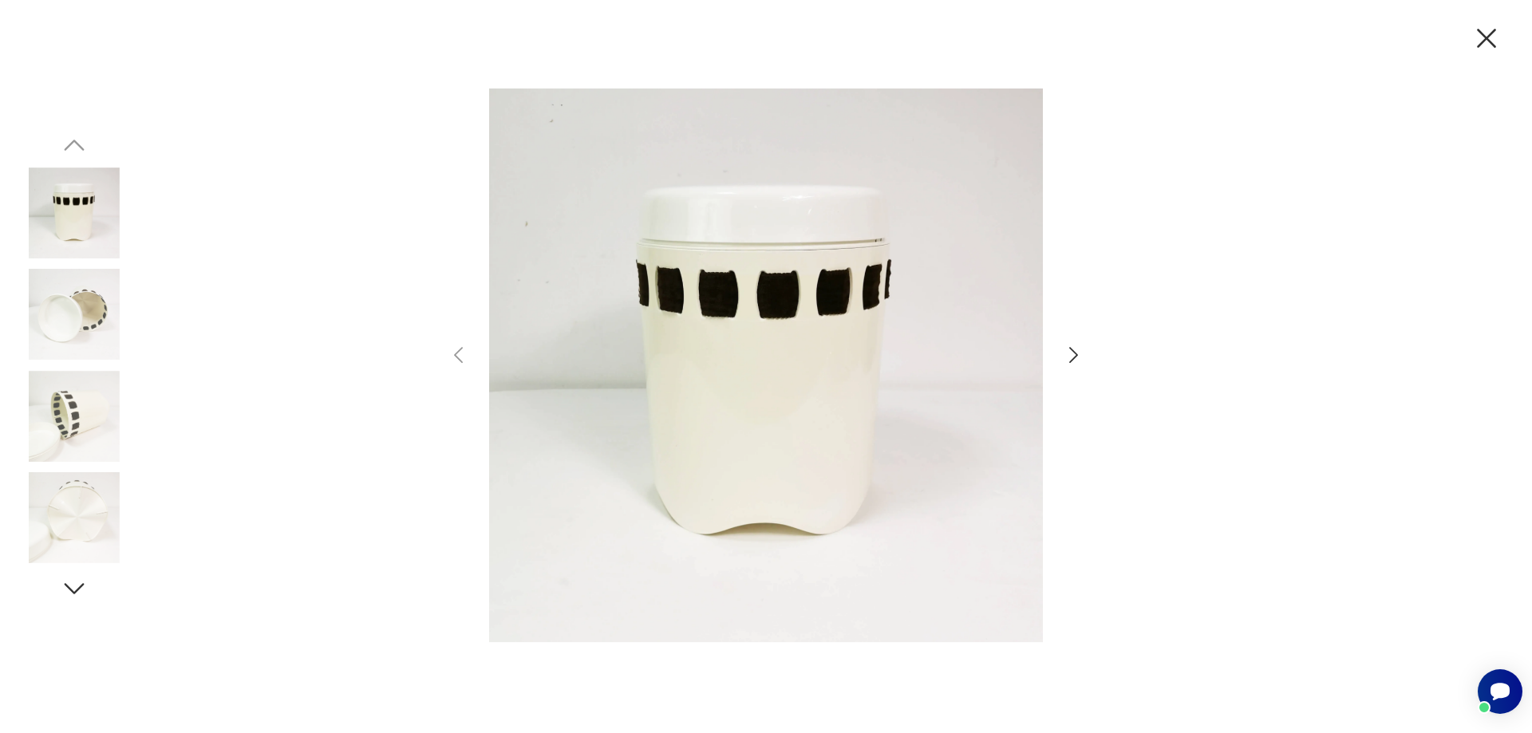
click at [1076, 351] on icon "button" at bounding box center [1073, 355] width 23 height 23
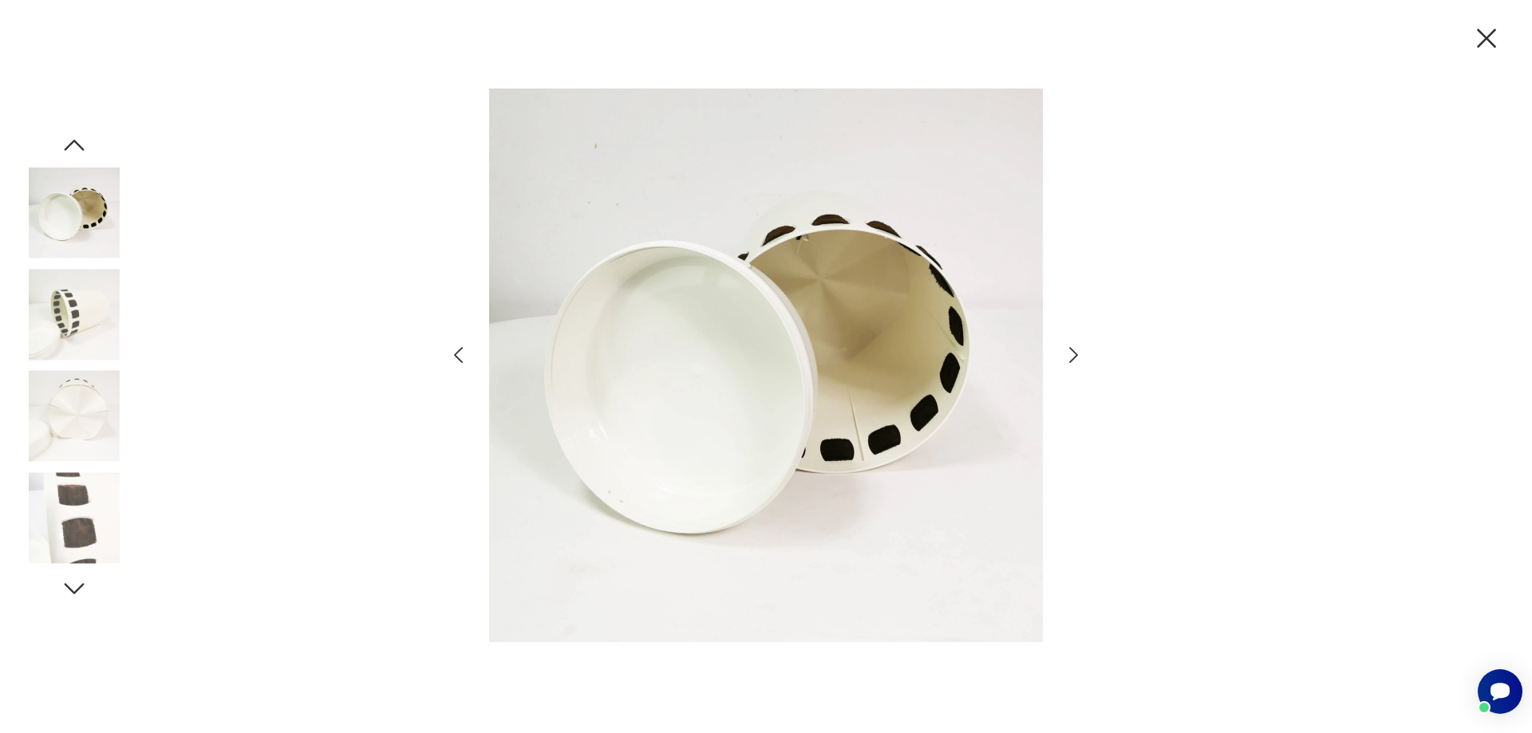
click at [1081, 358] on icon "button" at bounding box center [1073, 355] width 23 height 23
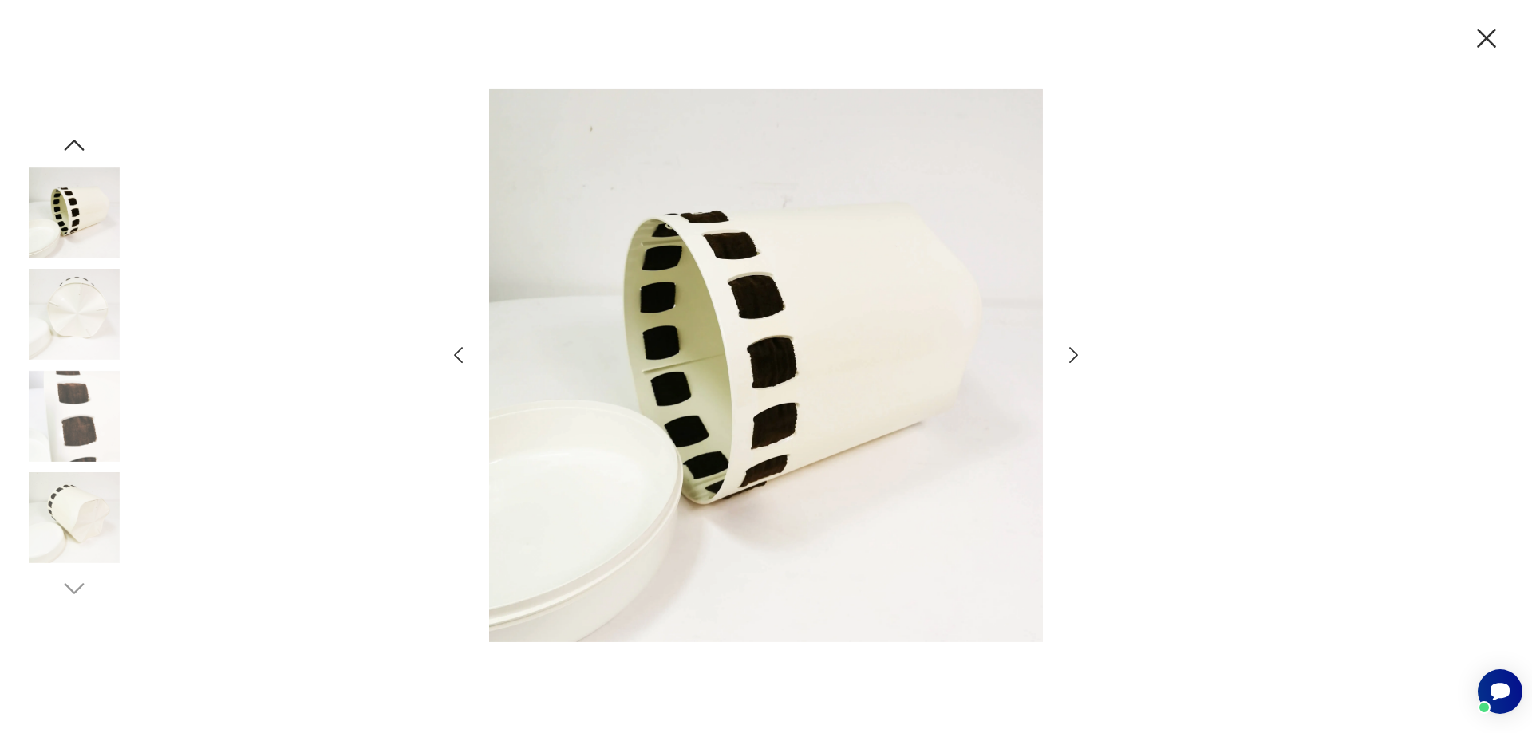
click at [1081, 358] on icon "button" at bounding box center [1073, 355] width 23 height 23
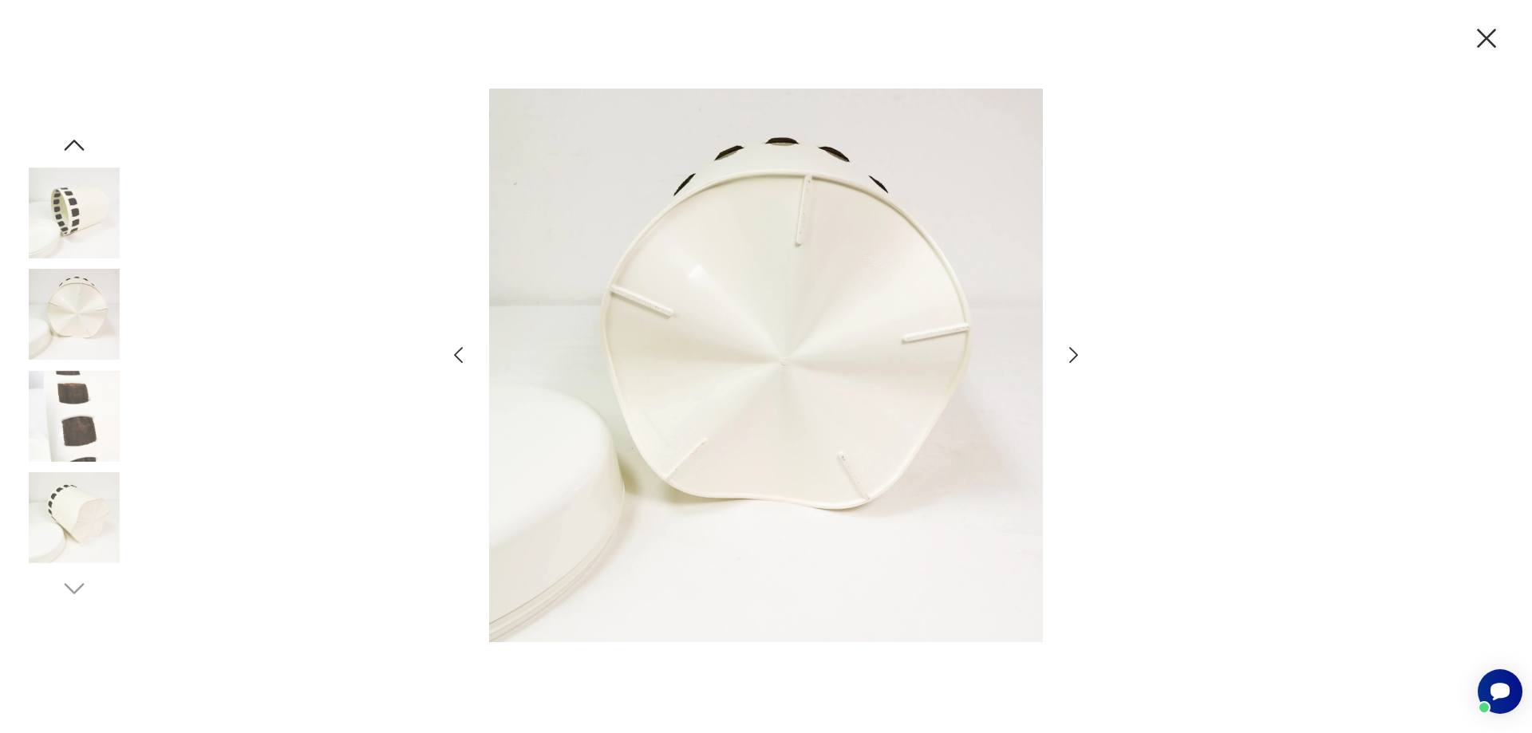
click at [1081, 358] on icon "button" at bounding box center [1073, 355] width 23 height 23
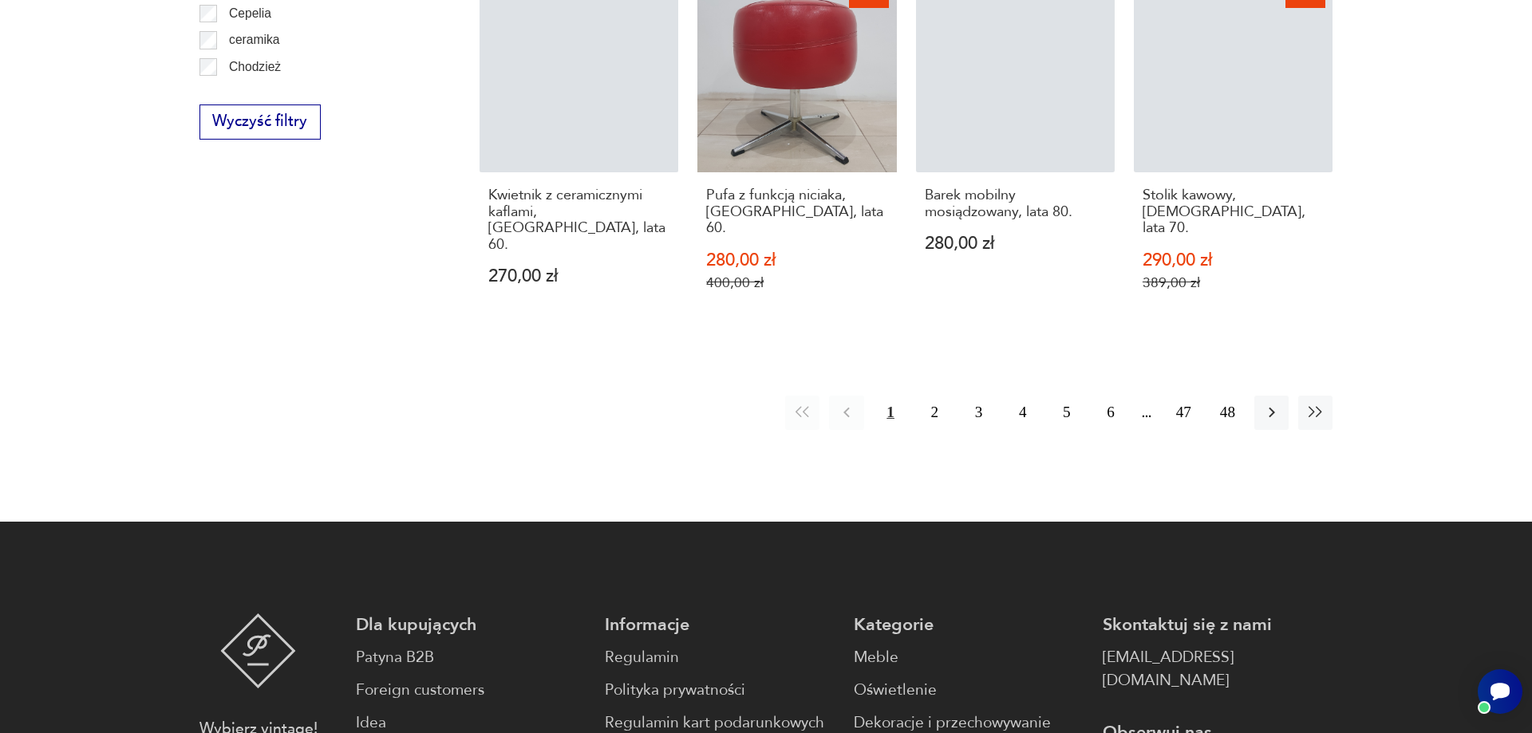
scroll to position [2098, 0]
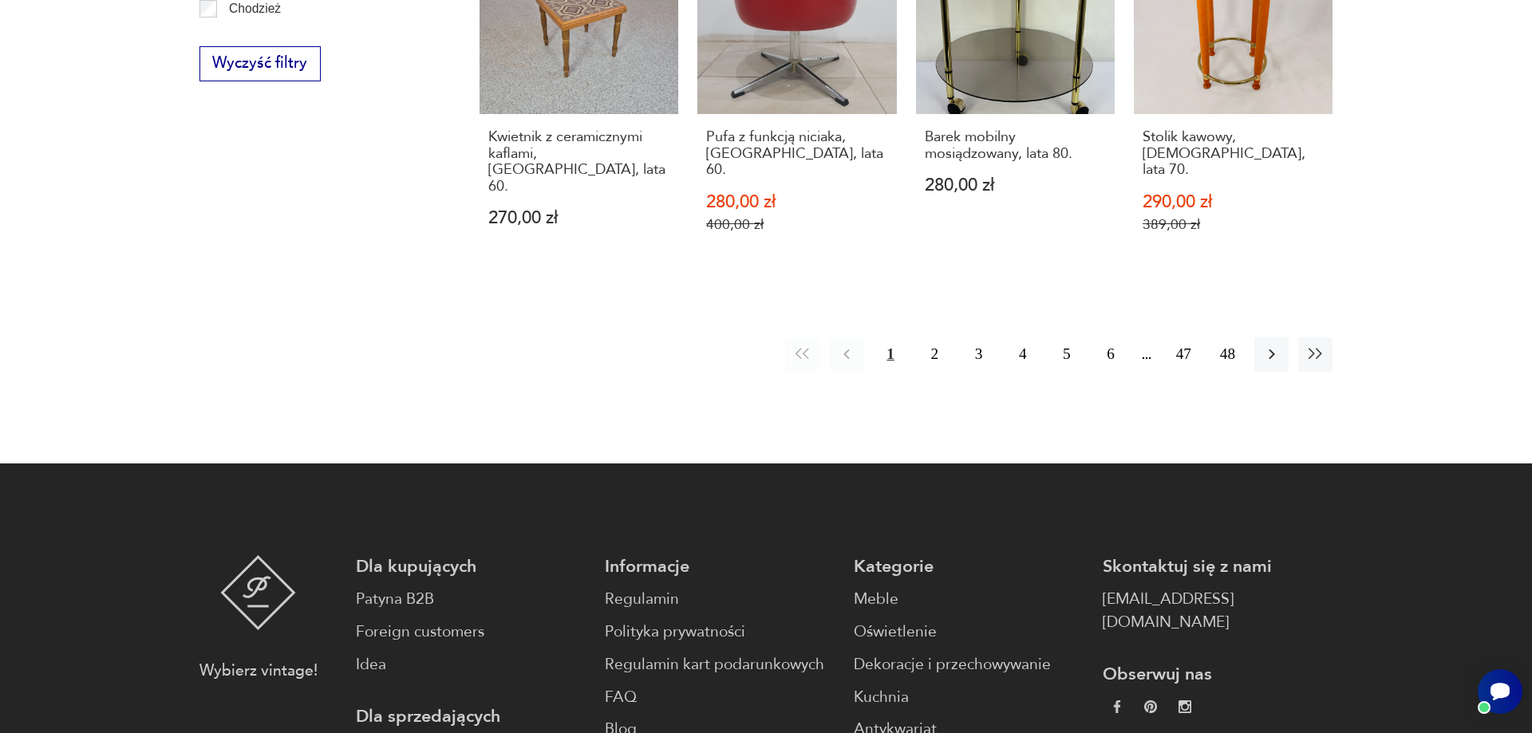
scroll to position [752, 0]
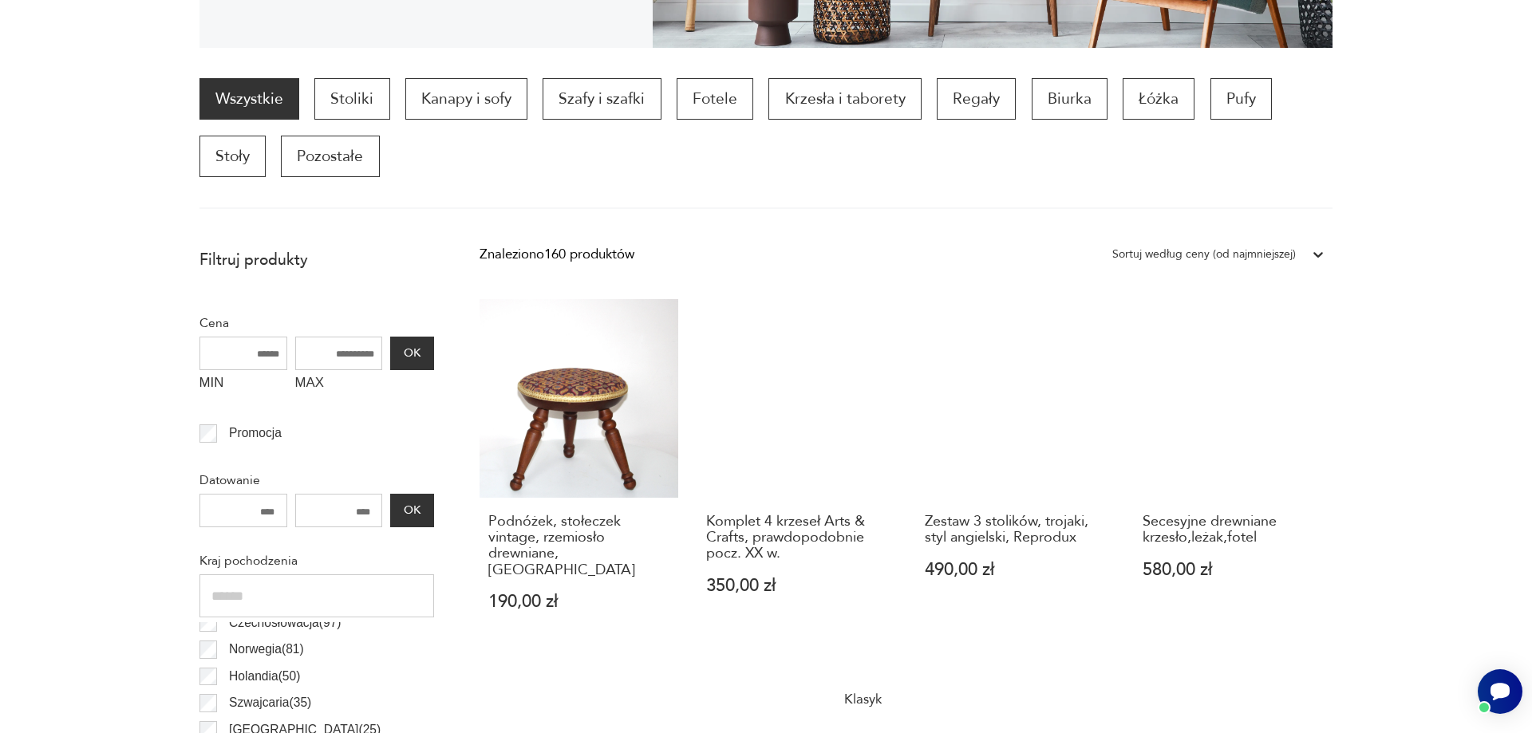
scroll to position [536, 0]
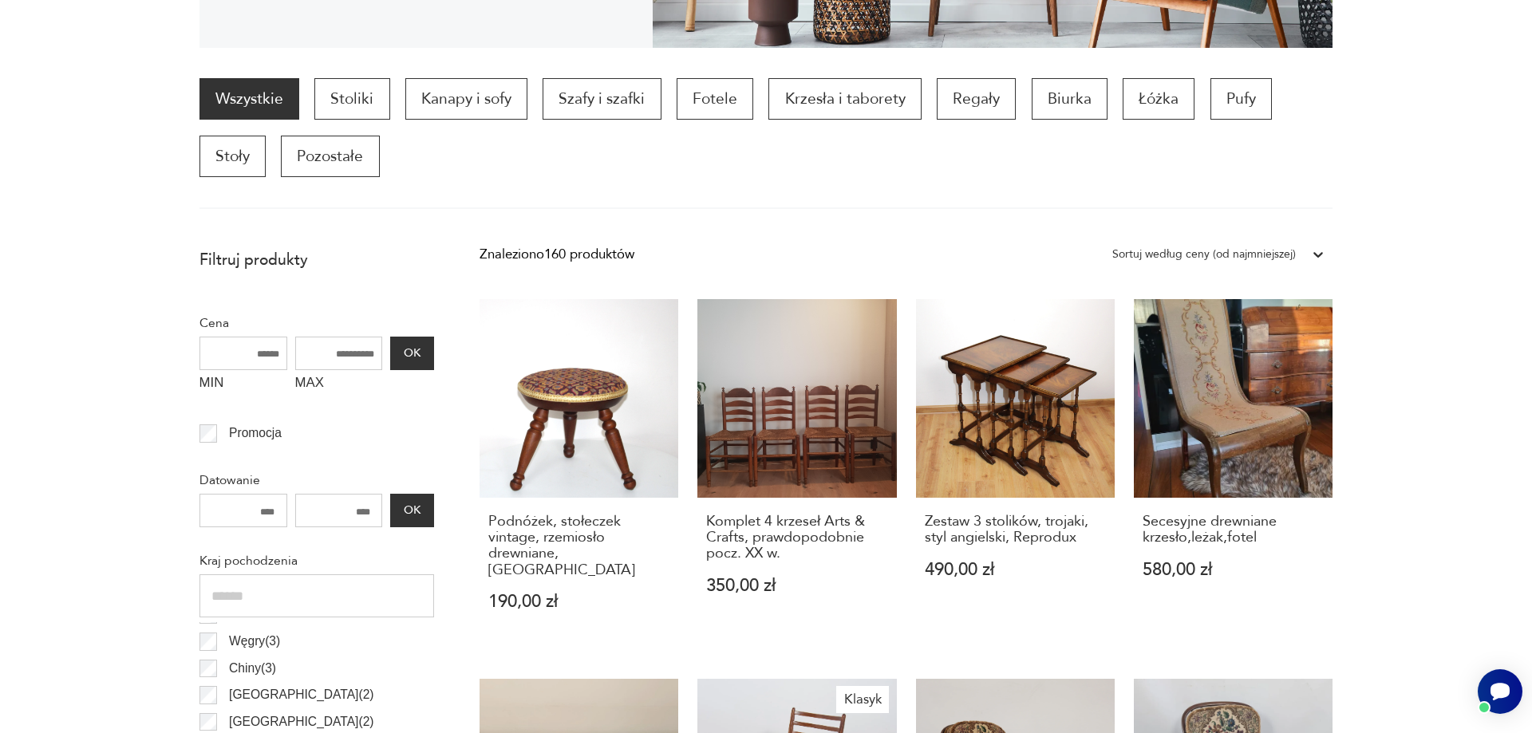
drag, startPoint x: 41, startPoint y: 523, endPoint x: 46, endPoint y: 507, distance: 16.9
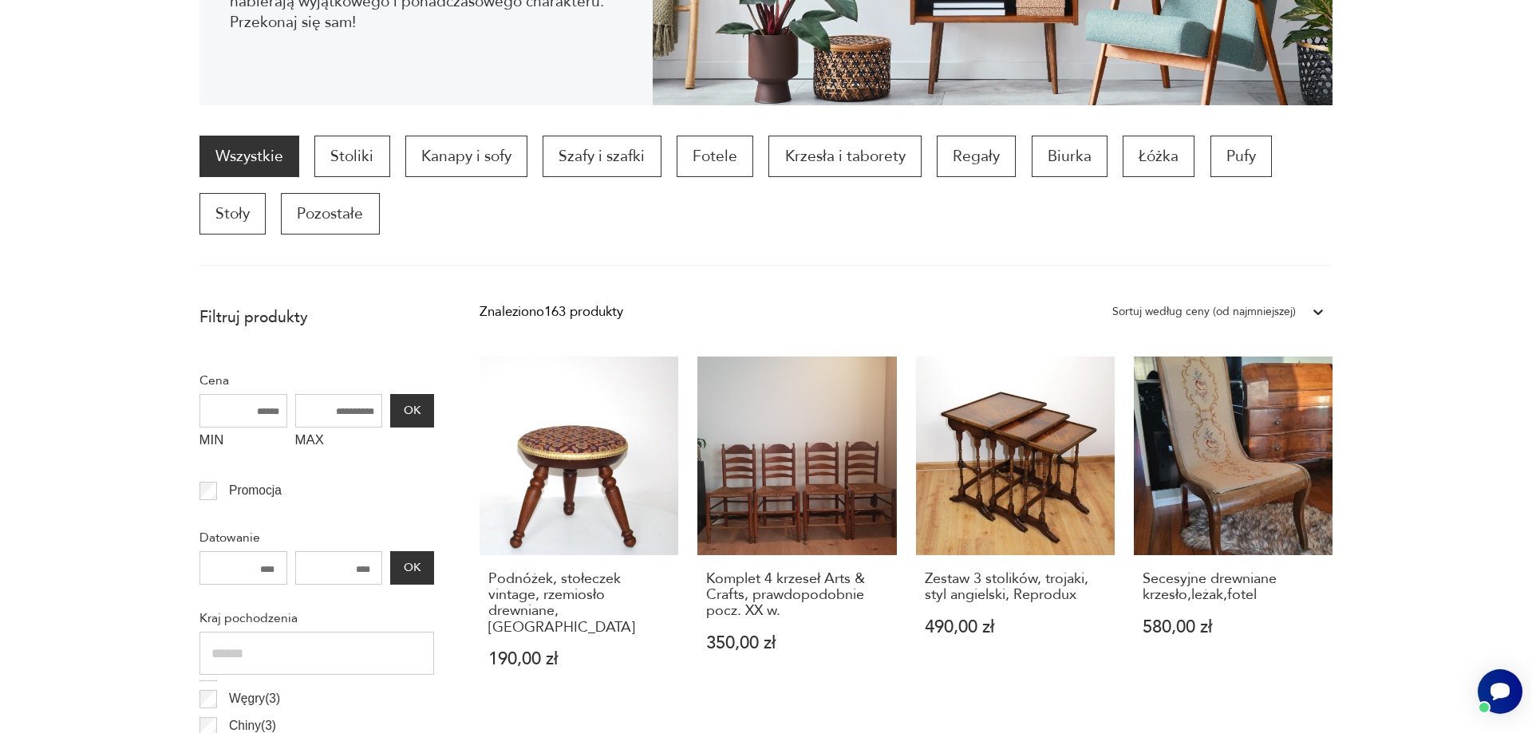
scroll to position [472, 0]
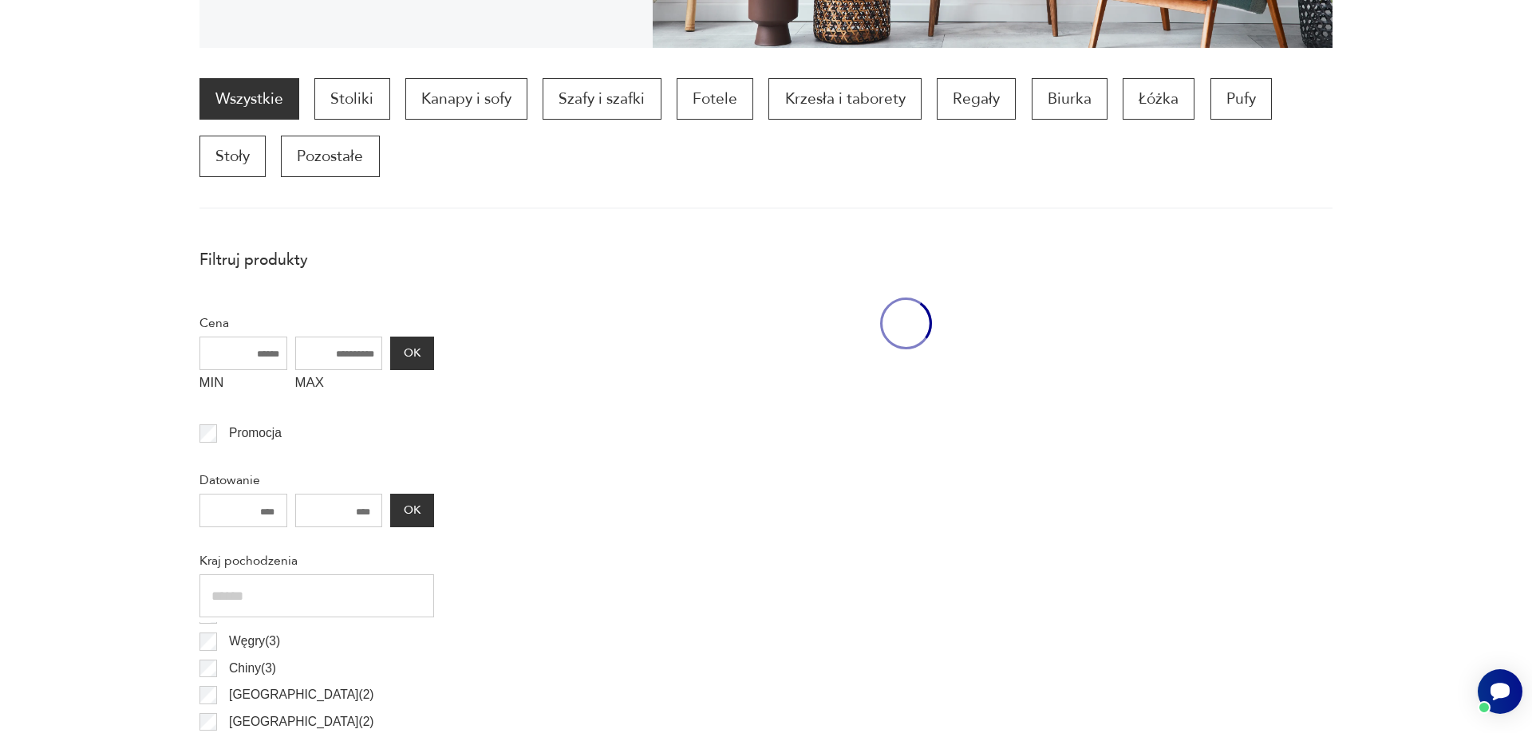
scroll to position [472, 0]
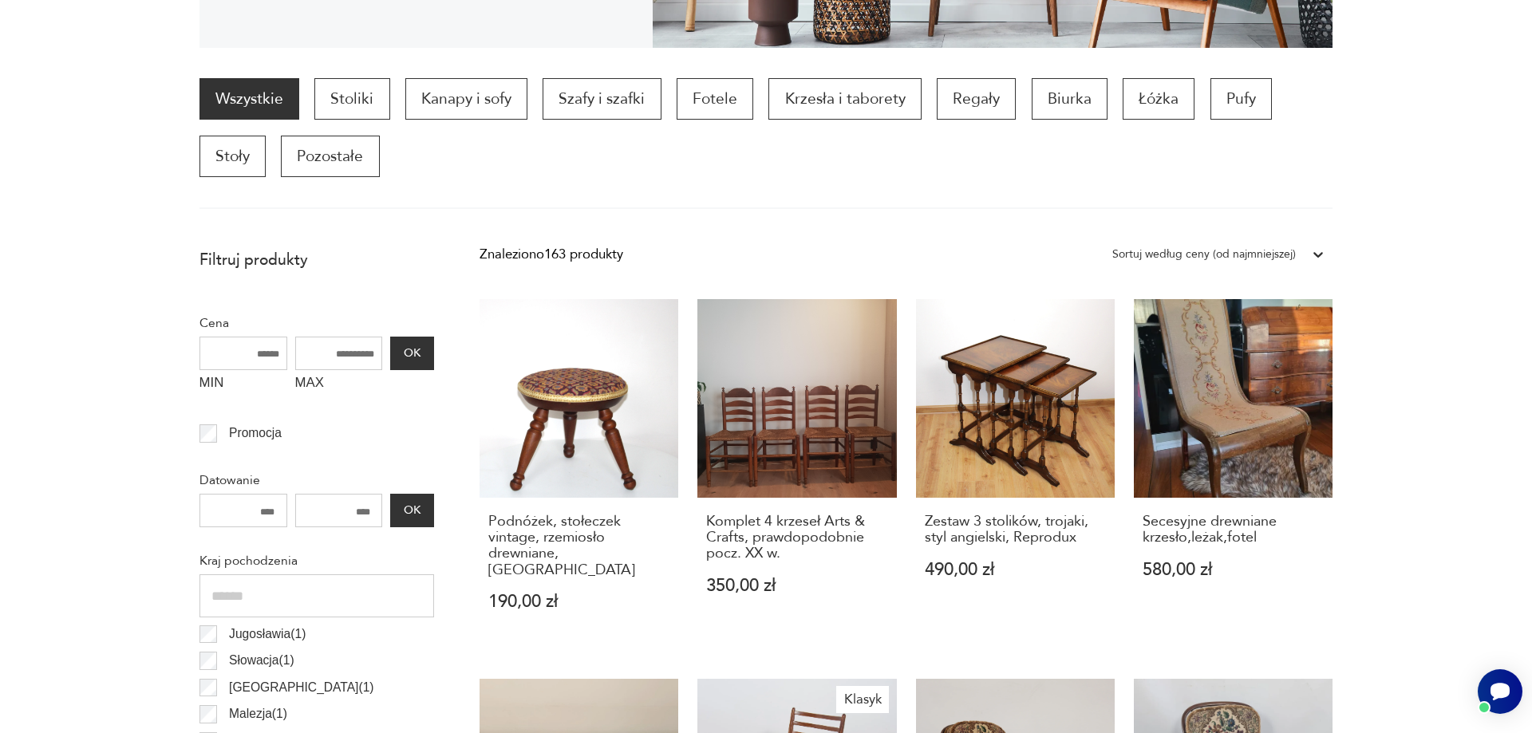
scroll to position [864, 0]
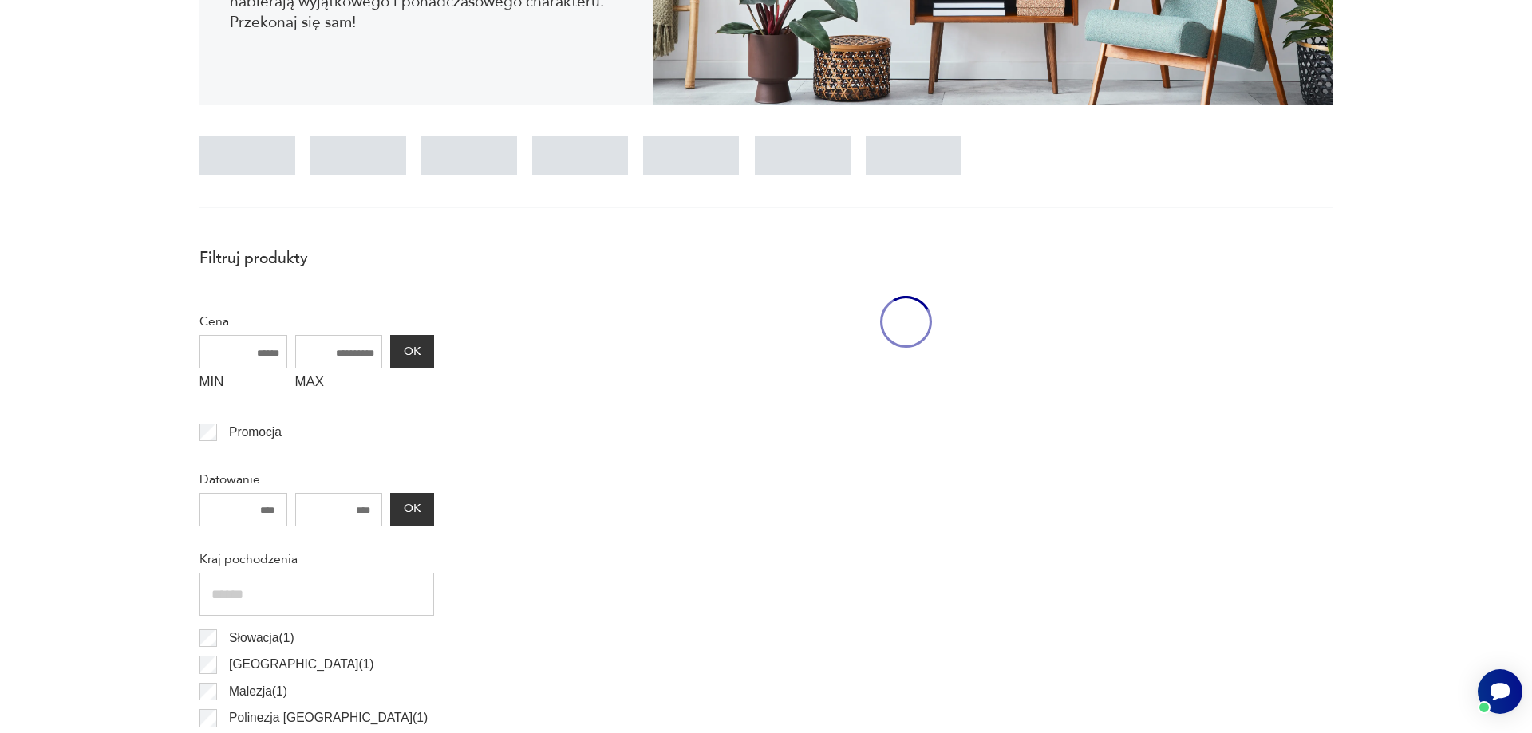
scroll to position [472, 0]
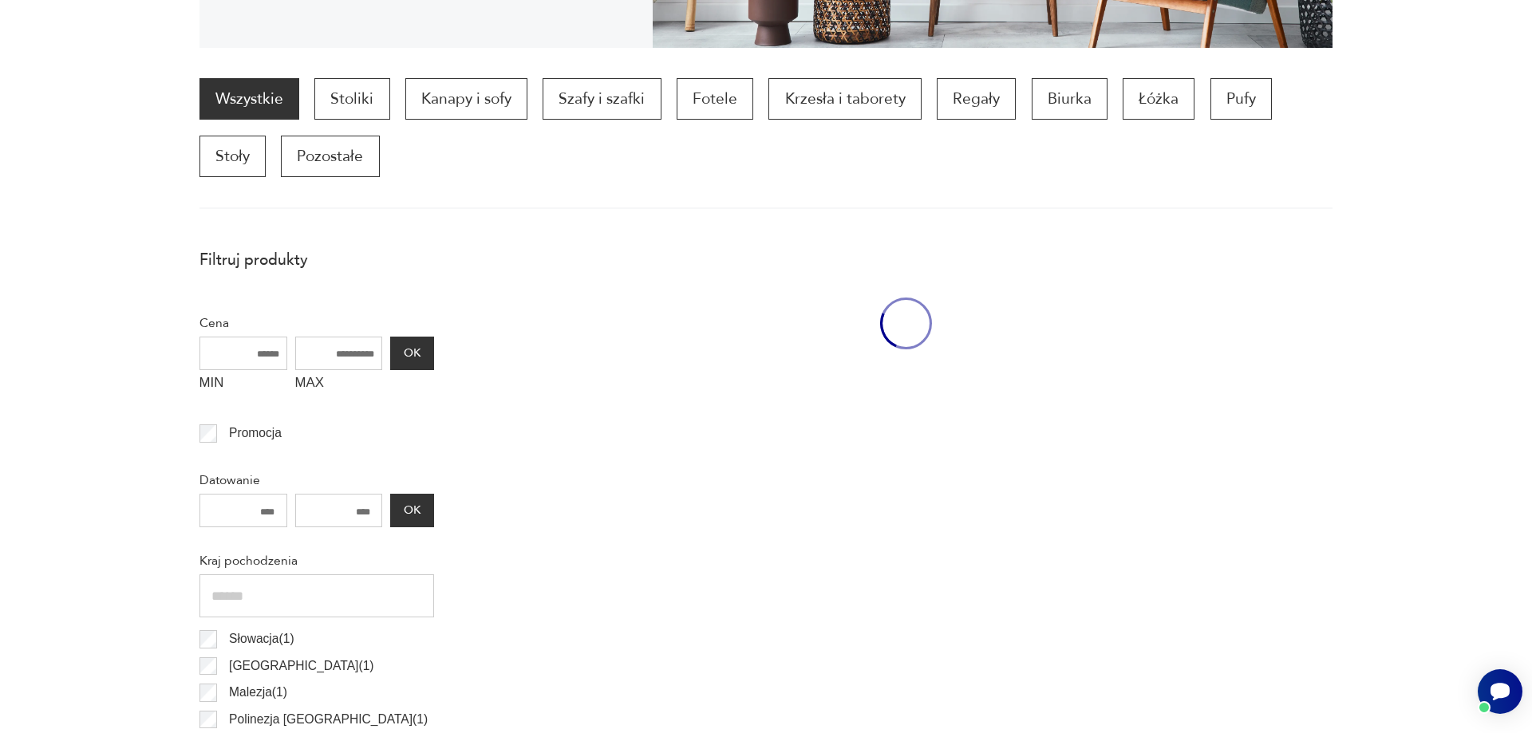
scroll to position [472, 0]
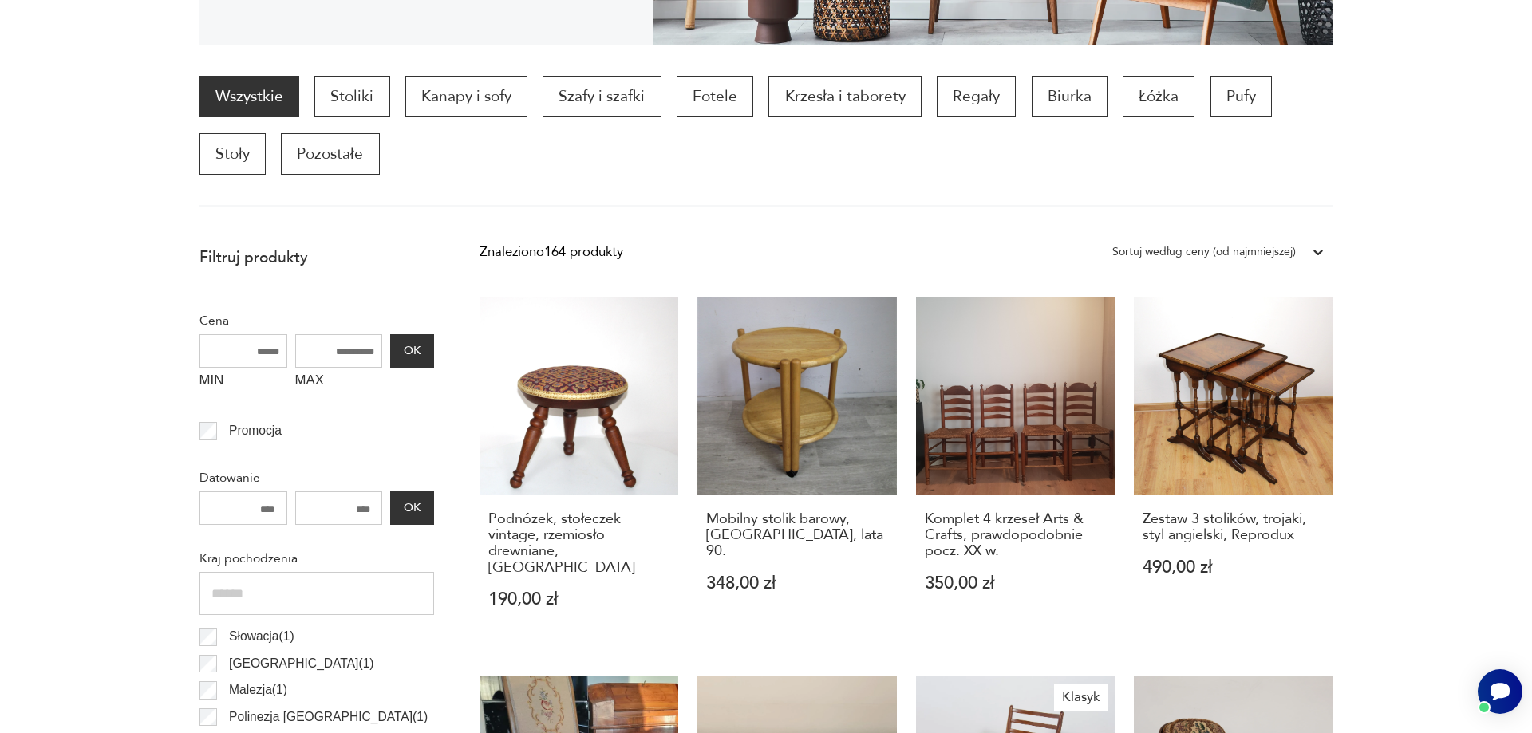
scroll to position [531, 0]
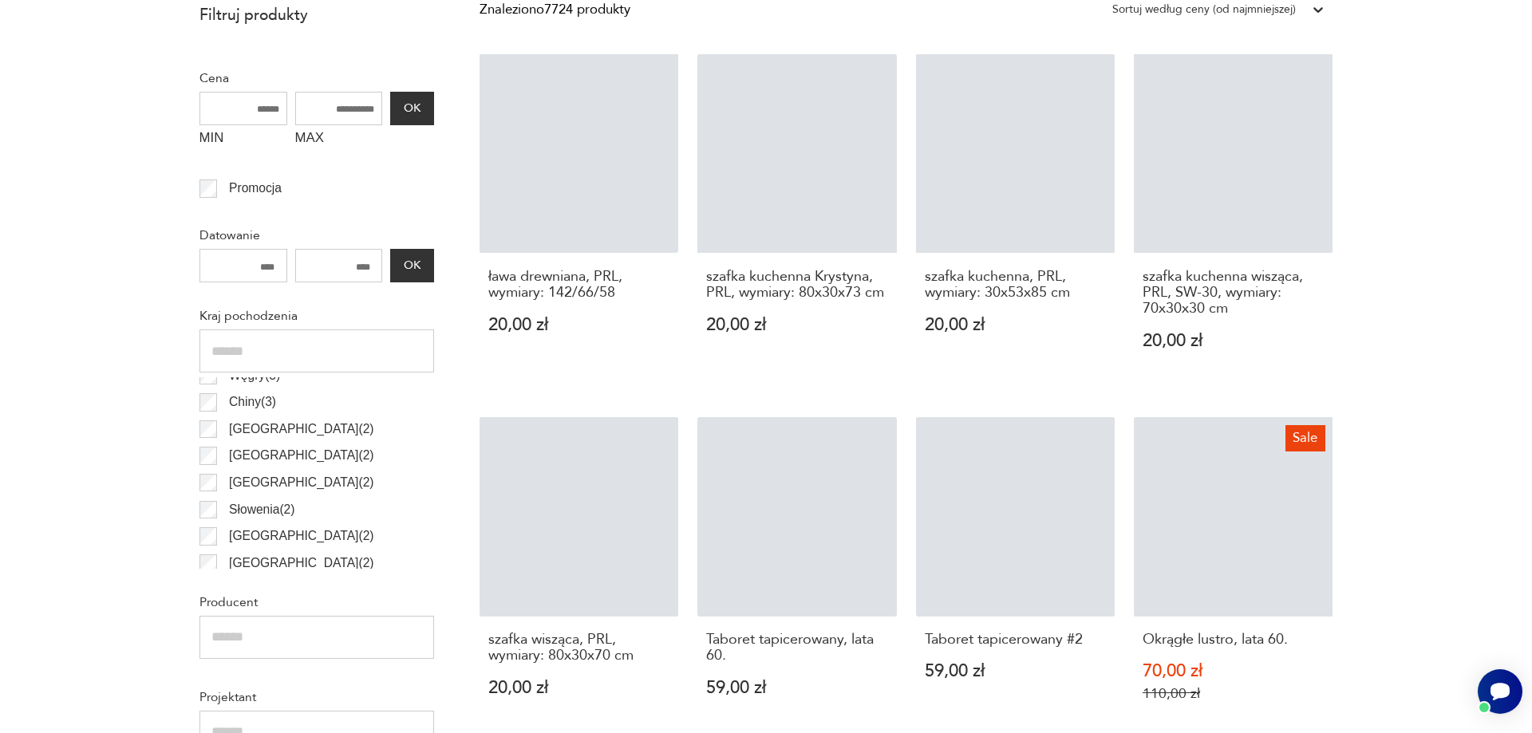
scroll to position [834, 0]
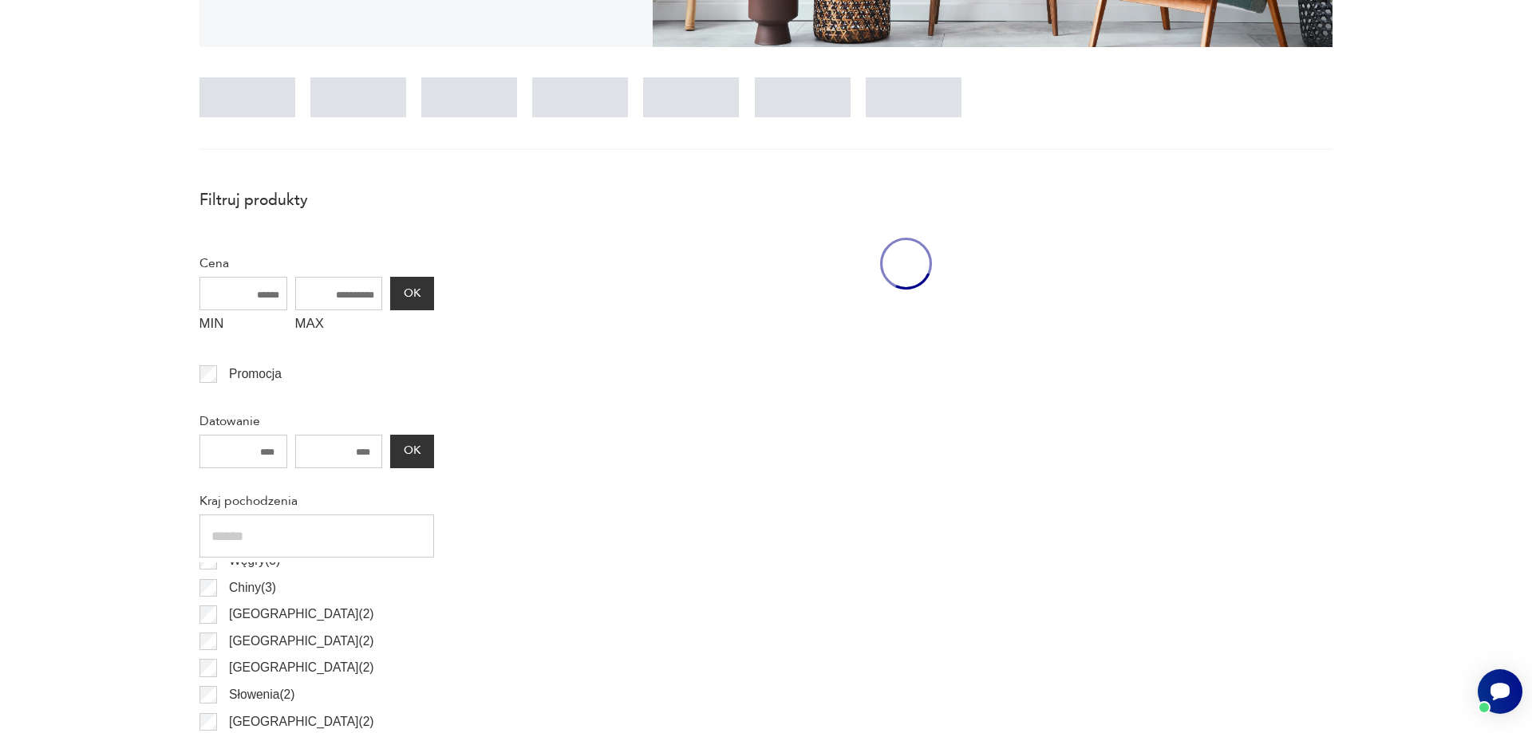
scroll to position [531, 0]
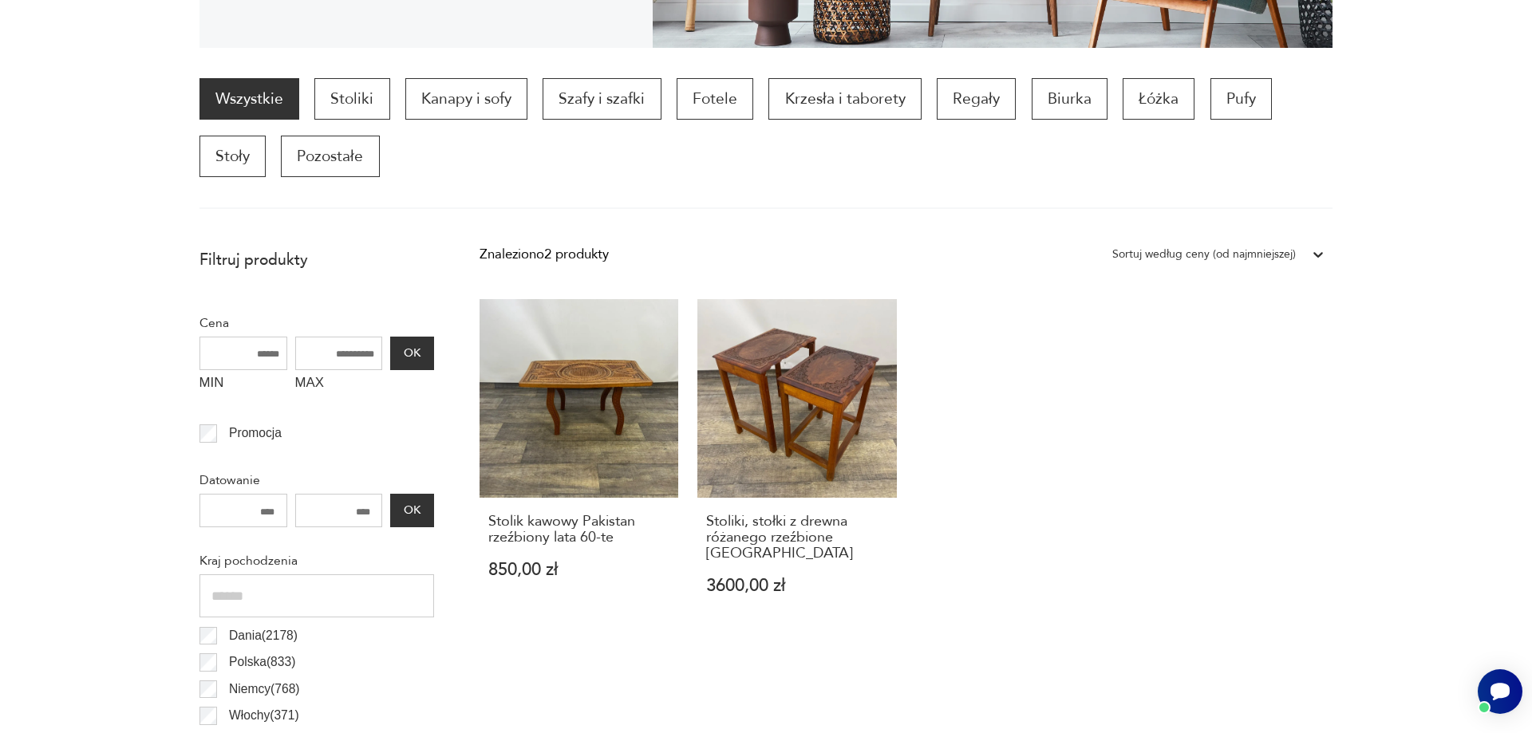
scroll to position [153, 0]
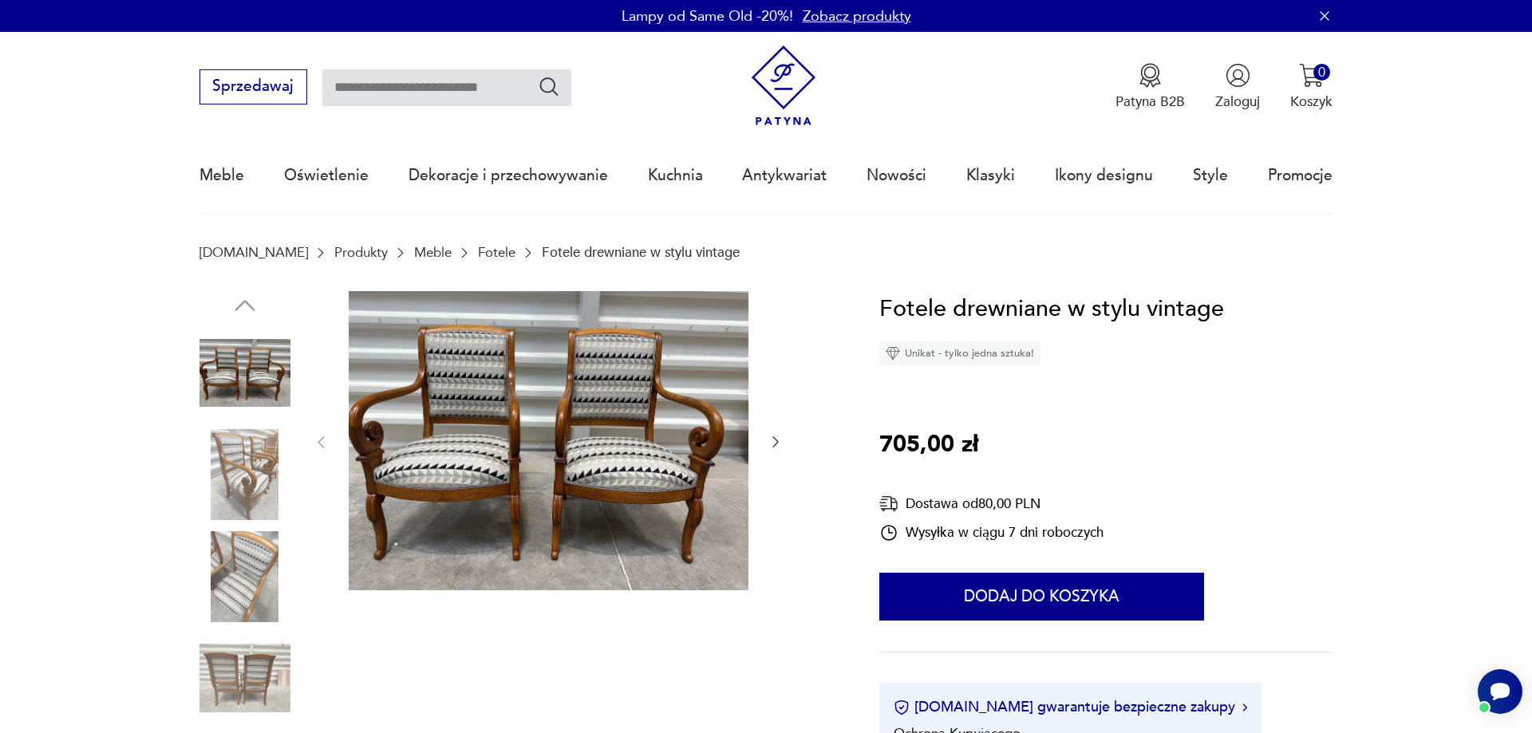
click at [247, 589] on img at bounding box center [244, 576] width 91 height 91
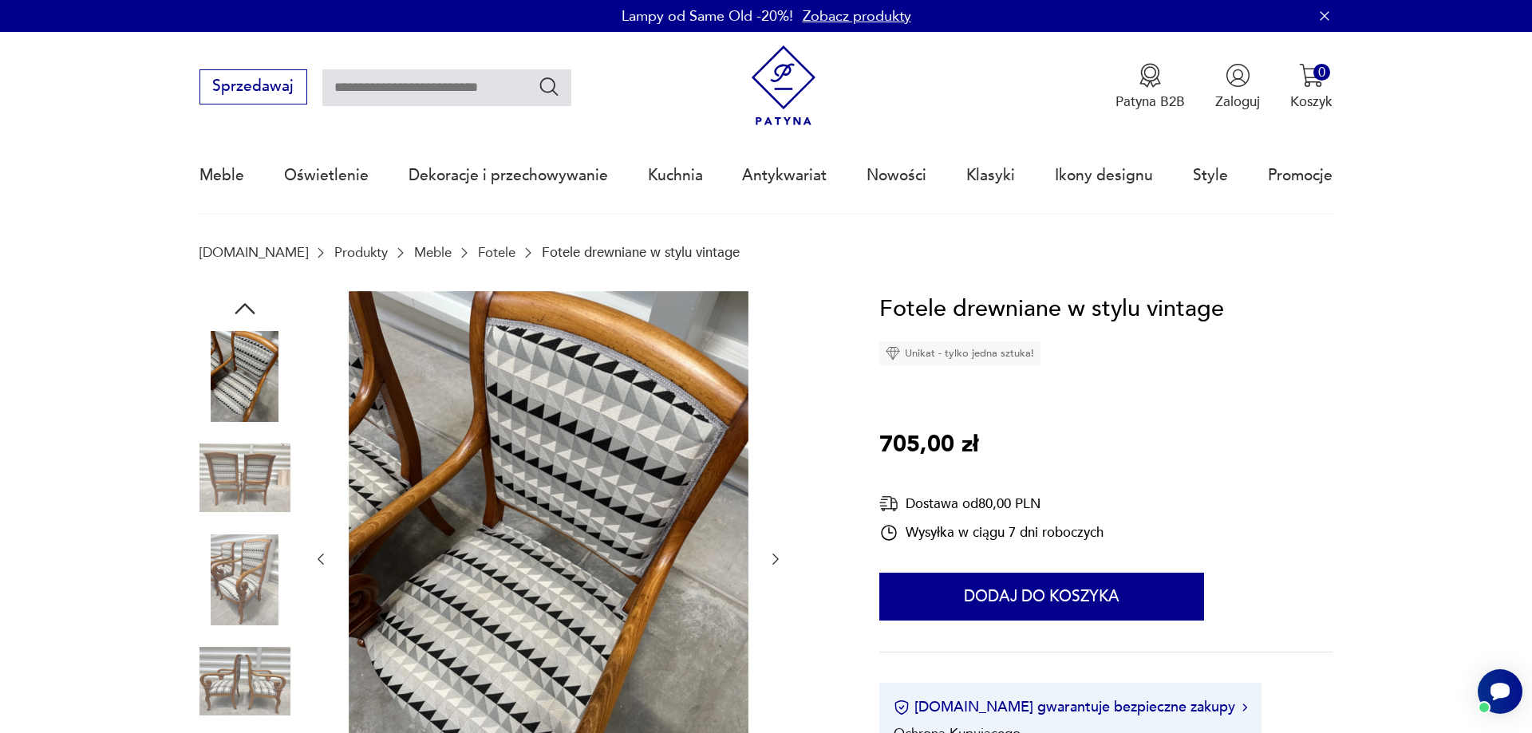
scroll to position [326, 0]
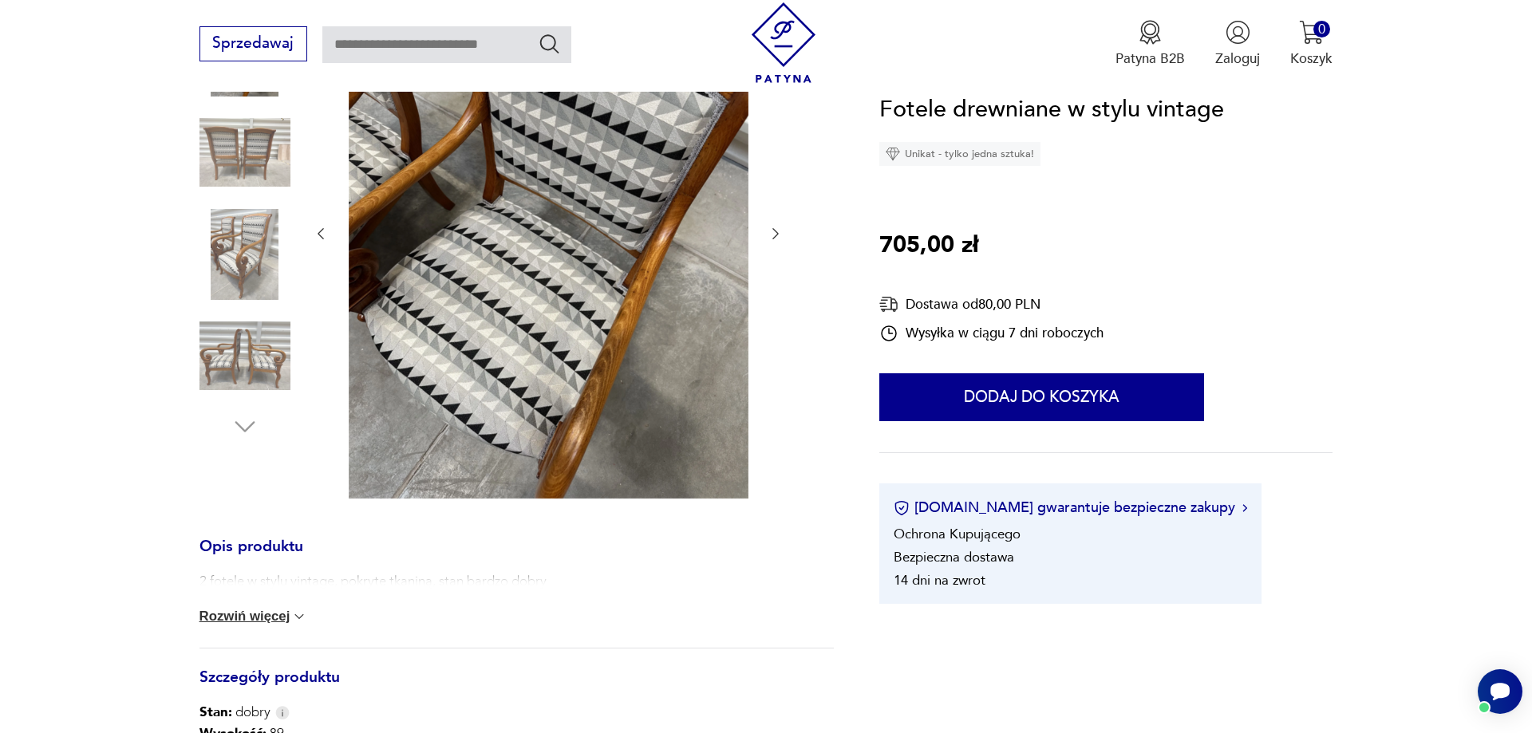
click at [205, 346] on img at bounding box center [244, 355] width 91 height 91
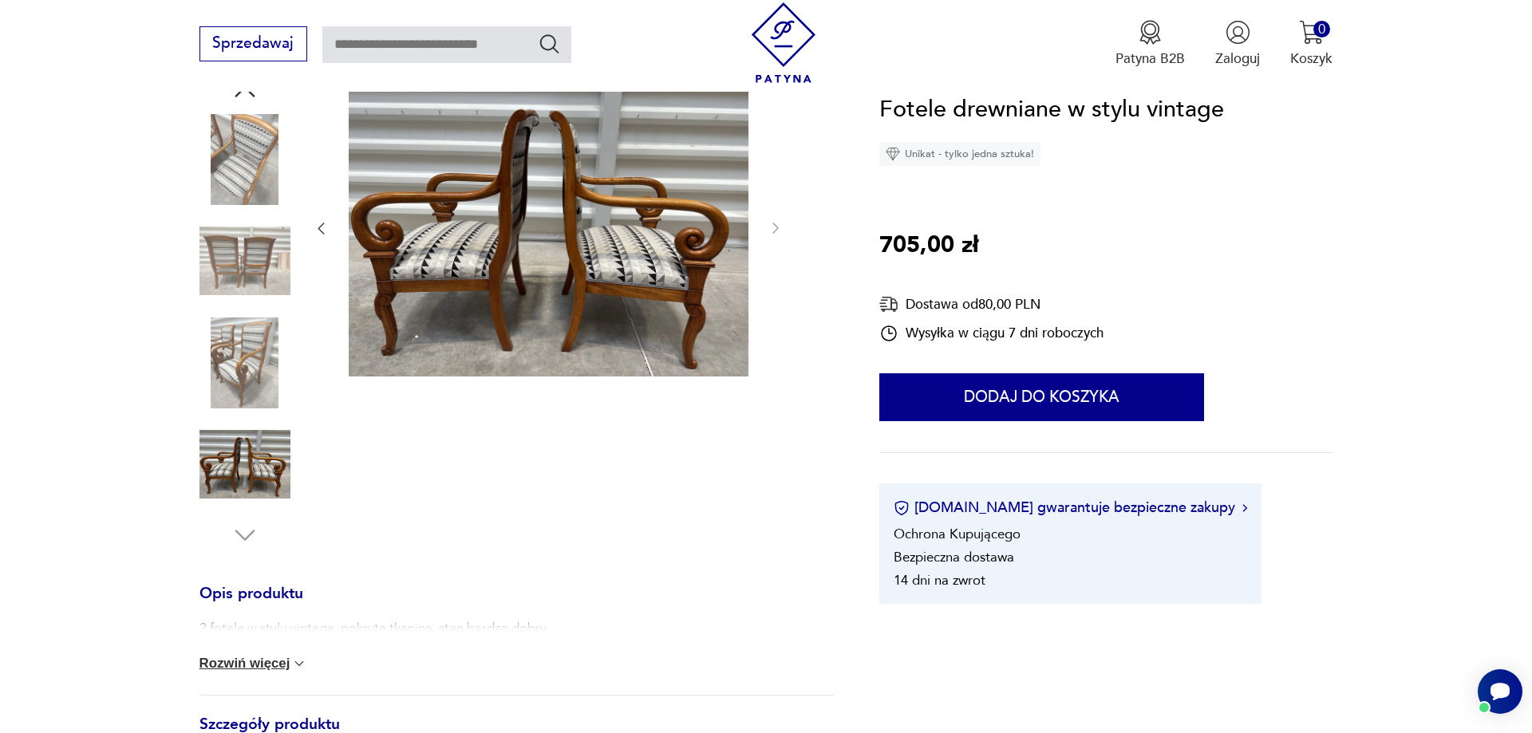
scroll to position [208, 0]
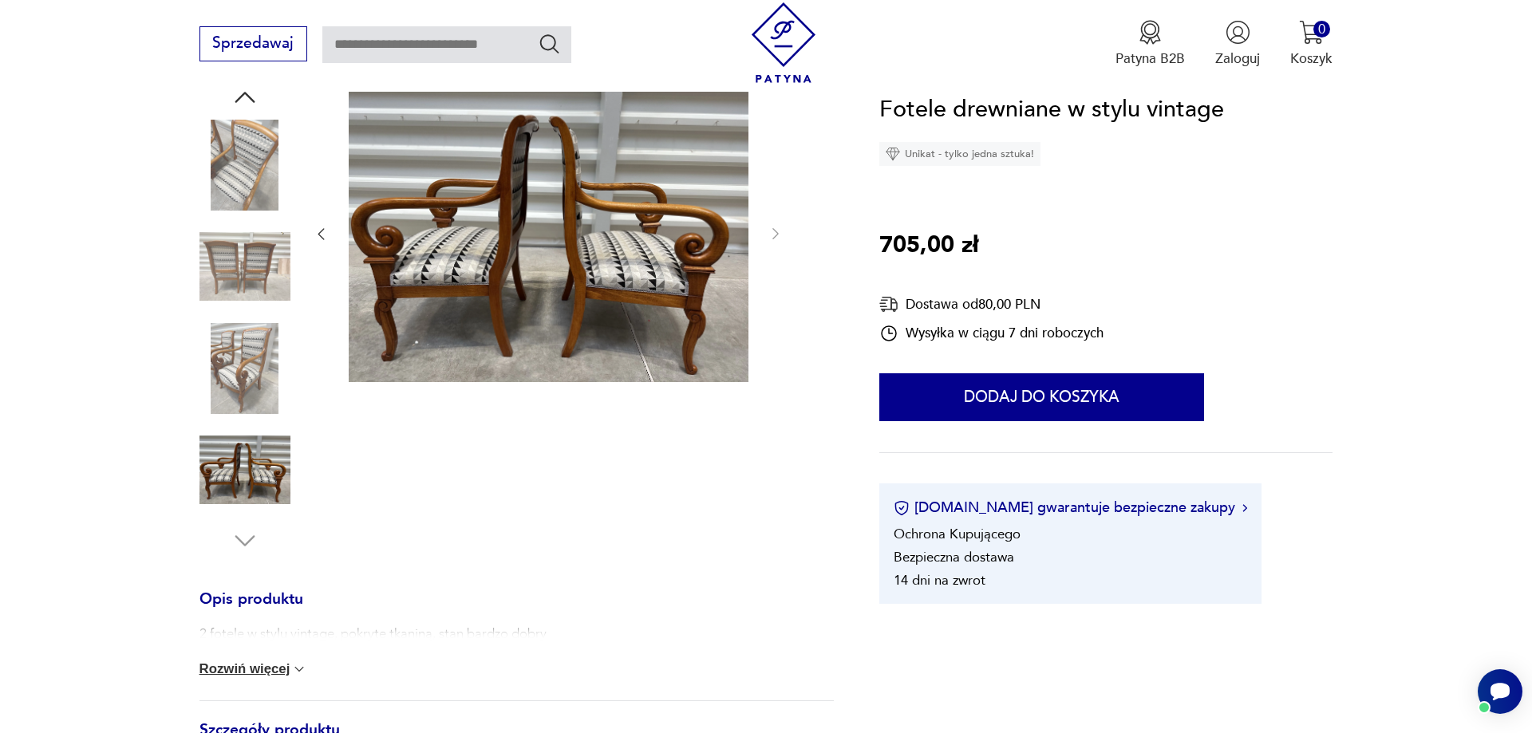
click at [245, 255] on img at bounding box center [244, 266] width 91 height 91
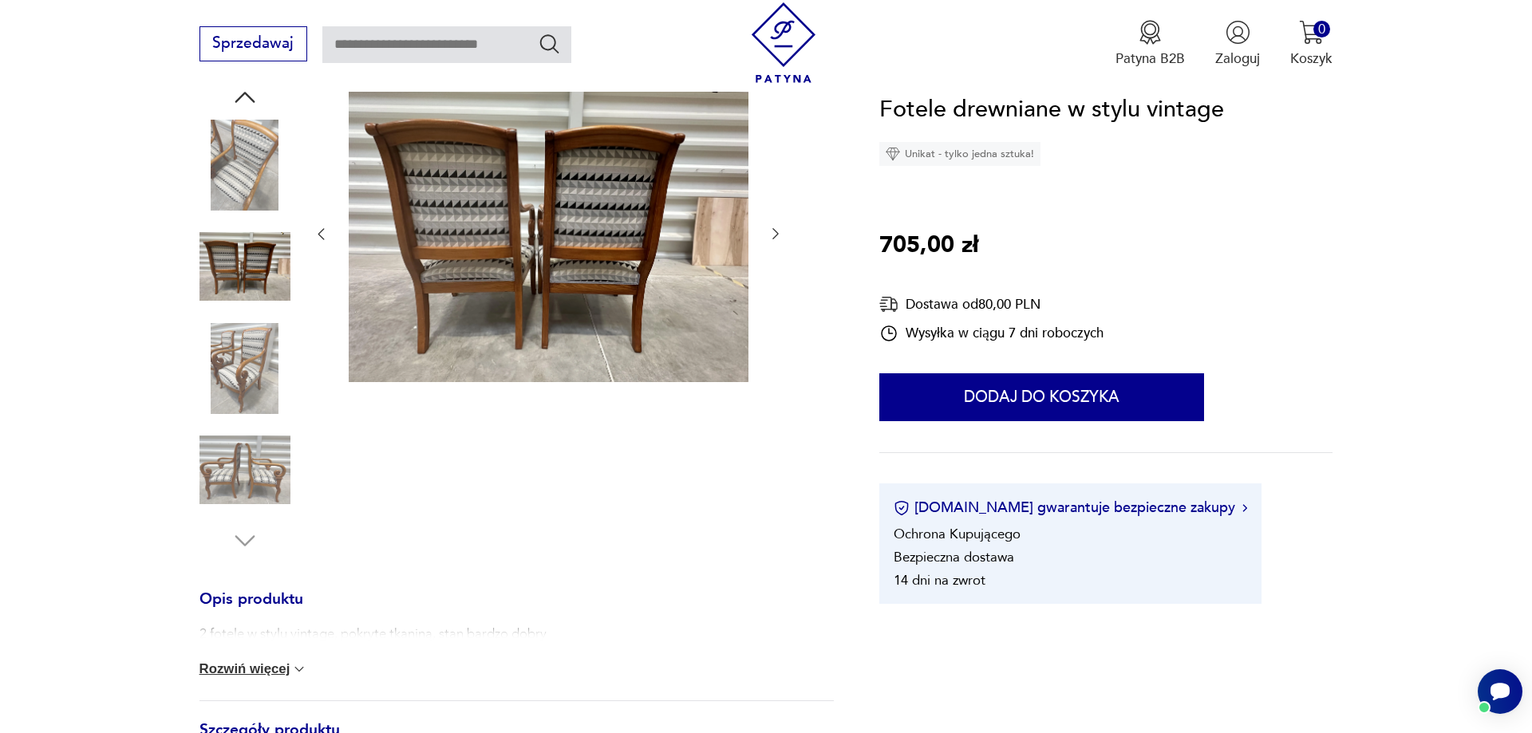
click at [243, 169] on img at bounding box center [244, 165] width 91 height 91
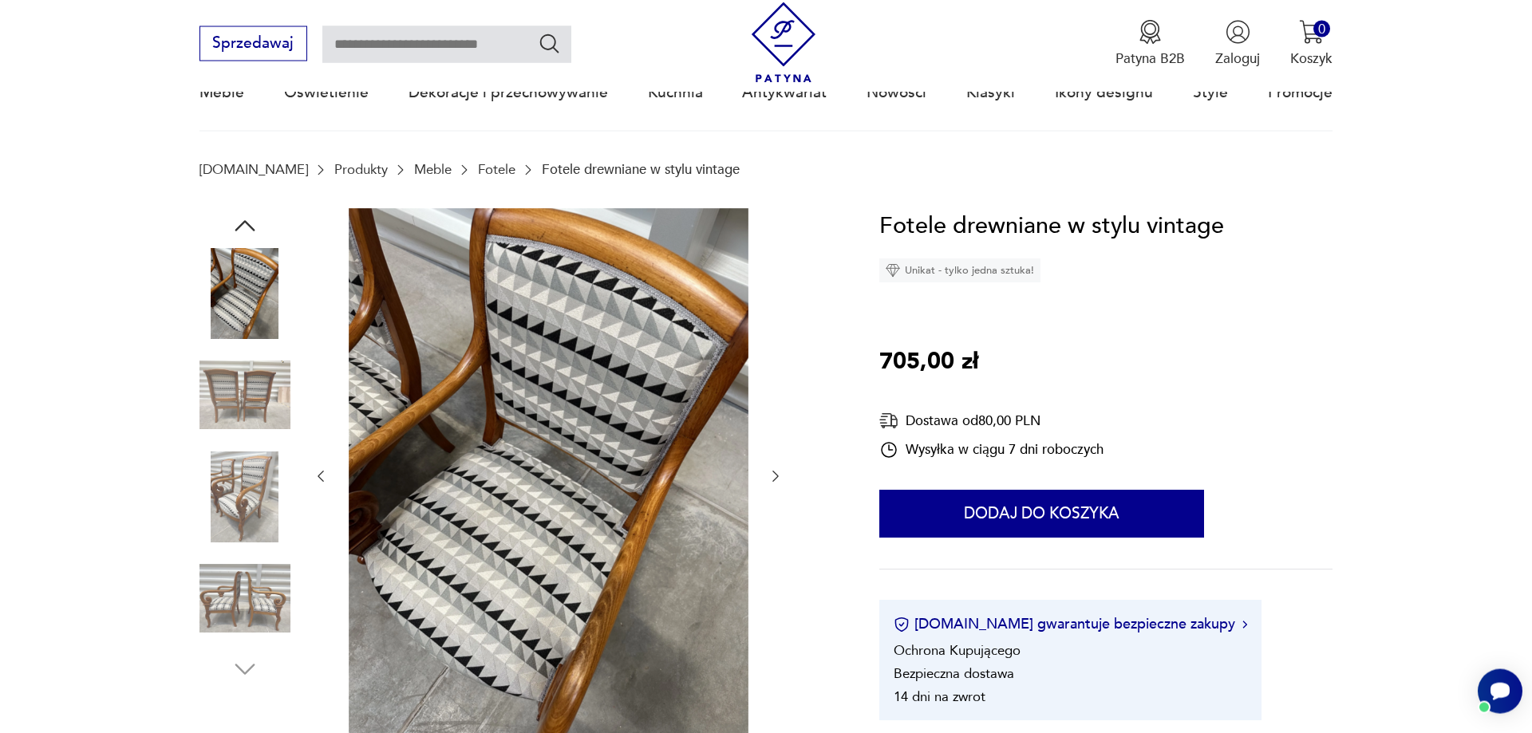
scroll to position [81, 0]
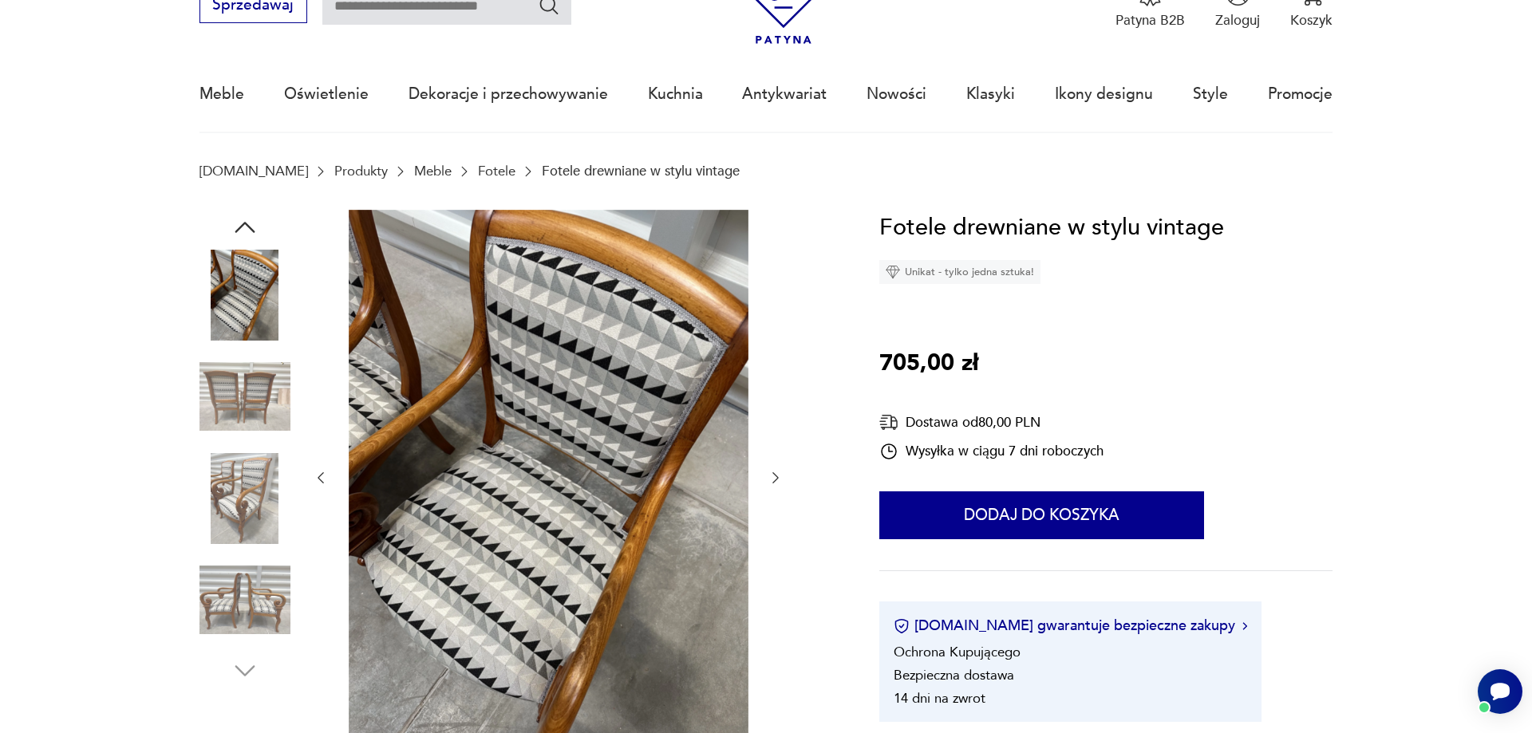
click at [778, 475] on icon "button" at bounding box center [776, 478] width 16 height 16
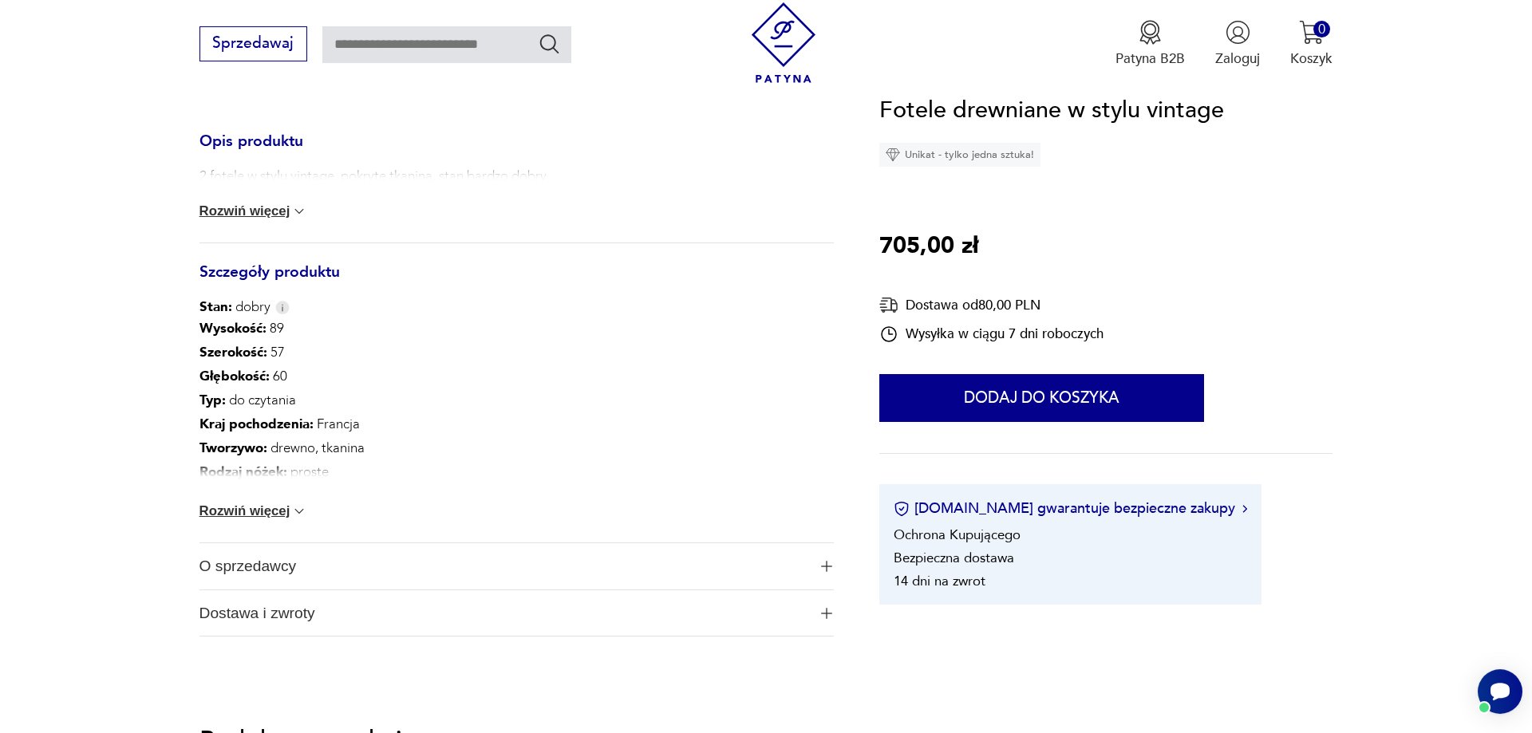
scroll to position [895, 0]
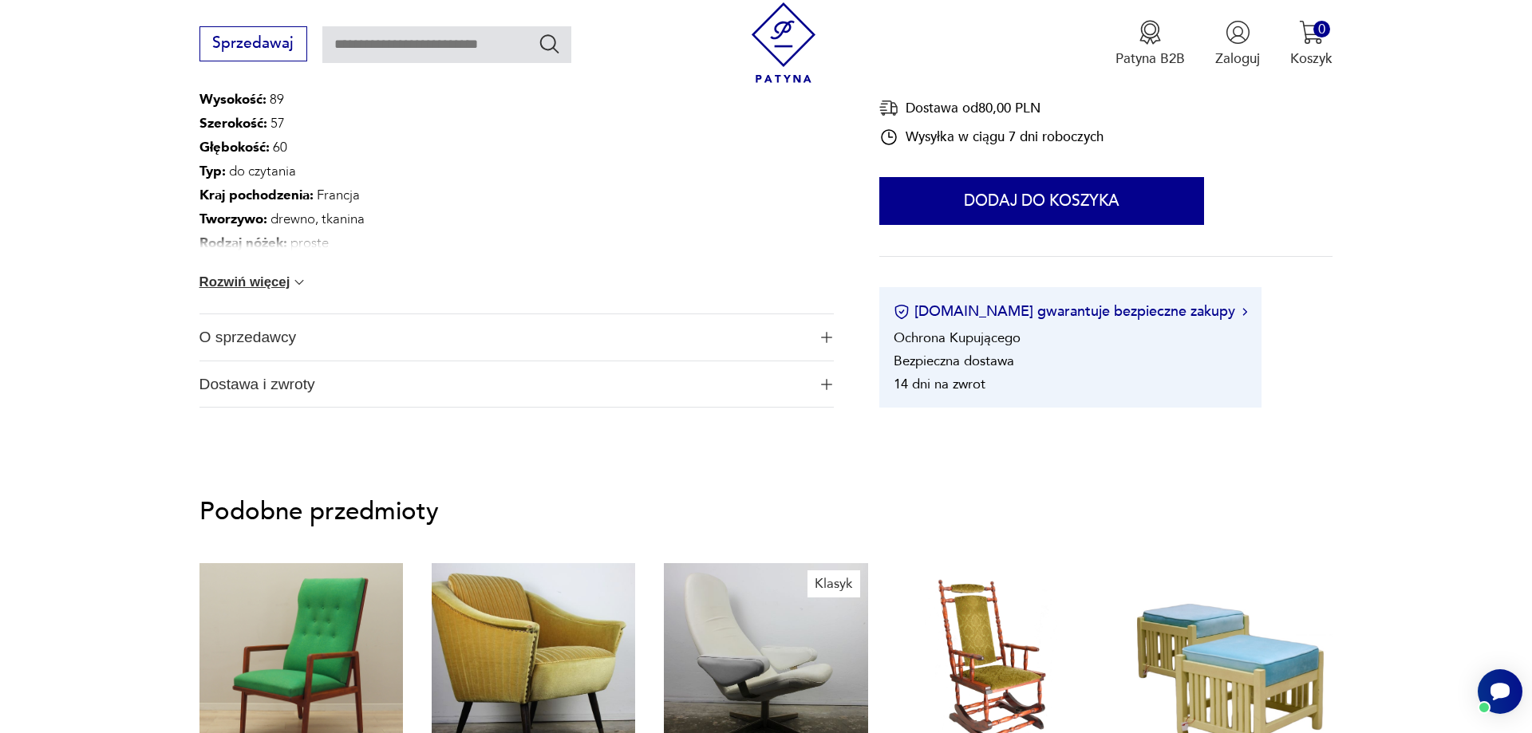
click at [285, 285] on button "Rozwiń więcej" at bounding box center [253, 282] width 109 height 16
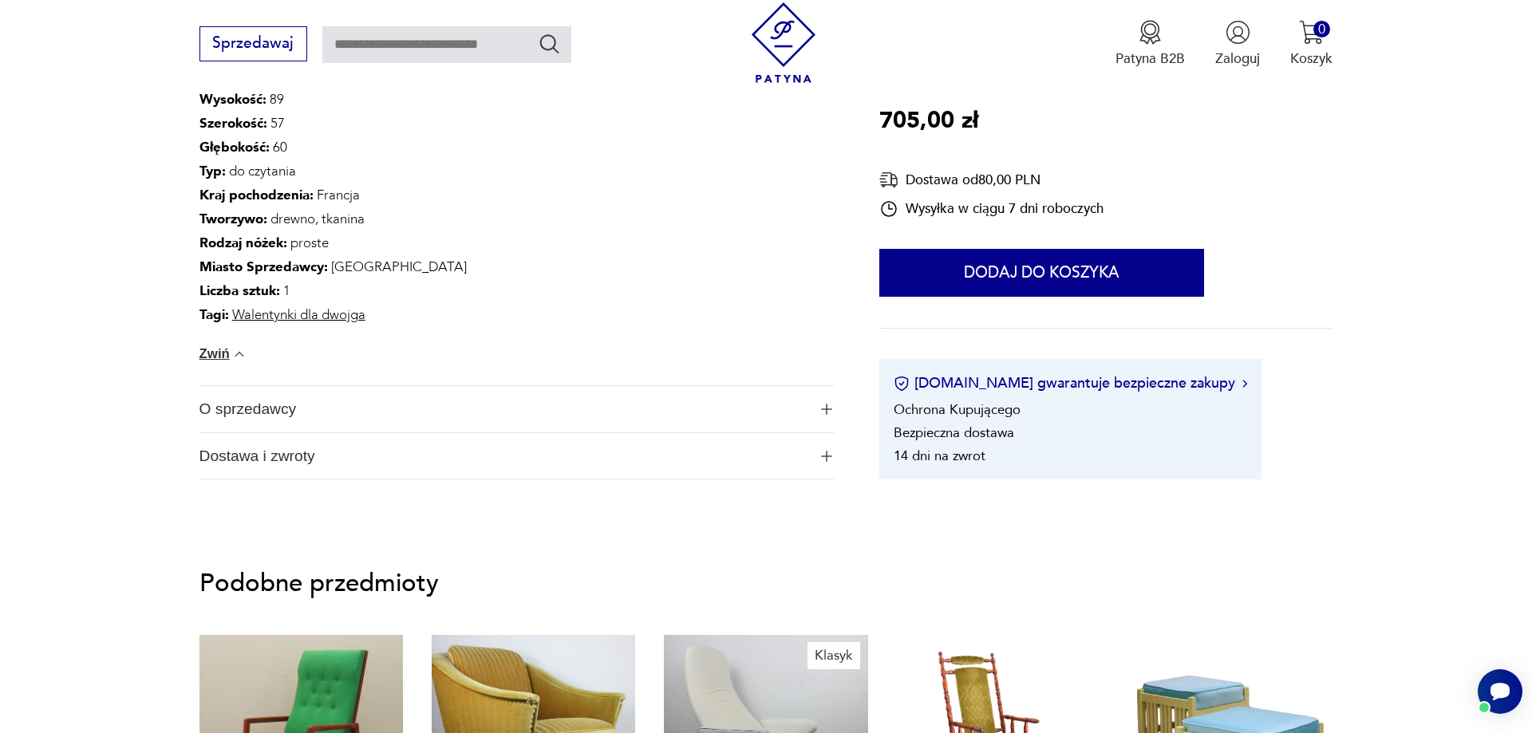
click at [821, 452] on img "button" at bounding box center [826, 456] width 11 height 11
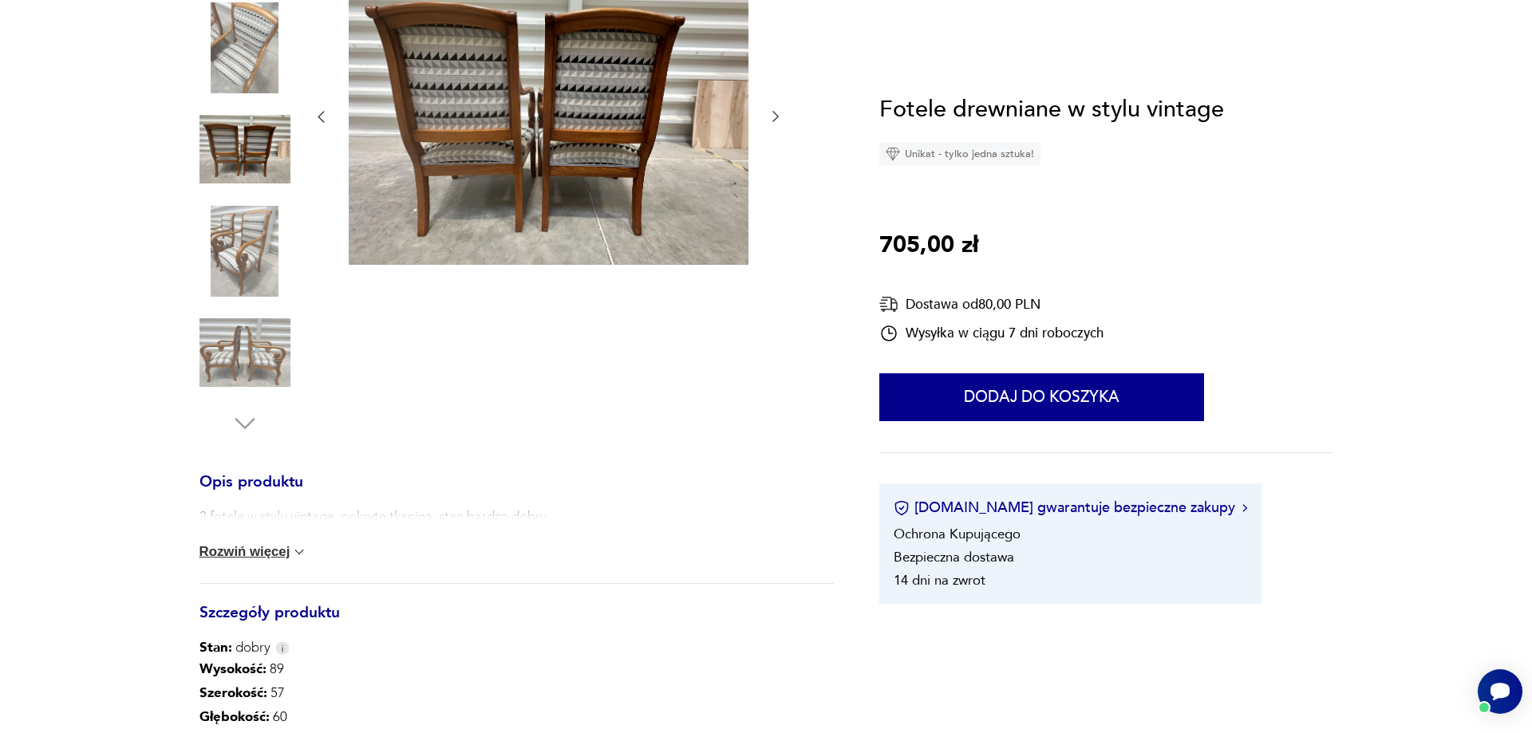
scroll to position [81, 0]
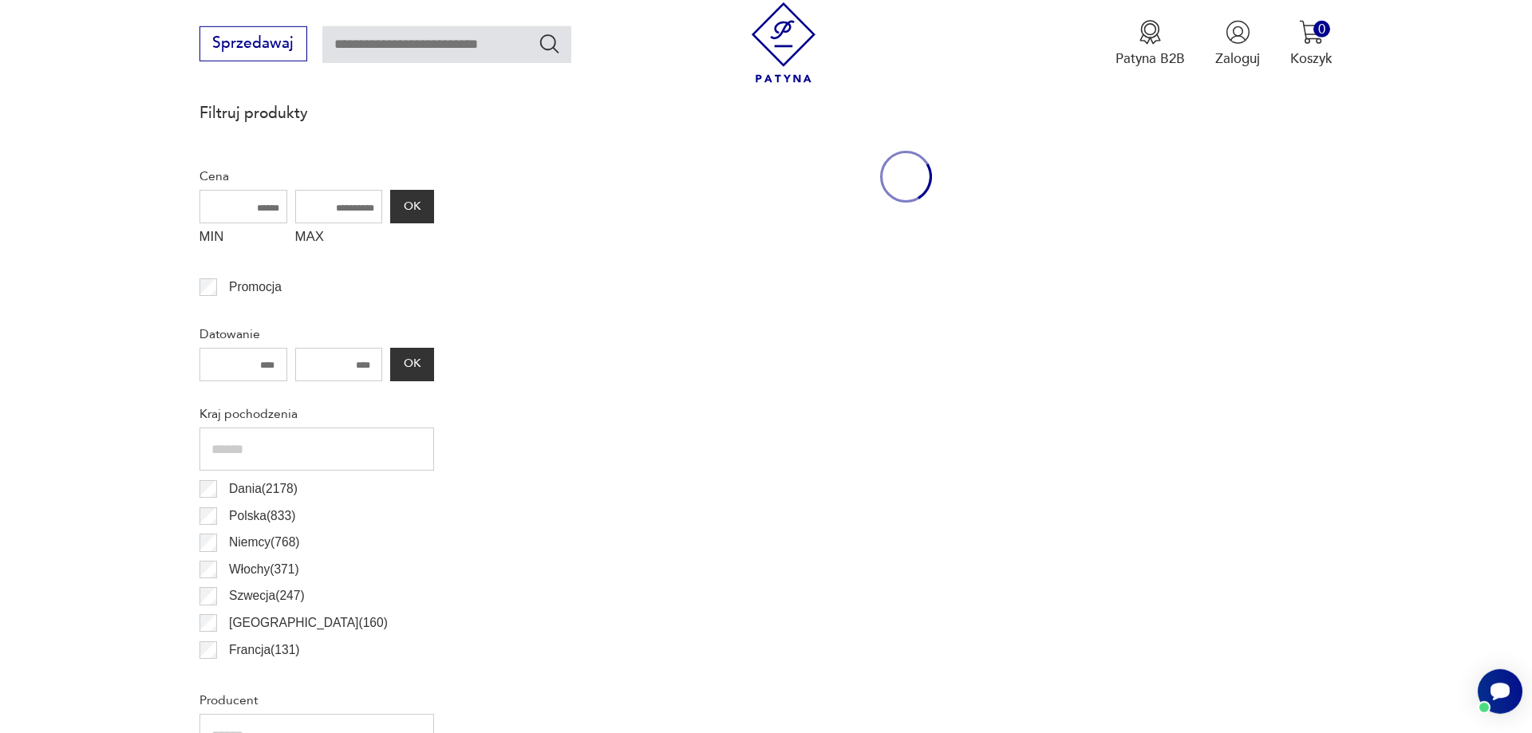
scroll to position [678, 0]
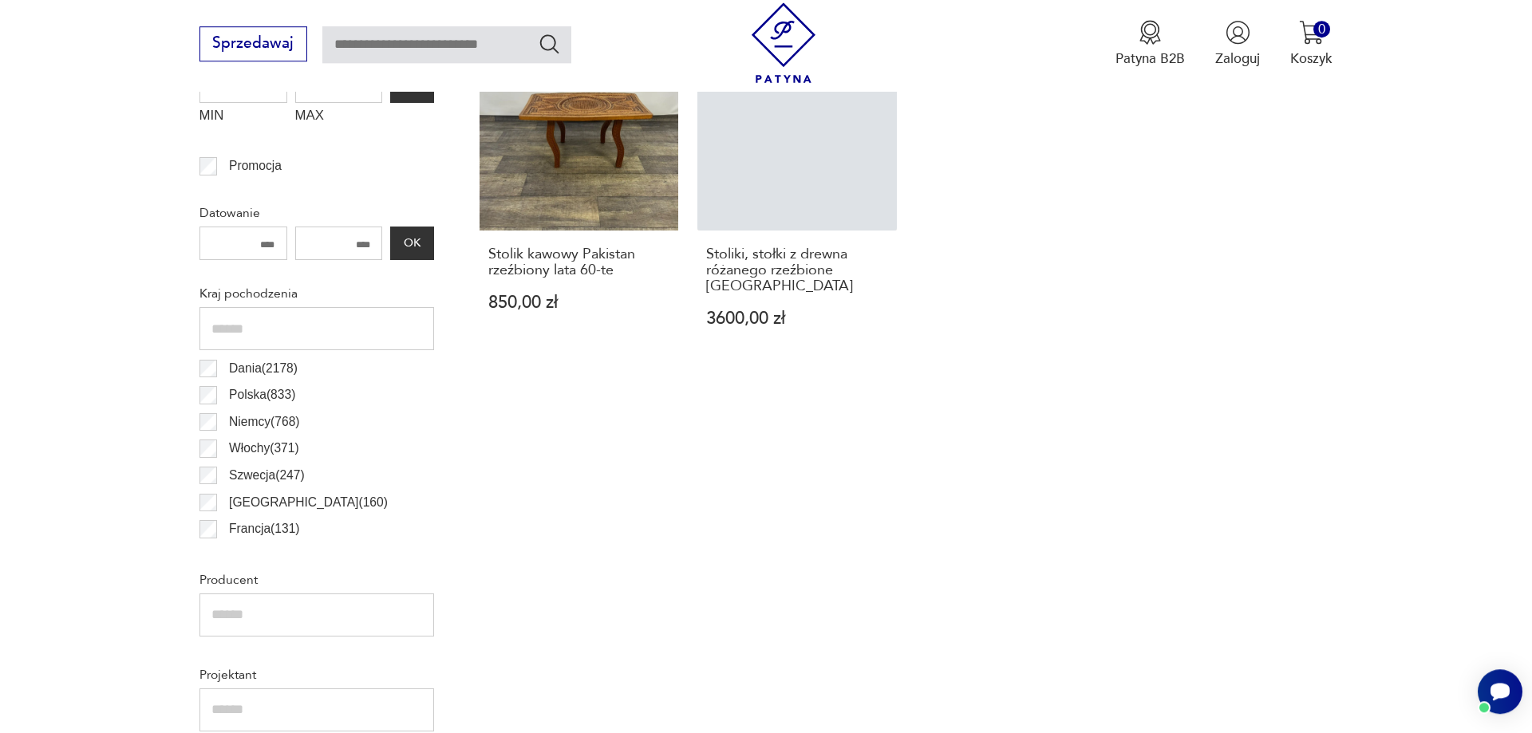
scroll to position [857, 0]
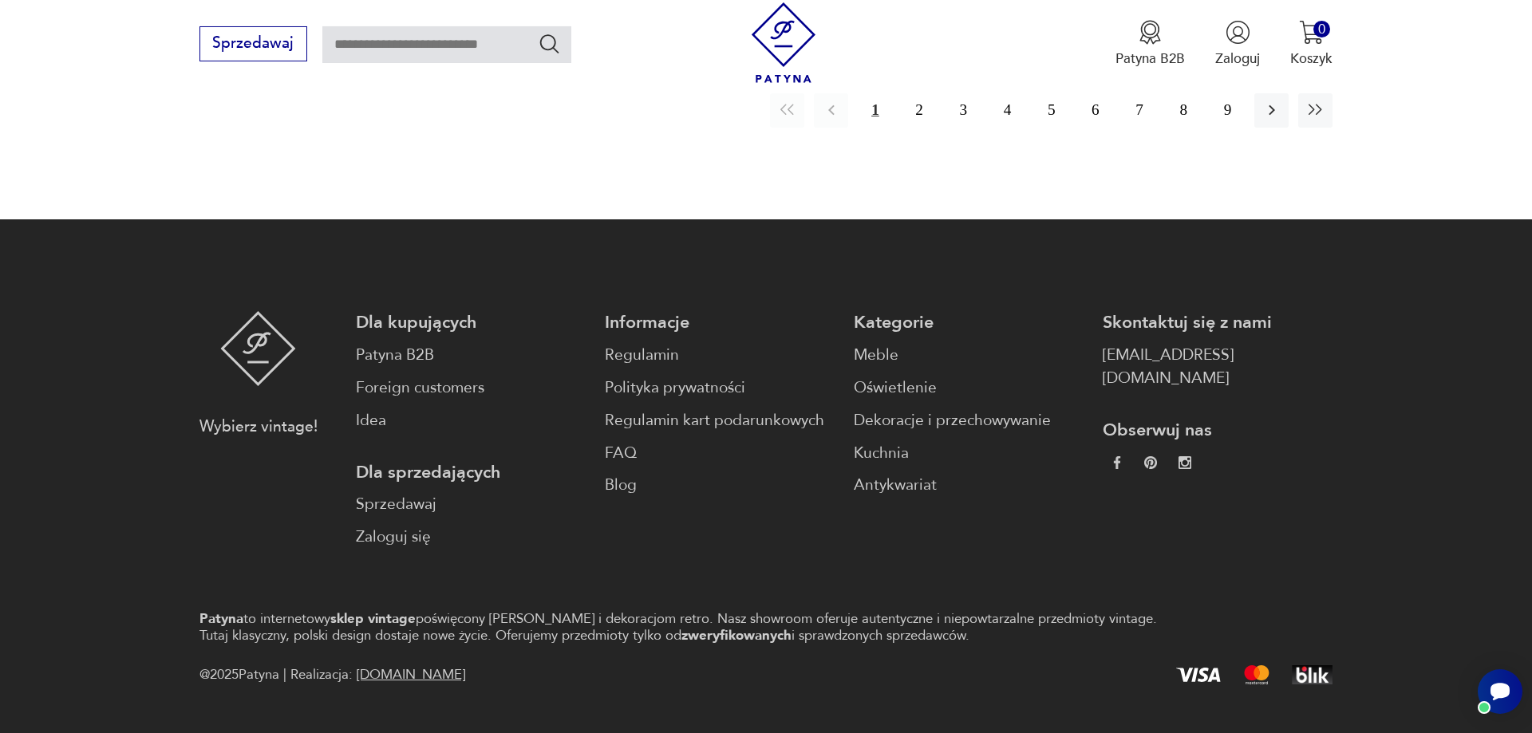
scroll to position [1834, 0]
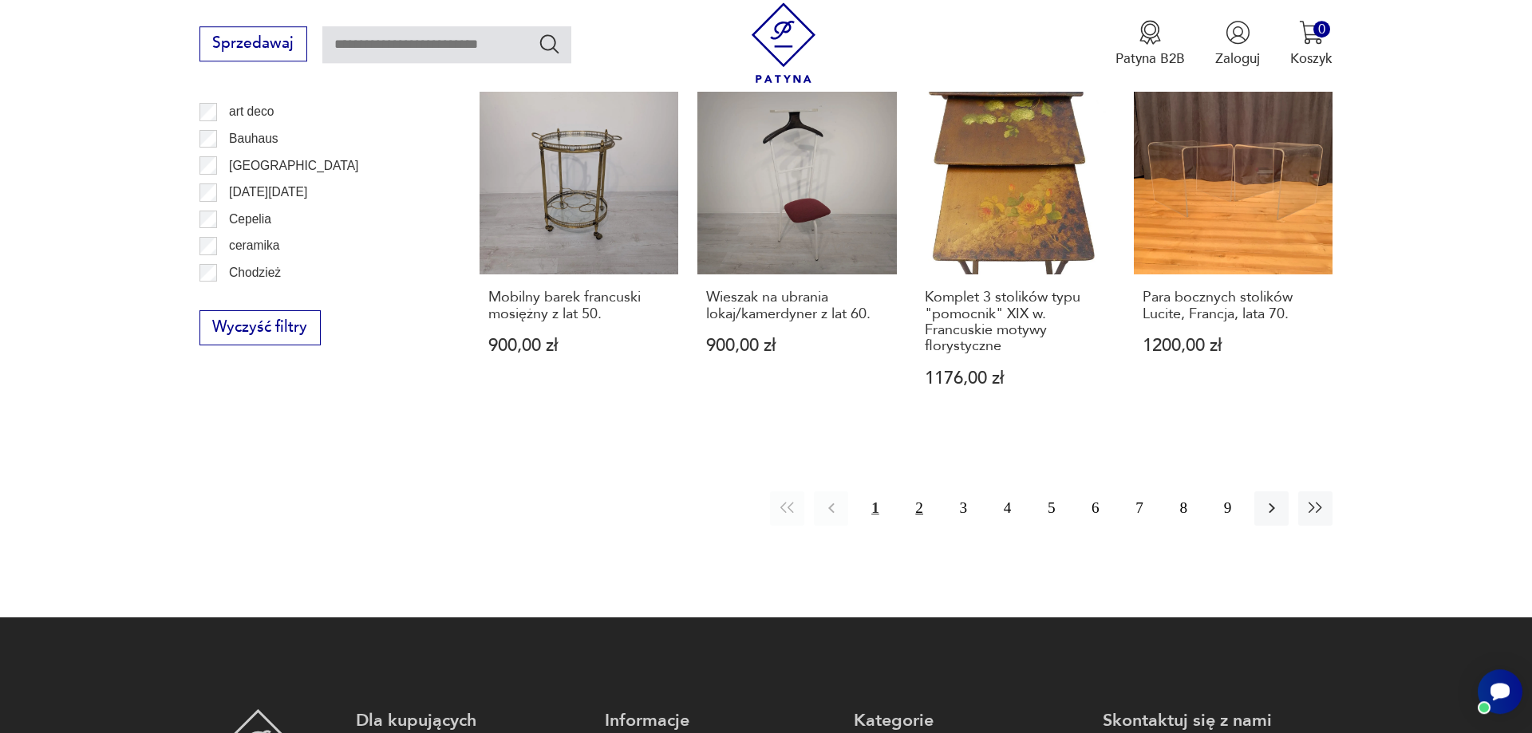
click at [920, 507] on button "2" at bounding box center [919, 509] width 34 height 34
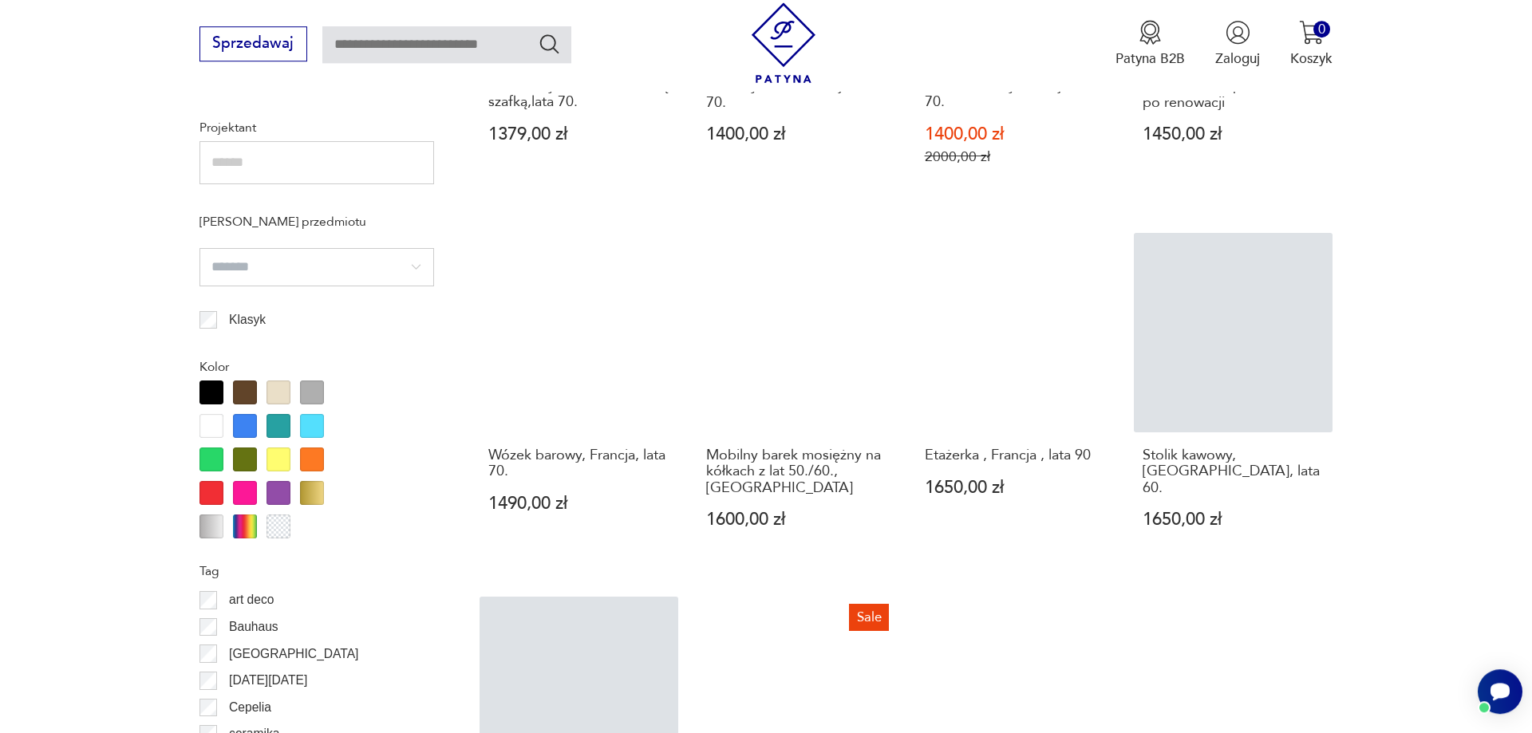
scroll to position [1589, 0]
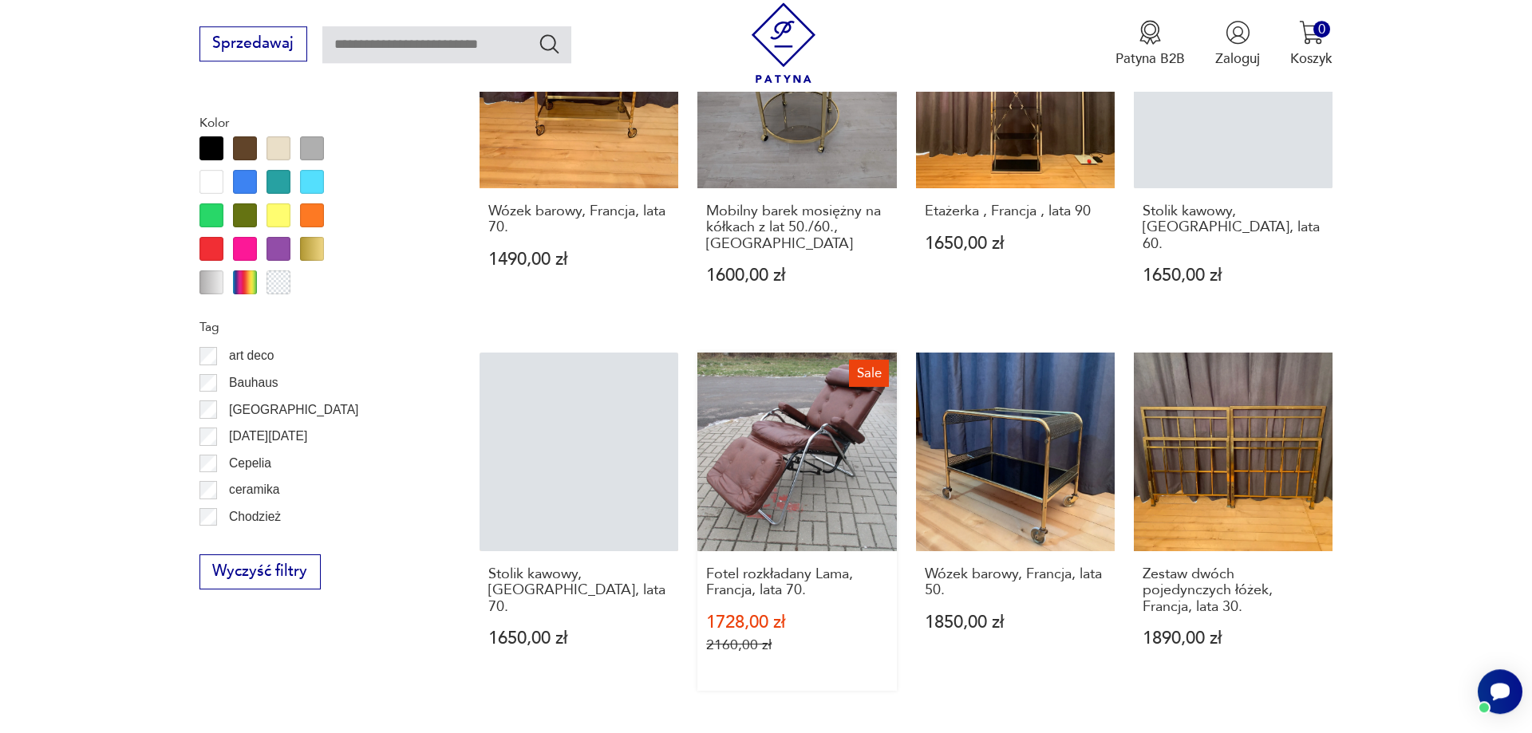
click at [778, 421] on link "Sale Fotel rozkładany Lama, Francja, lata 70. 1728,00 zł 2160,00 zł" at bounding box center [796, 522] width 199 height 338
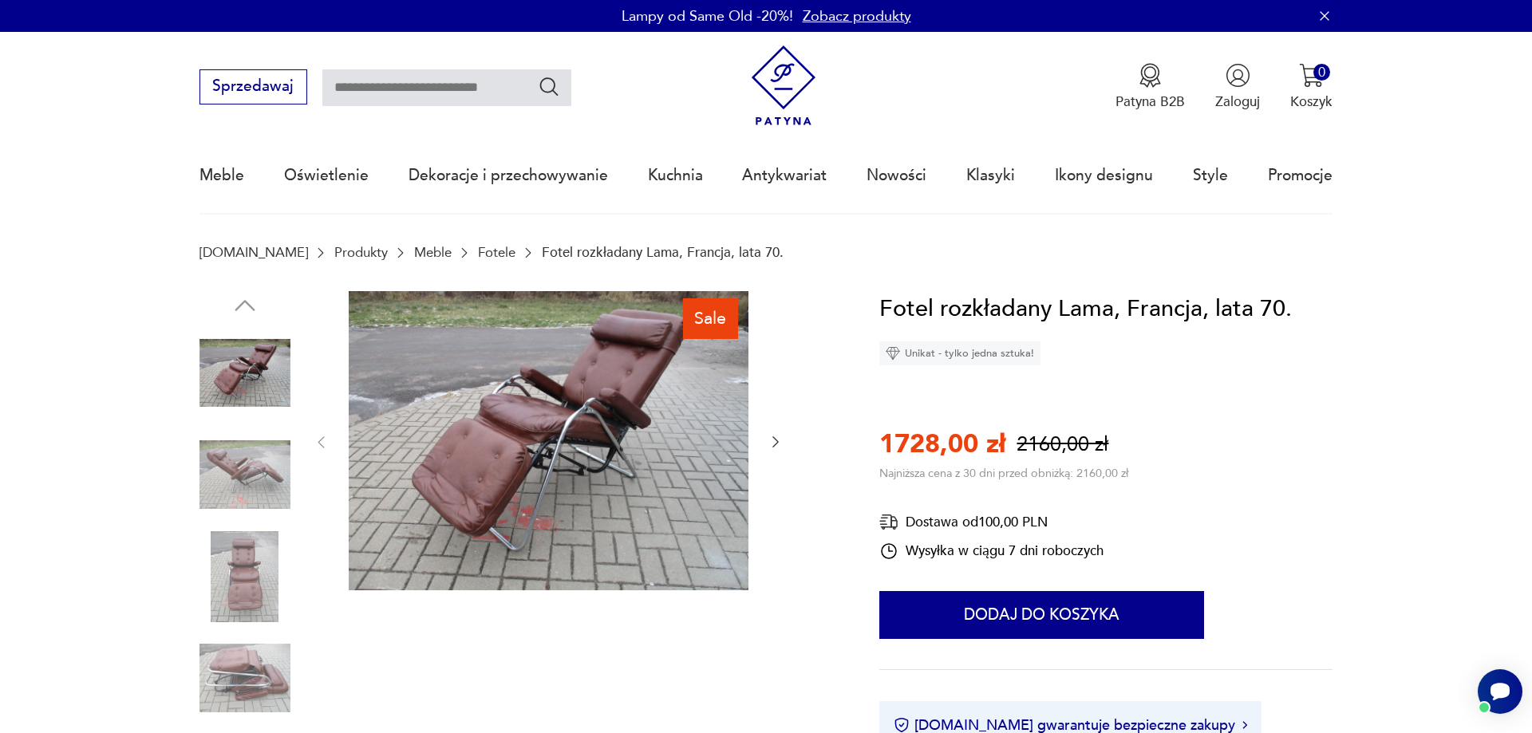
click at [529, 407] on img at bounding box center [549, 441] width 400 height 300
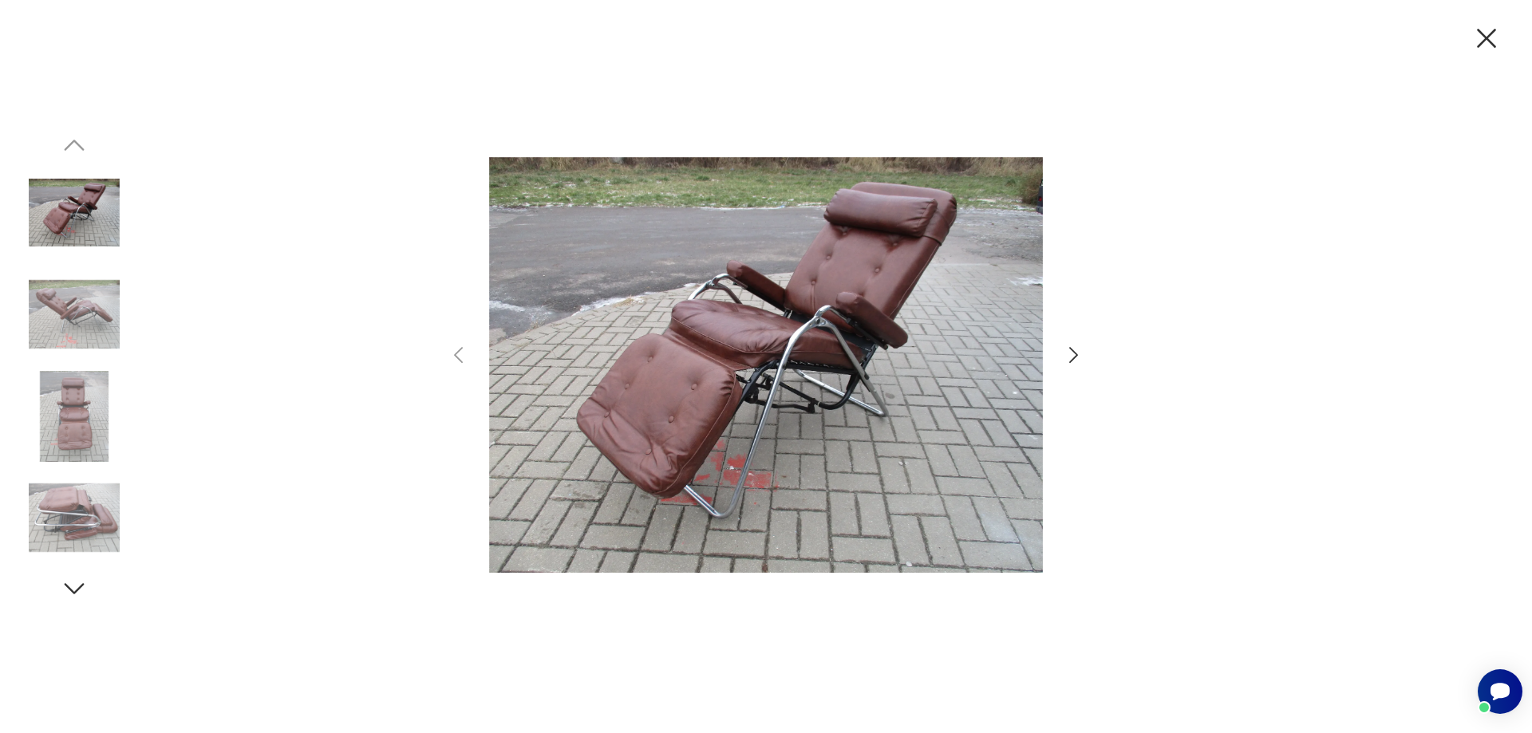
click at [1082, 349] on icon "button" at bounding box center [1073, 355] width 23 height 23
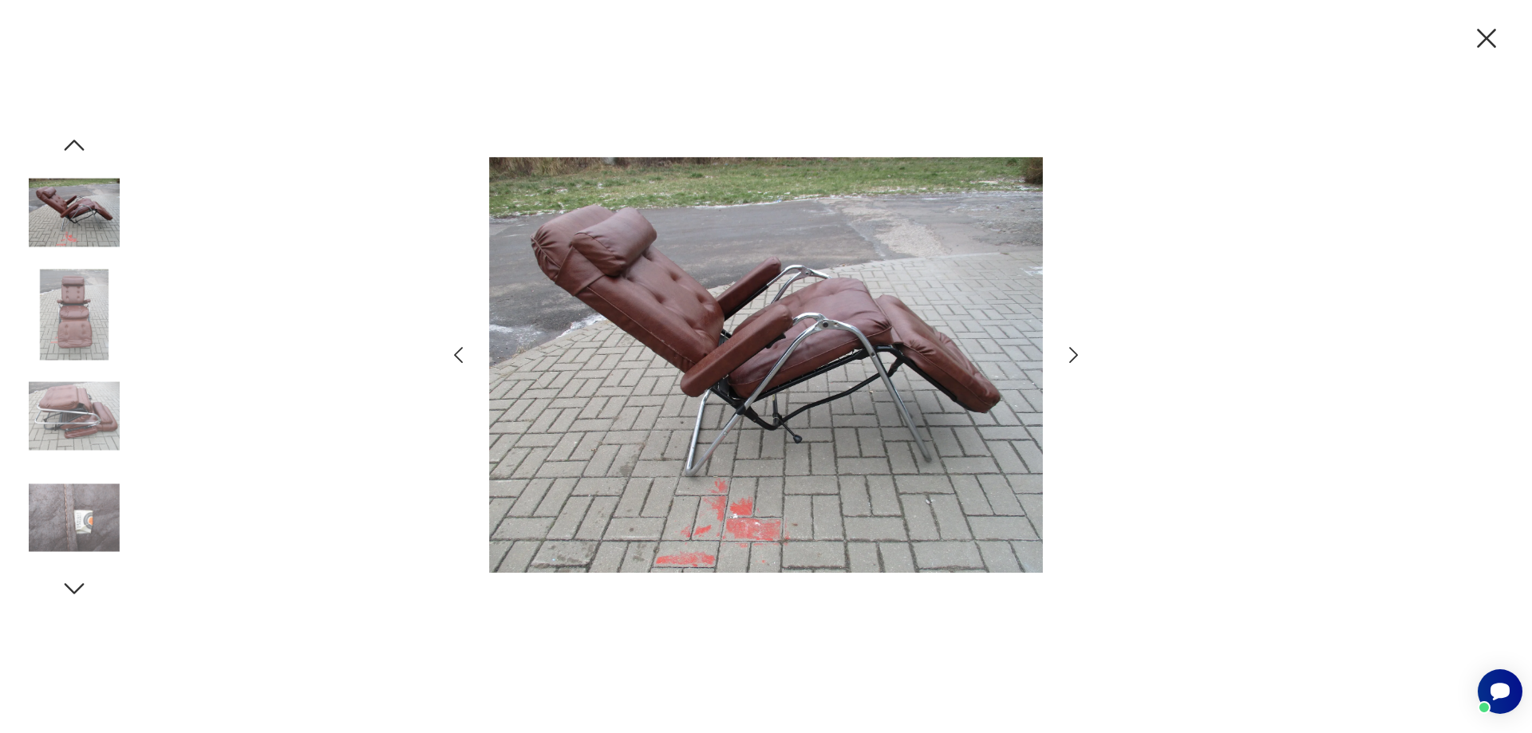
click at [1082, 349] on icon "button" at bounding box center [1073, 355] width 23 height 23
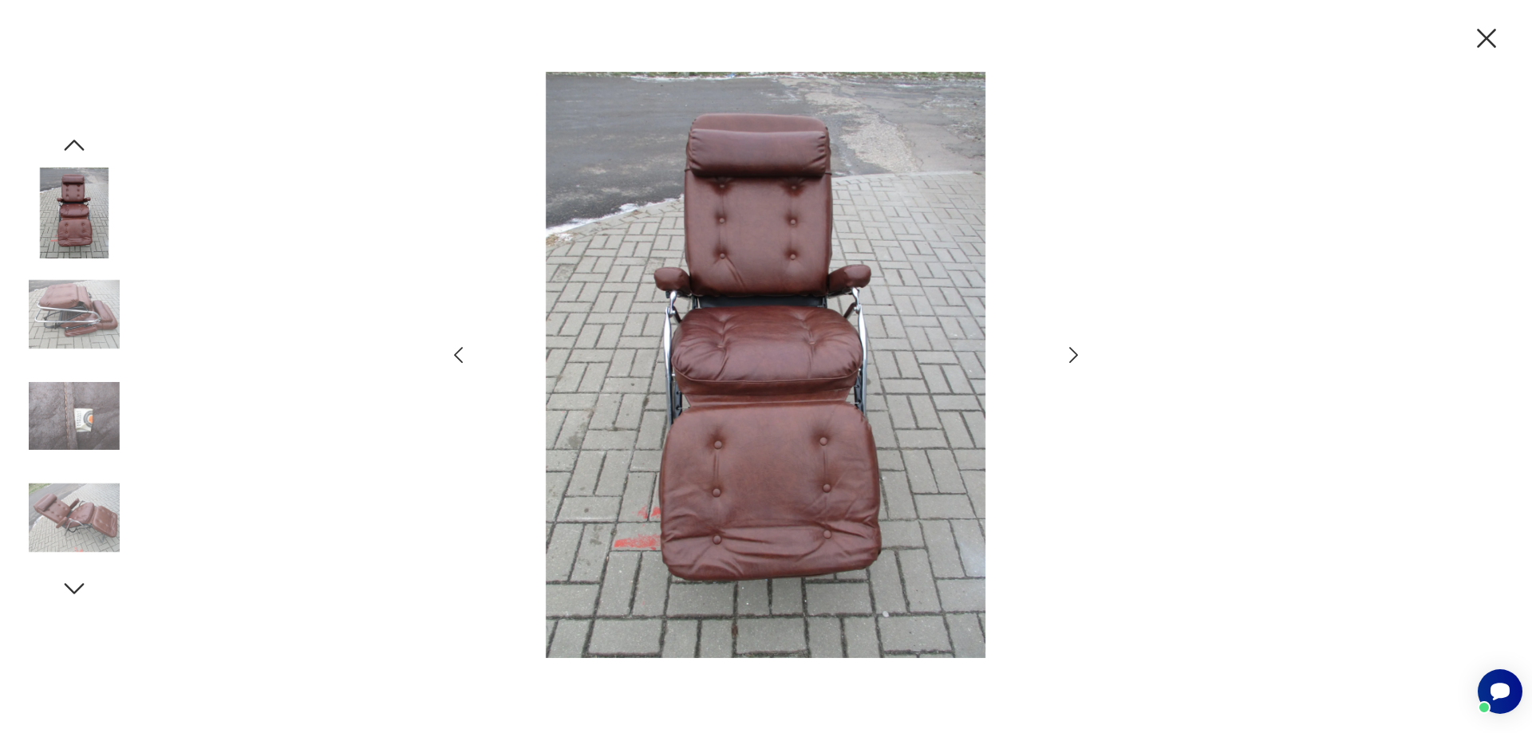
click at [1074, 353] on icon "button" at bounding box center [1073, 355] width 9 height 16
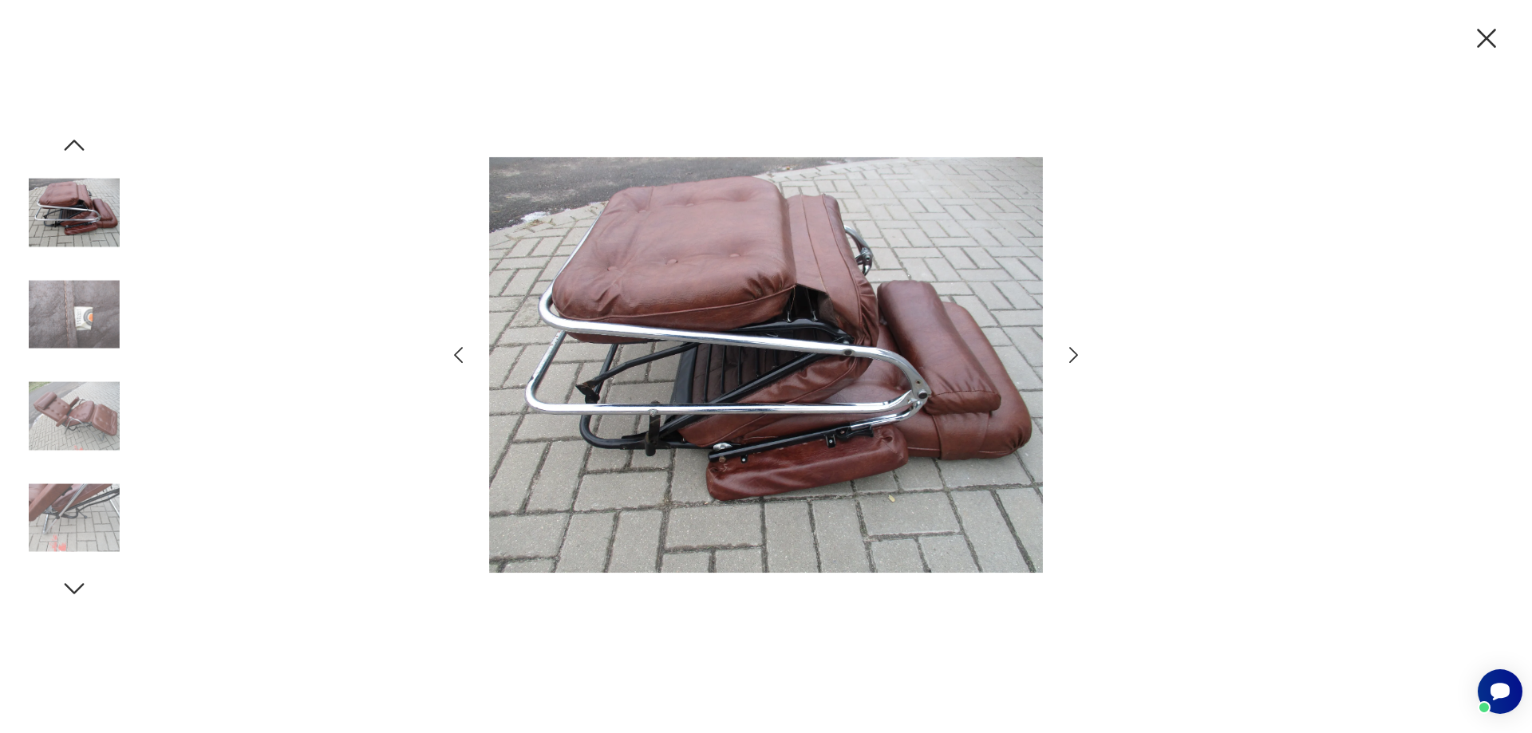
click at [1074, 353] on icon "button" at bounding box center [1073, 355] width 9 height 16
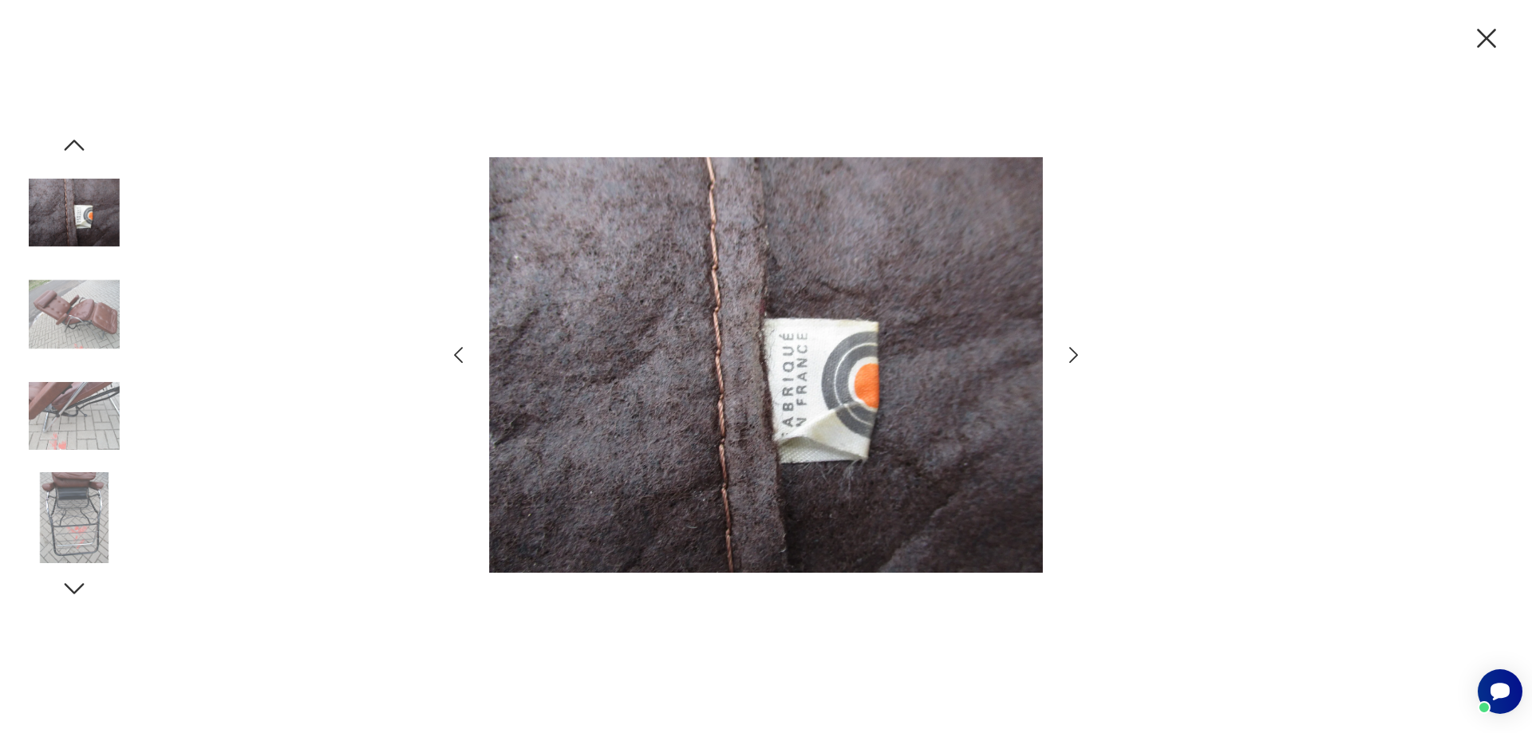
click at [1074, 353] on icon "button" at bounding box center [1073, 355] width 9 height 16
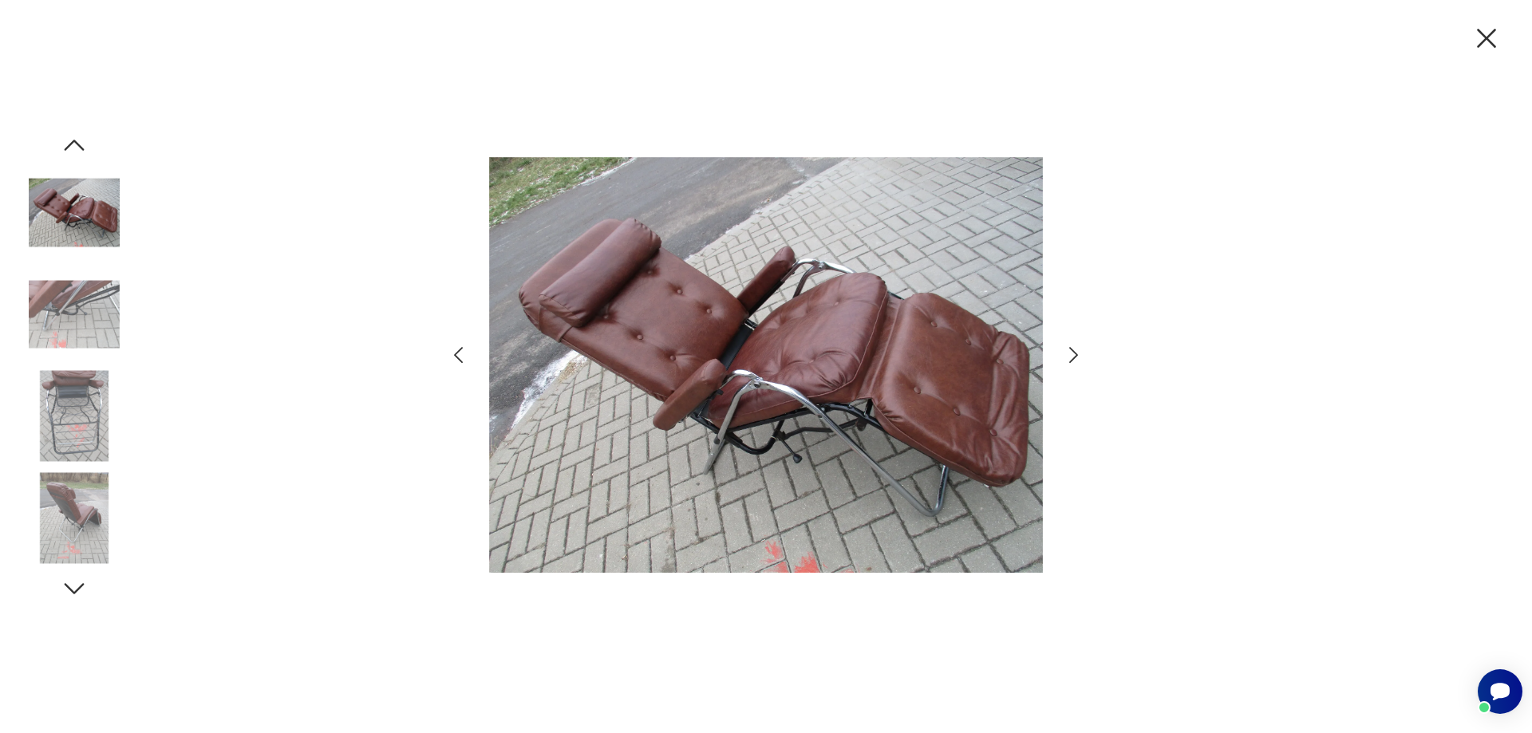
click at [1074, 353] on icon "button" at bounding box center [1073, 355] width 9 height 16
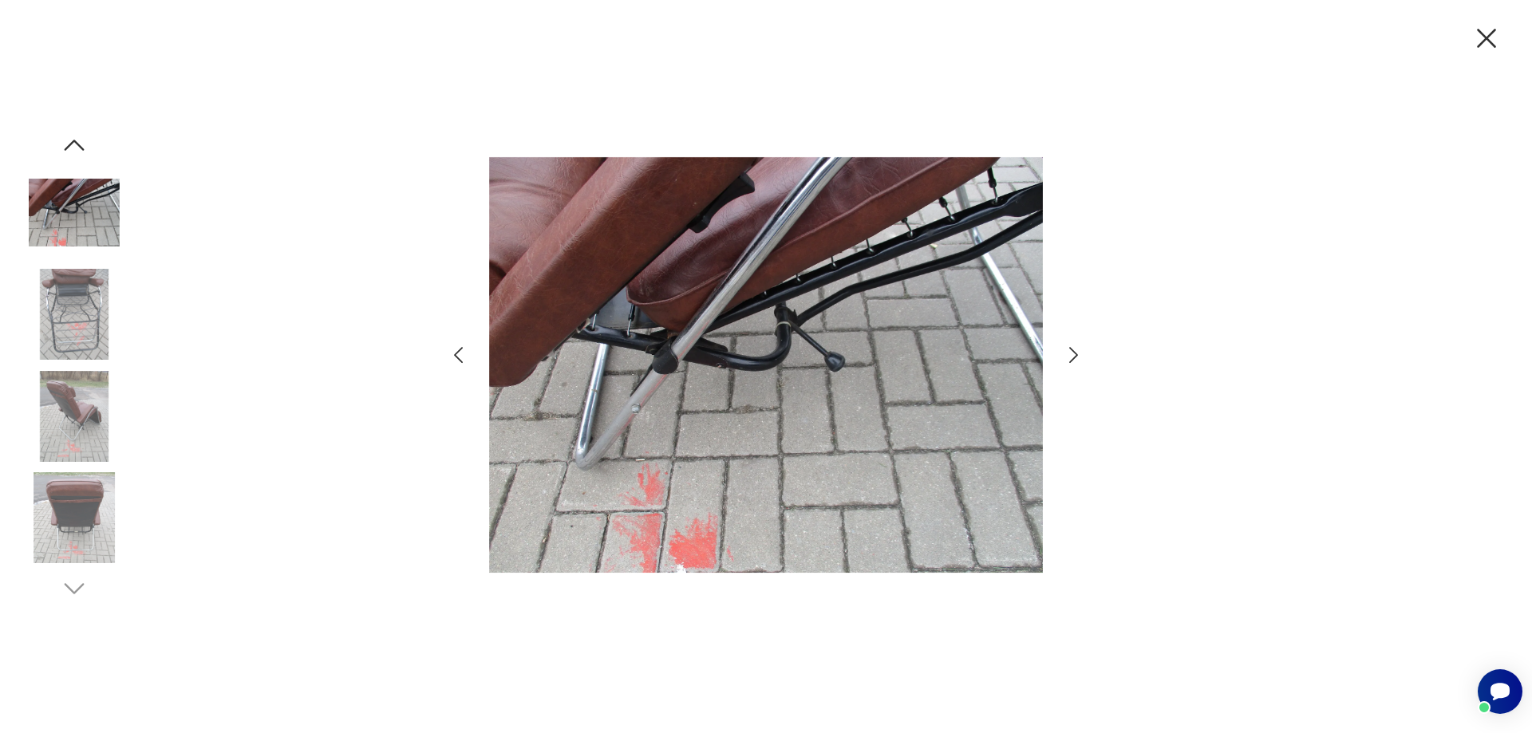
click at [1074, 353] on icon "button" at bounding box center [1073, 355] width 9 height 16
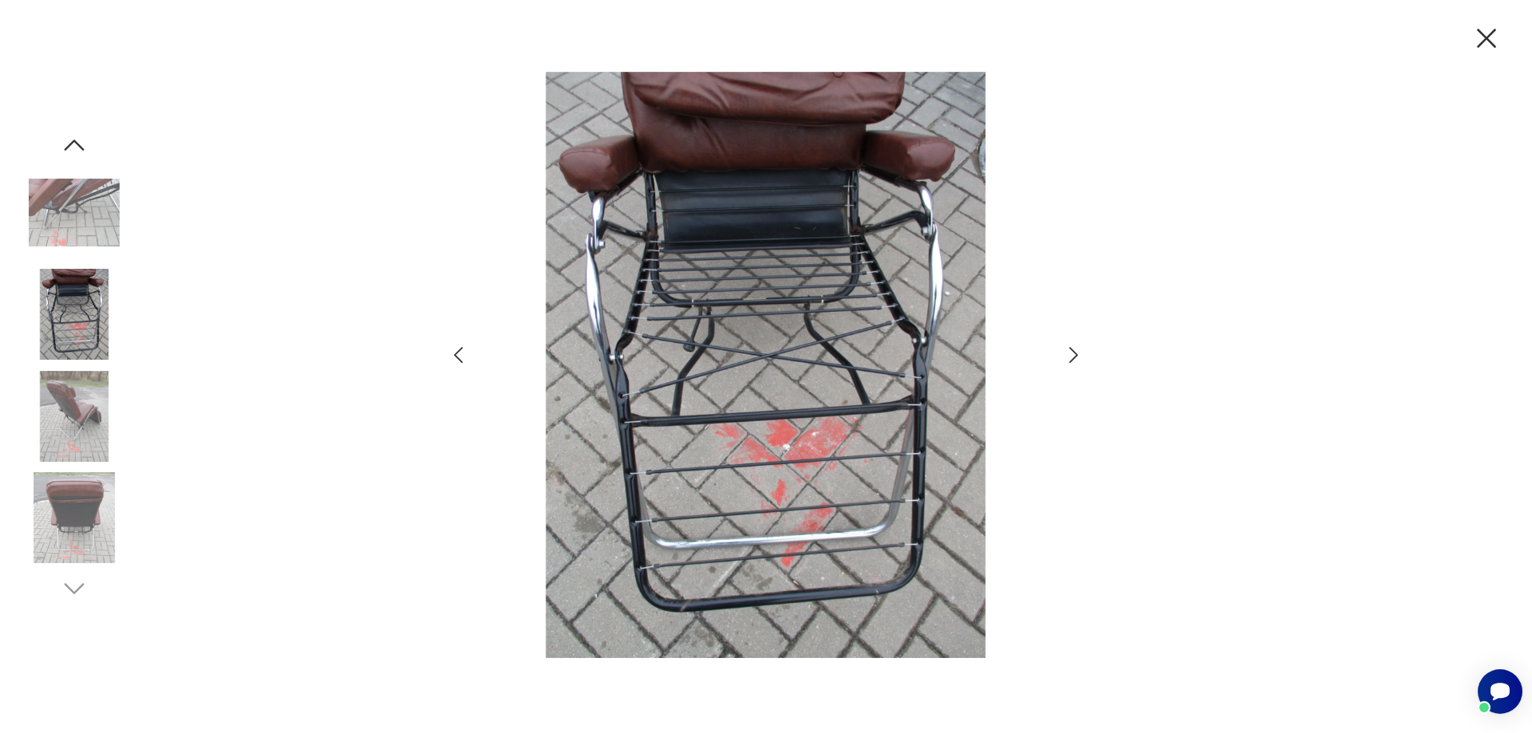
click at [1074, 353] on icon "button" at bounding box center [1073, 355] width 9 height 16
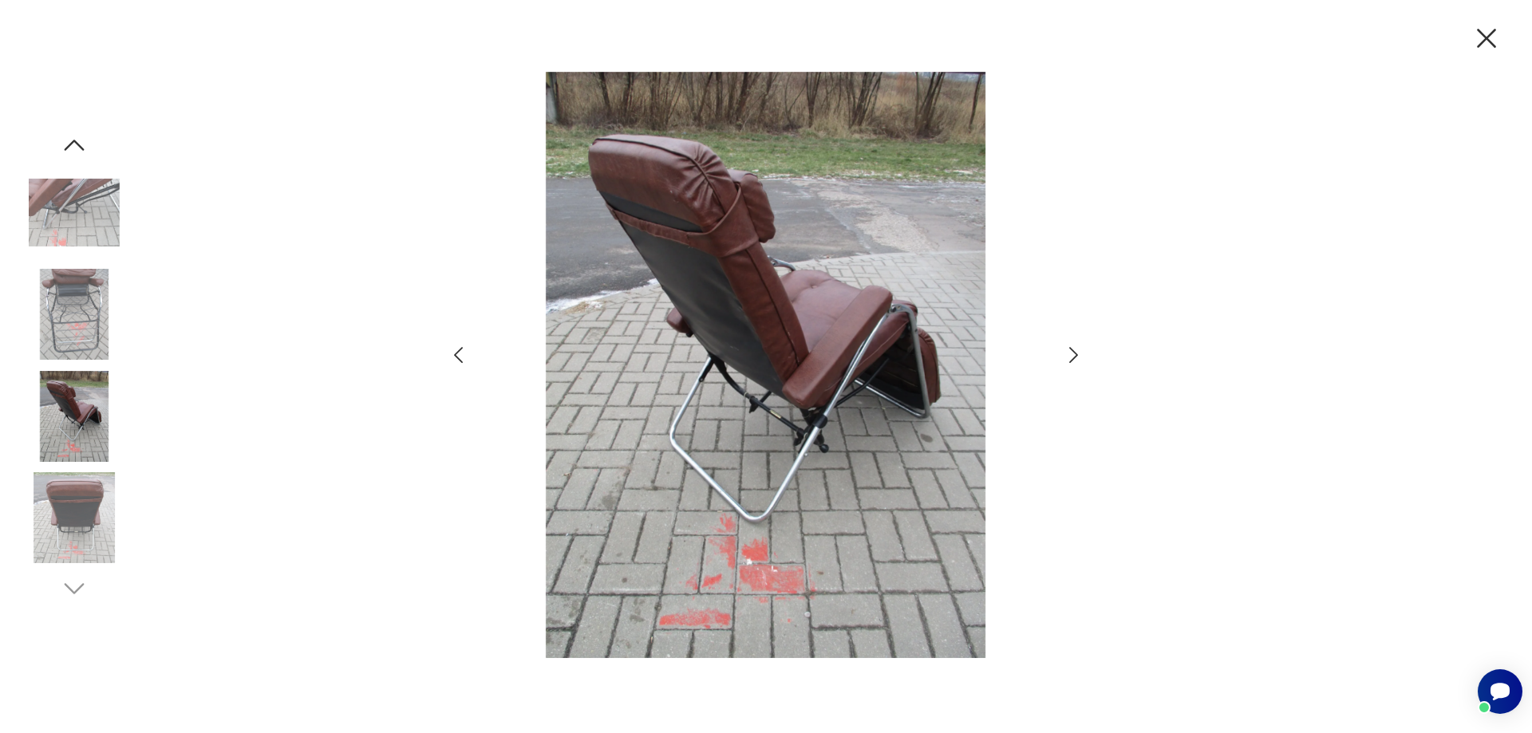
click at [1074, 353] on icon "button" at bounding box center [1073, 355] width 9 height 16
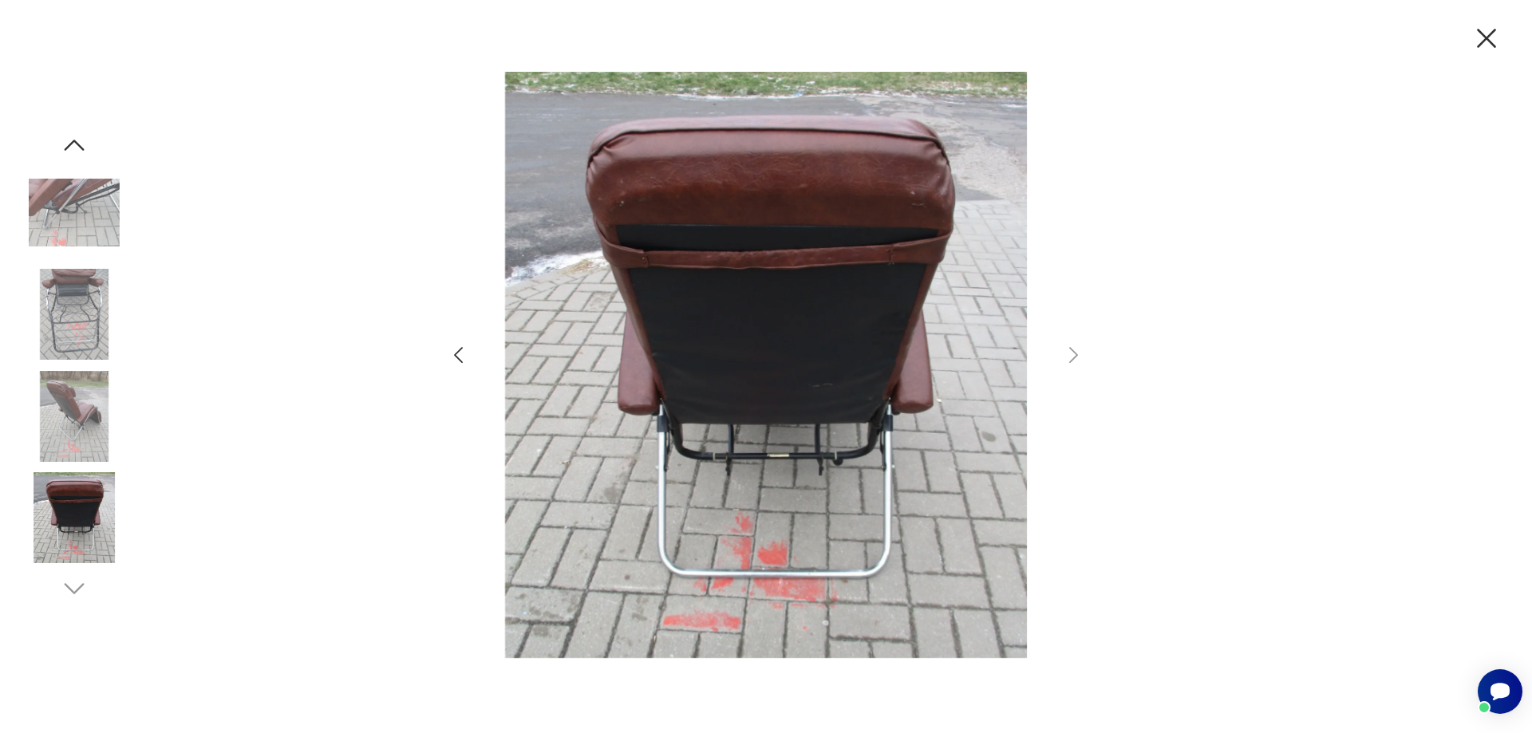
click at [463, 353] on icon "button" at bounding box center [458, 355] width 23 height 23
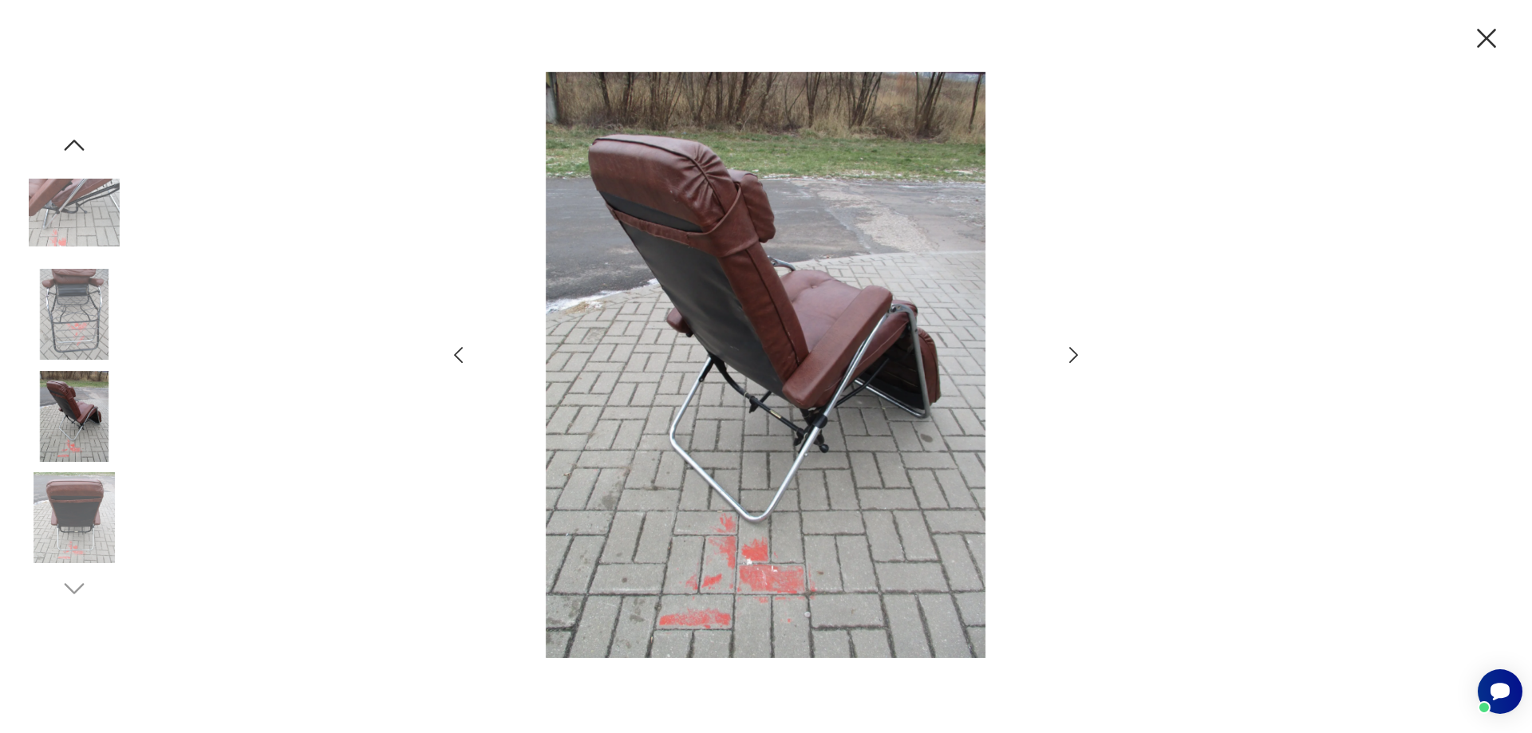
click at [463, 353] on icon "button" at bounding box center [458, 355] width 23 height 23
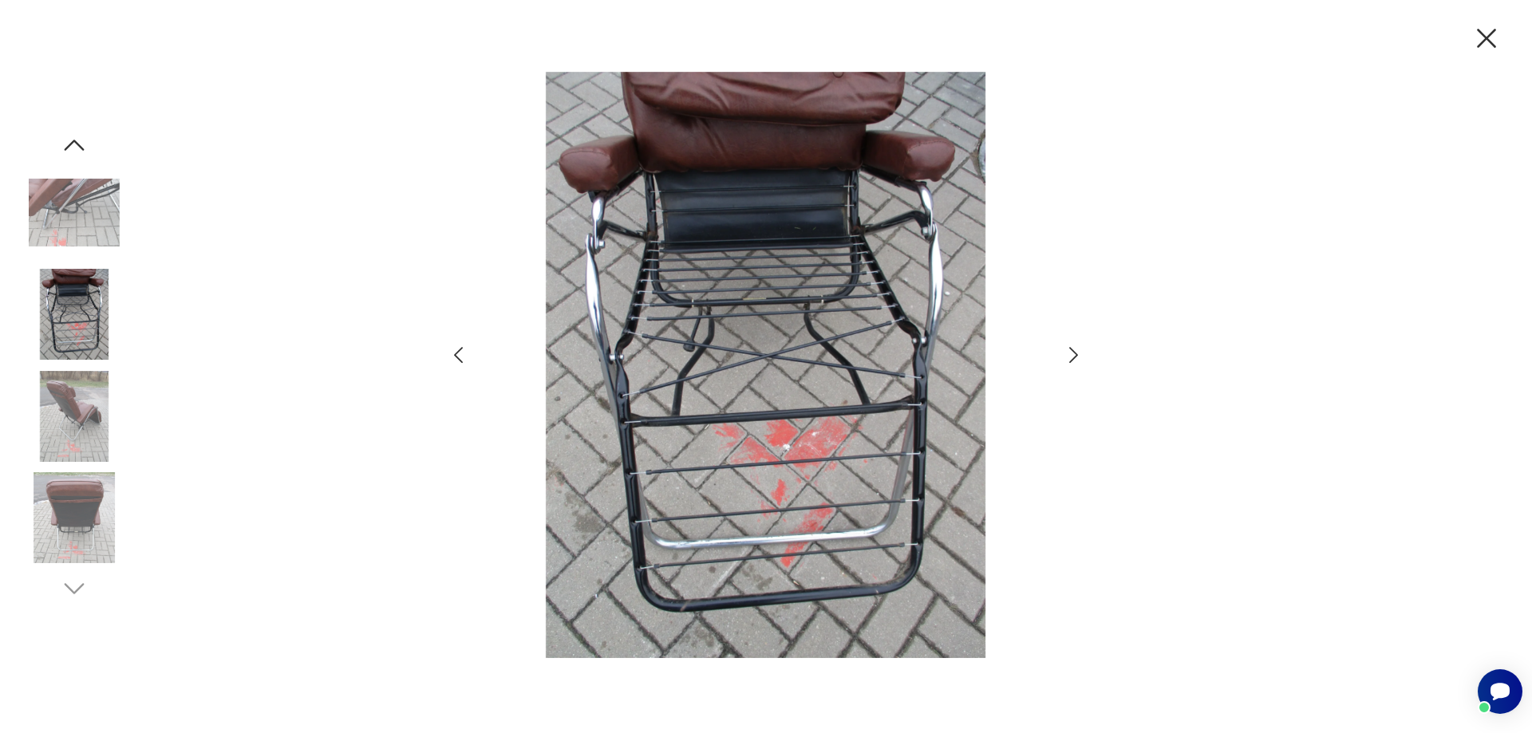
click at [463, 353] on icon "button" at bounding box center [458, 355] width 23 height 23
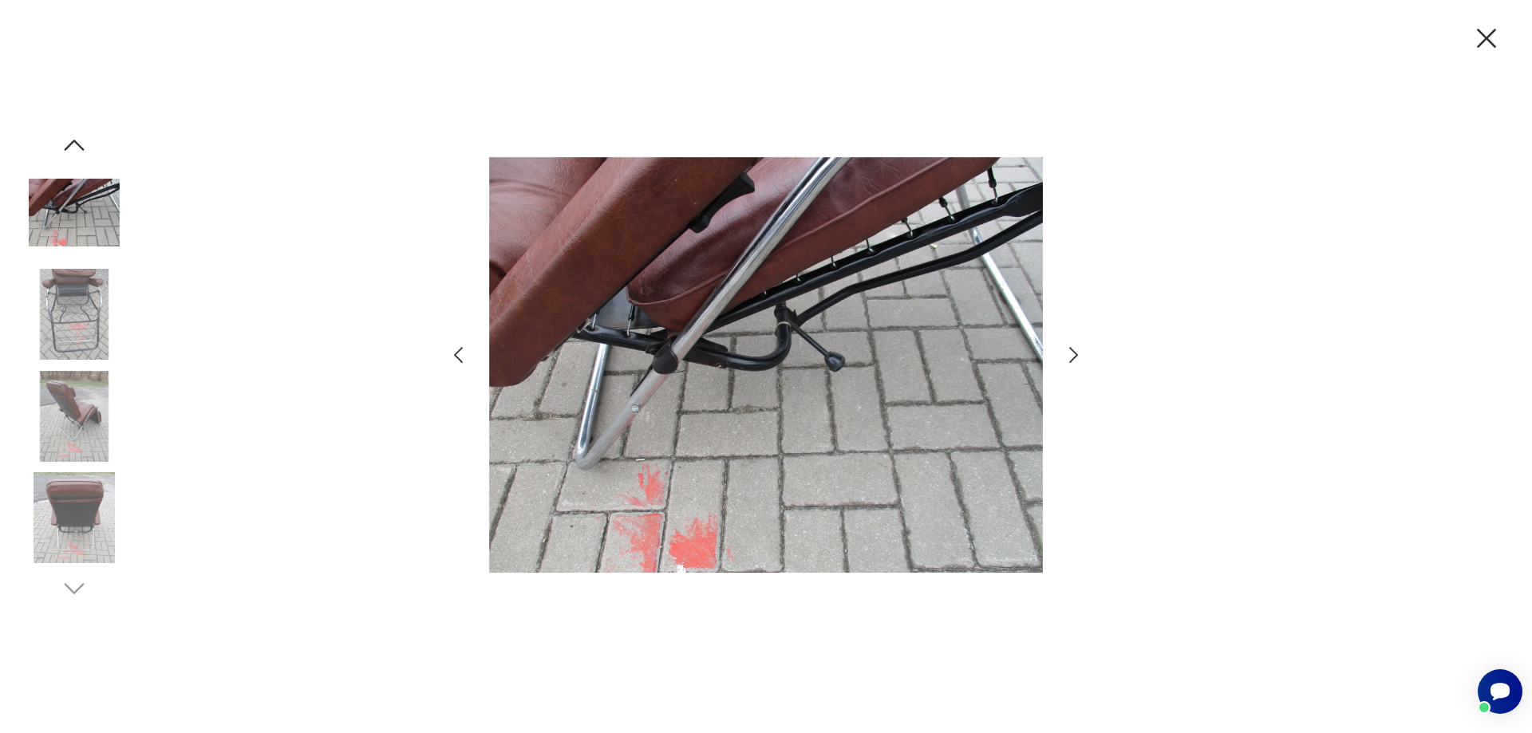
click at [463, 353] on icon "button" at bounding box center [458, 355] width 23 height 23
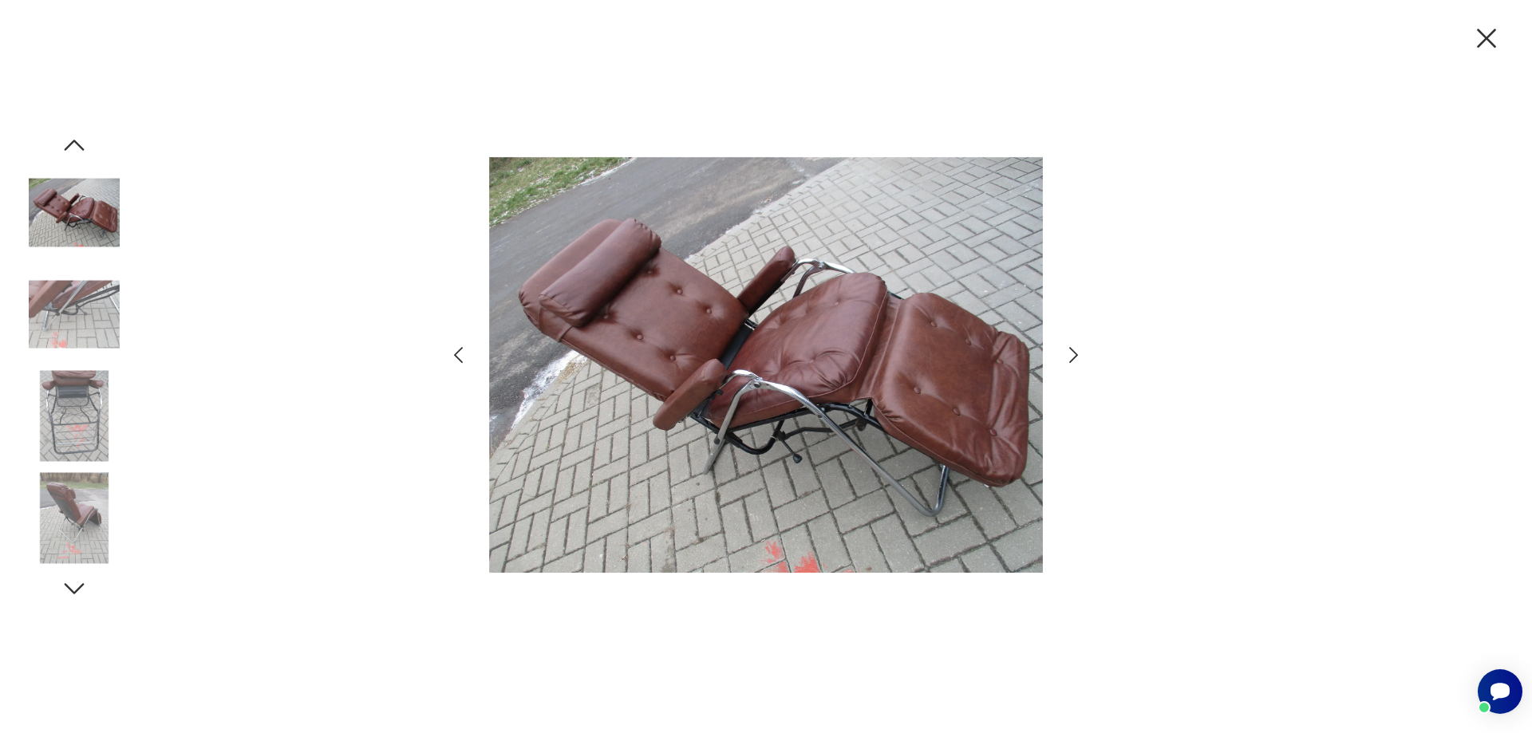
click at [463, 353] on icon "button" at bounding box center [458, 355] width 23 height 23
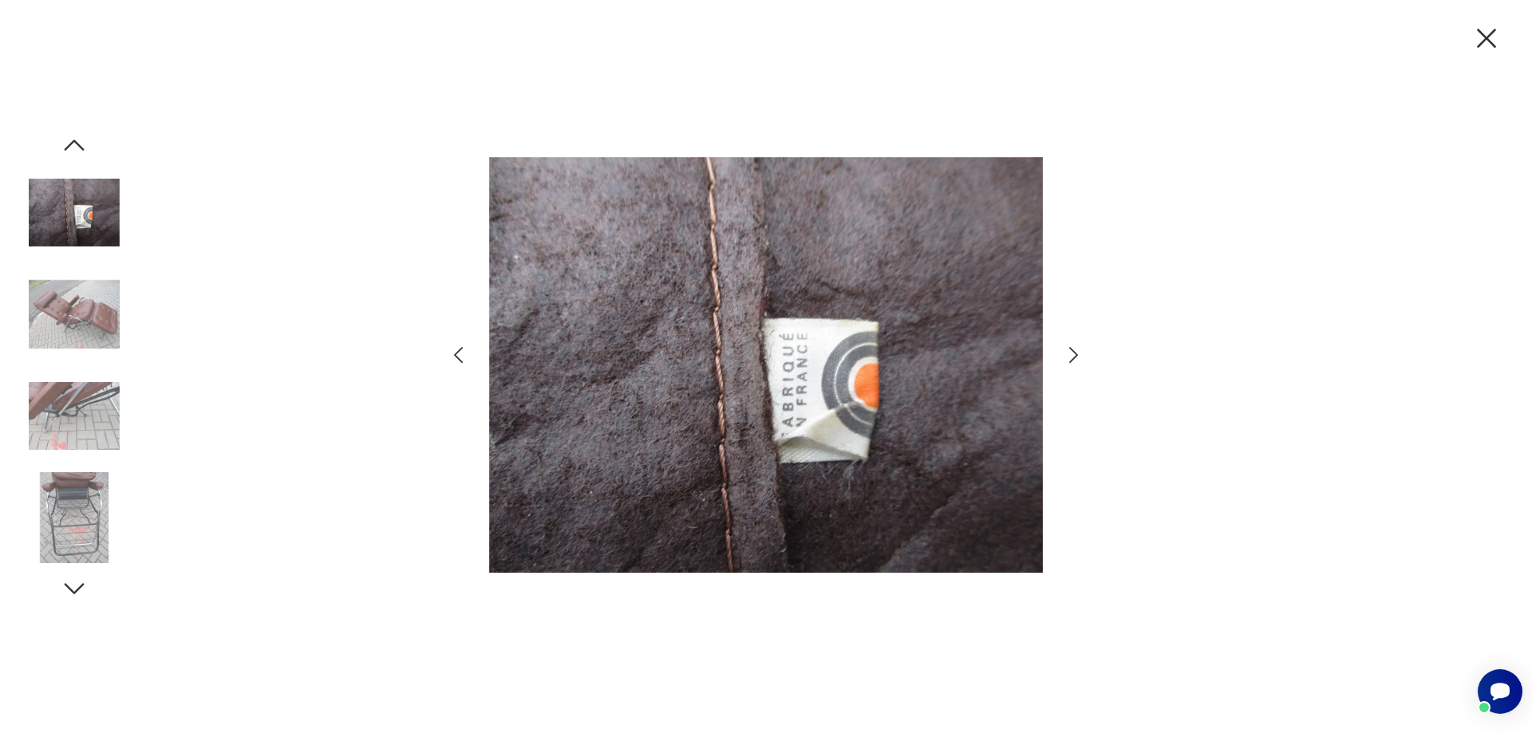
click at [463, 353] on icon "button" at bounding box center [458, 355] width 23 height 23
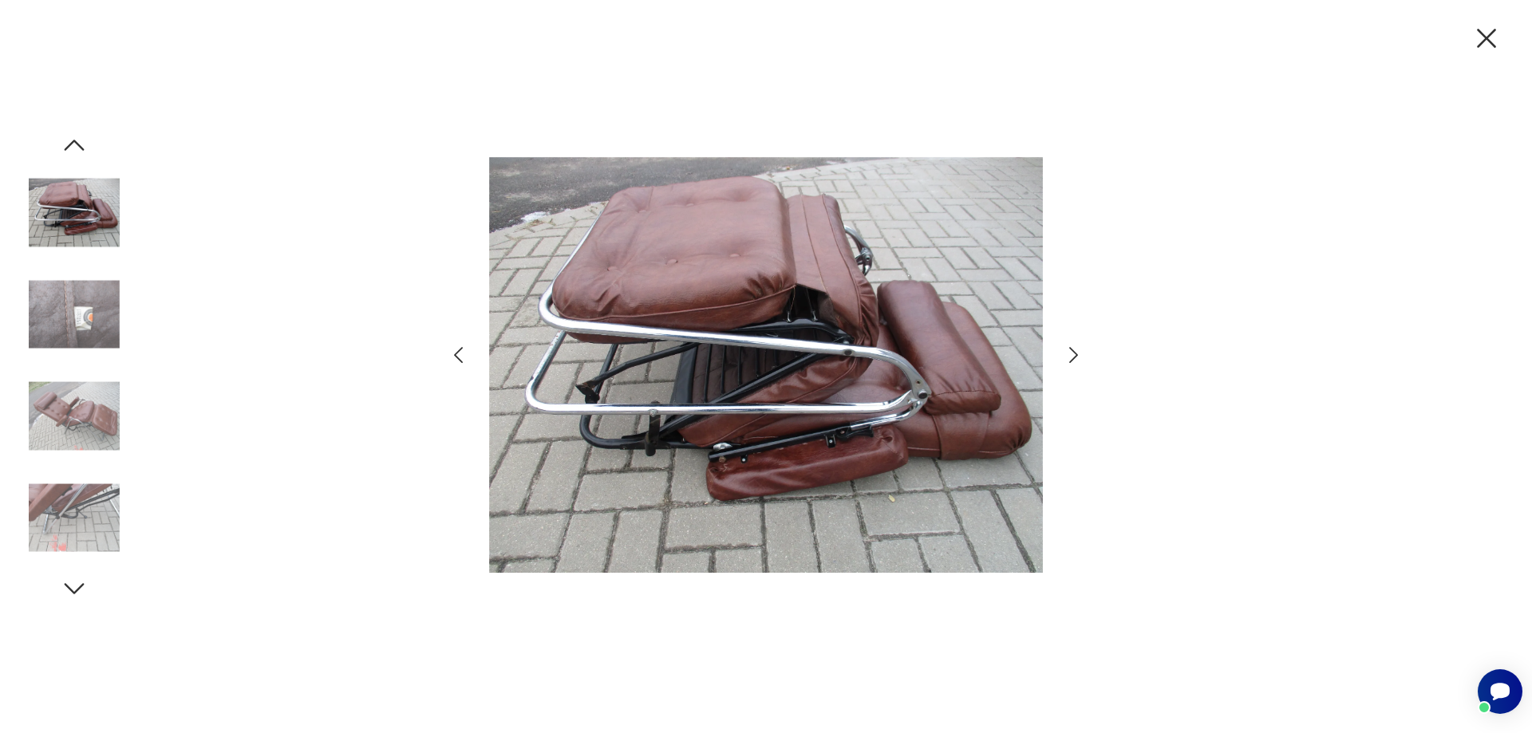
click at [463, 353] on icon "button" at bounding box center [458, 355] width 23 height 23
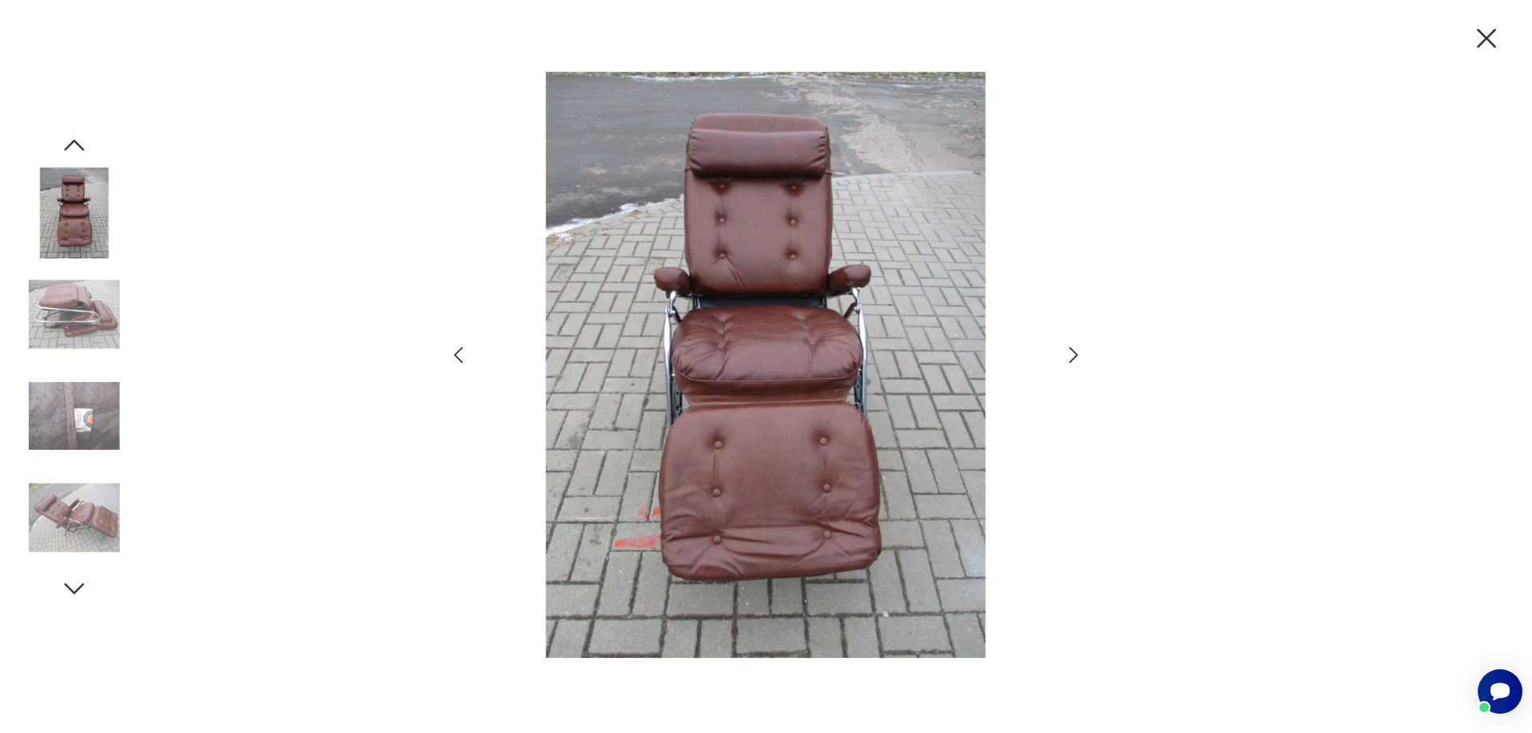
click at [463, 353] on icon "button" at bounding box center [458, 355] width 23 height 23
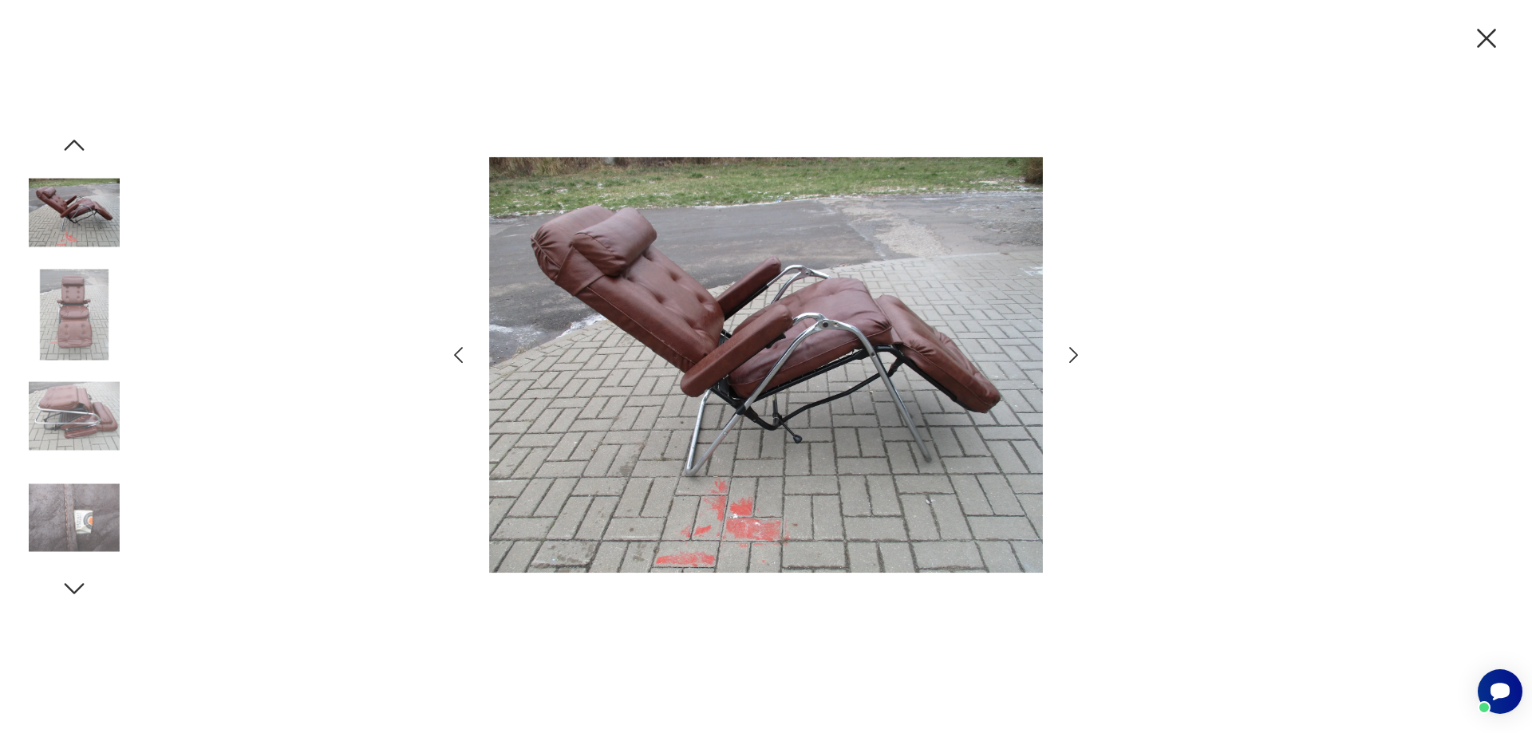
click at [1488, 35] on icon "button" at bounding box center [1487, 39] width 34 height 34
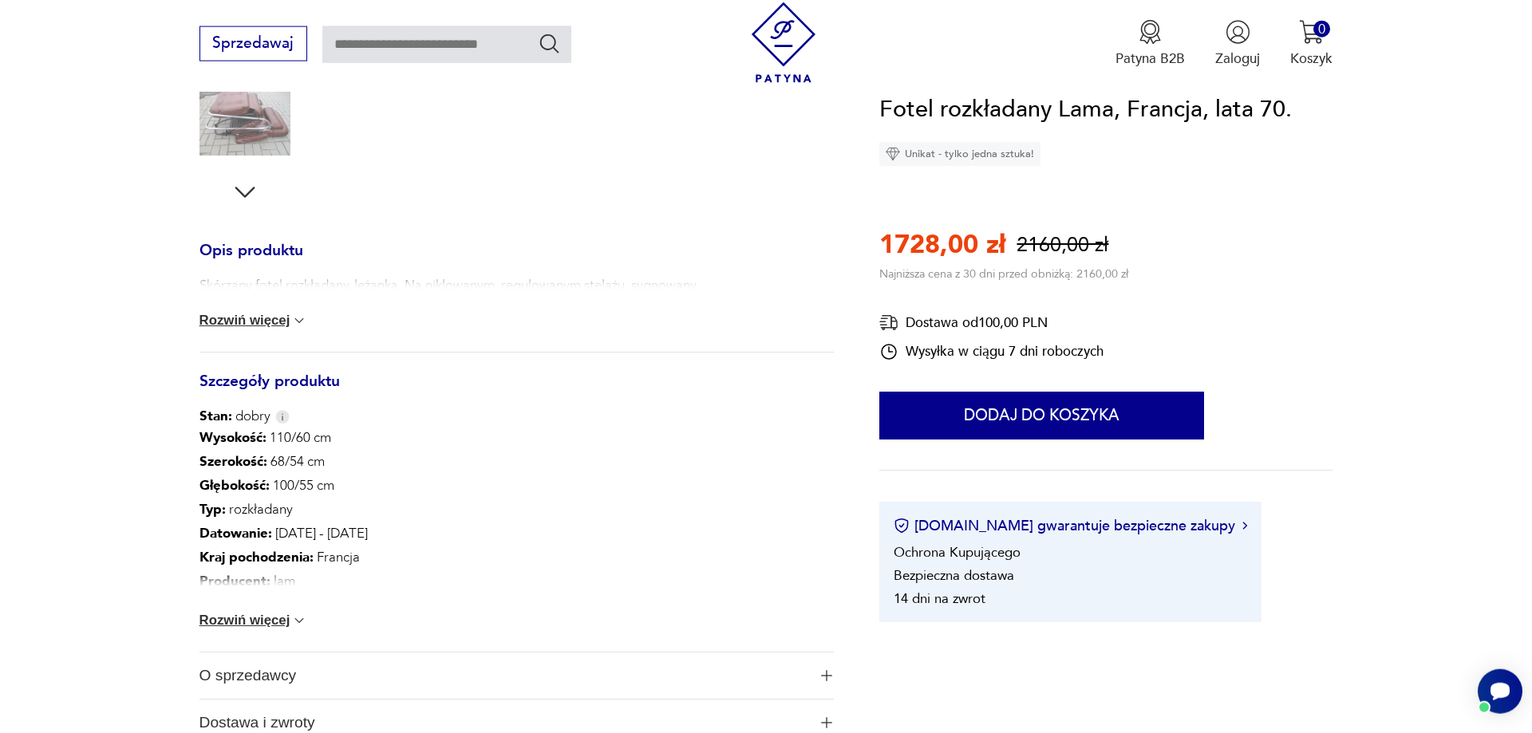
scroll to position [570, 0]
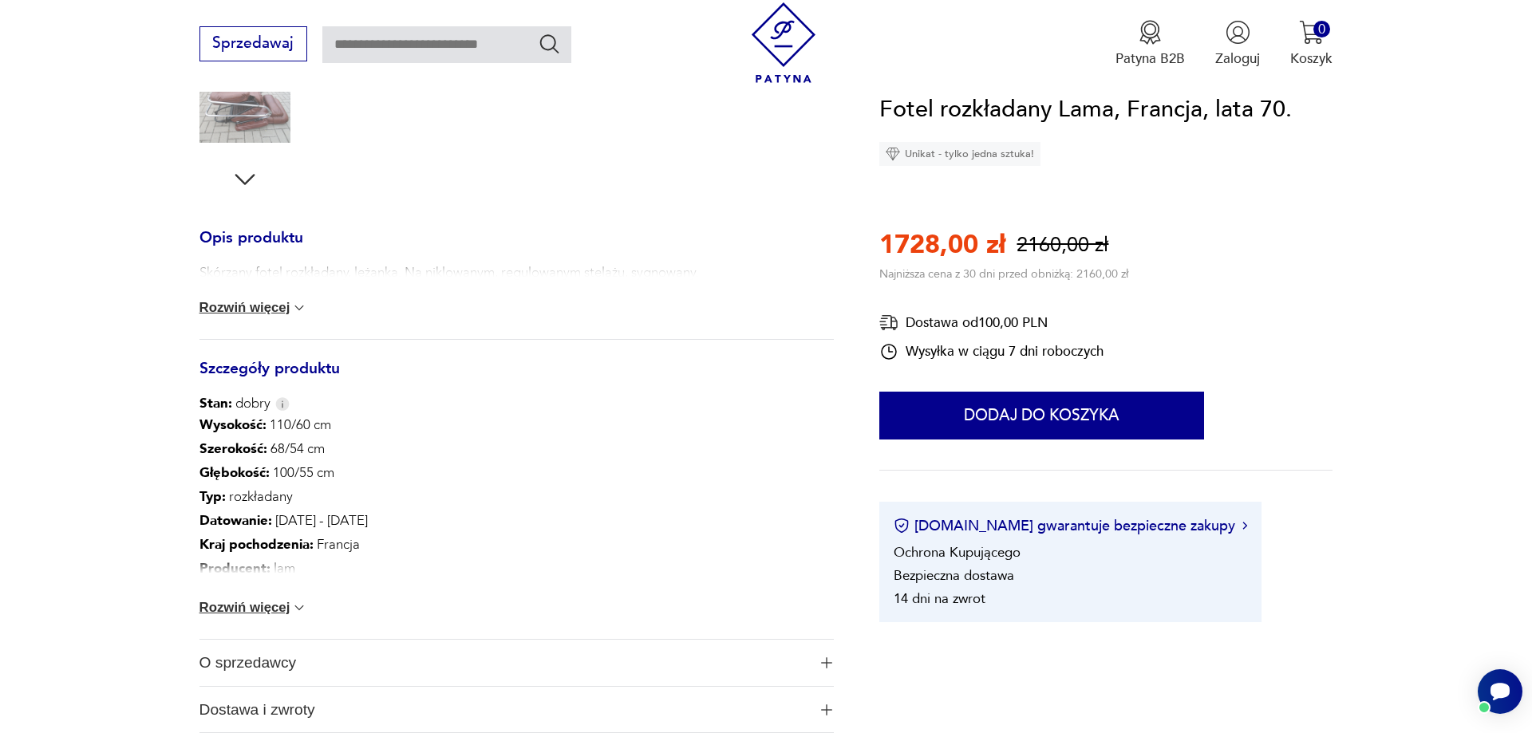
click at [288, 606] on button "Rozwiń więcej" at bounding box center [253, 608] width 109 height 16
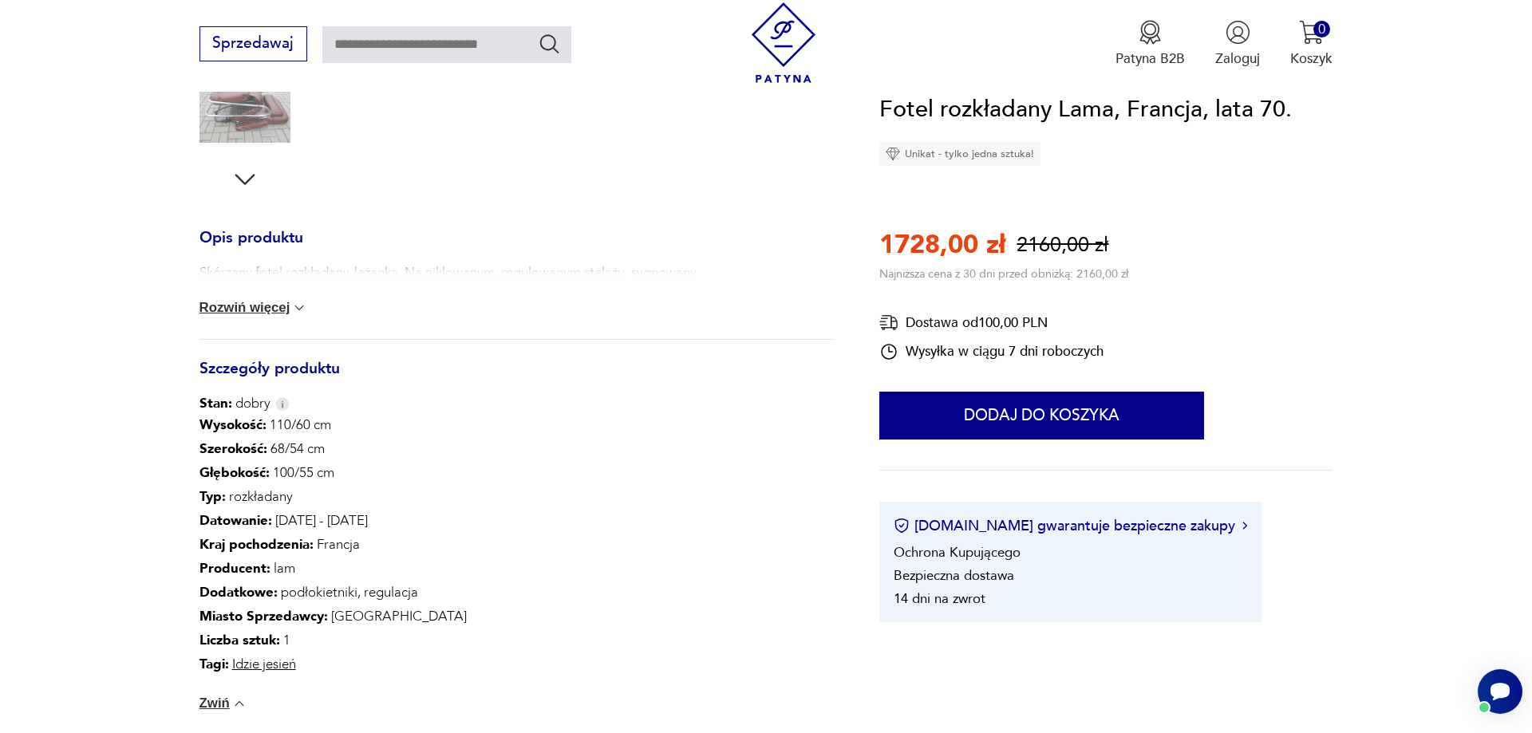
click at [274, 306] on button "Rozwiń więcej" at bounding box center [253, 308] width 109 height 16
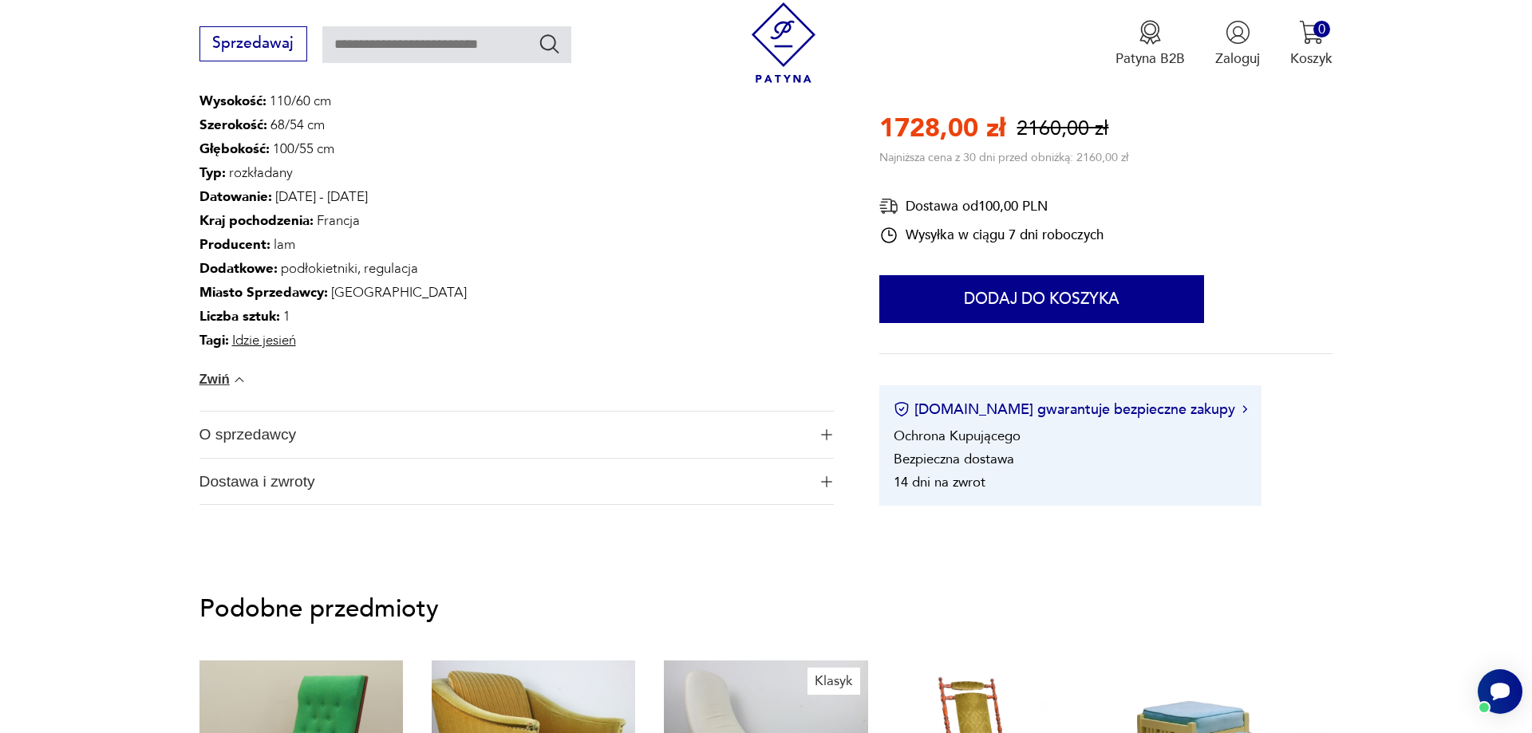
click at [827, 480] on img "button" at bounding box center [826, 481] width 11 height 11
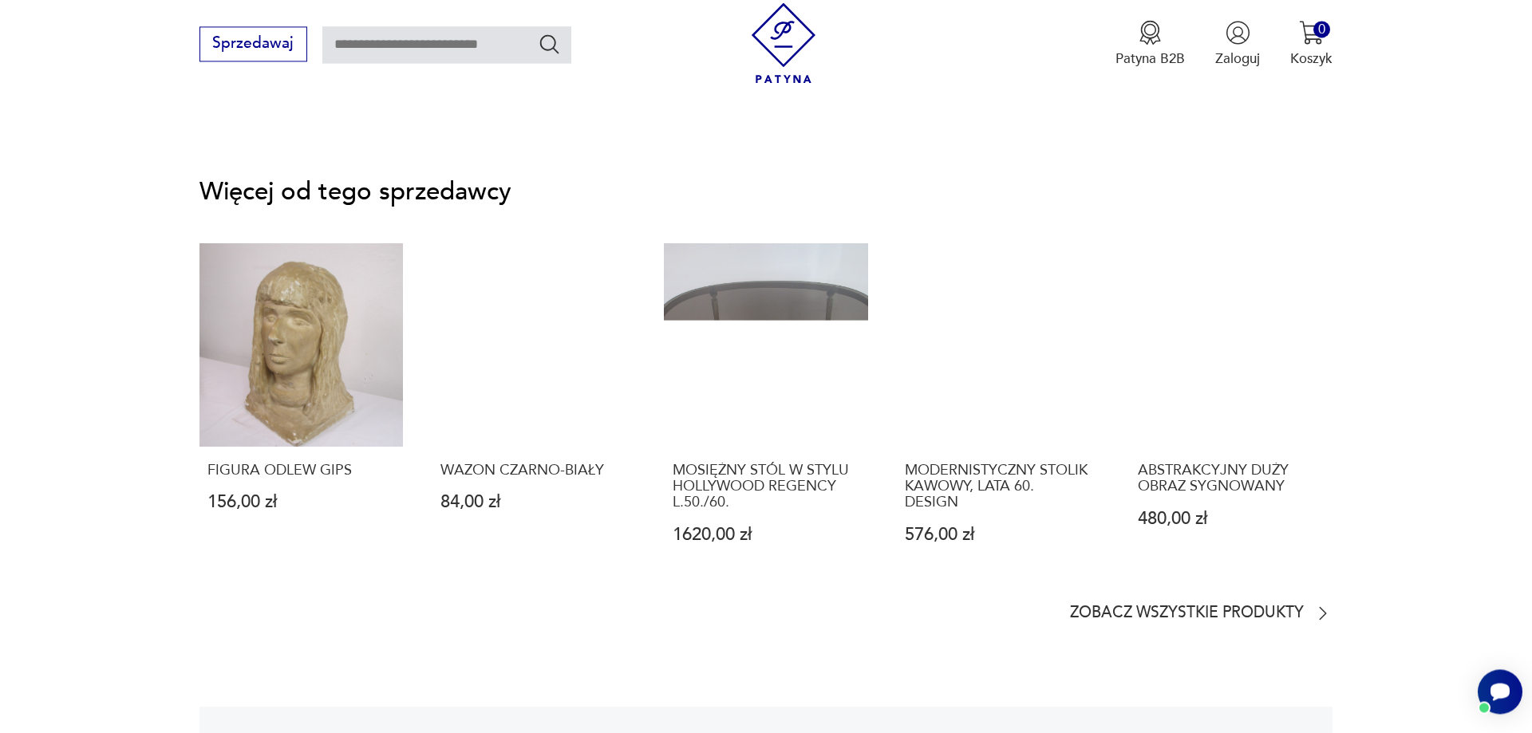
scroll to position [2686, 0]
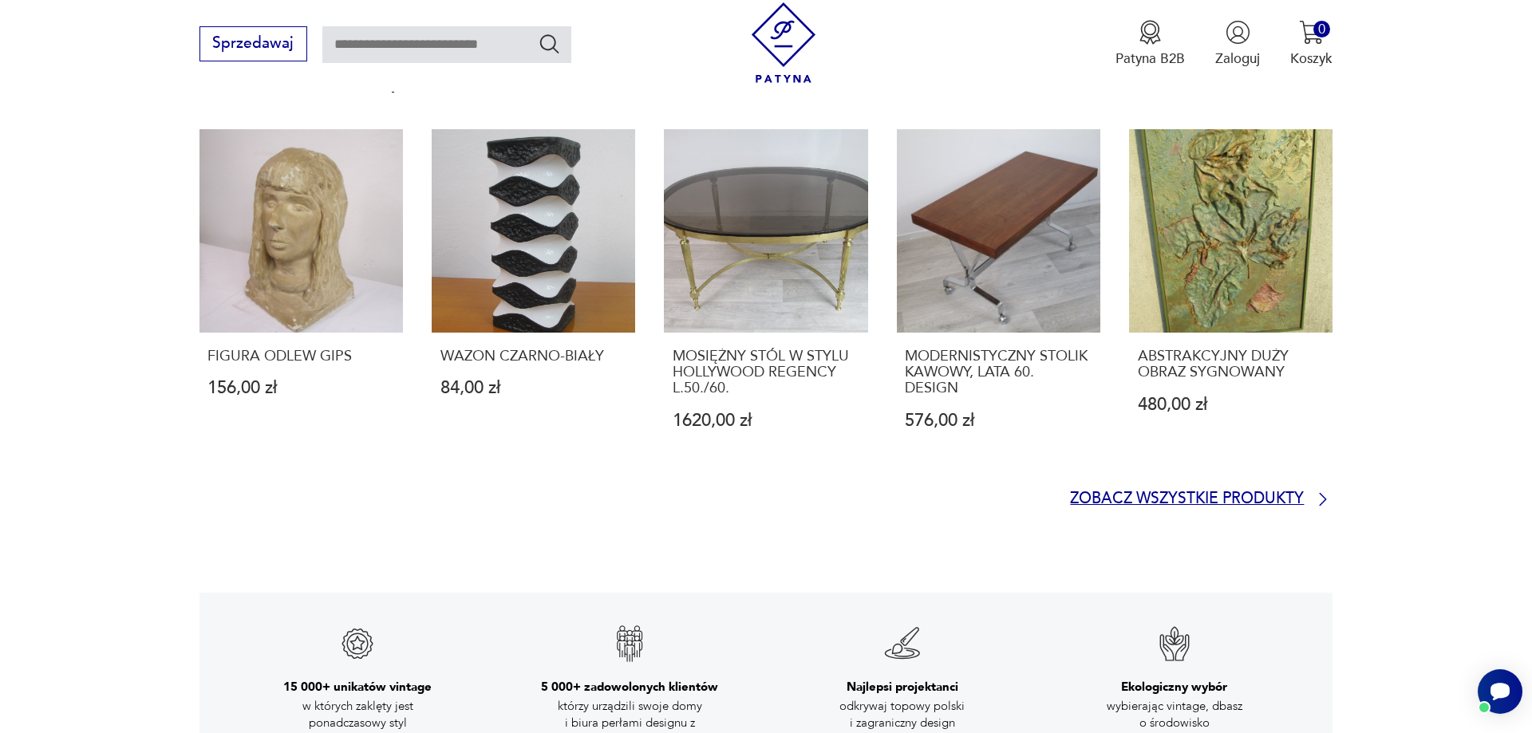
click at [1226, 497] on p "Zobacz wszystkie produkty" at bounding box center [1187, 499] width 234 height 13
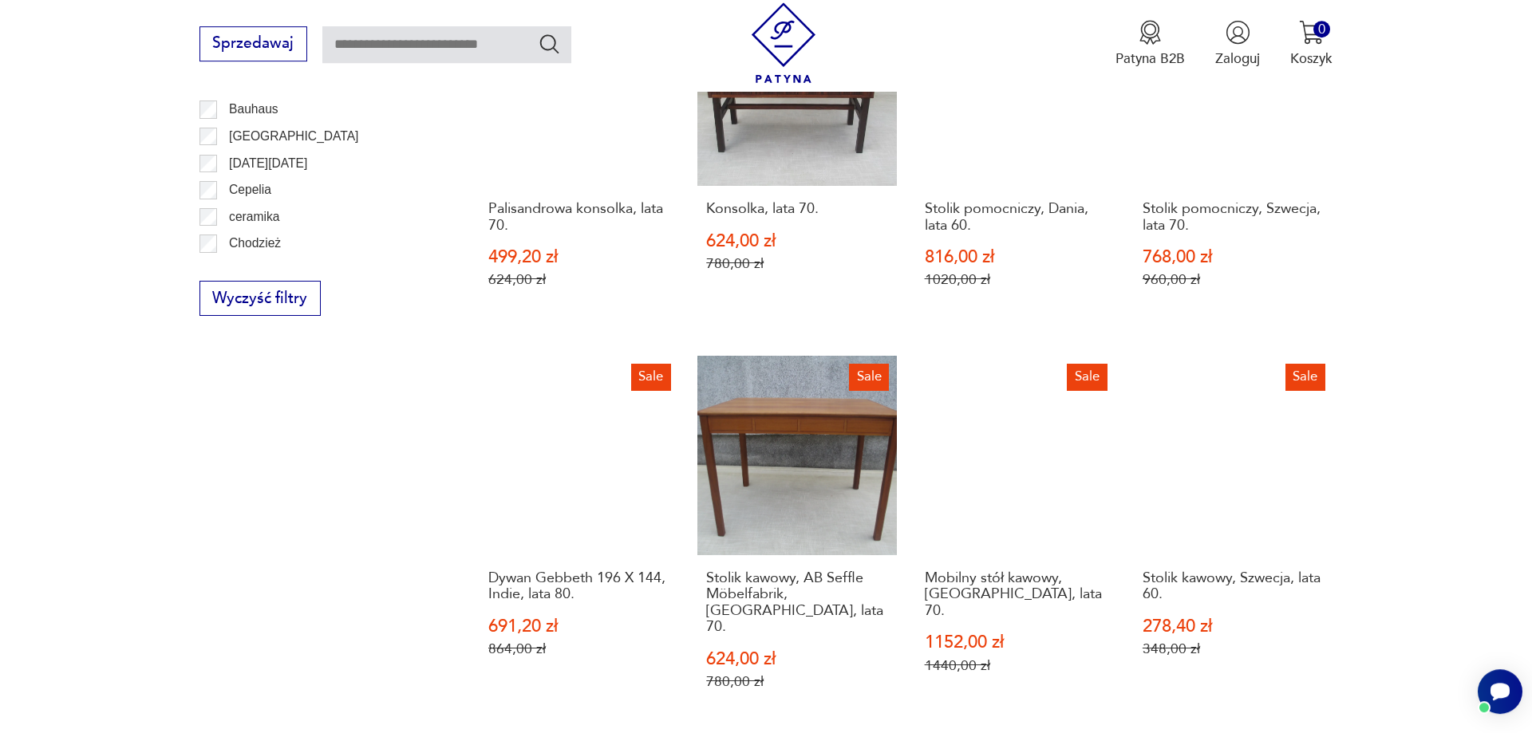
scroll to position [1115, 0]
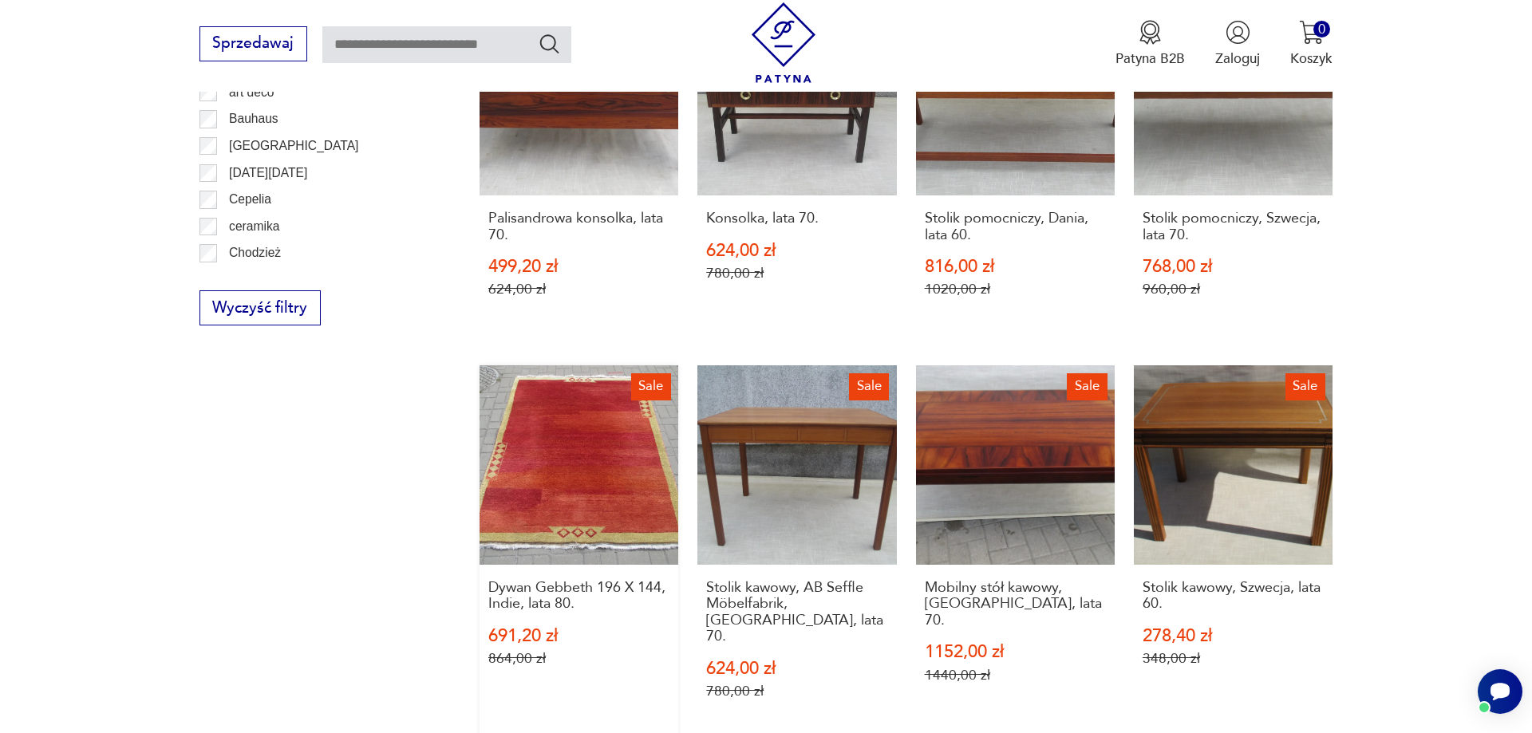
click at [539, 433] on link "Sale Dywan Gebbeth 196 X 144, Indie, lata 80. 691,20 zł 864,00 zł" at bounding box center [579, 550] width 199 height 371
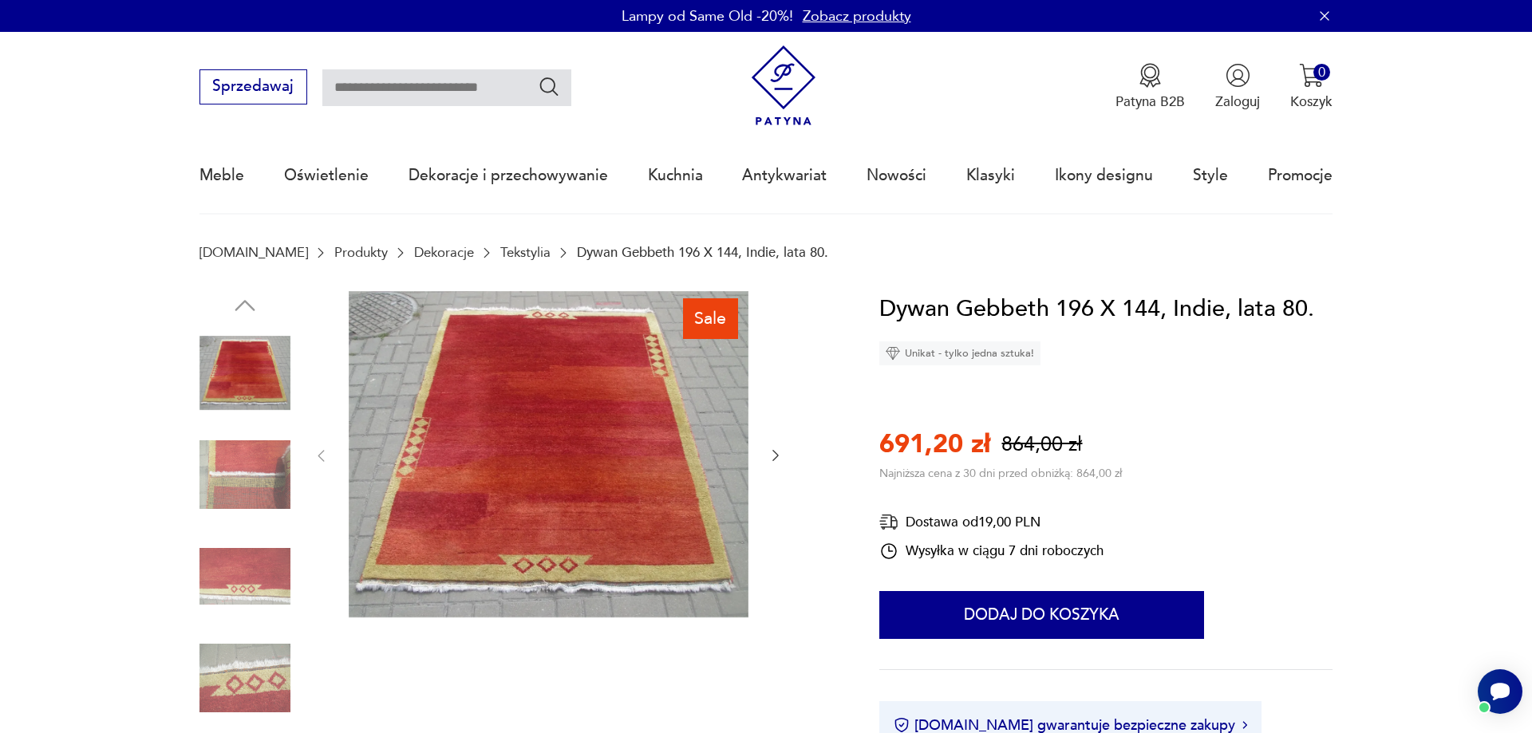
click at [599, 465] on img at bounding box center [549, 454] width 400 height 327
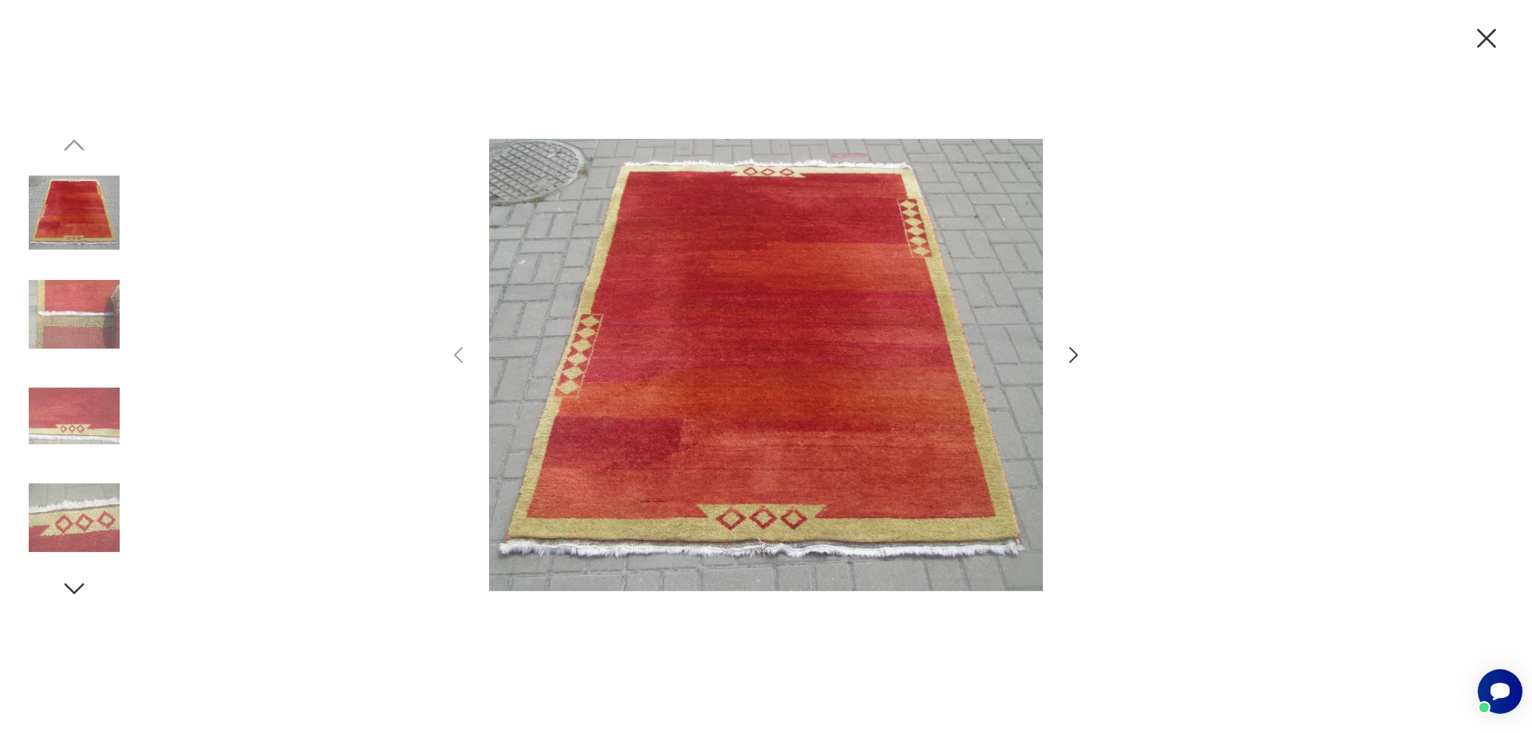
click at [1068, 349] on icon "button" at bounding box center [1073, 355] width 23 height 23
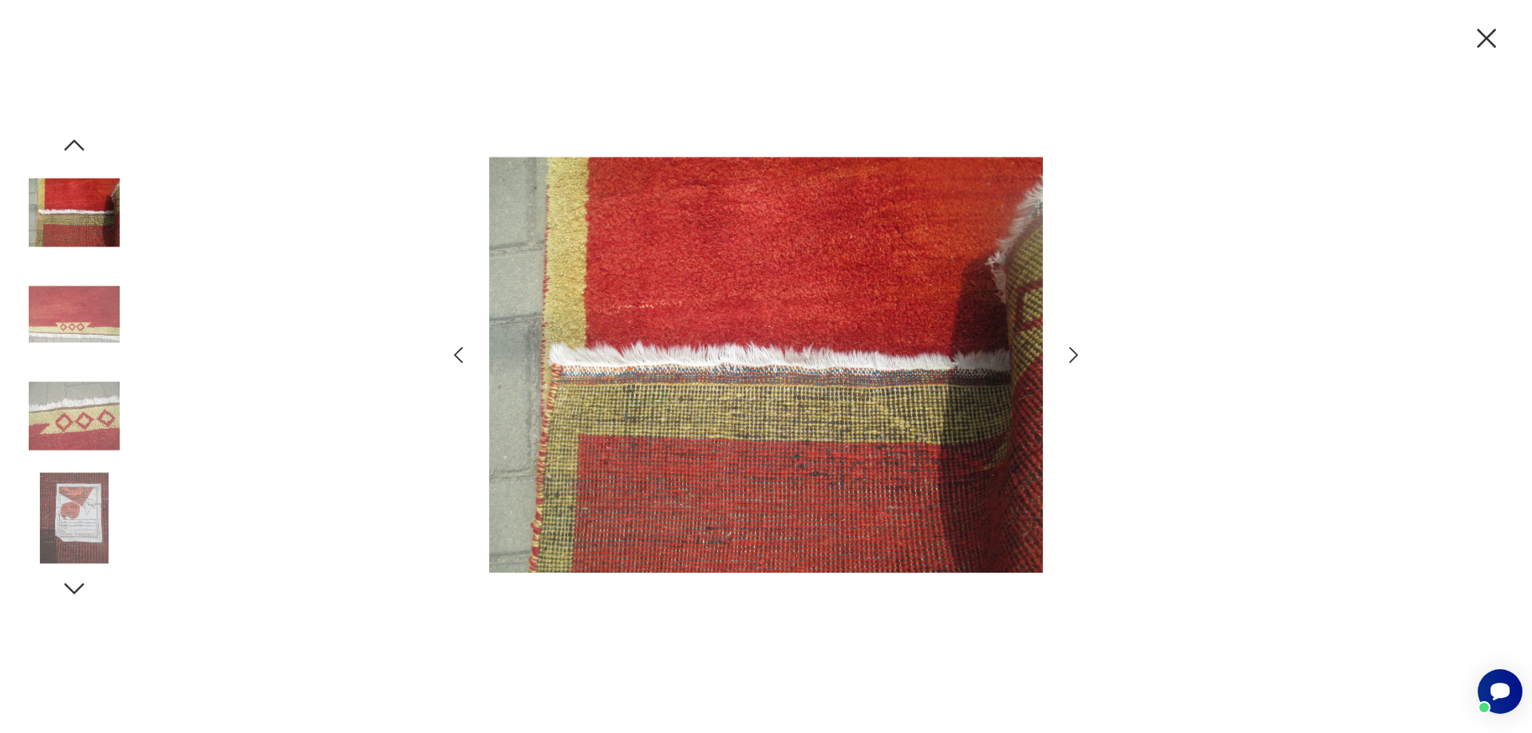
click at [1071, 351] on icon "button" at bounding box center [1073, 355] width 23 height 23
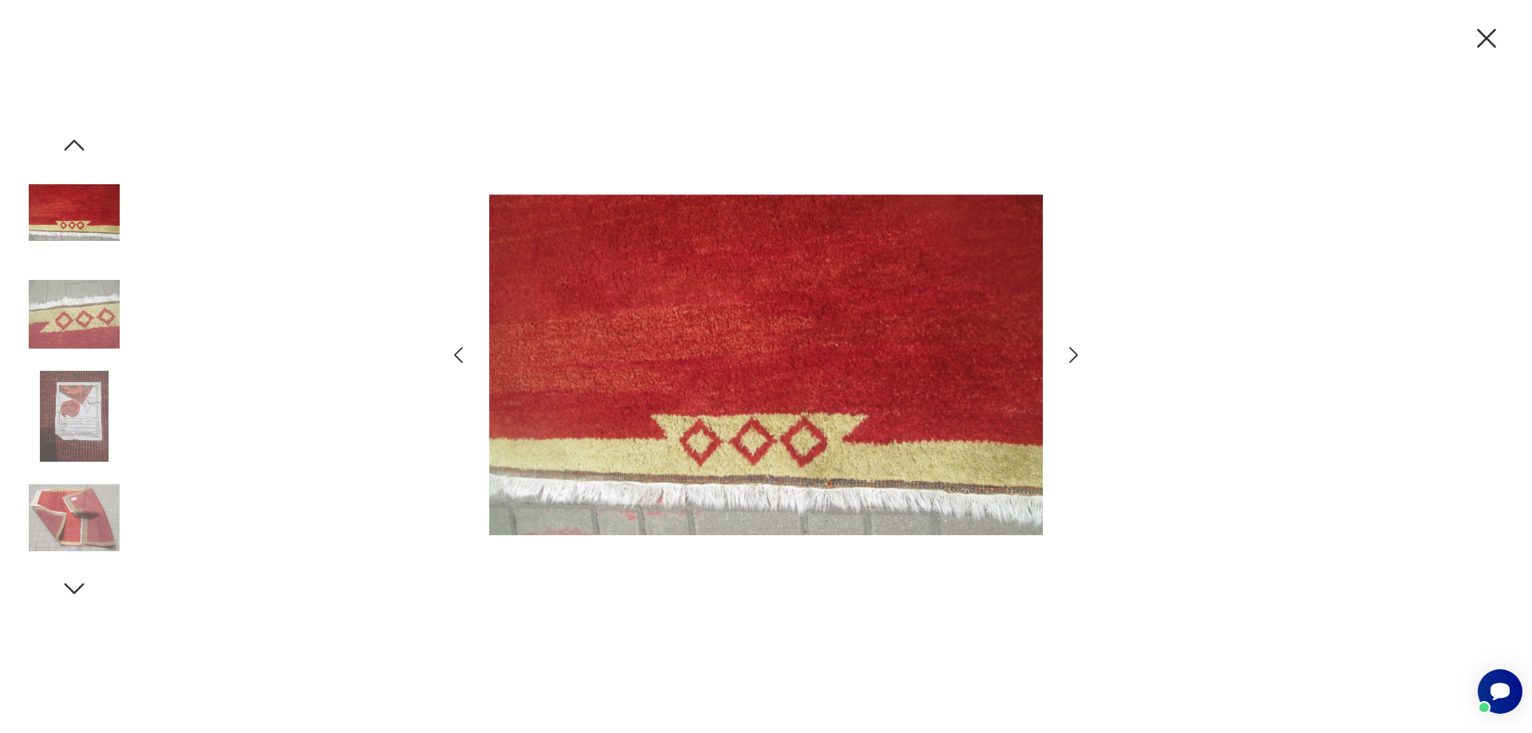
click at [1075, 352] on icon "button" at bounding box center [1073, 355] width 9 height 16
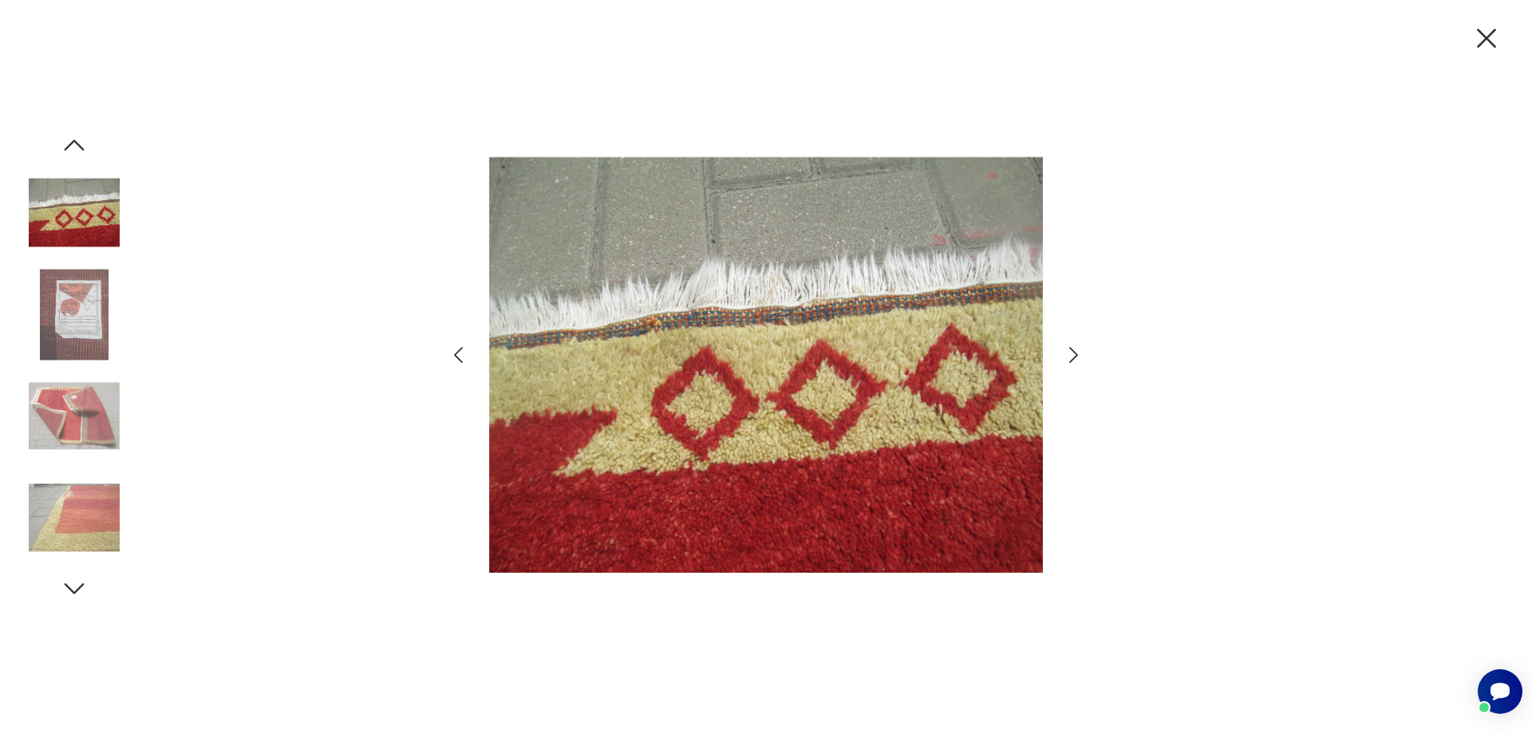
click at [1075, 352] on icon "button" at bounding box center [1073, 355] width 9 height 16
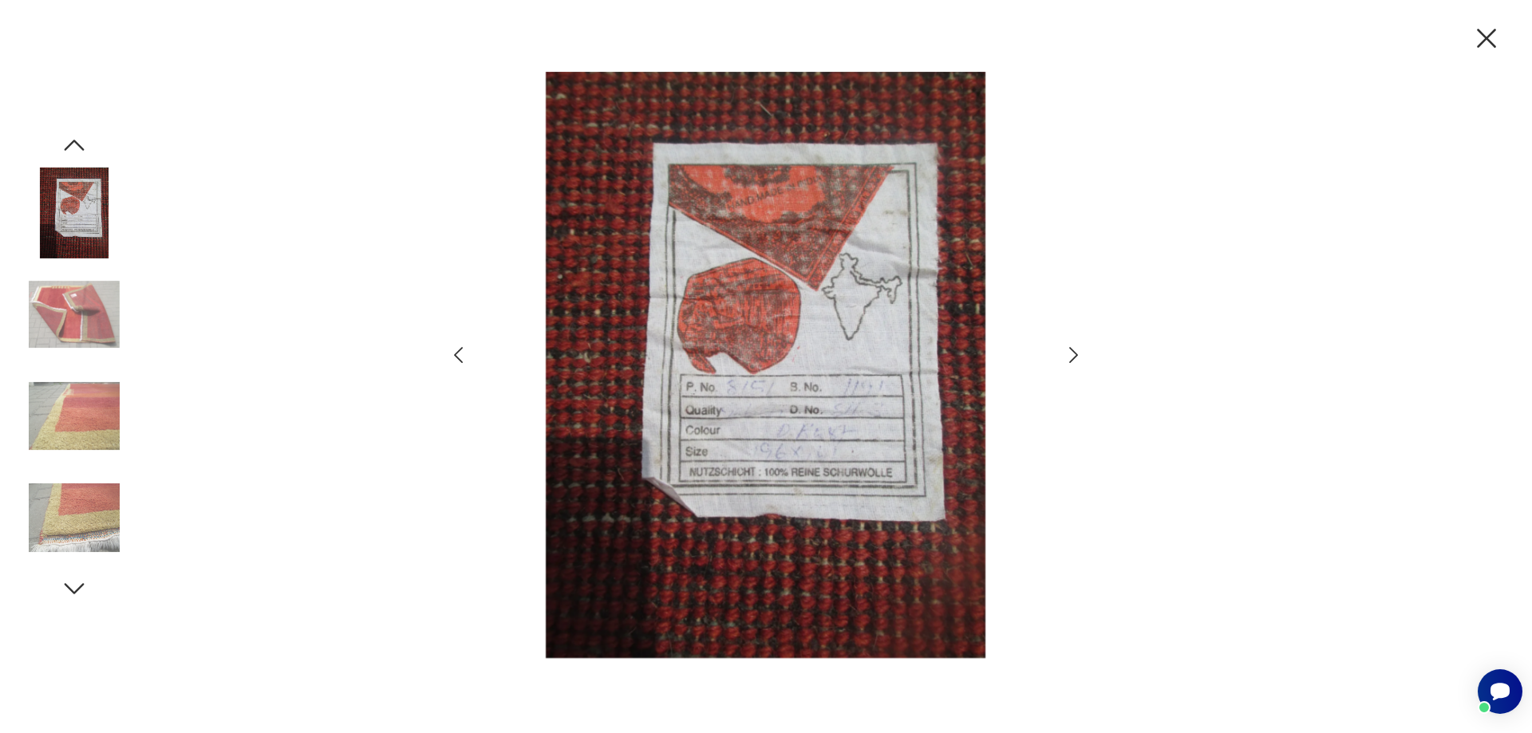
click at [1075, 352] on icon "button" at bounding box center [1073, 355] width 9 height 16
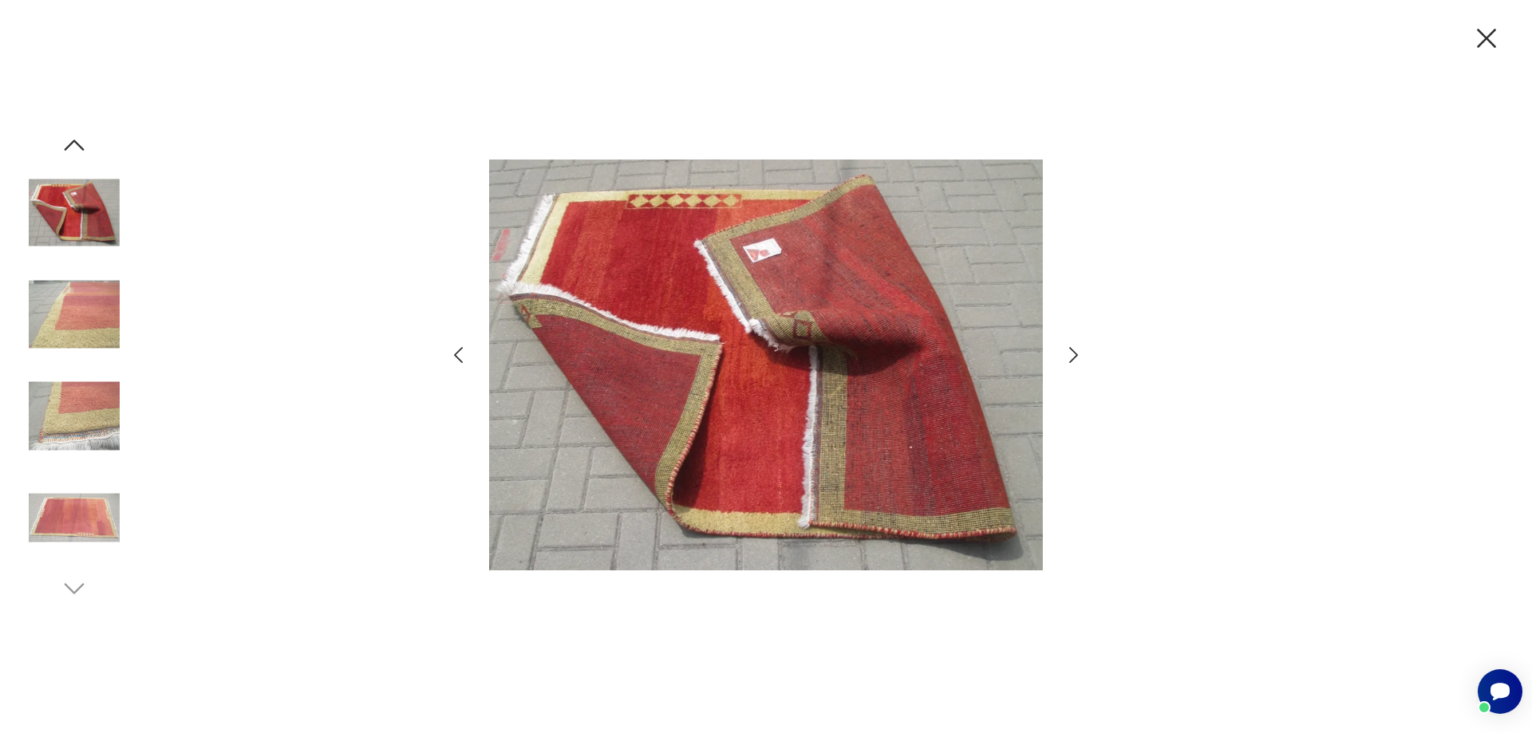
click at [1075, 352] on icon "button" at bounding box center [1073, 355] width 9 height 16
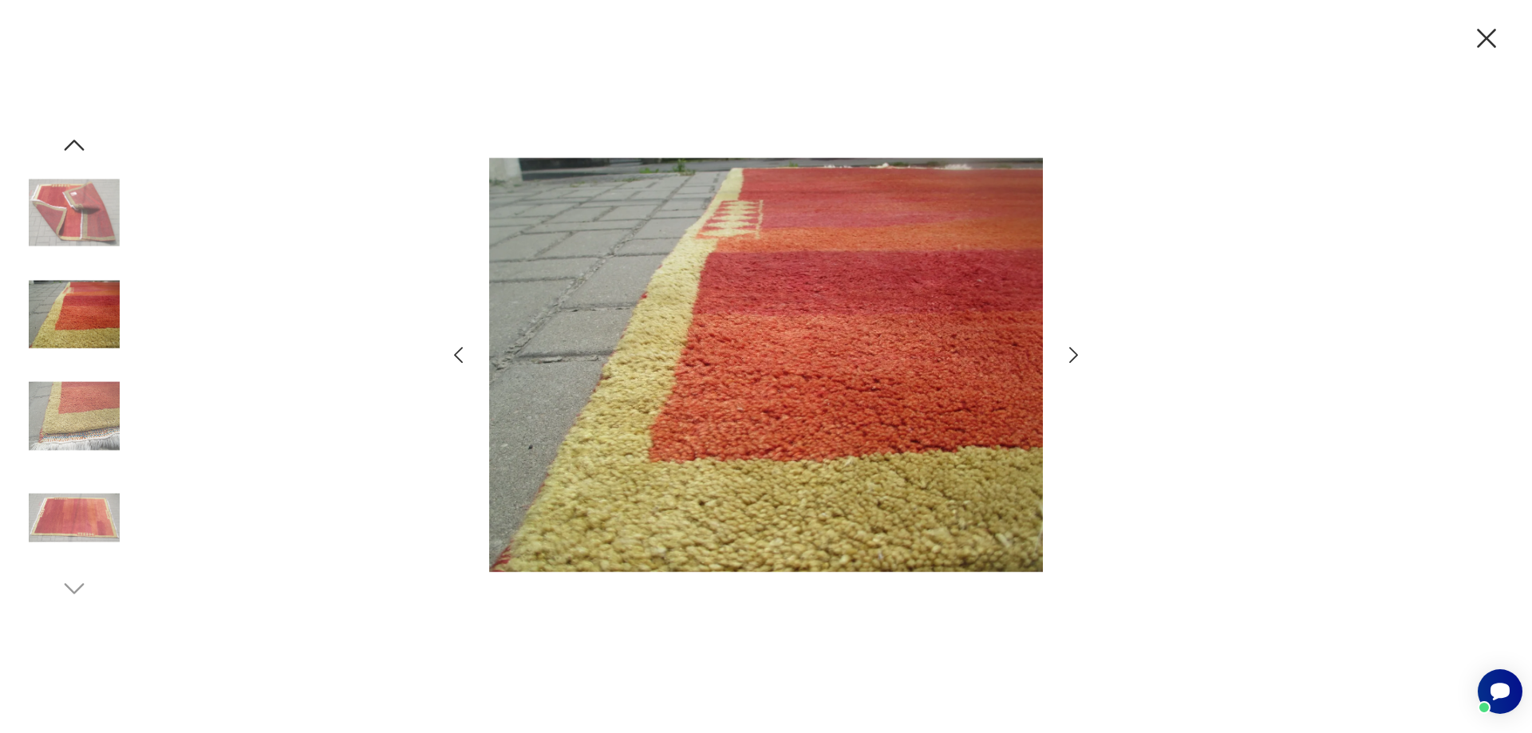
click at [1075, 352] on icon "button" at bounding box center [1073, 355] width 9 height 16
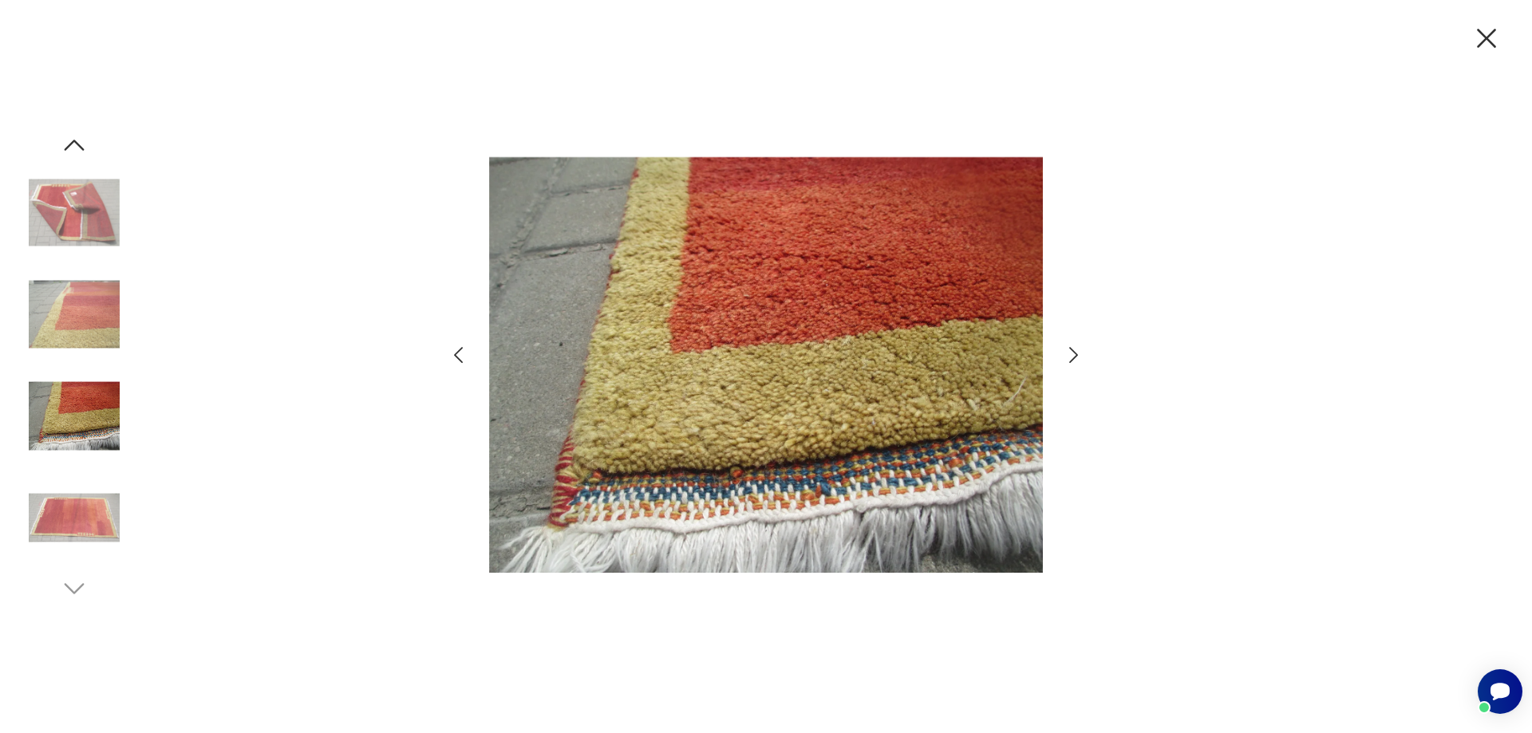
click at [1486, 39] on icon "button" at bounding box center [1486, 38] width 19 height 19
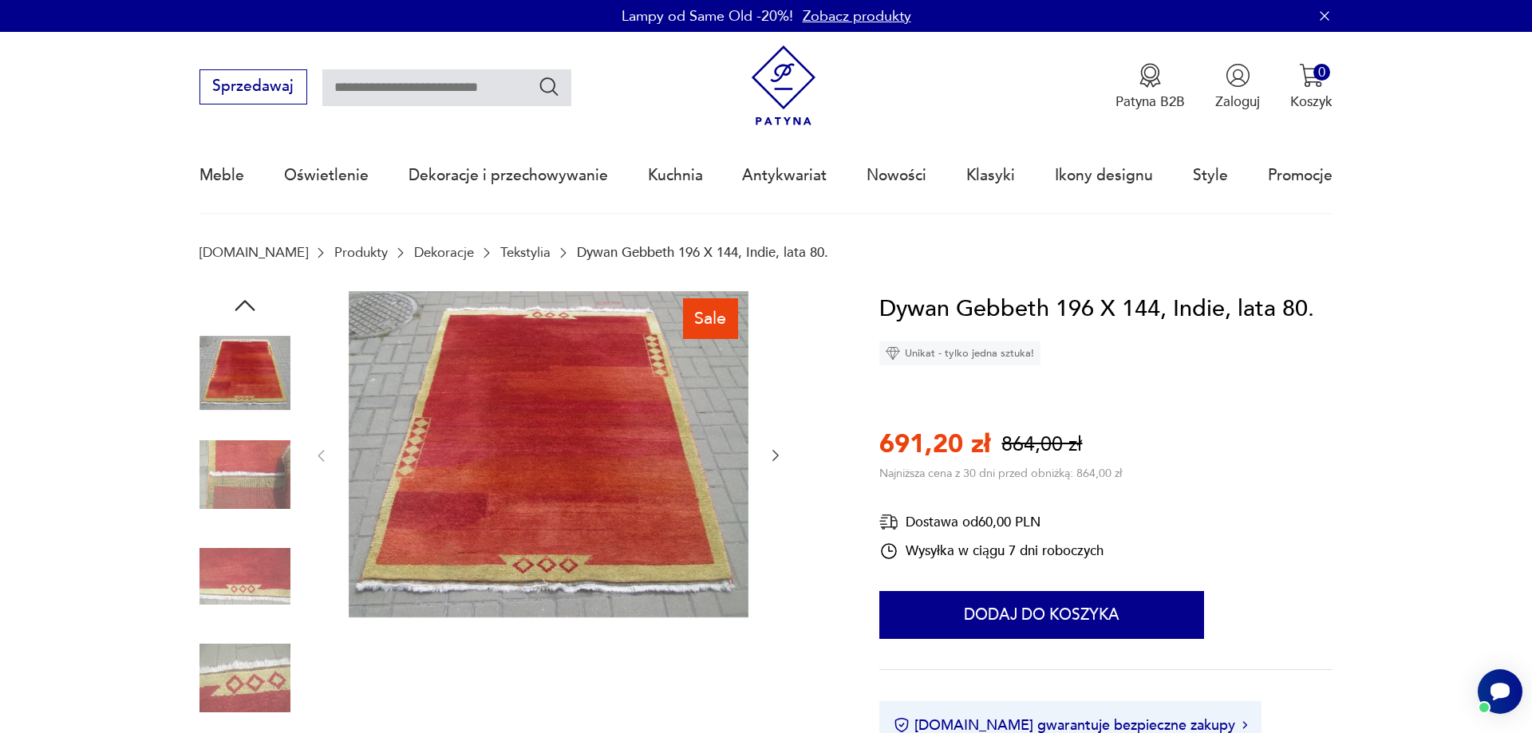
scroll to position [326, 0]
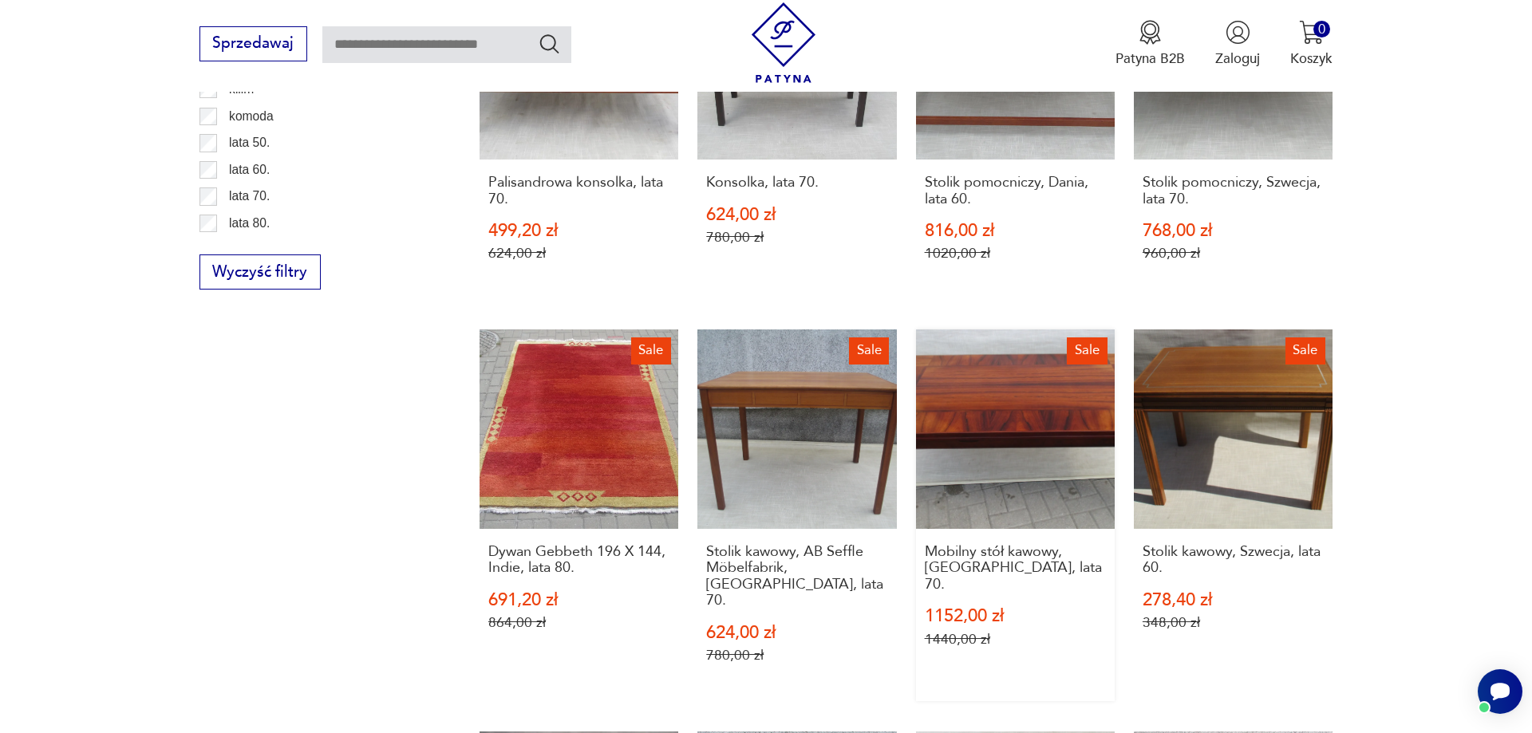
scroll to position [1476, 0]
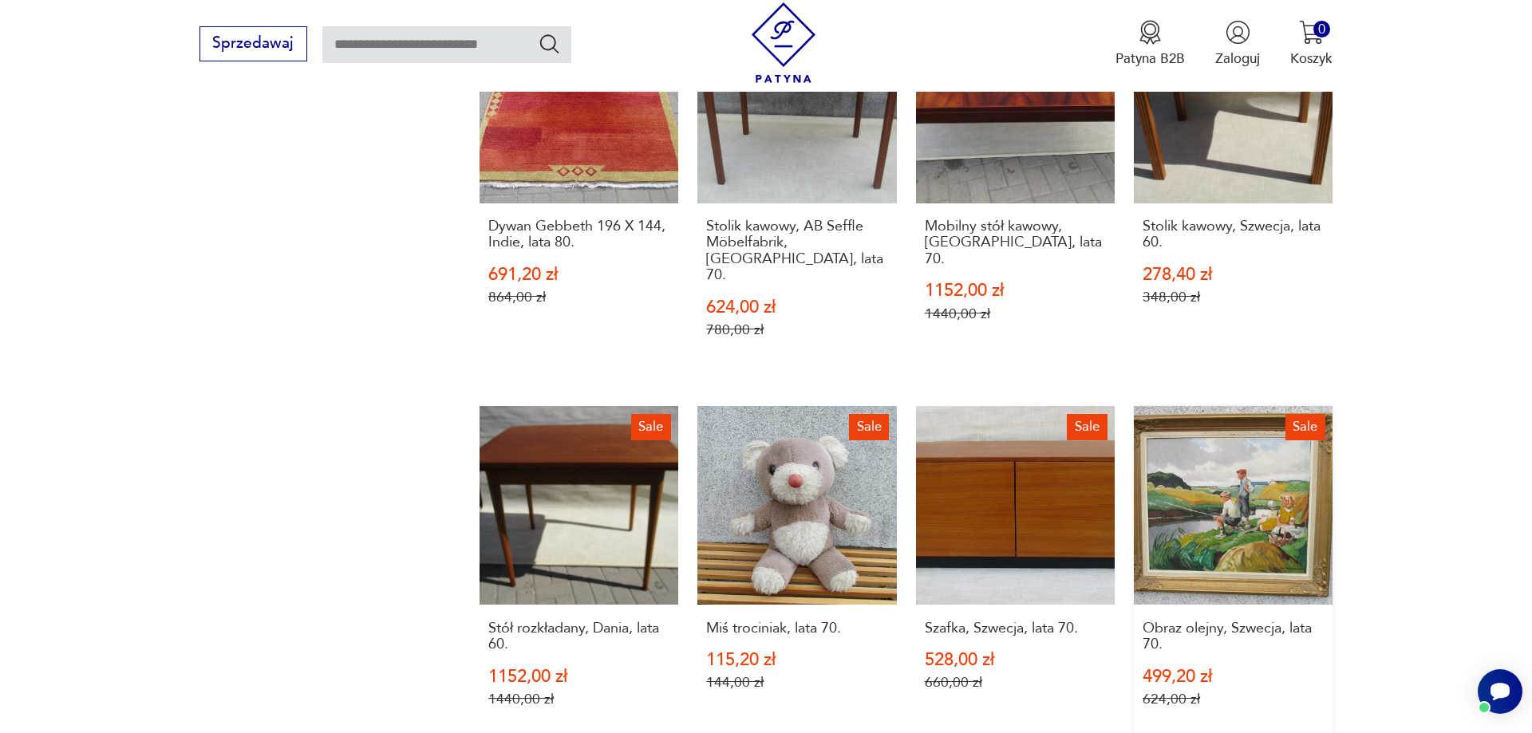
click at [1187, 469] on link "Sale Obraz olejny, Szwecja, lata 70. 499,20 zł 624,00 zł" at bounding box center [1233, 575] width 199 height 338
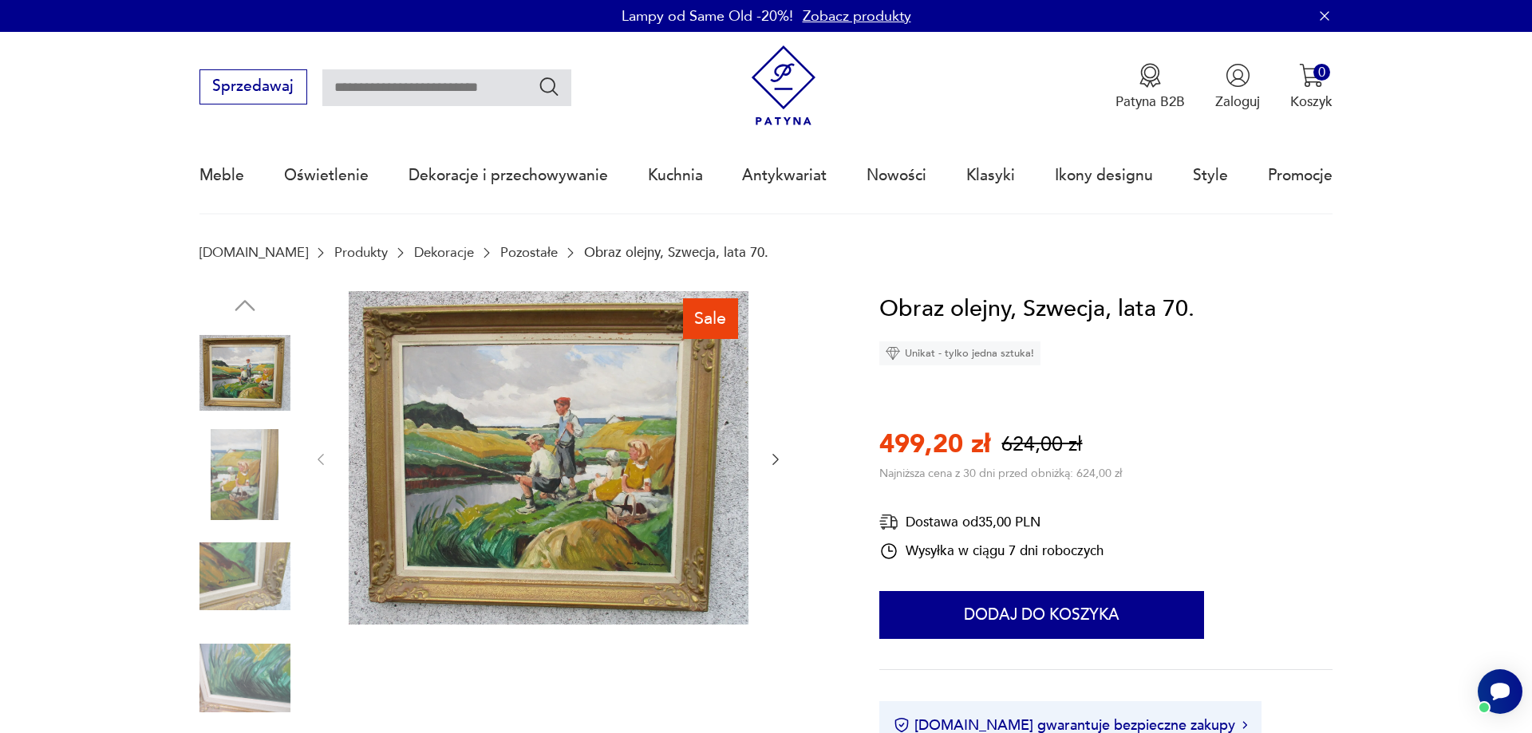
click at [562, 476] on img at bounding box center [549, 458] width 400 height 334
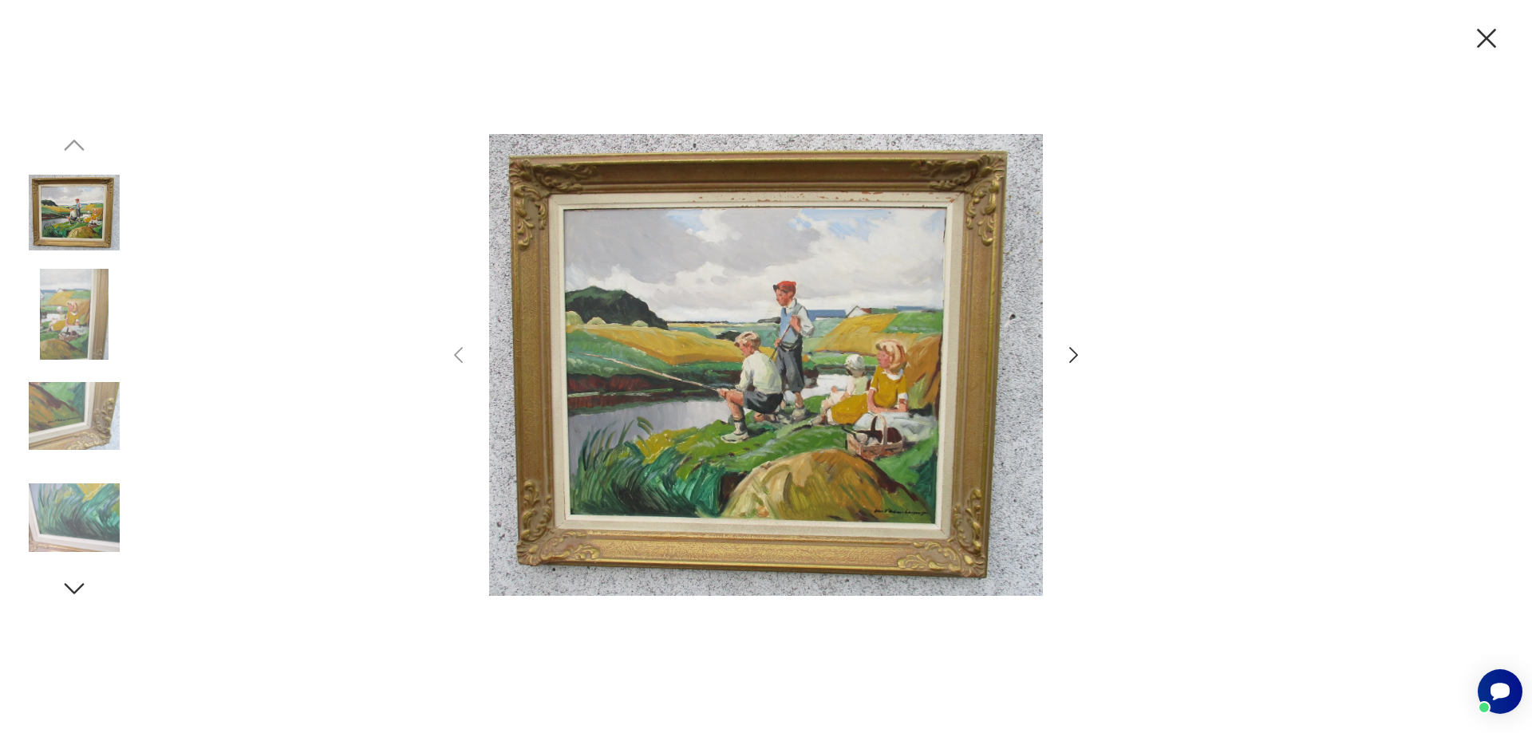
click at [1076, 354] on icon "button" at bounding box center [1073, 355] width 9 height 16
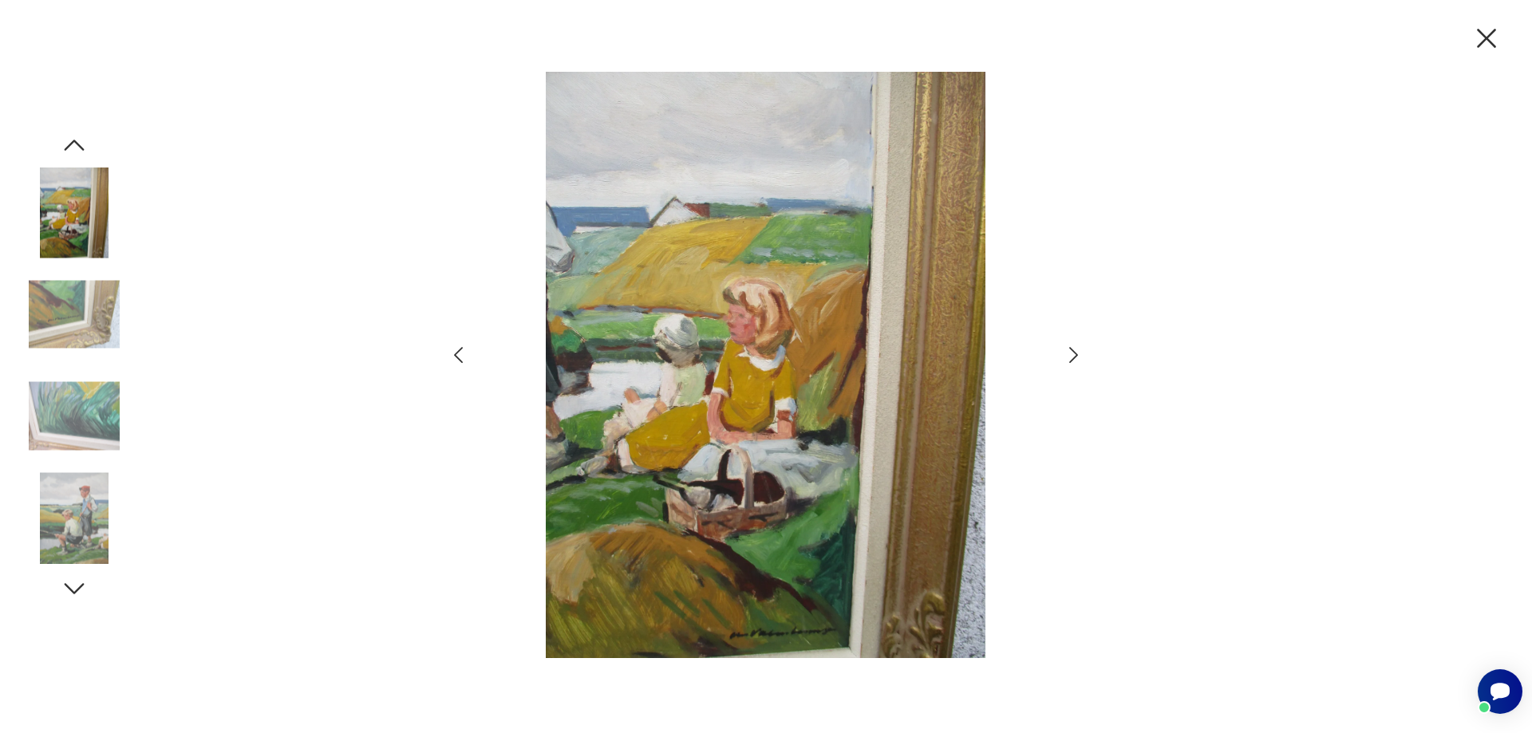
click at [377, 398] on div at bounding box center [766, 366] width 1532 height 733
click at [461, 358] on icon "button" at bounding box center [458, 355] width 23 height 23
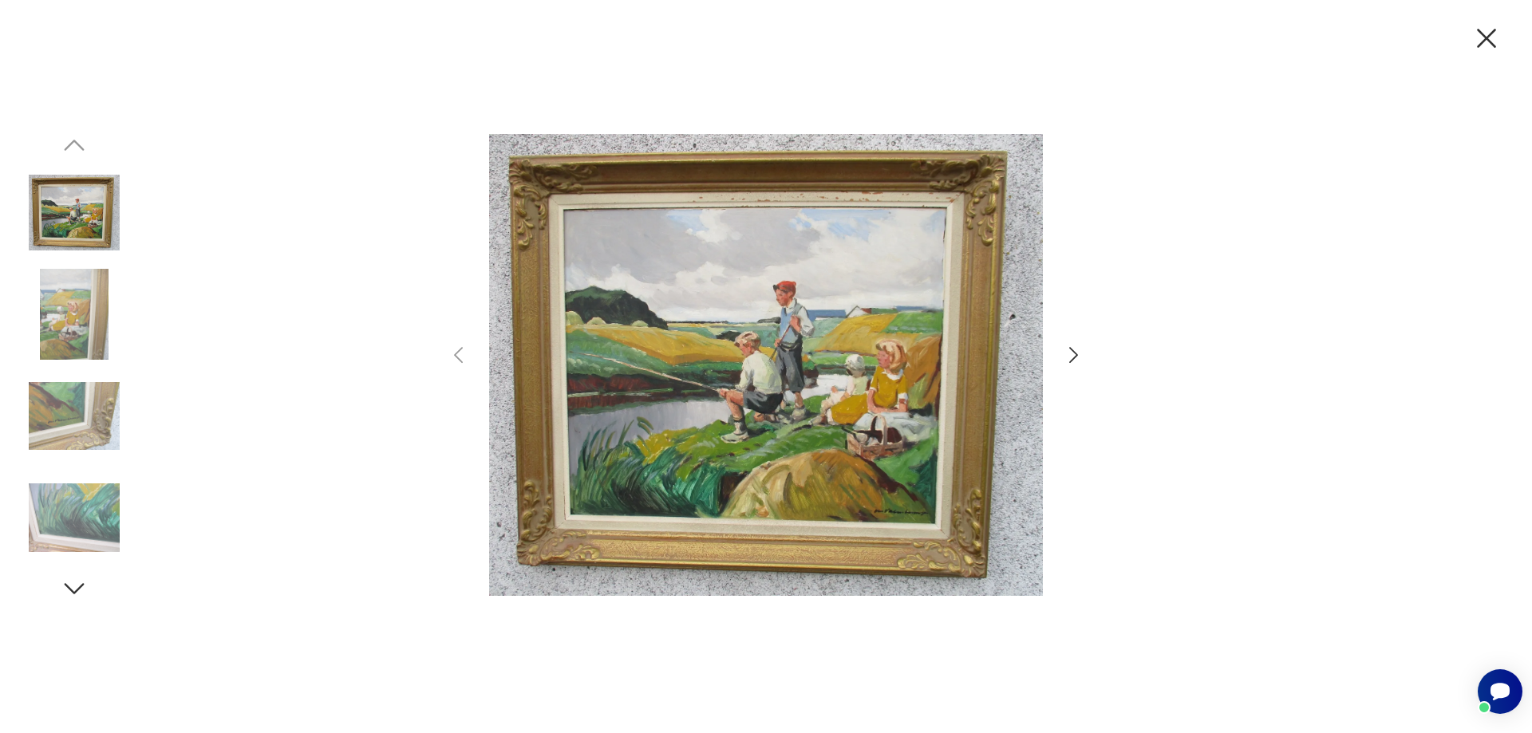
click at [1484, 38] on icon "button" at bounding box center [1487, 39] width 34 height 34
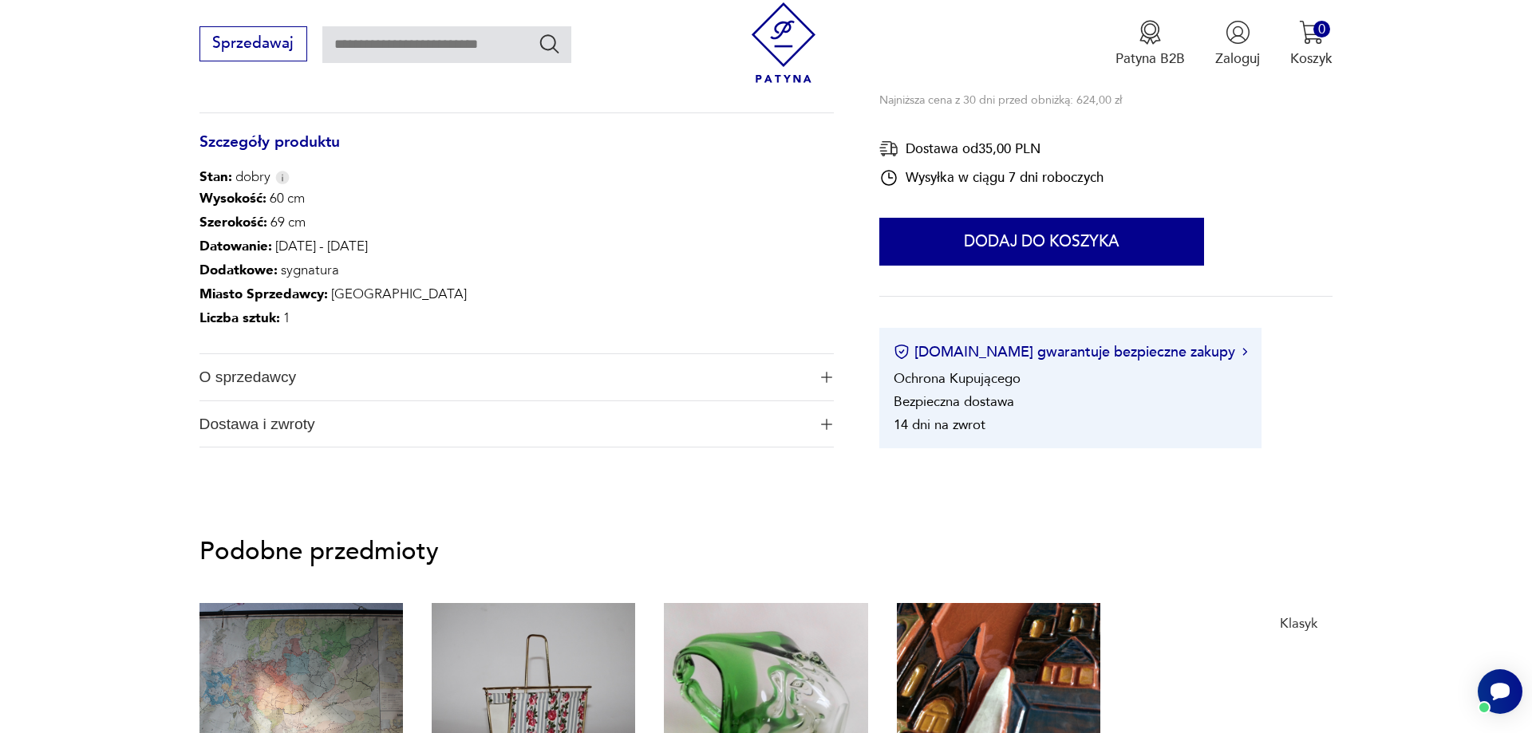
scroll to position [1139, 0]
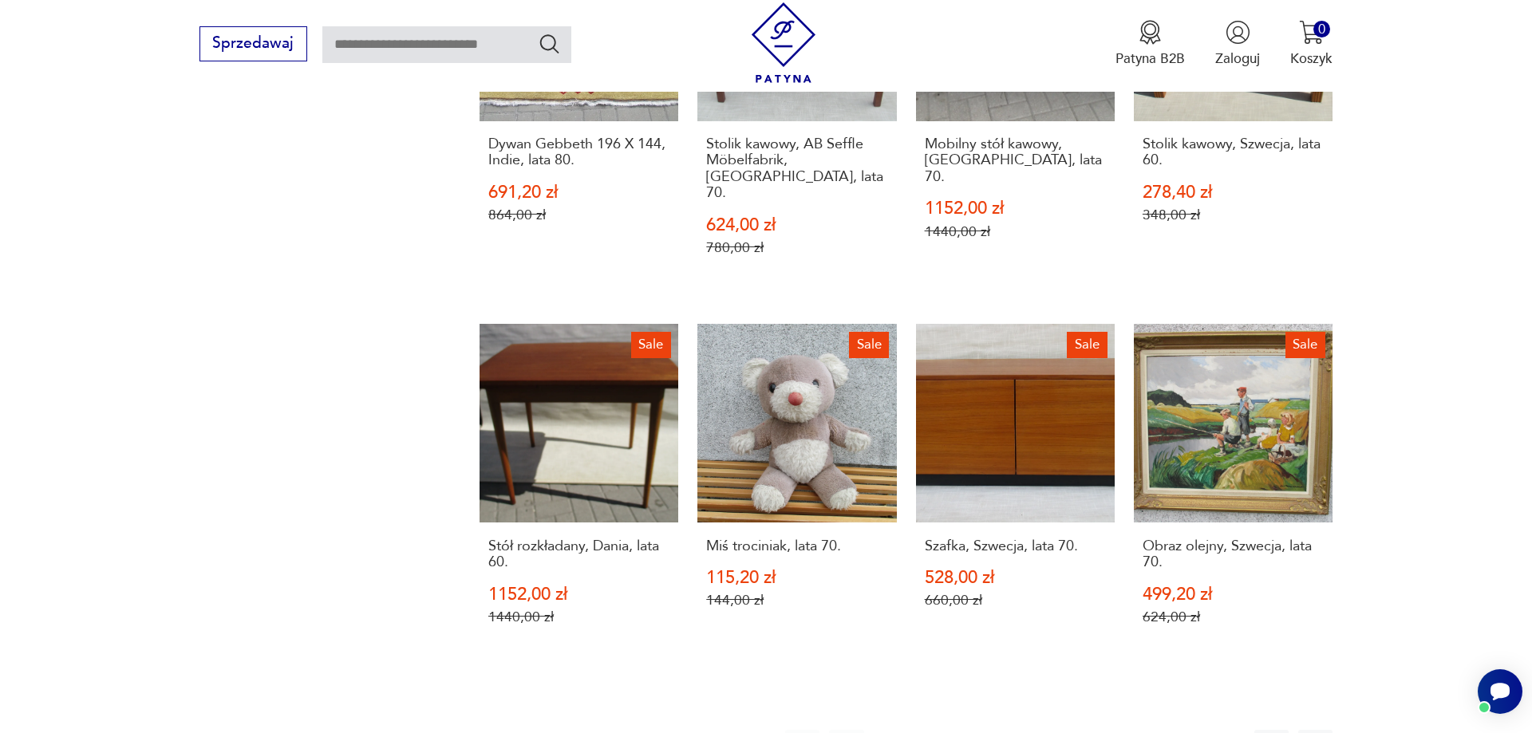
scroll to position [1965, 0]
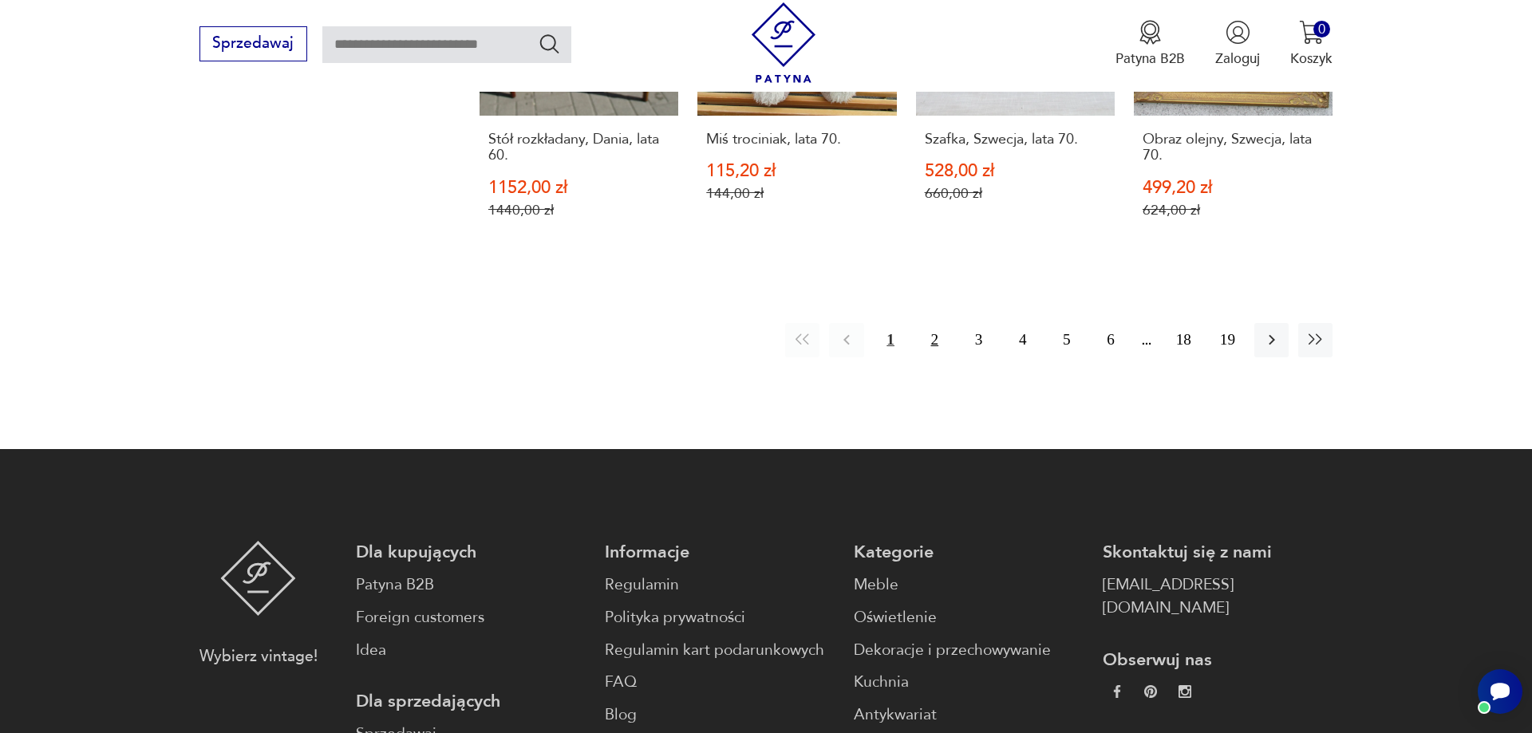
click at [933, 323] on button "2" at bounding box center [935, 340] width 34 height 34
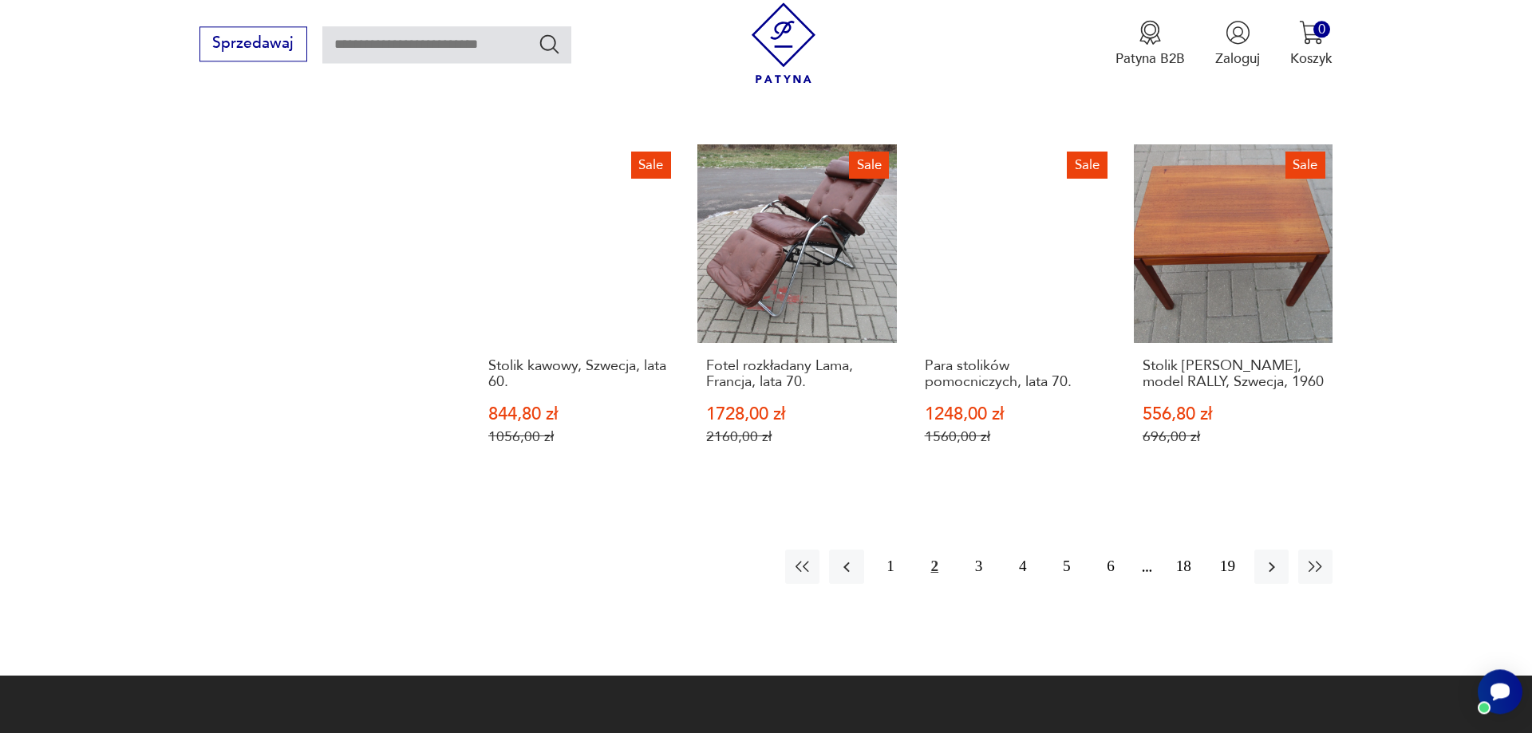
scroll to position [1811, 0]
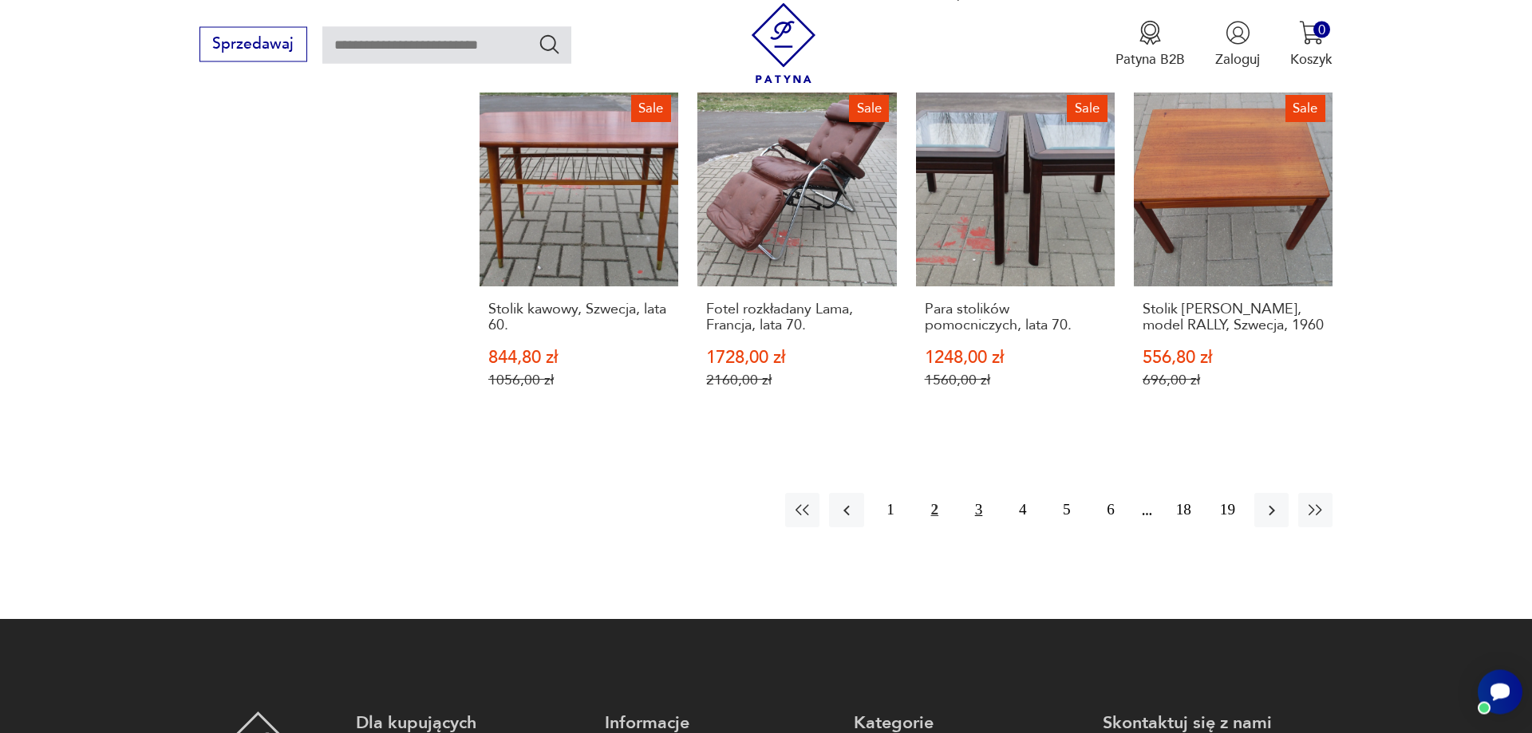
click at [978, 493] on button "3" at bounding box center [979, 510] width 34 height 34
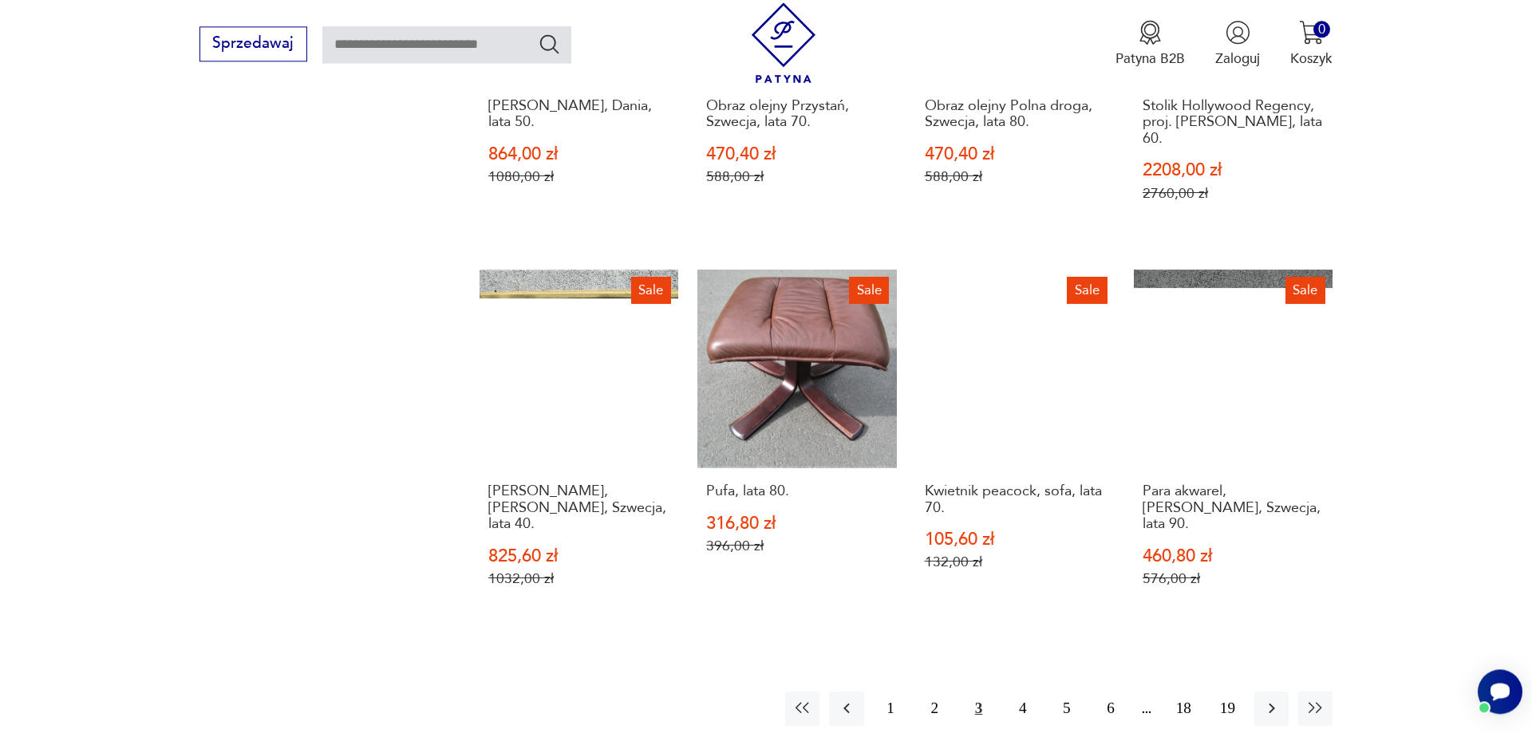
scroll to position [1649, 0]
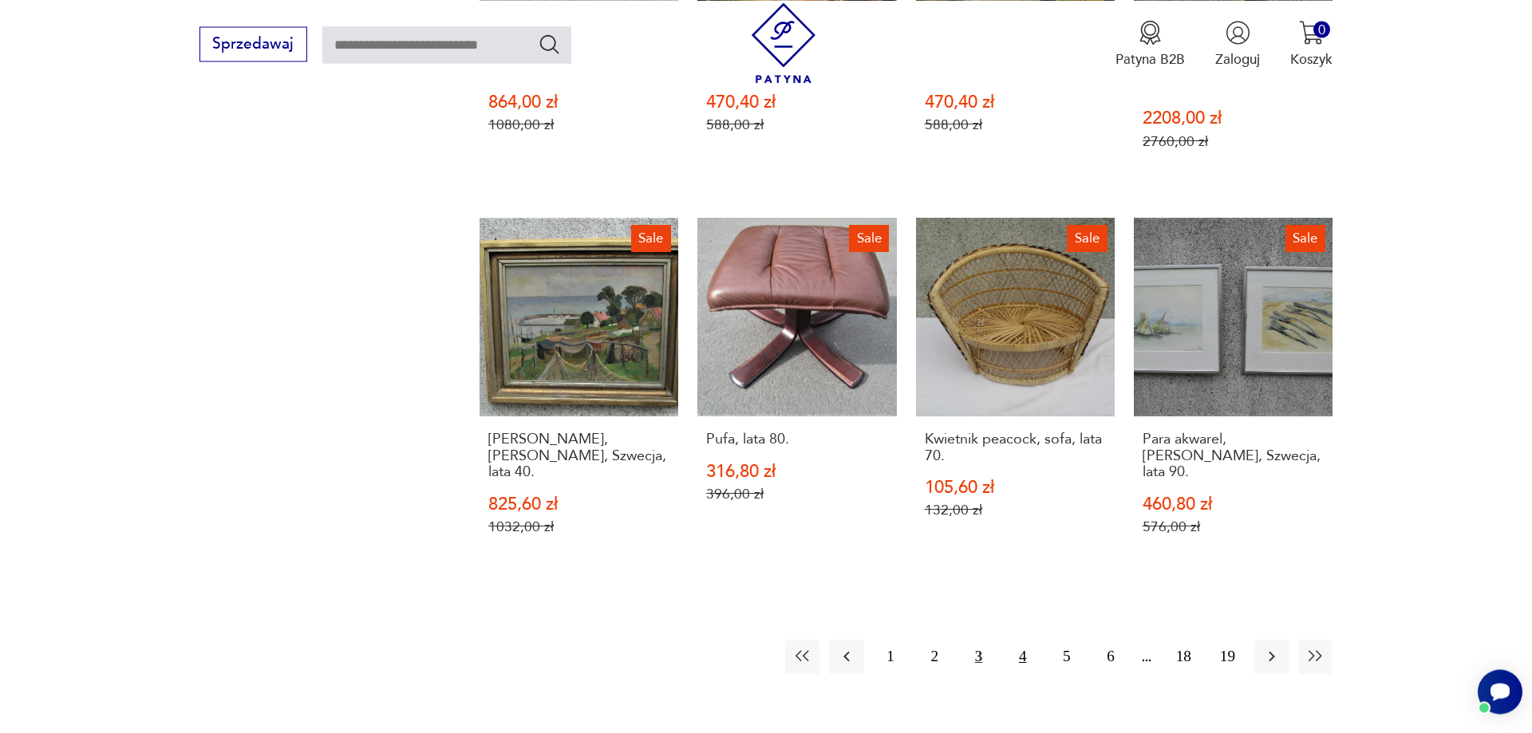
click at [1018, 640] on button "4" at bounding box center [1022, 657] width 34 height 34
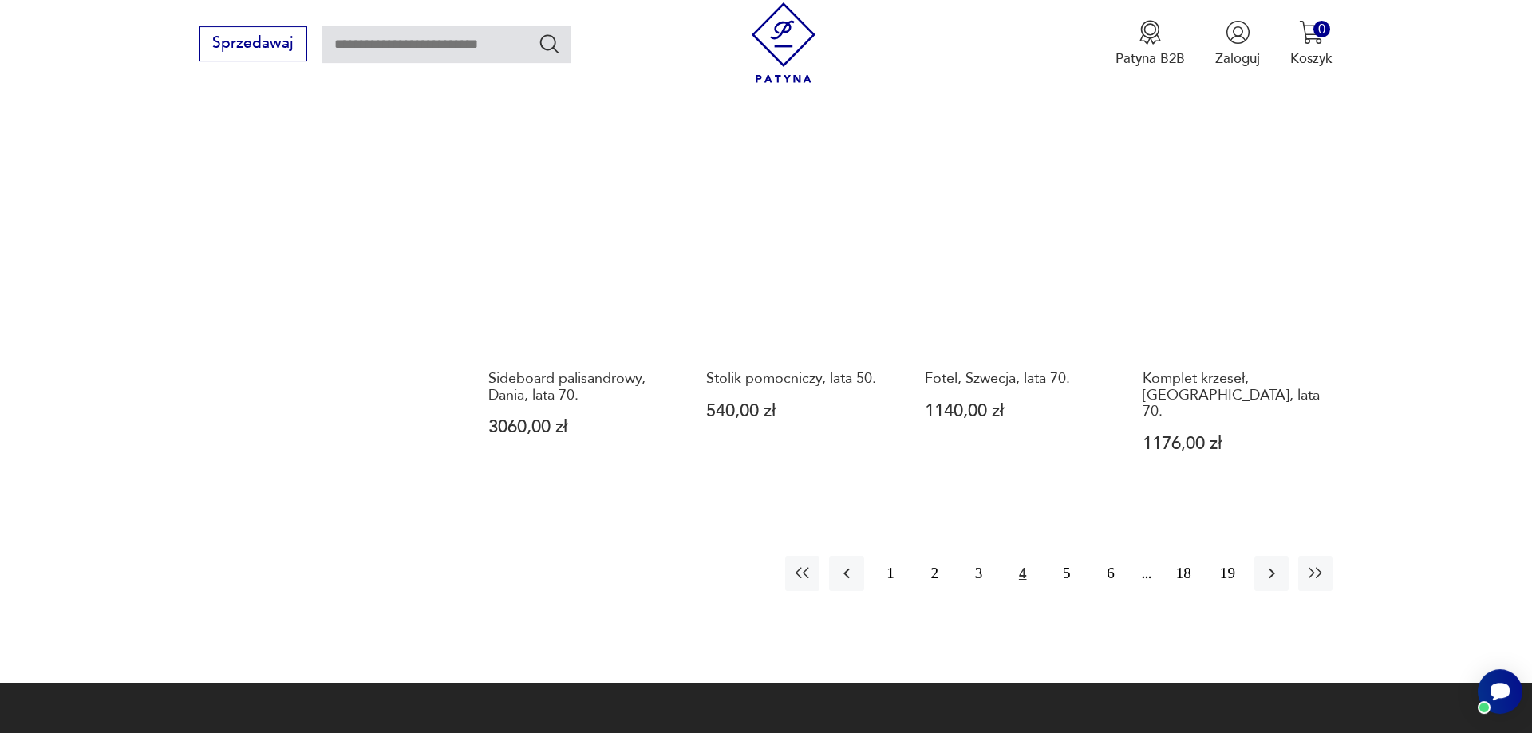
scroll to position [1649, 0]
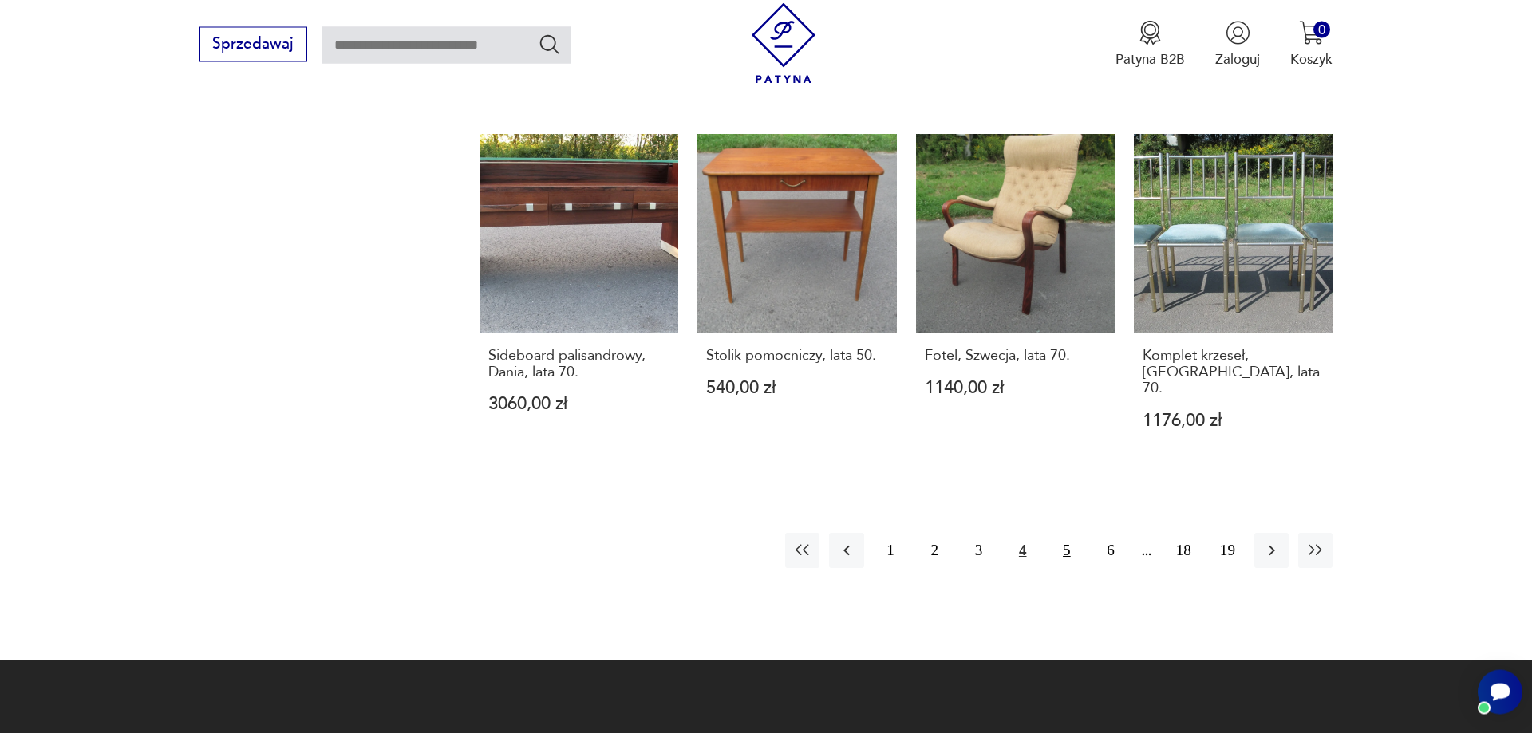
click at [1067, 533] on button "5" at bounding box center [1066, 550] width 34 height 34
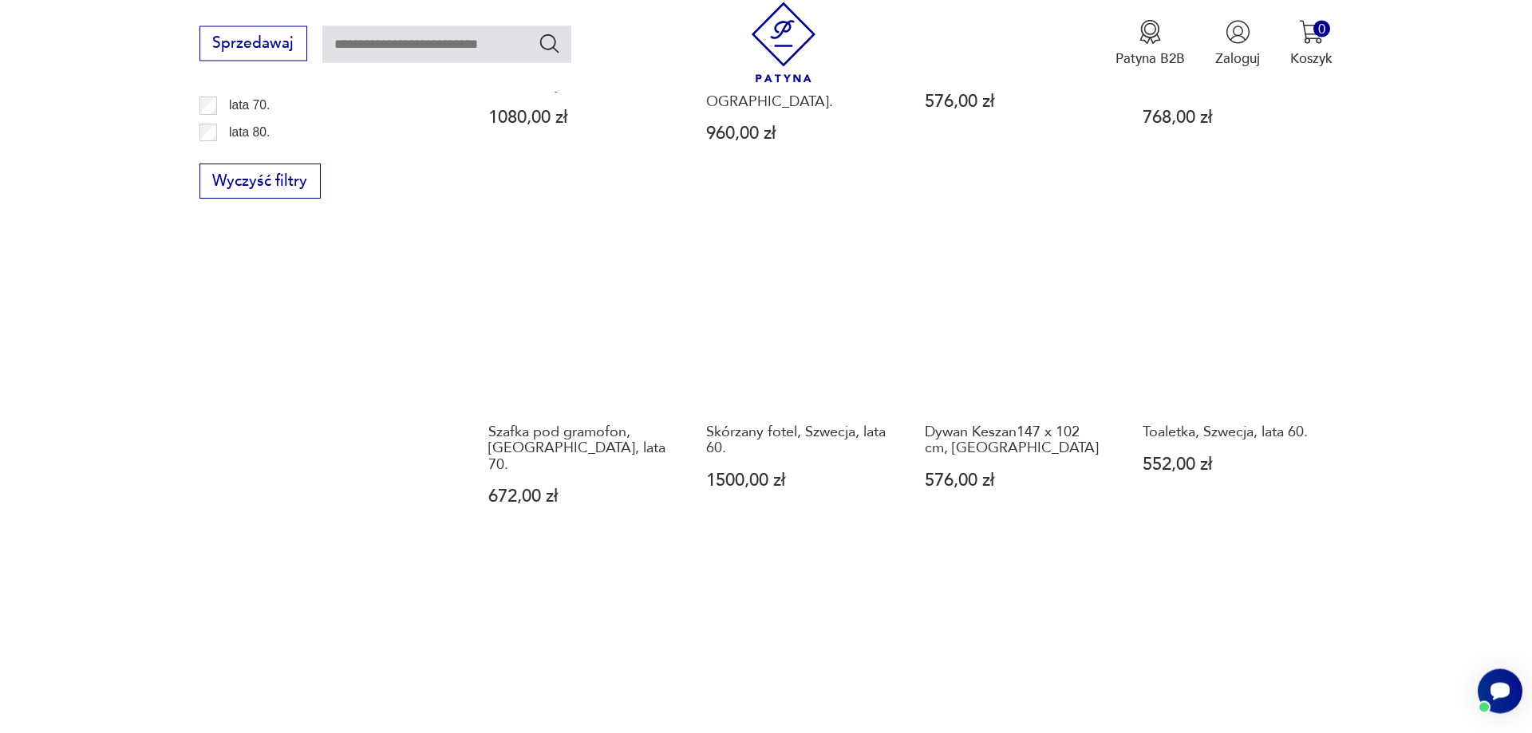
scroll to position [1567, 0]
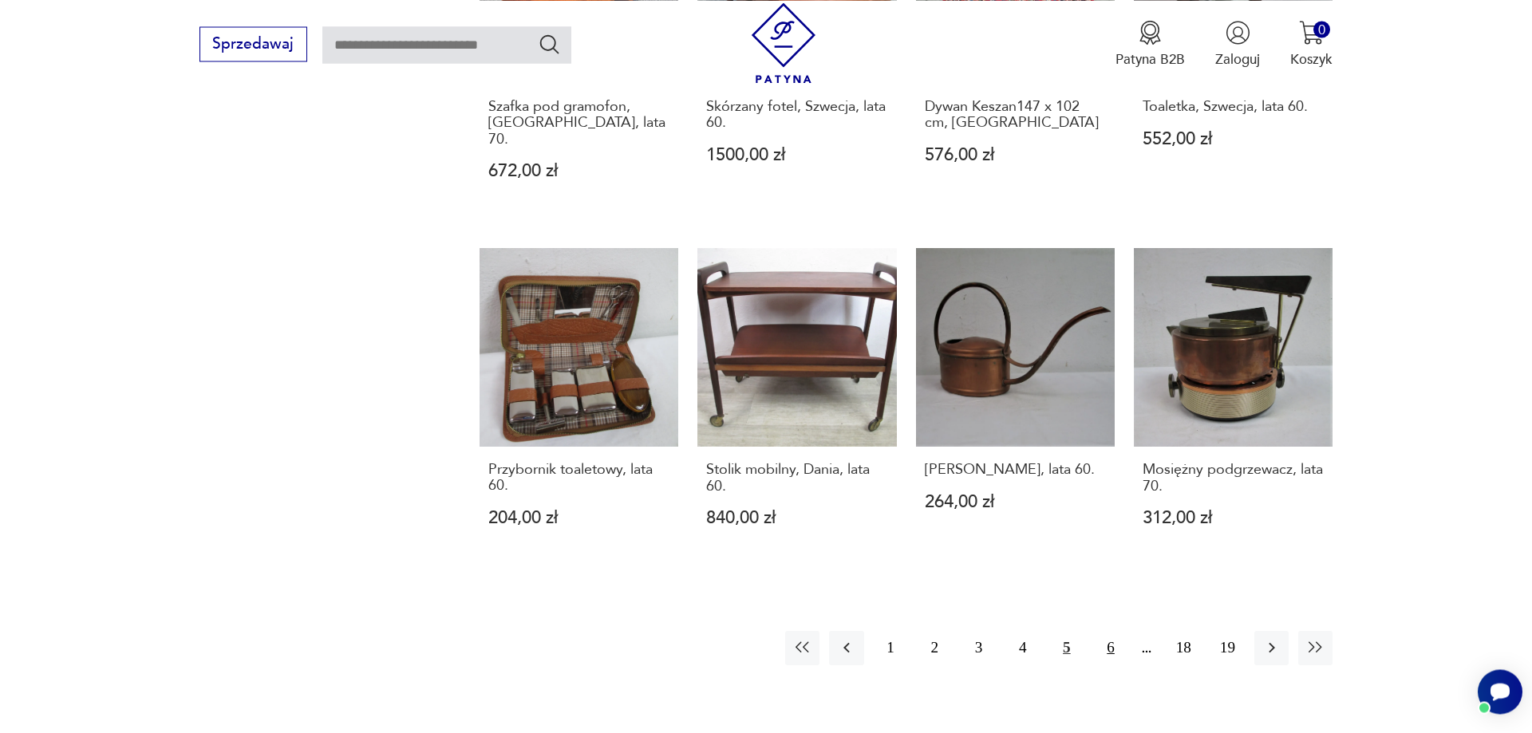
click at [1114, 631] on button "6" at bounding box center [1110, 648] width 34 height 34
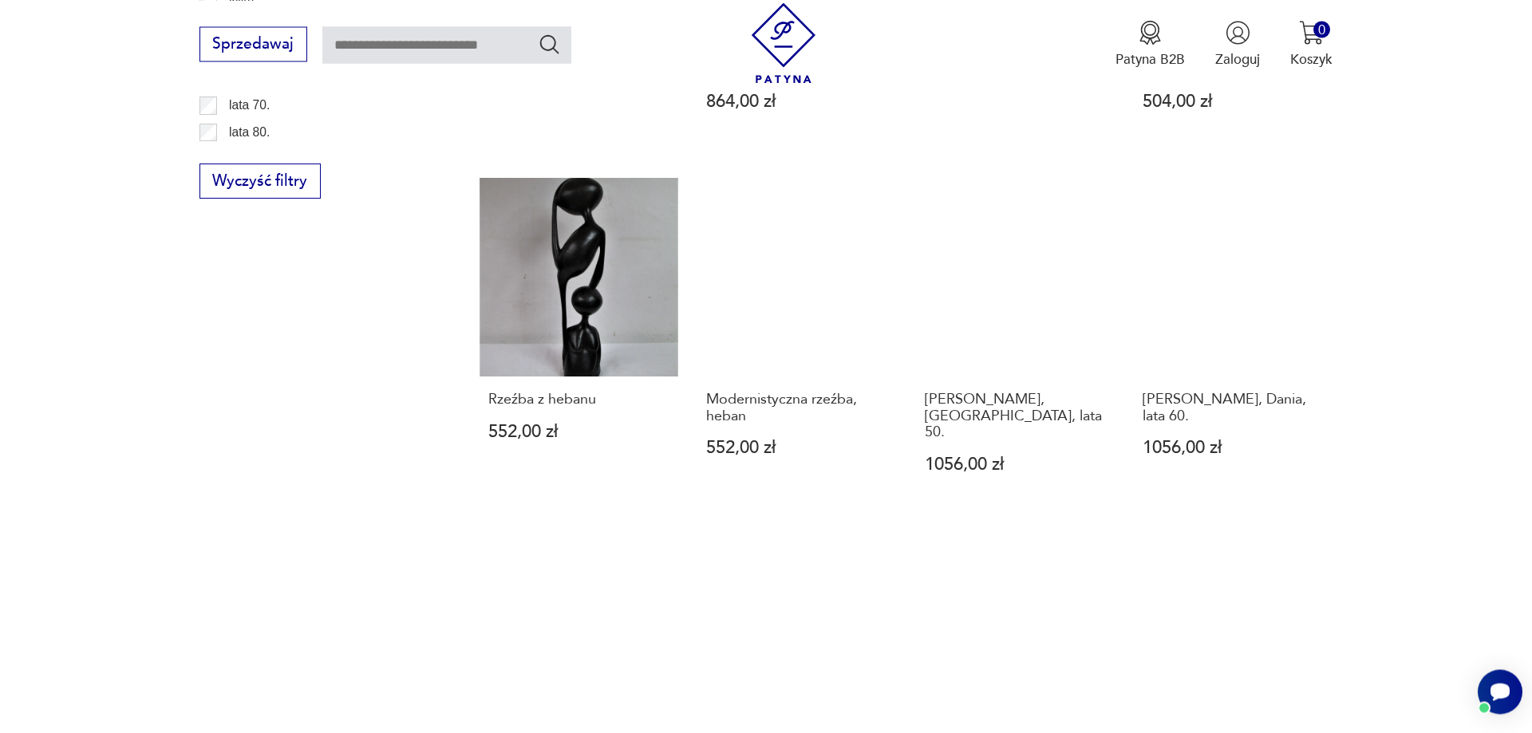
scroll to position [1567, 0]
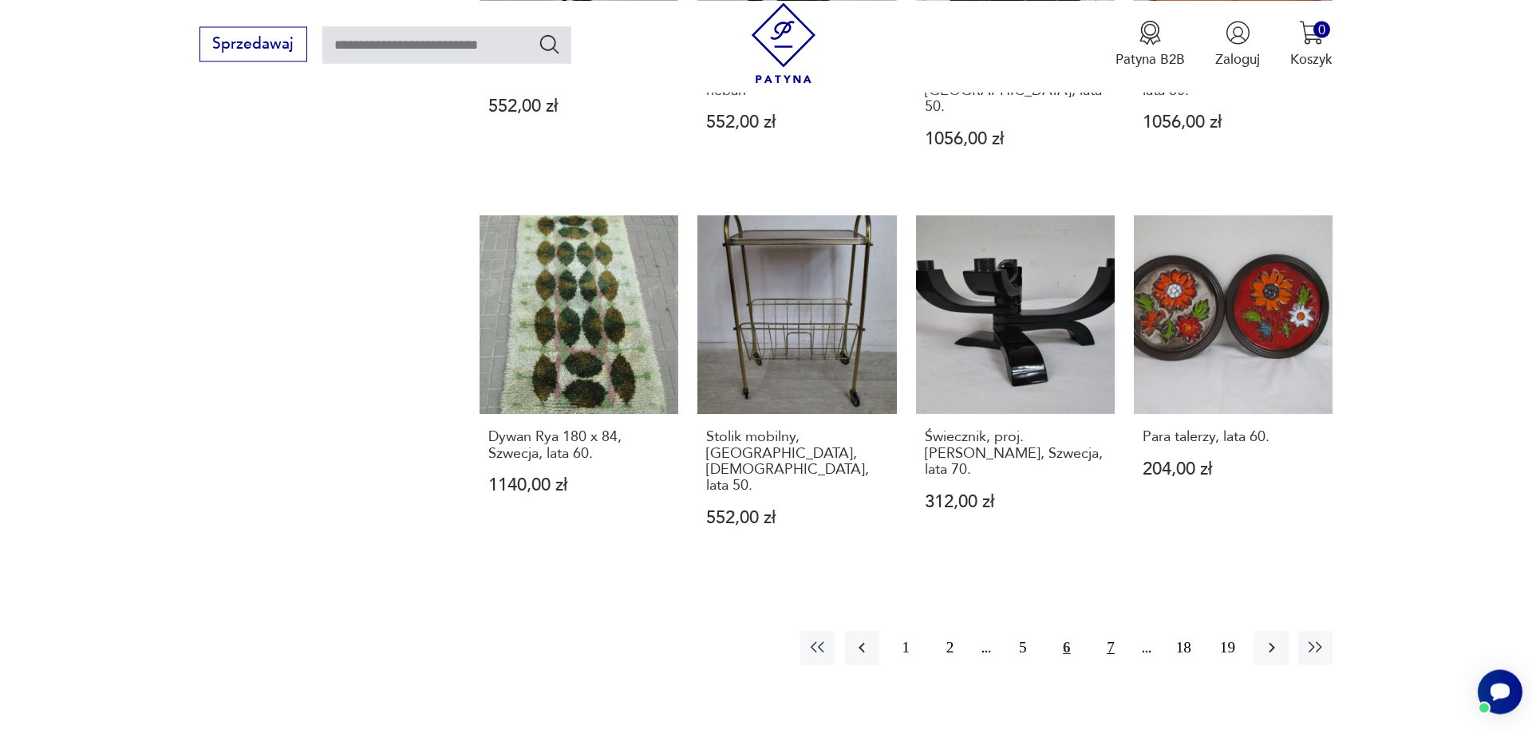
click at [1109, 631] on button "7" at bounding box center [1110, 648] width 34 height 34
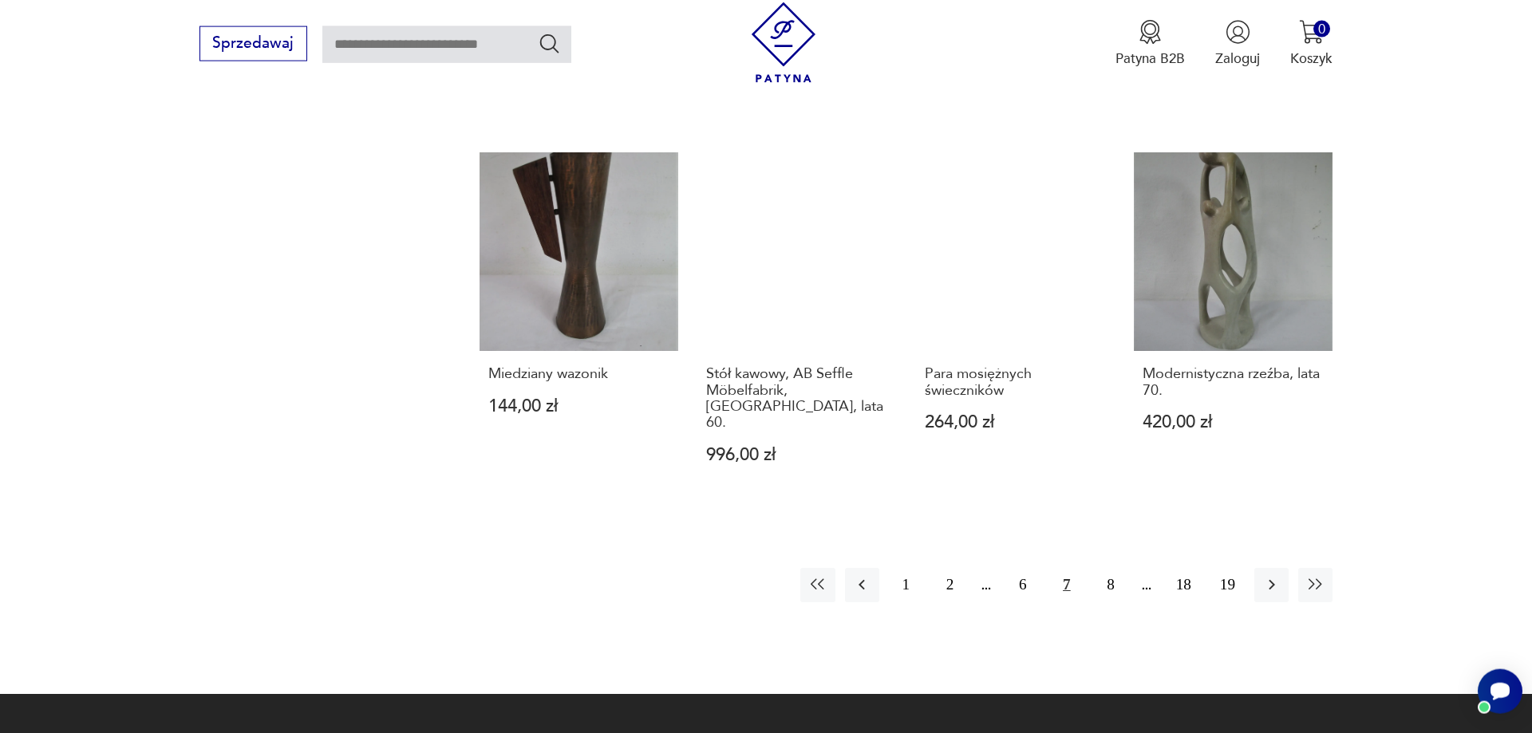
scroll to position [1730, 0]
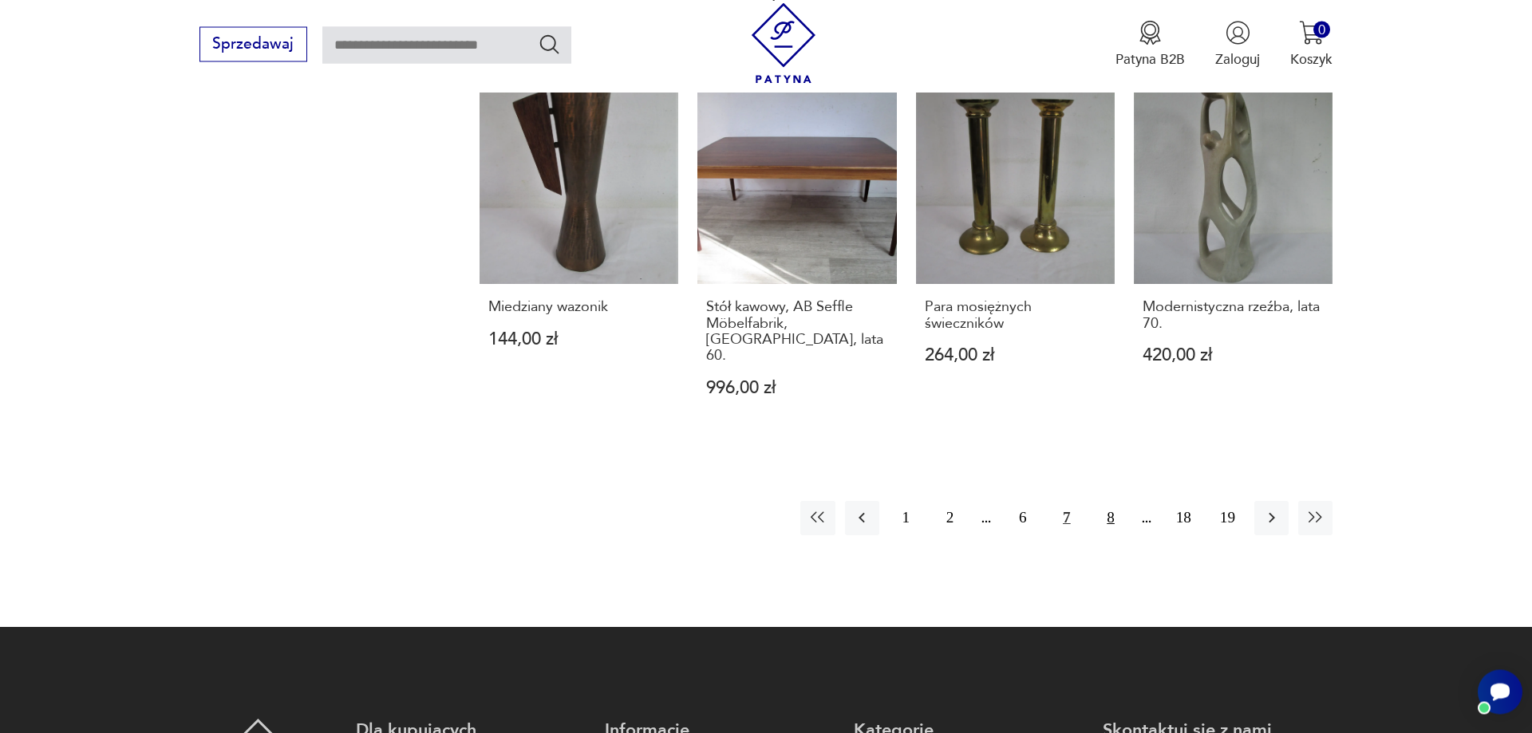
click at [1109, 501] on button "8" at bounding box center [1110, 518] width 34 height 34
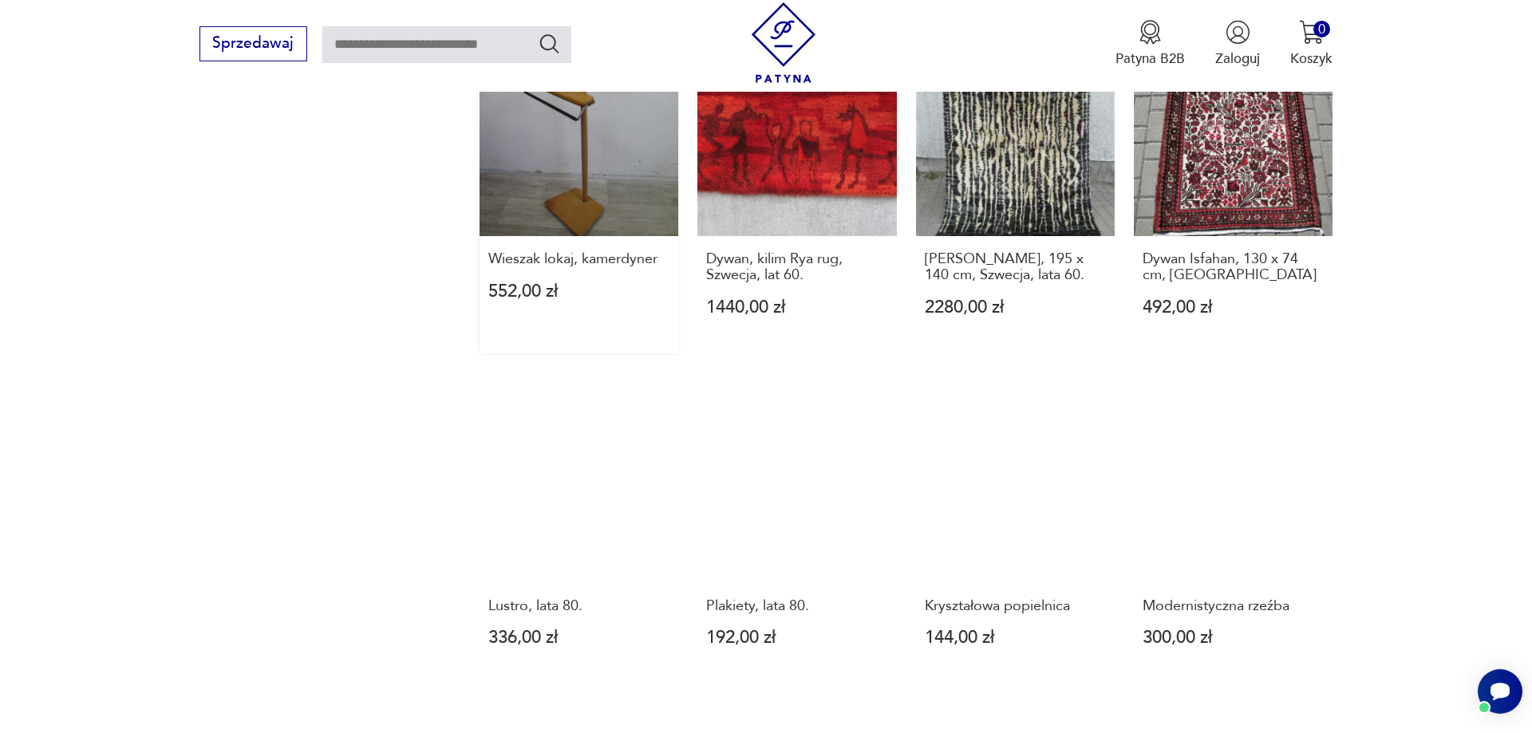
scroll to position [1486, 0]
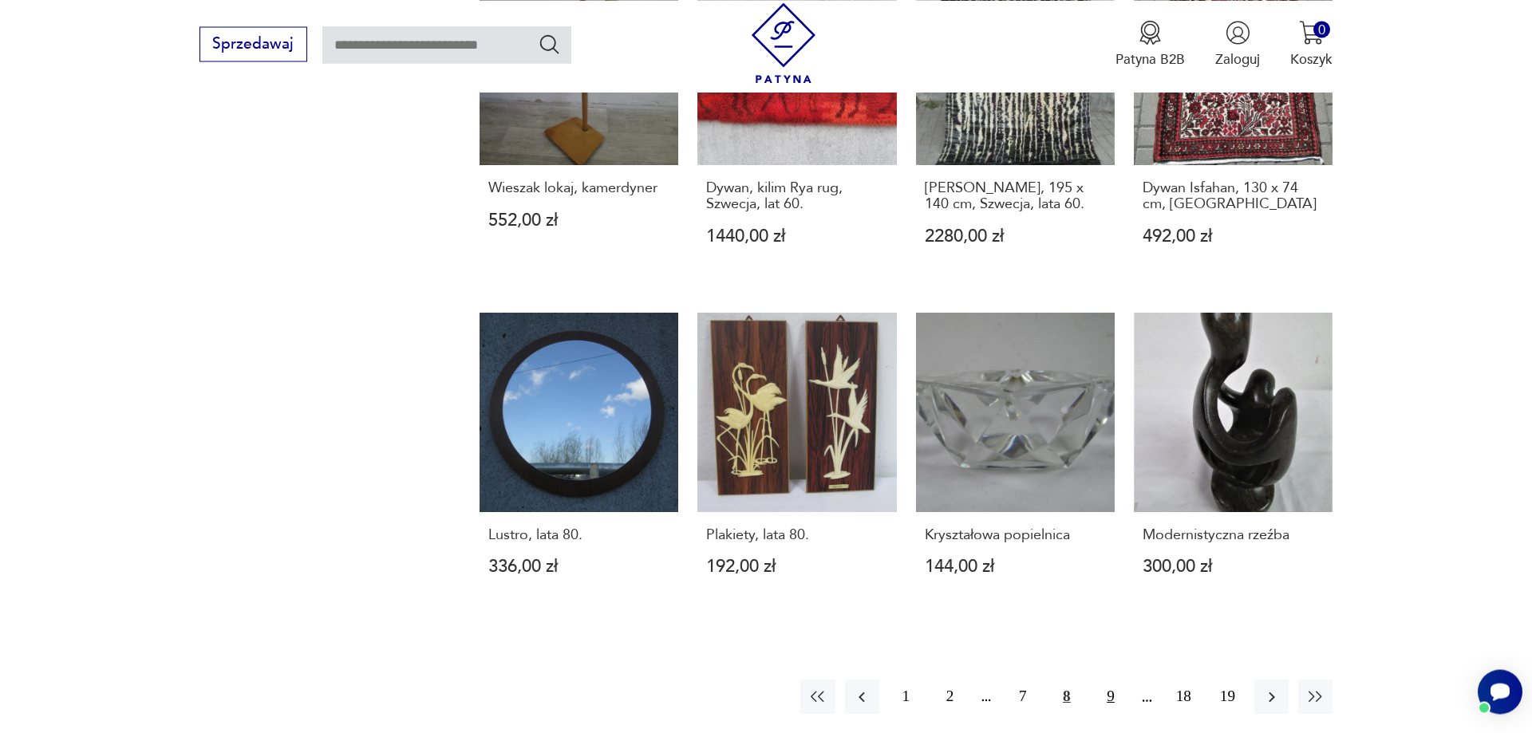
click at [1112, 680] on button "9" at bounding box center [1110, 697] width 34 height 34
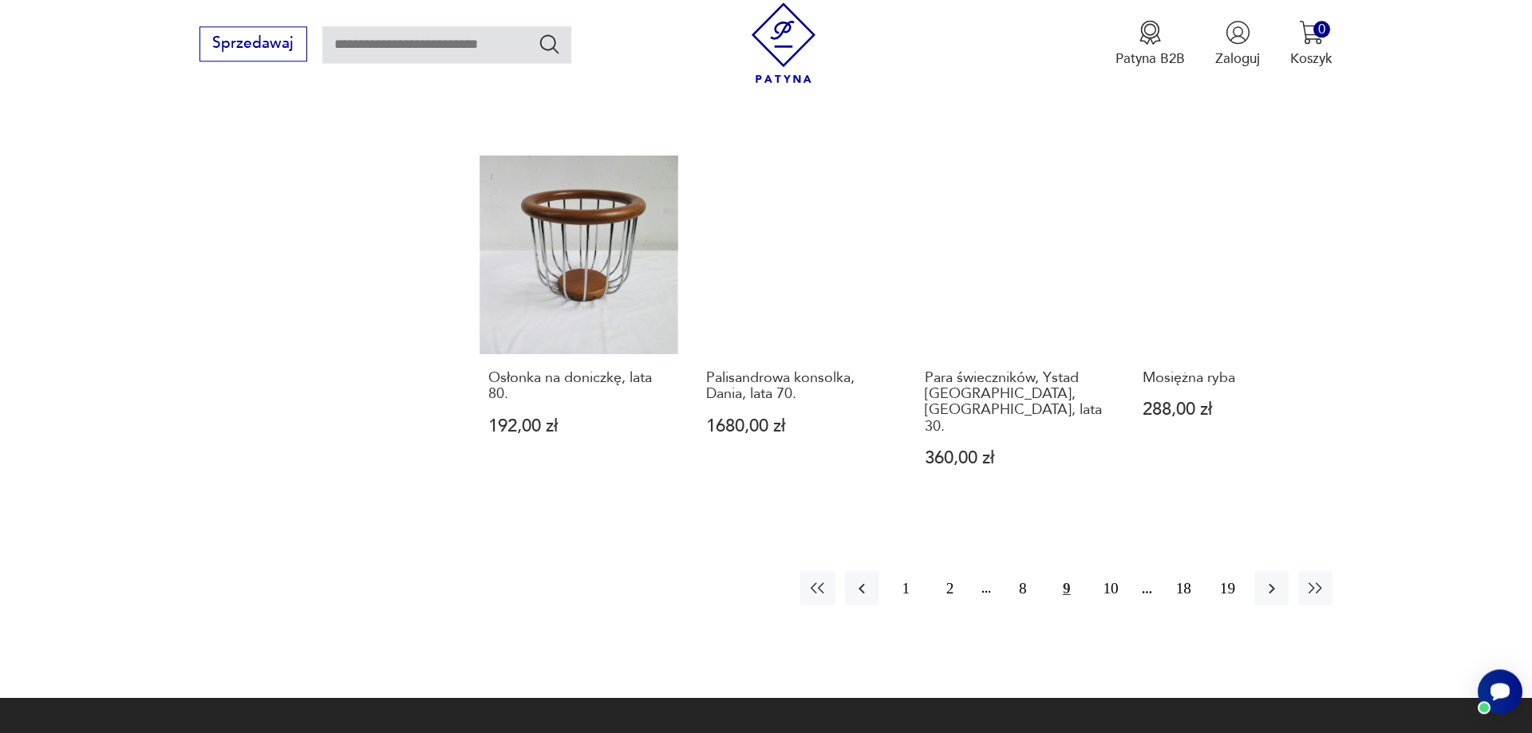
scroll to position [1649, 0]
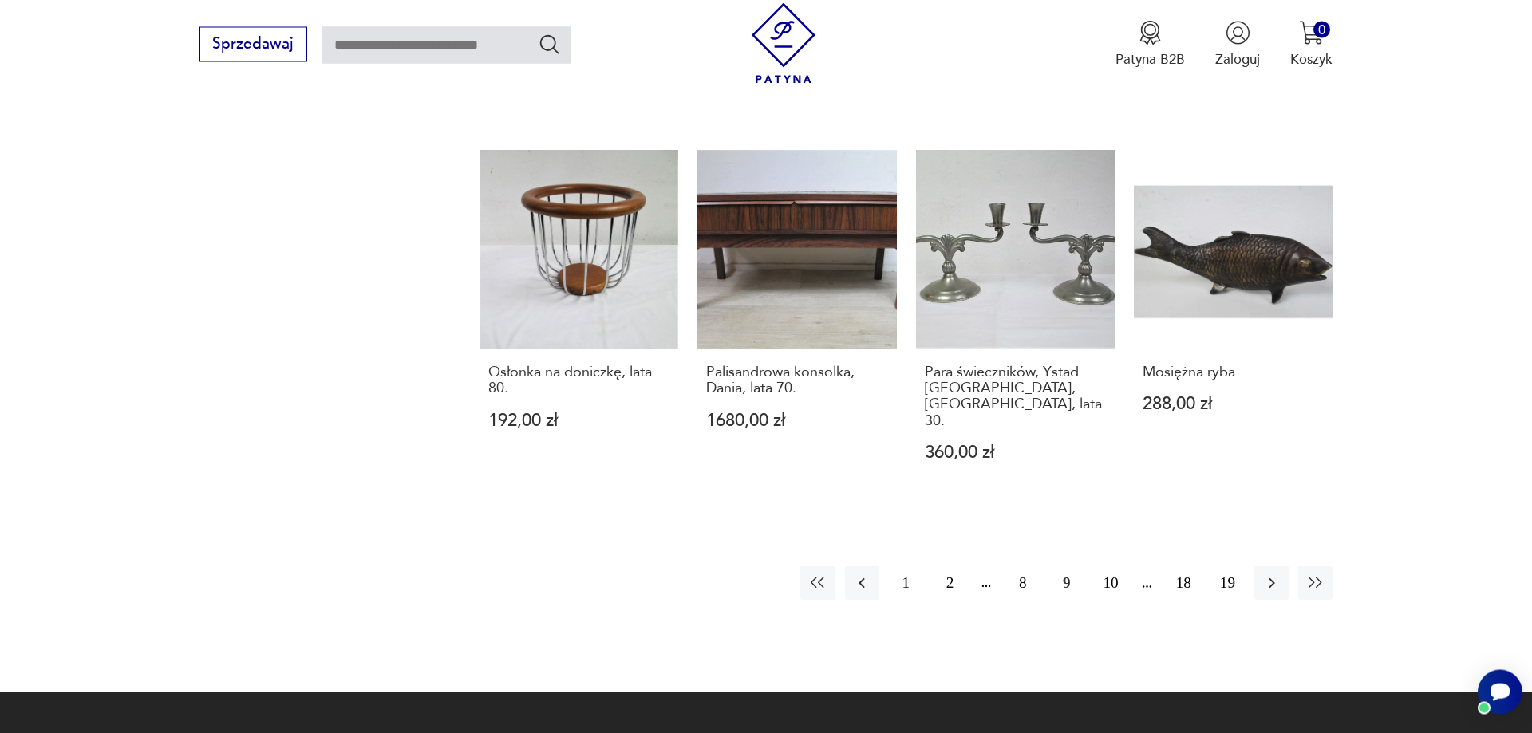
click at [1110, 566] on button "10" at bounding box center [1110, 583] width 34 height 34
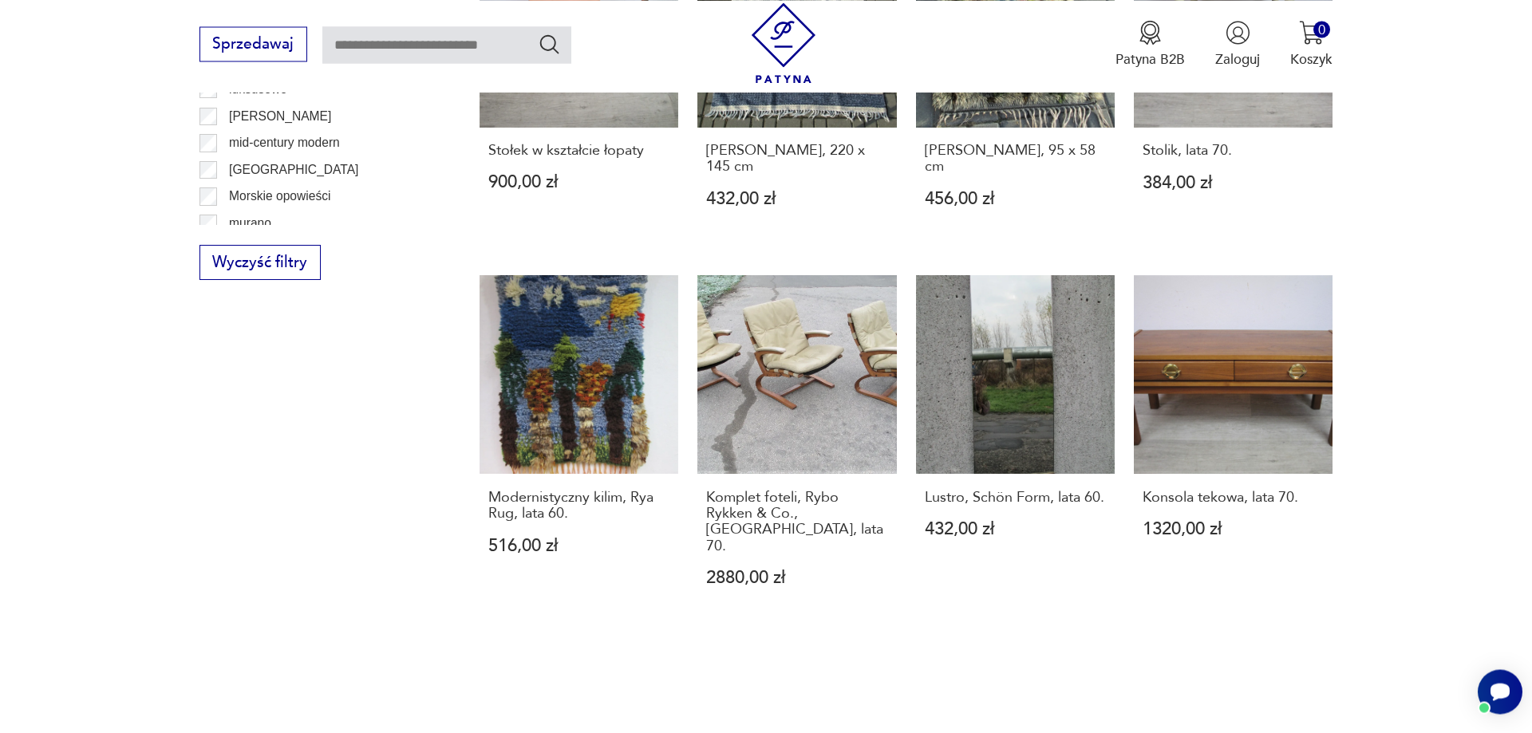
scroll to position [1486, 0]
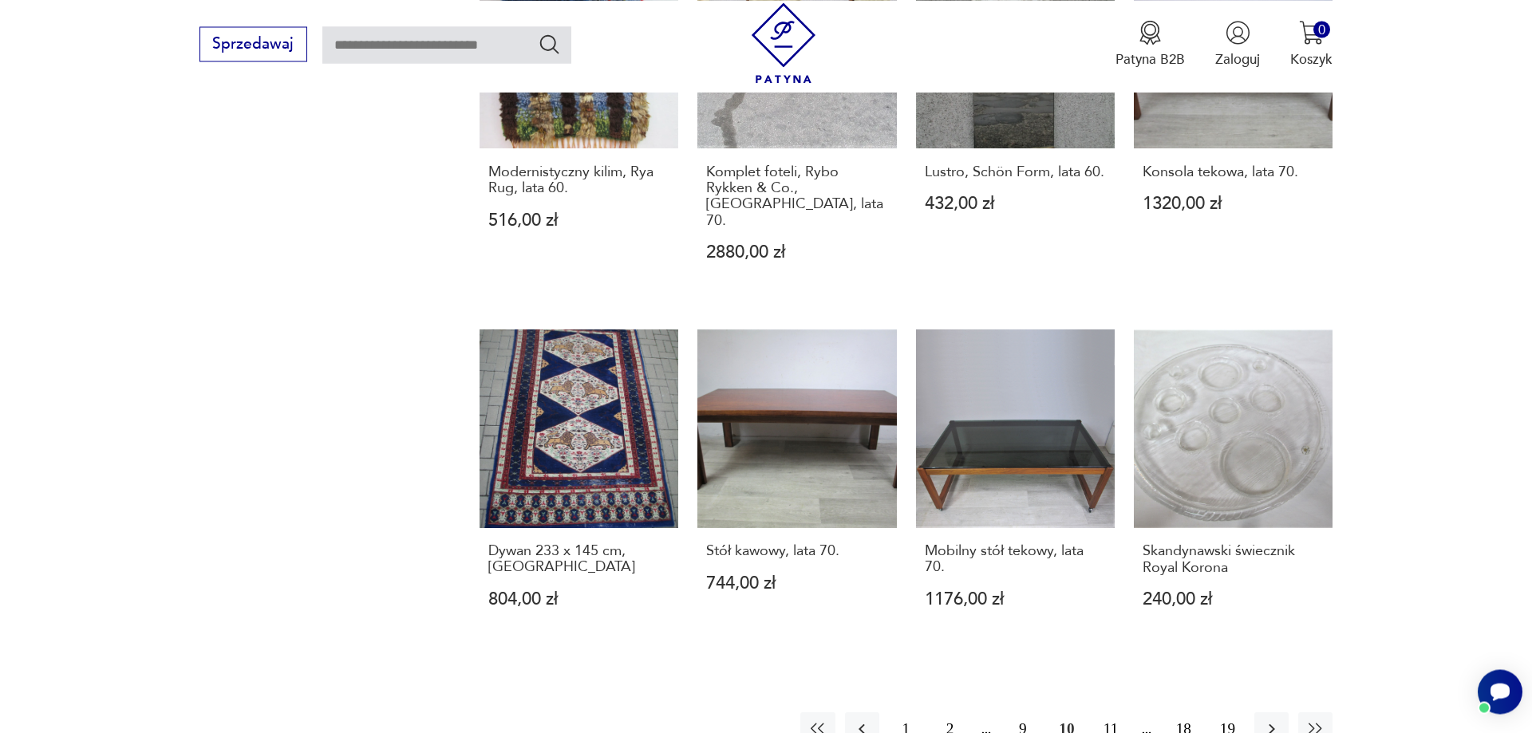
click at [1110, 713] on button "11" at bounding box center [1110, 730] width 34 height 34
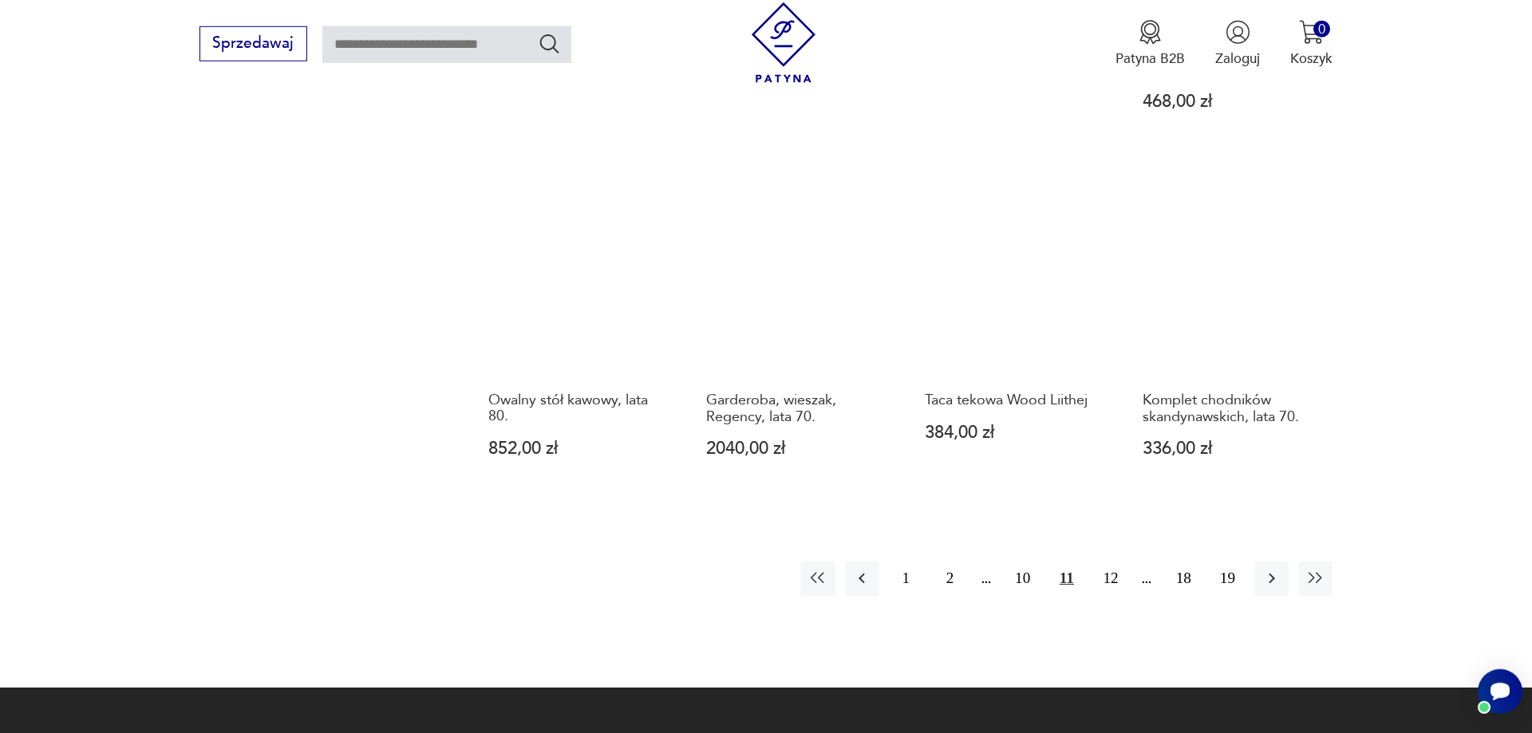
scroll to position [1649, 0]
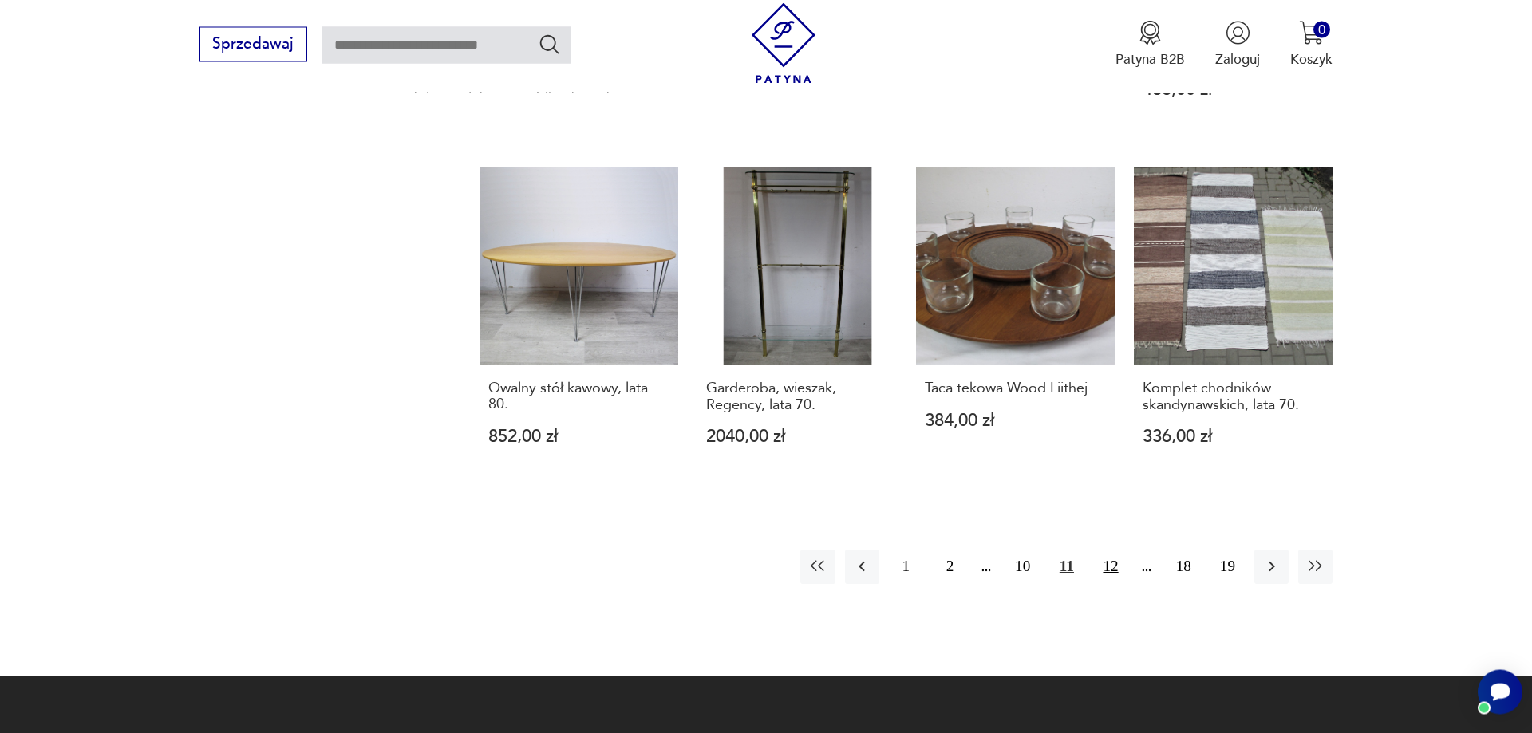
click at [1106, 550] on button "12" at bounding box center [1110, 567] width 34 height 34
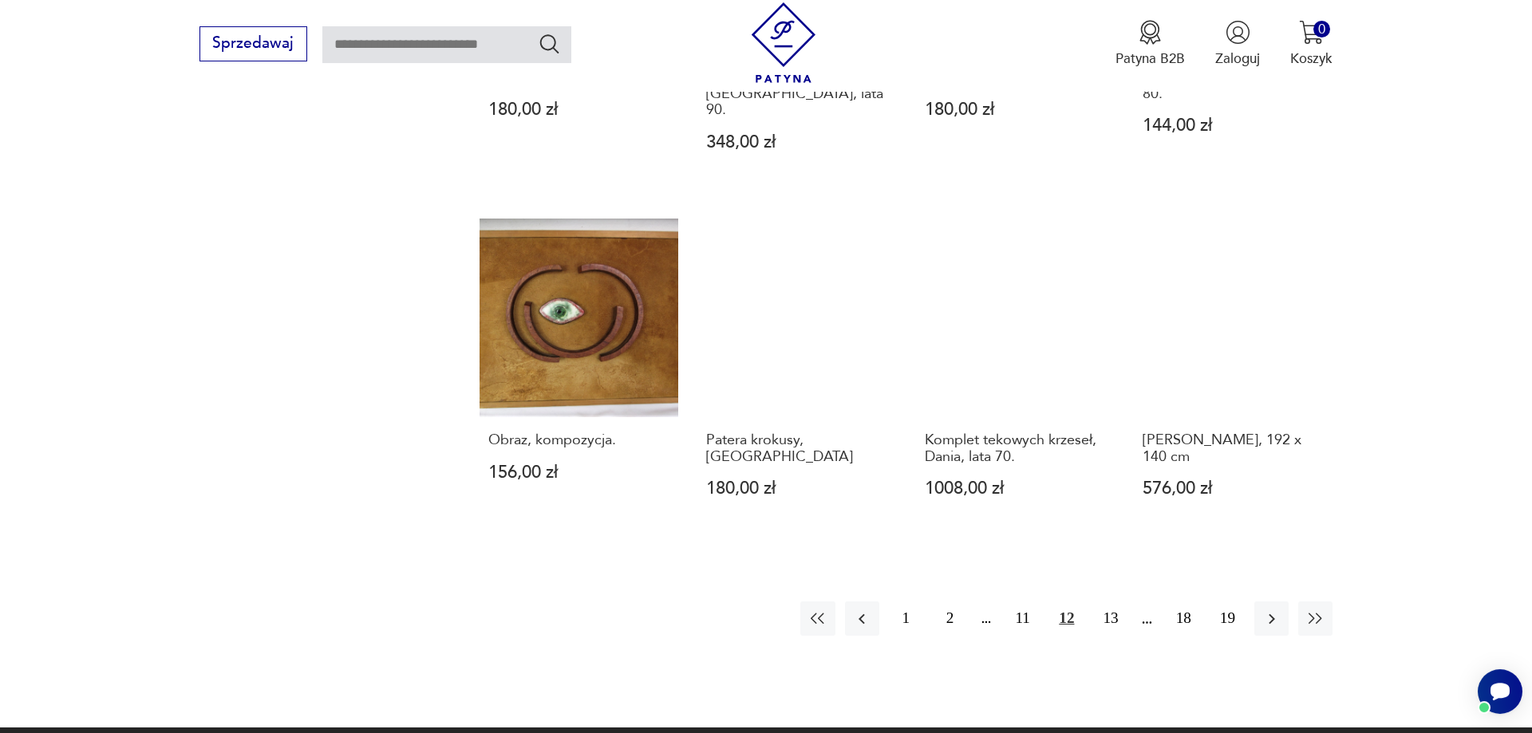
scroll to position [1567, 0]
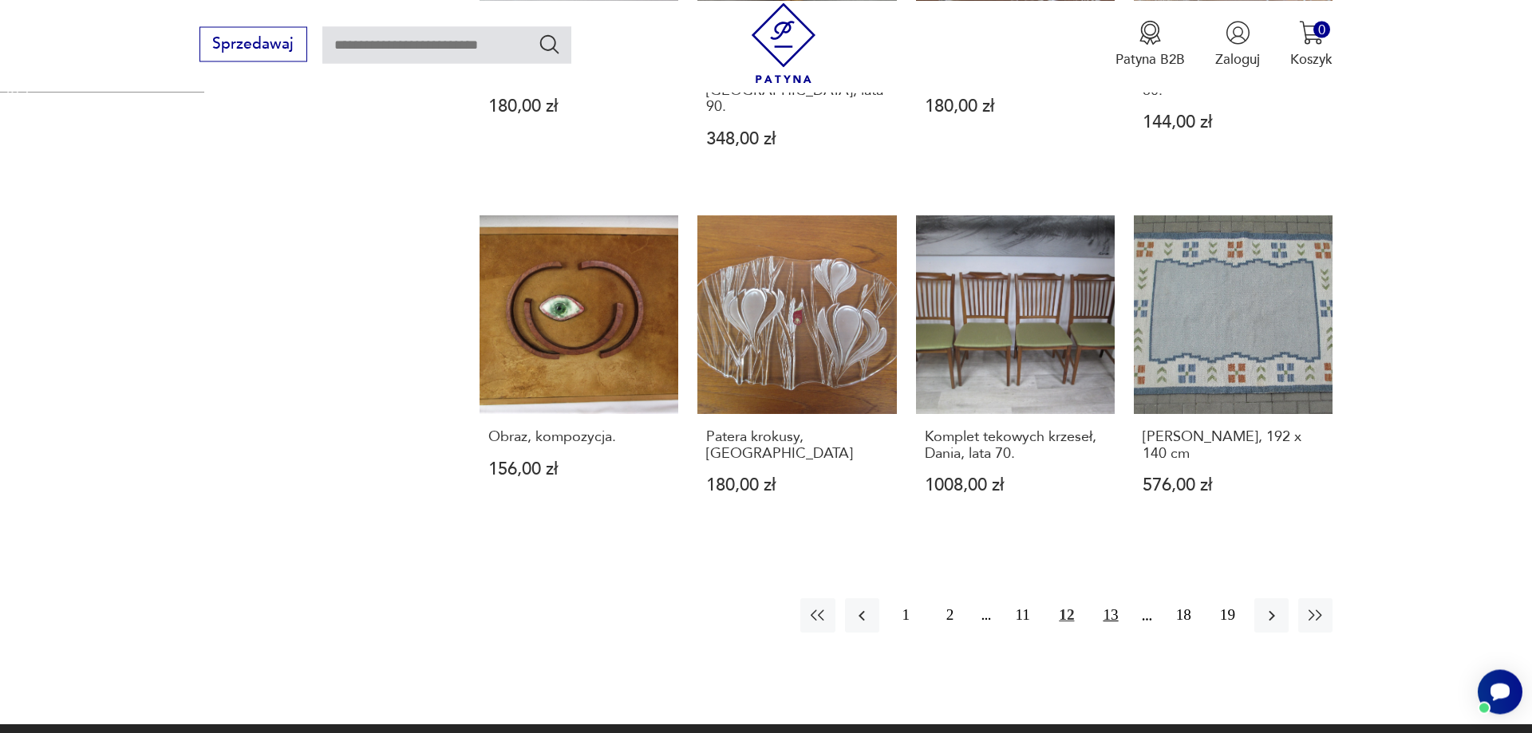
click at [1116, 598] on button "13" at bounding box center [1110, 615] width 34 height 34
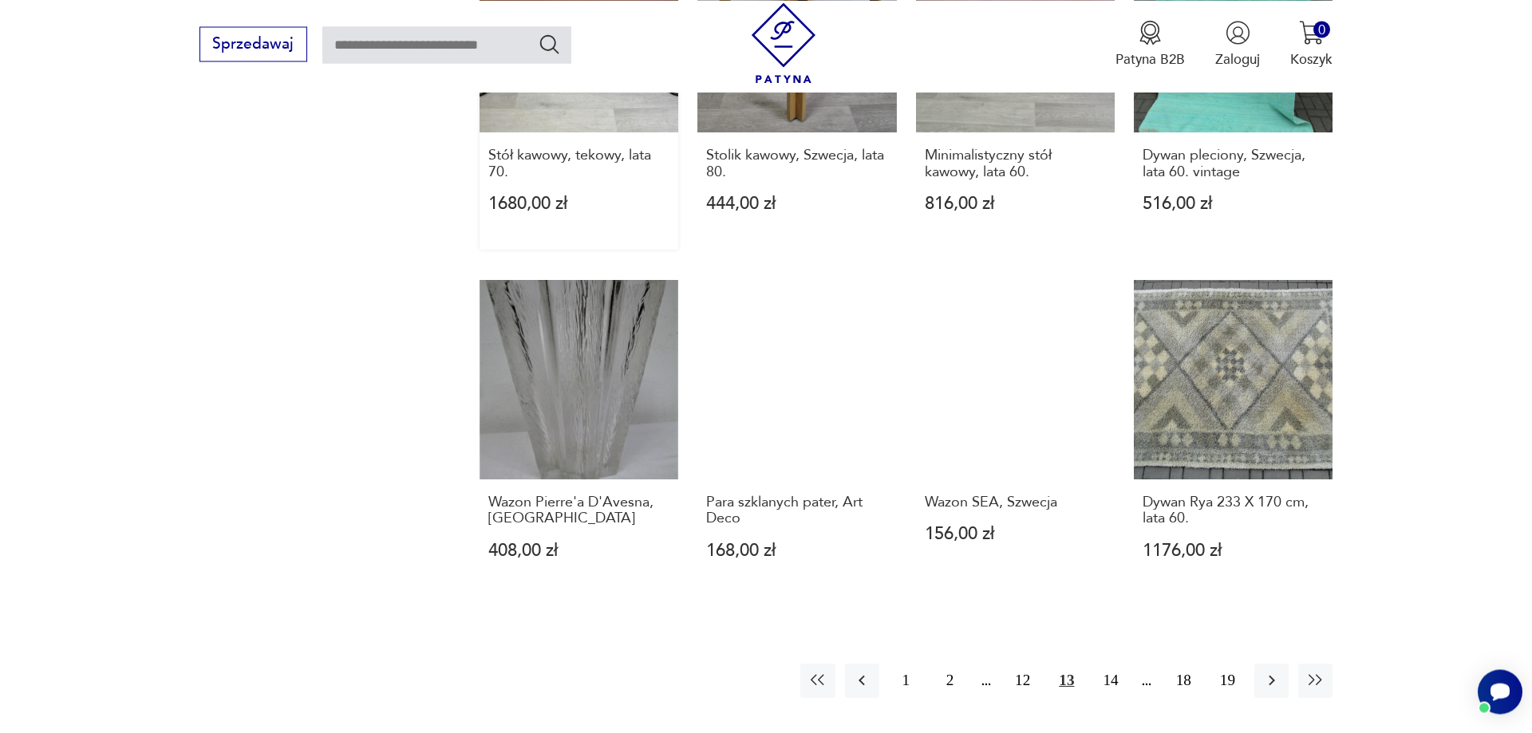
scroll to position [1649, 0]
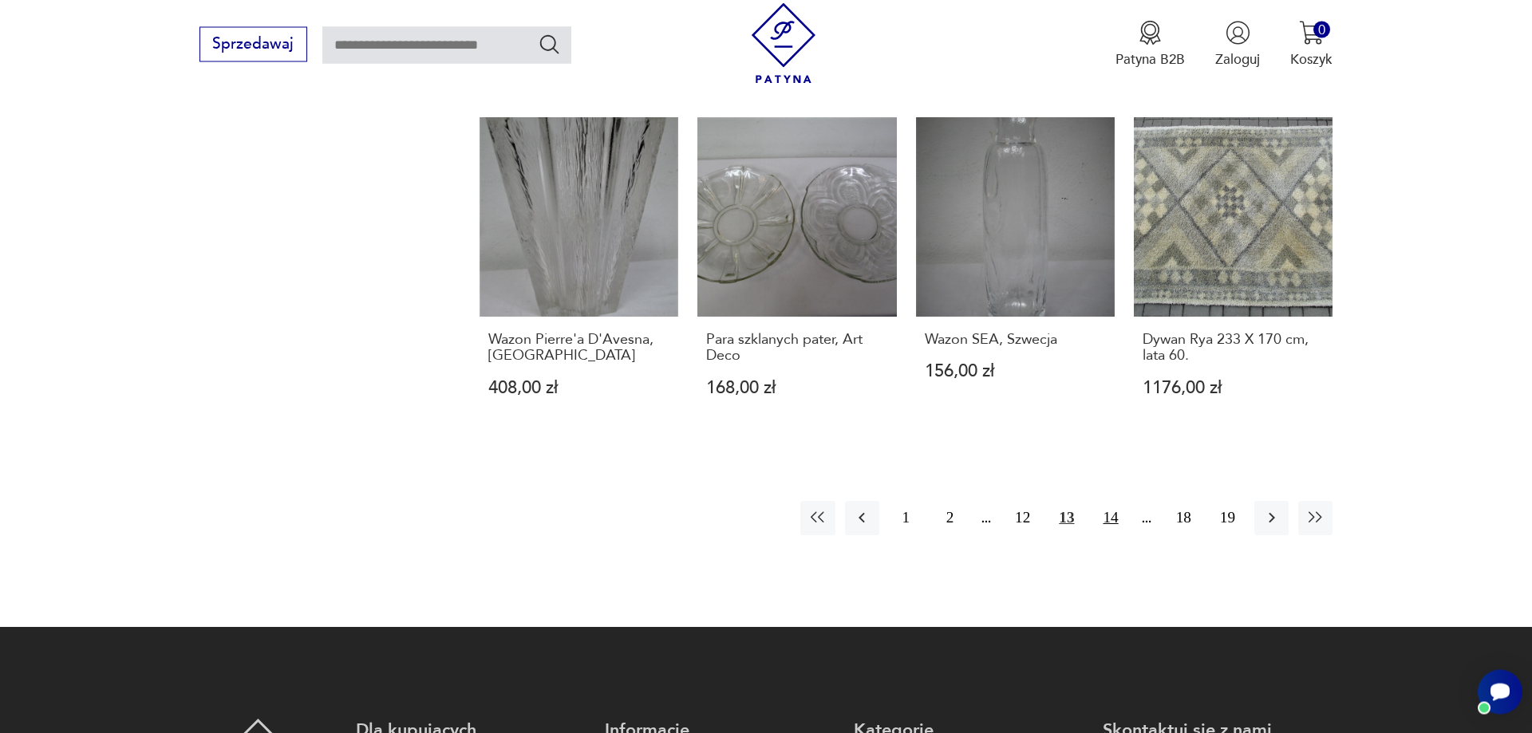
click at [1110, 522] on button "14" at bounding box center [1110, 518] width 34 height 34
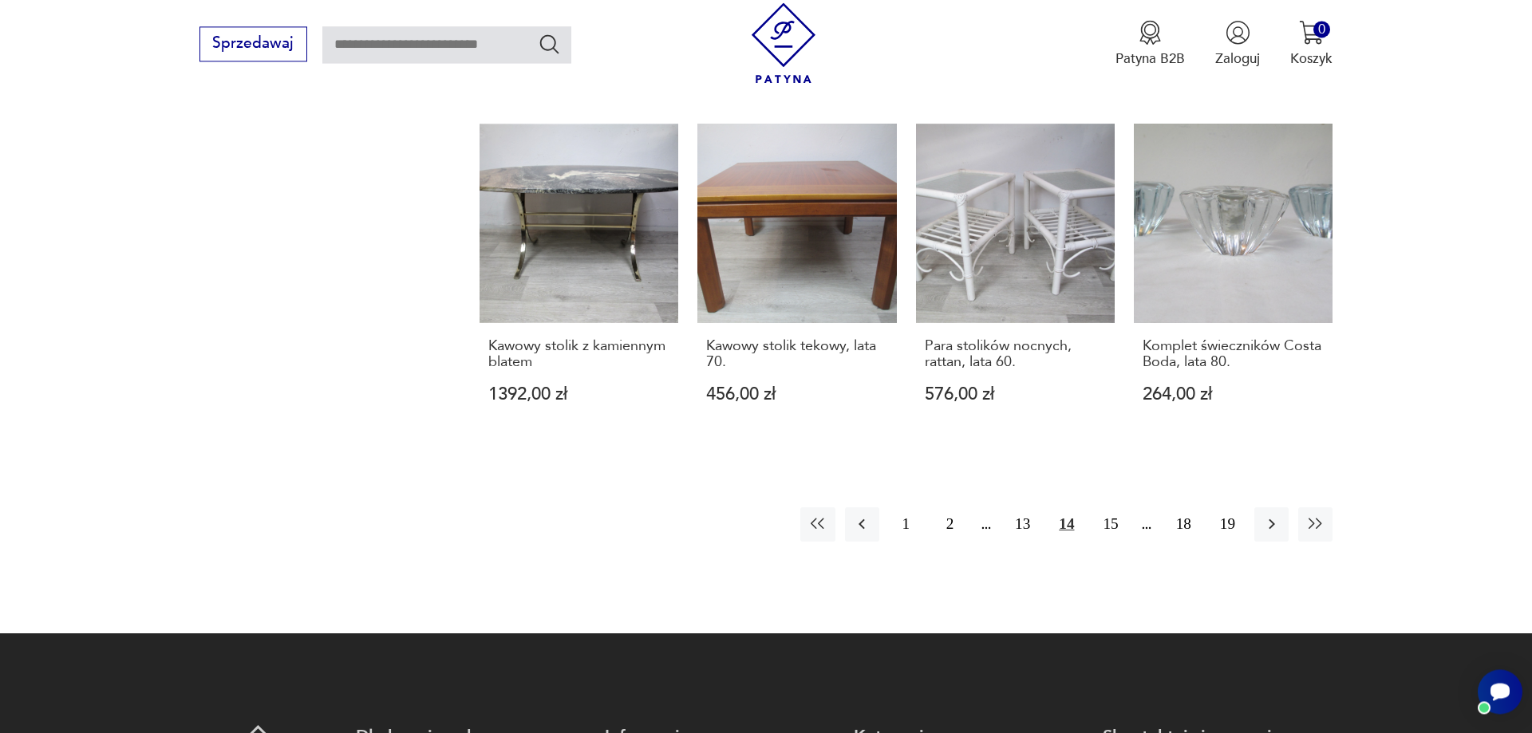
scroll to position [1649, 0]
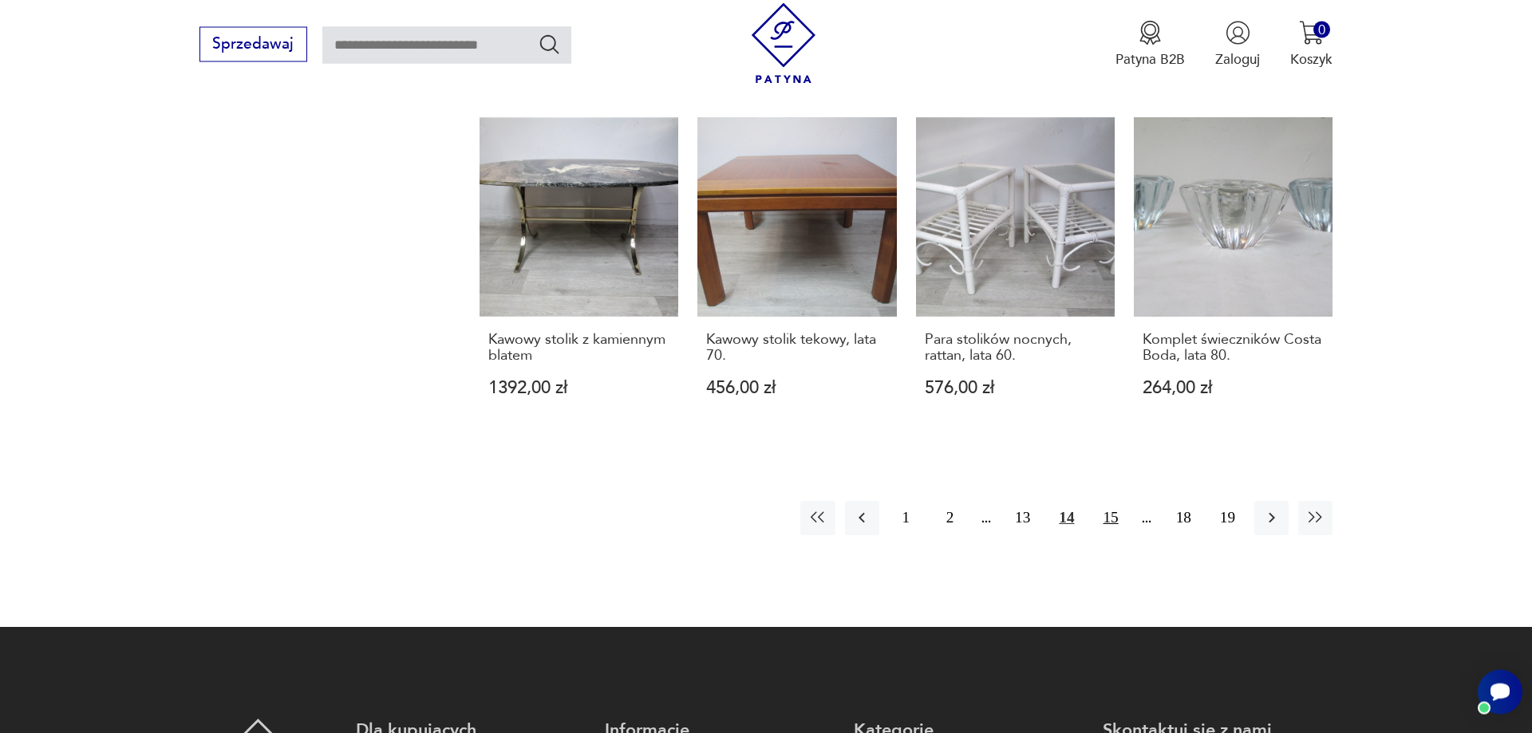
click at [1108, 516] on button "15" at bounding box center [1110, 518] width 34 height 34
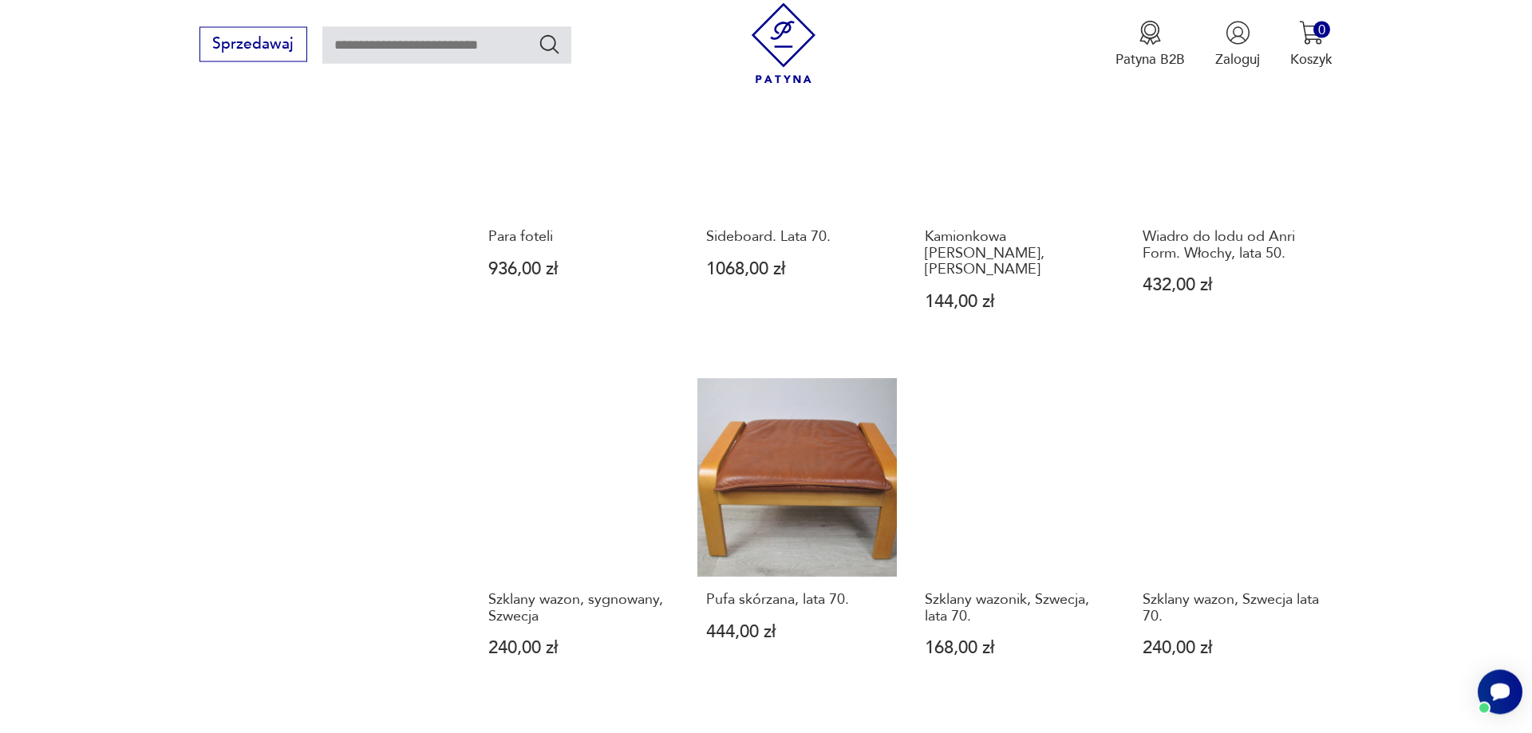
scroll to position [1730, 0]
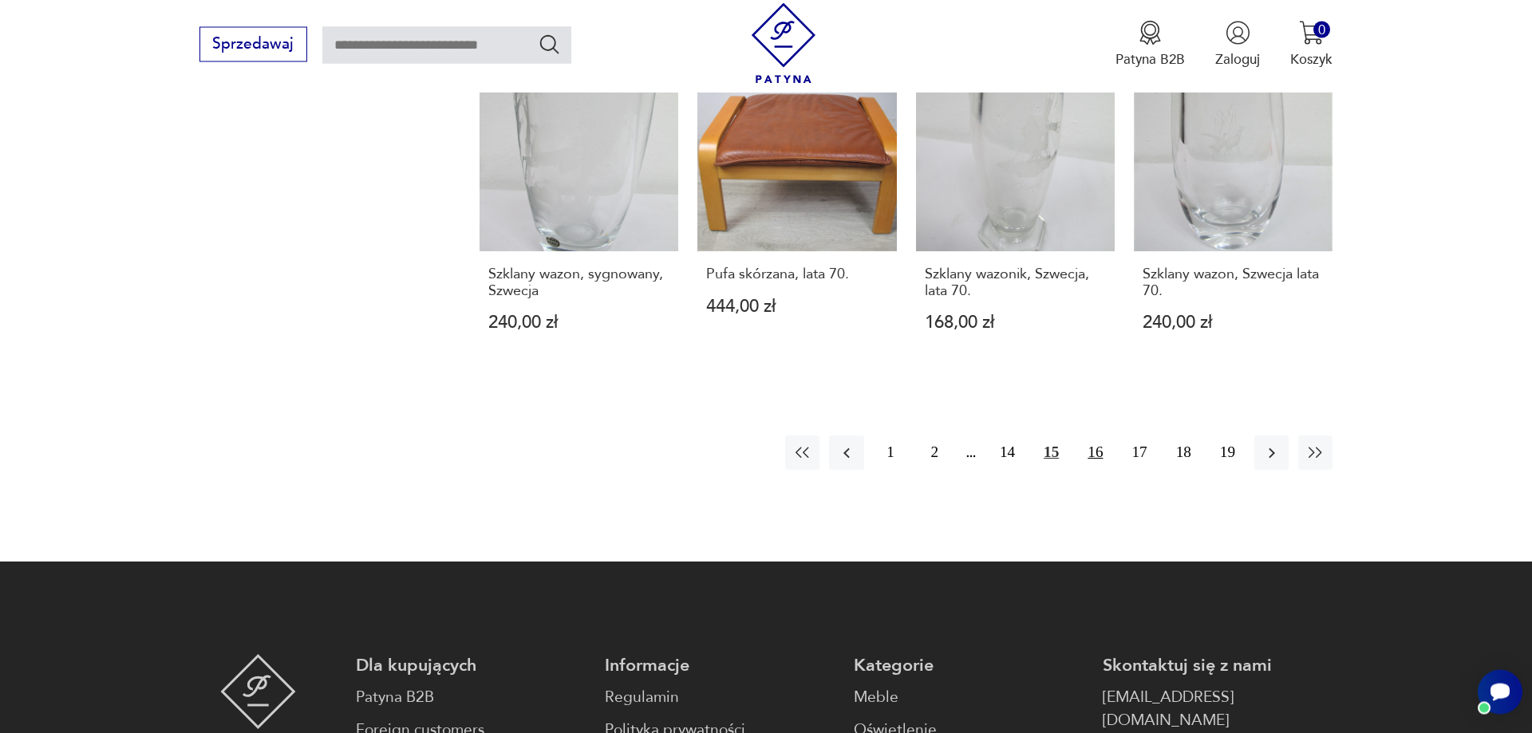
click at [1099, 436] on button "16" at bounding box center [1095, 453] width 34 height 34
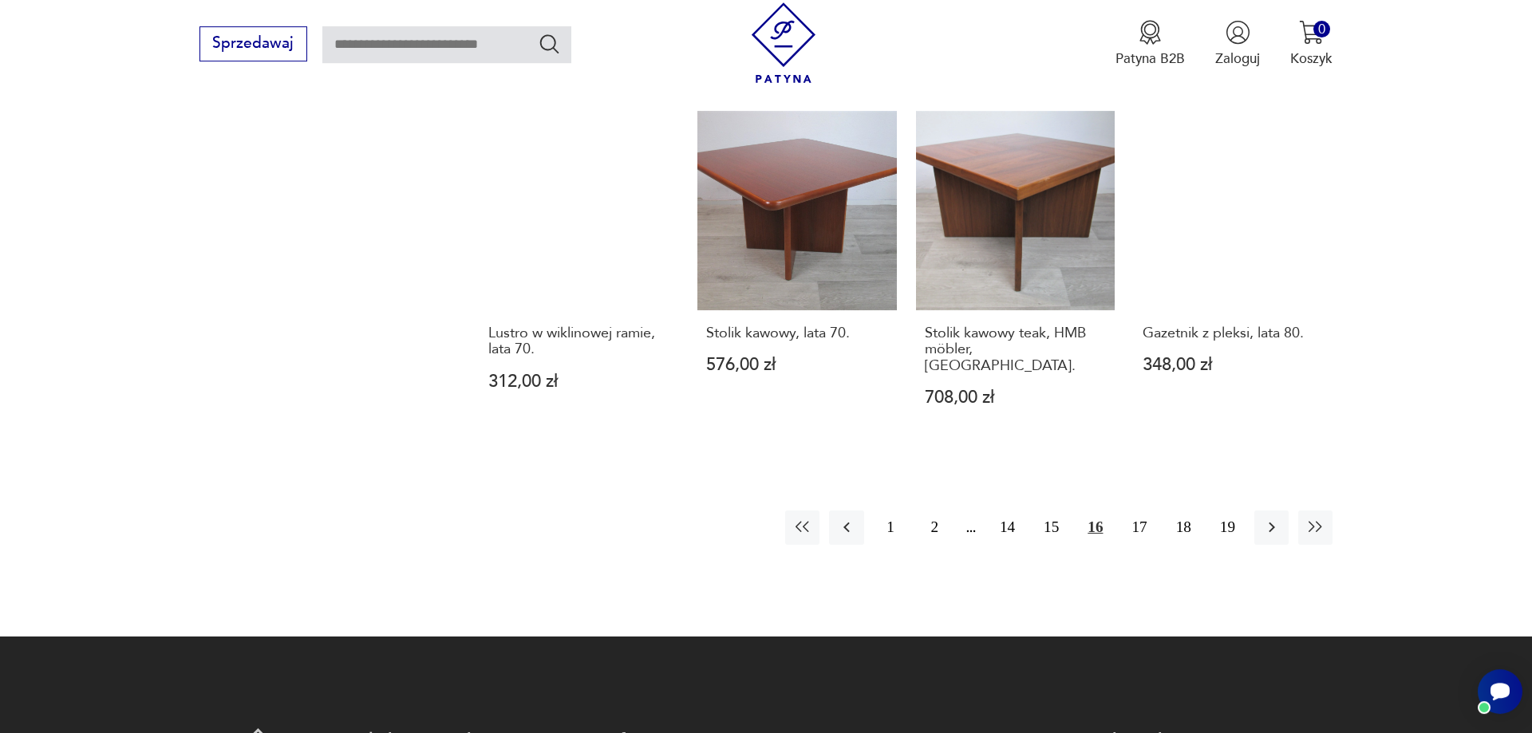
scroll to position [1730, 0]
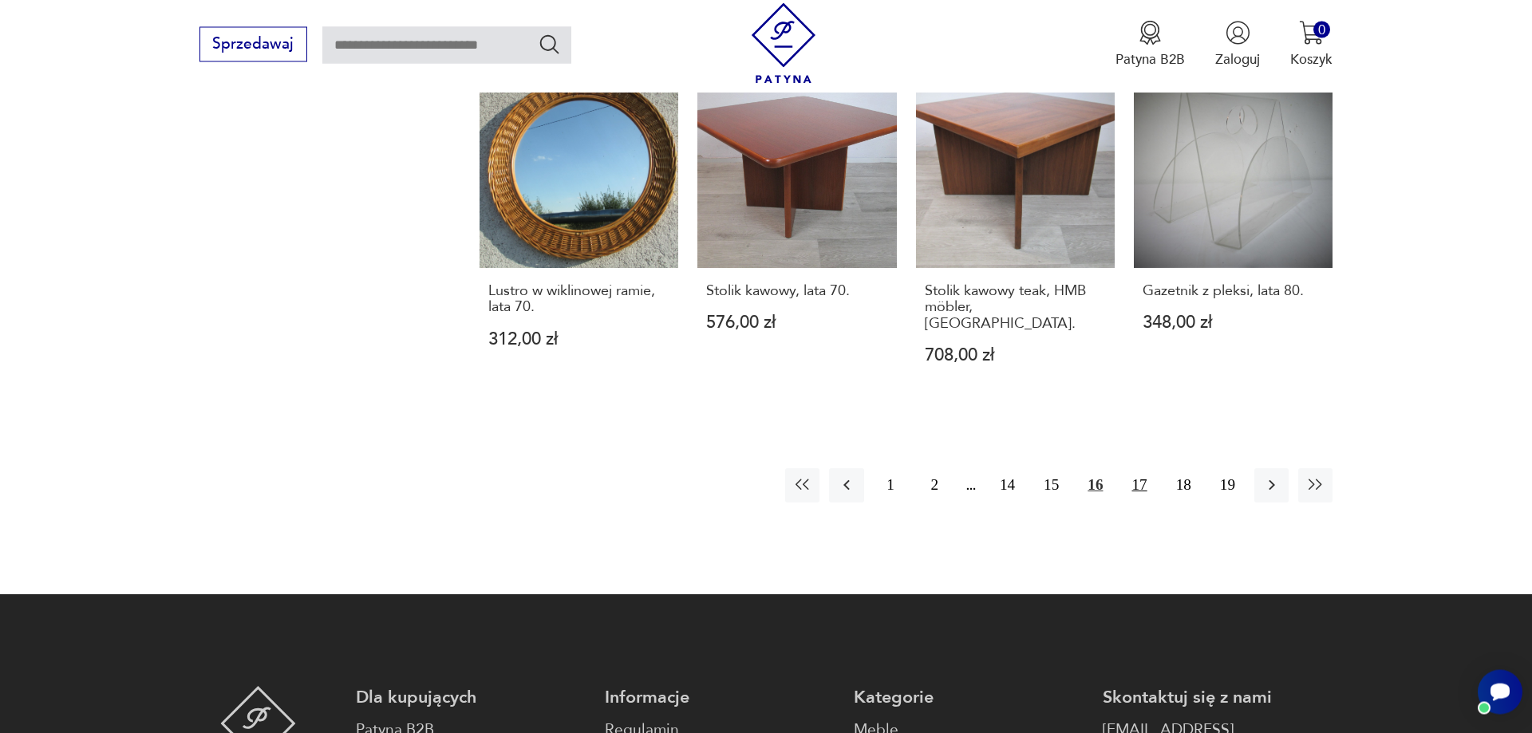
click at [1131, 468] on button "17" at bounding box center [1139, 485] width 34 height 34
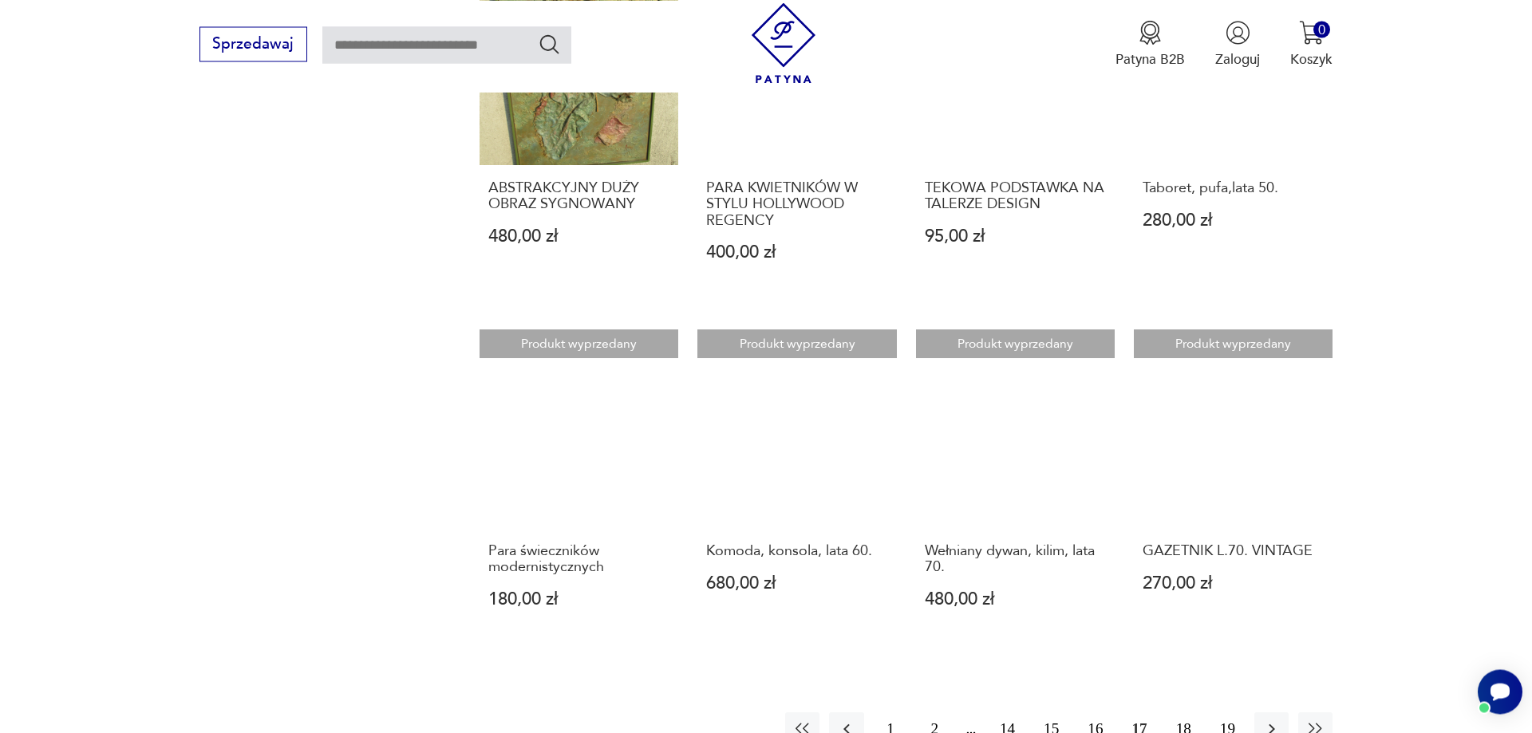
scroll to position [1730, 0]
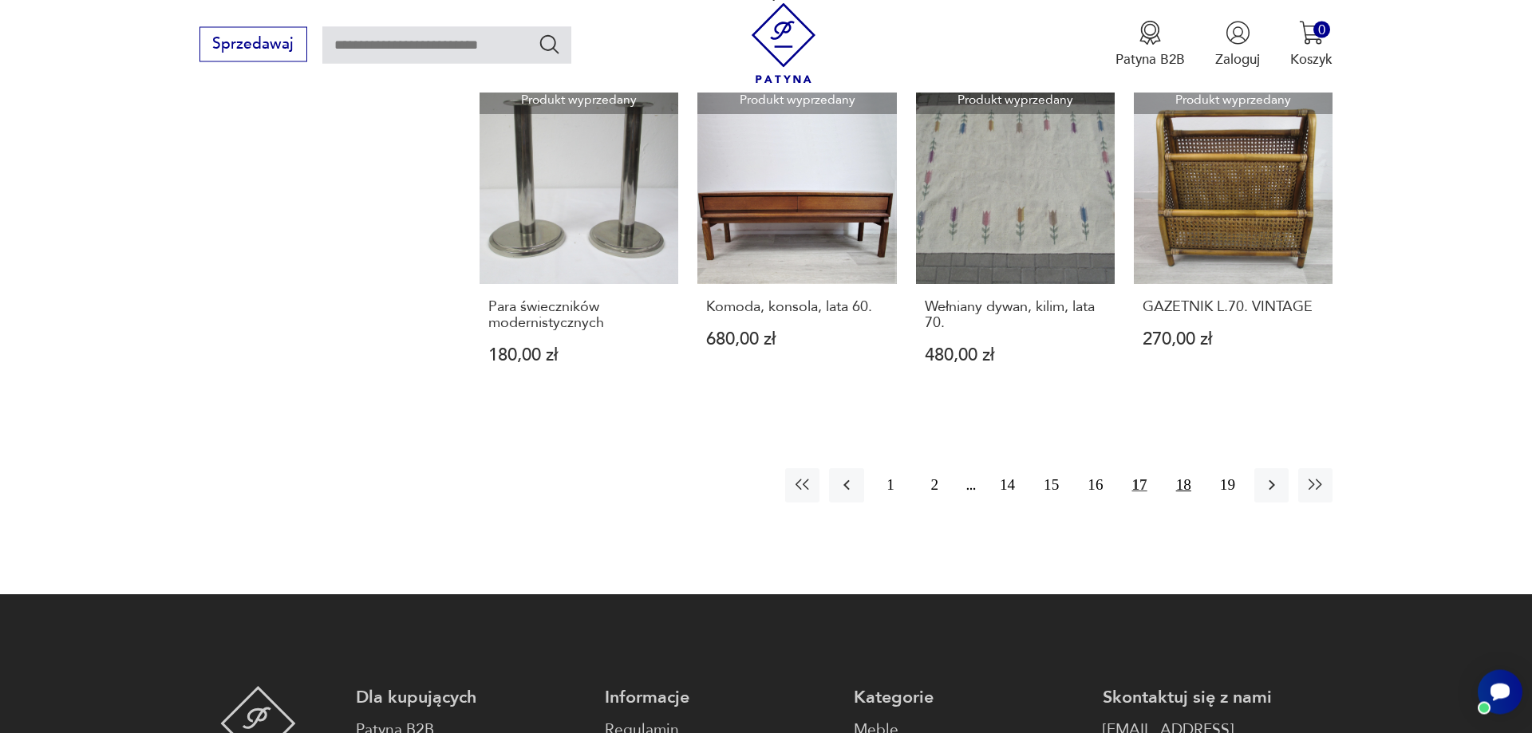
click at [1183, 482] on button "18" at bounding box center [1184, 485] width 34 height 34
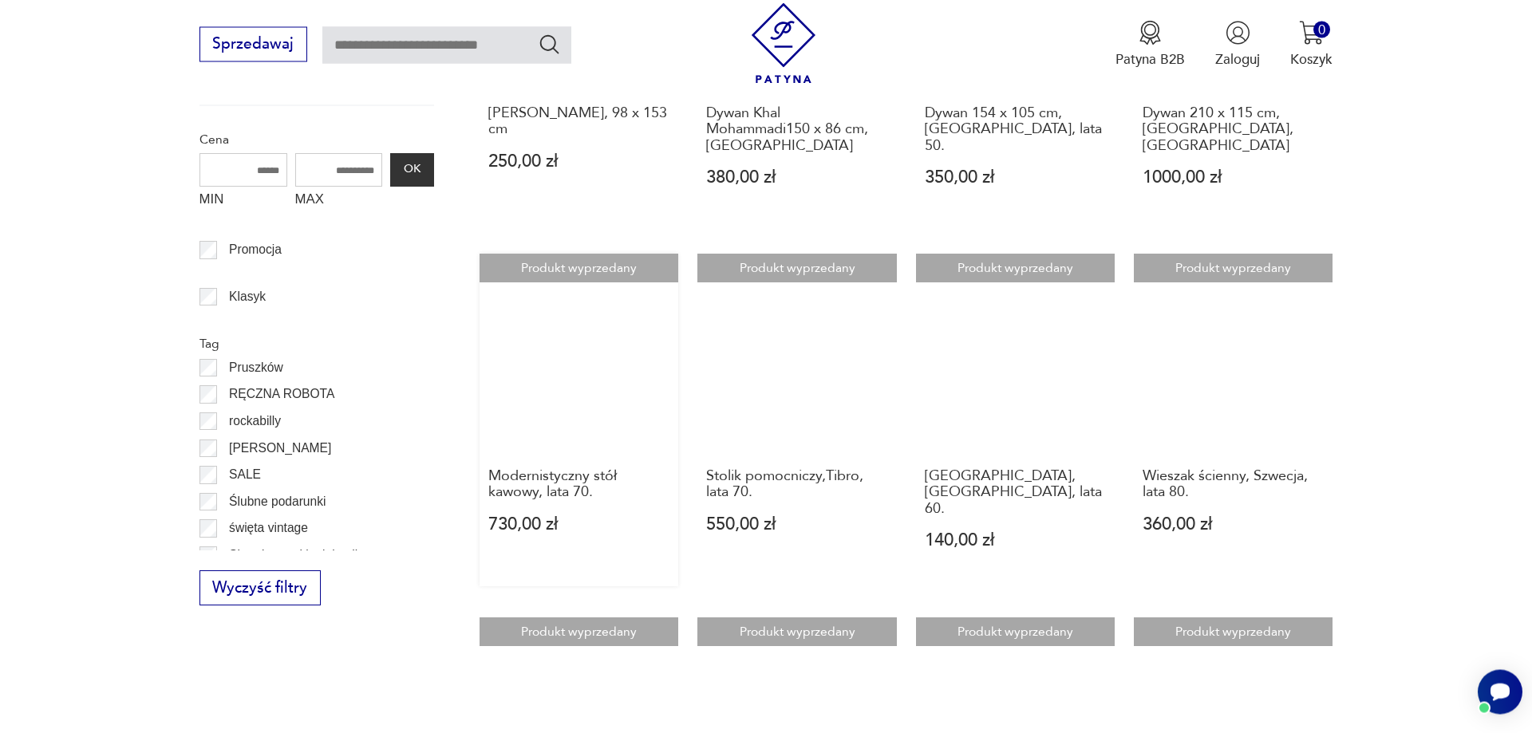
scroll to position [1079, 0]
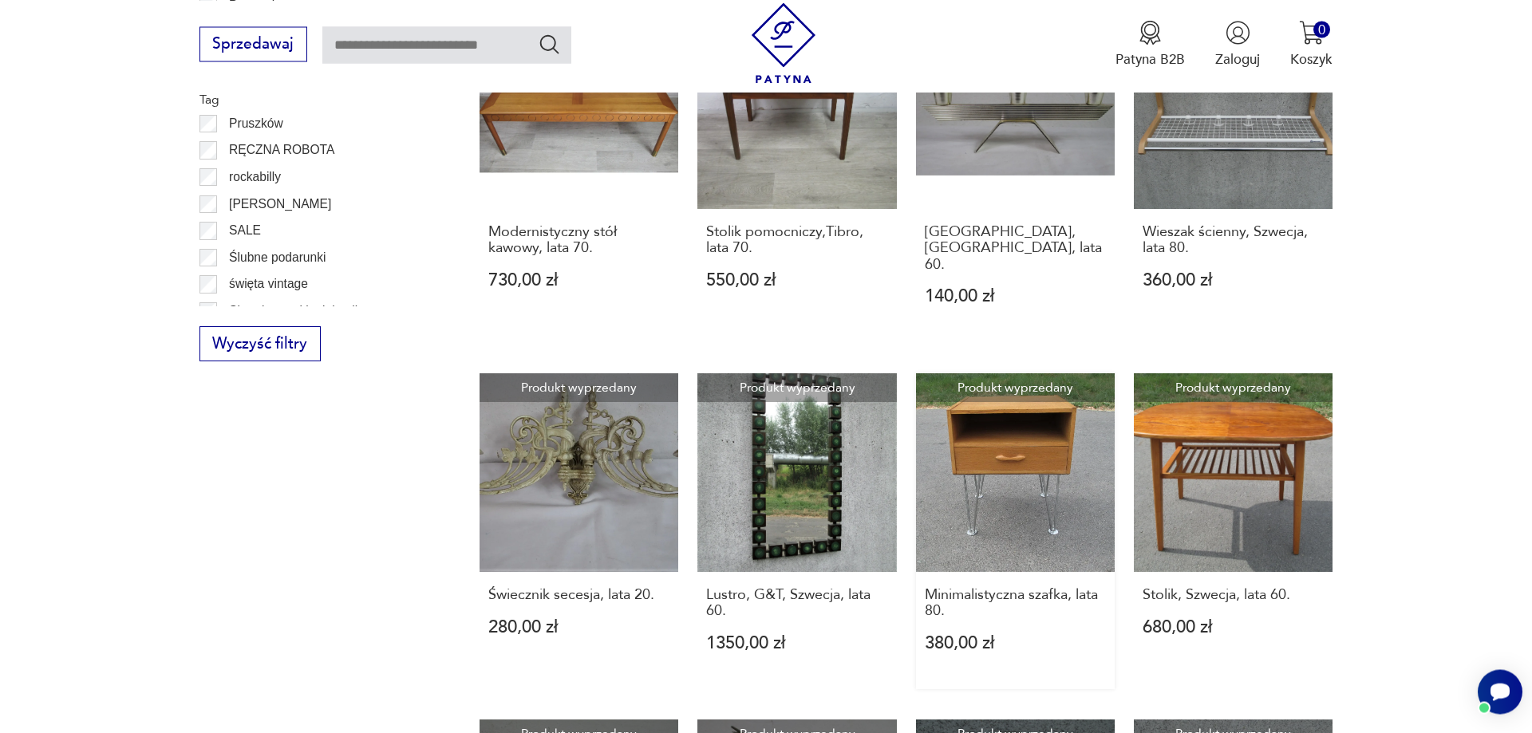
click at [1049, 439] on link "Produkt wyprzedany Minimalistyczna szafka, lata 80. 380,00 zł" at bounding box center [1015, 531] width 199 height 316
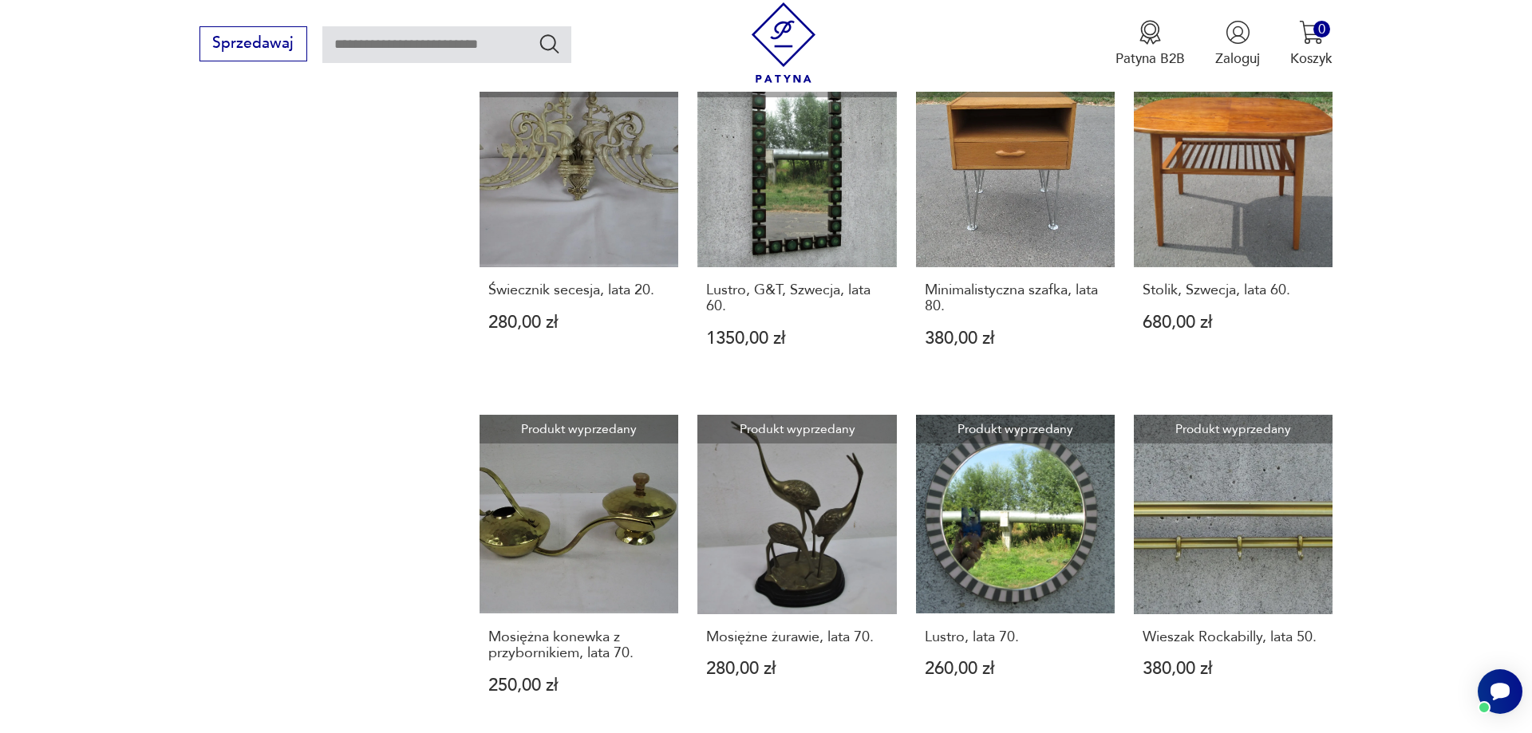
scroll to position [1628, 0]
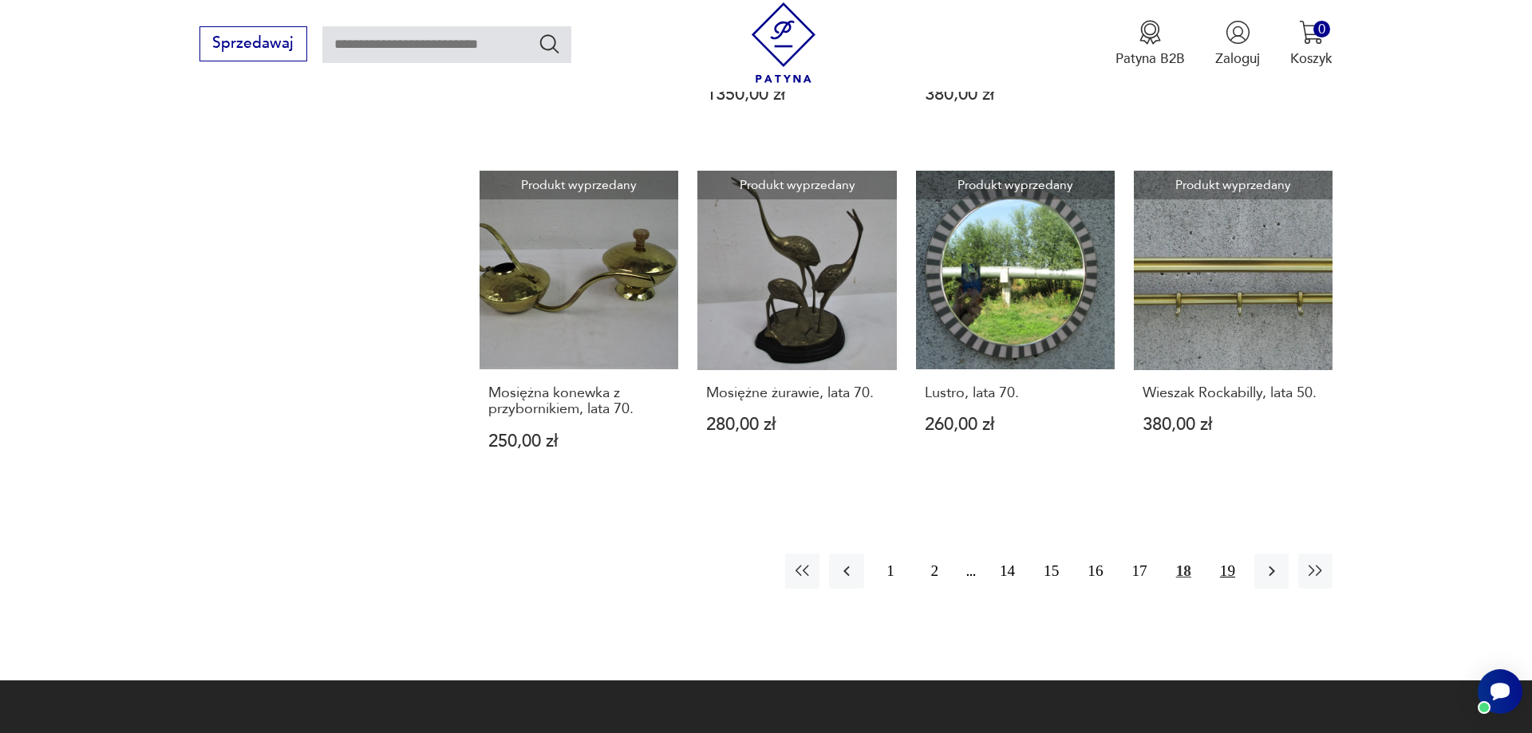
click at [1229, 559] on button "19" at bounding box center [1227, 571] width 34 height 34
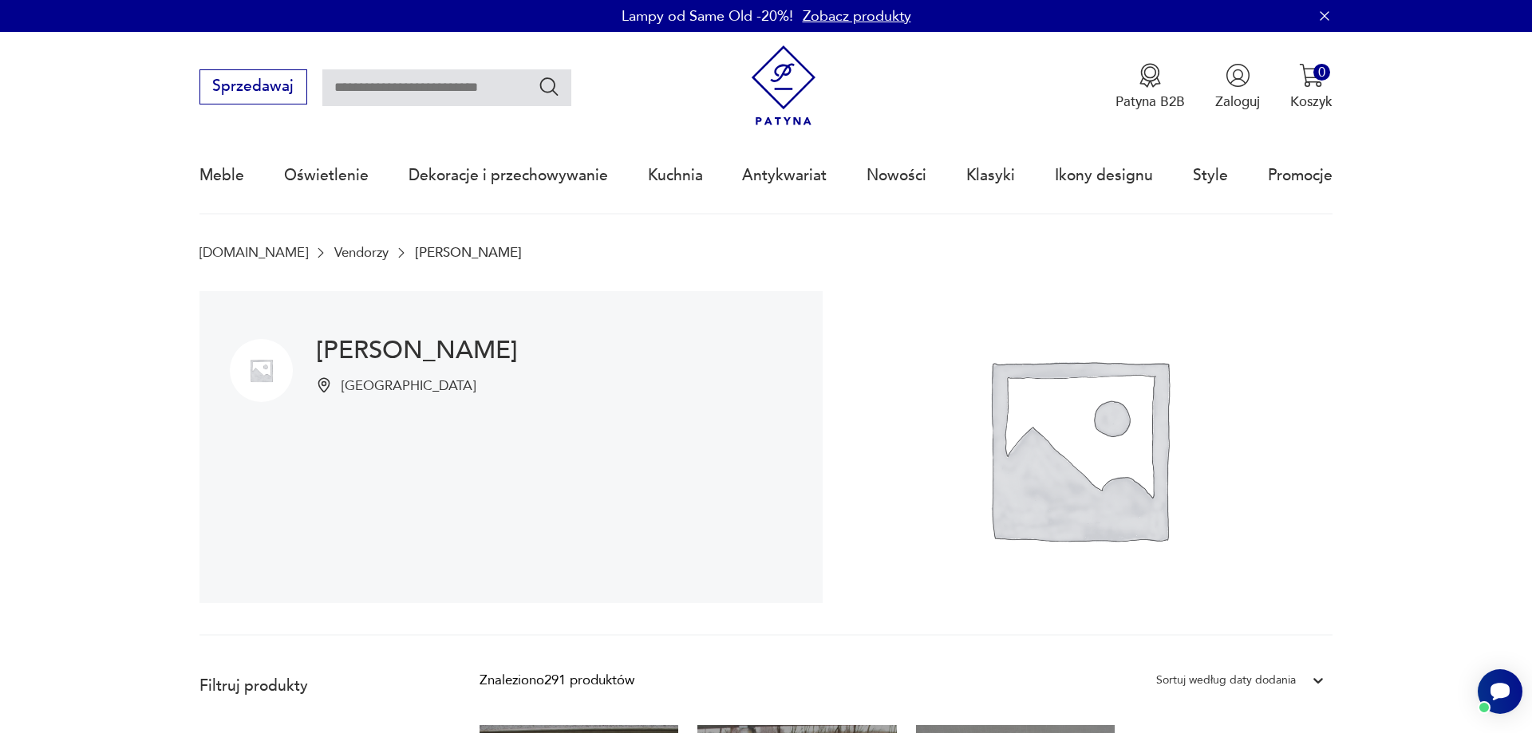
click at [361, 353] on h1 "[PERSON_NAME]" at bounding box center [417, 350] width 202 height 23
click at [433, 81] on input "text" at bounding box center [446, 87] width 249 height 37
type input "********"
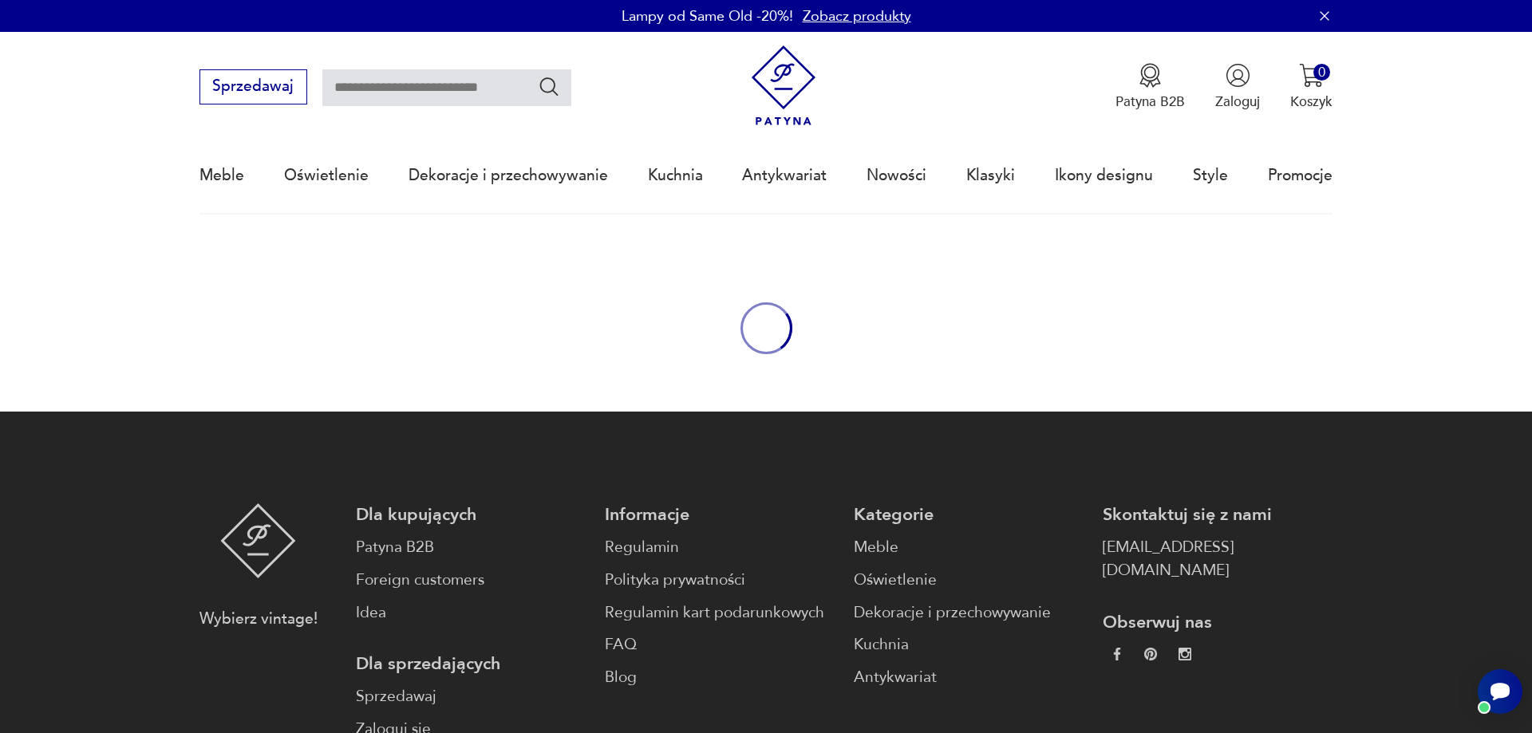
type input "********"
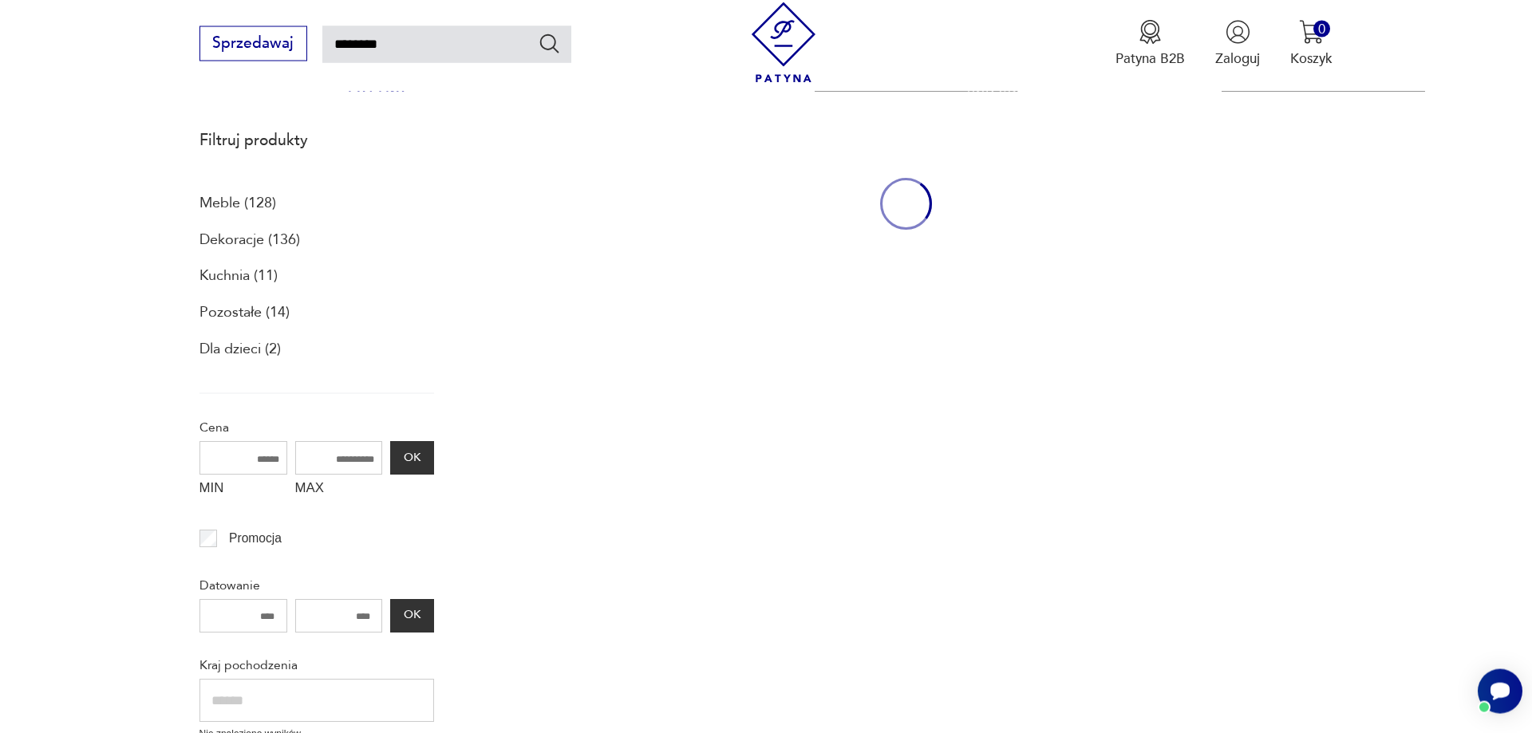
scroll to position [214, 0]
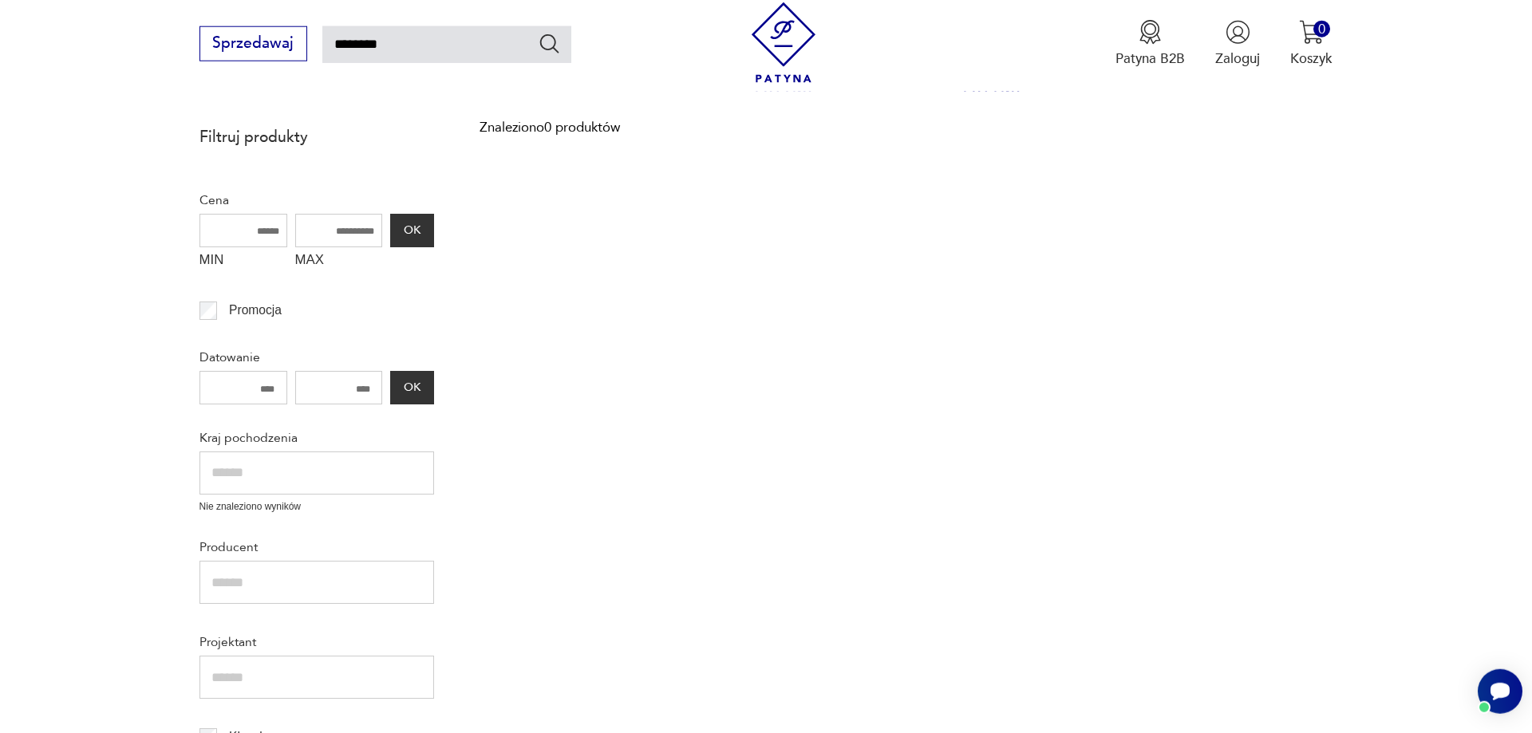
click at [383, 43] on input "********" at bounding box center [446, 44] width 249 height 37
type input "********"
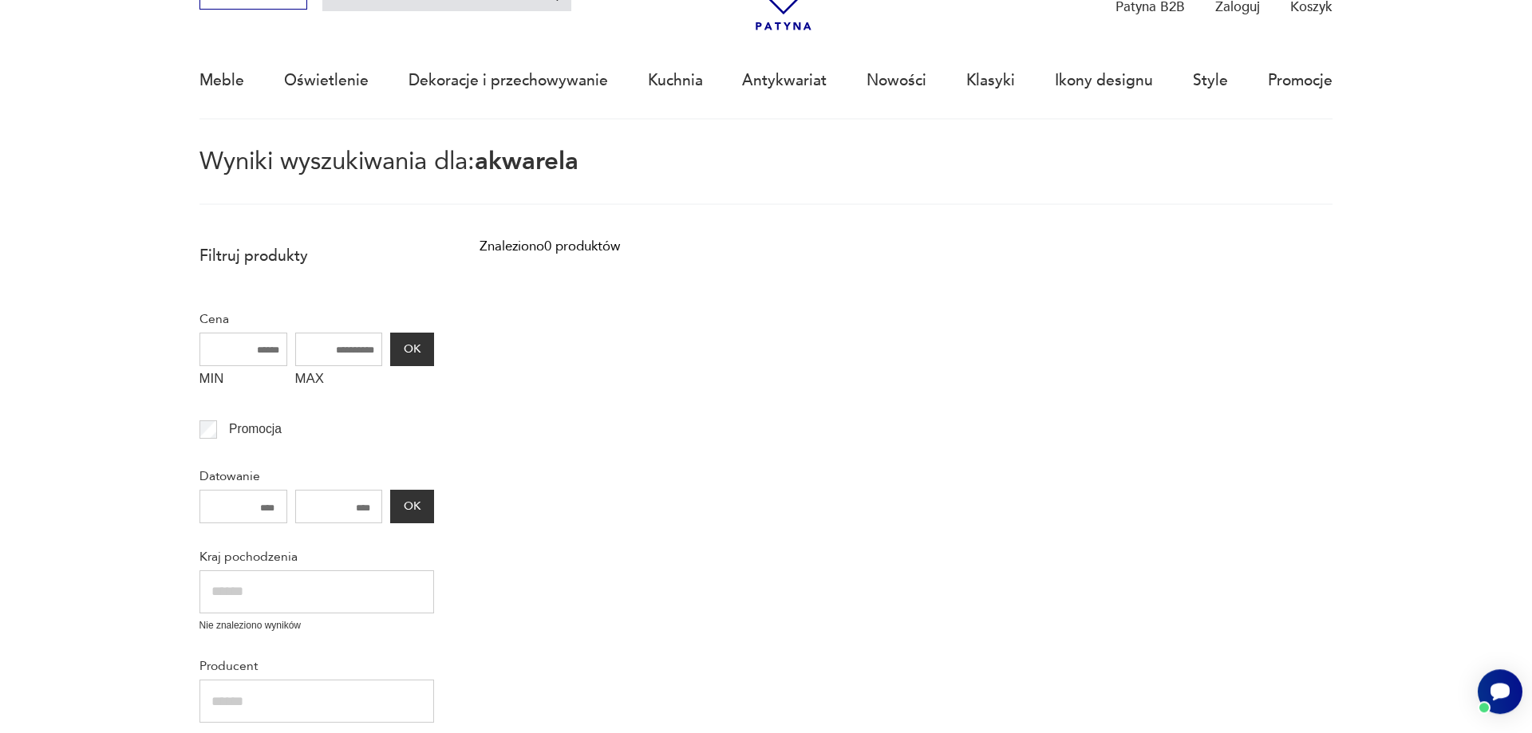
scroll to position [92, 0]
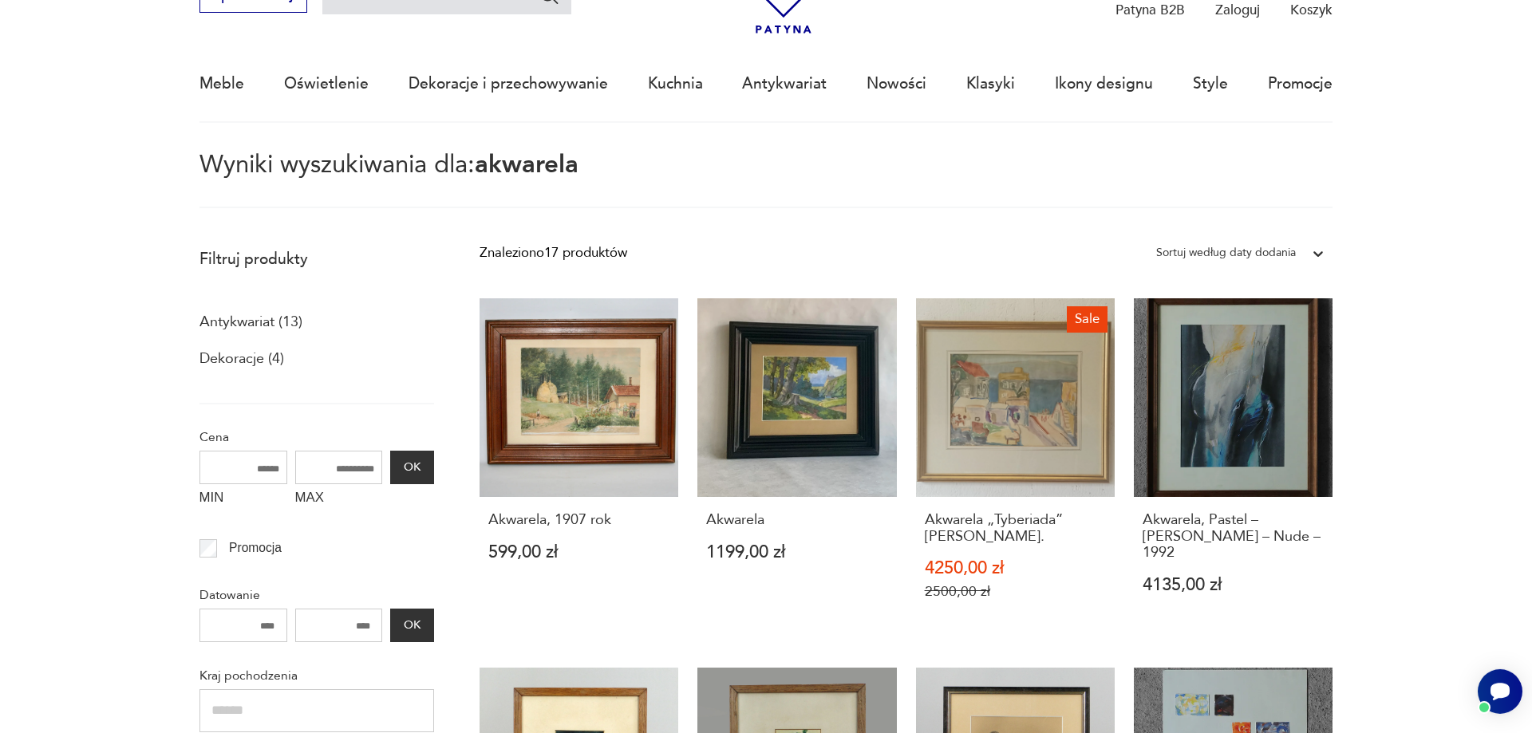
click at [1313, 252] on icon at bounding box center [1318, 254] width 16 height 16
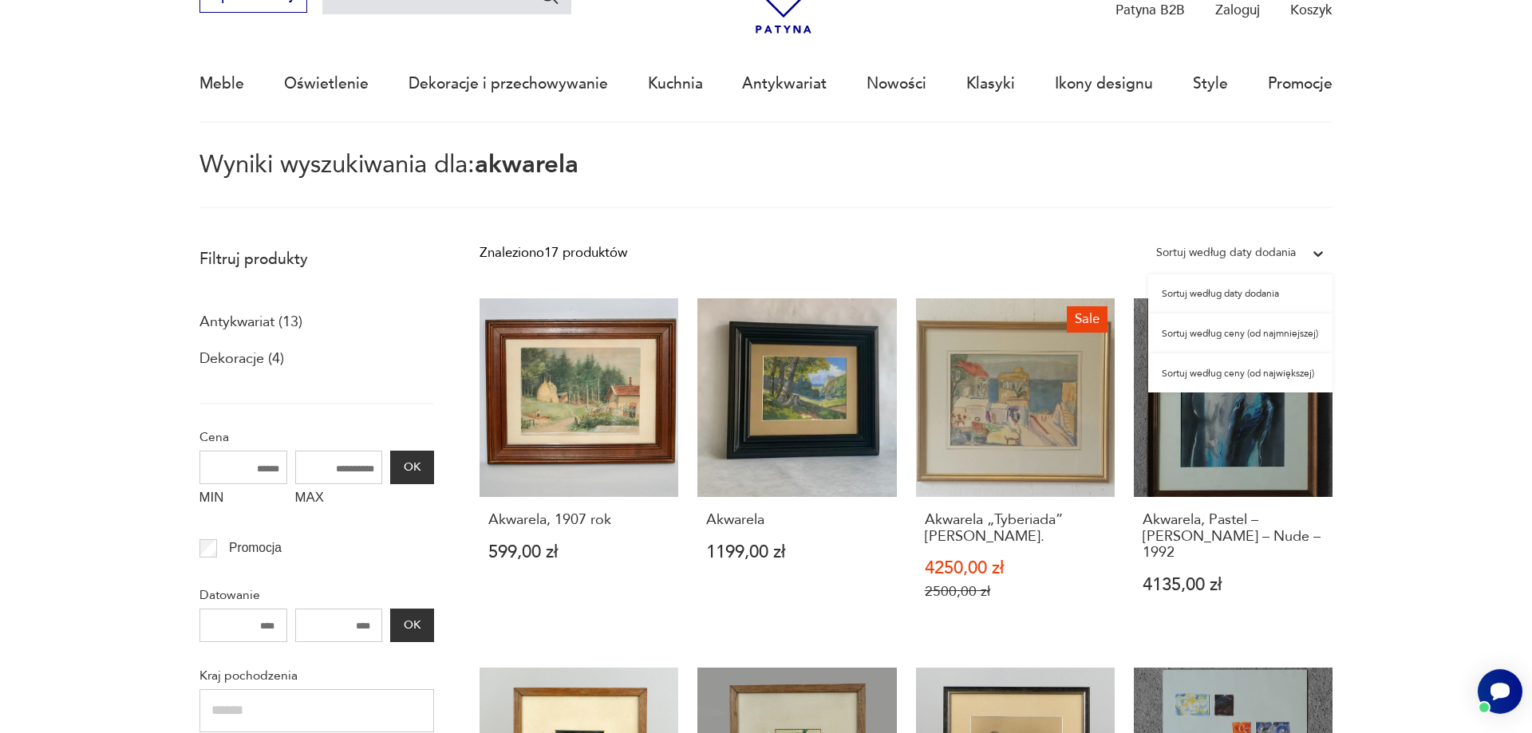
click at [1243, 334] on div "Sortuj według ceny (od najmniejszej)" at bounding box center [1240, 334] width 184 height 40
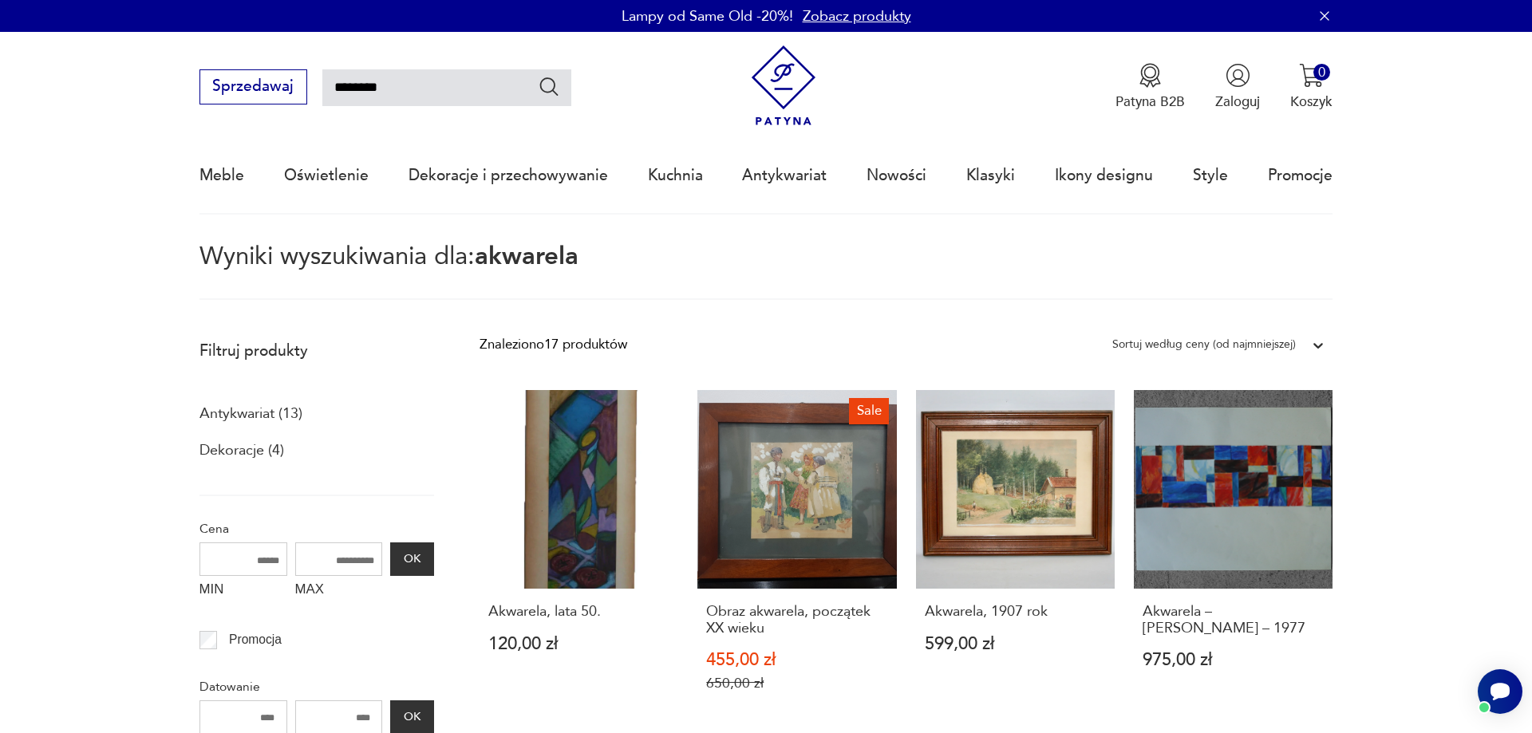
click at [406, 81] on input "********" at bounding box center [446, 87] width 249 height 37
type input "*"
type input "*******"
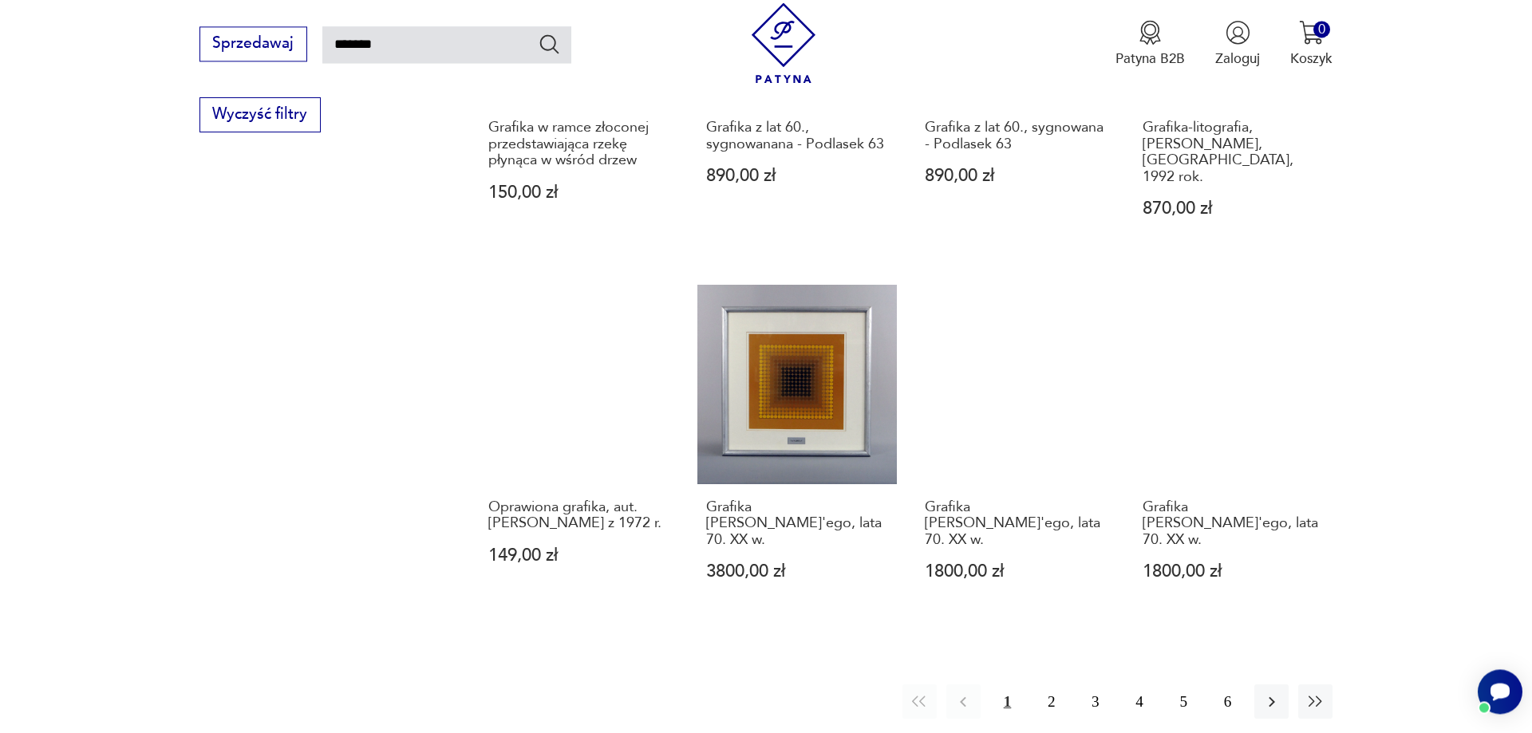
scroll to position [1231, 0]
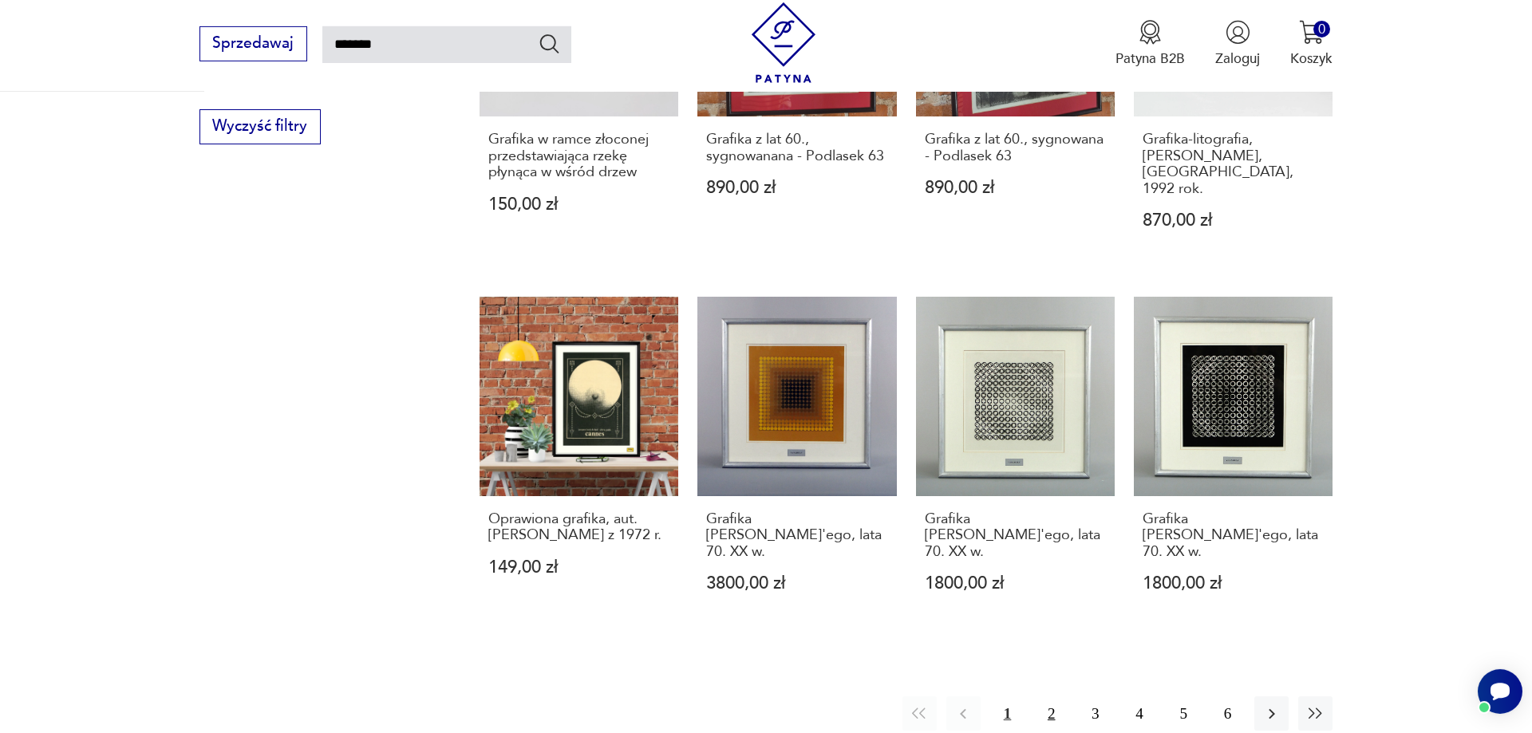
click at [1051, 697] on button "2" at bounding box center [1051, 714] width 34 height 34
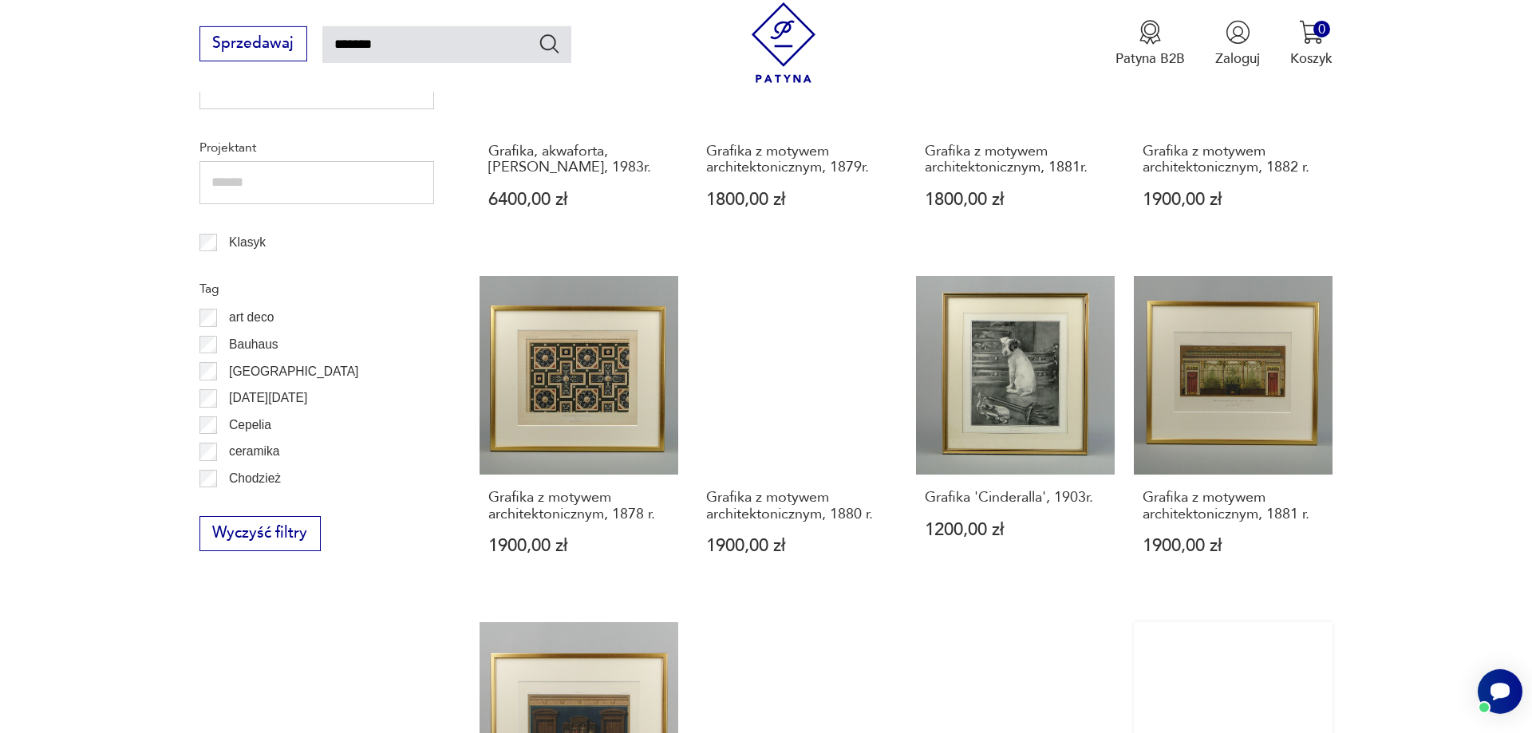
scroll to position [1231, 0]
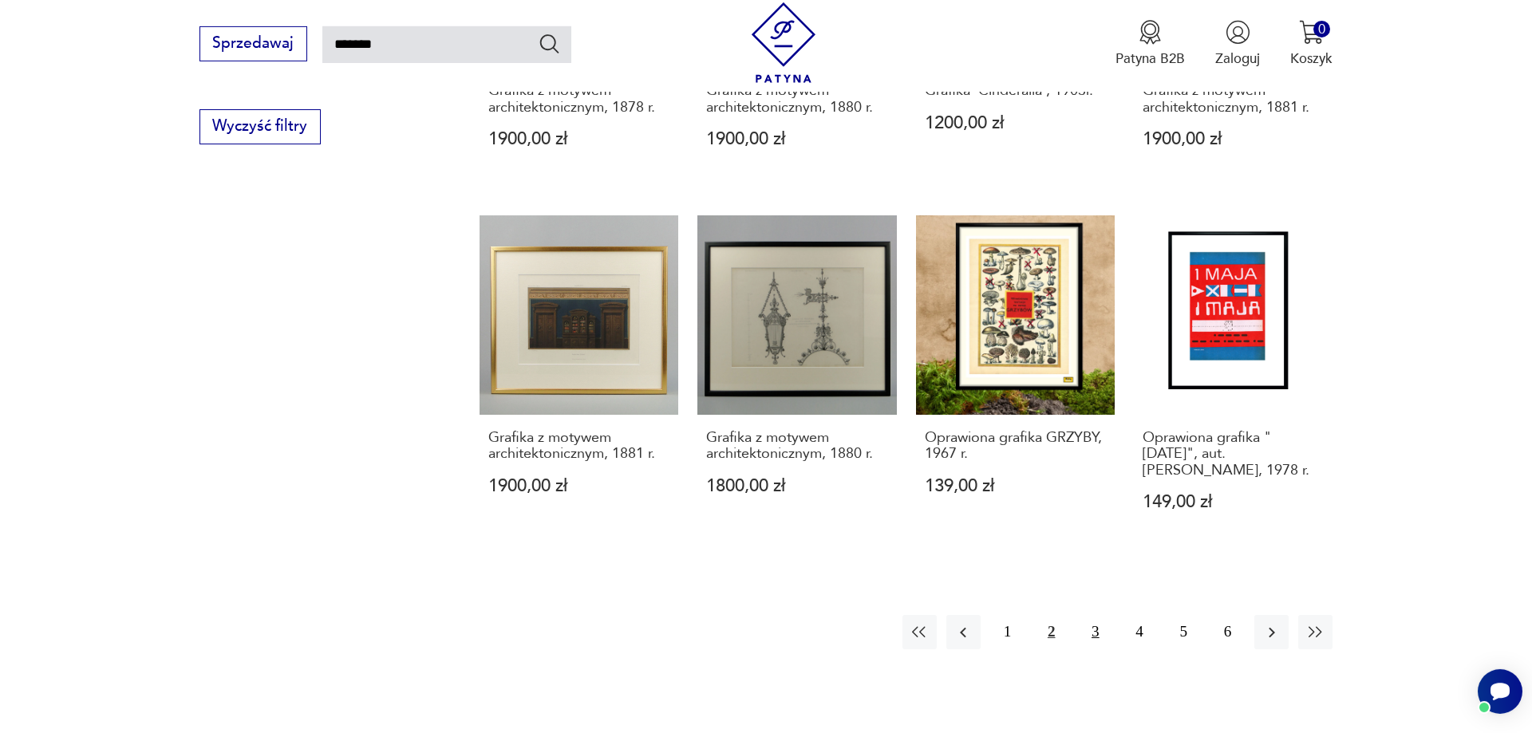
click at [1099, 615] on button "3" at bounding box center [1095, 632] width 34 height 34
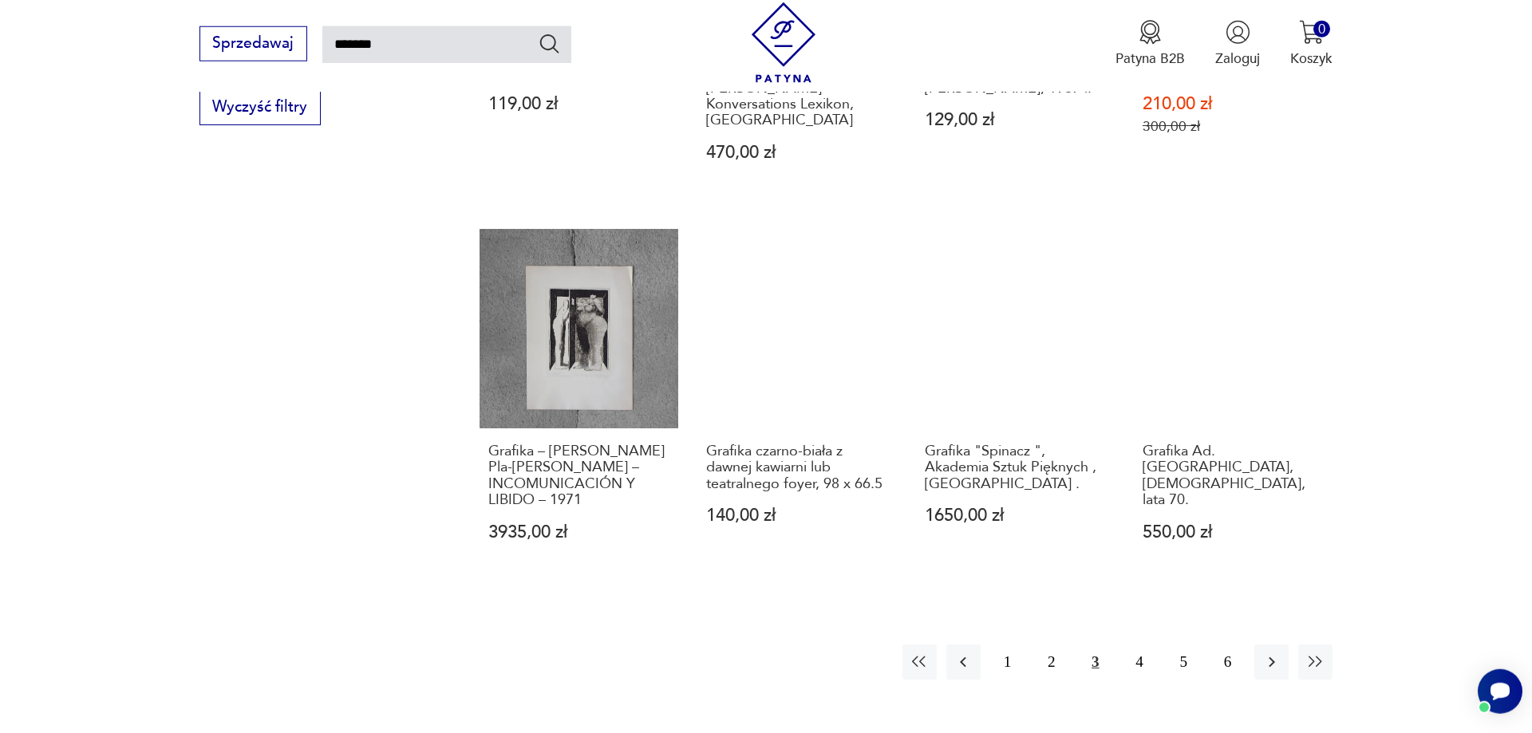
scroll to position [1313, 0]
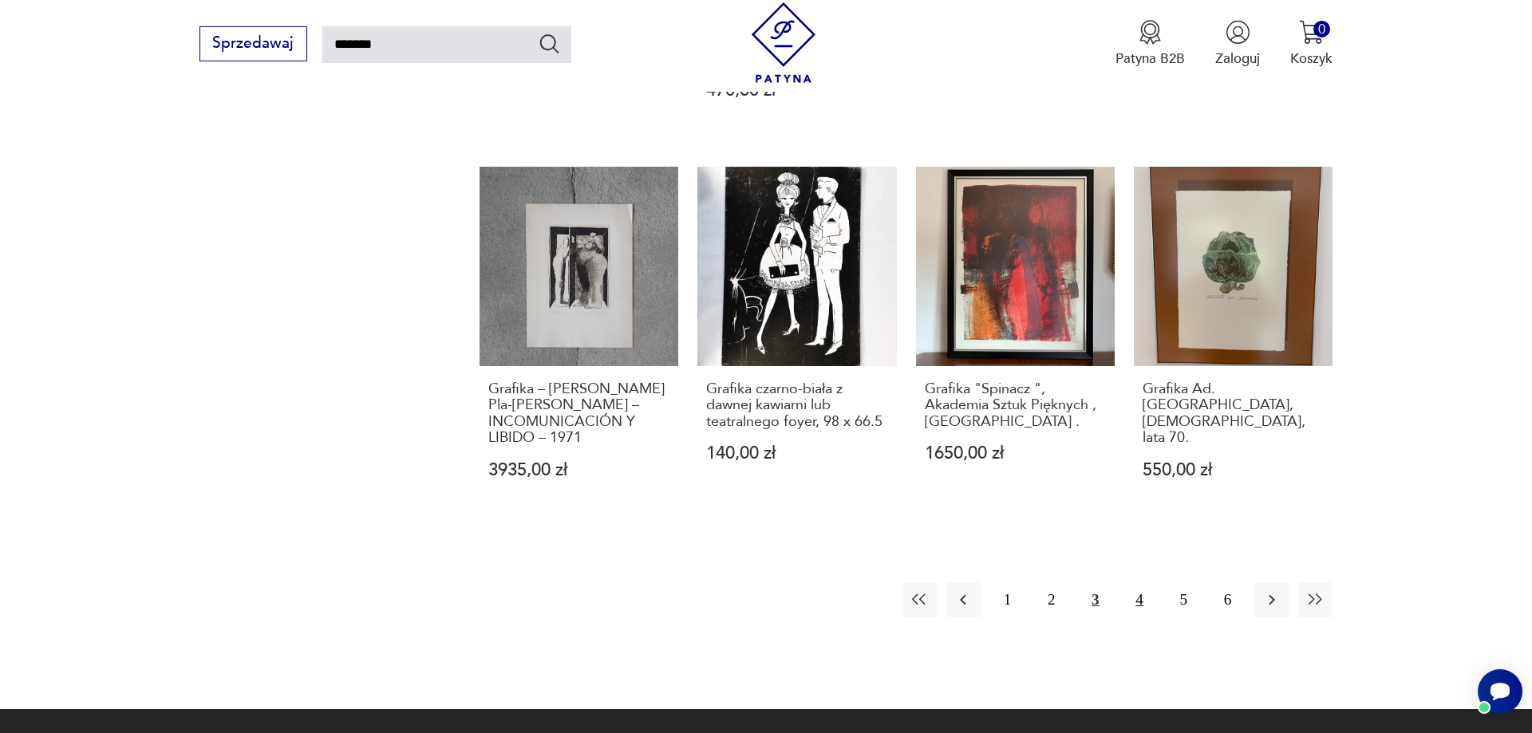
click at [1138, 588] on button "4" at bounding box center [1139, 599] width 34 height 34
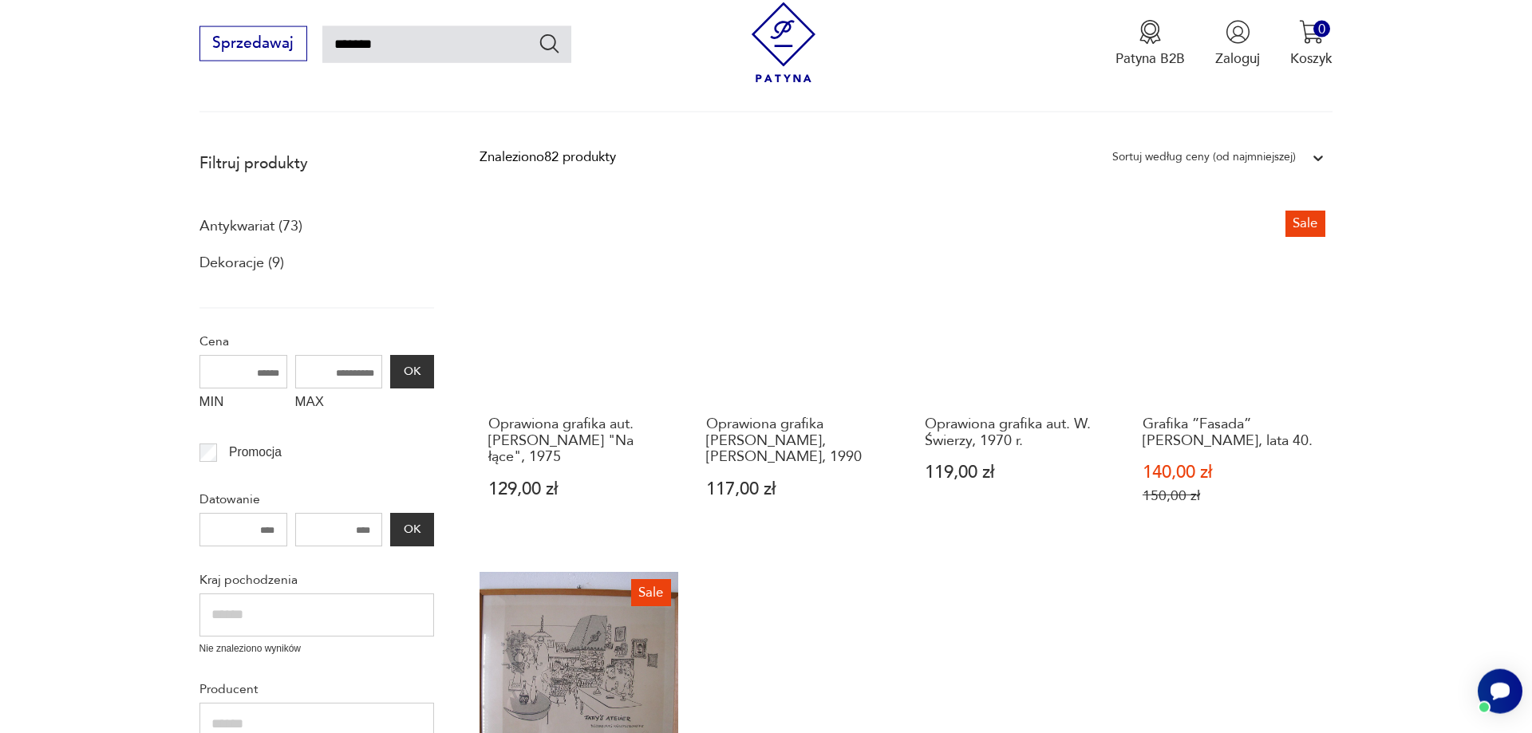
scroll to position [255, 0]
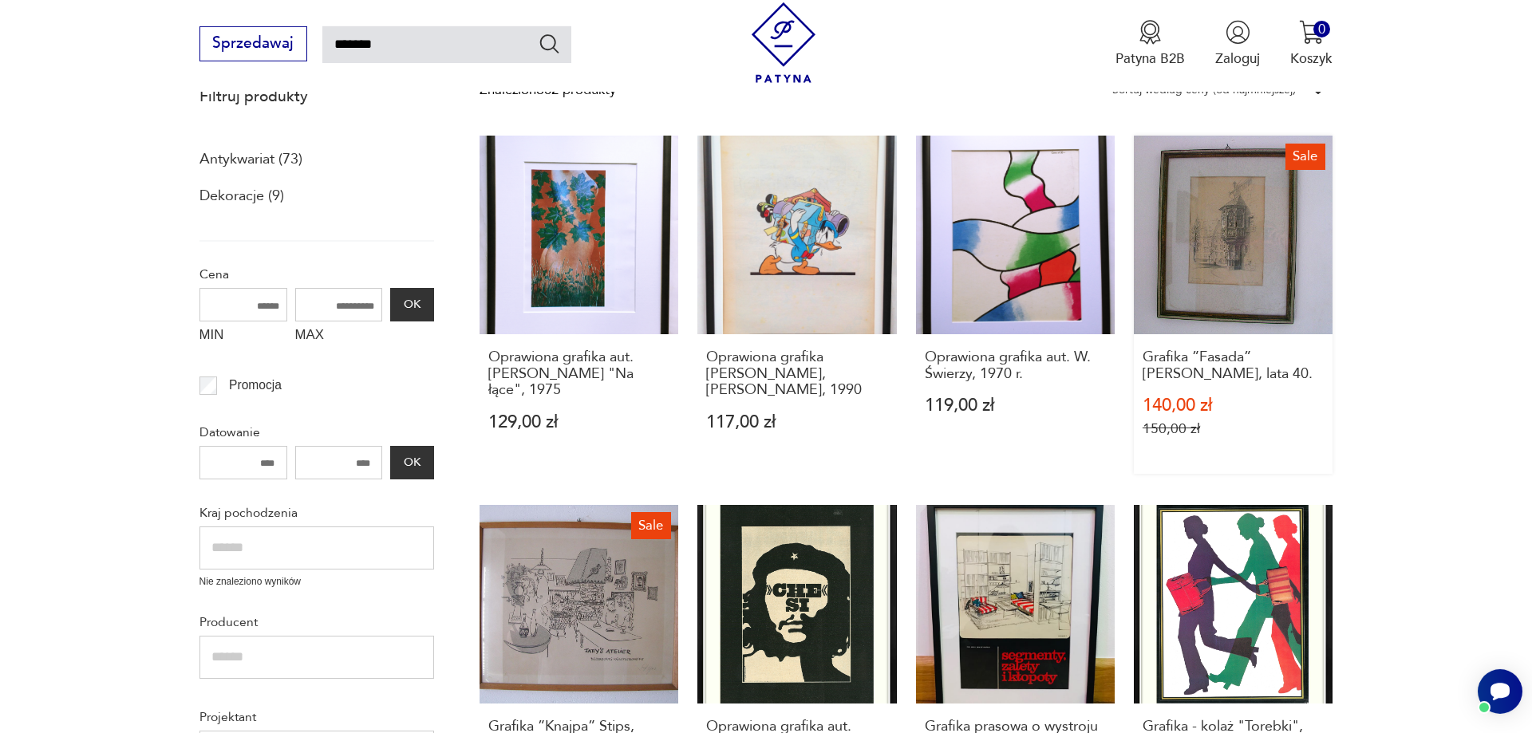
click at [1224, 247] on link "Sale Grafika ”Fasada” [PERSON_NAME], lata 40. 140,00 zł 150,00 zł" at bounding box center [1233, 305] width 199 height 338
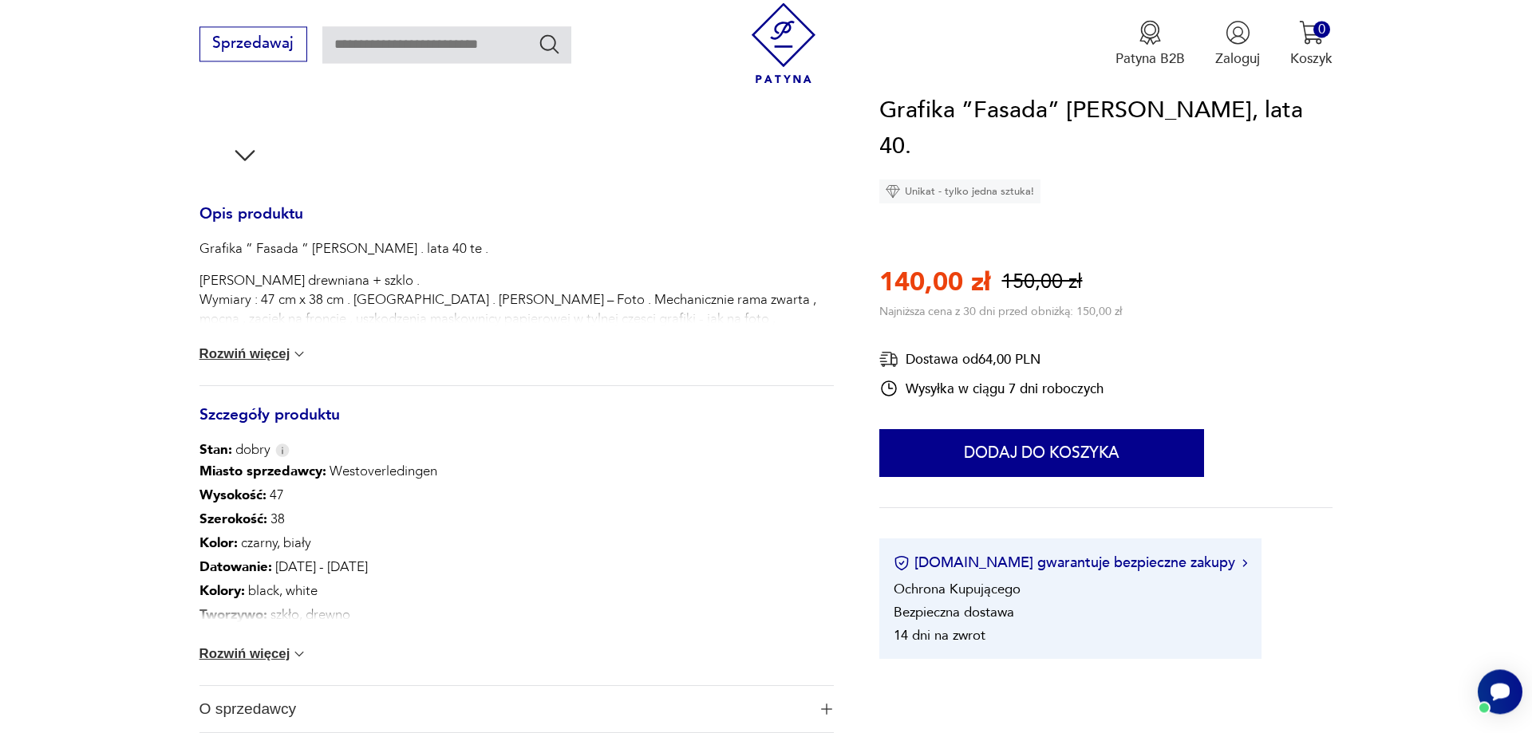
scroll to position [651, 0]
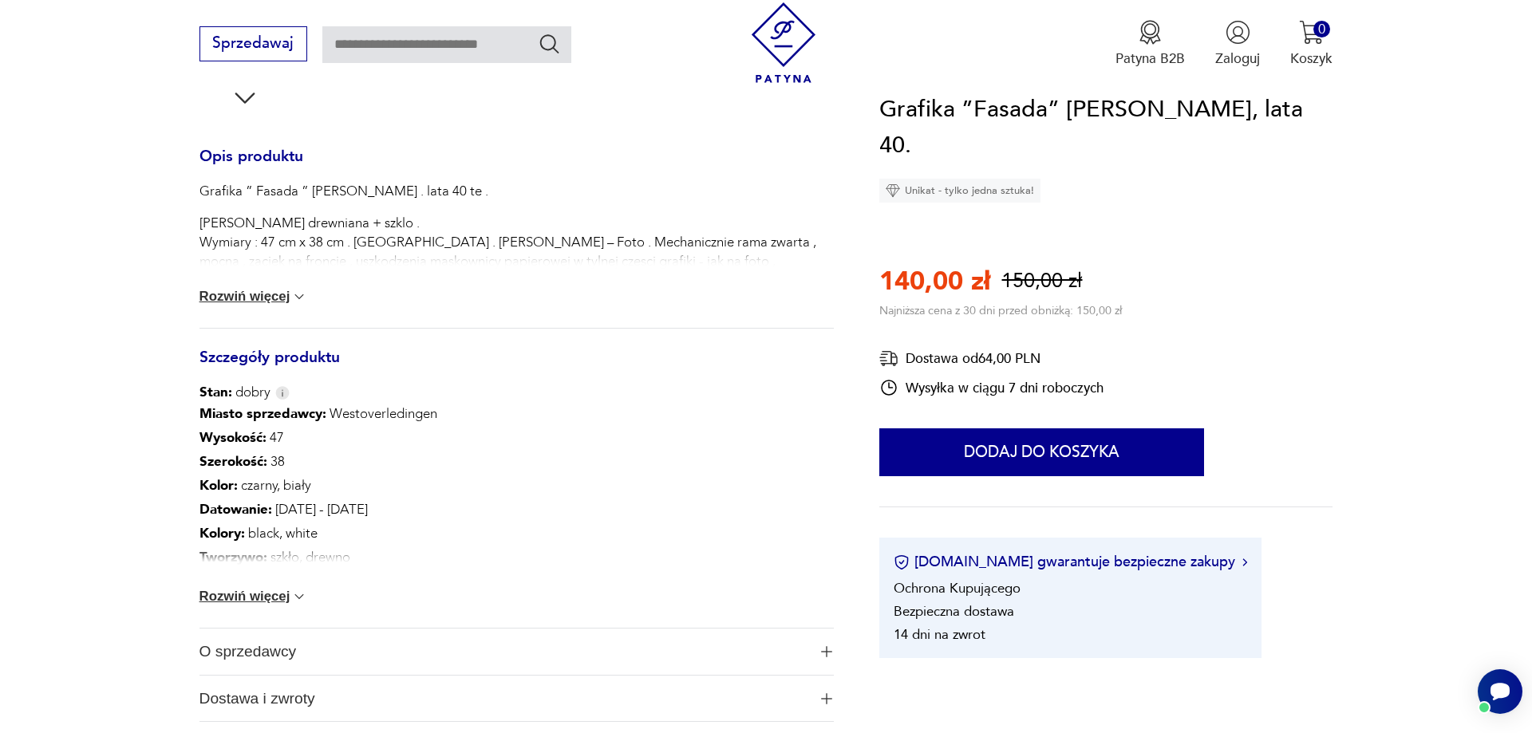
click at [296, 298] on button "Rozwiń więcej" at bounding box center [253, 297] width 109 height 16
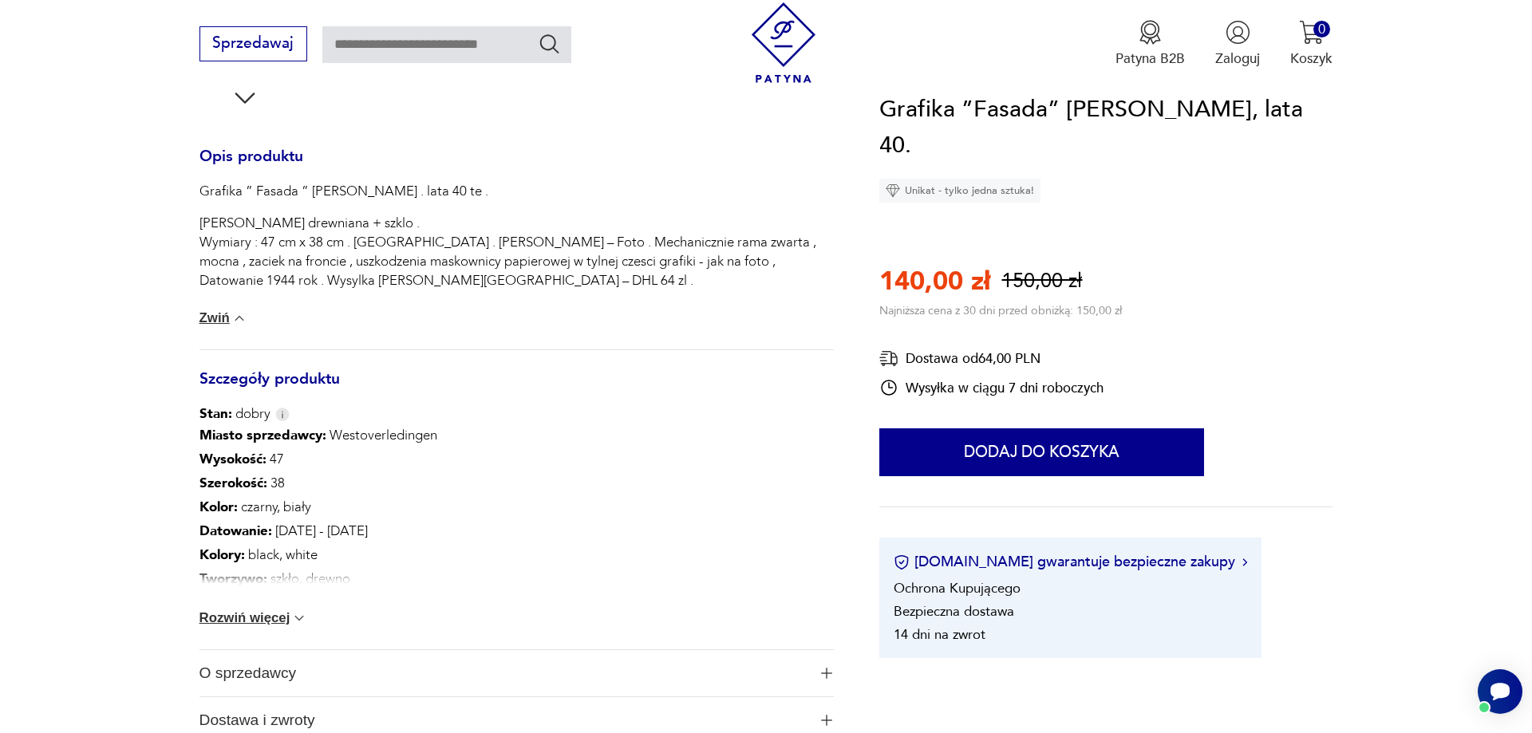
click at [306, 618] on img at bounding box center [299, 618] width 16 height 16
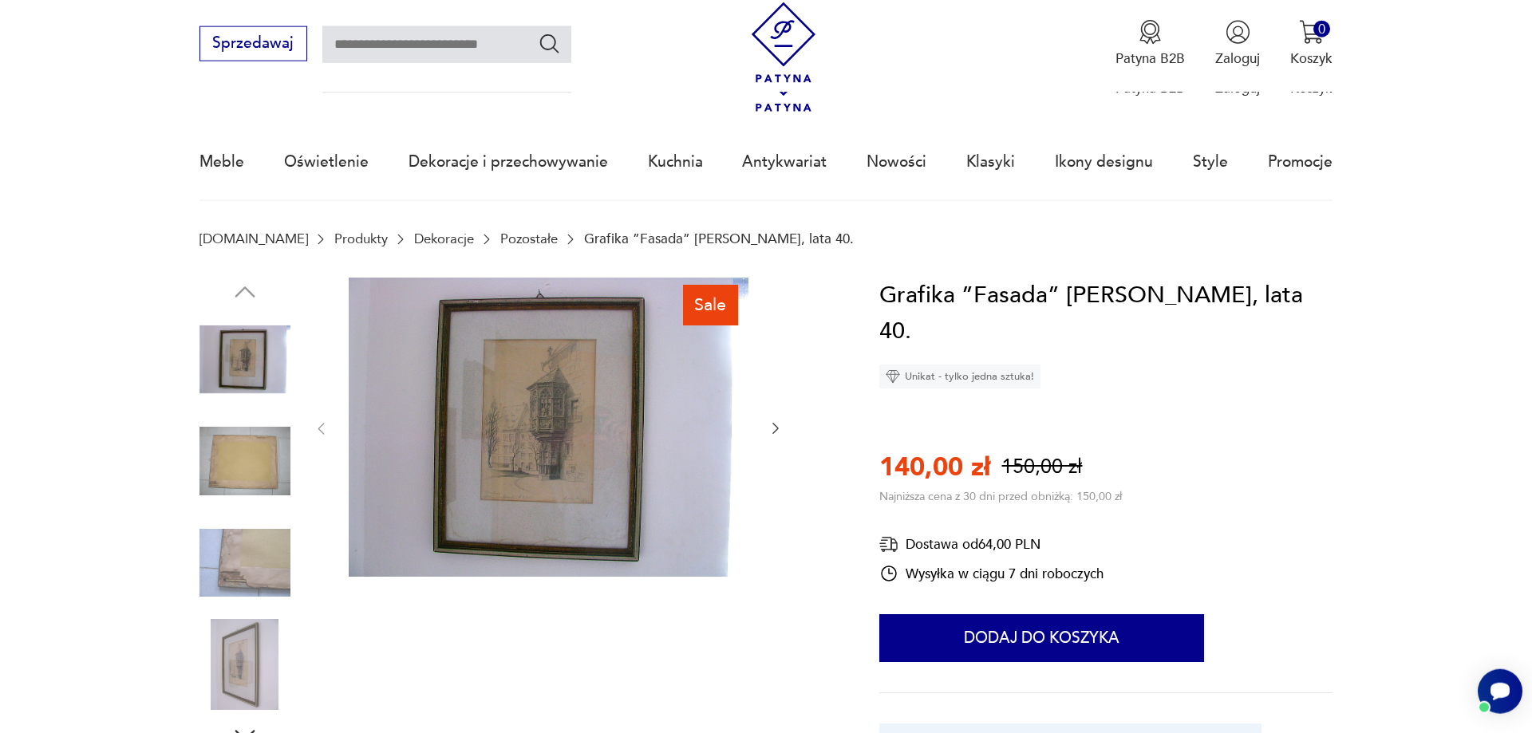
scroll to position [0, 0]
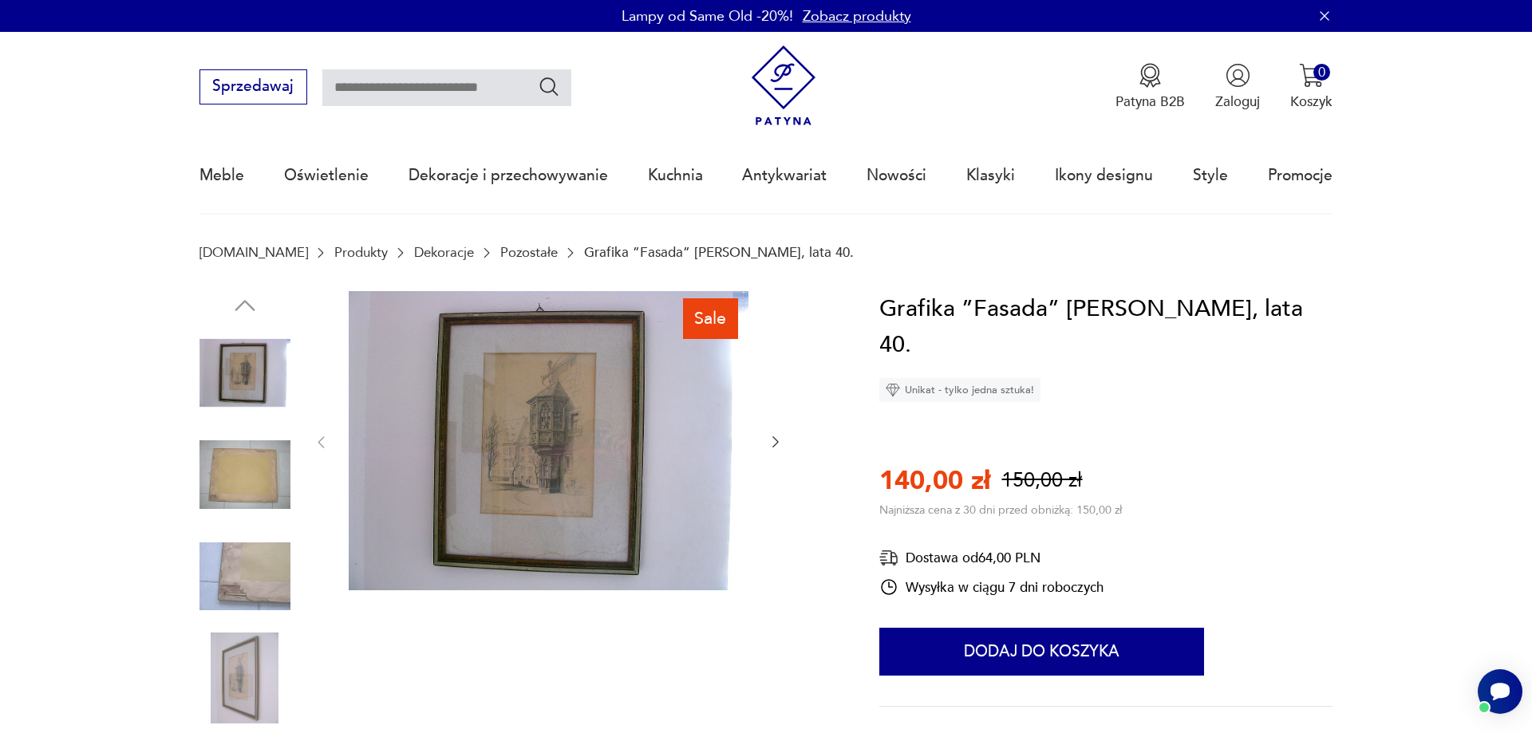
click at [575, 457] on img at bounding box center [549, 441] width 400 height 300
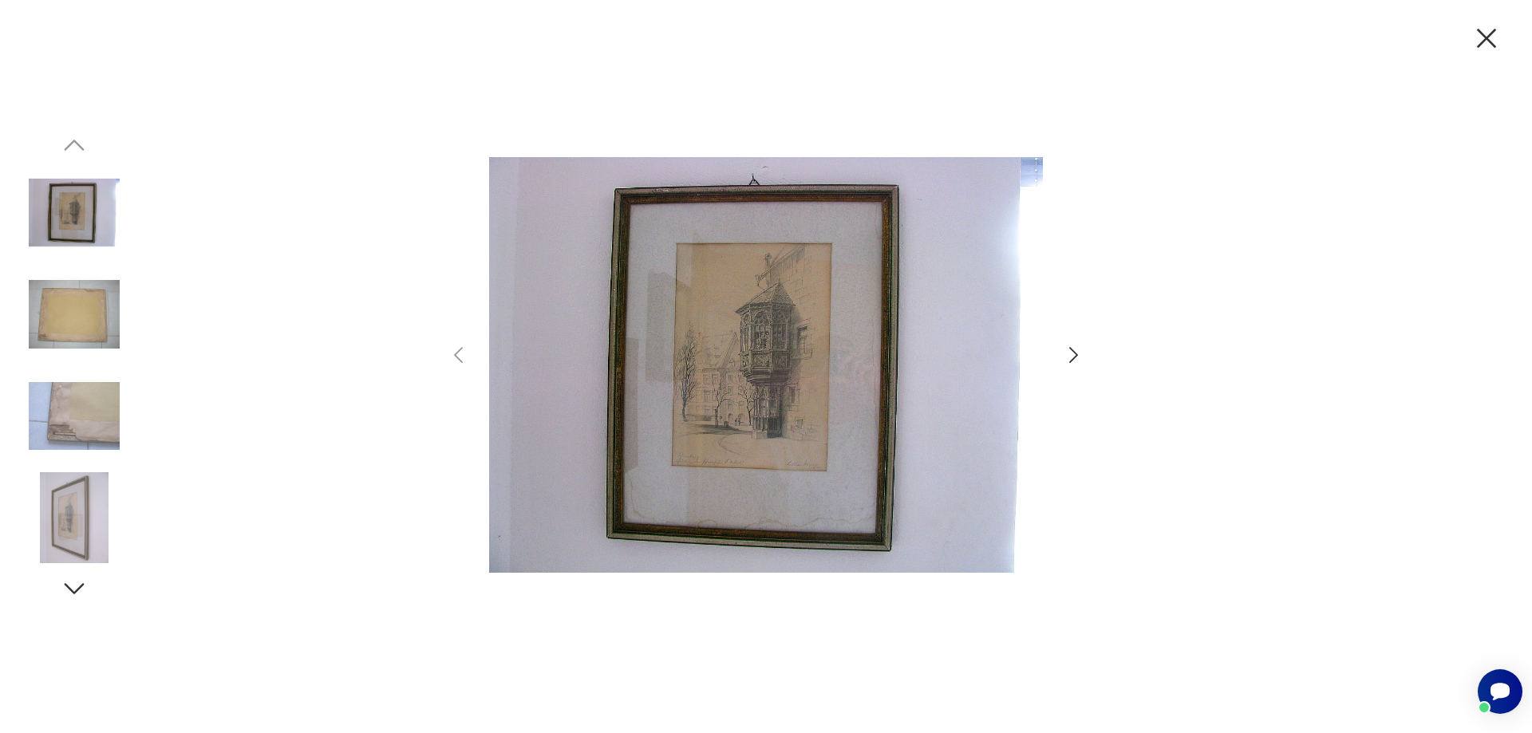
click at [1074, 350] on icon "button" at bounding box center [1073, 355] width 23 height 23
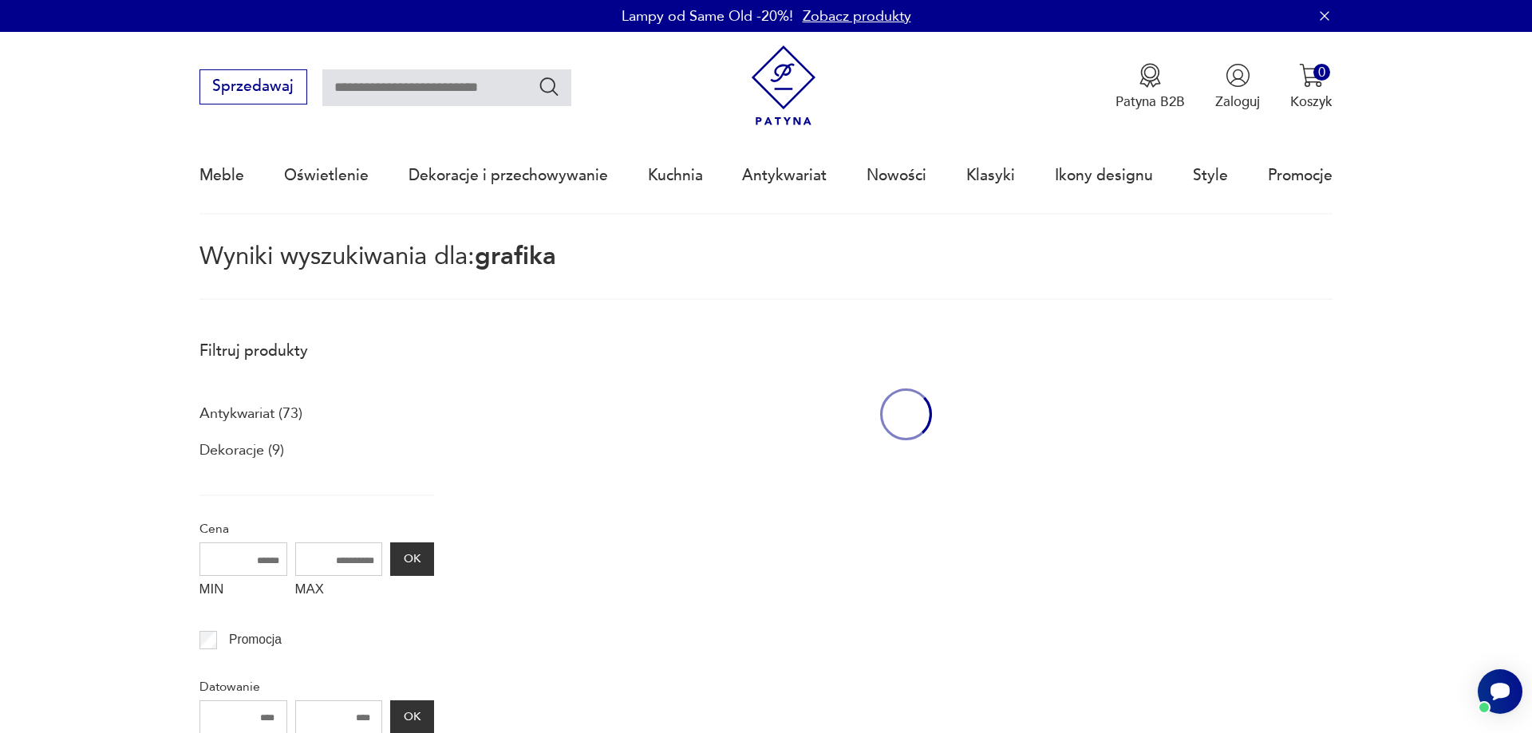
type input "*******"
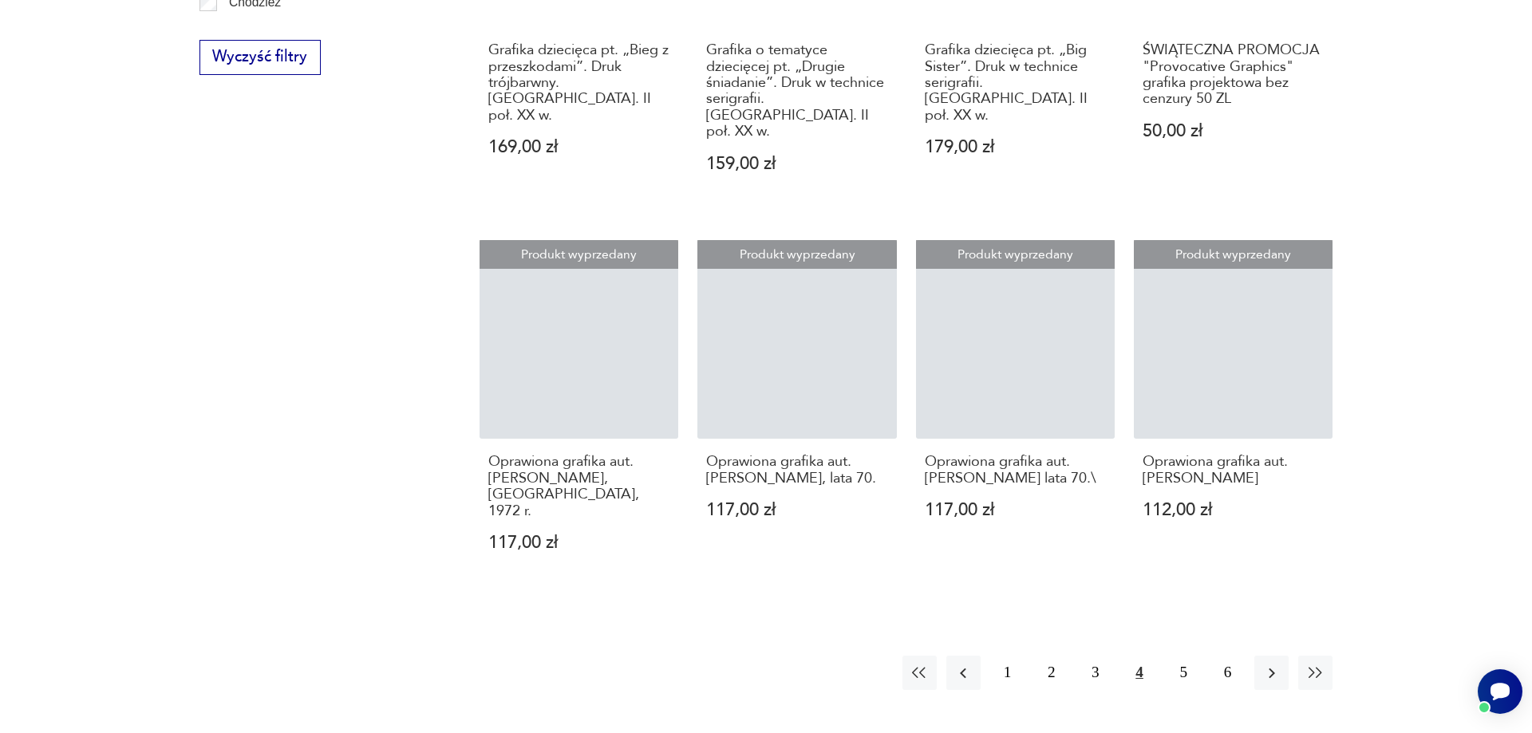
scroll to position [1861, 0]
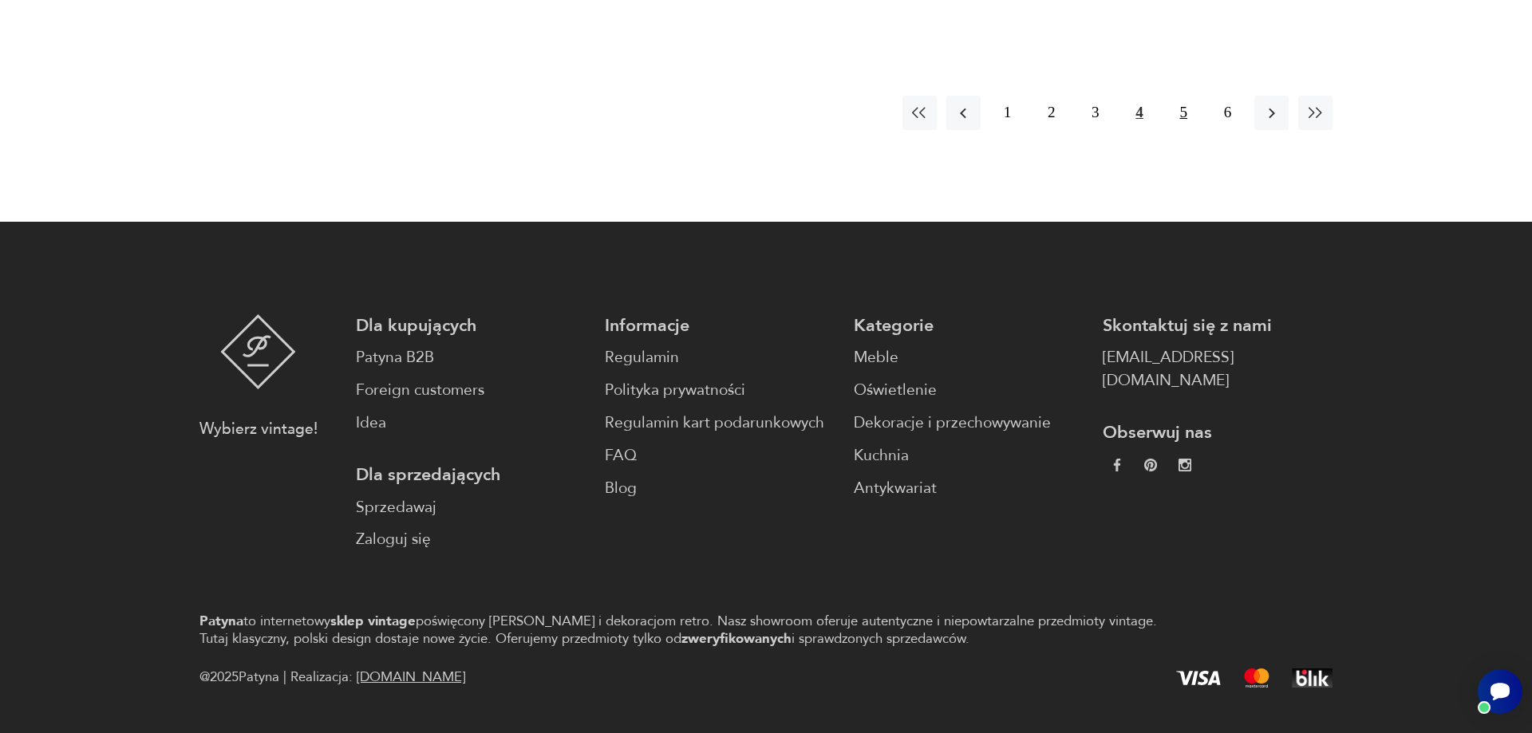
click at [1184, 96] on button "5" at bounding box center [1184, 113] width 34 height 34
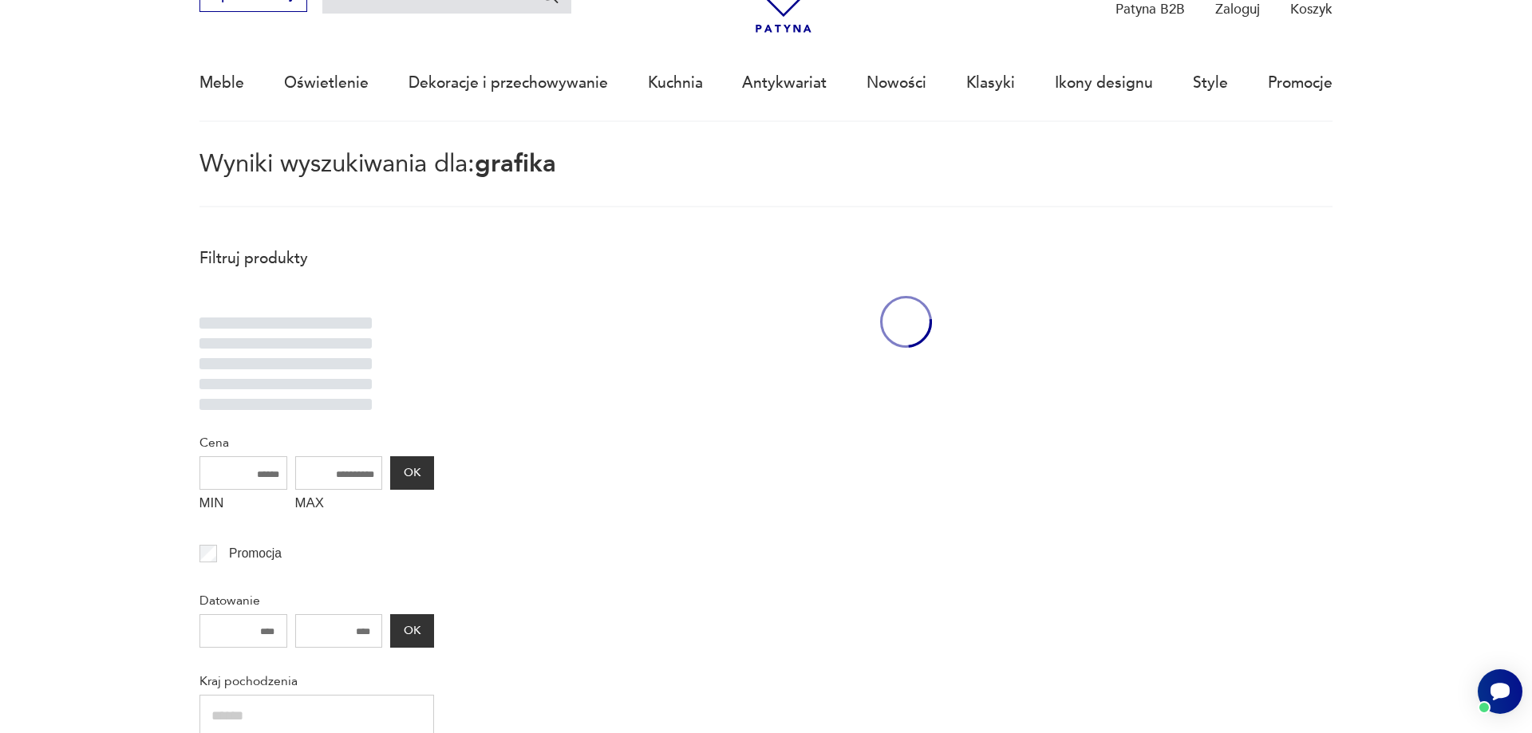
scroll to position [92, 0]
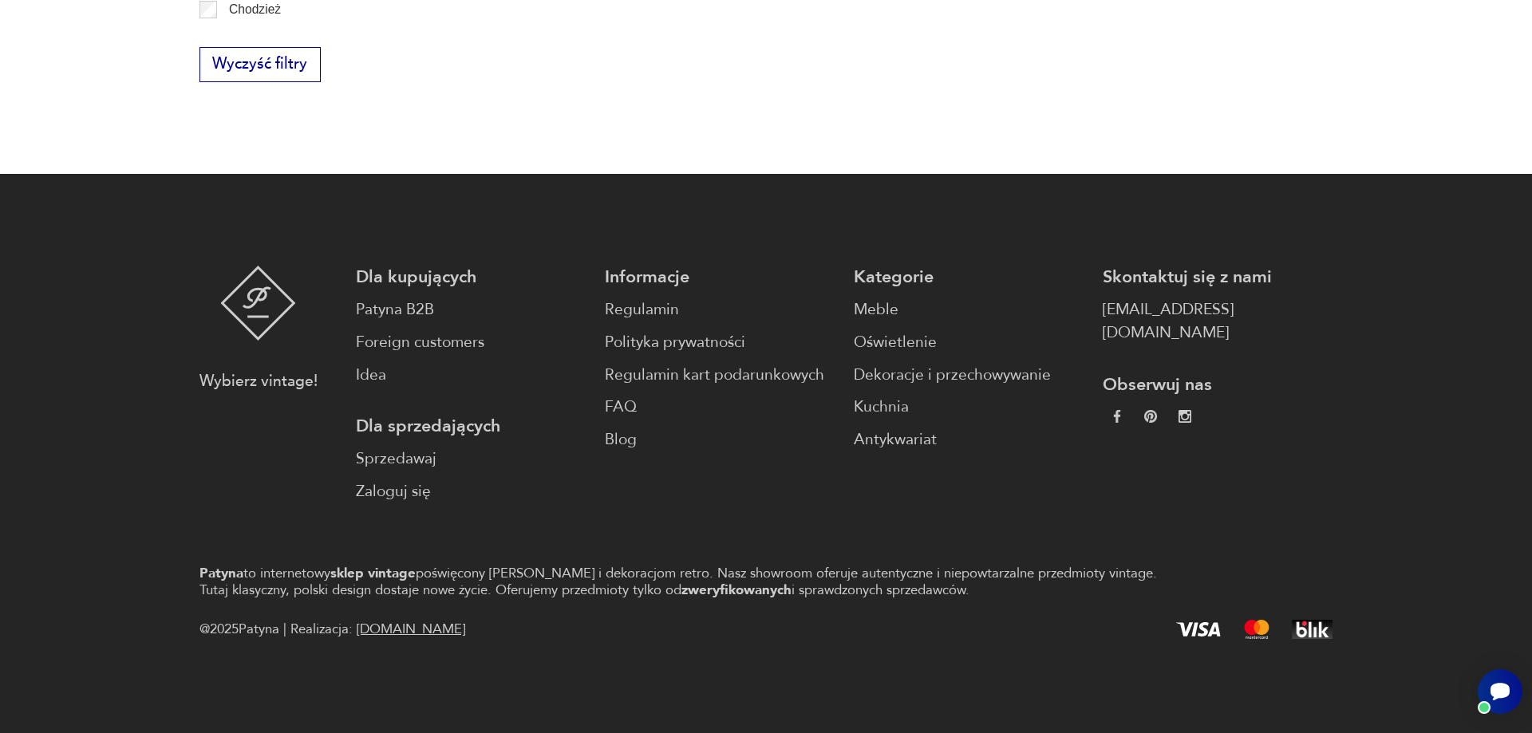
scroll to position [1295, 0]
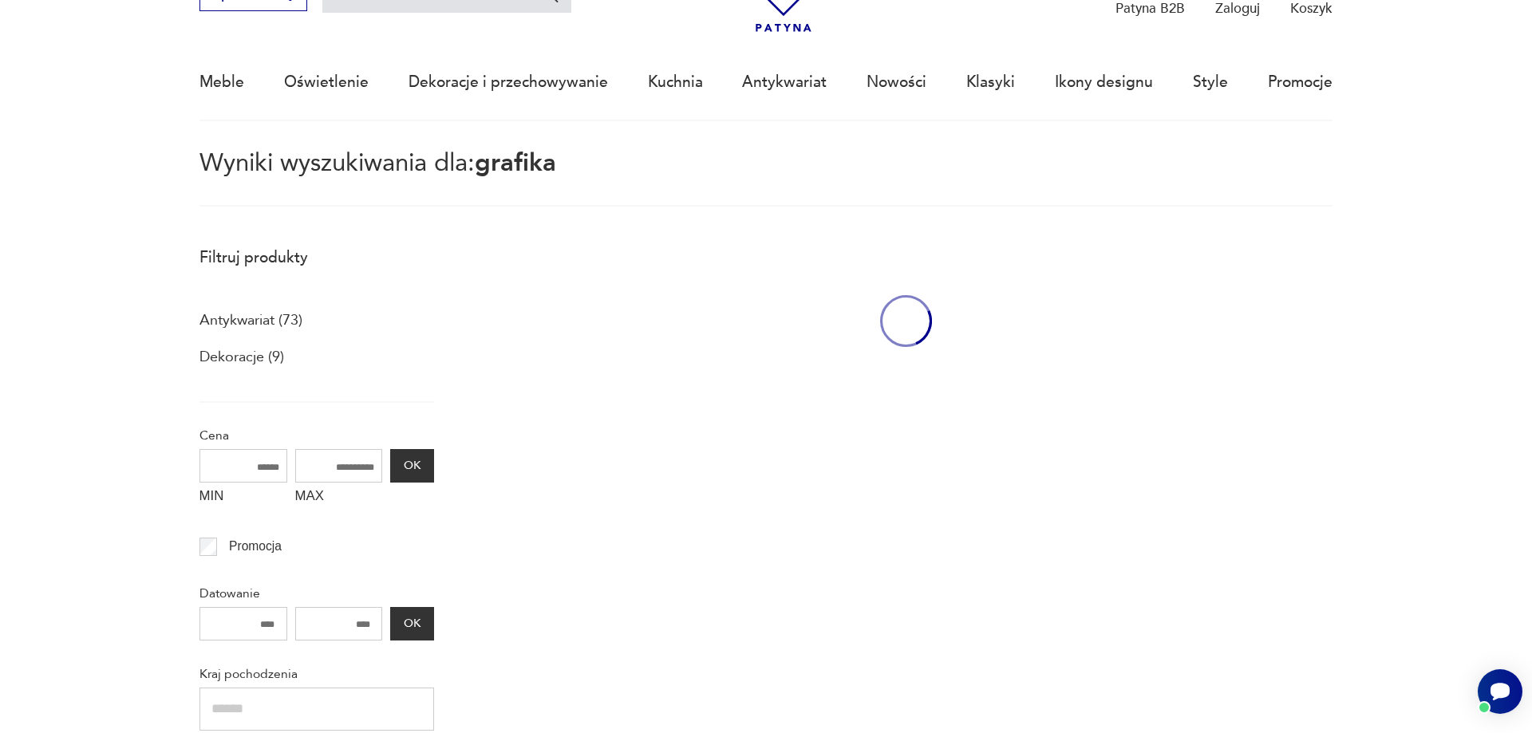
scroll to position [92, 0]
type input "********"
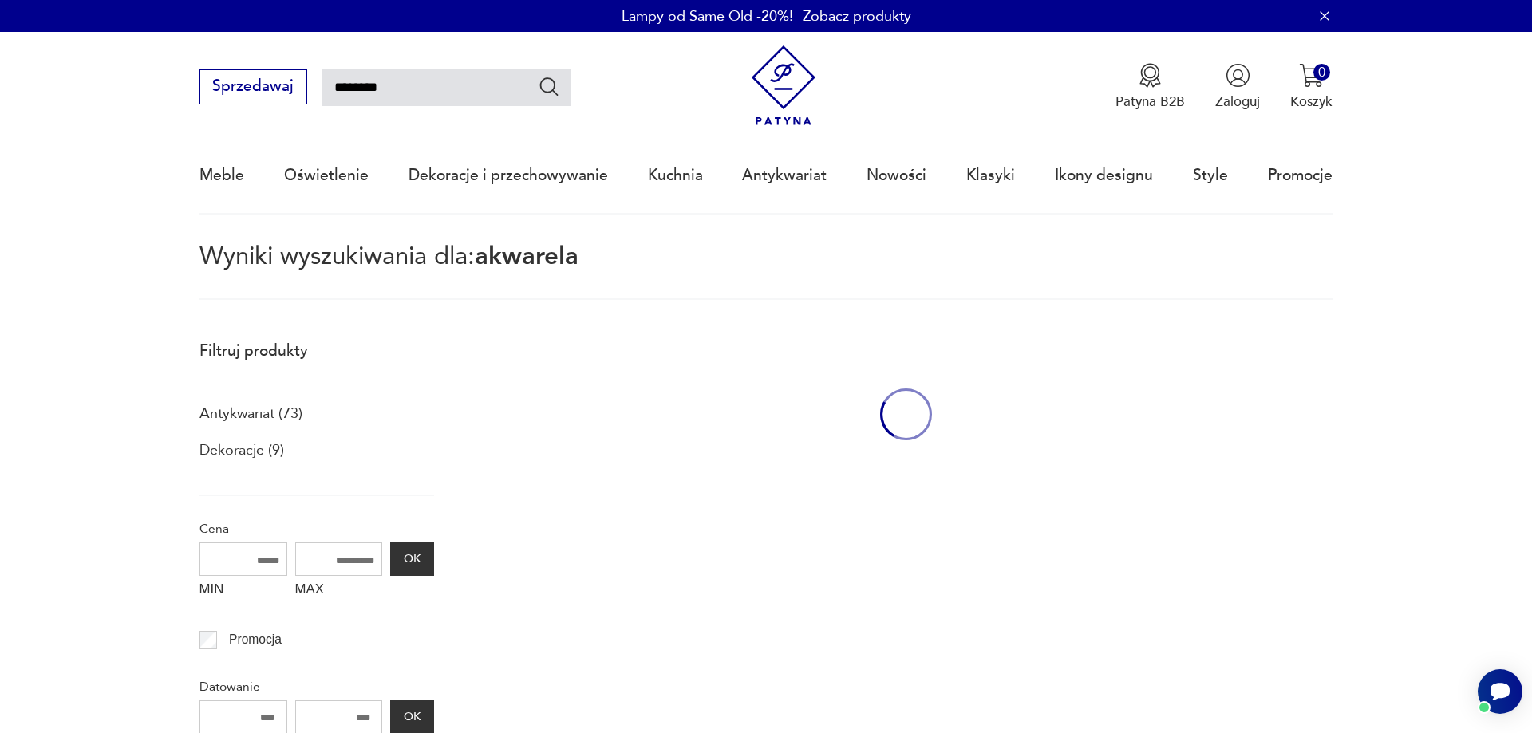
click at [430, 90] on input "********" at bounding box center [446, 87] width 249 height 37
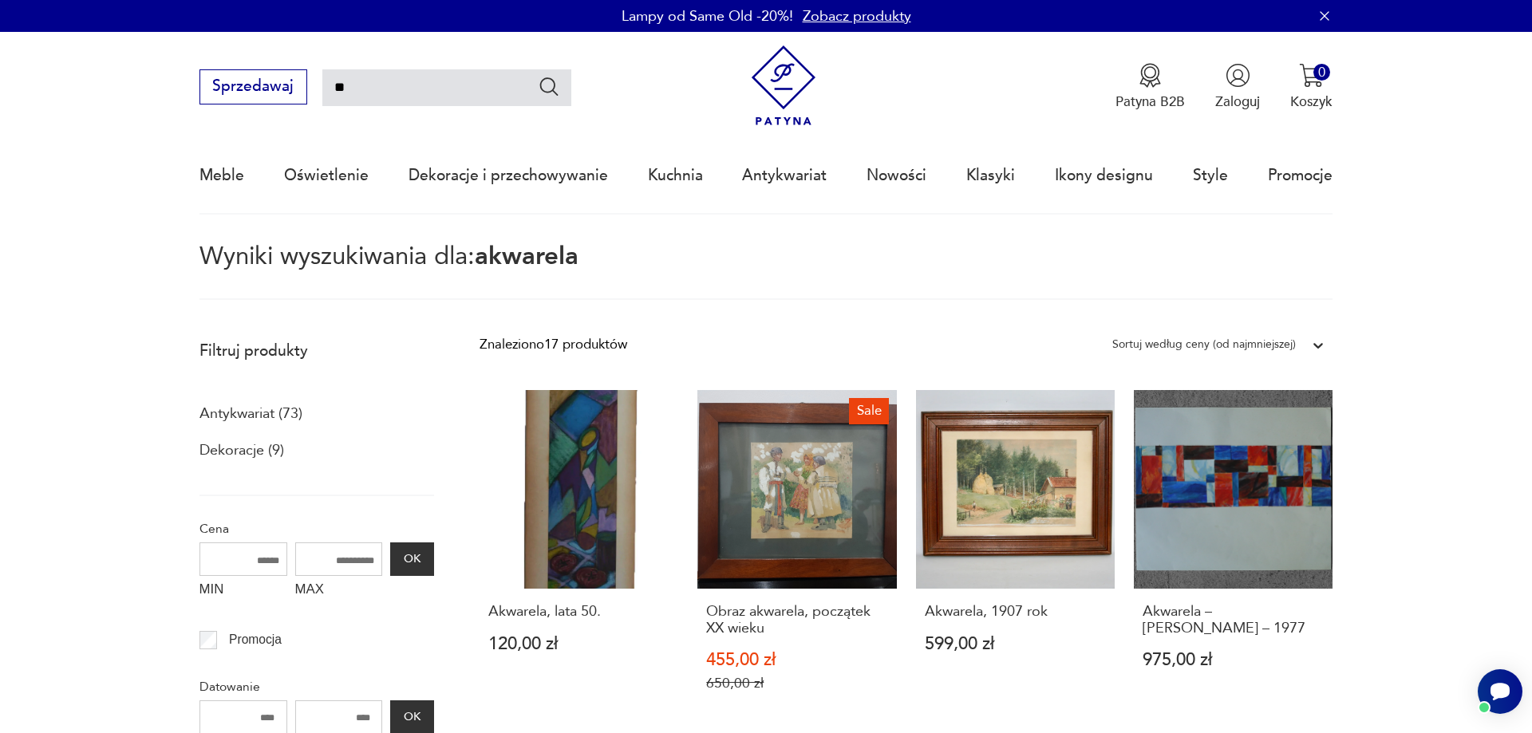
type input "*"
type input "******"
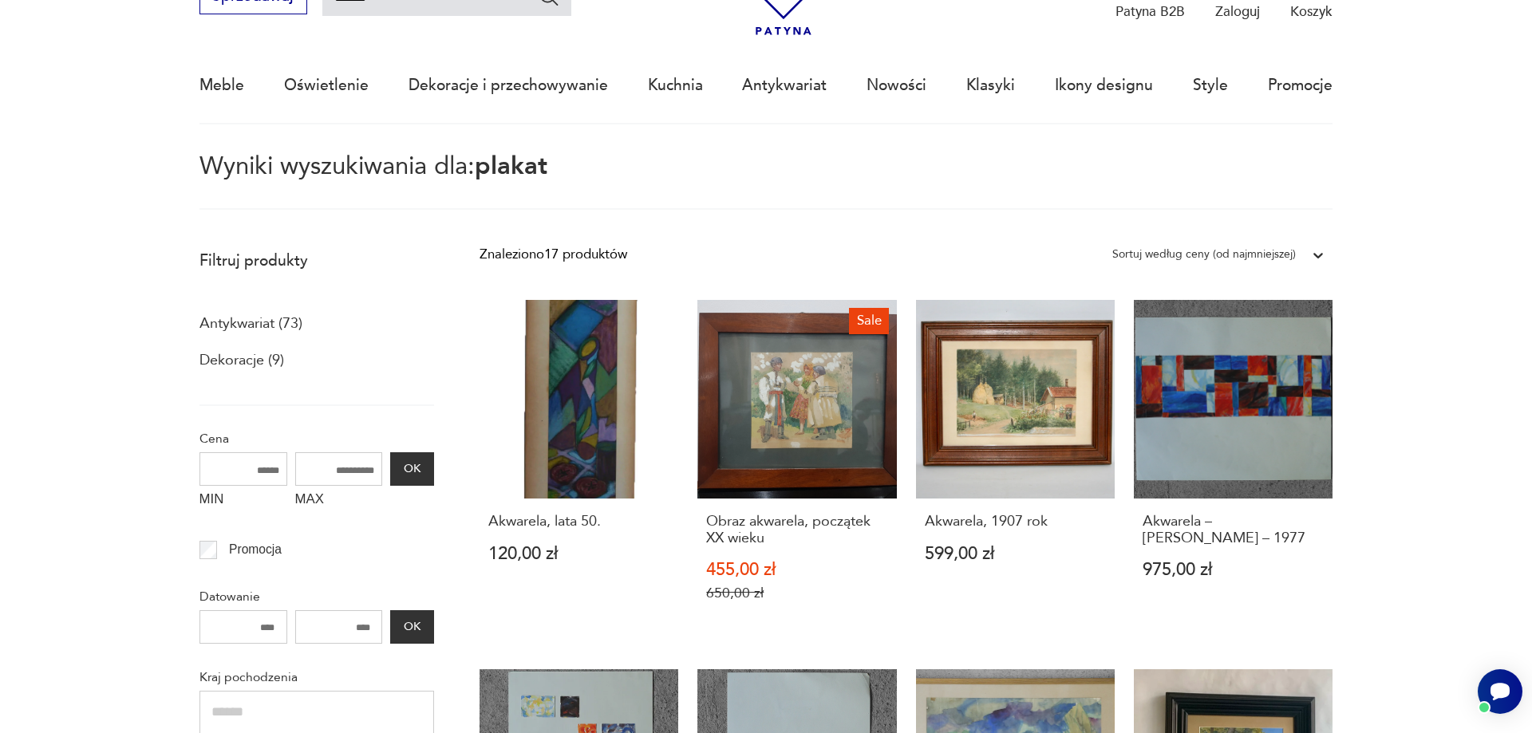
scroll to position [92, 0]
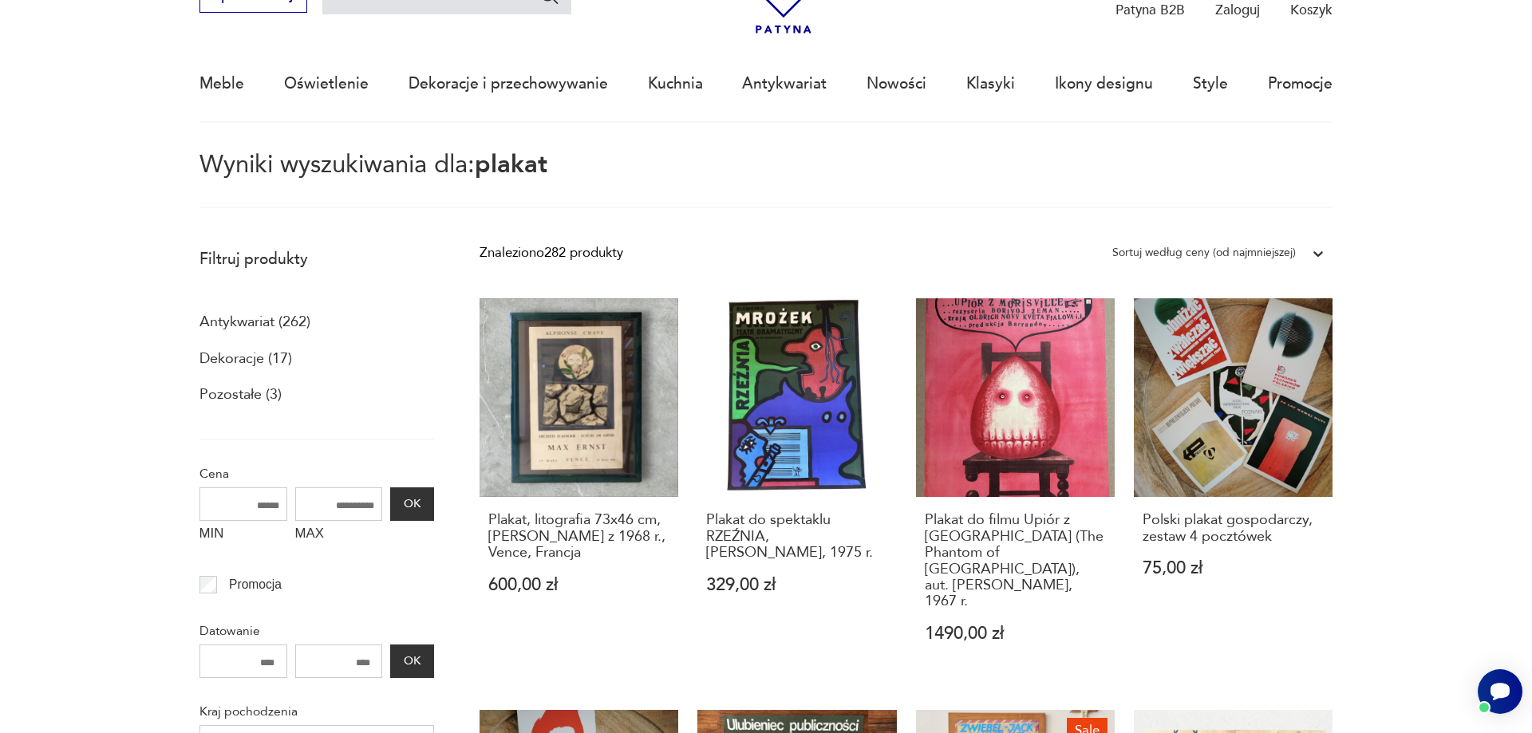
click at [264, 325] on p "Antykwariat (262)" at bounding box center [254, 322] width 111 height 27
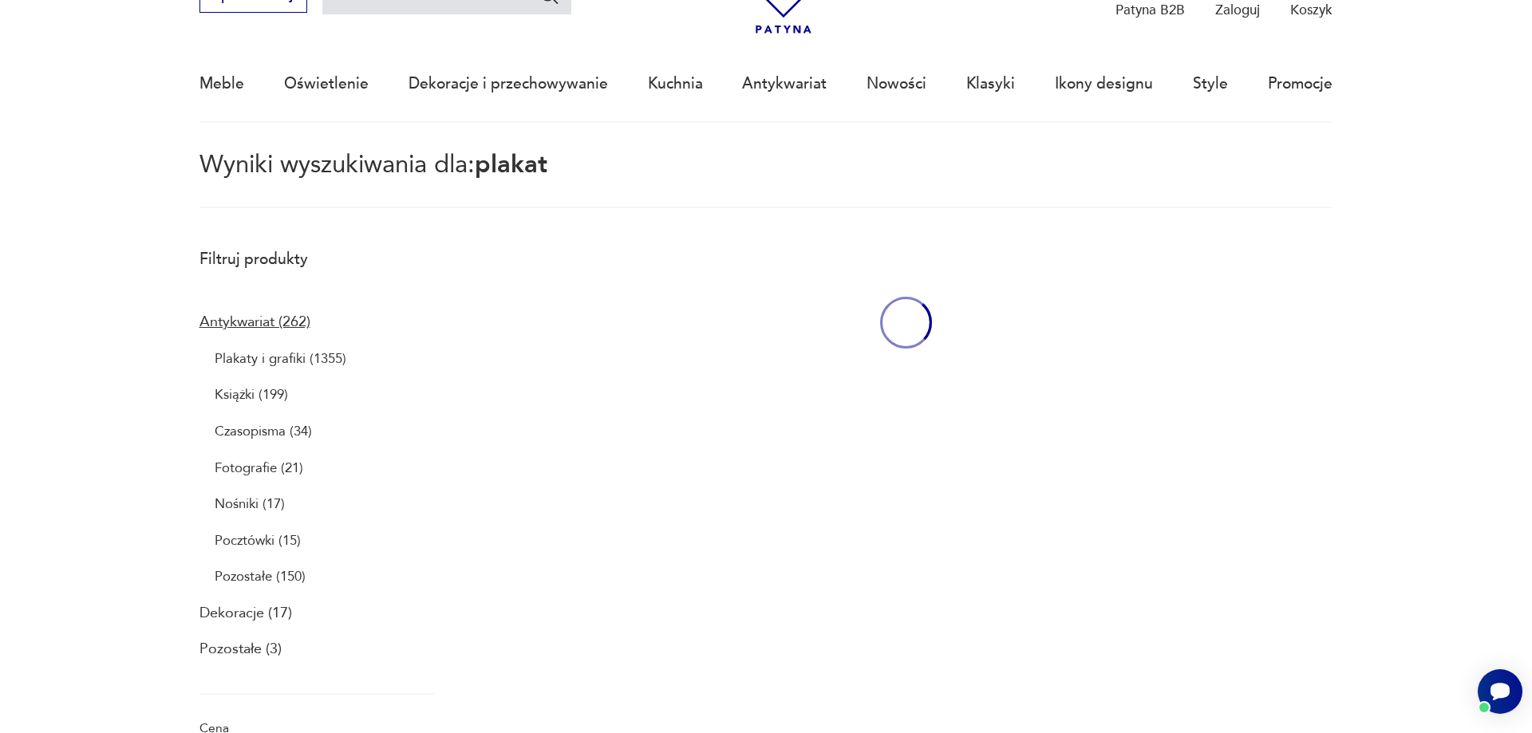
type input "******"
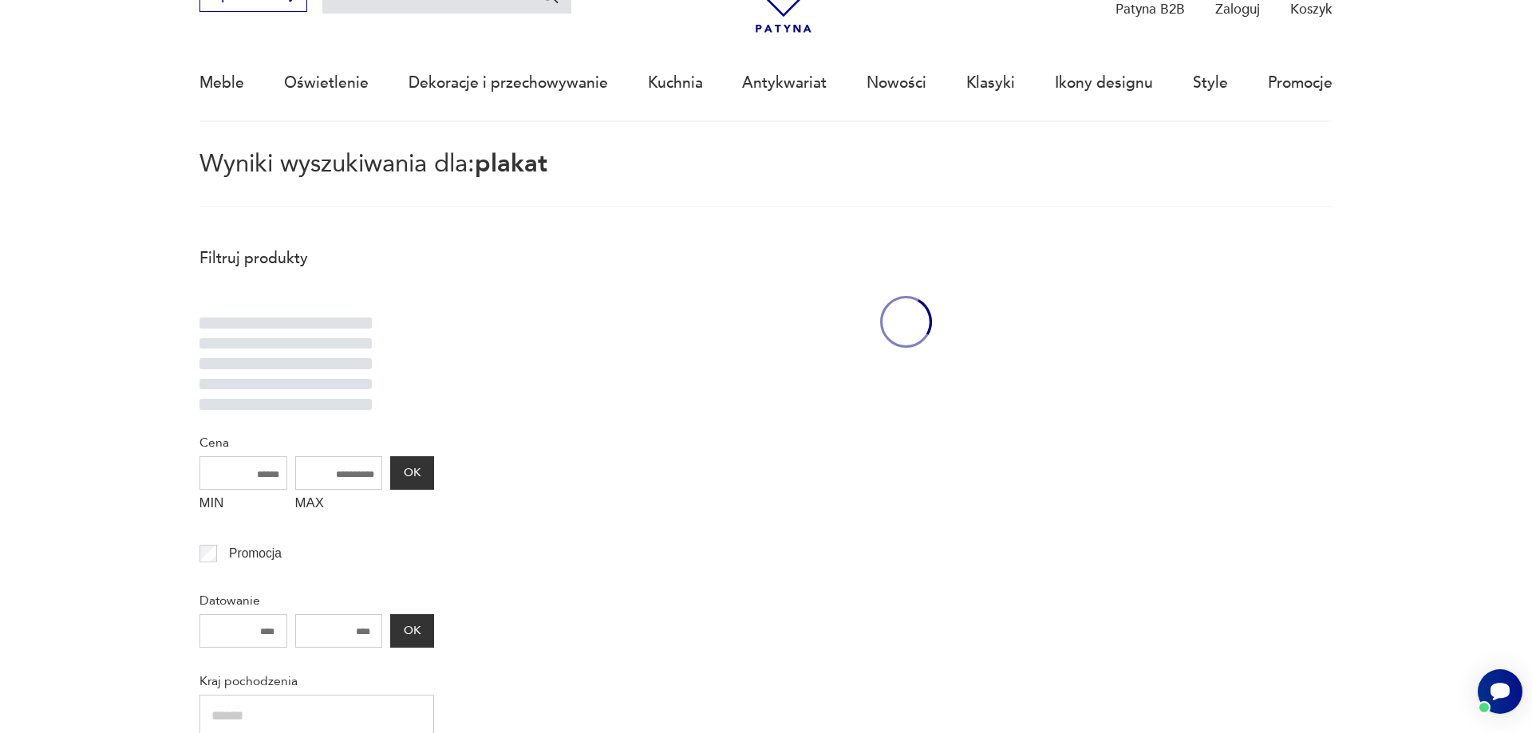
scroll to position [92, 0]
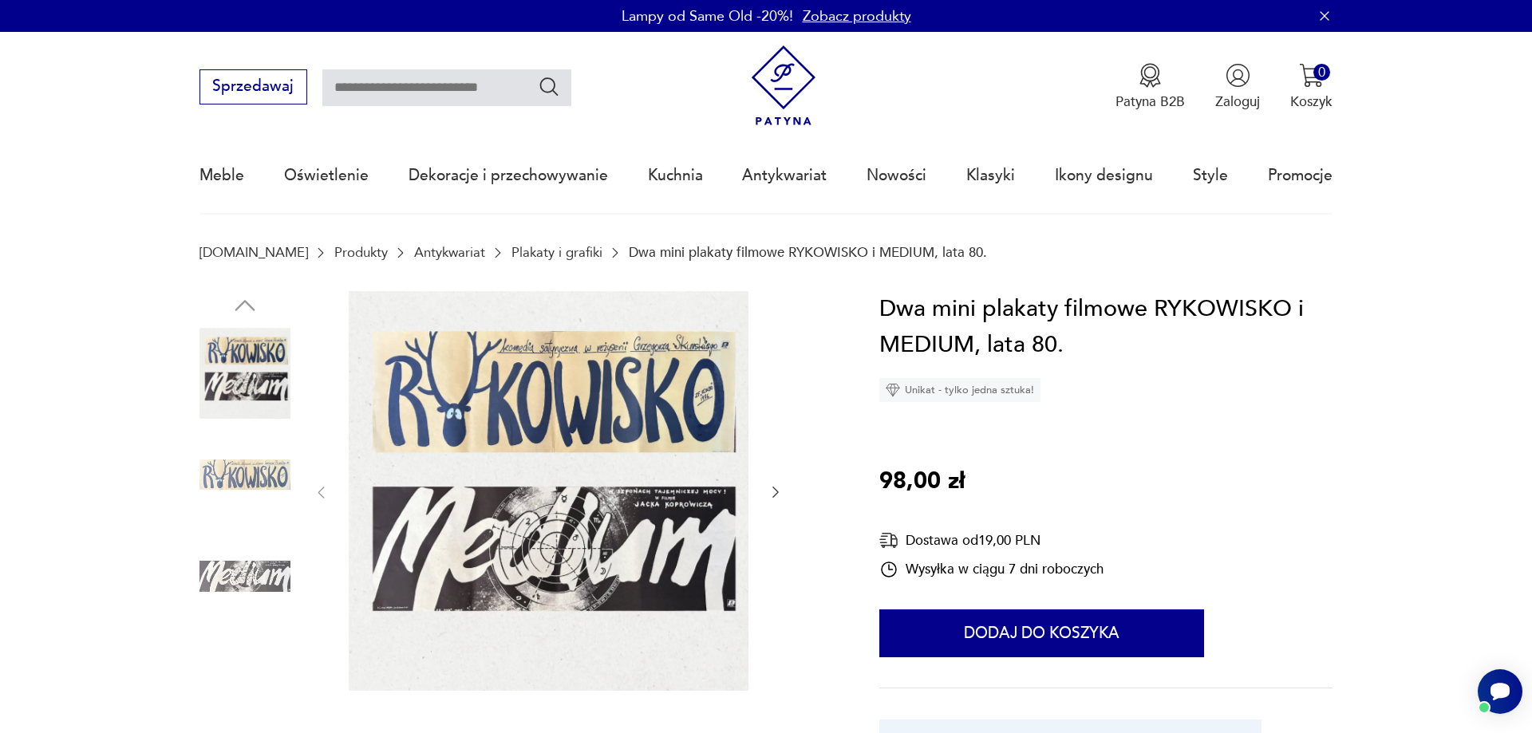
scroll to position [69, 0]
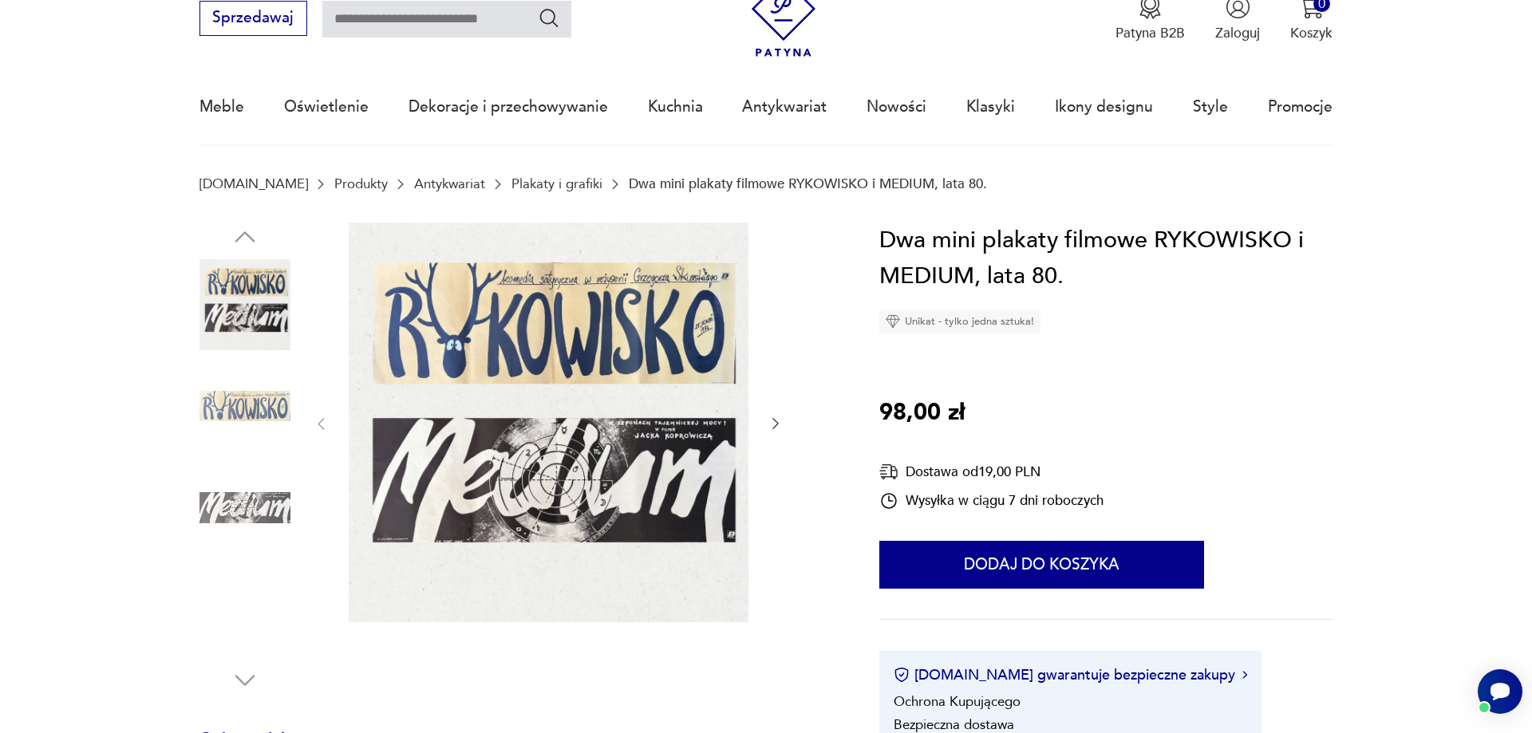
type input "******"
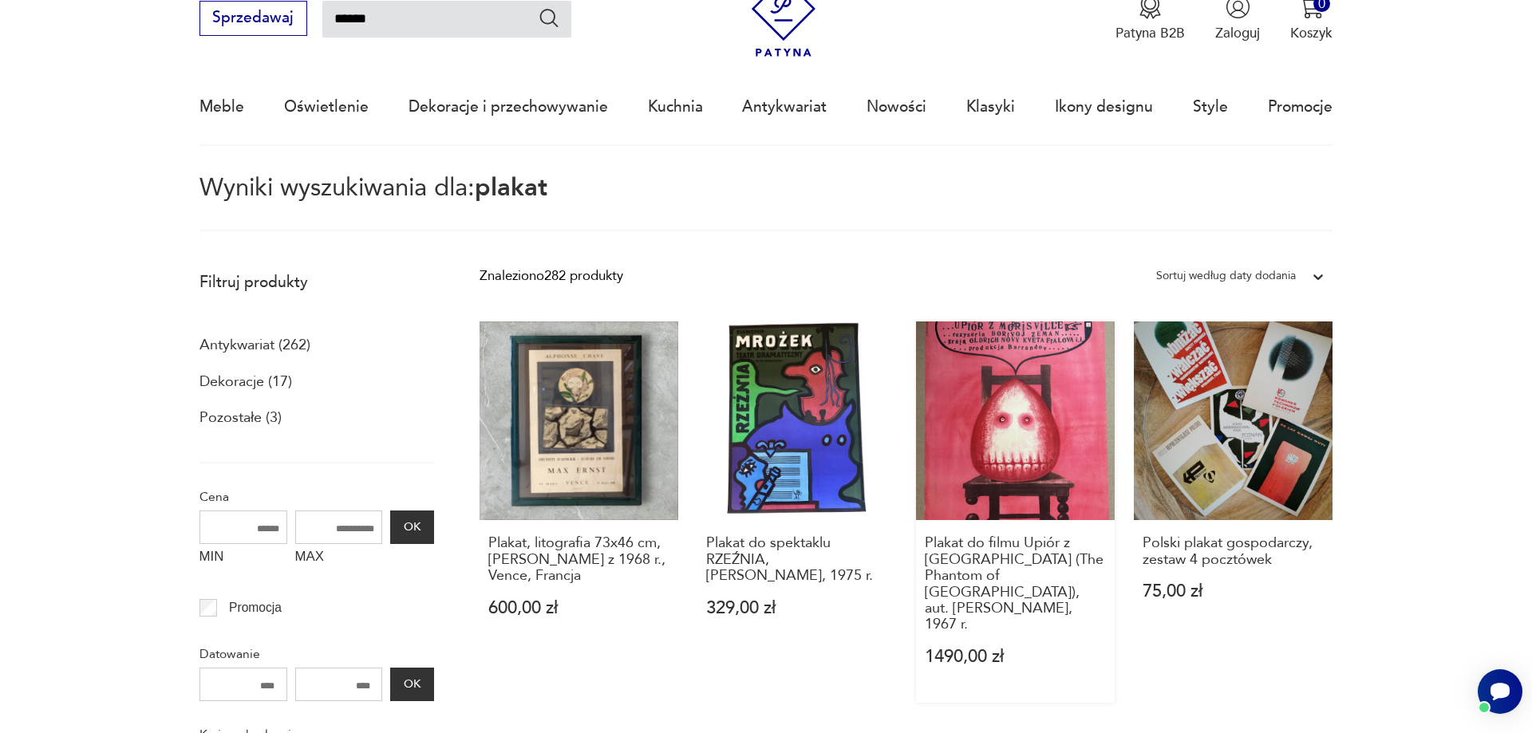
click at [1031, 413] on link "Plakat do filmu Upiór z [GEOGRAPHIC_DATA] (The Phantom of [GEOGRAPHIC_DATA]), a…" at bounding box center [1015, 512] width 199 height 381
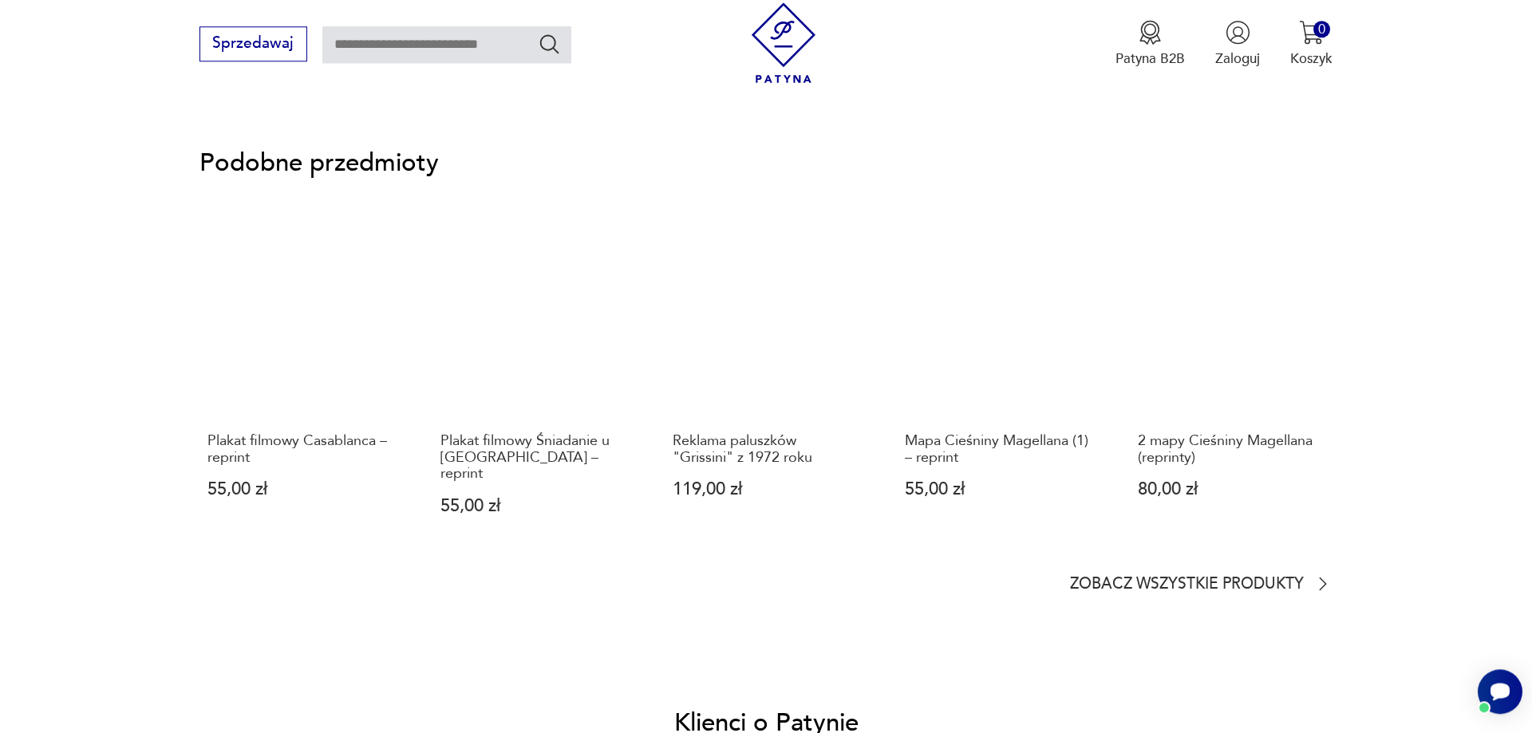
scroll to position [1302, 0]
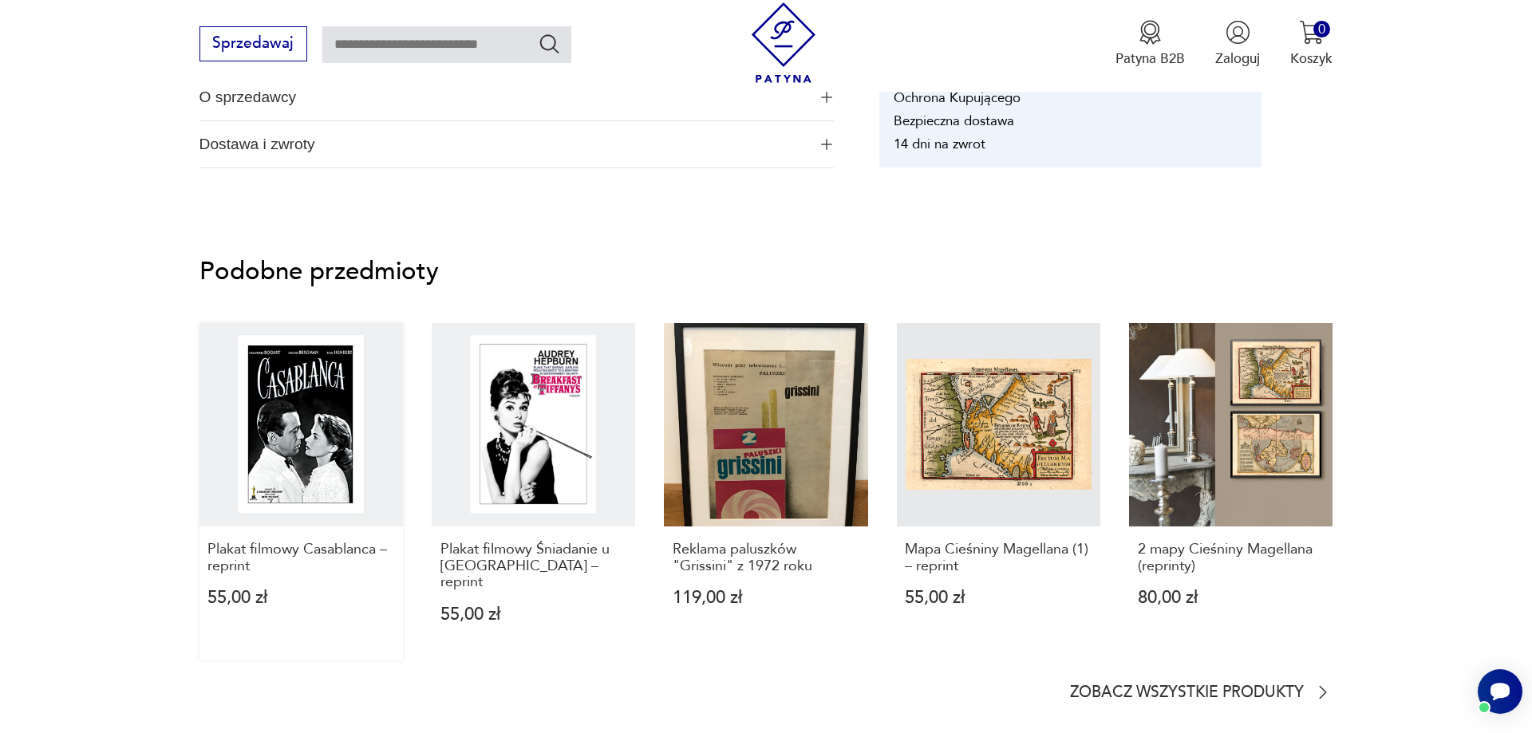
click at [298, 432] on link "Plakat filmowy Casablanca – reprint 55,00 zł" at bounding box center [300, 492] width 203 height 338
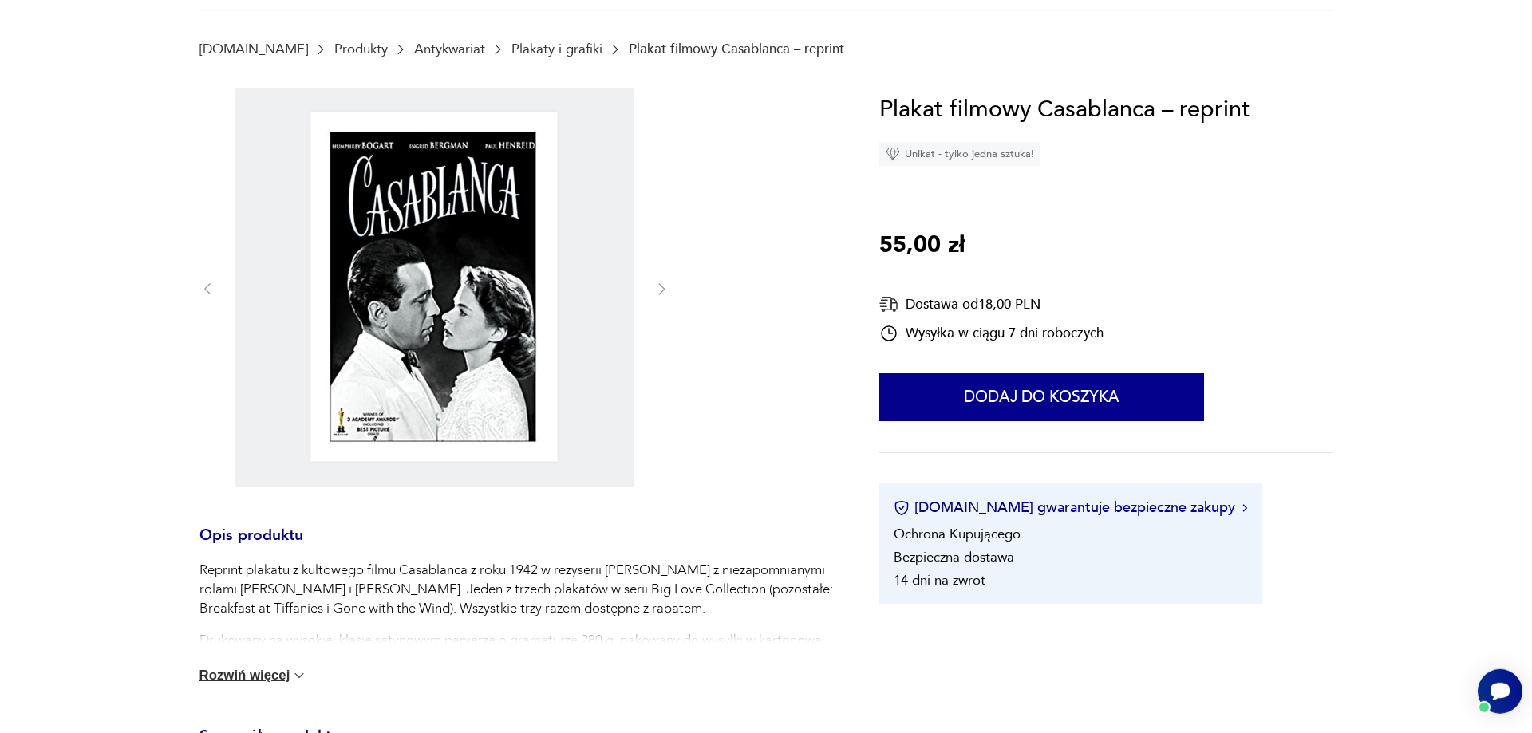
scroll to position [244, 0]
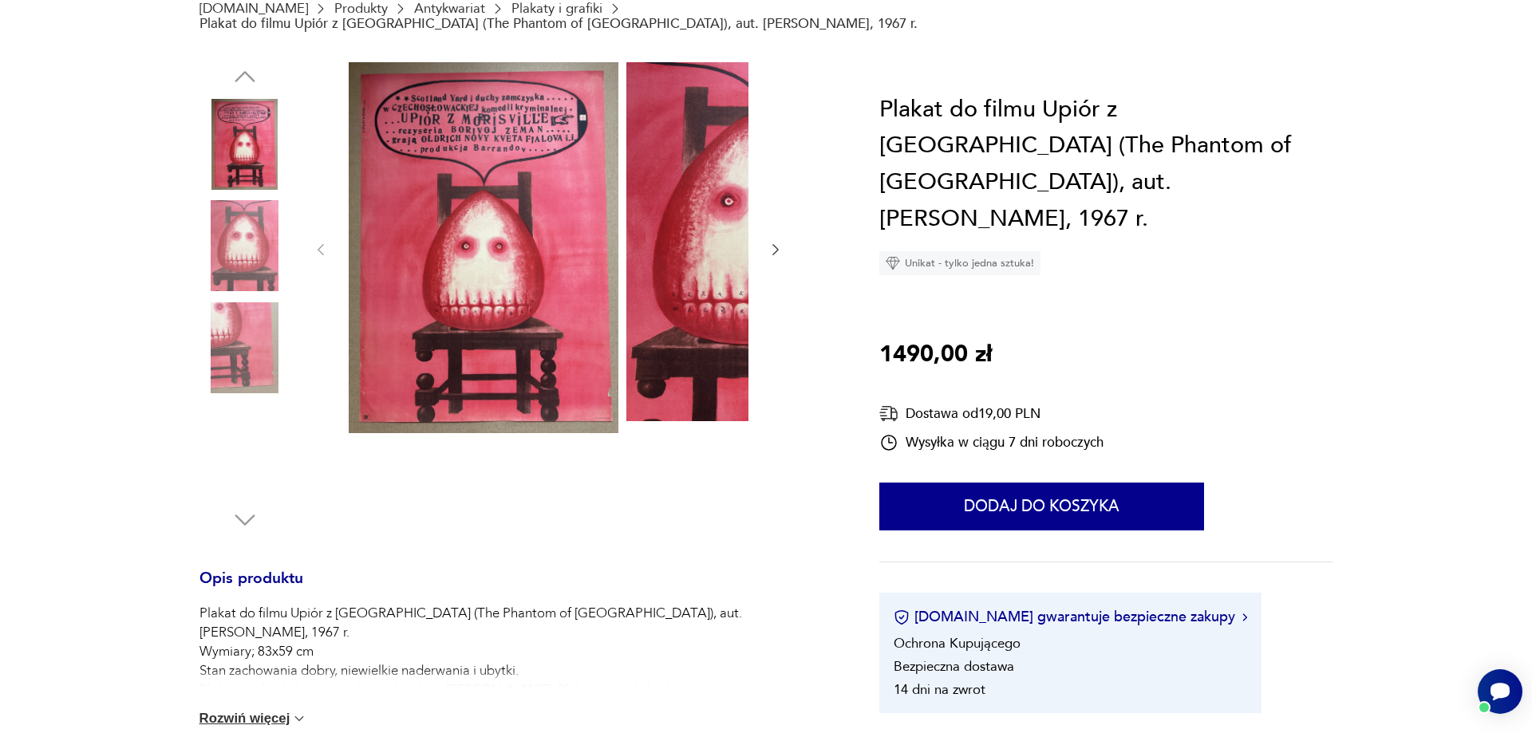
scroll to position [59, 0]
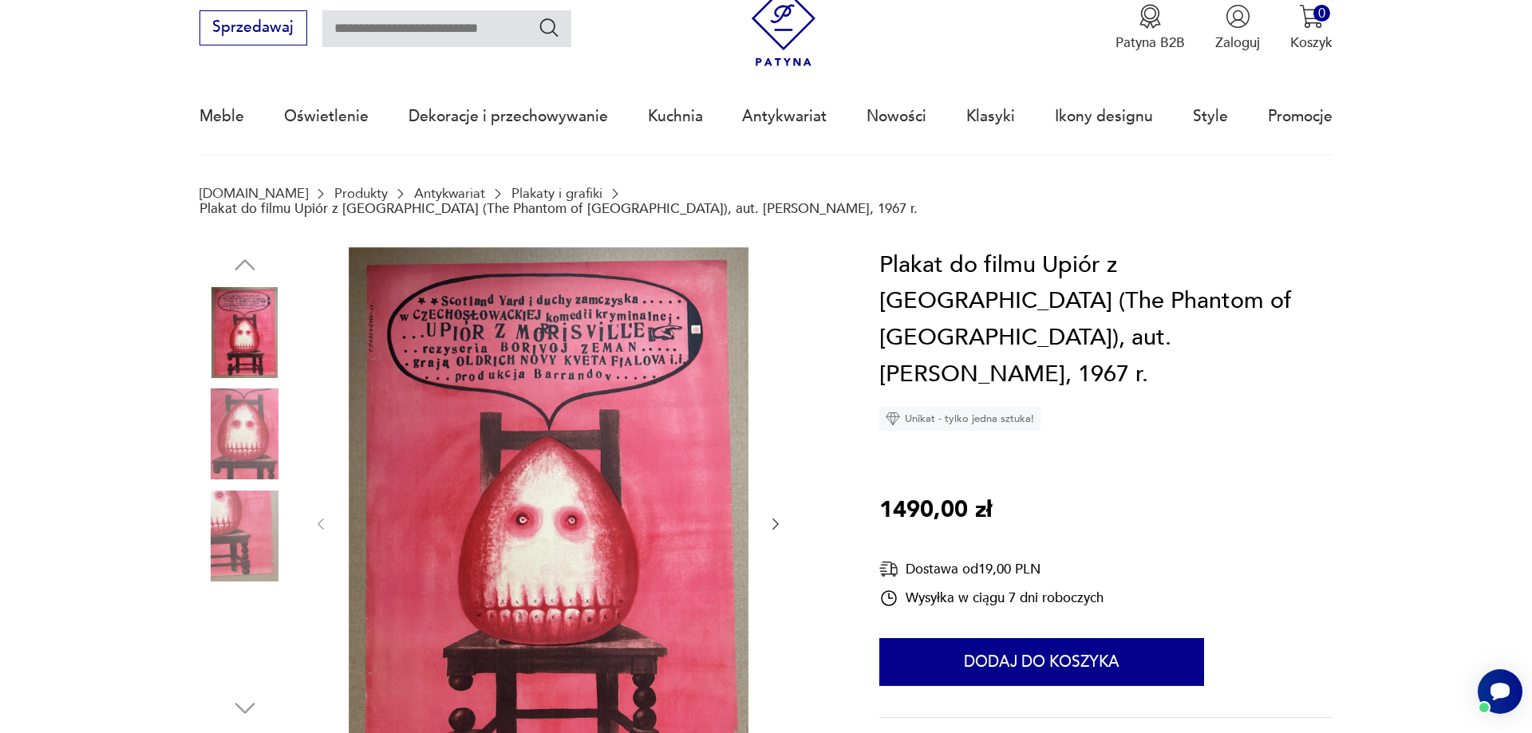
type input "******"
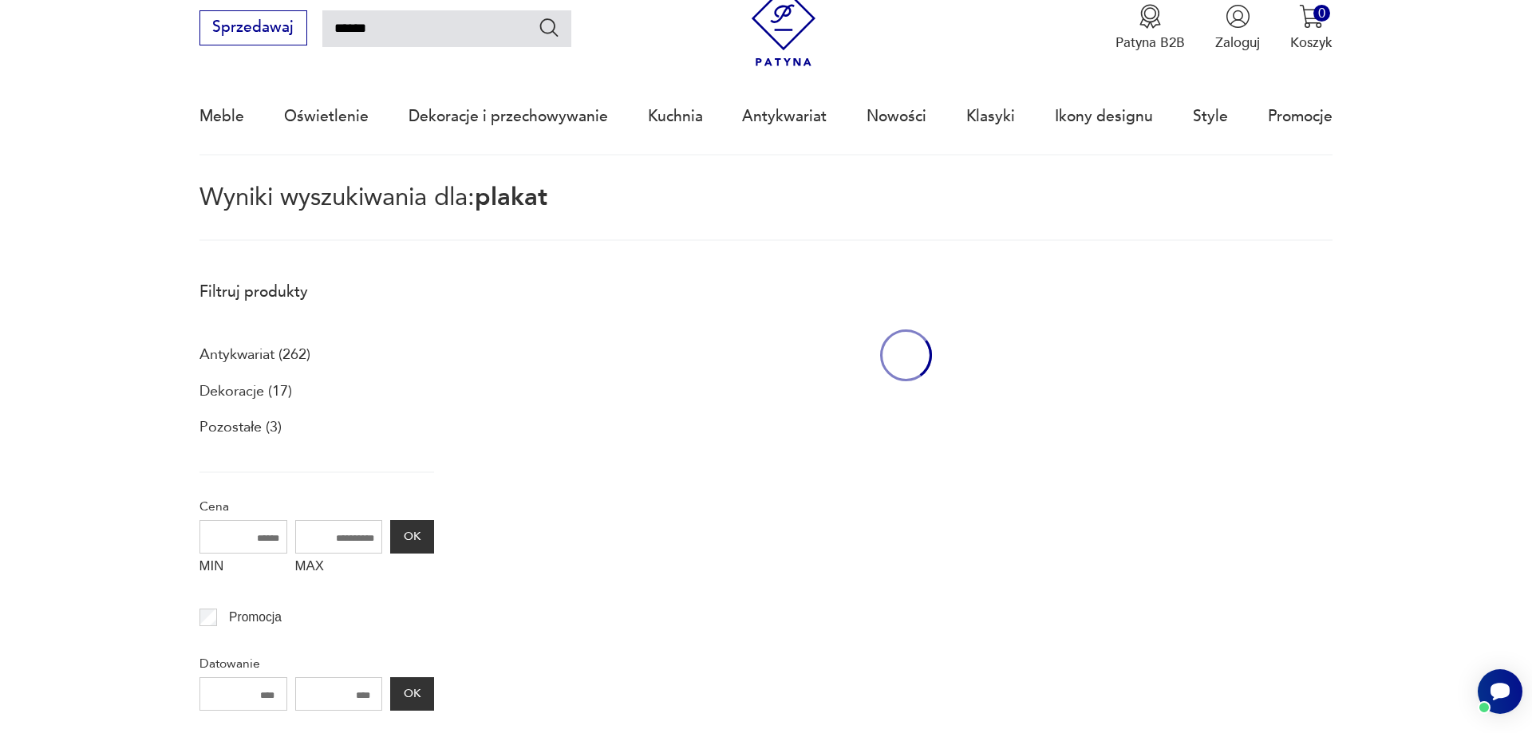
scroll to position [66, 0]
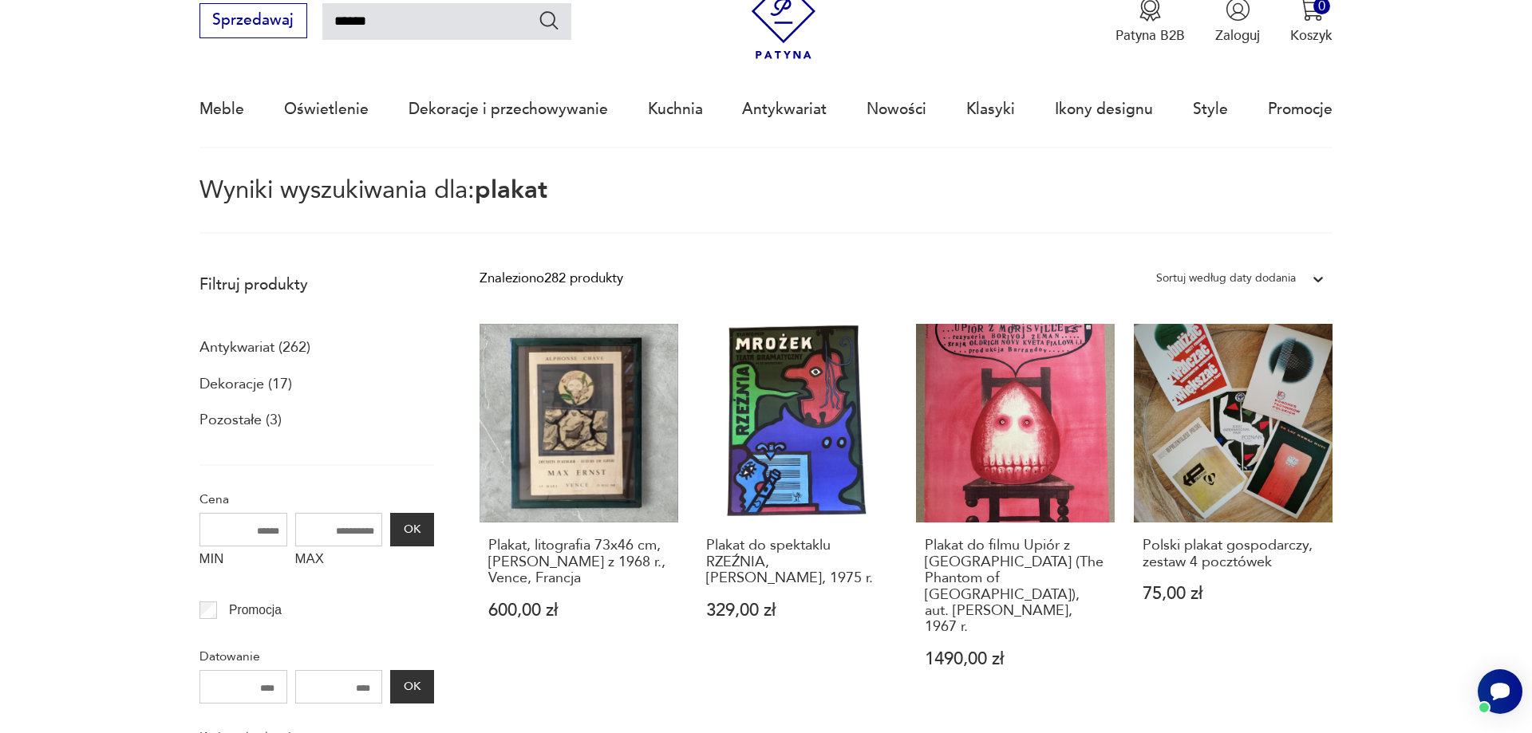
click at [429, 32] on input "******" at bounding box center [446, 21] width 249 height 37
type input "*"
type input "**********"
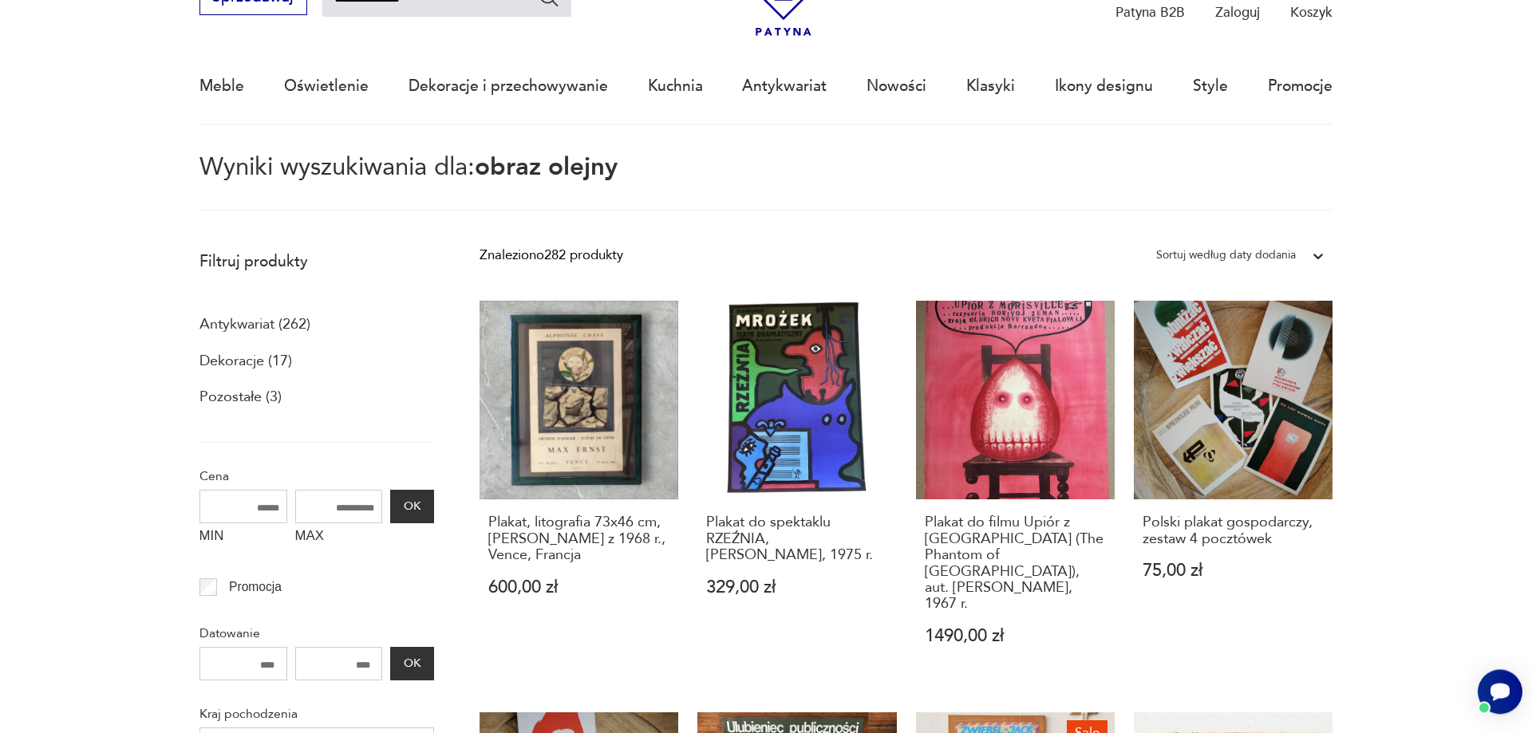
scroll to position [92, 0]
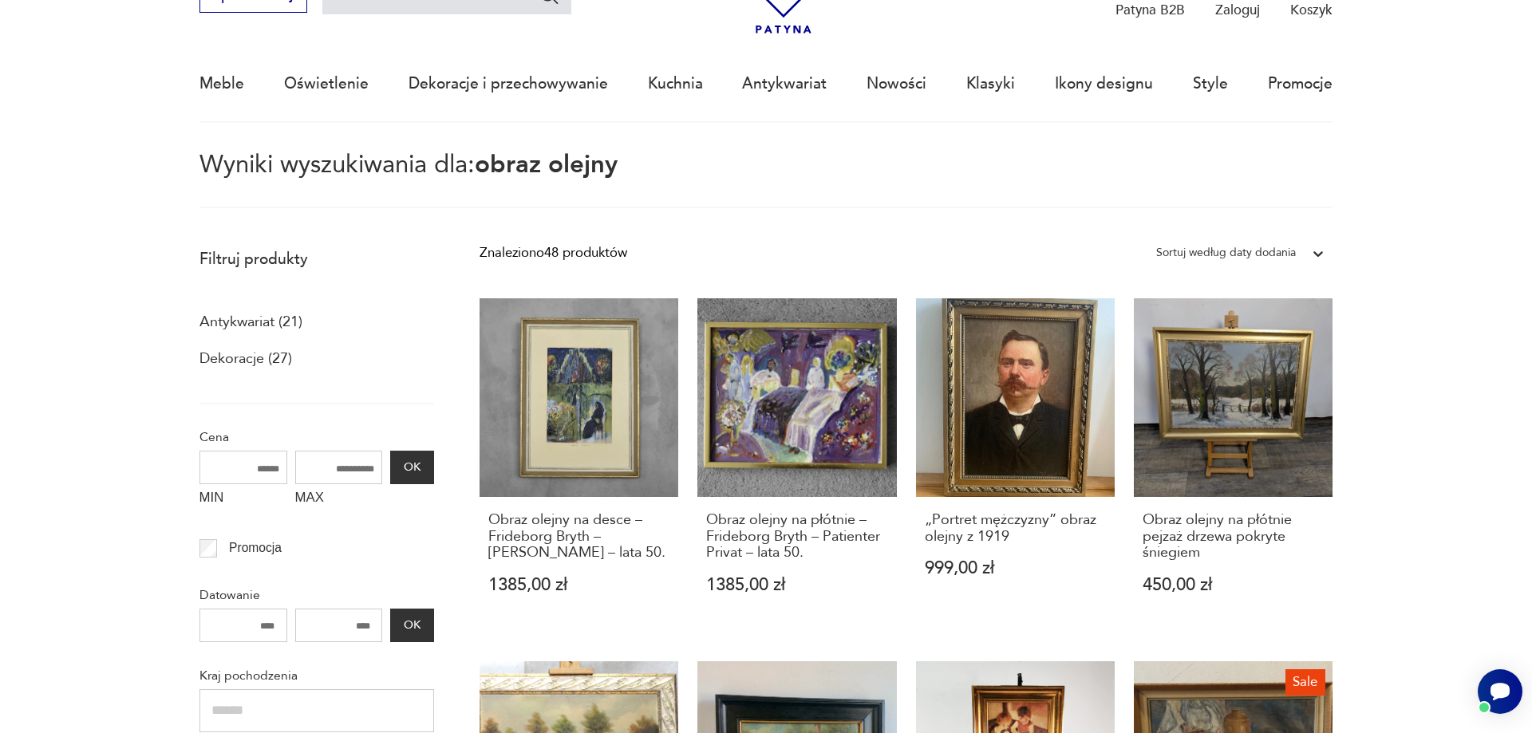
click at [1320, 255] on icon at bounding box center [1319, 254] width 10 height 6
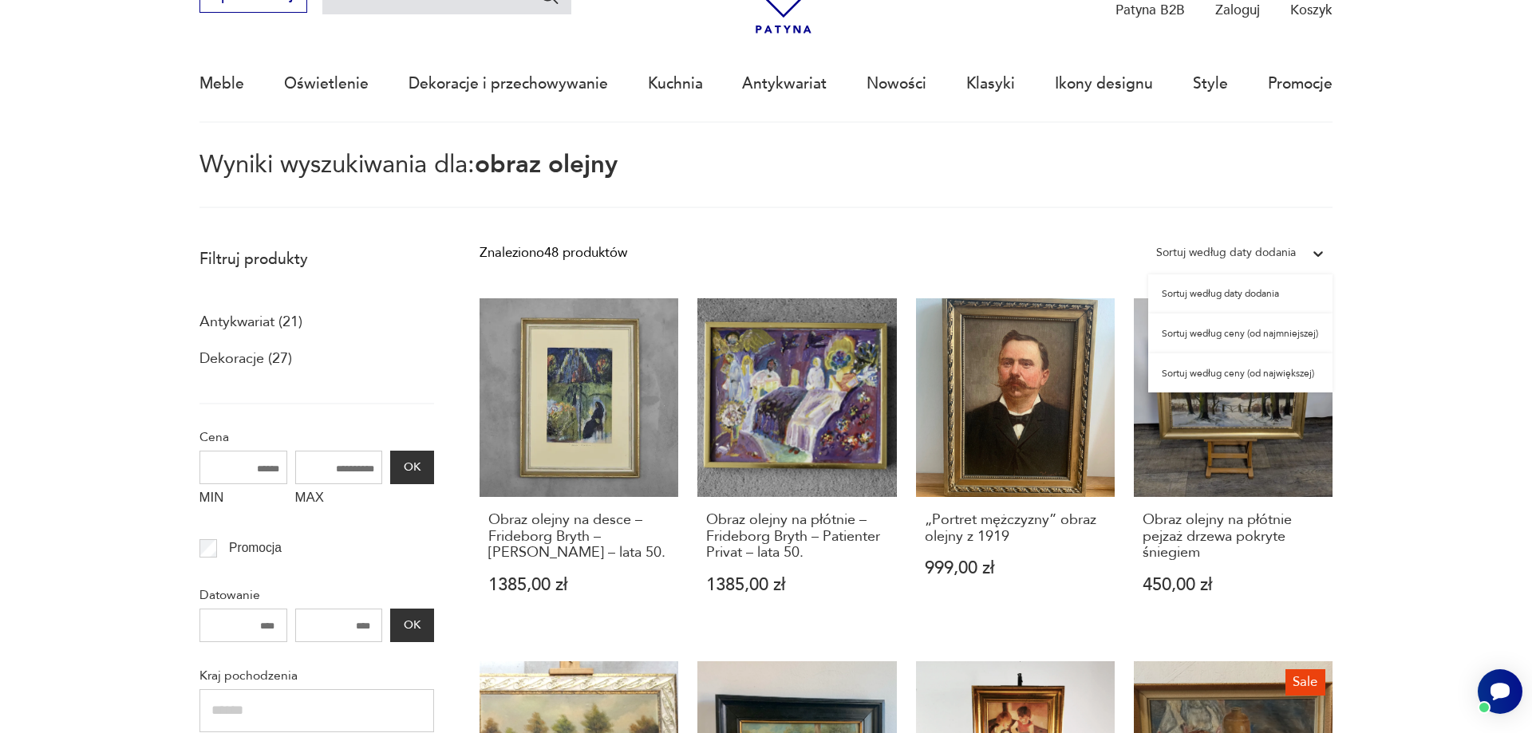
click at [1213, 337] on div "Sortuj według ceny (od najmniejszej)" at bounding box center [1240, 334] width 184 height 40
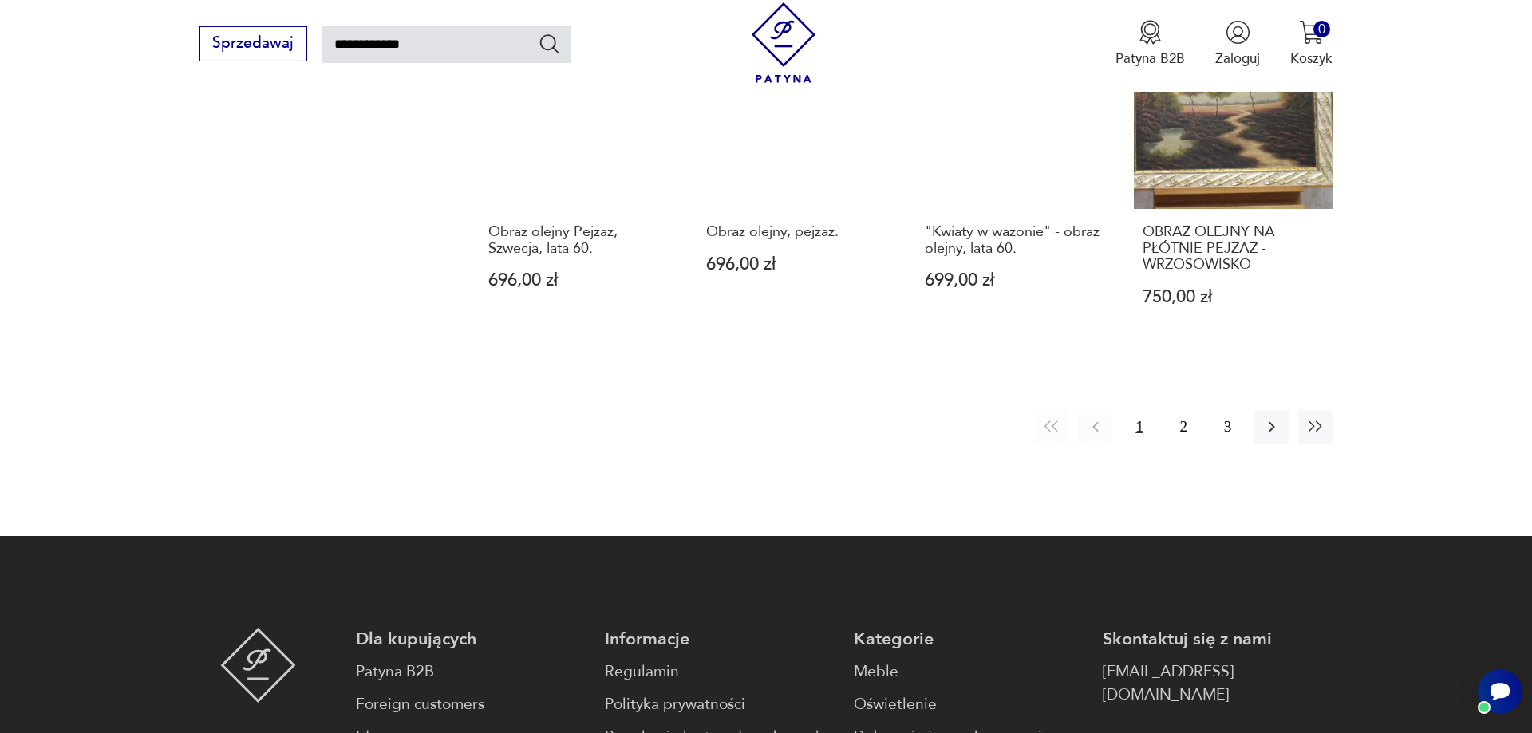
scroll to position [1150, 0]
